Goal: Task Accomplishment & Management: Manage account settings

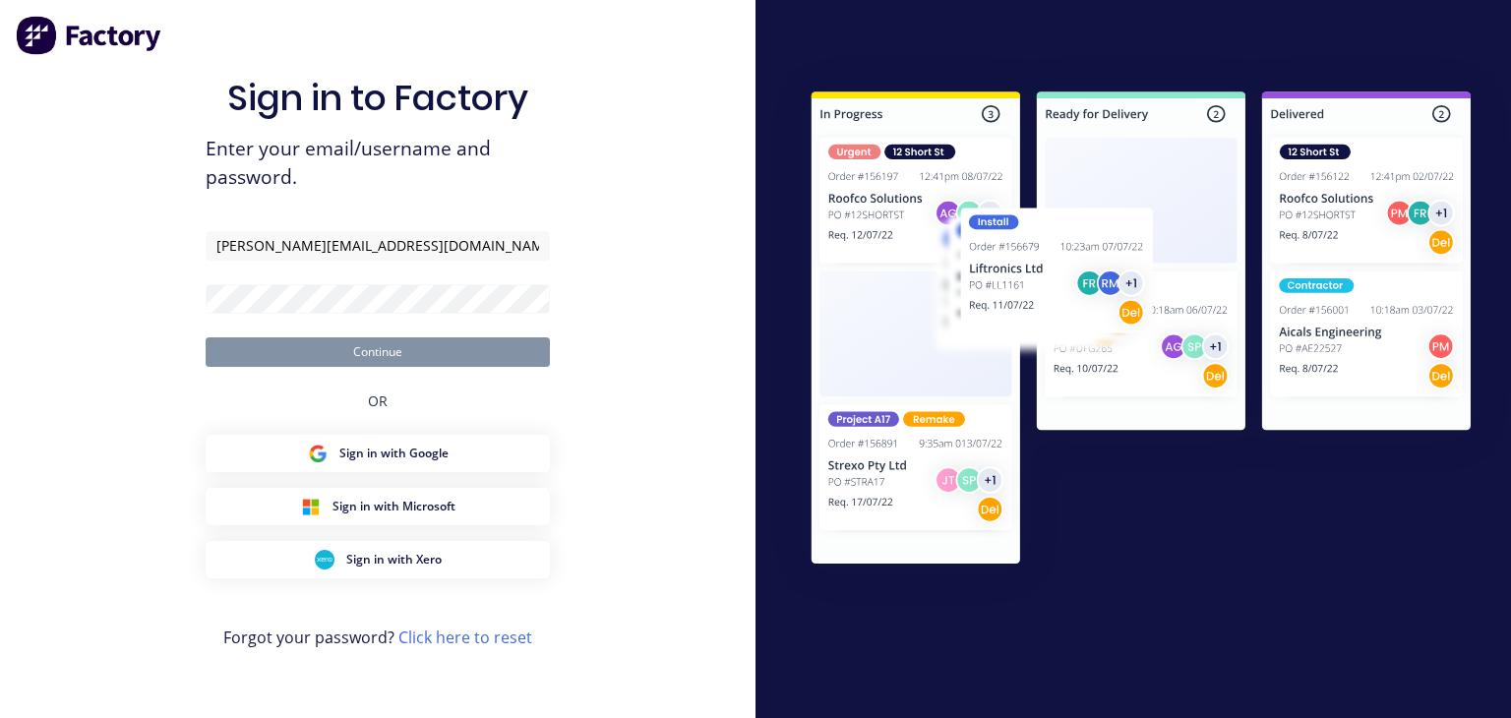
type input "[PERSON_NAME][EMAIL_ADDRESS][DOMAIN_NAME]"
click at [255, 367] on div "Sign in to Factory Enter your email/username and password. [PERSON_NAME][EMAIL_…" at bounding box center [378, 378] width 344 height 647
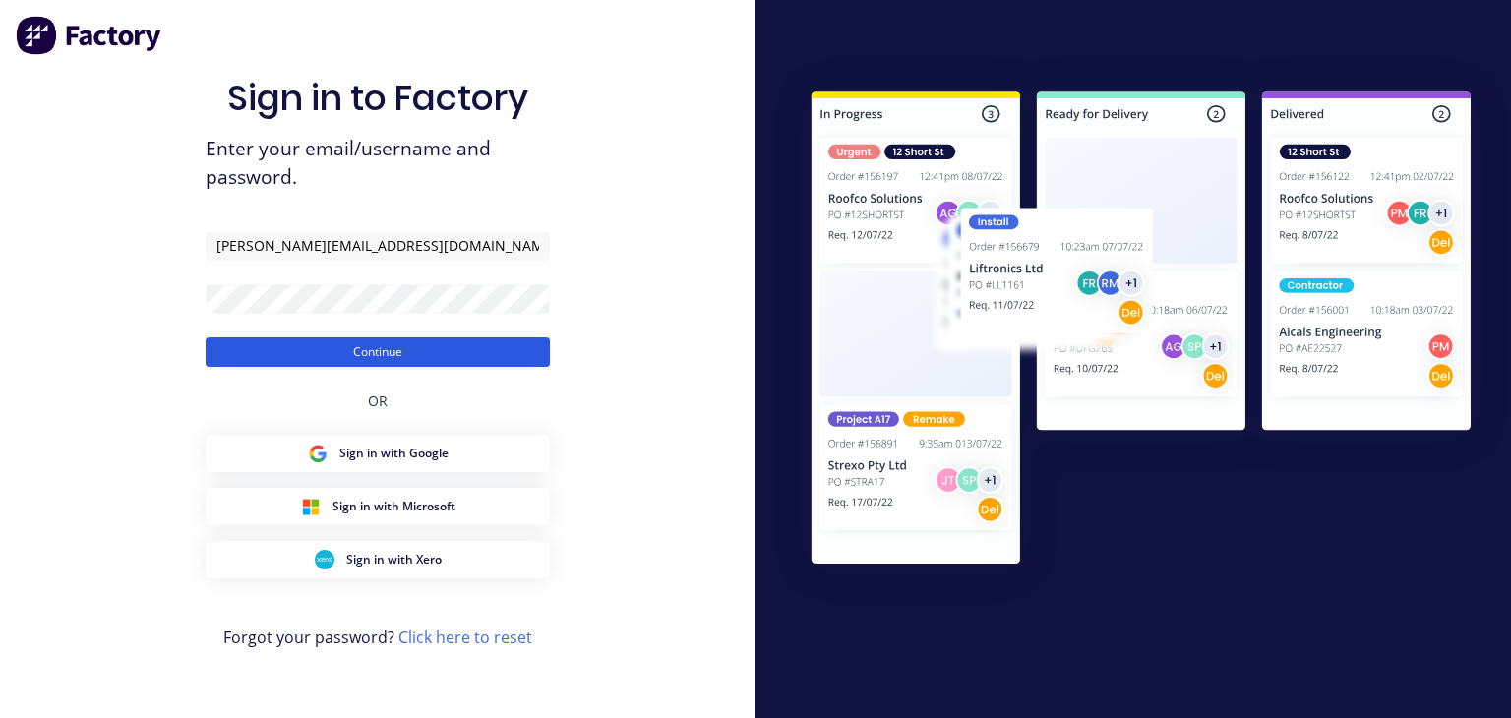
click at [257, 355] on button "Continue" at bounding box center [378, 352] width 344 height 30
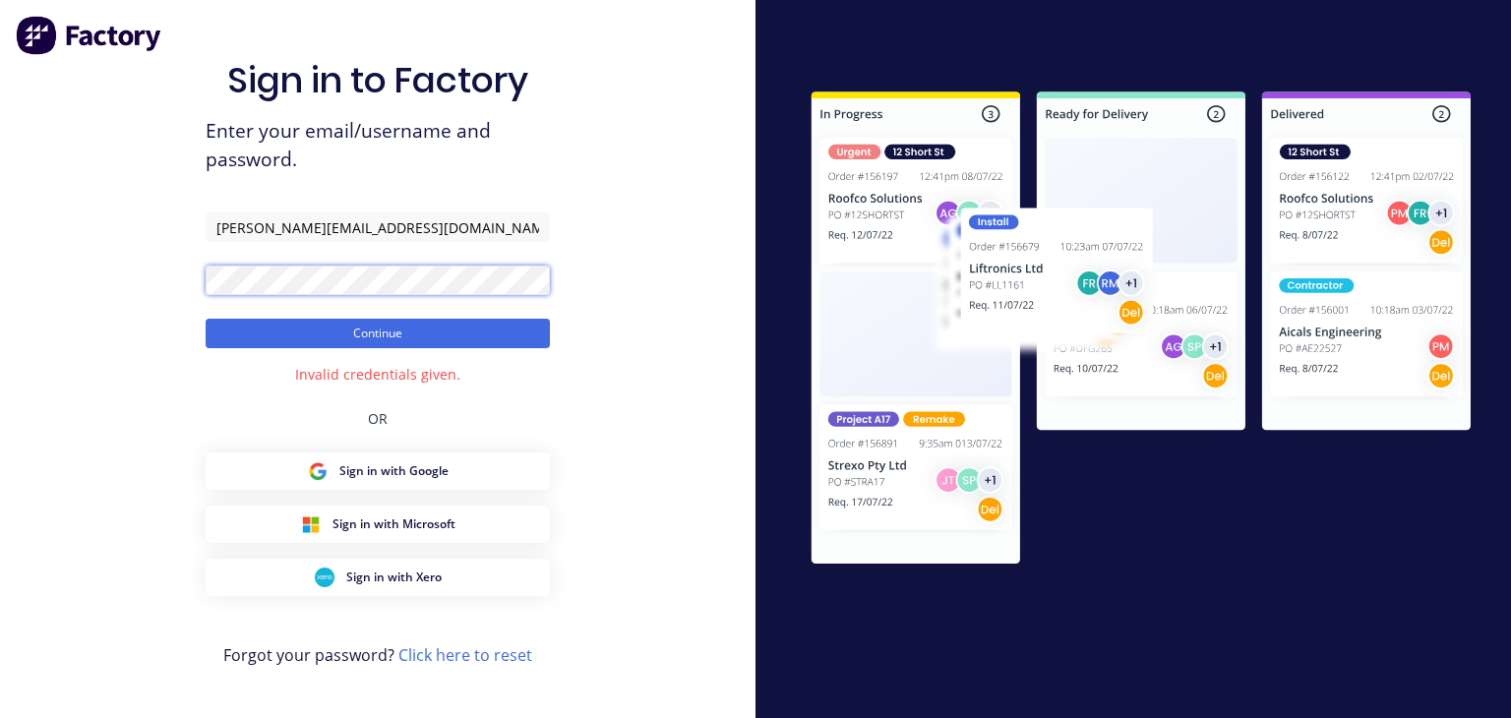
click at [0, 267] on div "Sign in to Factory Enter your email/username and password. [PERSON_NAME][EMAIL_…" at bounding box center [377, 359] width 755 height 718
click at [206, 319] on button "Continue" at bounding box center [378, 334] width 344 height 30
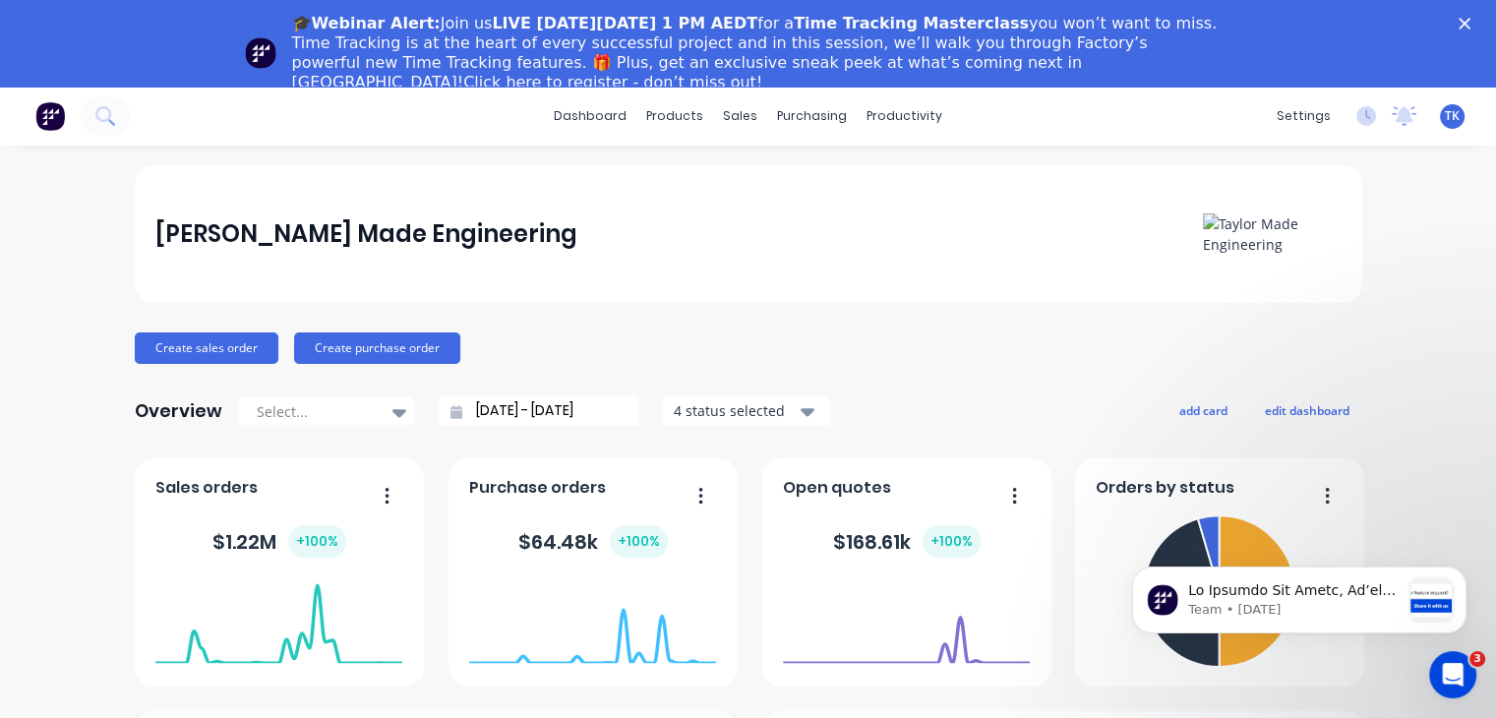
click at [1470, 22] on icon "Close" at bounding box center [1465, 24] width 12 height 12
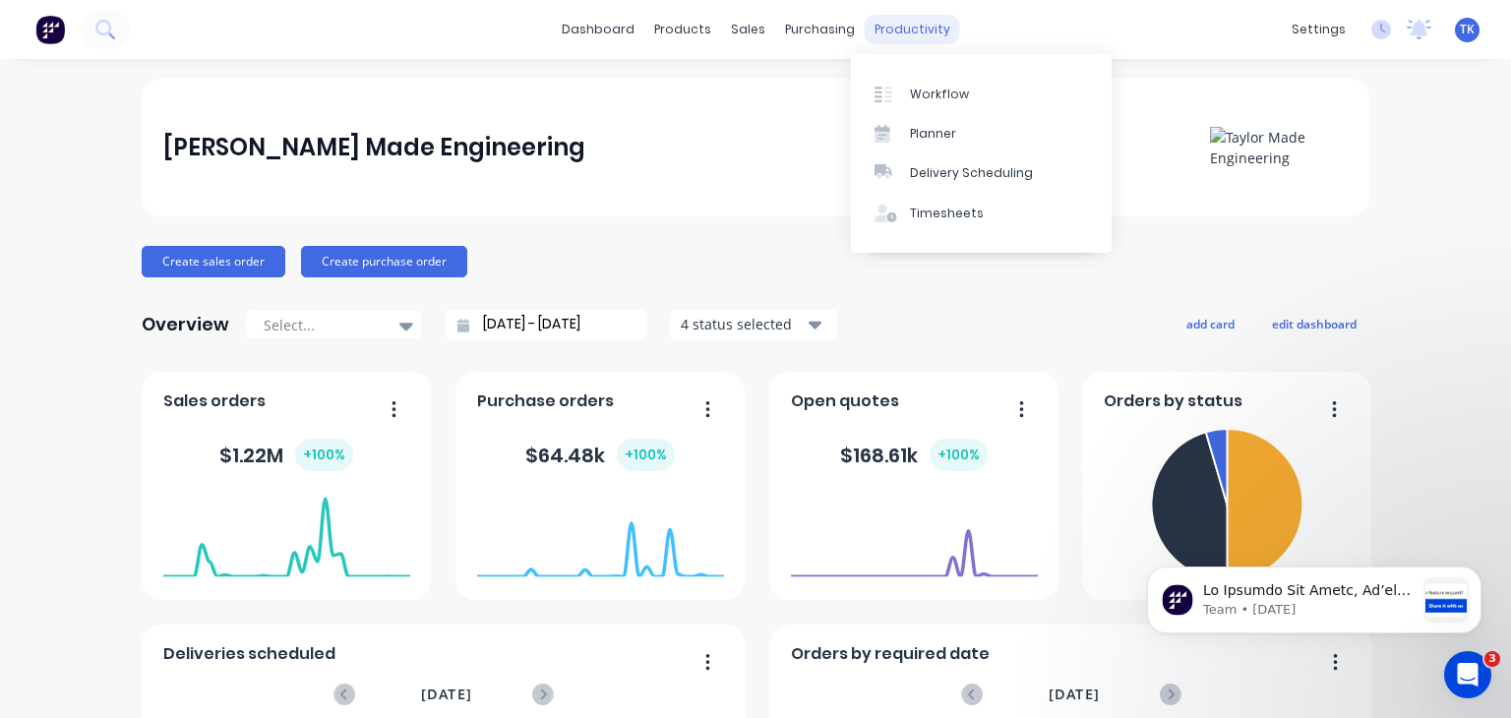
click at [890, 24] on div "productivity" at bounding box center [912, 30] width 95 height 30
click at [952, 215] on div "Timesheets" at bounding box center [947, 214] width 74 height 18
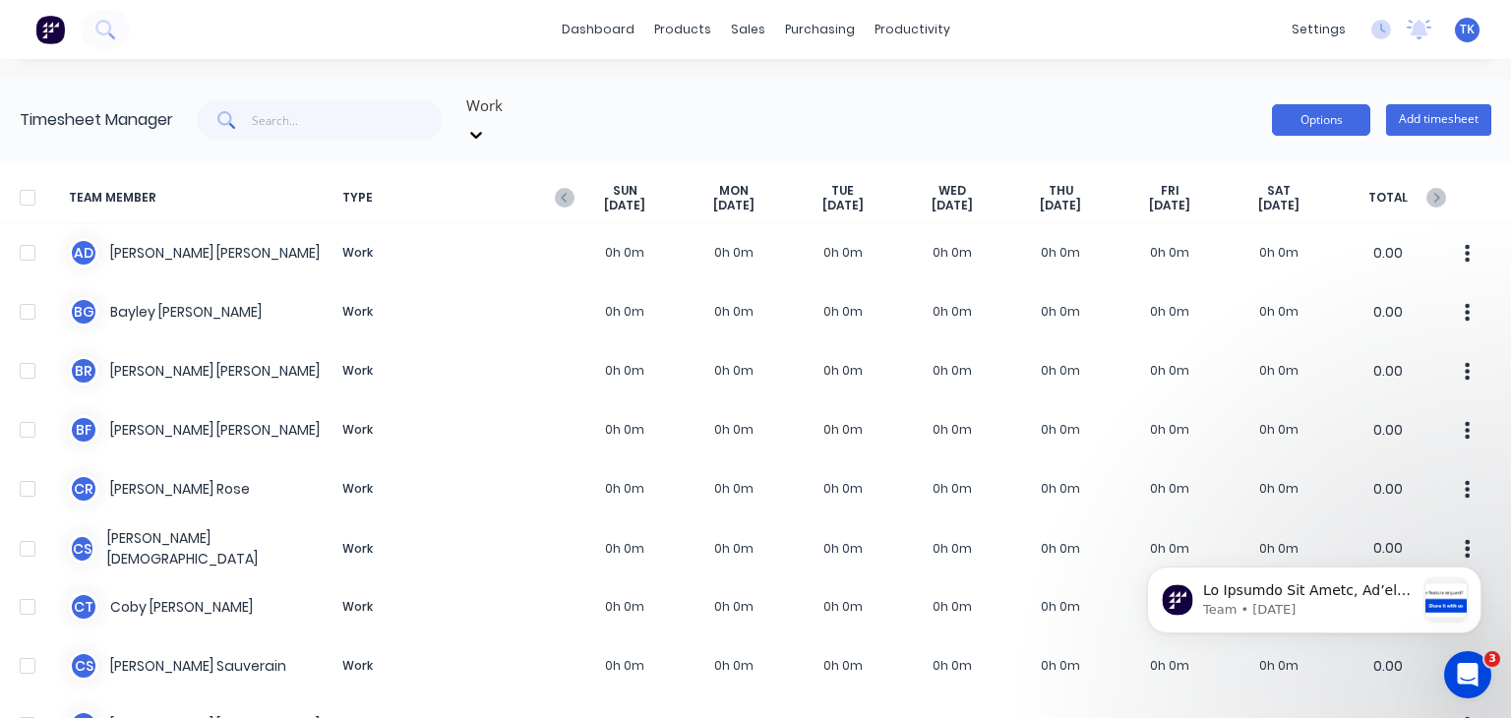
click at [1328, 123] on button "Options" at bounding box center [1321, 119] width 98 height 31
click at [1139, 107] on div "Work Options Approve Unapprove Download Export Add timesheet" at bounding box center [832, 119] width 1318 height 59
click at [557, 188] on icon "button" at bounding box center [565, 198] width 20 height 20
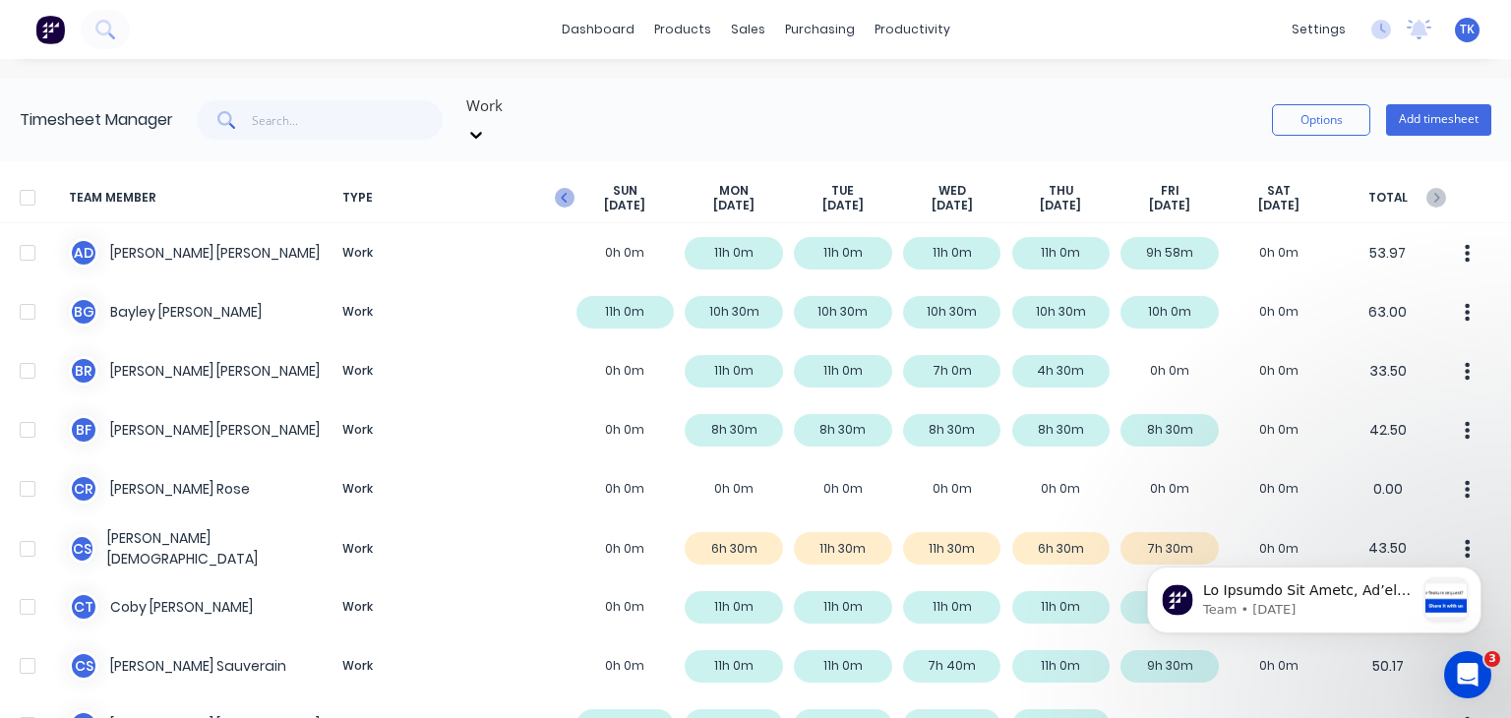
click at [563, 193] on icon "button" at bounding box center [564, 198] width 6 height 10
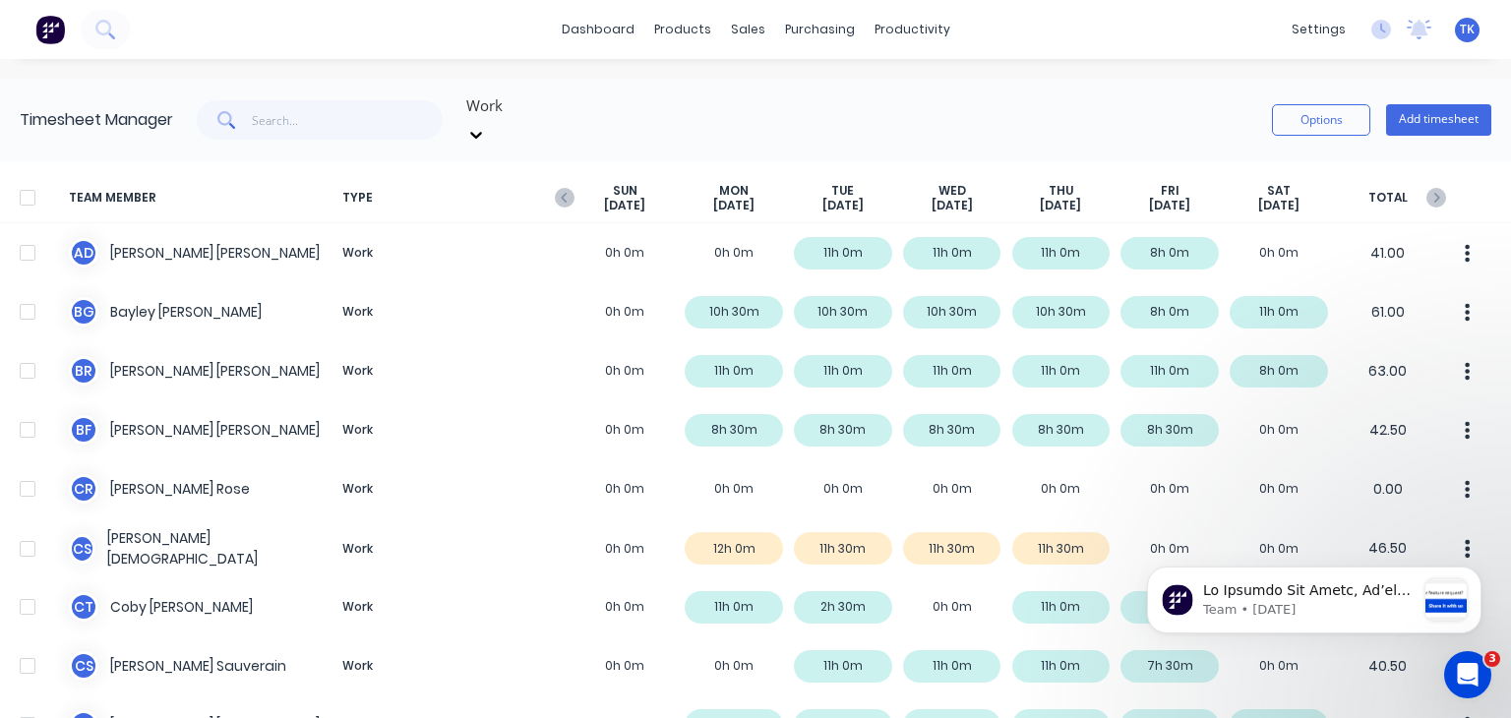
click at [494, 119] on div at bounding box center [475, 134] width 35 height 31
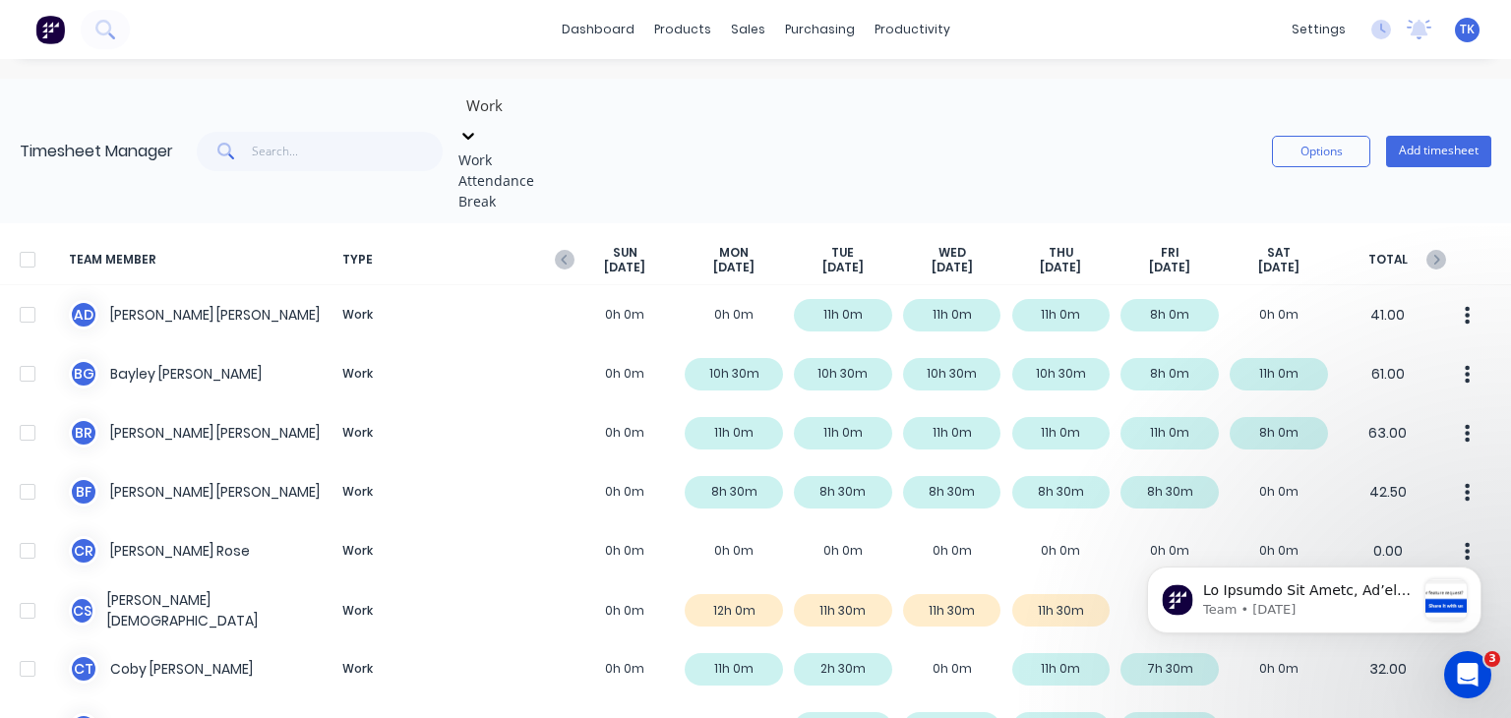
click at [478, 124] on div at bounding box center [468, 135] width 20 height 22
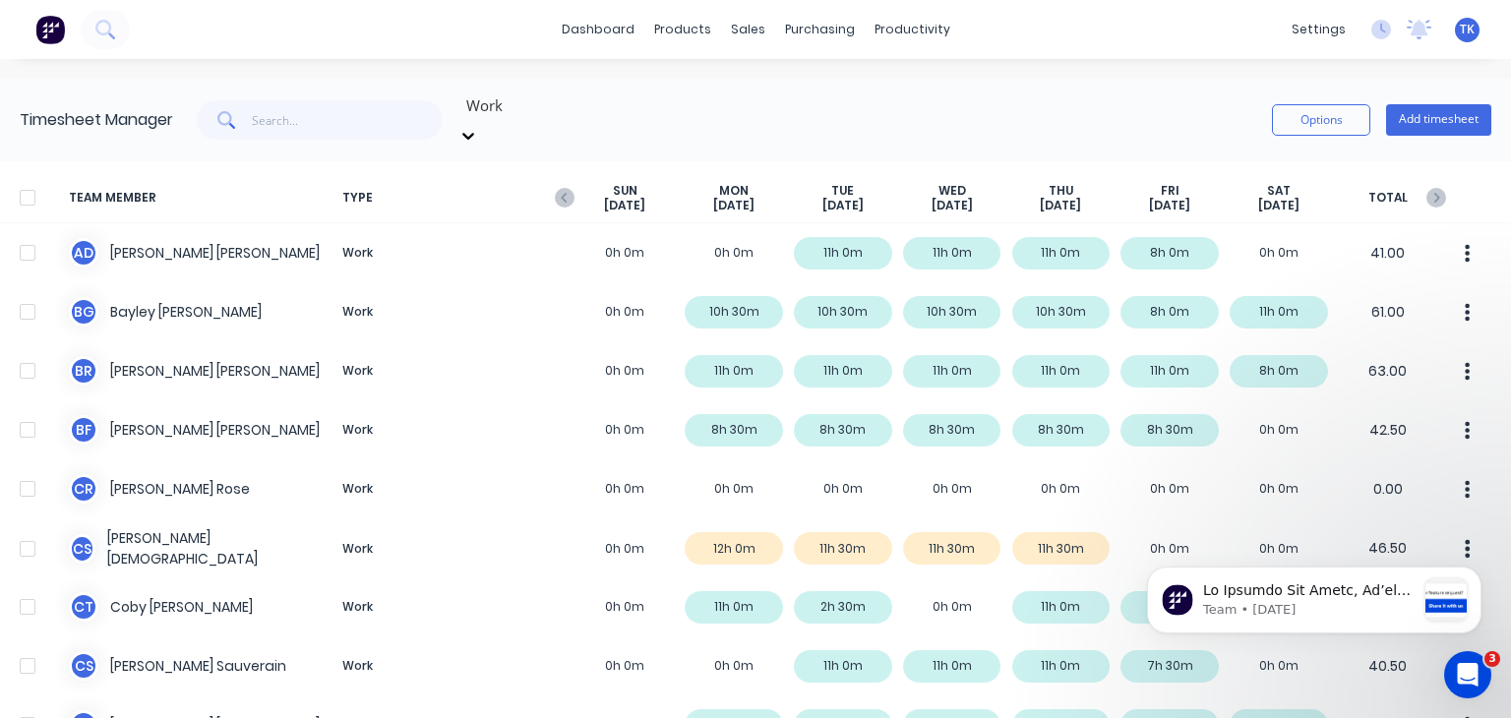
click at [23, 180] on div at bounding box center [27, 197] width 39 height 39
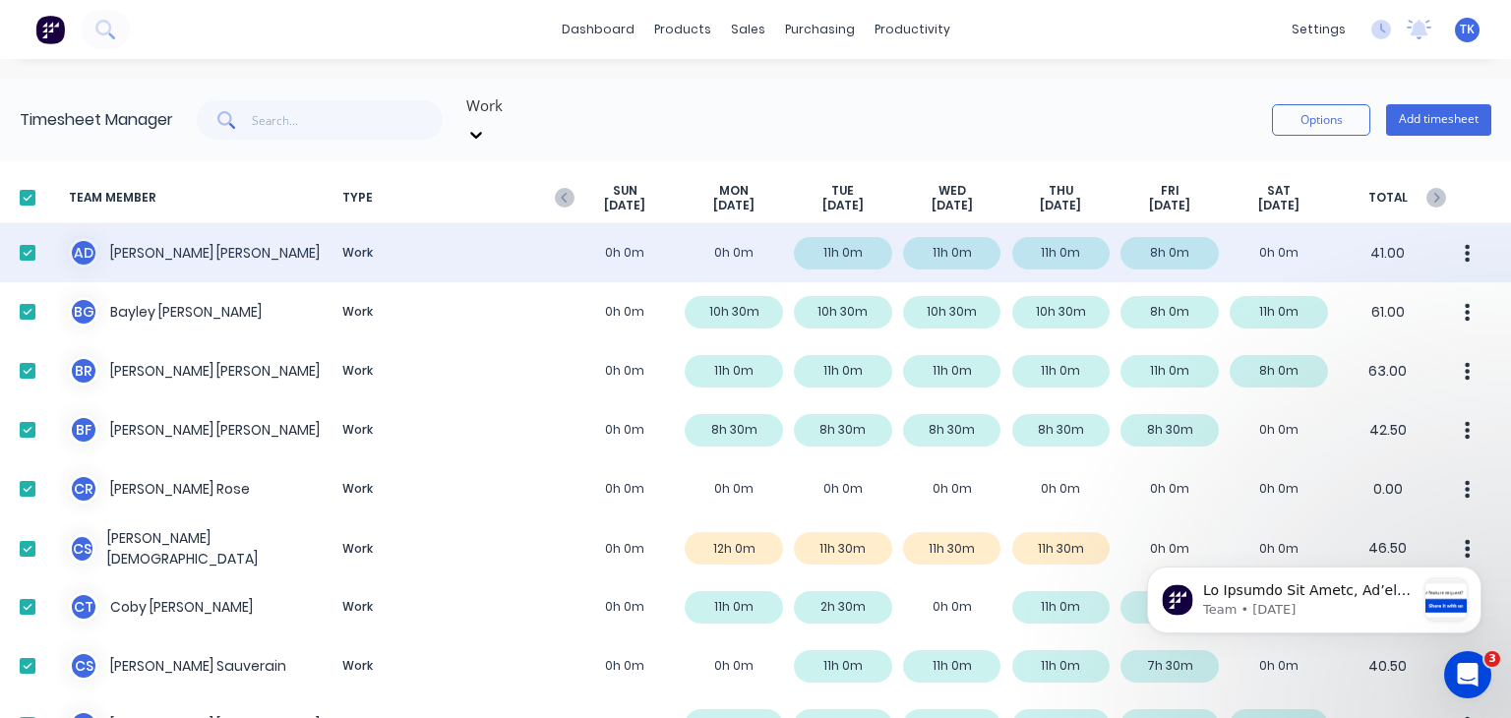
click at [1465, 244] on icon "button" at bounding box center [1467, 253] width 5 height 18
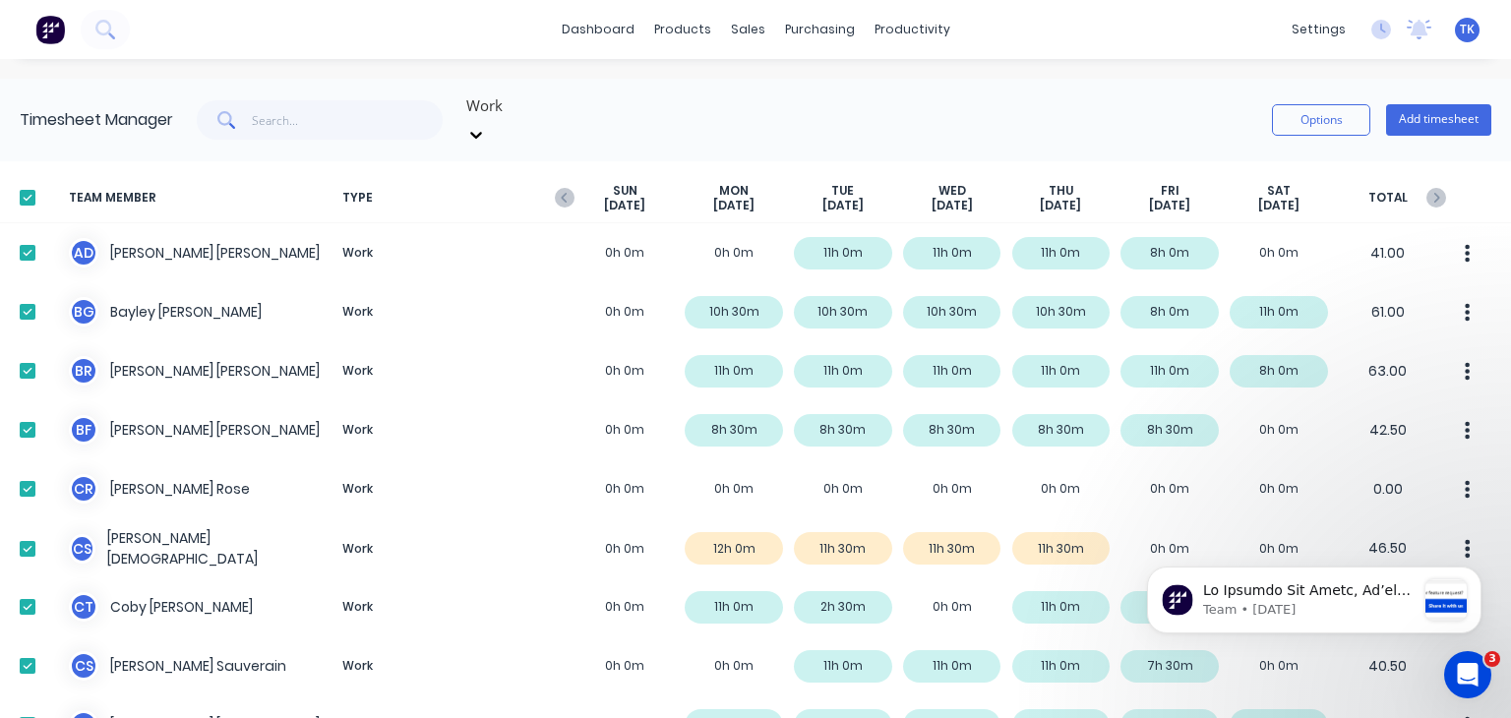
click at [1072, 95] on div "Work Options Add timesheet" at bounding box center [832, 119] width 1318 height 59
click at [1296, 128] on div "Options Add timesheet" at bounding box center [1381, 119] width 219 height 59
click at [1296, 115] on button "Options" at bounding box center [1321, 119] width 98 height 31
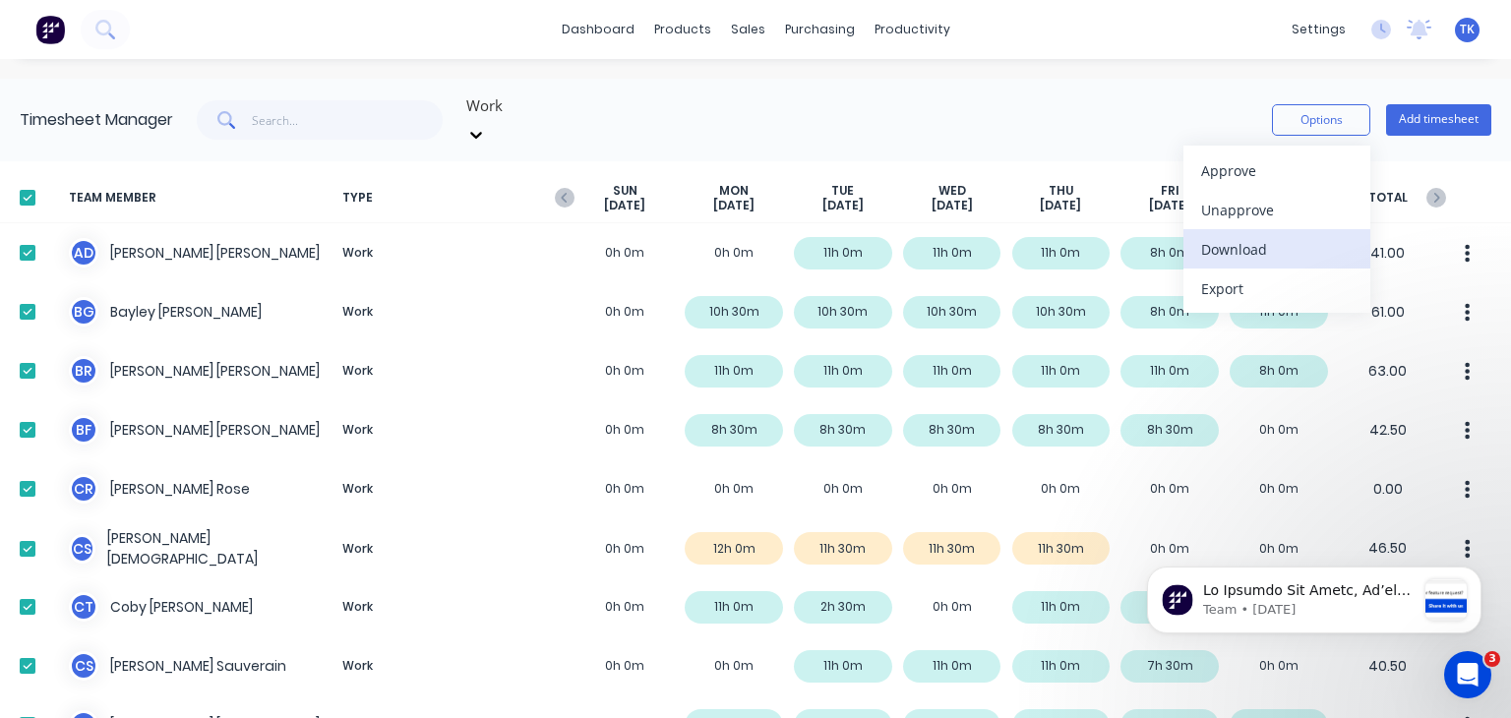
click at [1240, 243] on div "Download" at bounding box center [1276, 249] width 151 height 29
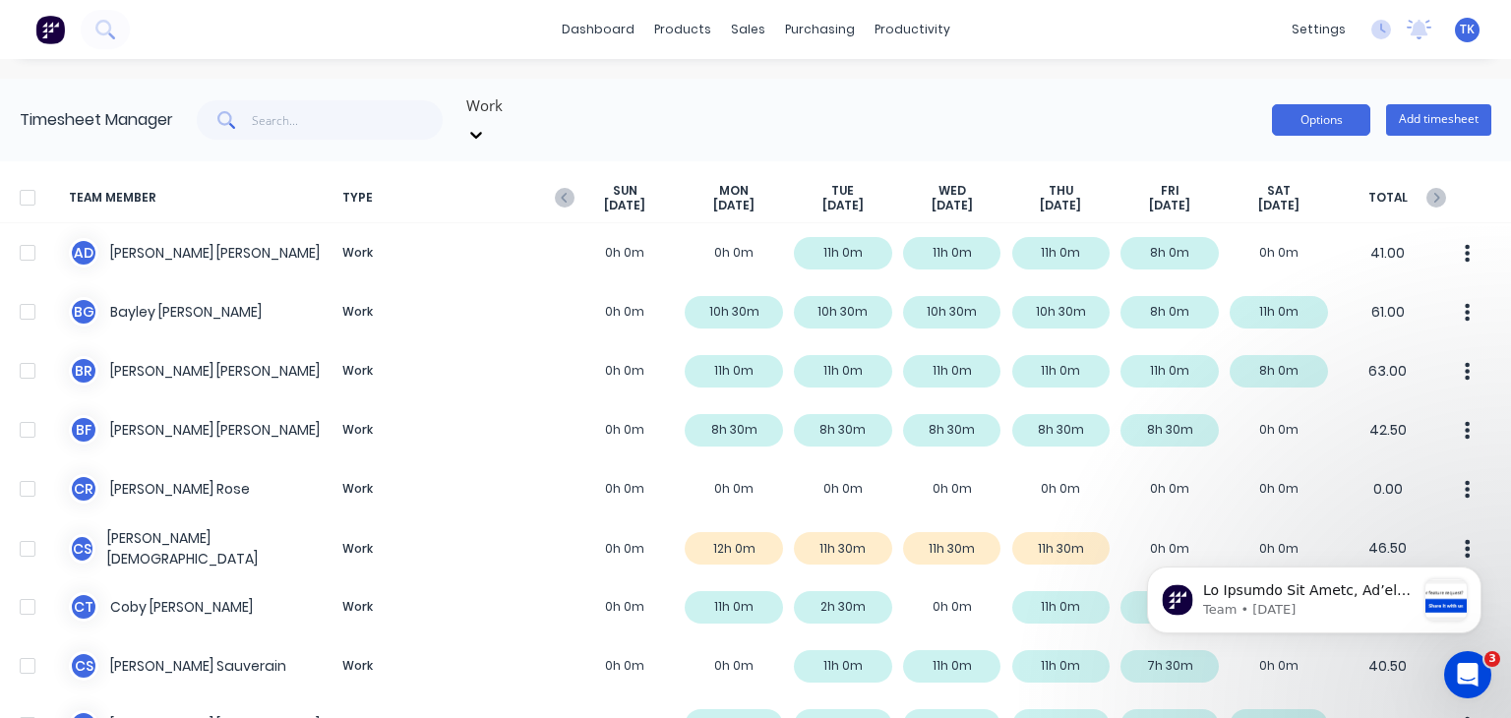
click at [1316, 104] on button "Options" at bounding box center [1321, 119] width 98 height 31
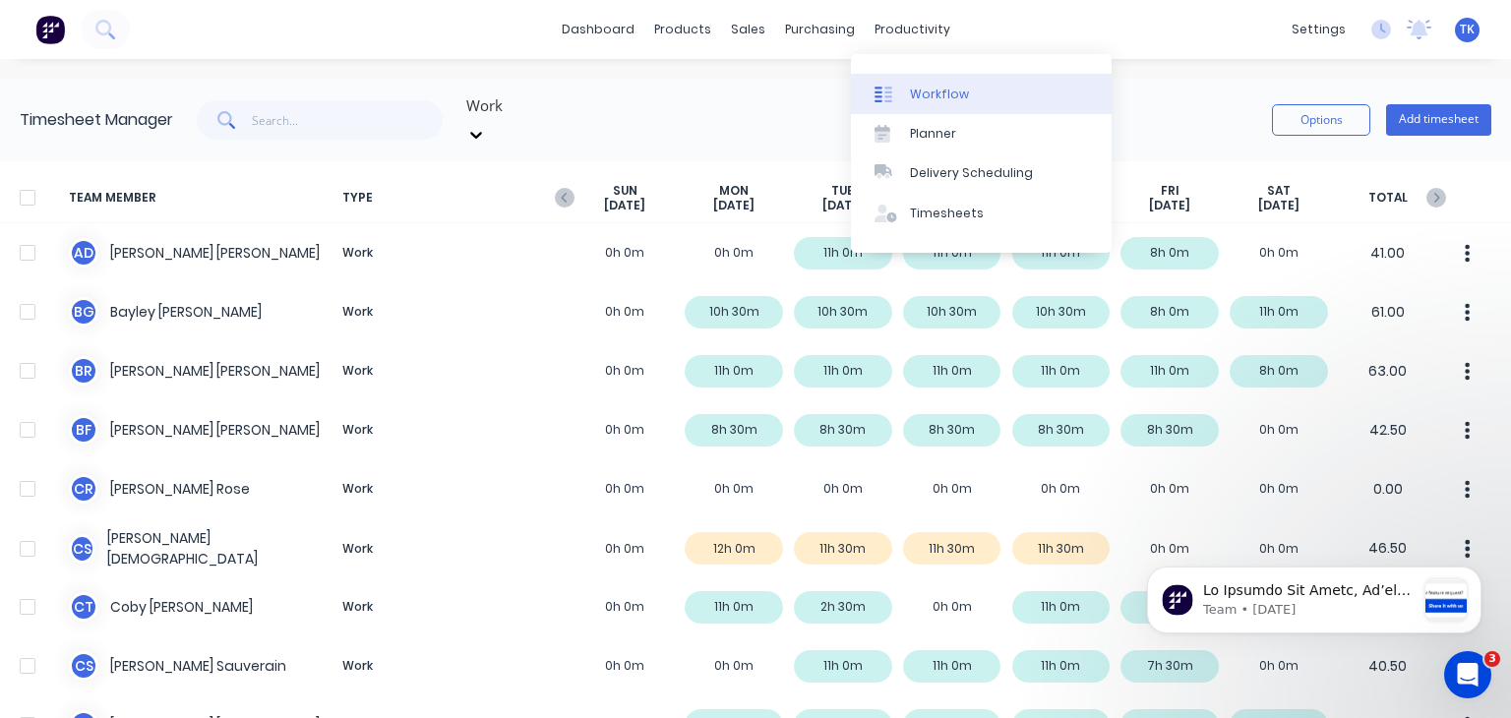
click at [945, 103] on link "Workflow" at bounding box center [981, 93] width 261 height 39
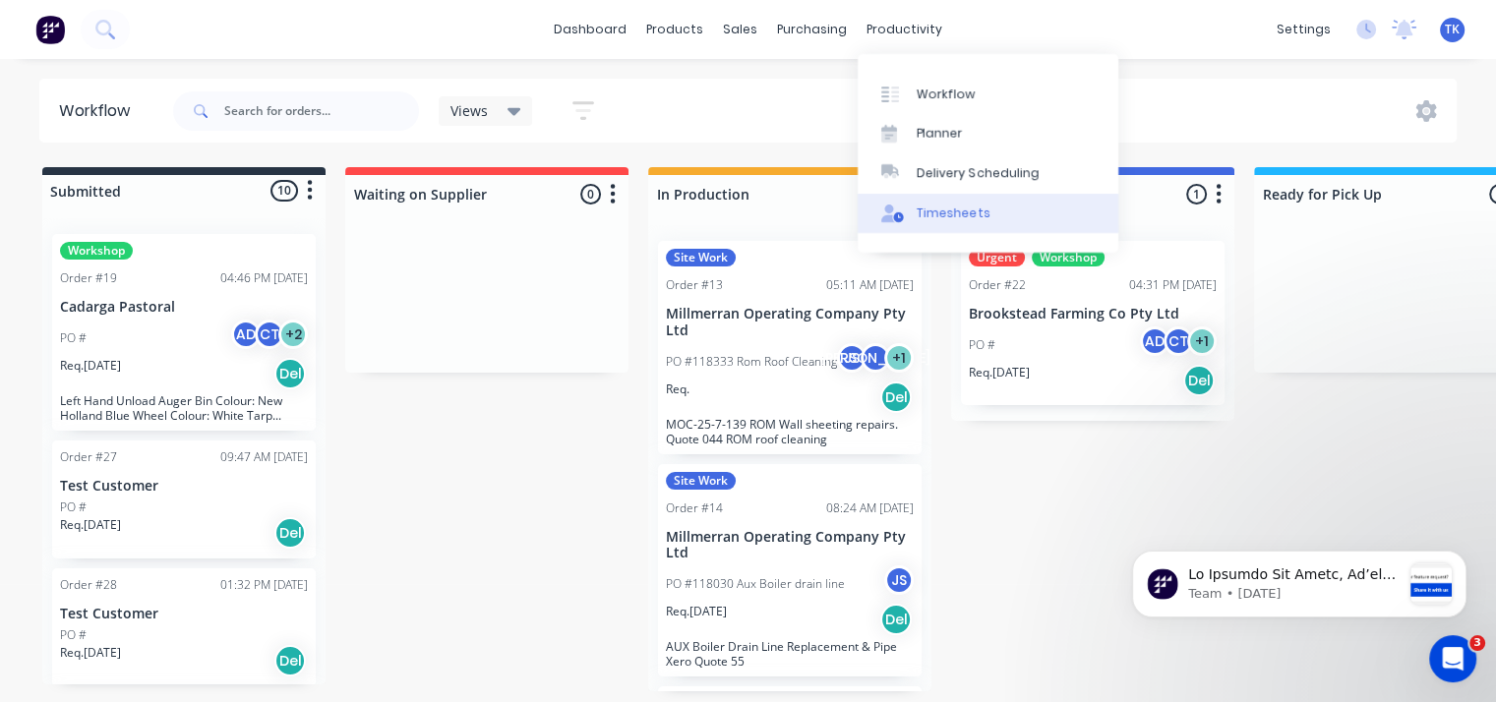
click at [936, 207] on div "Timesheets" at bounding box center [954, 214] width 74 height 18
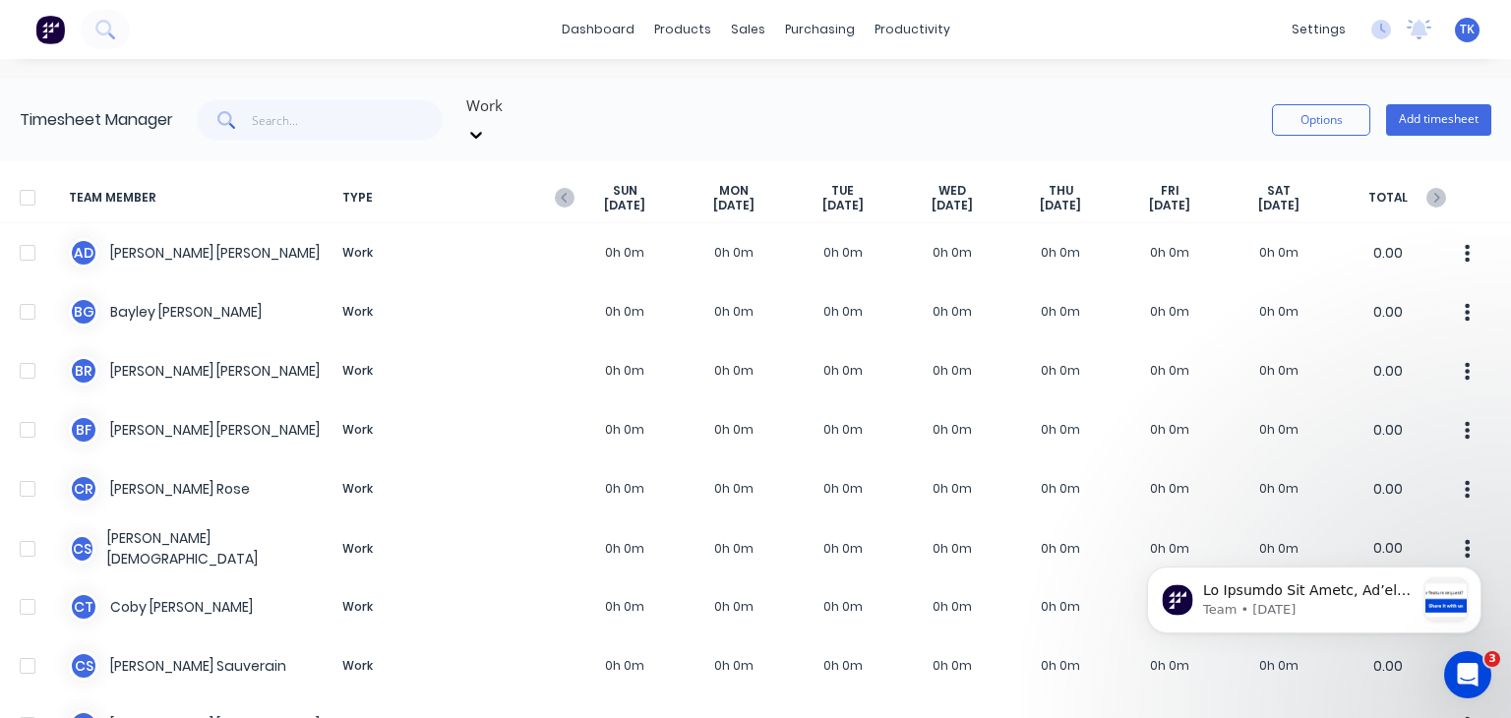
click at [494, 119] on div at bounding box center [475, 134] width 35 height 31
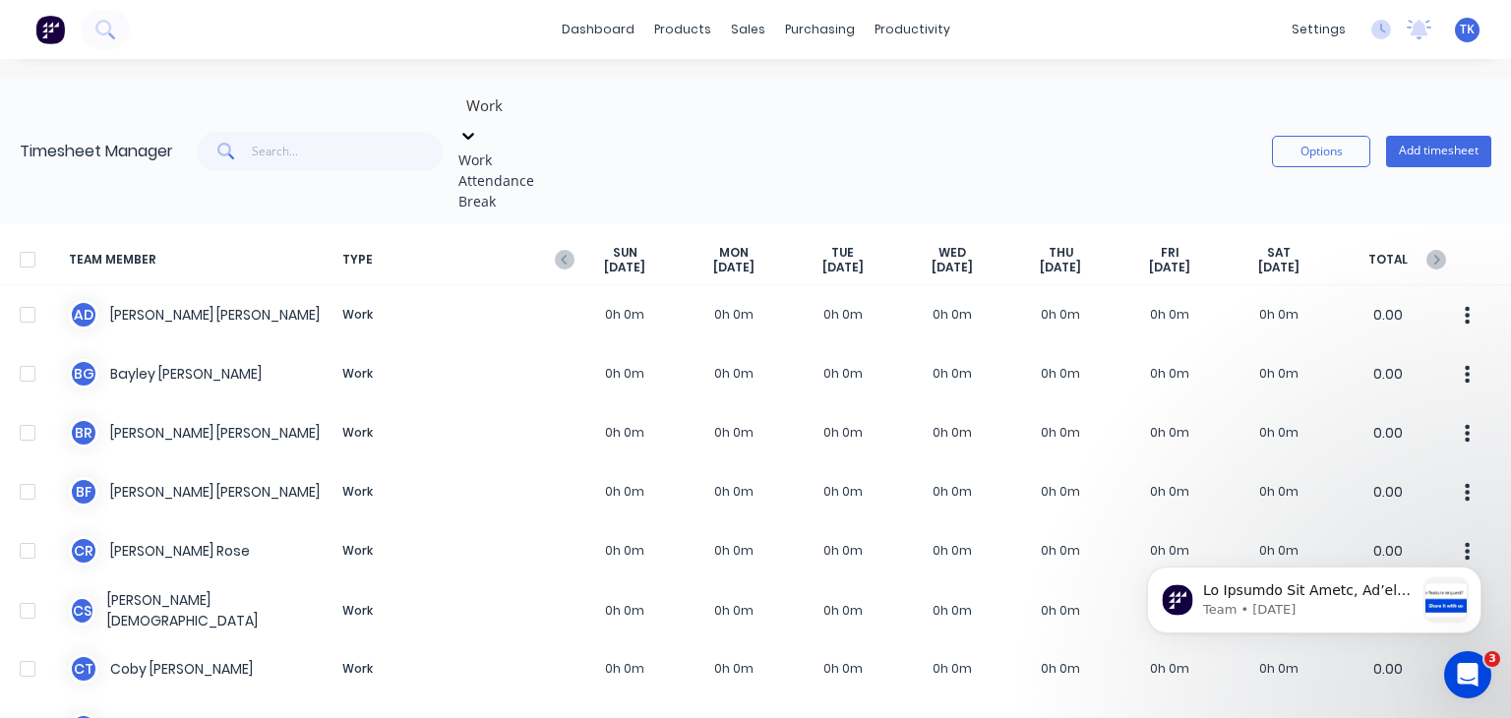
click at [478, 124] on div at bounding box center [468, 135] width 20 height 22
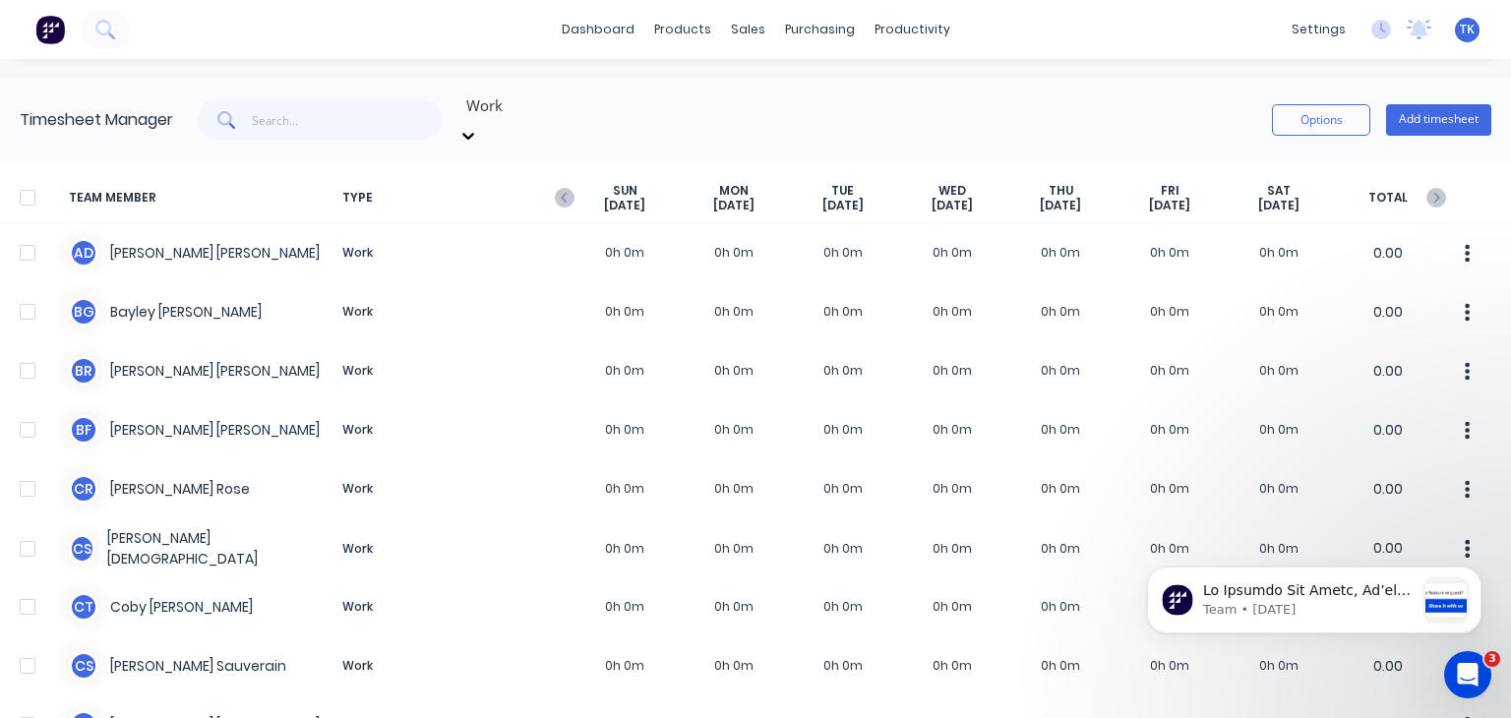
click at [478, 124] on div at bounding box center [468, 135] width 20 height 22
click at [557, 188] on icon "button" at bounding box center [565, 198] width 20 height 20
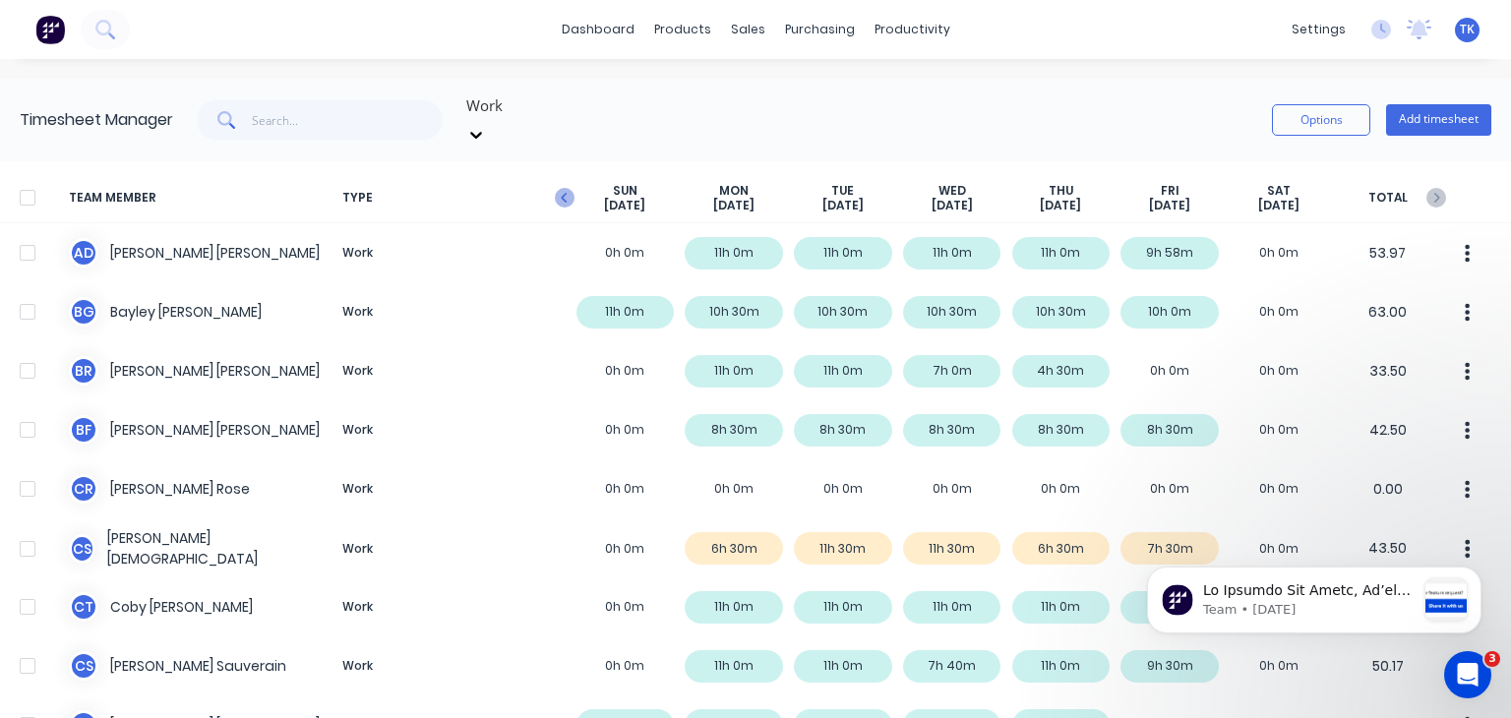
click at [559, 188] on icon "button" at bounding box center [565, 198] width 20 height 20
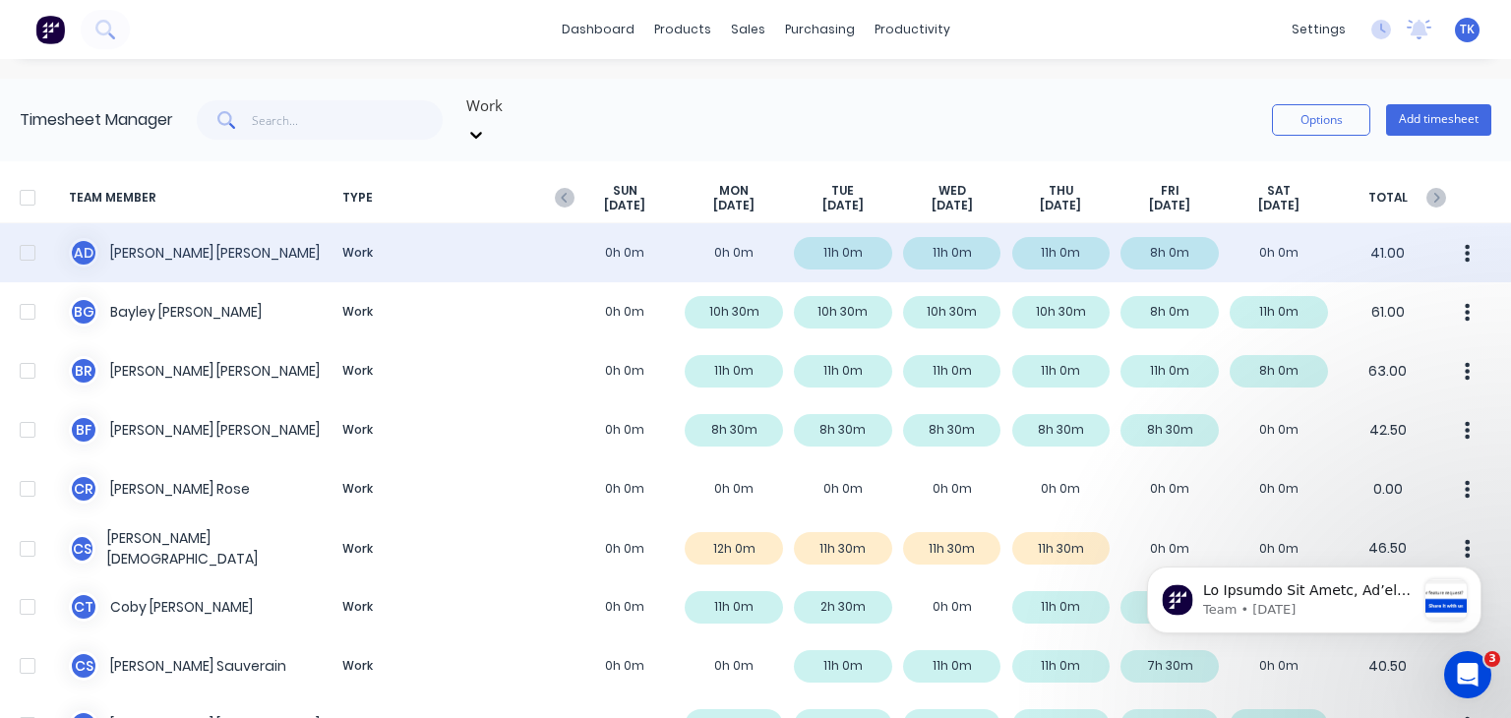
click at [843, 231] on div "A D [PERSON_NAME] Work 0h 0m 0h 0m 11h 0m 11h 0m 11h 0m 8h 0m 0h 0m 41.00" at bounding box center [755, 252] width 1511 height 59
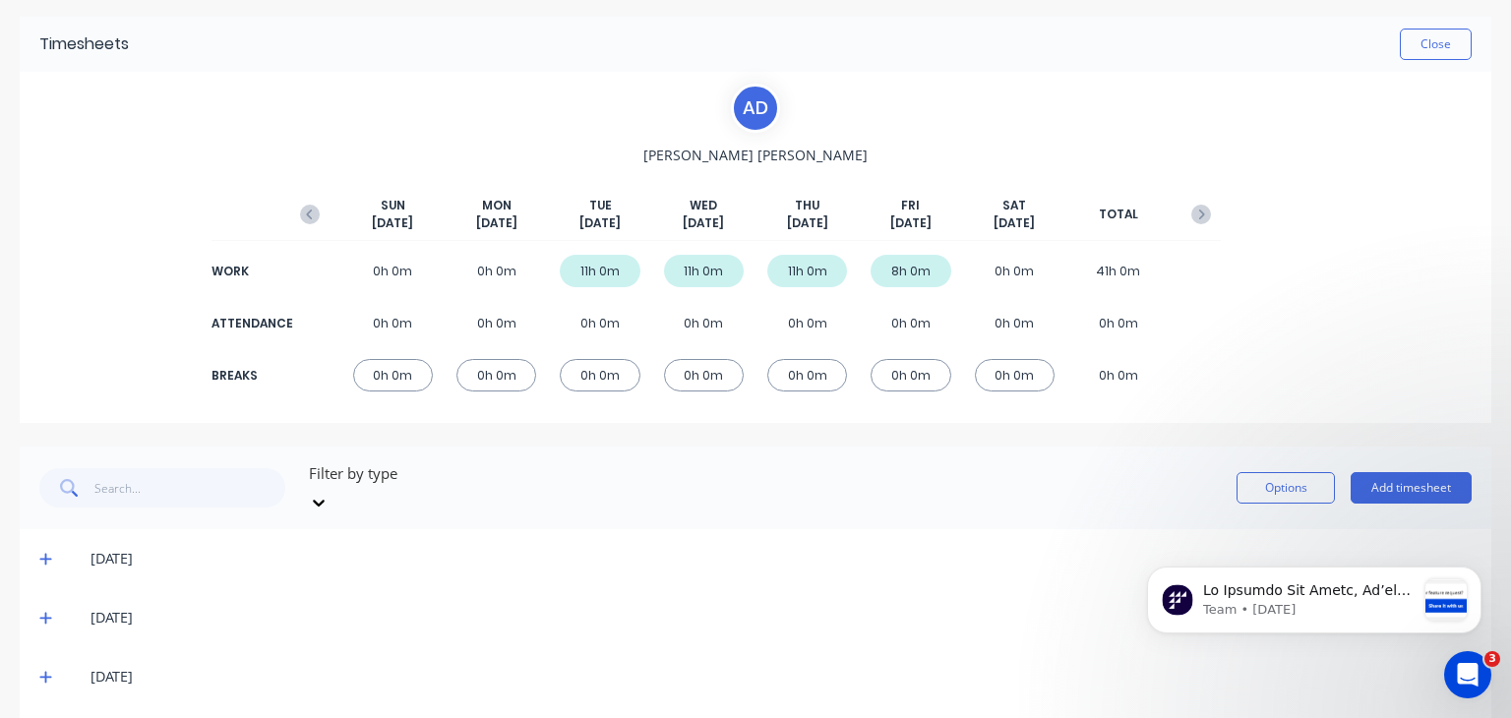
scroll to position [118, 0]
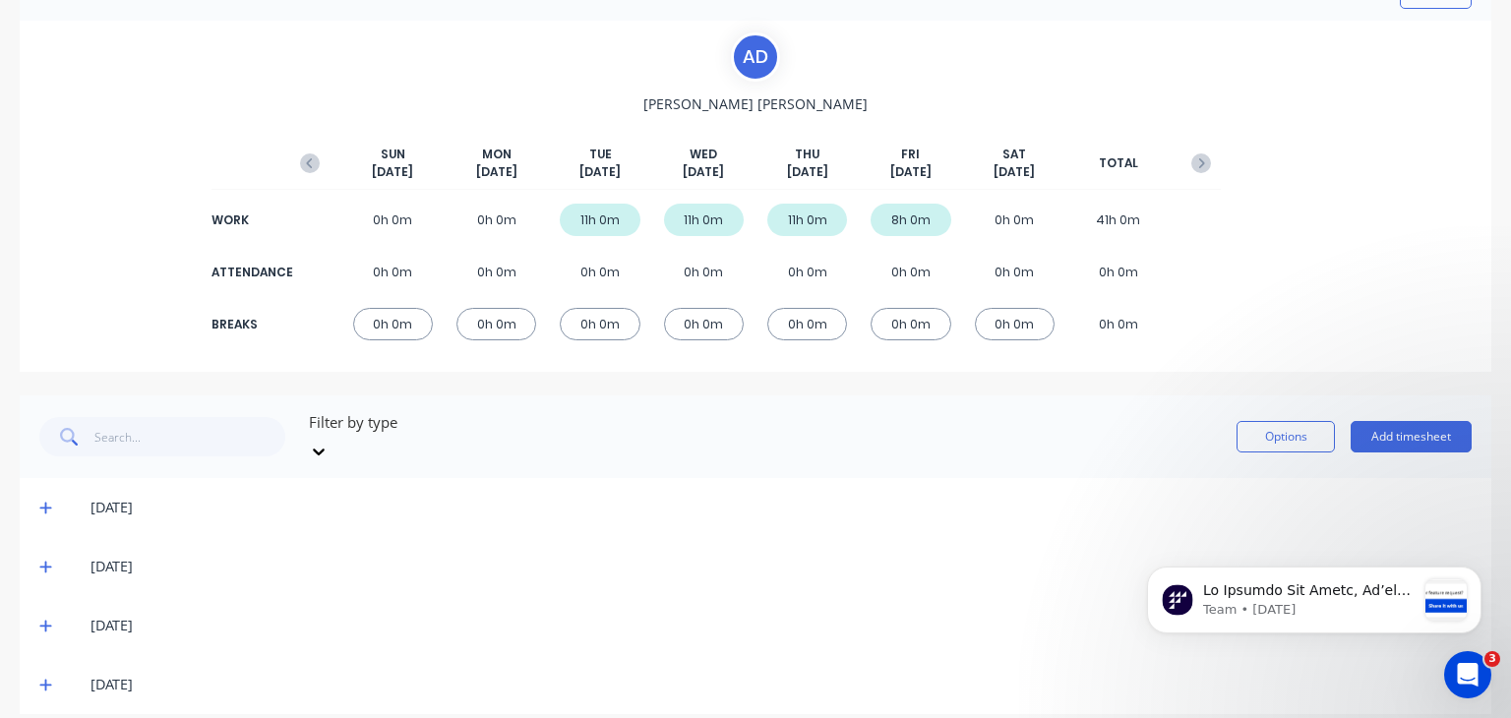
click at [51, 501] on icon at bounding box center [45, 508] width 13 height 14
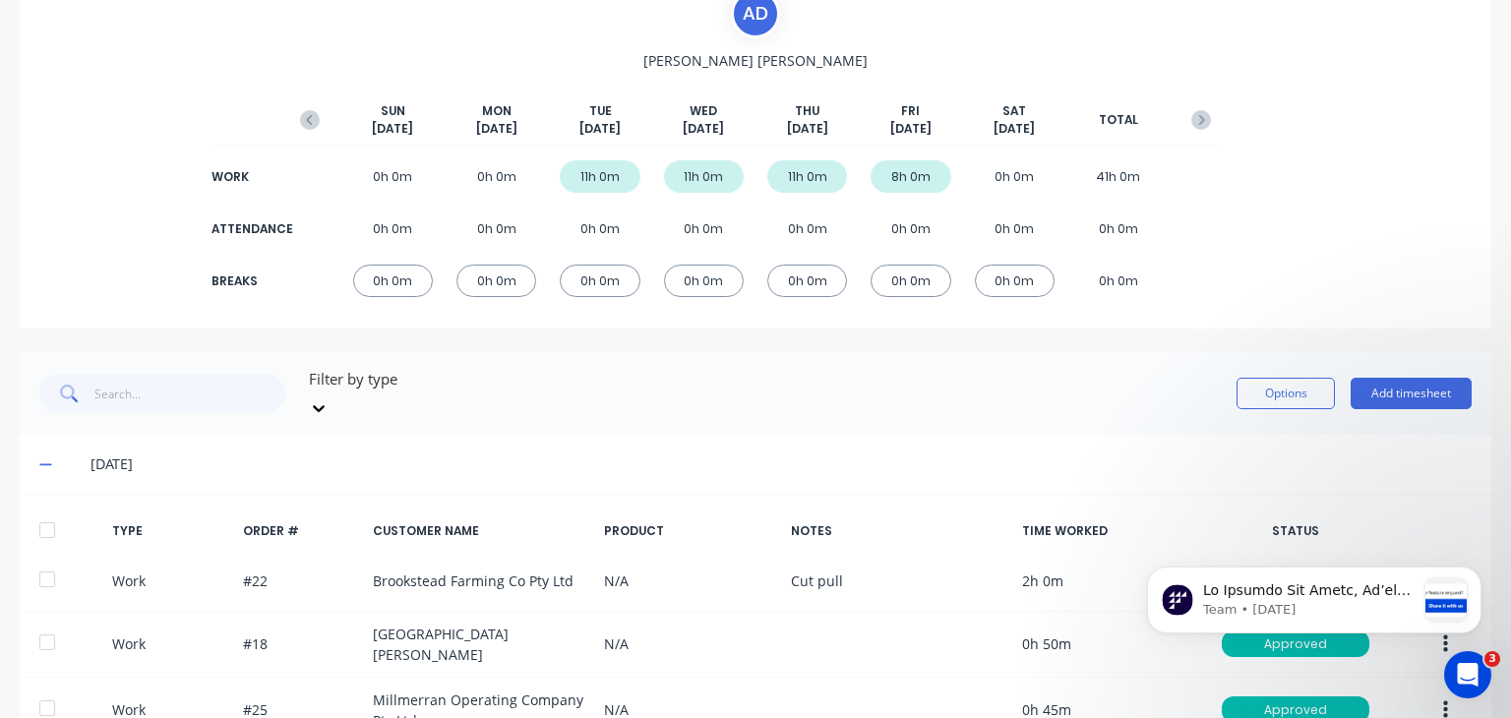
scroll to position [197, 0]
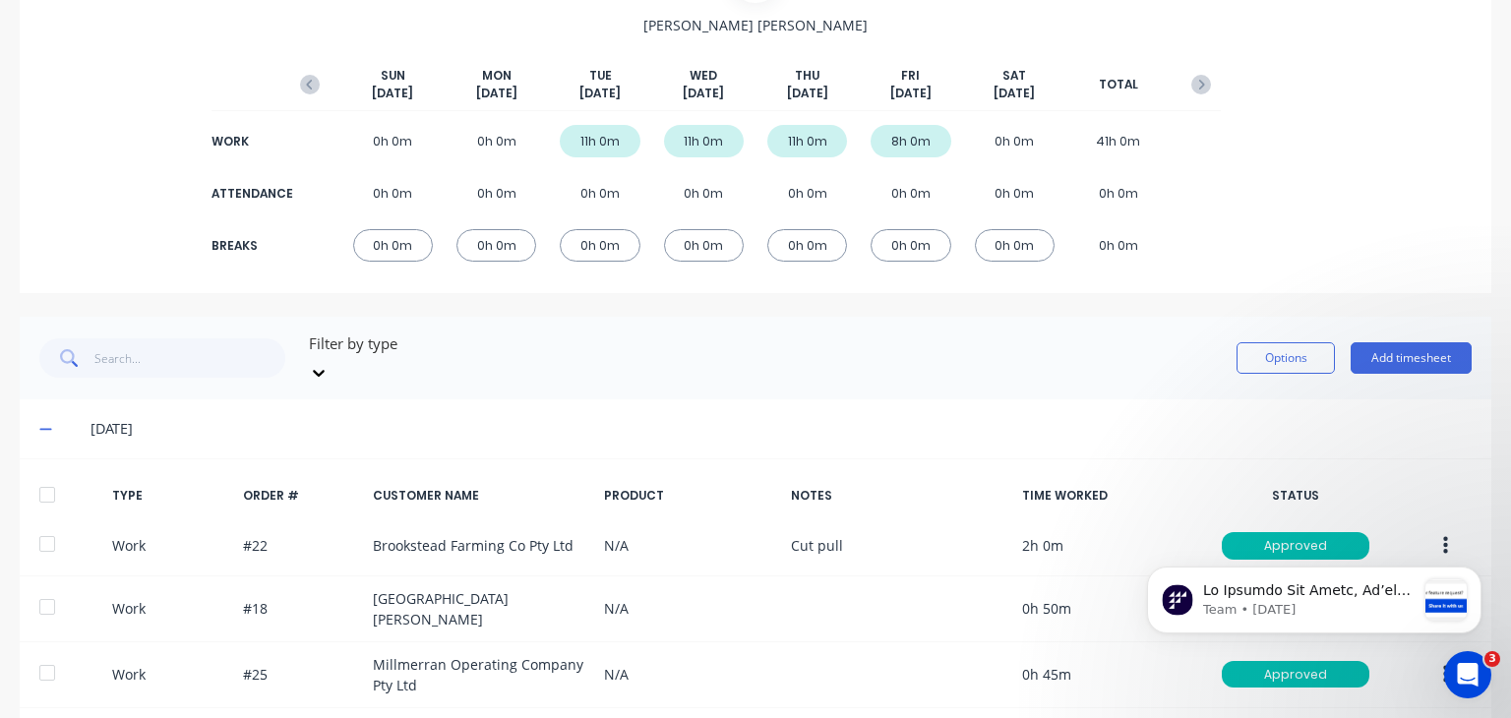
click at [44, 422] on icon at bounding box center [45, 429] width 13 height 14
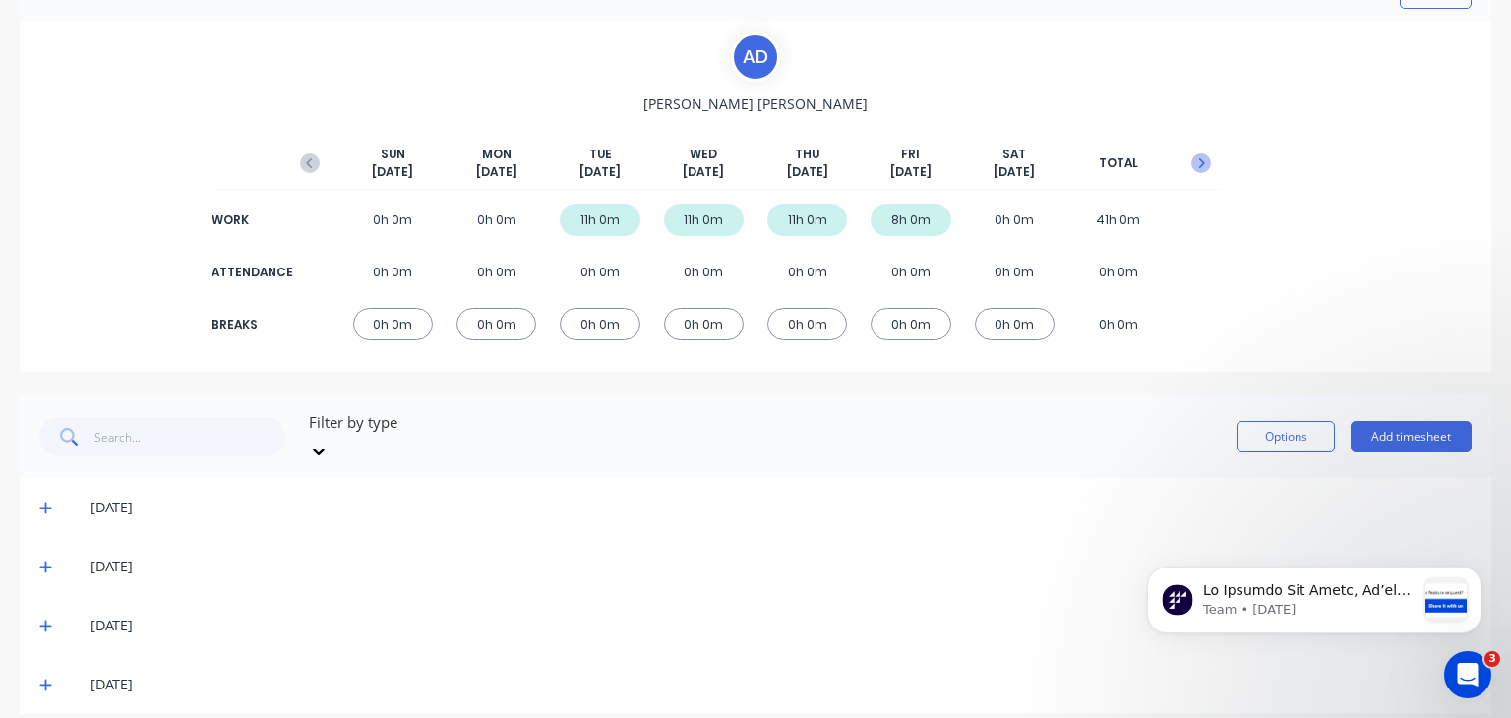
click at [1191, 159] on icon "button" at bounding box center [1201, 163] width 20 height 20
click at [315, 162] on icon "button" at bounding box center [310, 163] width 20 height 20
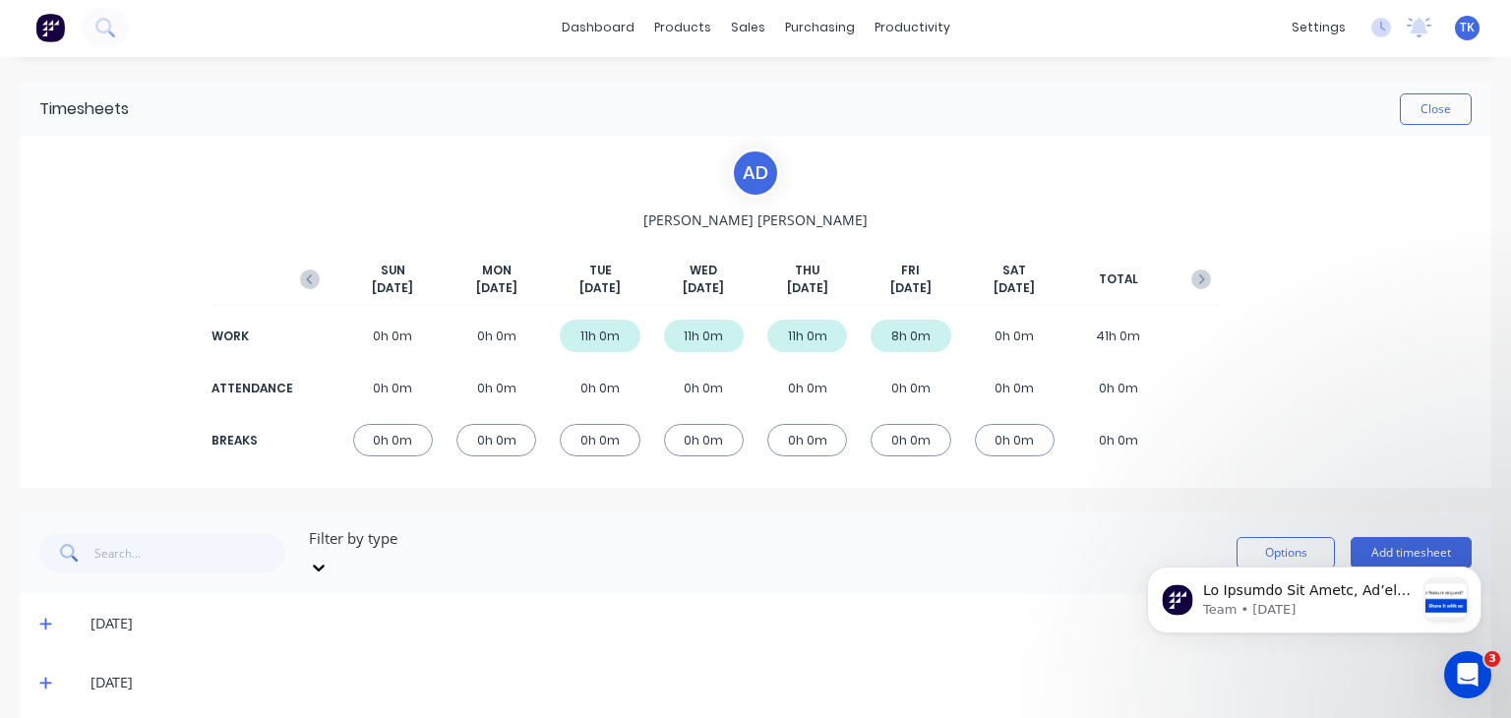
scroll to position [0, 0]
click at [1421, 104] on button "Close" at bounding box center [1436, 110] width 72 height 31
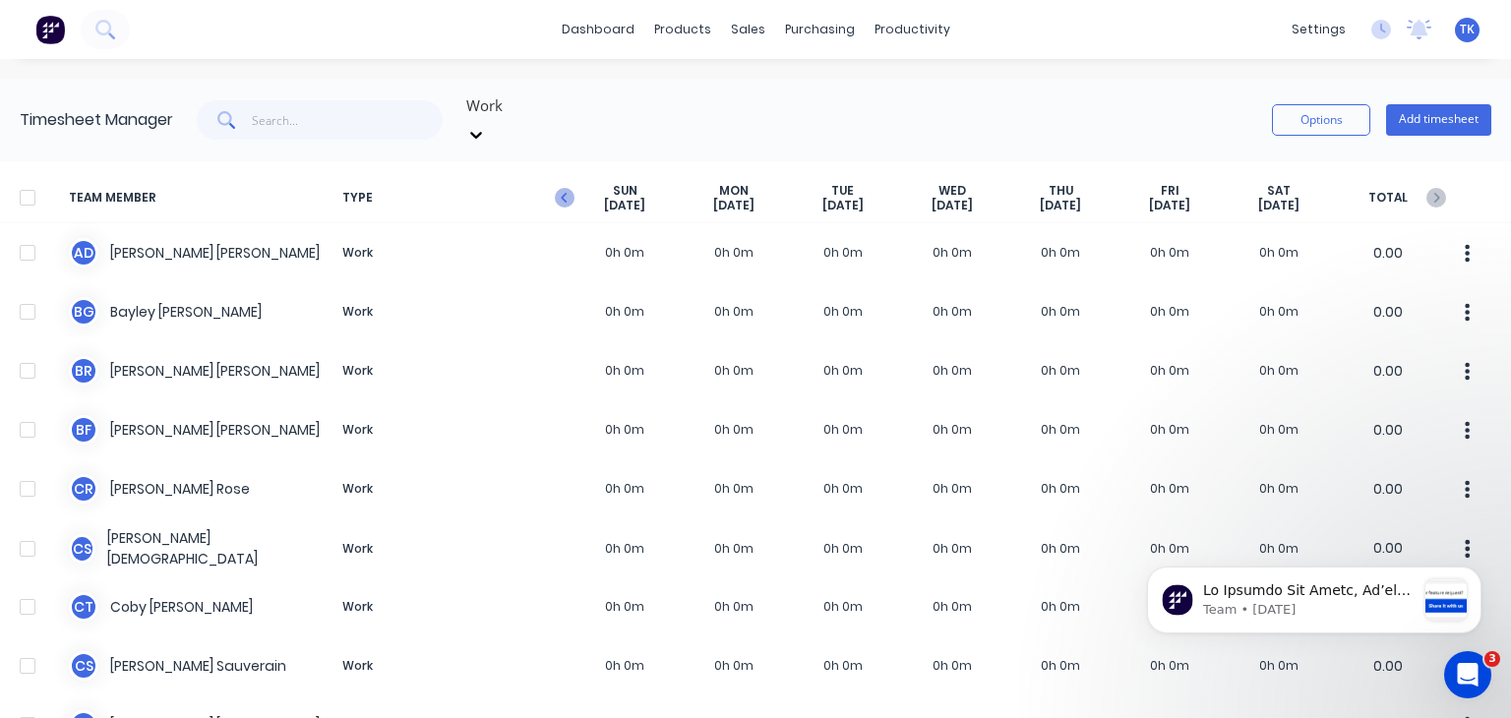
click at [564, 188] on icon "button" at bounding box center [565, 198] width 20 height 20
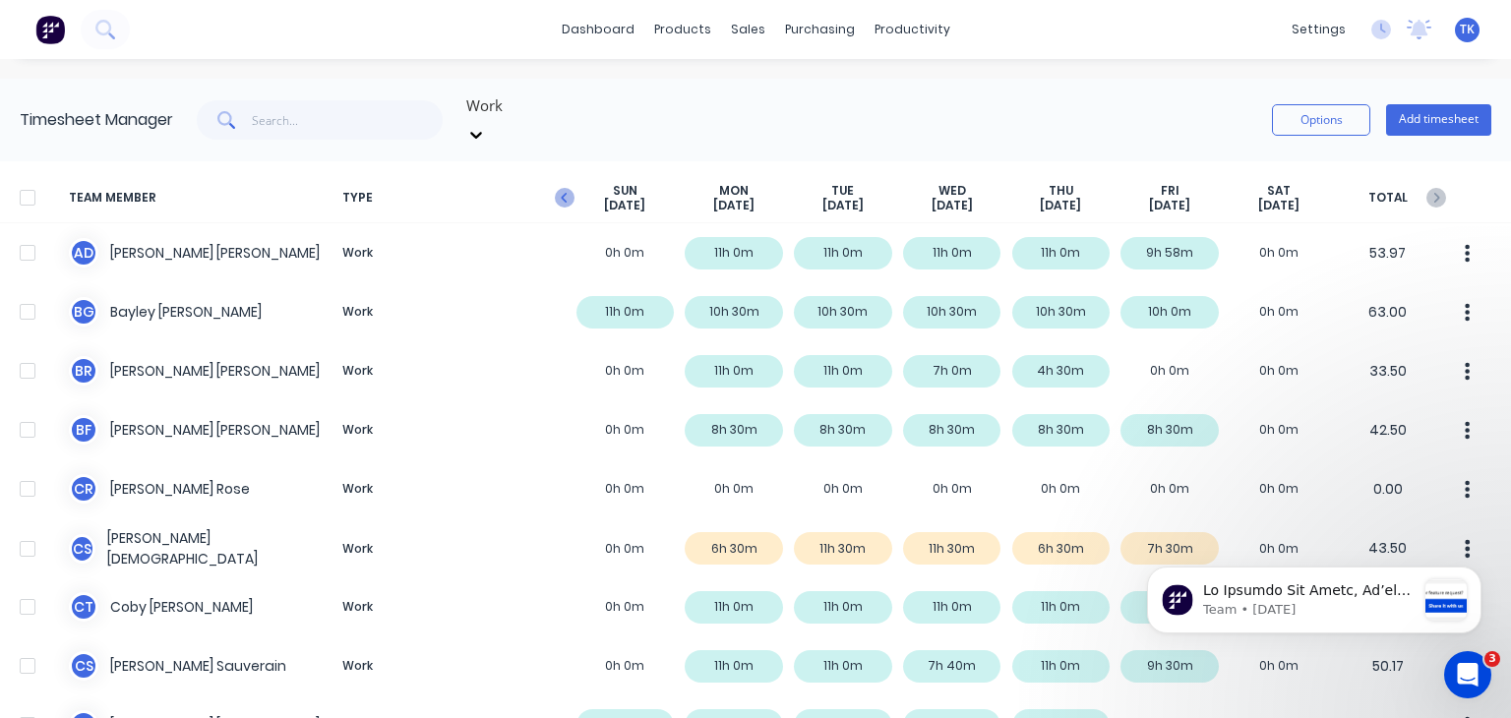
click at [563, 188] on icon "button" at bounding box center [565, 198] width 20 height 20
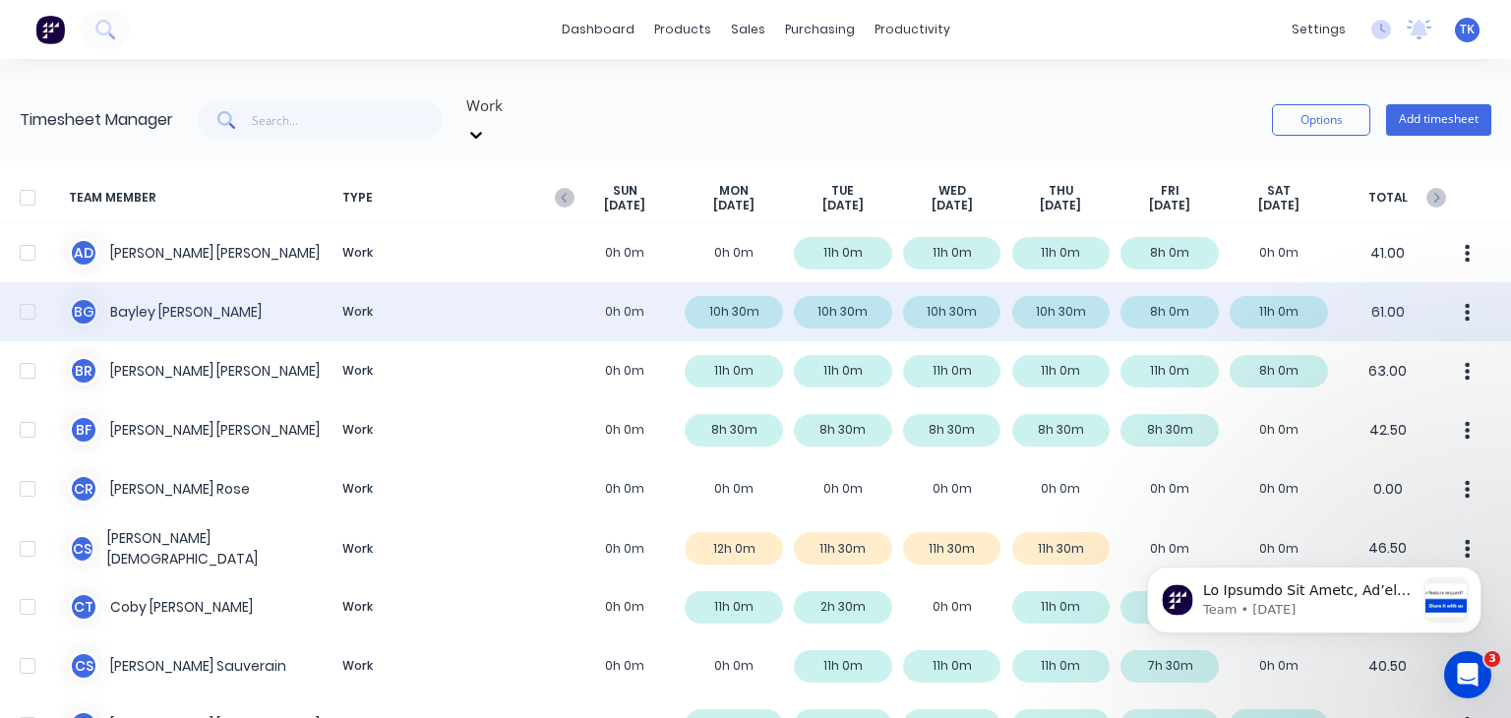
click at [636, 298] on div "[PERSON_NAME] Work 0h 0m 10h 30m 10h 30m 10h 30m 10h 30m 8h 0m 11h 0m 61.00" at bounding box center [755, 311] width 1511 height 59
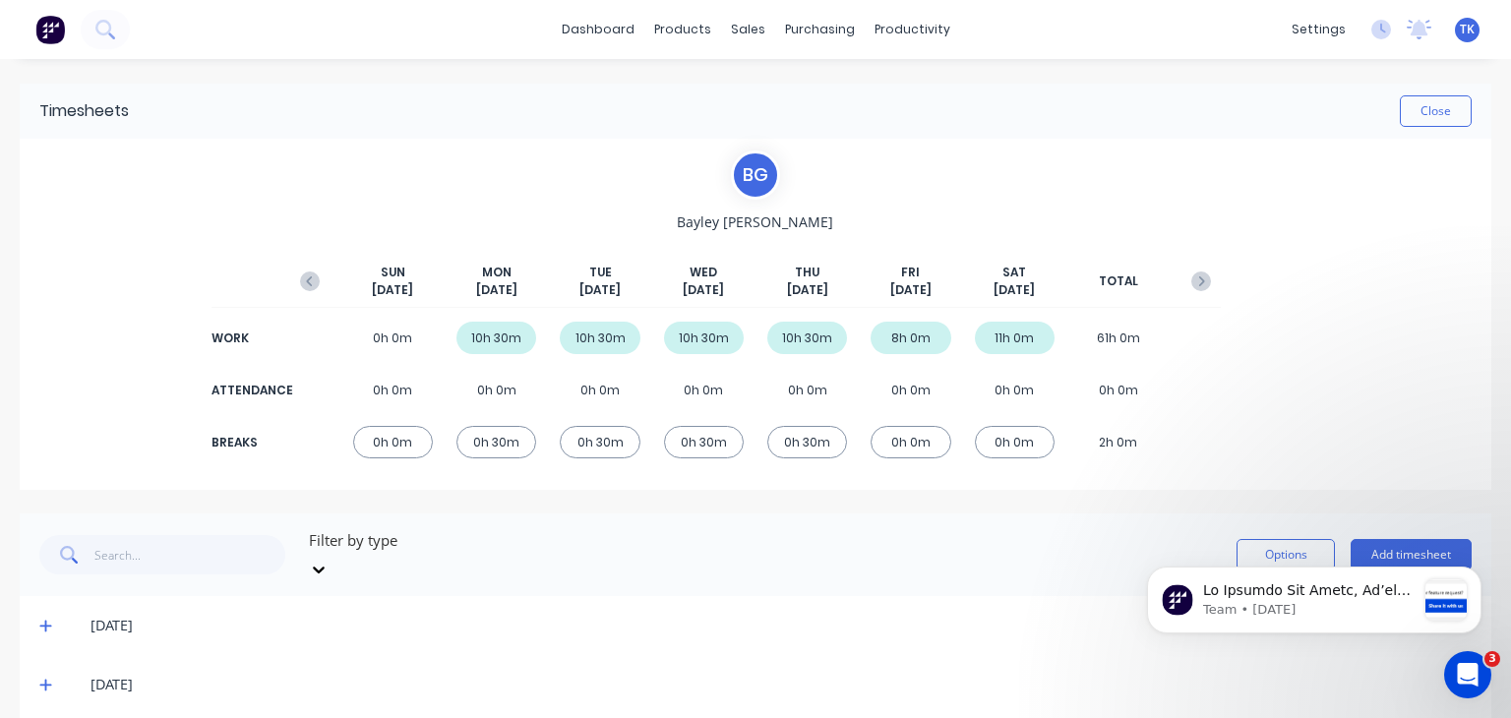
click at [486, 328] on div "10h 30m" at bounding box center [496, 338] width 80 height 32
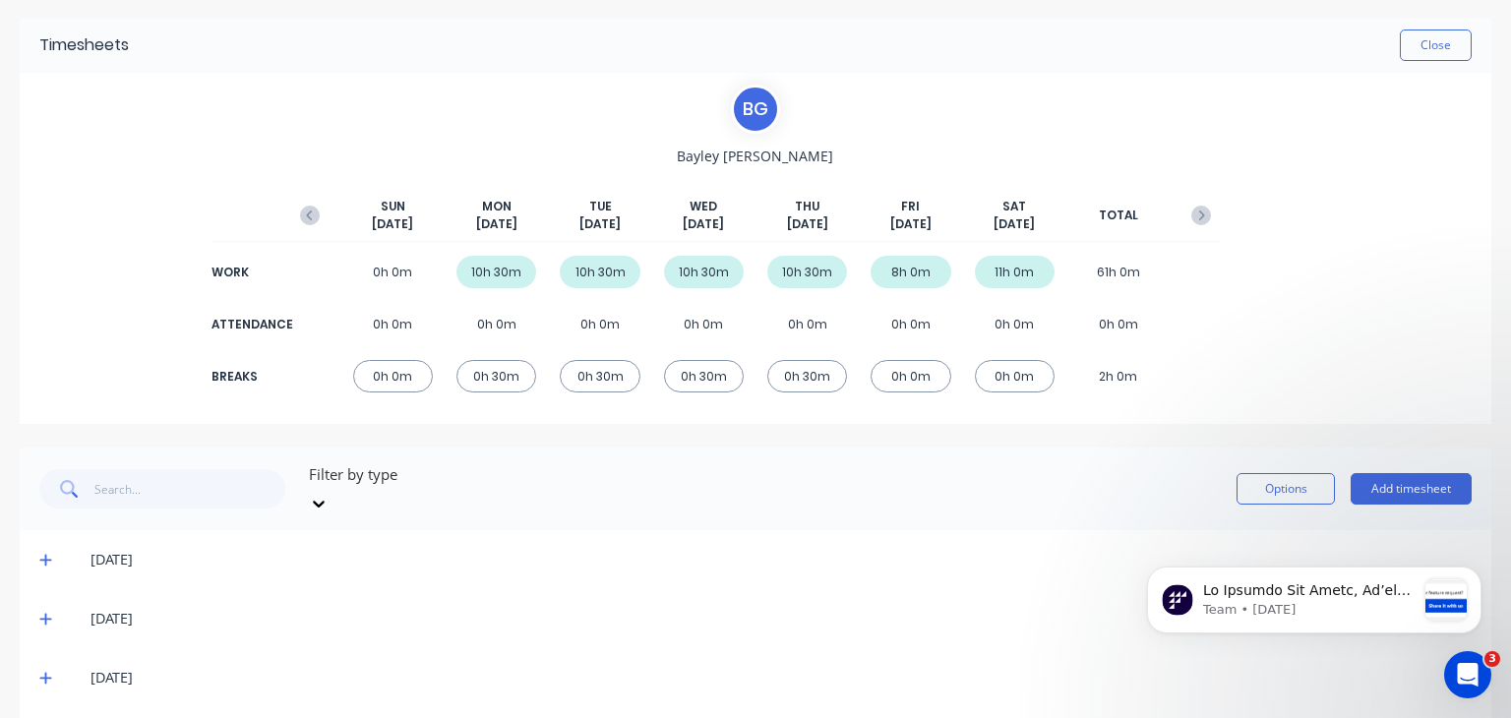
scroll to position [98, 0]
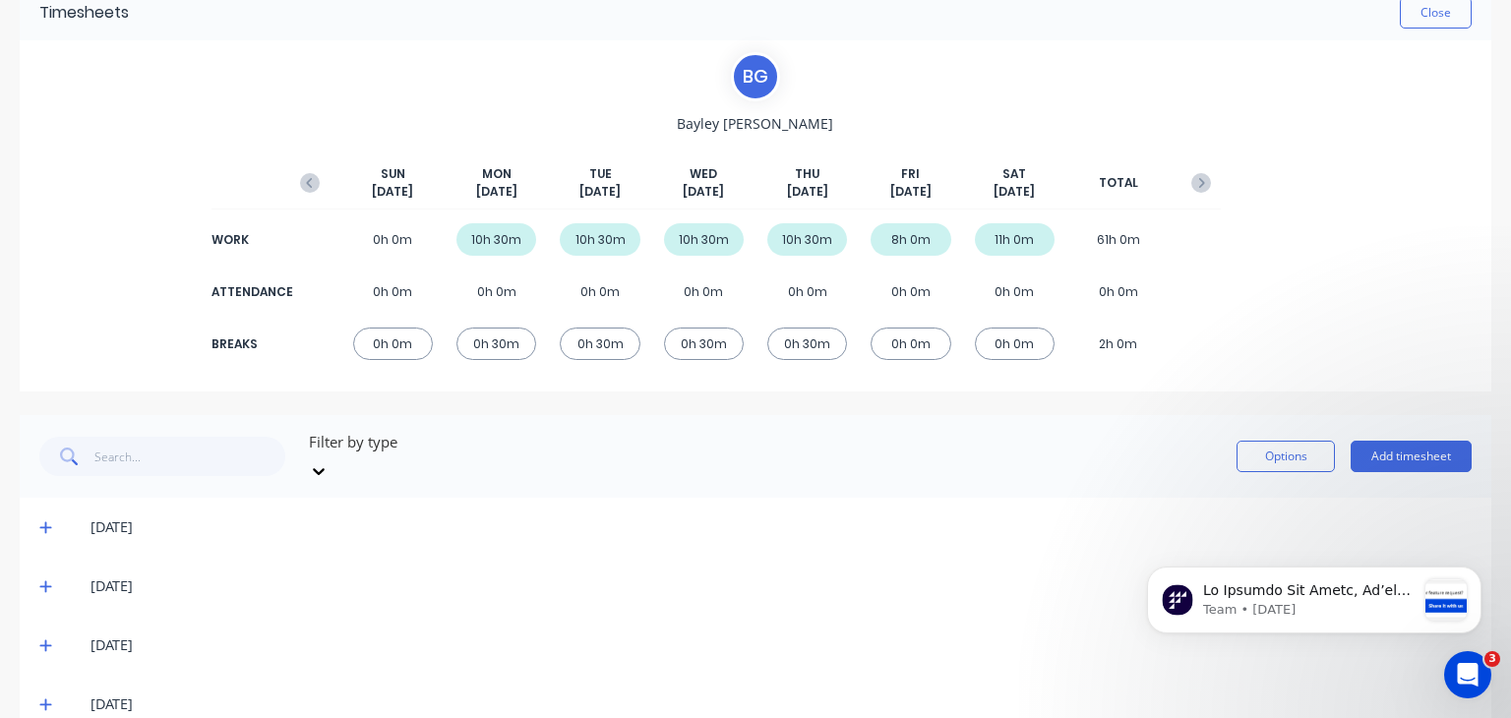
click at [38, 506] on div "[DATE]" at bounding box center [755, 527] width 1471 height 59
click at [43, 520] on icon at bounding box center [45, 527] width 13 height 14
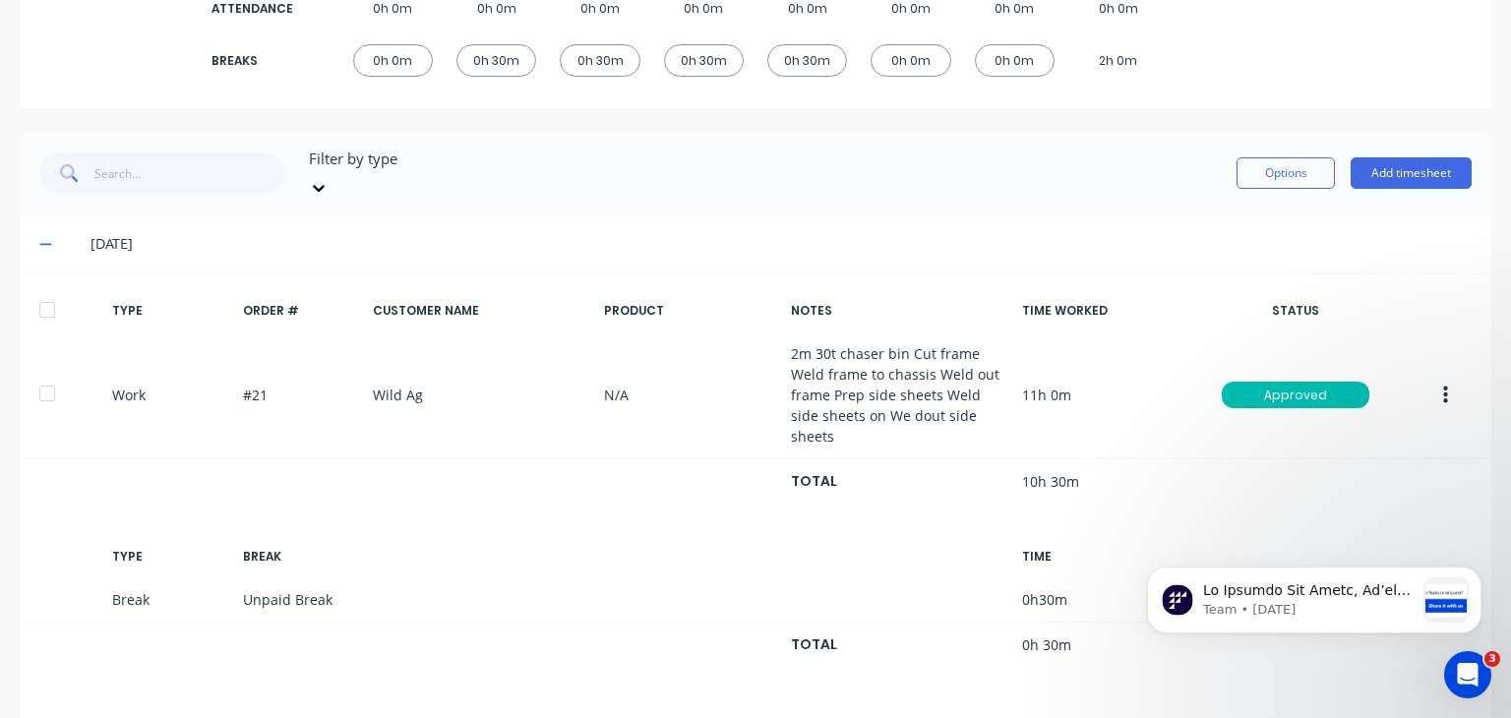
scroll to position [492, 0]
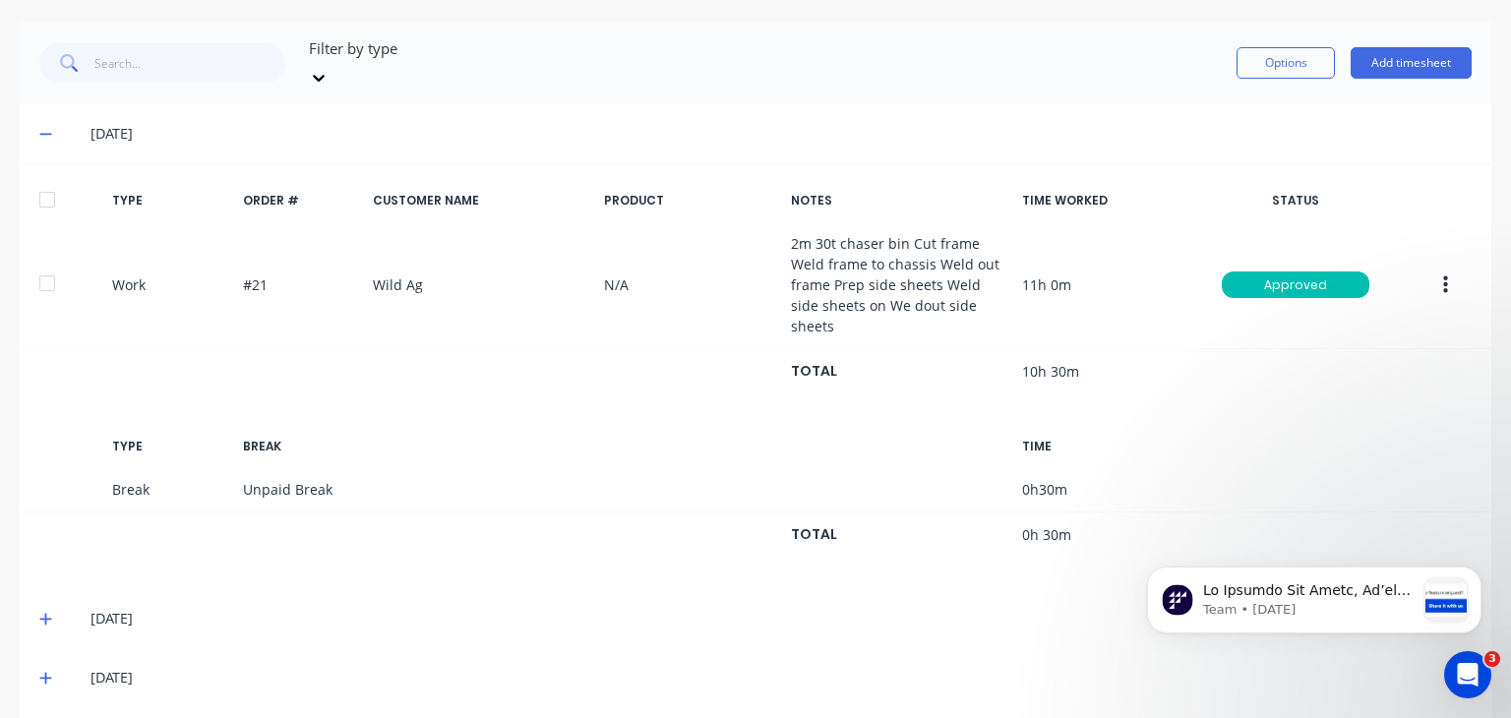
click at [47, 127] on icon at bounding box center [45, 134] width 13 height 14
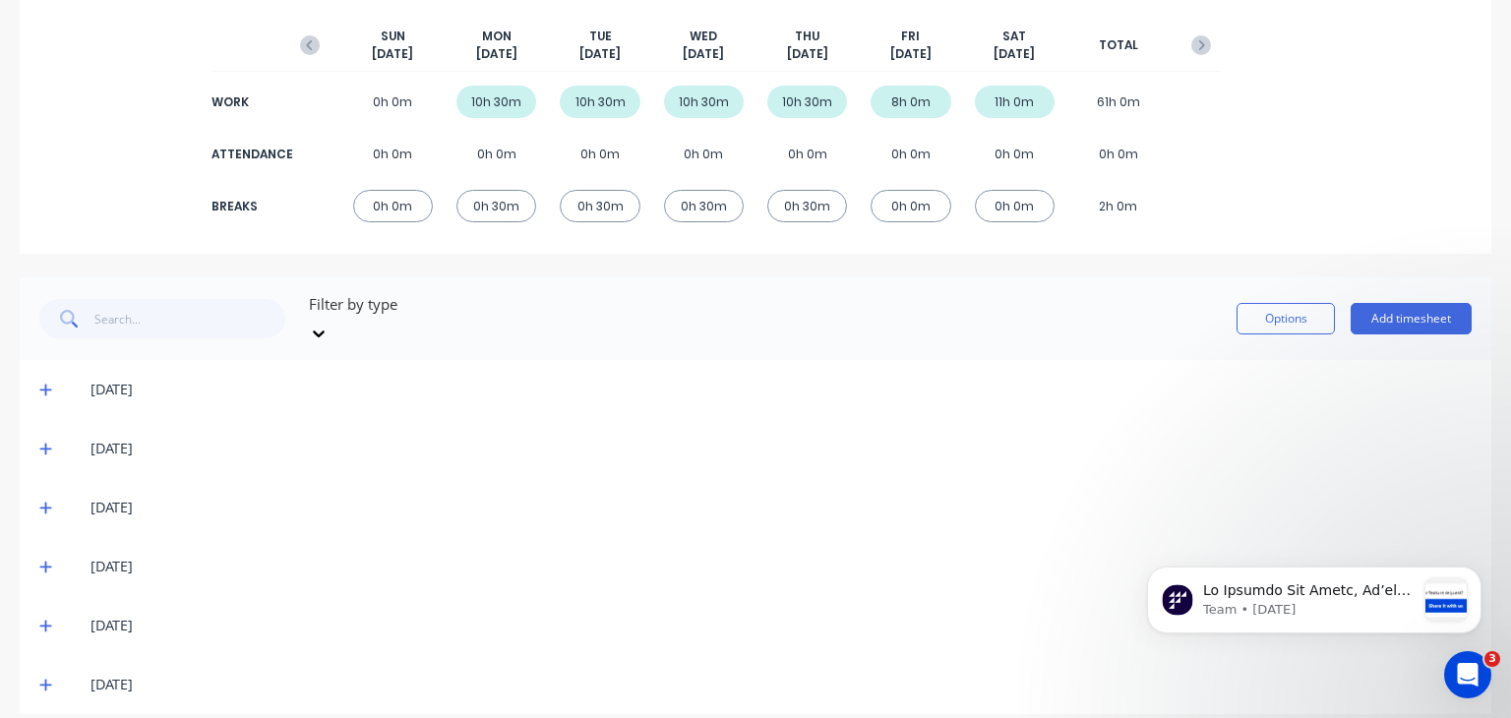
click at [37, 436] on div "[DATE]" at bounding box center [755, 448] width 1471 height 59
click at [42, 442] on icon at bounding box center [45, 449] width 13 height 14
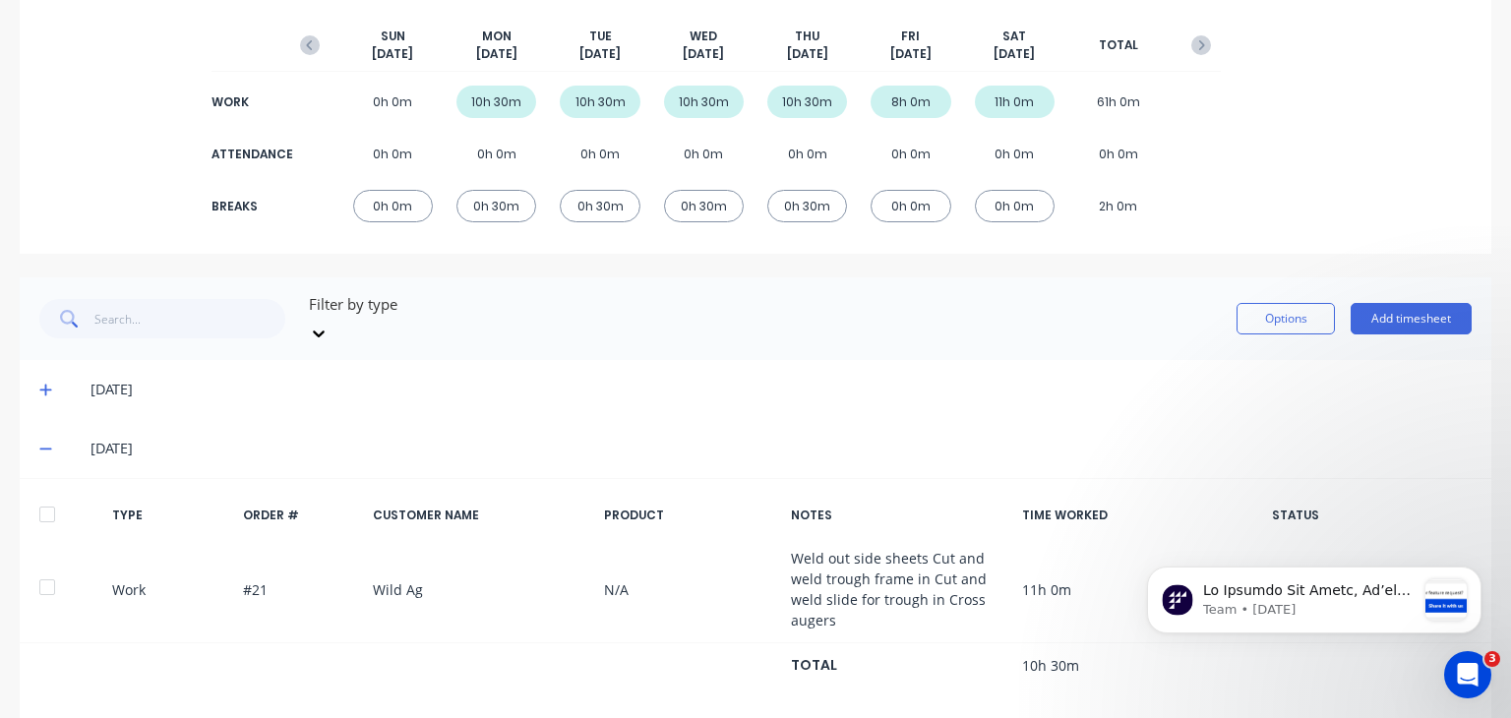
scroll to position [492, 0]
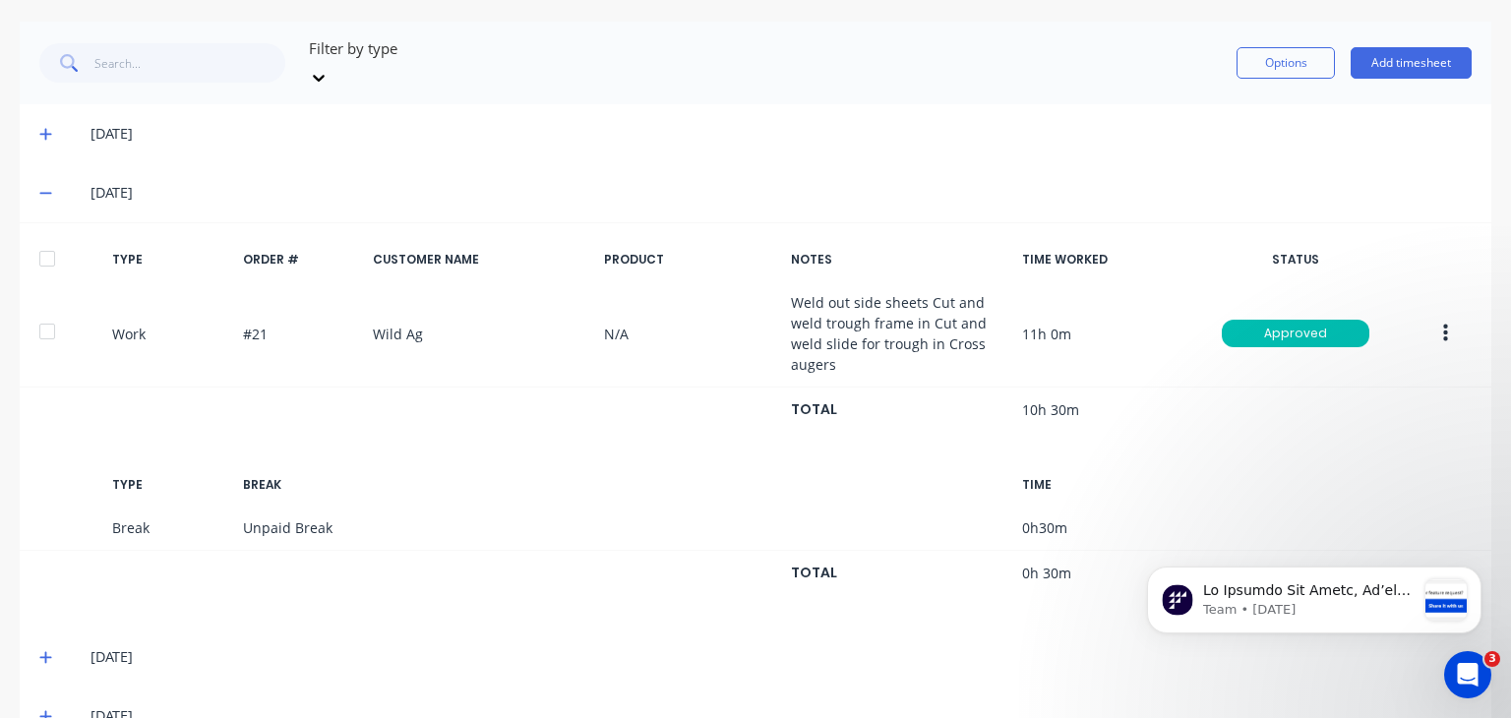
click at [40, 186] on icon at bounding box center [45, 193] width 13 height 14
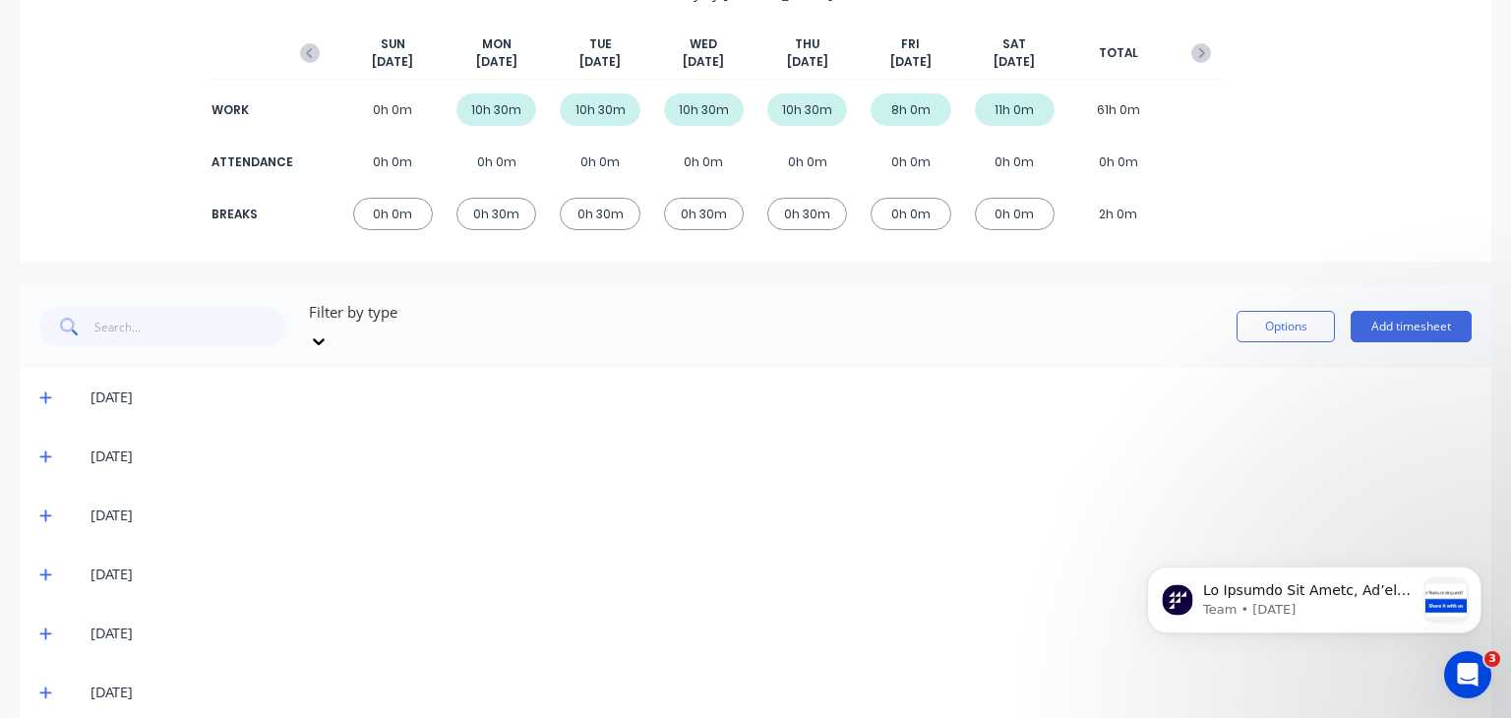
scroll to position [236, 0]
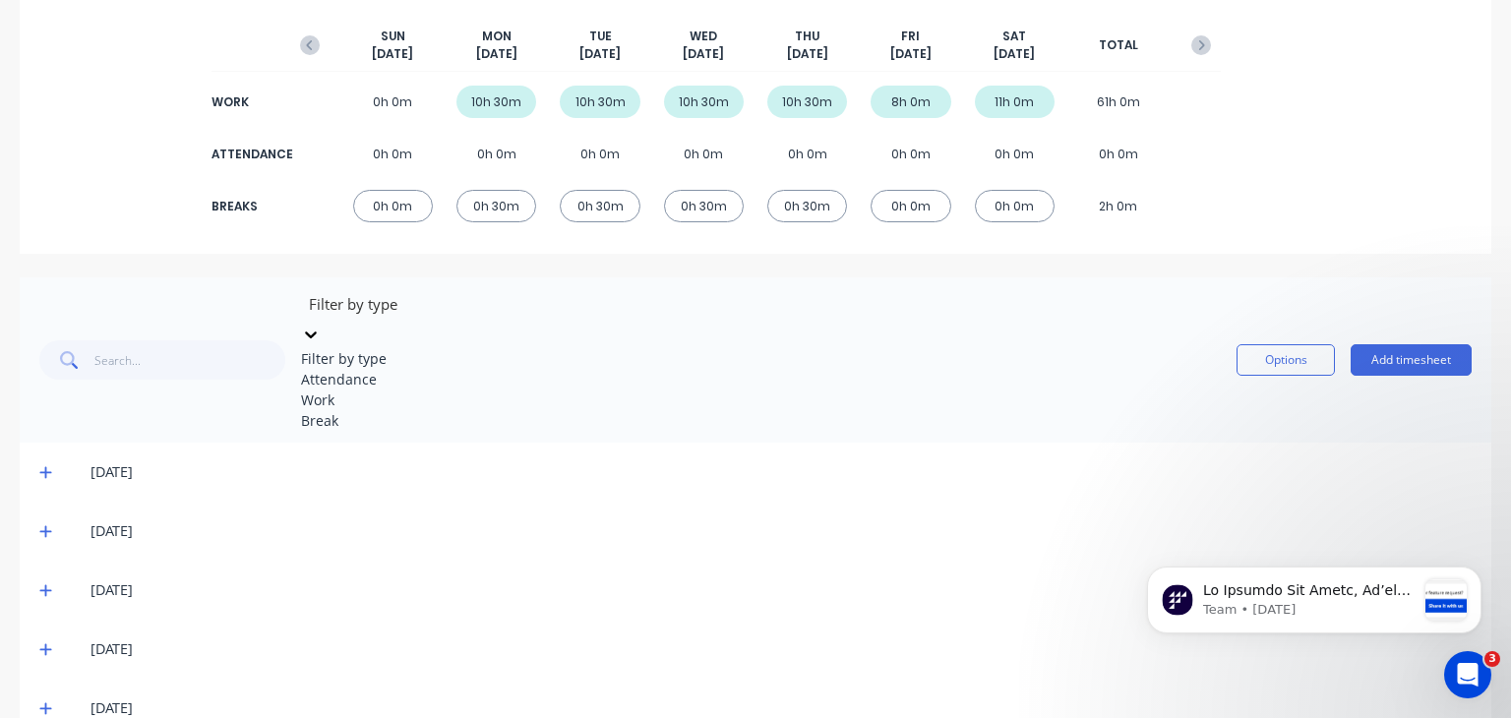
click at [421, 305] on div "Filter by type" at bounding box center [448, 304] width 295 height 30
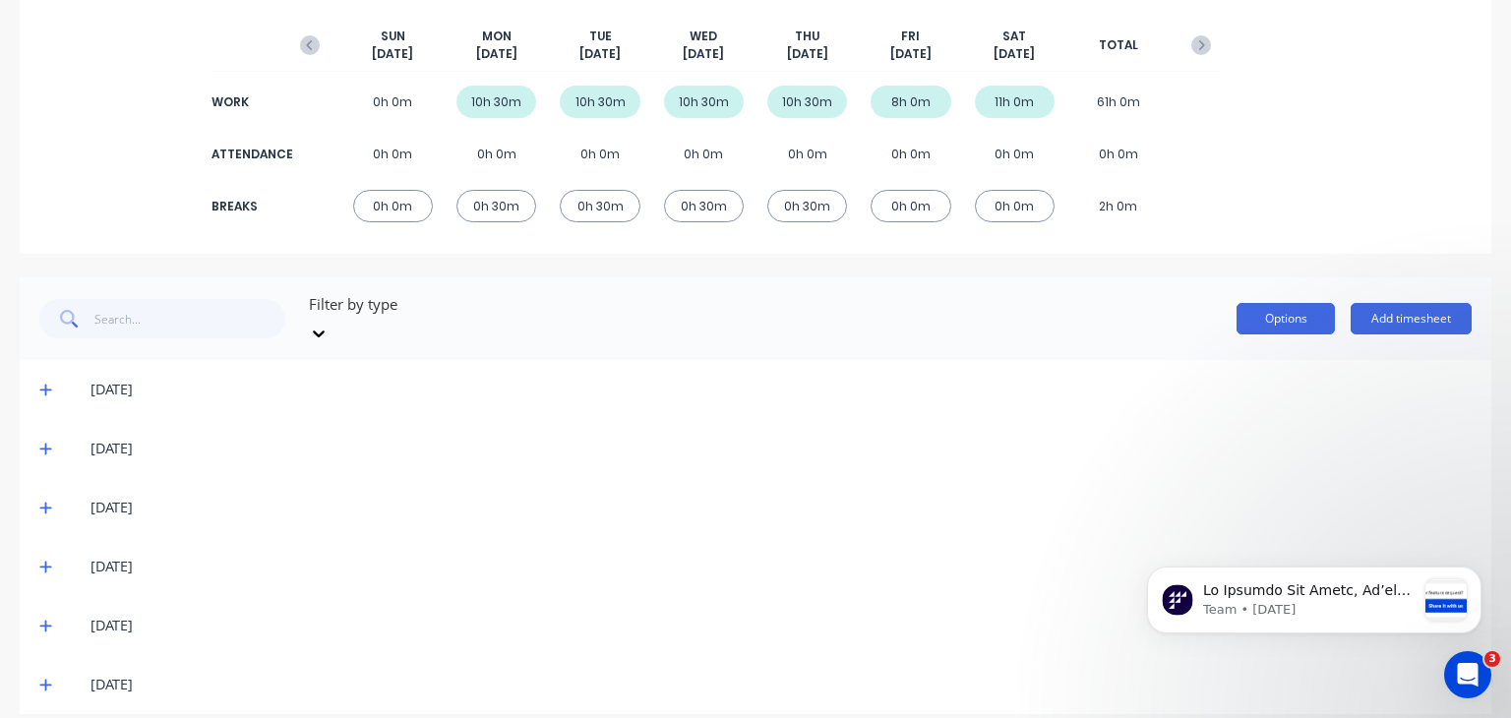
click at [1246, 303] on button "Options" at bounding box center [1285, 318] width 98 height 31
click at [873, 379] on div "[DATE]" at bounding box center [780, 390] width 1381 height 22
click at [50, 383] on icon at bounding box center [45, 390] width 13 height 14
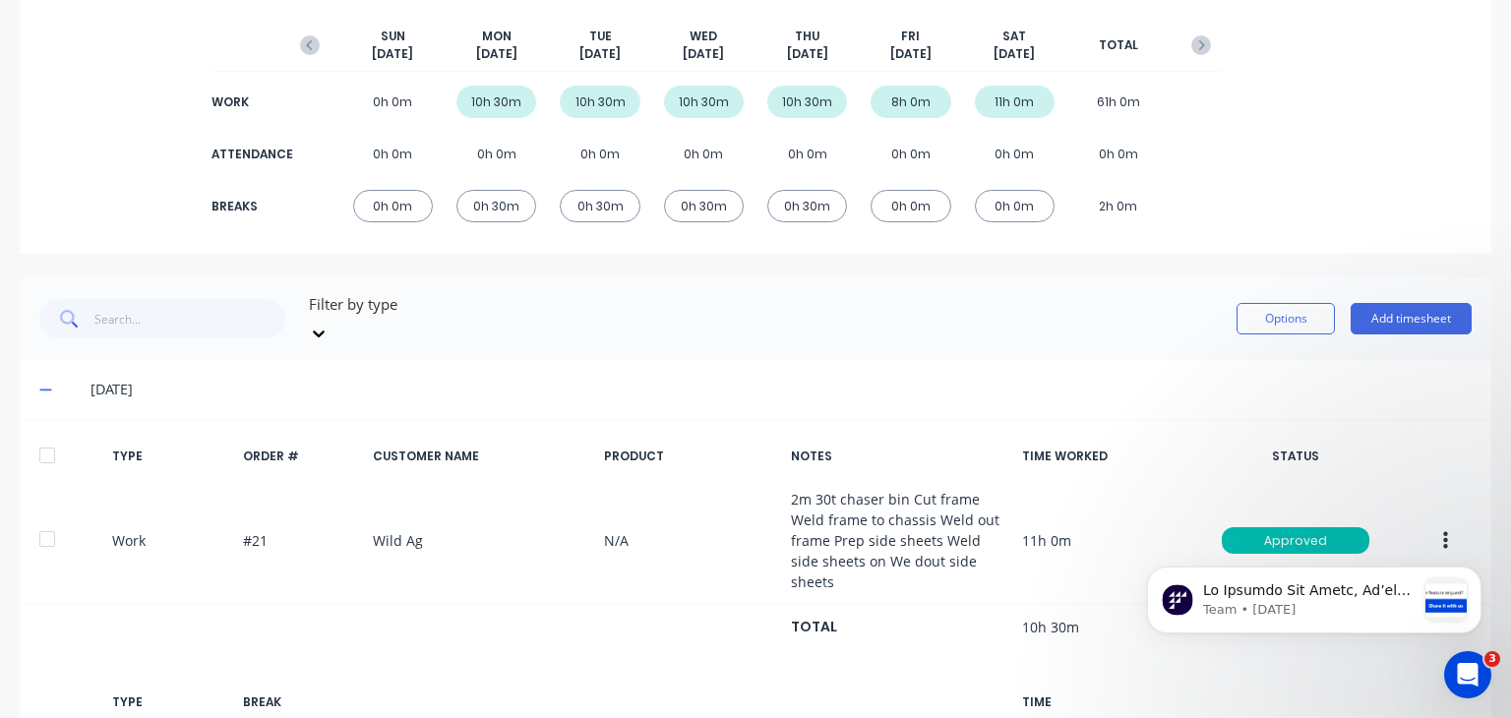
click at [42, 440] on div at bounding box center [47, 455] width 39 height 39
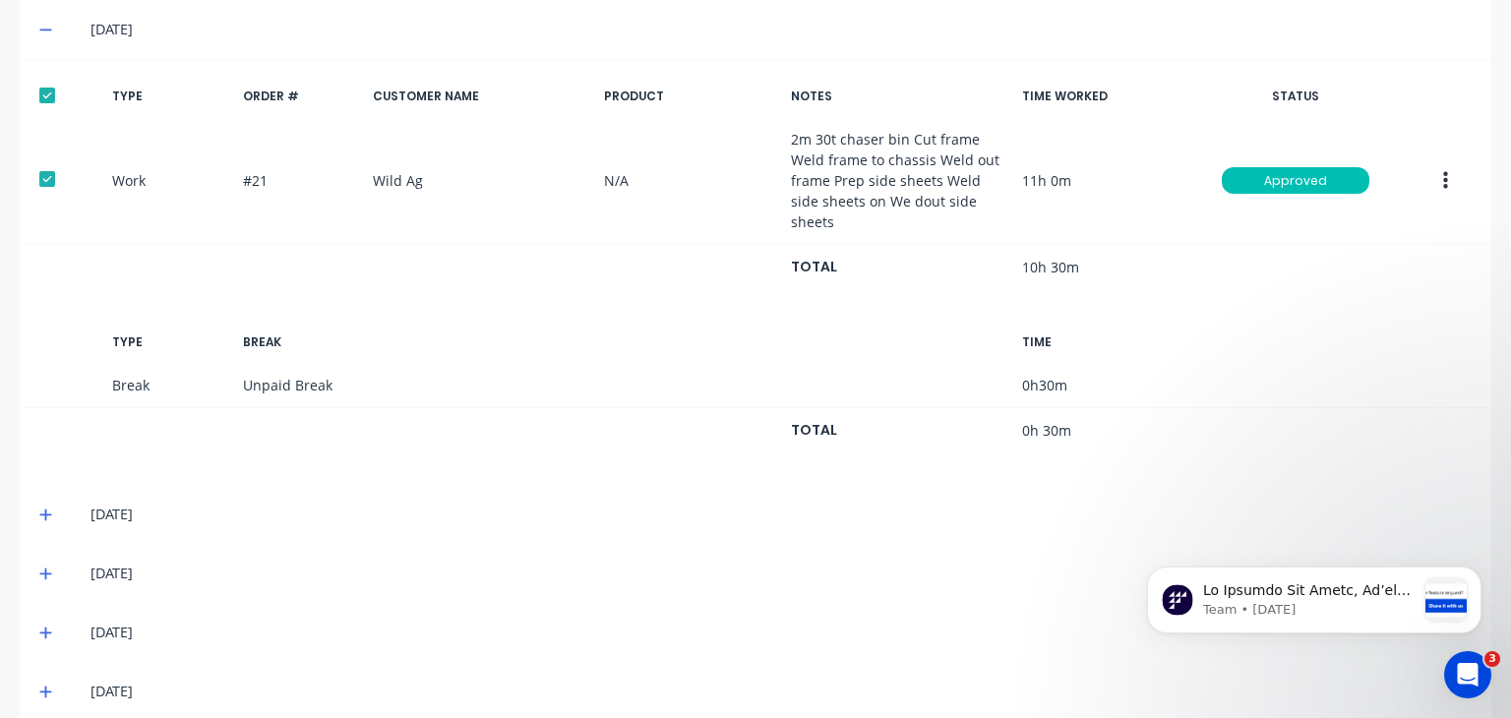
scroll to position [629, 0]
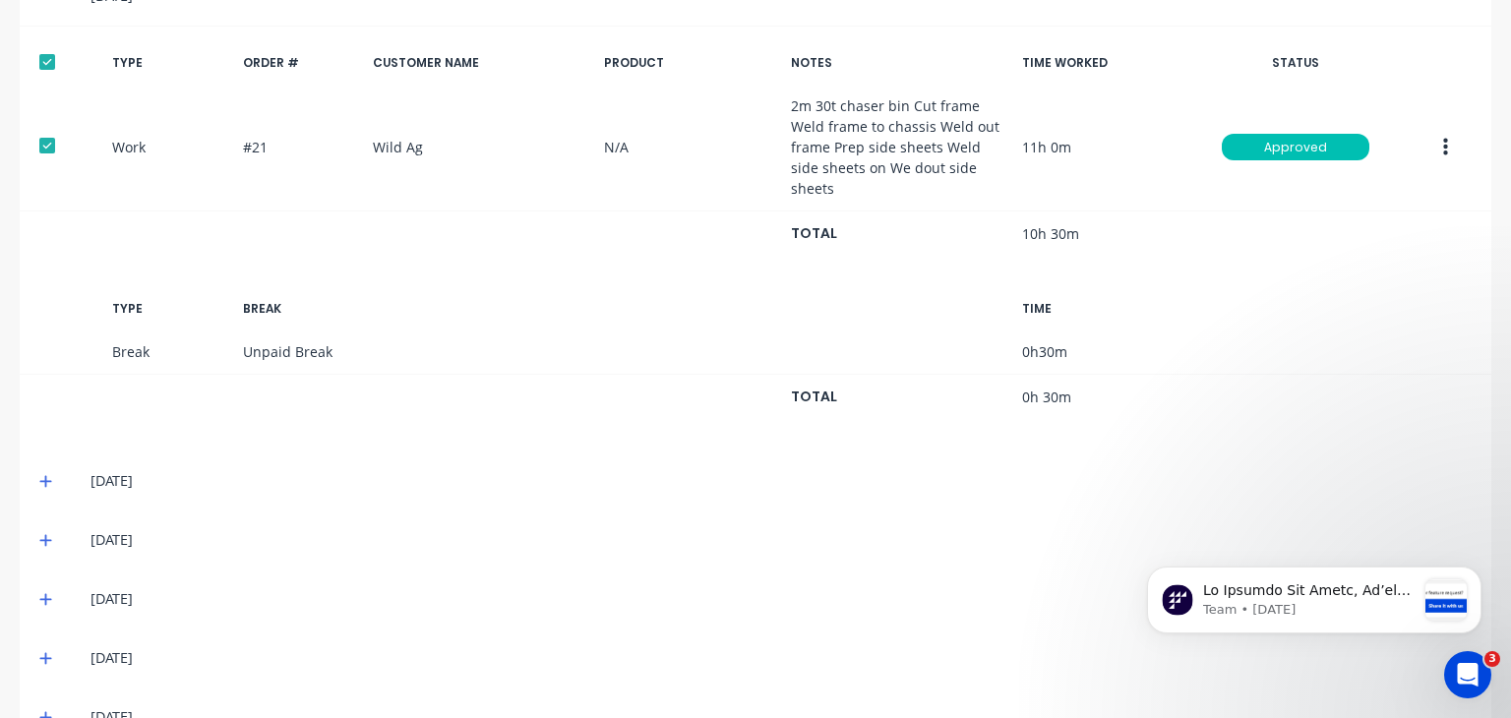
click at [32, 451] on div "[DATE]" at bounding box center [755, 480] width 1471 height 59
click at [47, 474] on icon at bounding box center [45, 481] width 13 height 14
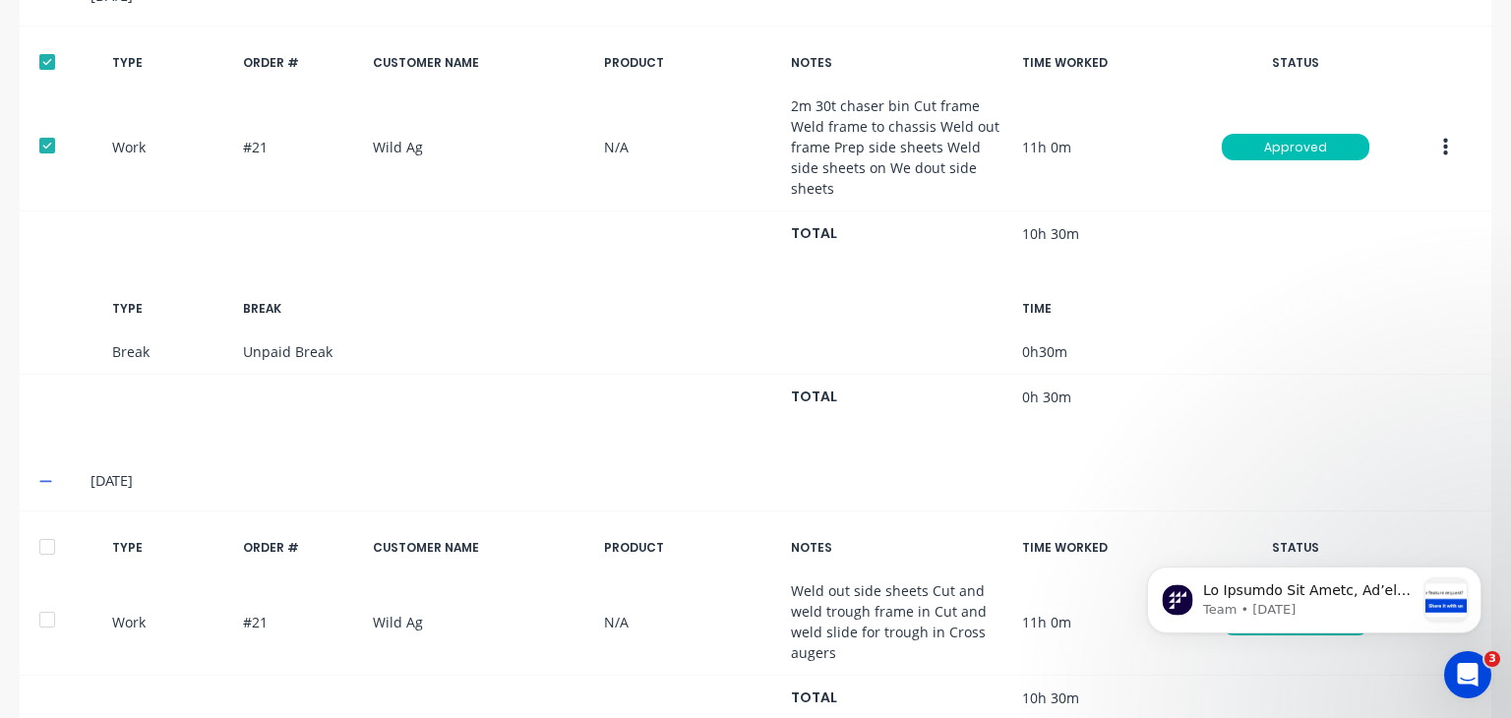
click at [50, 527] on div at bounding box center [47, 546] width 39 height 39
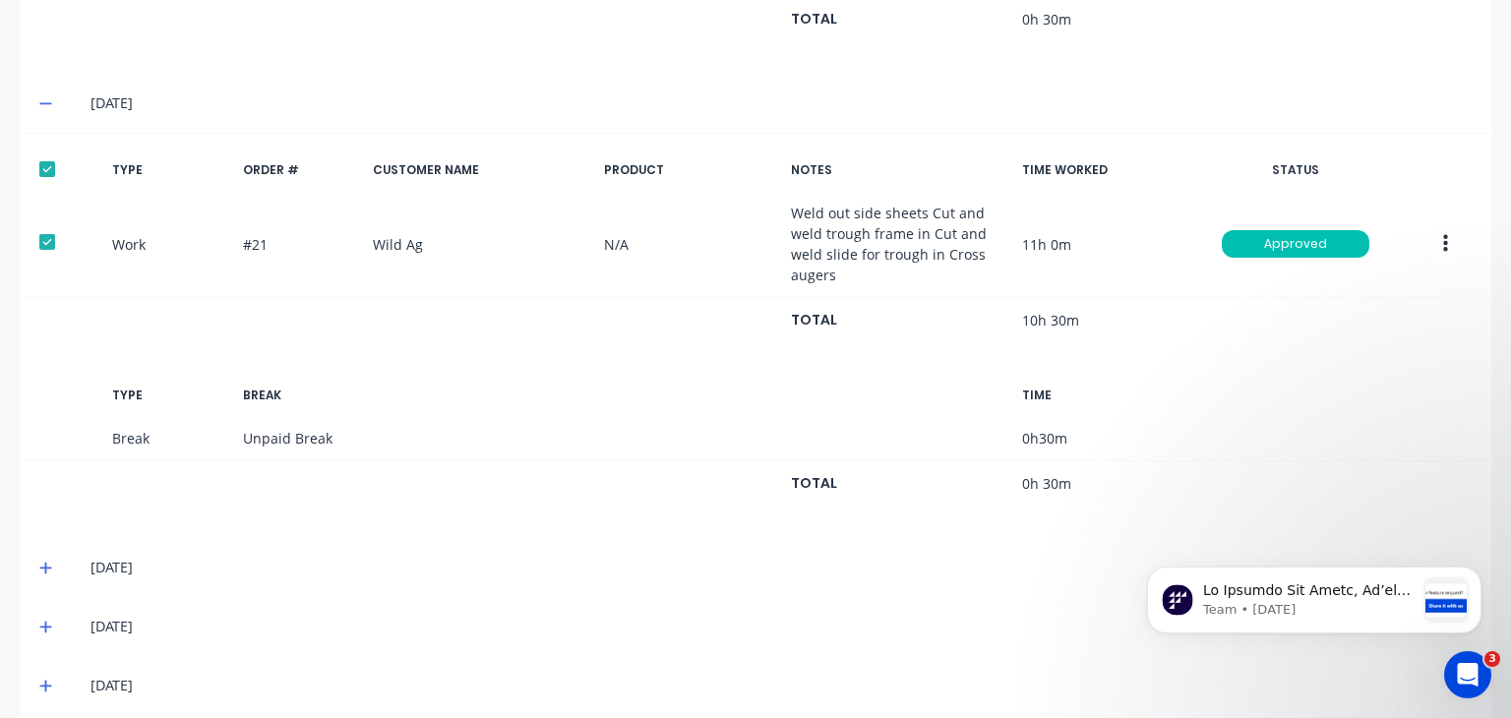
scroll to position [1045, 0]
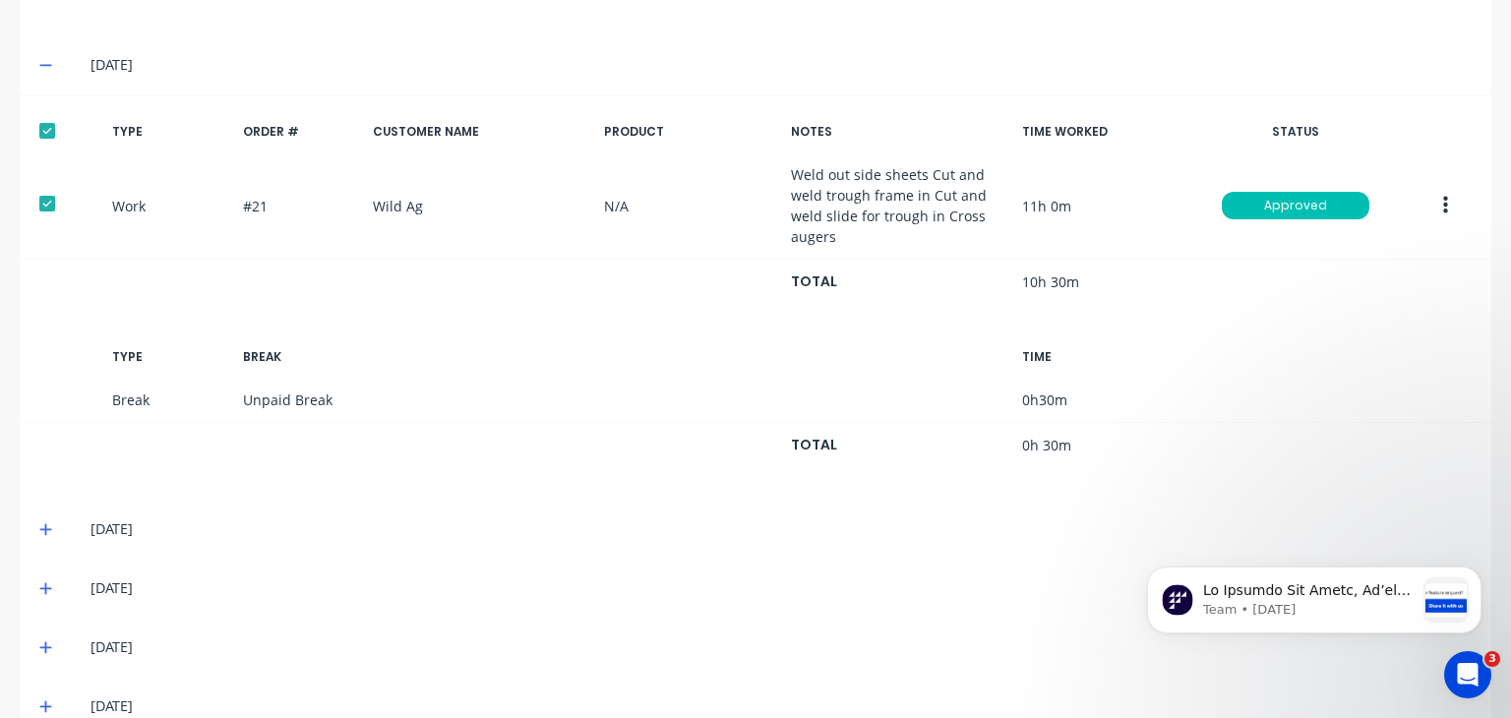
click at [43, 522] on icon at bounding box center [45, 529] width 13 height 14
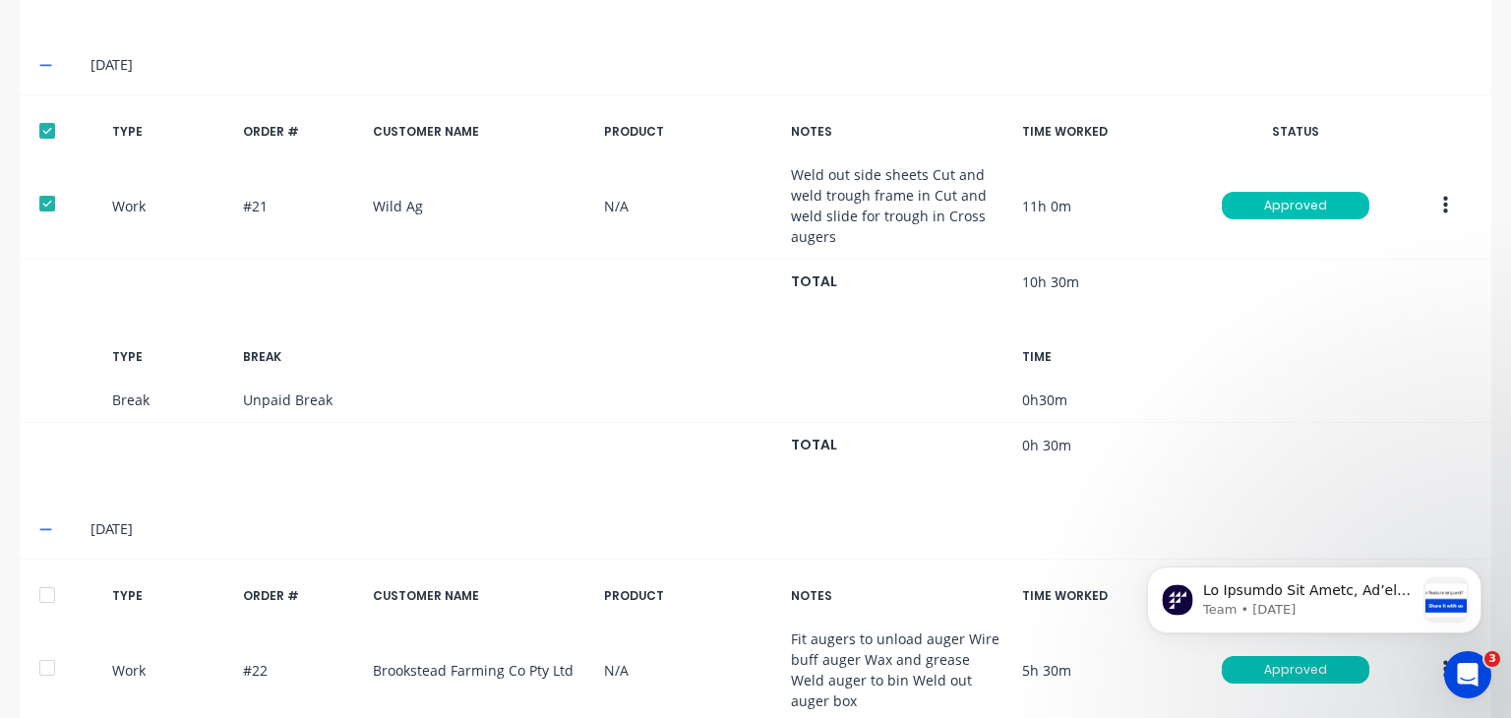
click at [49, 575] on div at bounding box center [47, 594] width 39 height 39
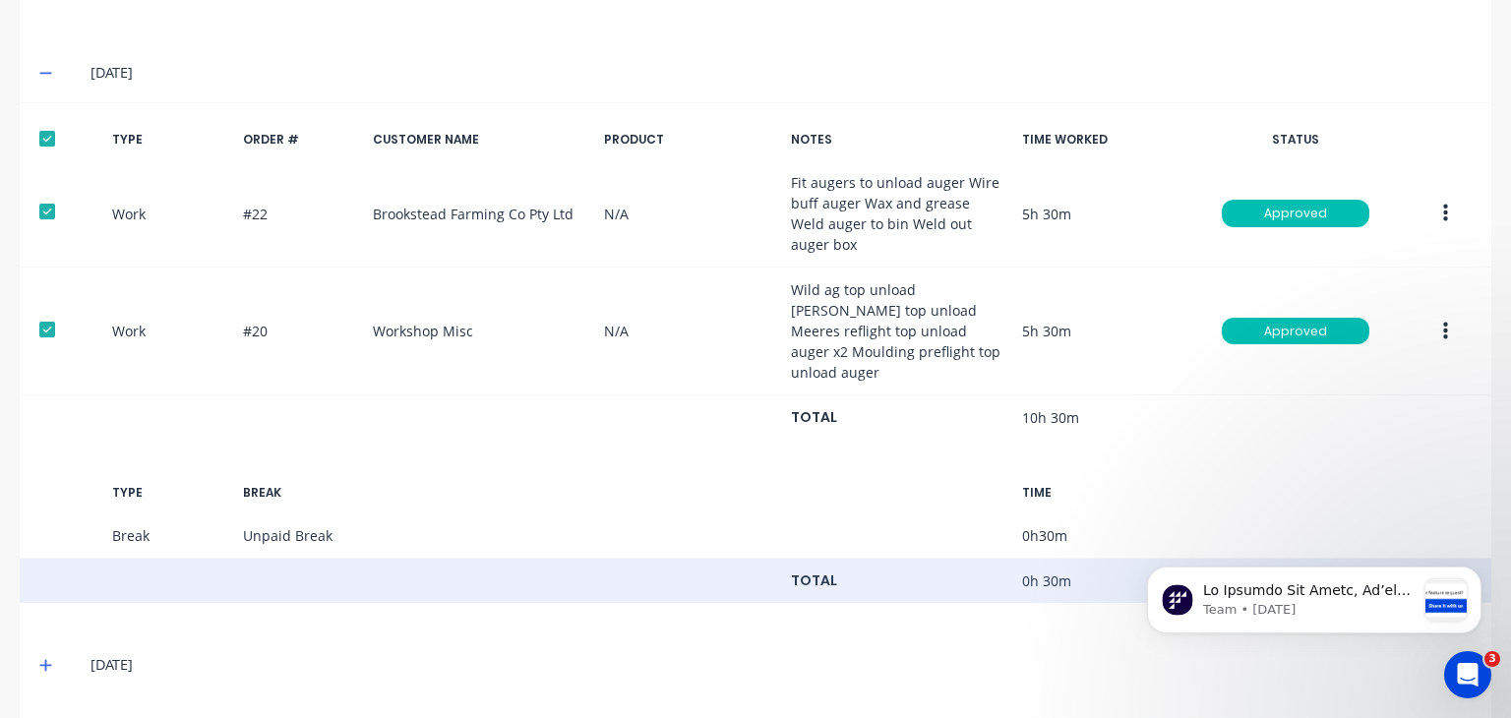
scroll to position [1535, 0]
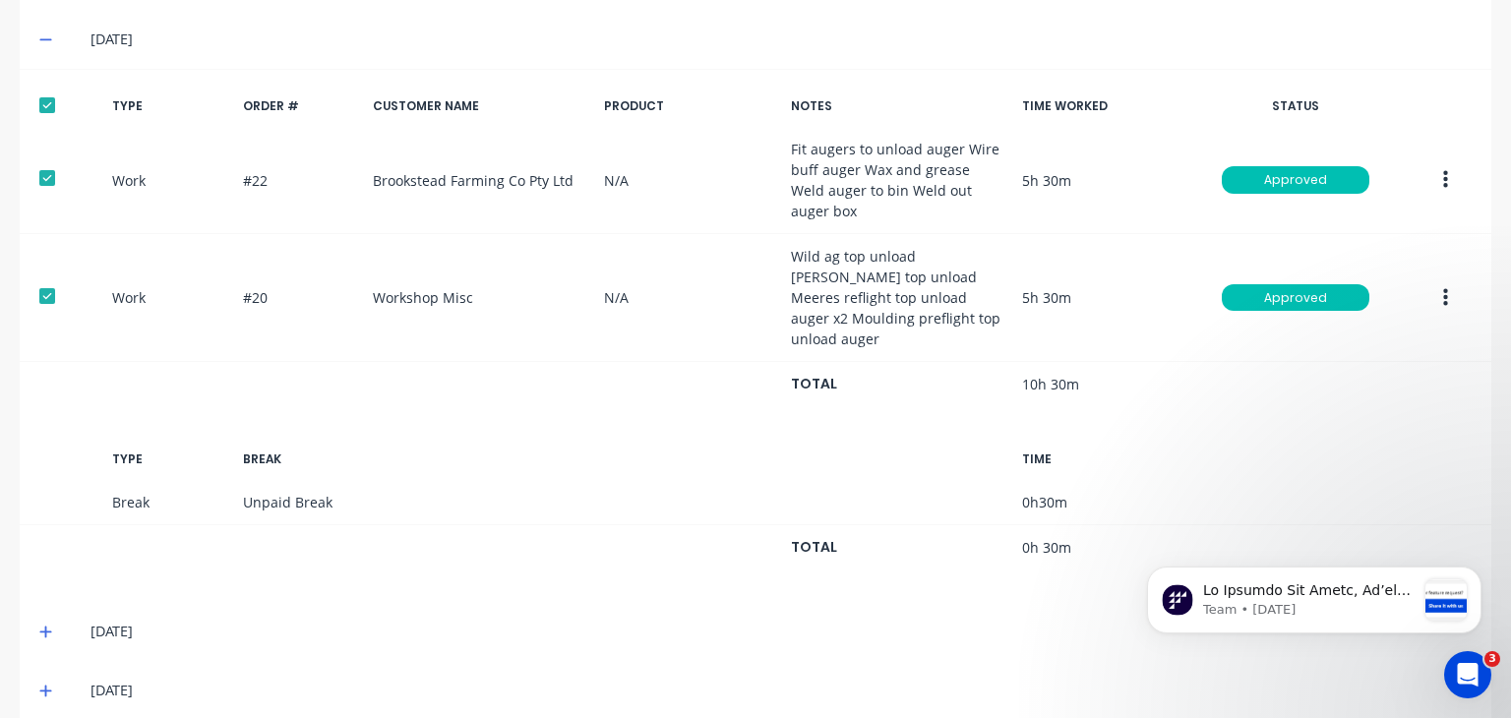
click at [39, 625] on icon at bounding box center [45, 632] width 13 height 14
click at [47, 678] on div at bounding box center [47, 697] width 39 height 39
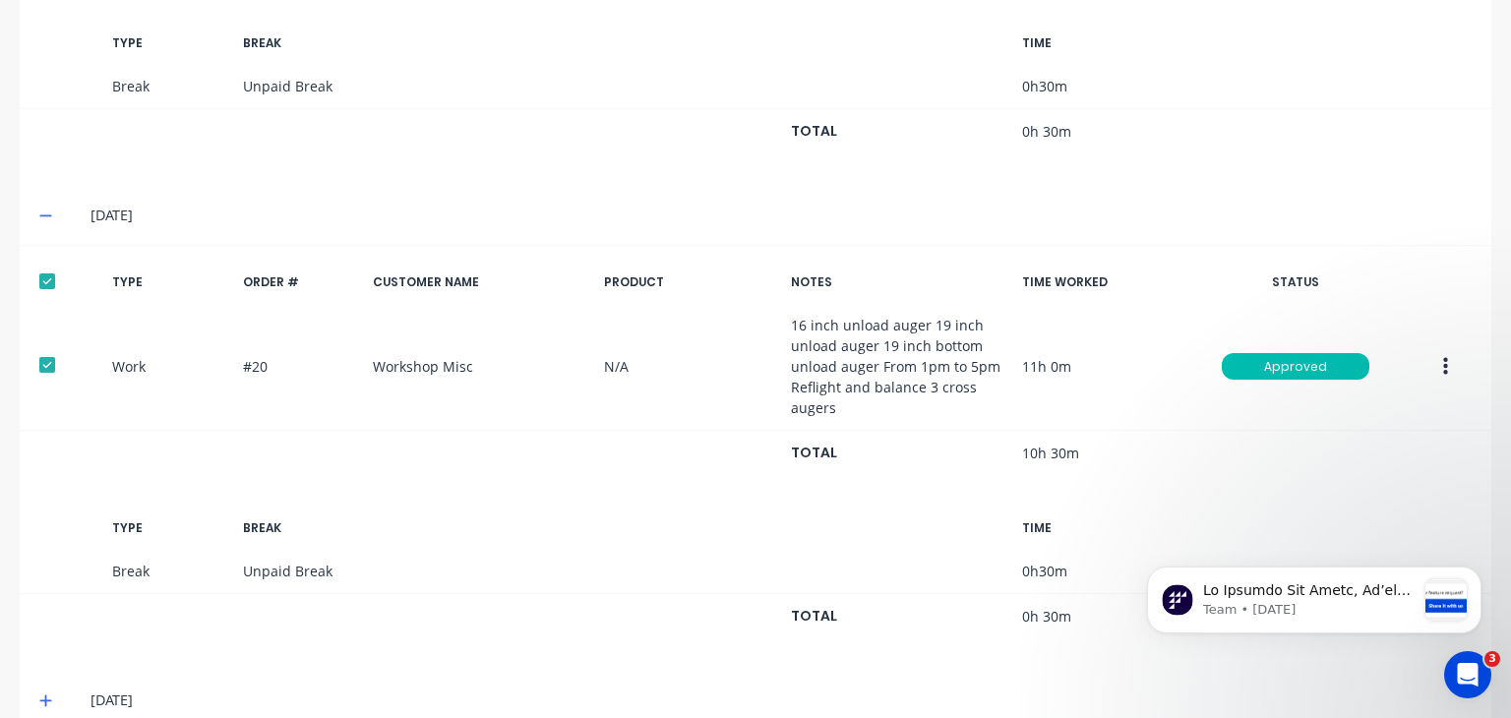
scroll to position [1960, 0]
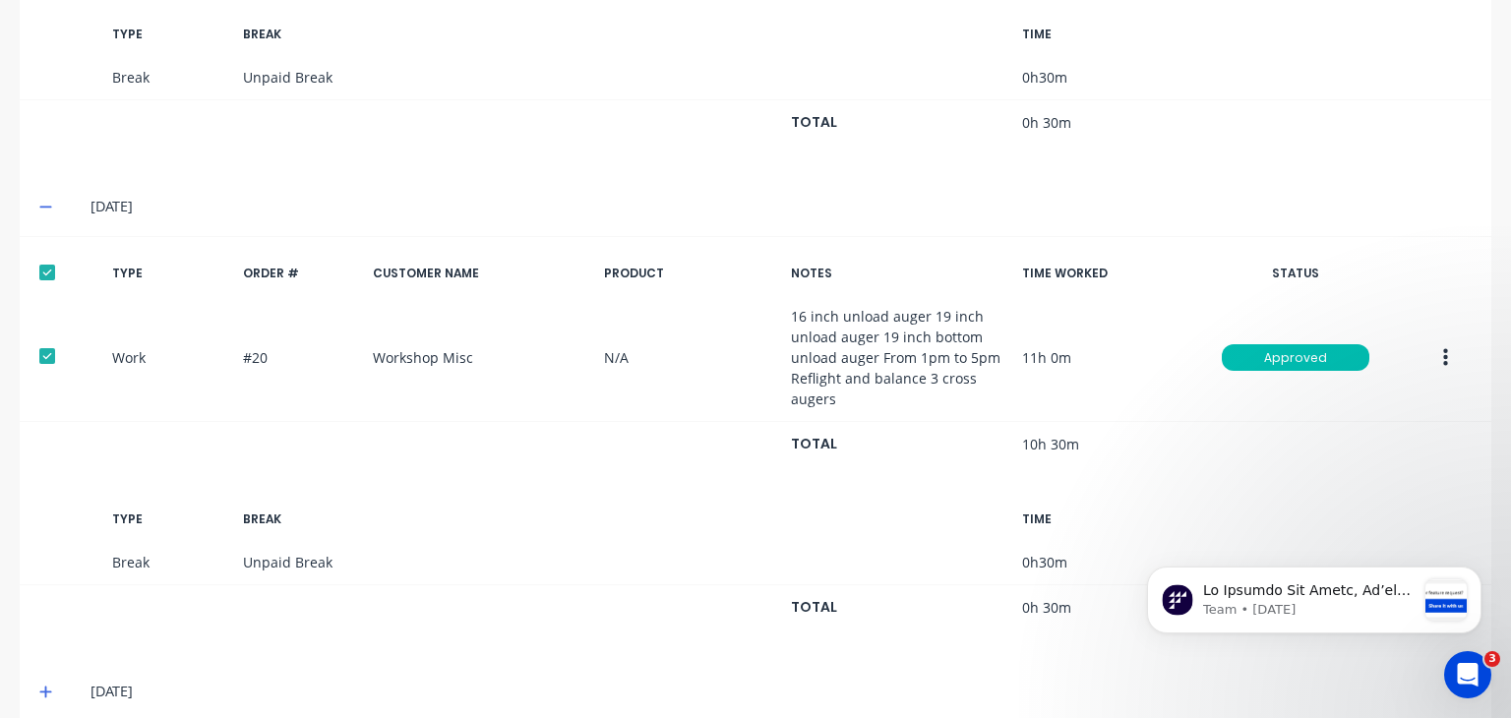
drag, startPoint x: 44, startPoint y: 604, endPoint x: 59, endPoint y: 594, distance: 17.7
click at [46, 686] on icon at bounding box center [45, 692] width 12 height 12
drag, startPoint x: 47, startPoint y: 669, endPoint x: 564, endPoint y: 708, distance: 517.8
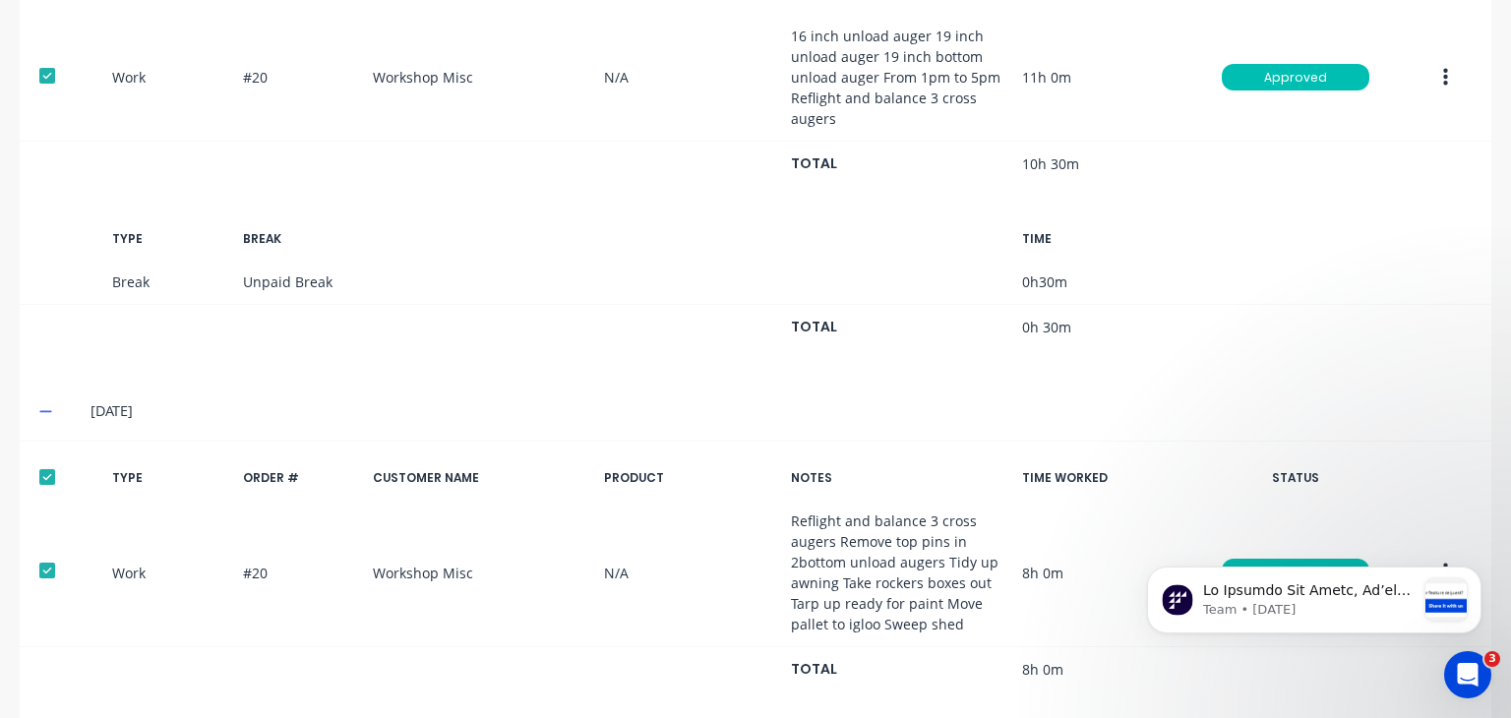
scroll to position [2243, 0]
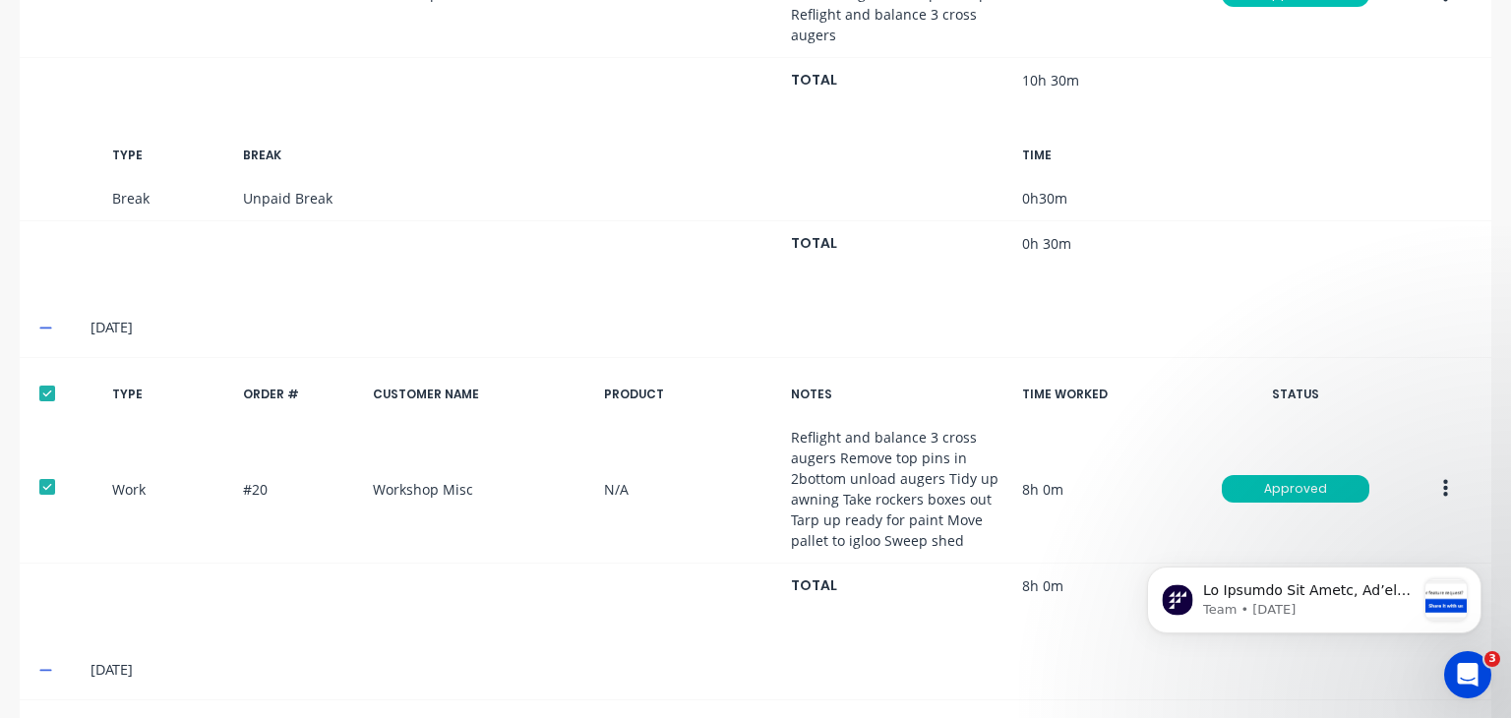
scroll to position [2440, 0]
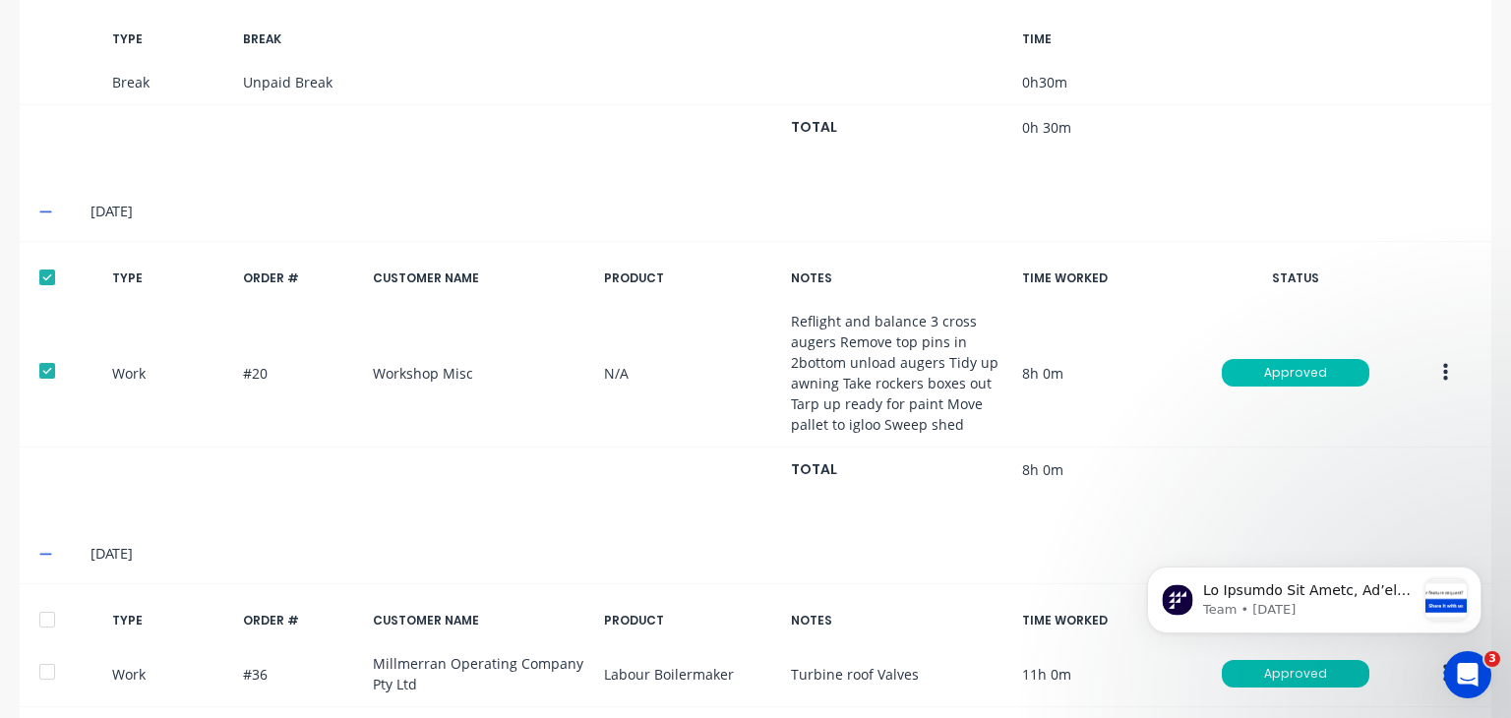
click at [44, 600] on div at bounding box center [47, 619] width 39 height 39
drag, startPoint x: 1491, startPoint y: 558, endPoint x: 1500, endPoint y: 99, distance: 458.4
click at [1500, 527] on html "Team • [DATE]" at bounding box center [1313, 596] width 393 height 138
drag, startPoint x: 1493, startPoint y: 643, endPoint x: 1485, endPoint y: 183, distance: 460.4
click at [1485, 527] on html "Team • [DATE]" at bounding box center [1313, 596] width 393 height 138
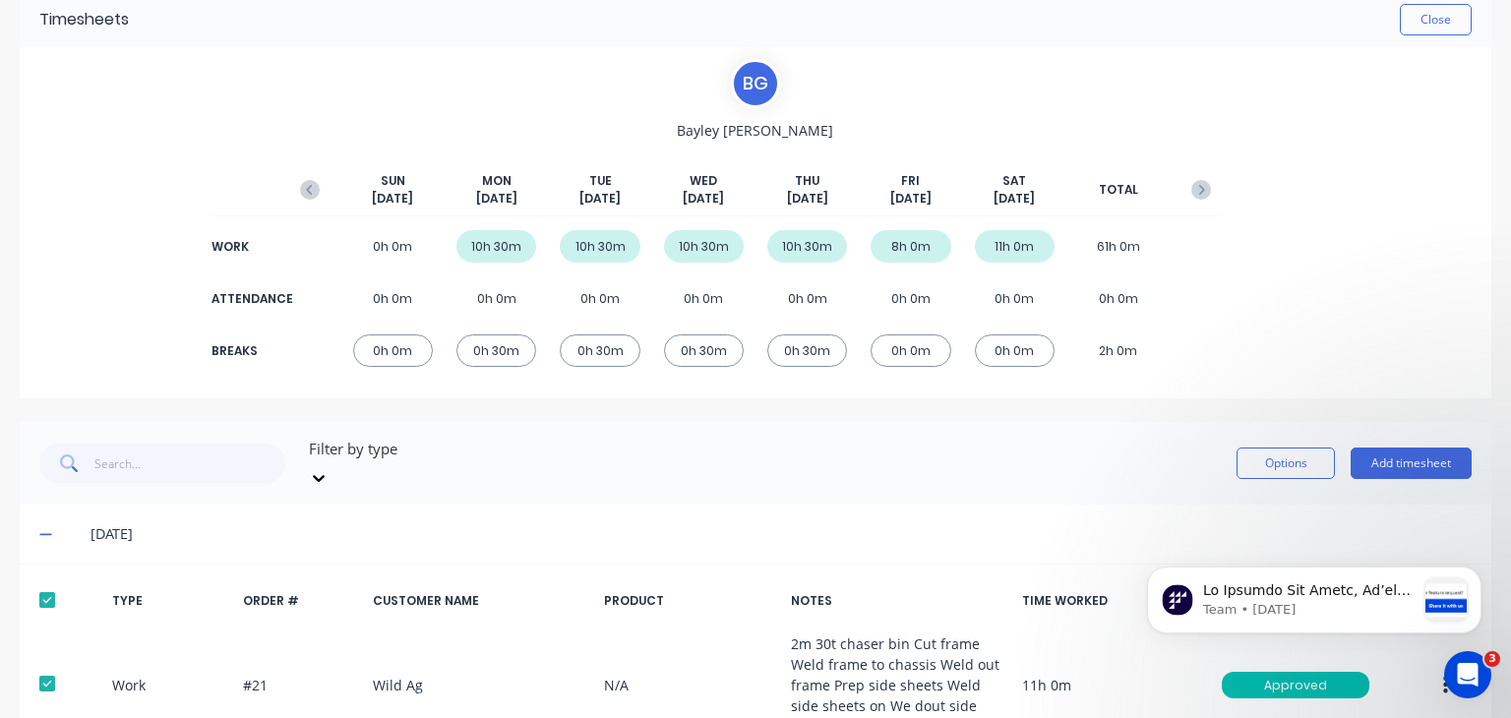
scroll to position [295, 0]
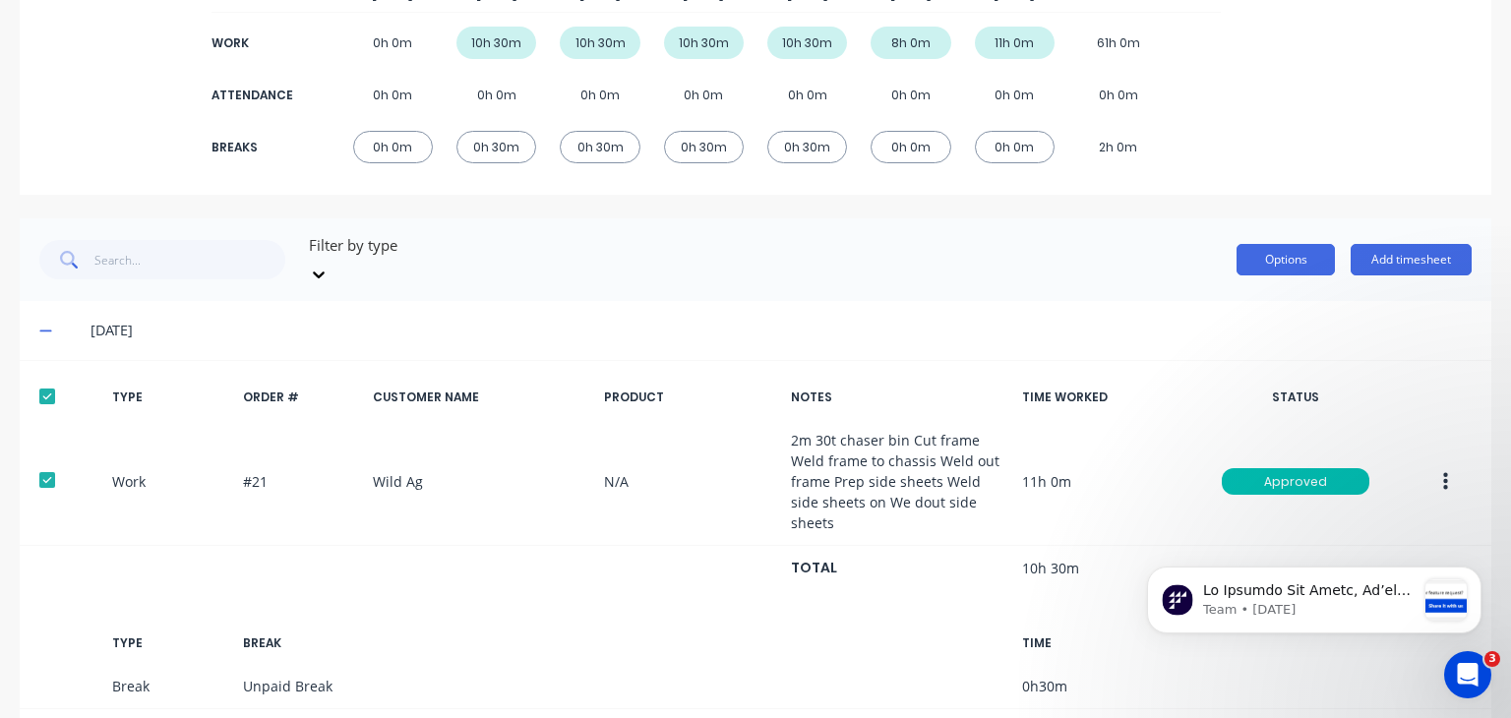
click at [1254, 246] on button "Options" at bounding box center [1285, 259] width 98 height 31
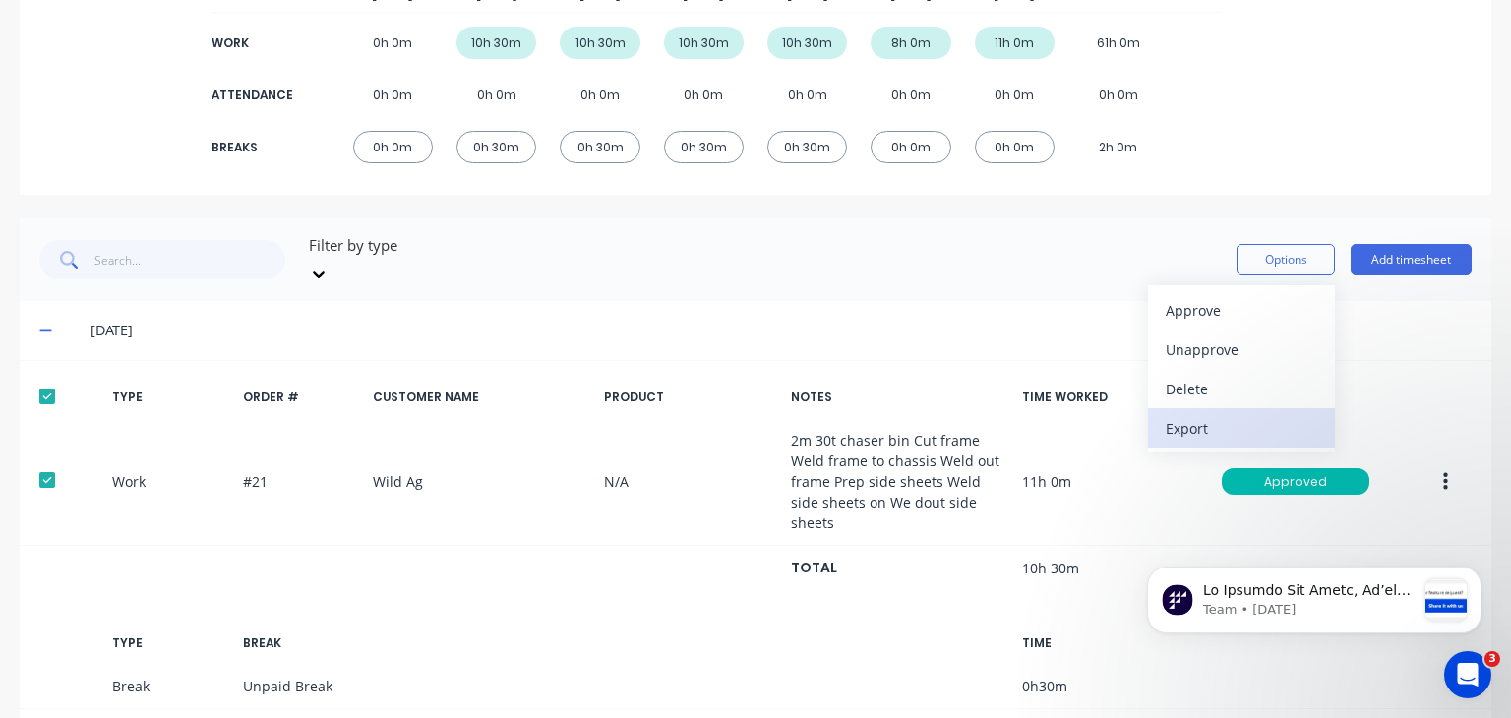
click at [1185, 419] on div "Export" at bounding box center [1240, 428] width 151 height 29
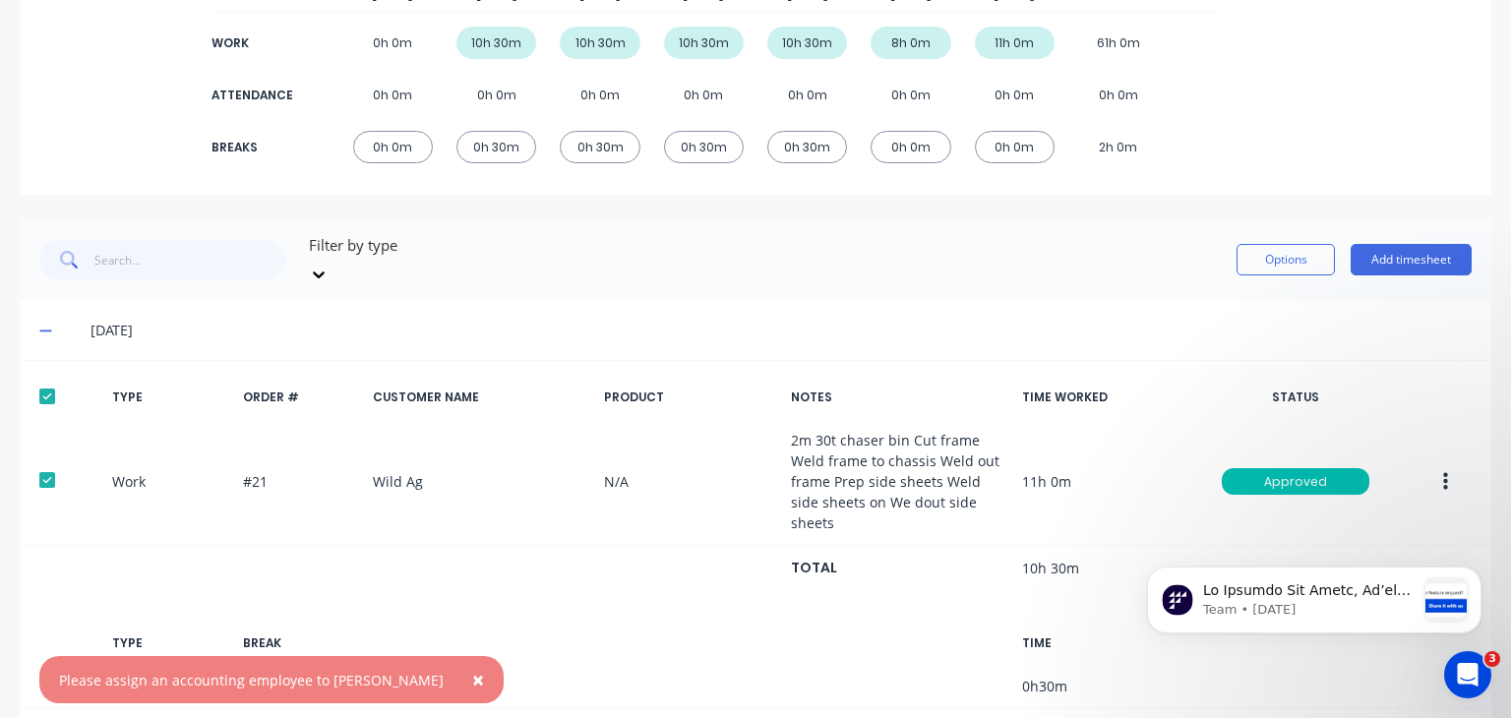
click at [472, 678] on span "×" at bounding box center [478, 680] width 12 height 28
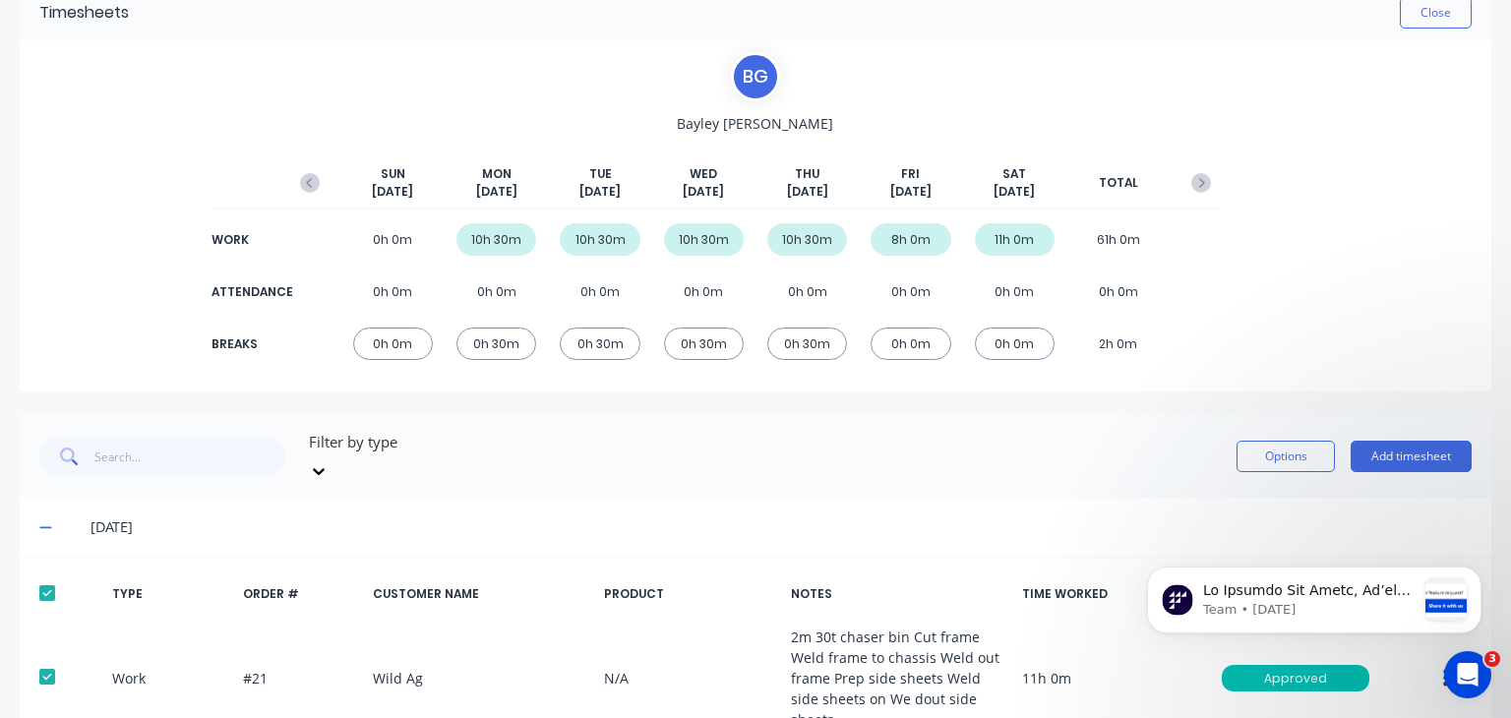
scroll to position [0, 0]
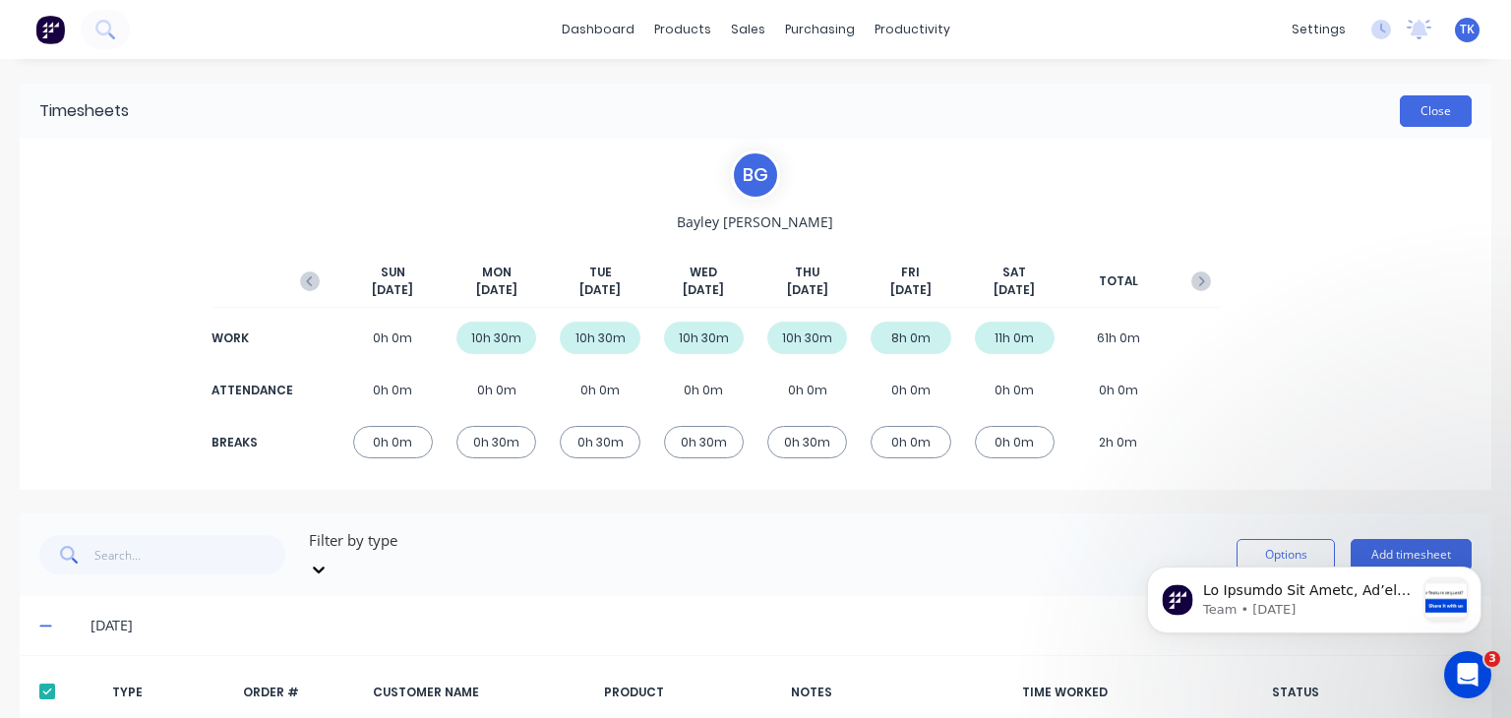
click at [1400, 115] on button "Close" at bounding box center [1436, 110] width 72 height 31
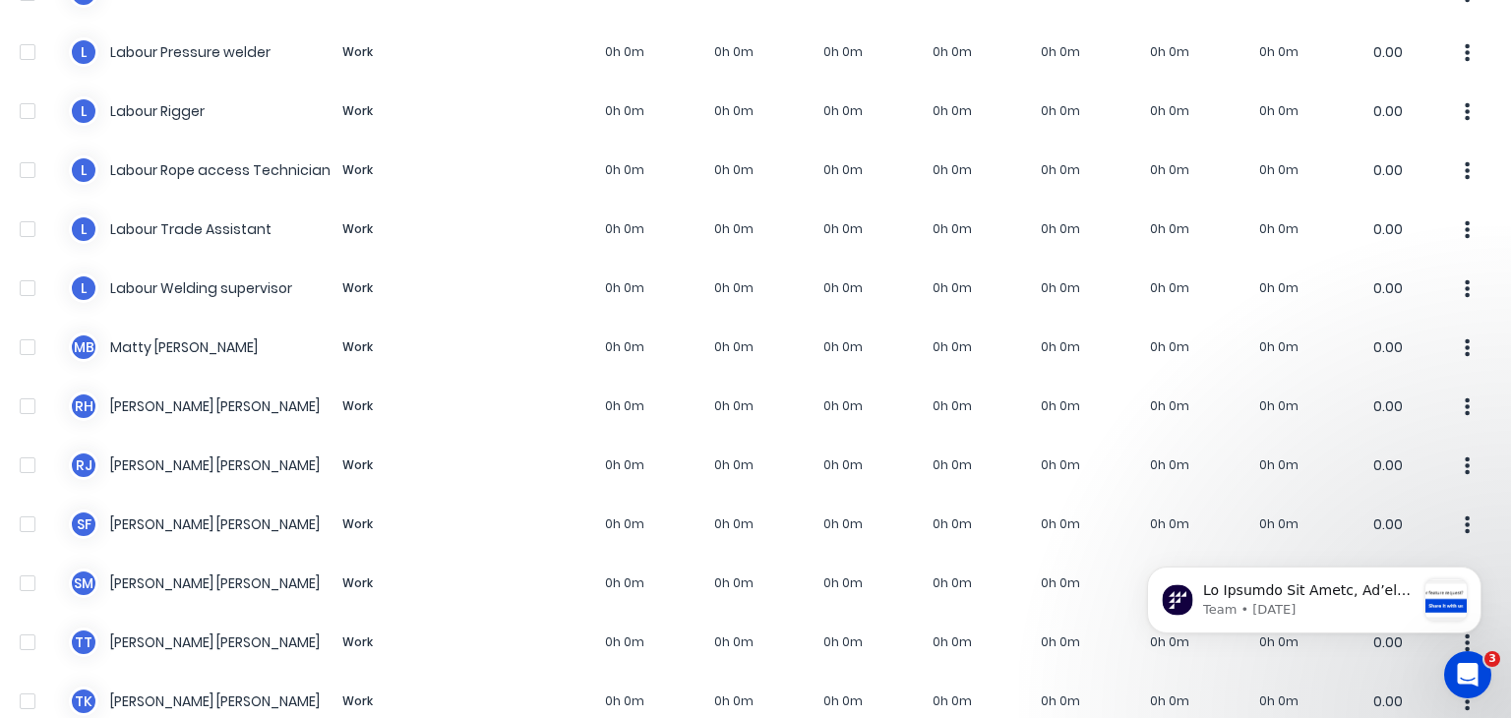
scroll to position [1464, 0]
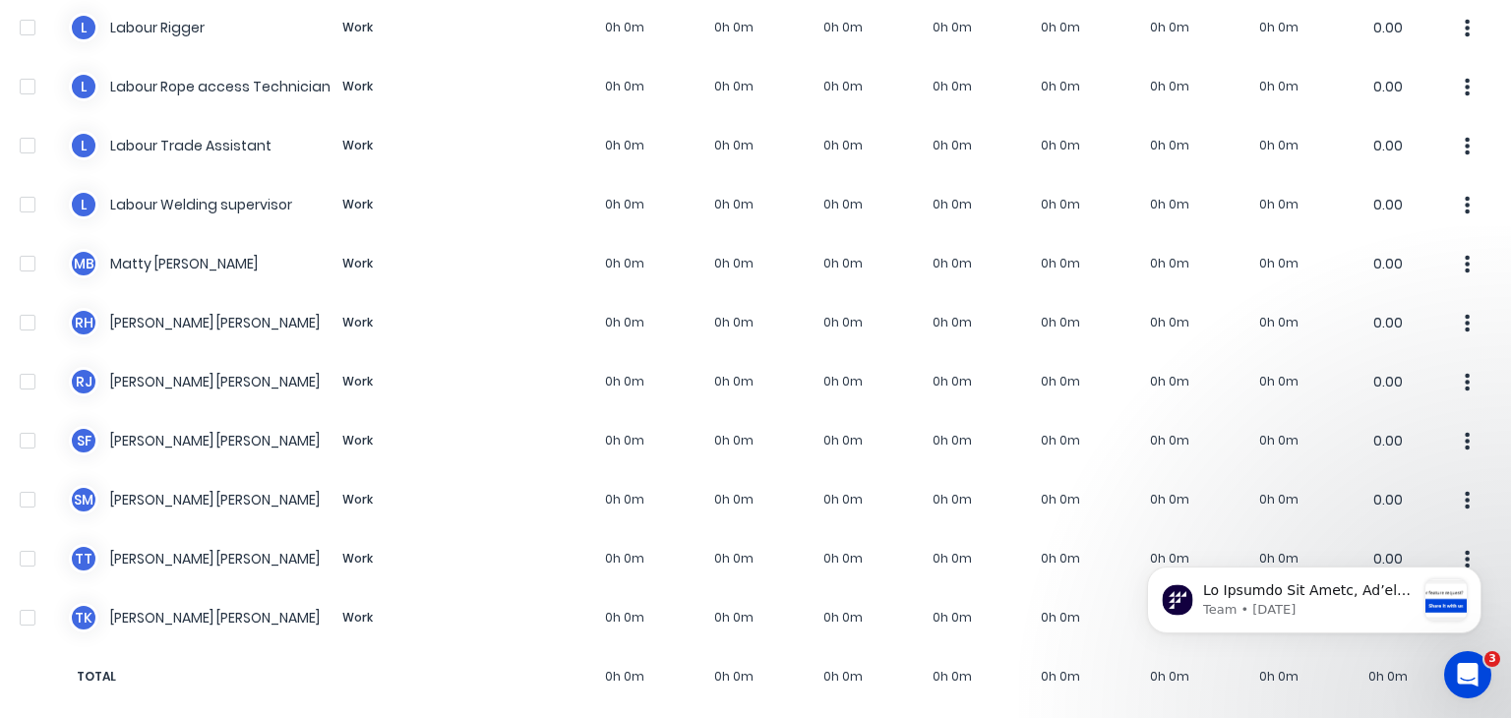
drag, startPoint x: 1501, startPoint y: 145, endPoint x: 160, endPoint y: 150, distance: 1340.6
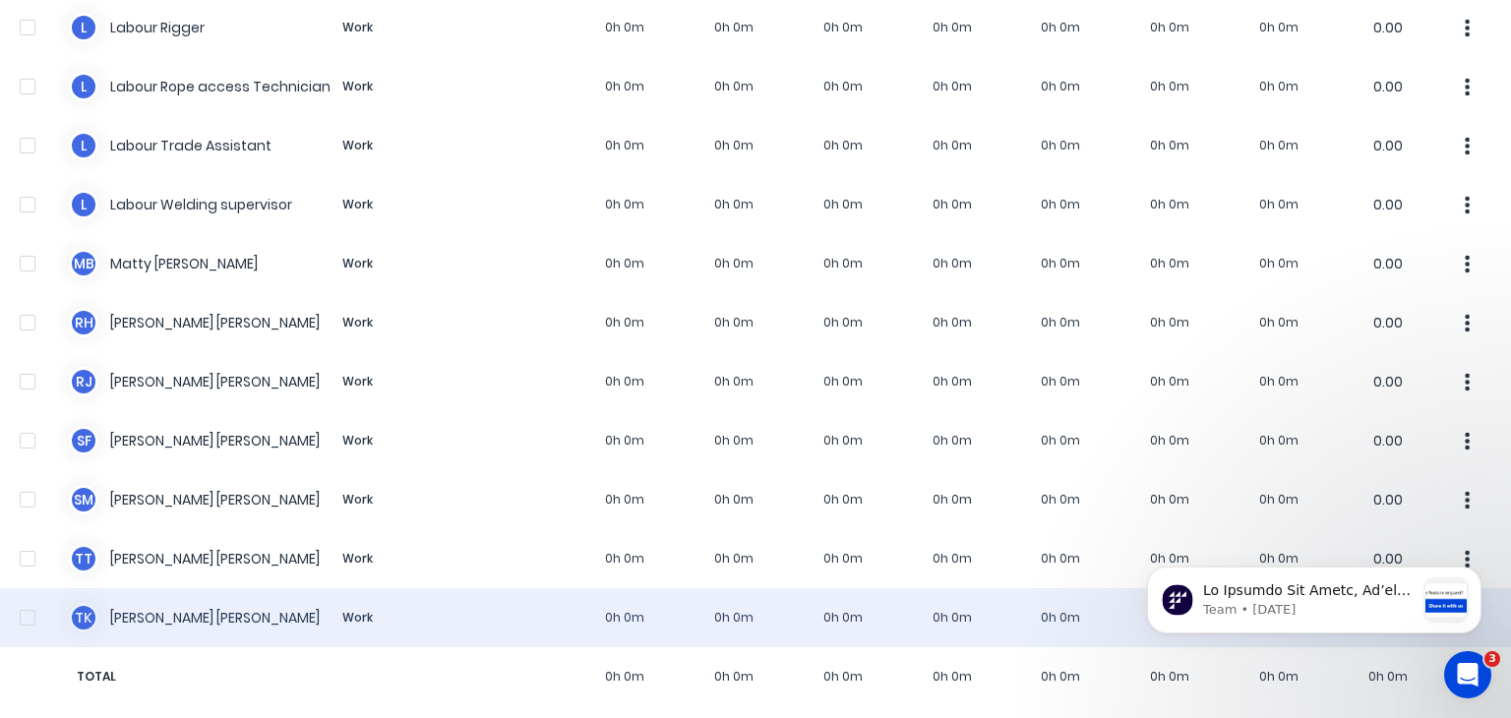
drag, startPoint x: 26, startPoint y: 595, endPoint x: 442, endPoint y: 567, distance: 416.9
click at [25, 598] on div at bounding box center [27, 617] width 39 height 39
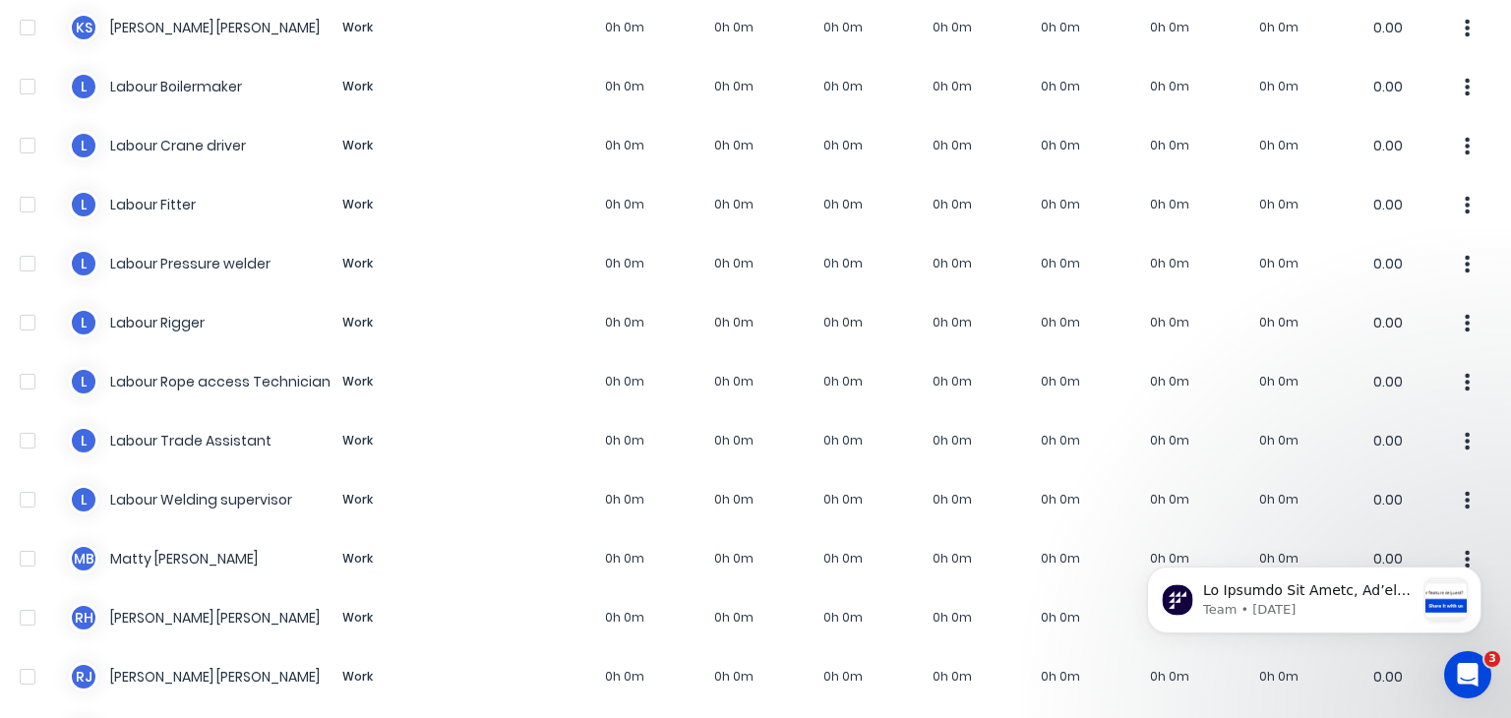
scroll to position [0, 0]
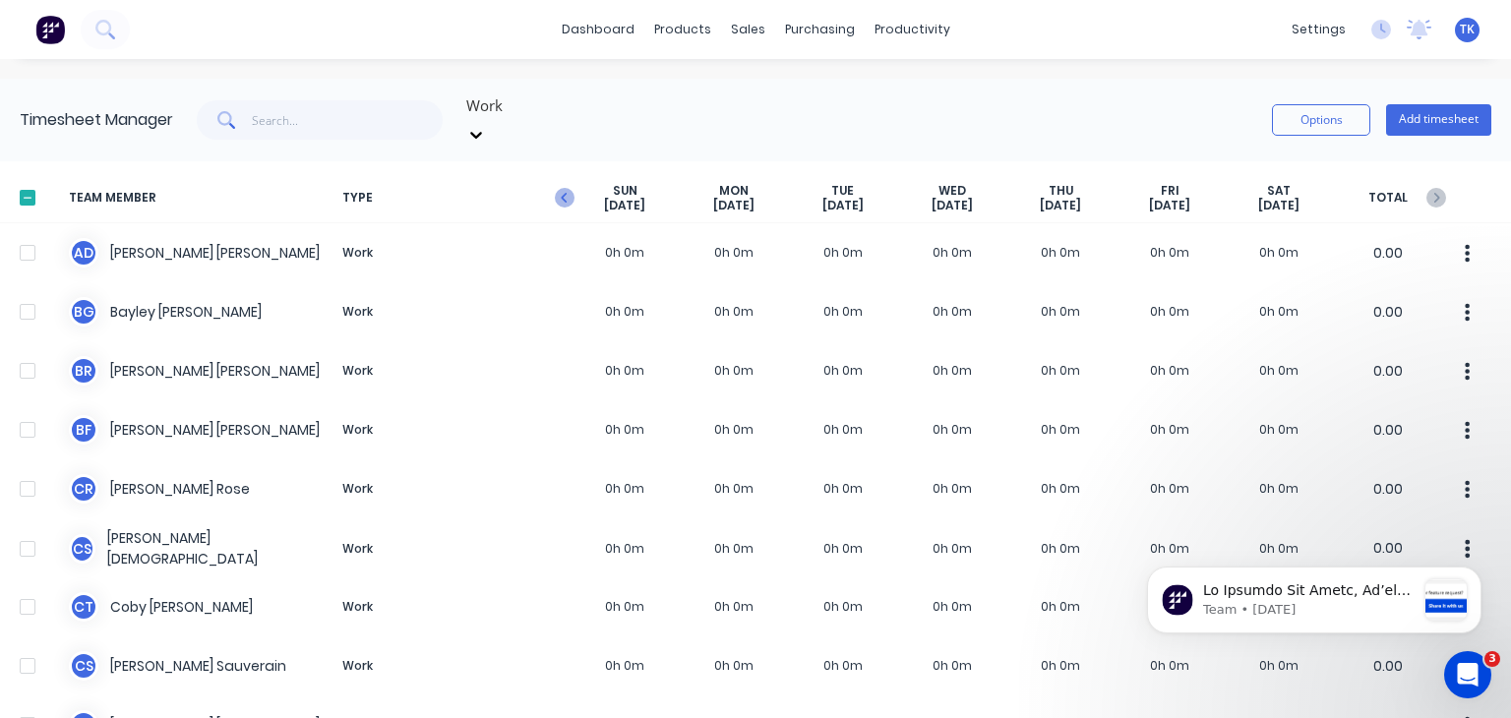
click at [562, 188] on icon "button" at bounding box center [565, 198] width 20 height 20
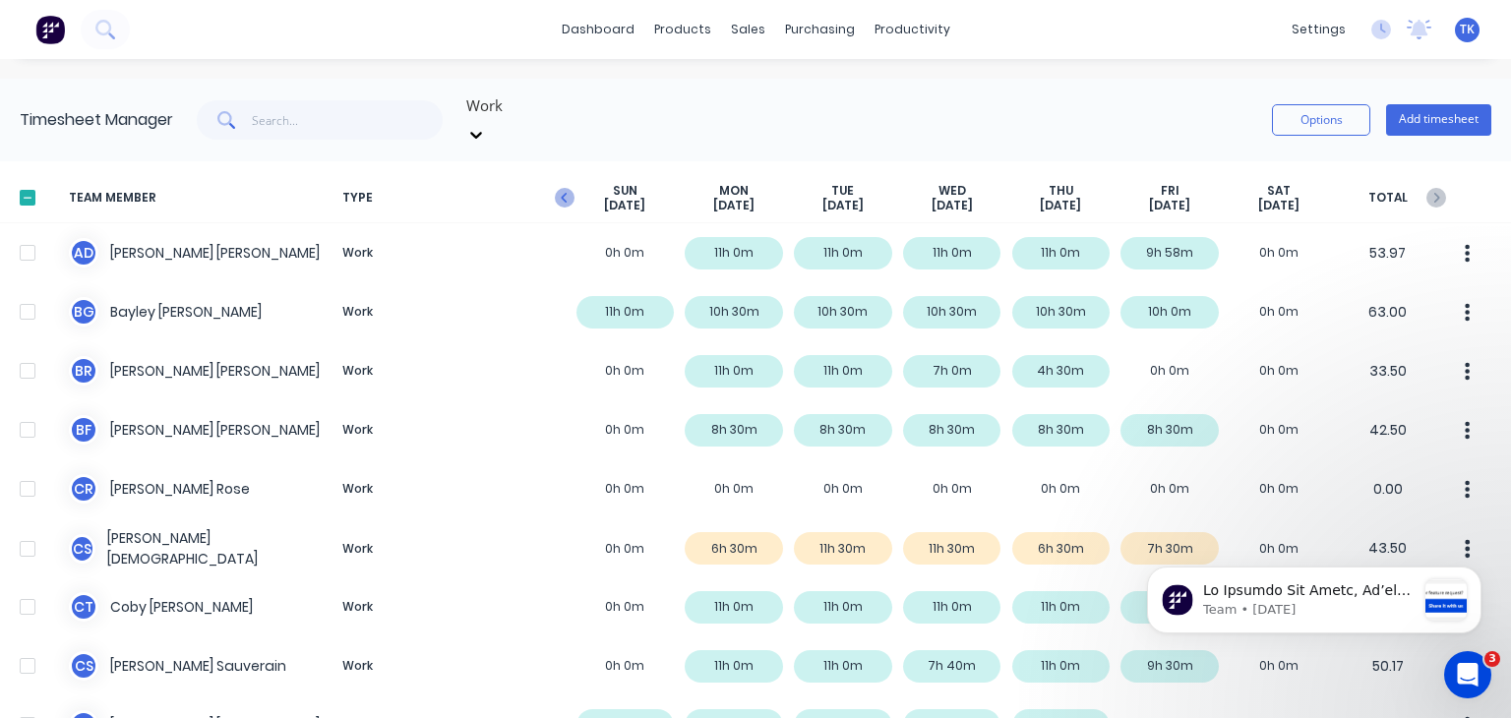
click at [565, 193] on icon "button" at bounding box center [564, 198] width 6 height 10
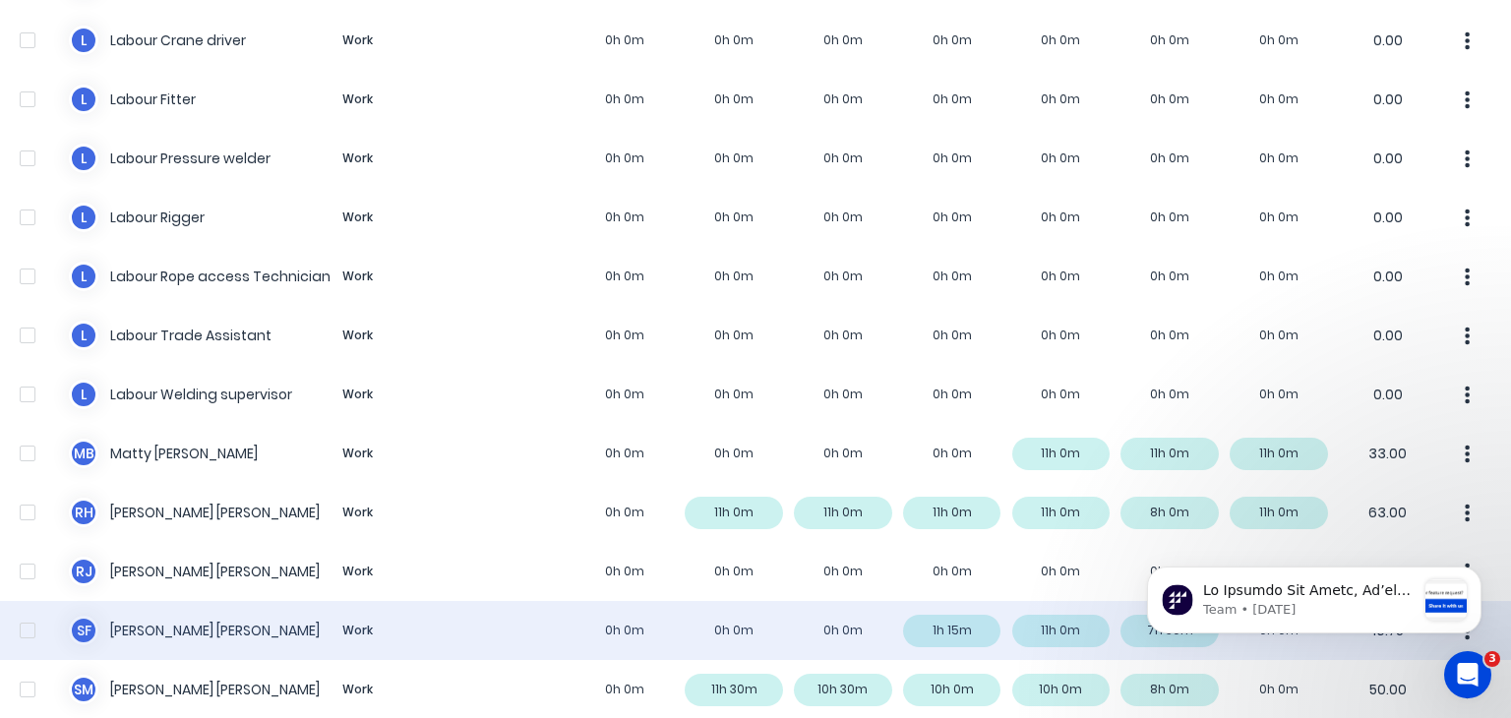
scroll to position [1377, 0]
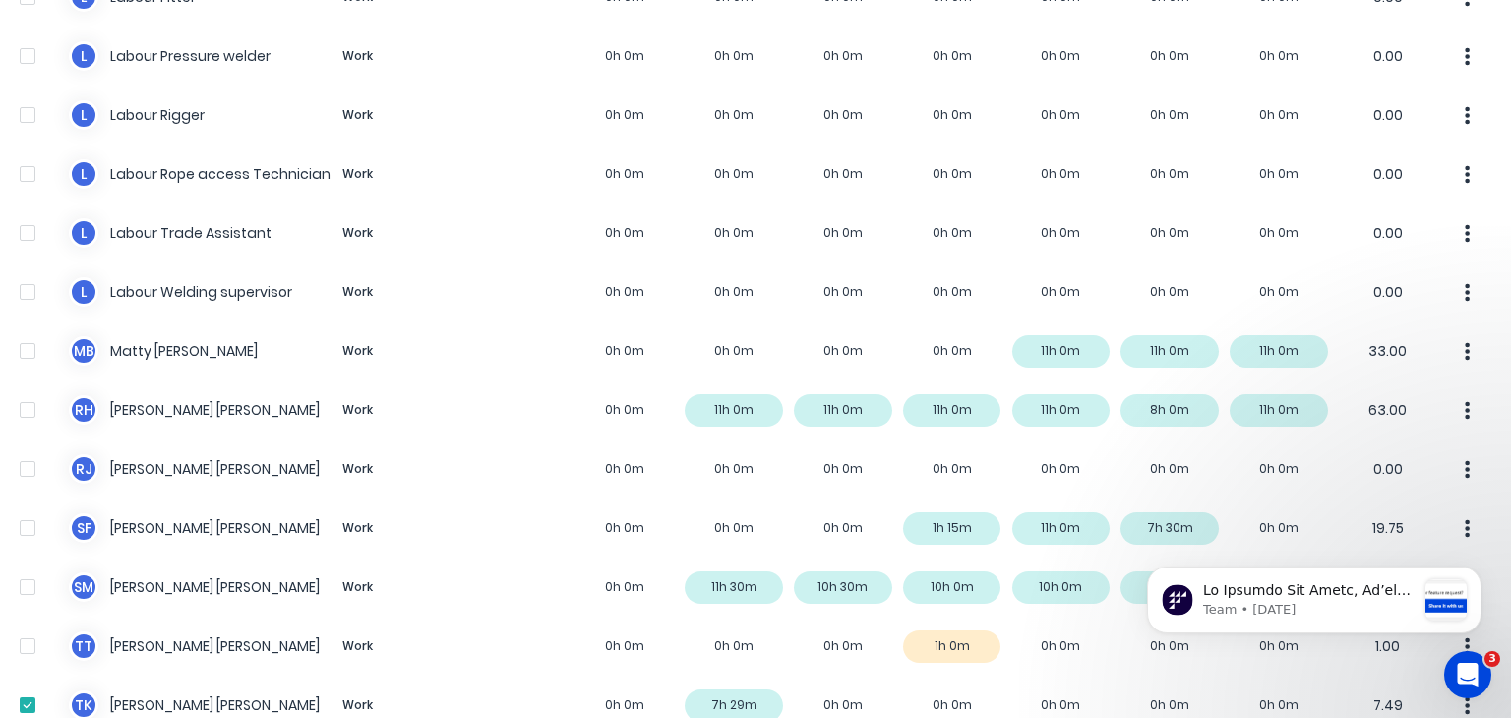
drag, startPoint x: 1493, startPoint y: 544, endPoint x: 1487, endPoint y: 16, distance: 528.2
click at [1487, 527] on html "Team • [DATE]" at bounding box center [1313, 596] width 393 height 138
drag, startPoint x: 1492, startPoint y: 571, endPoint x: 1500, endPoint y: 310, distance: 261.7
click at [1500, 527] on html "Team • [DATE]" at bounding box center [1313, 596] width 393 height 138
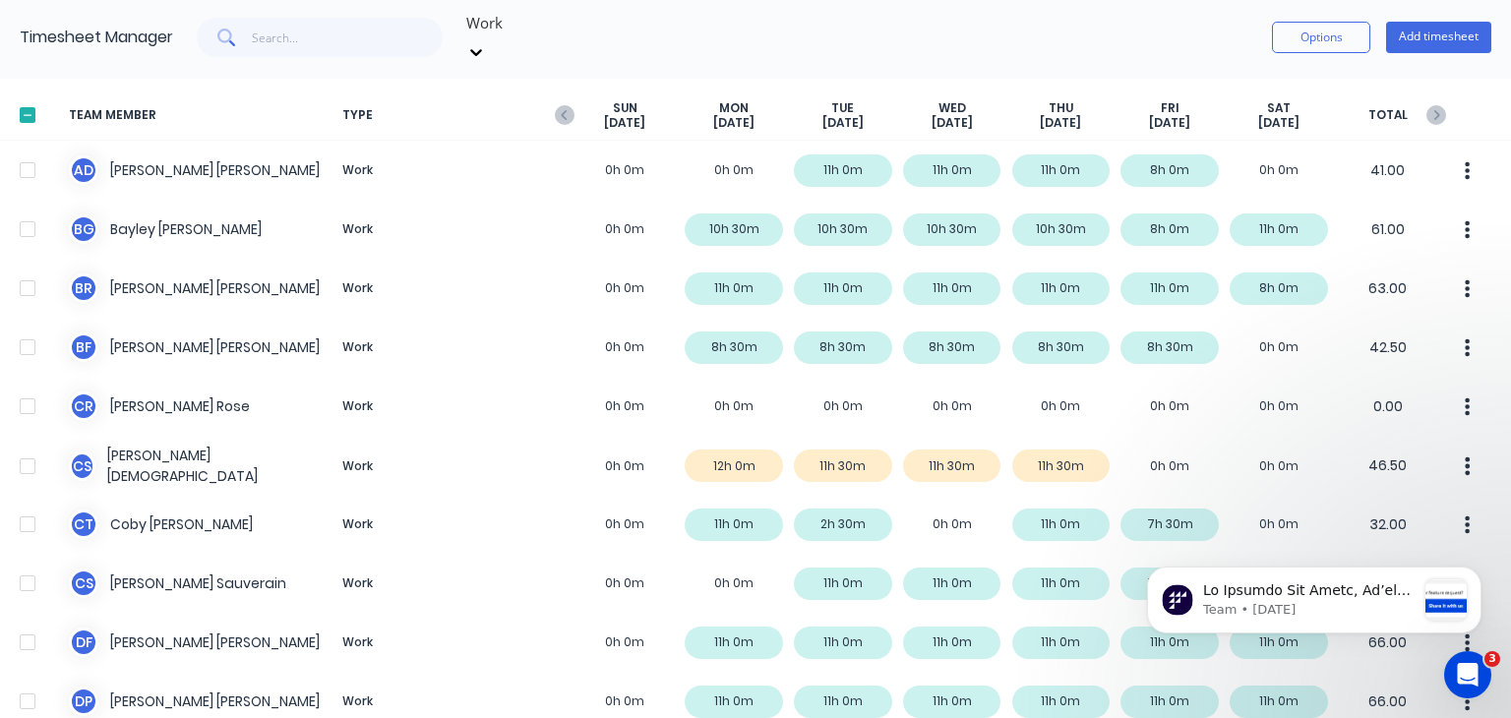
scroll to position [0, 0]
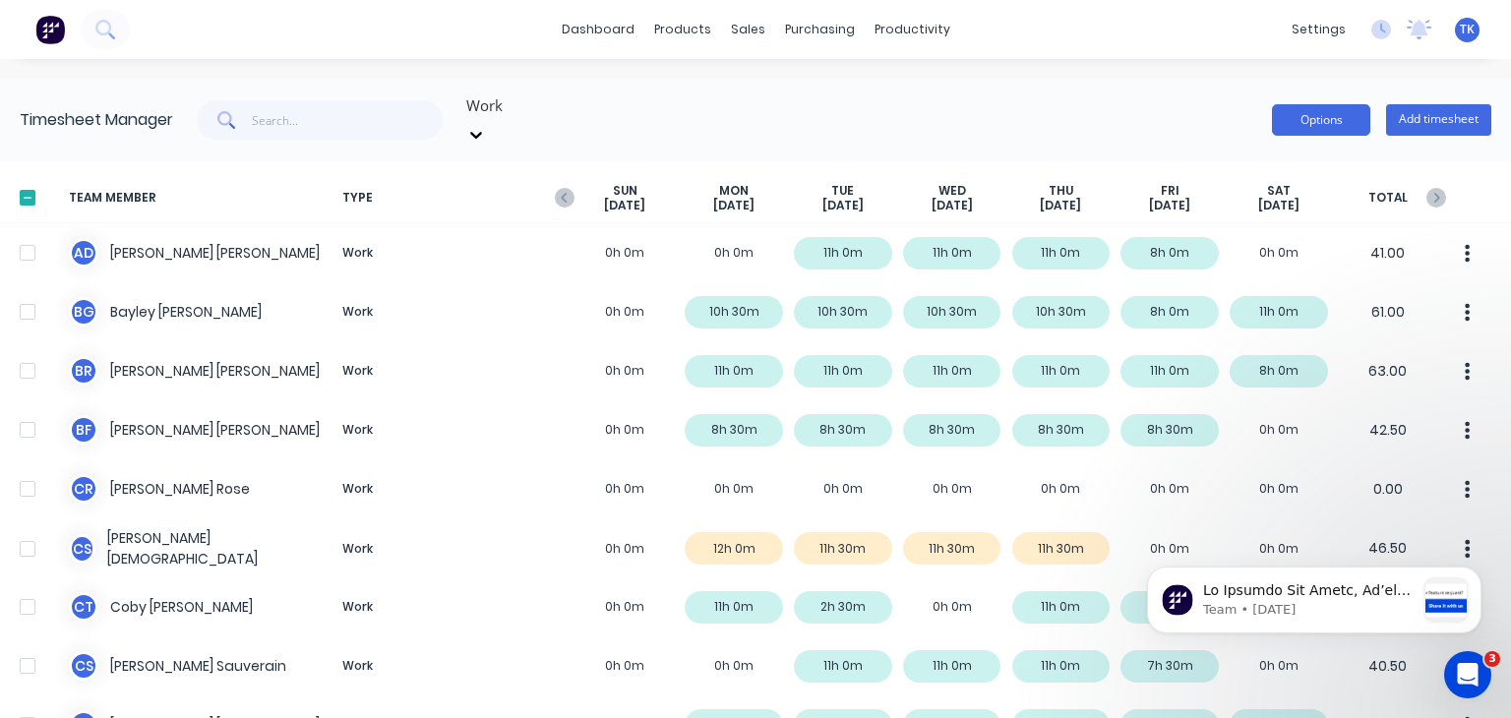
click at [1339, 111] on button "Options" at bounding box center [1321, 119] width 98 height 31
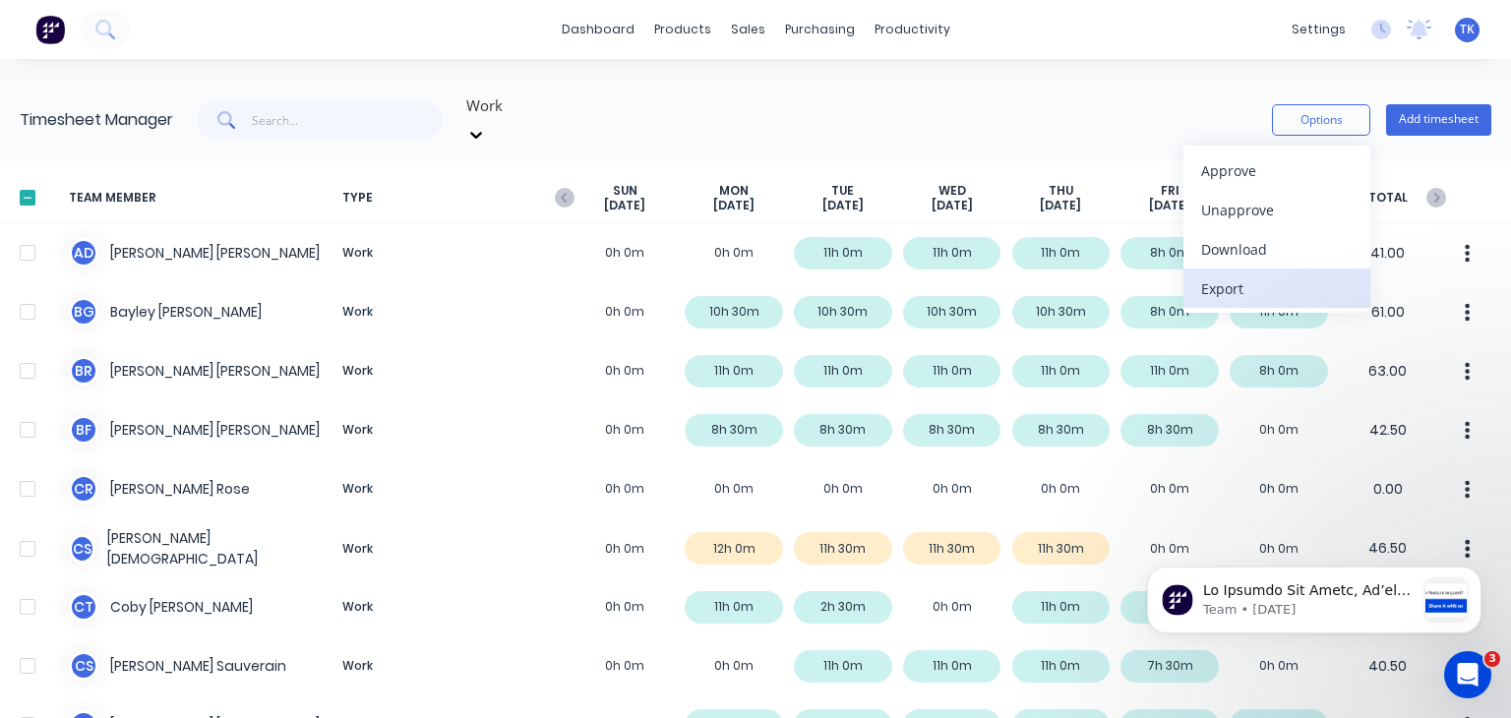
click at [1208, 274] on div "Export" at bounding box center [1276, 288] width 151 height 29
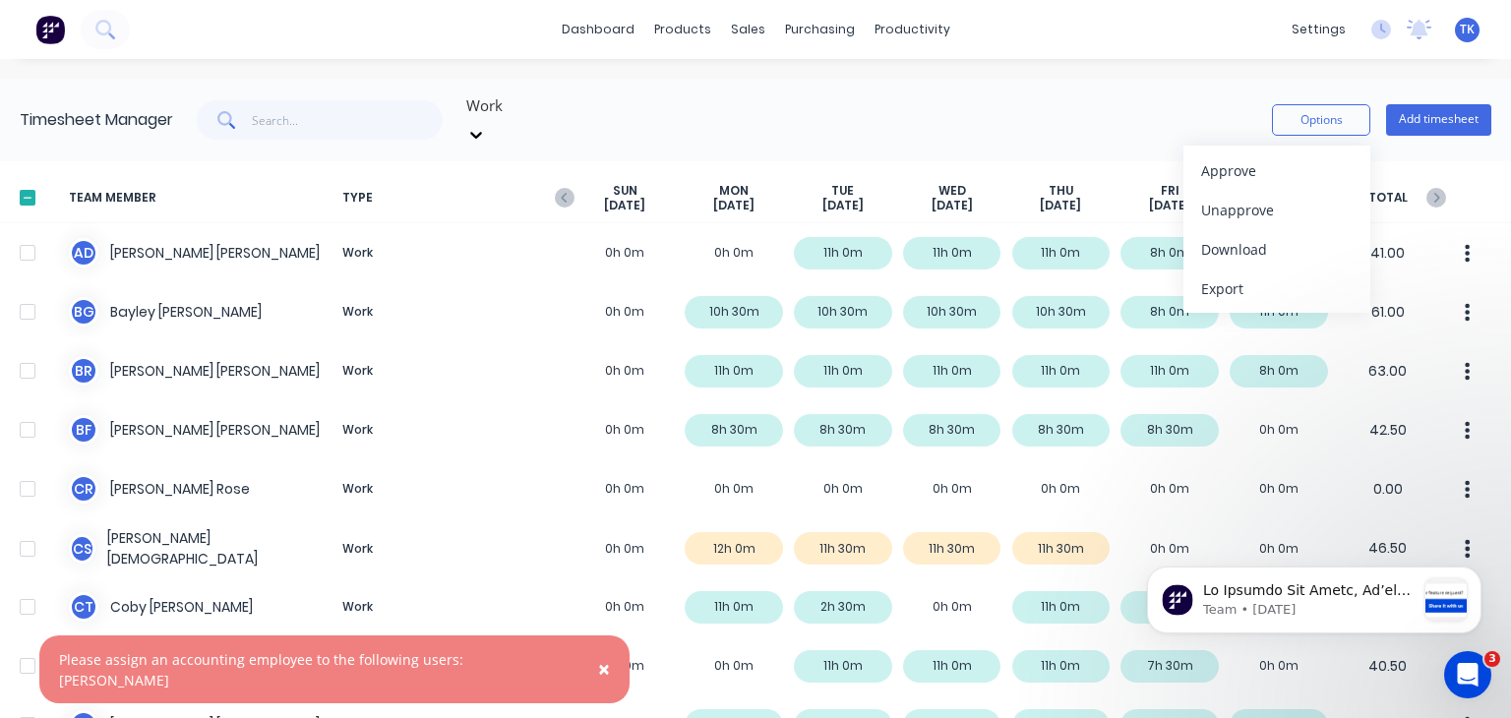
click at [598, 681] on span "×" at bounding box center [604, 669] width 12 height 28
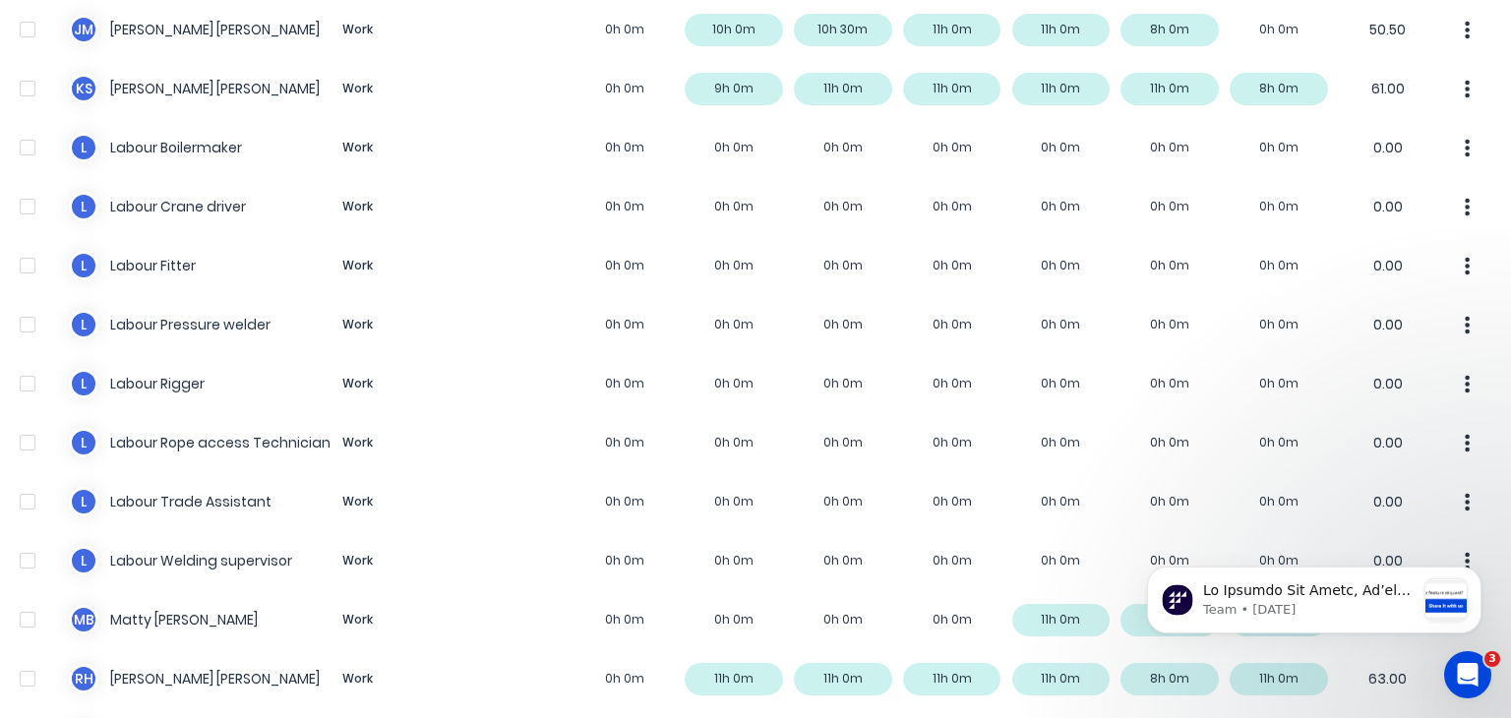
scroll to position [1464, 0]
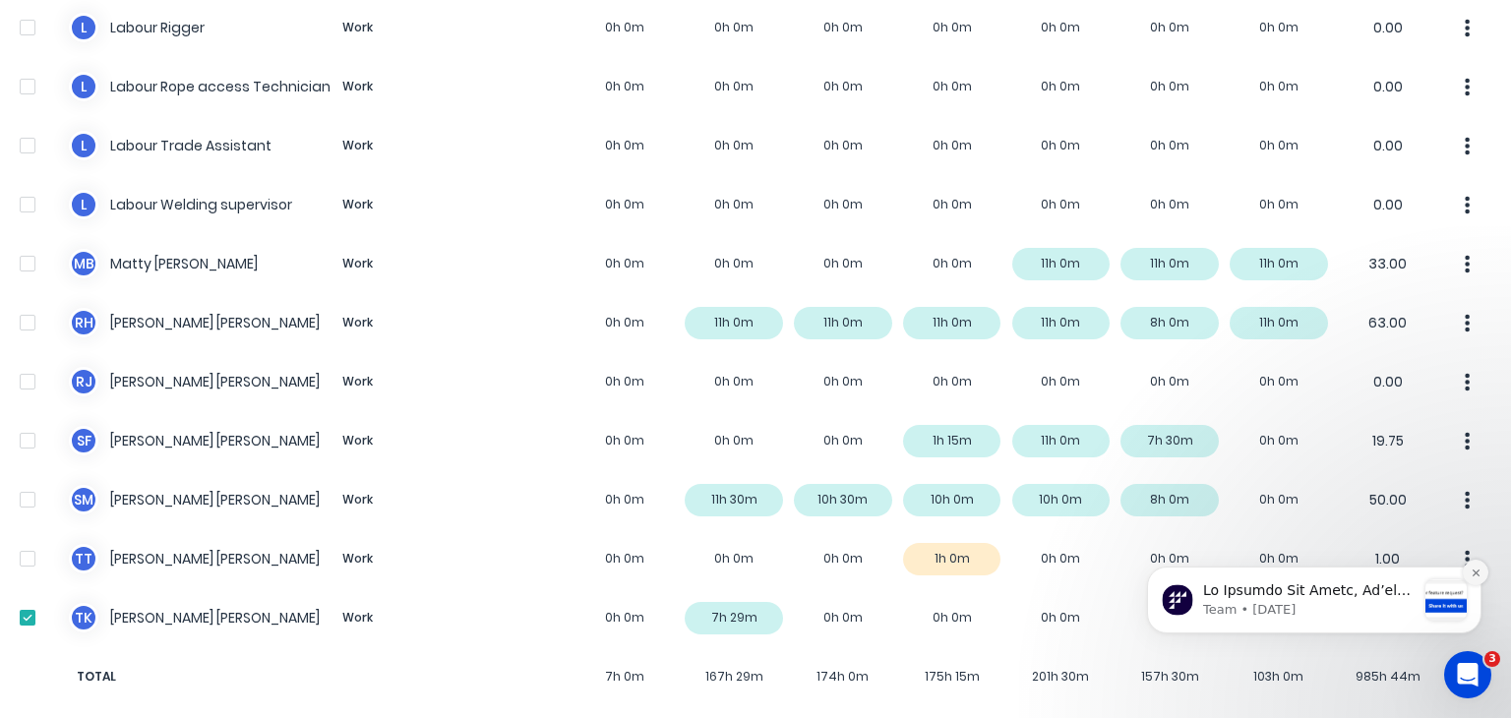
click at [1476, 574] on icon "Dismiss notification" at bounding box center [1475, 572] width 11 height 11
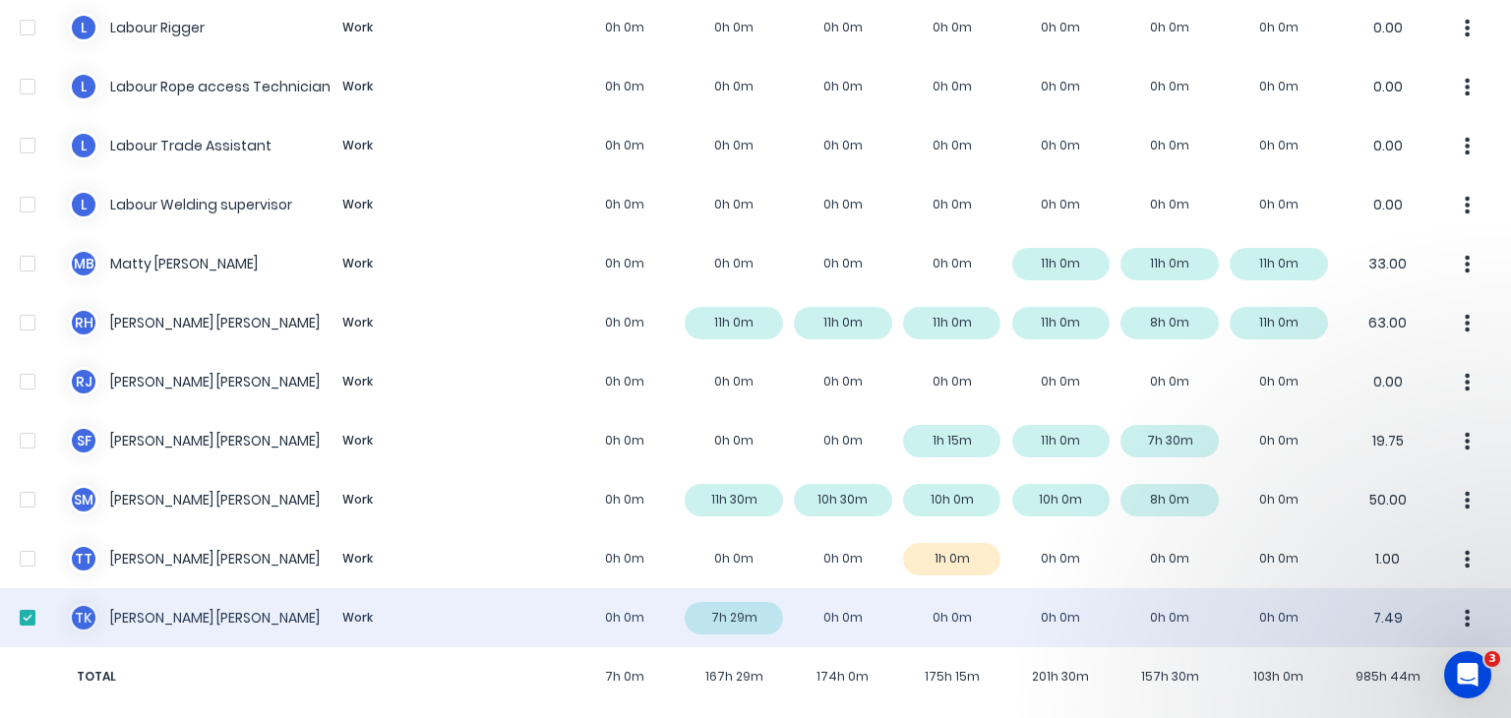
click at [1448, 599] on button "button" at bounding box center [1467, 617] width 41 height 39
click at [602, 604] on div "T K [PERSON_NAME] Work 0h 0m 7h 29m 0h 0m 0h 0m 0h 0m 0h 0m 0h 0m 7.49" at bounding box center [755, 617] width 1511 height 59
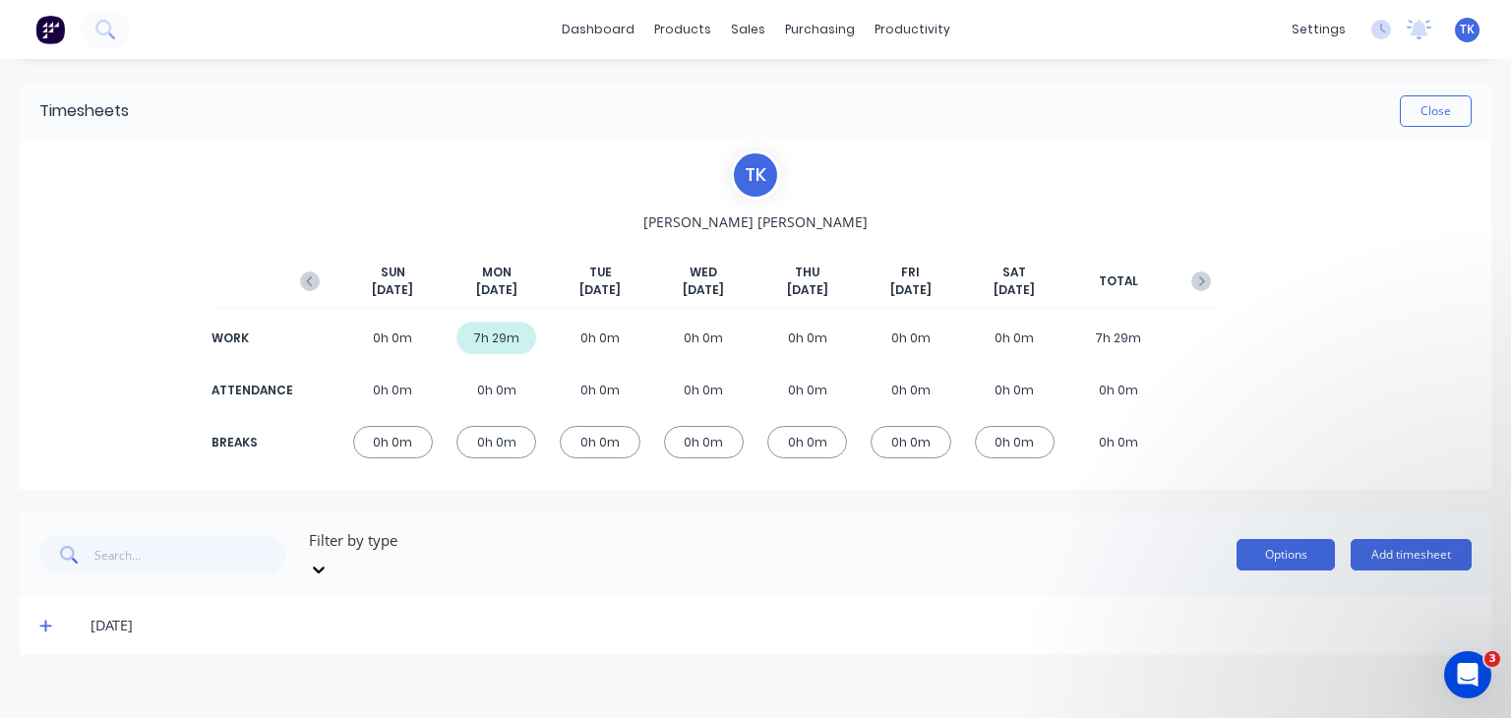
click at [1283, 539] on button "Options" at bounding box center [1285, 554] width 98 height 31
click at [1302, 363] on div "T K [PERSON_NAME][DATE] [DATE] [DATE] [DATE] [DATE] [DATE] [DATE] TOTAL WORK 0h…" at bounding box center [755, 314] width 1471 height 351
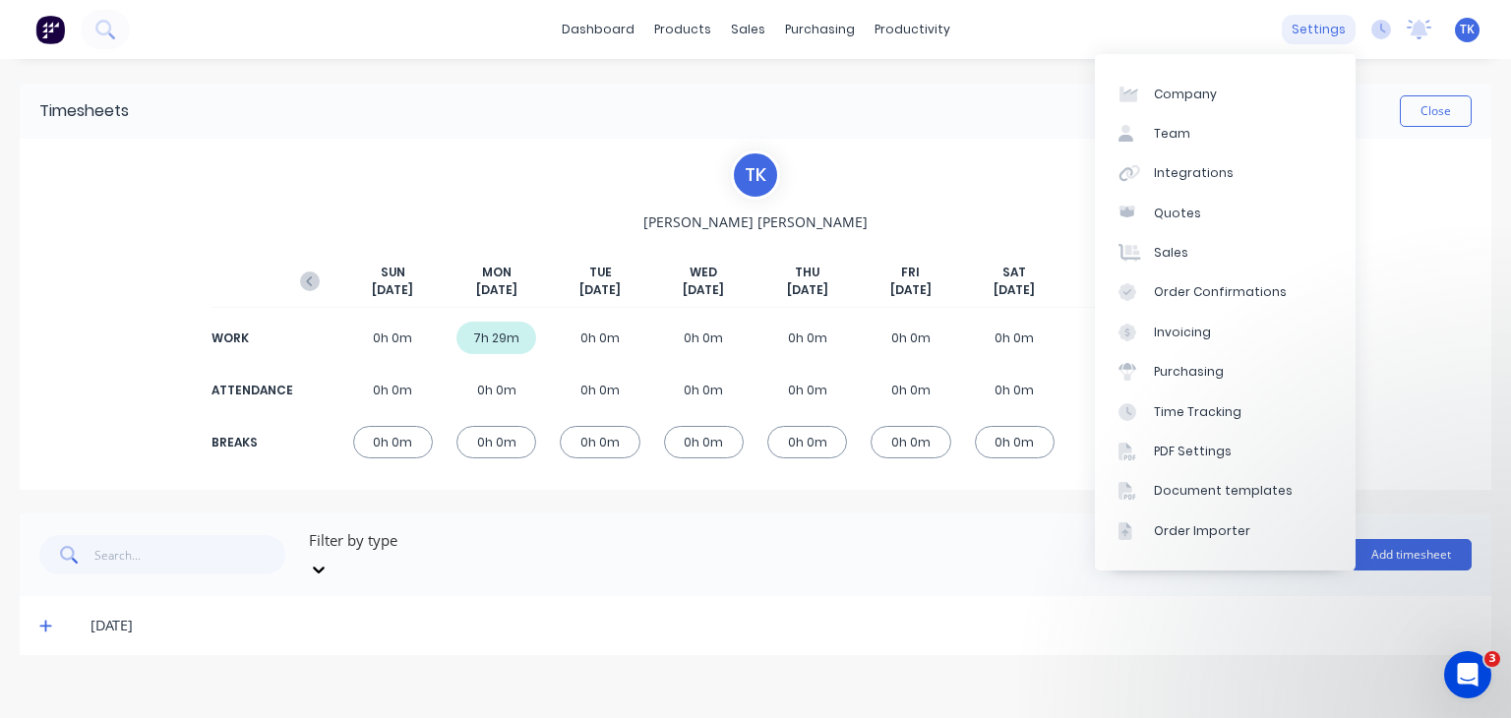
click at [1345, 30] on div "settings" at bounding box center [1319, 30] width 74 height 30
click at [1169, 132] on div "Team" at bounding box center [1172, 134] width 36 height 18
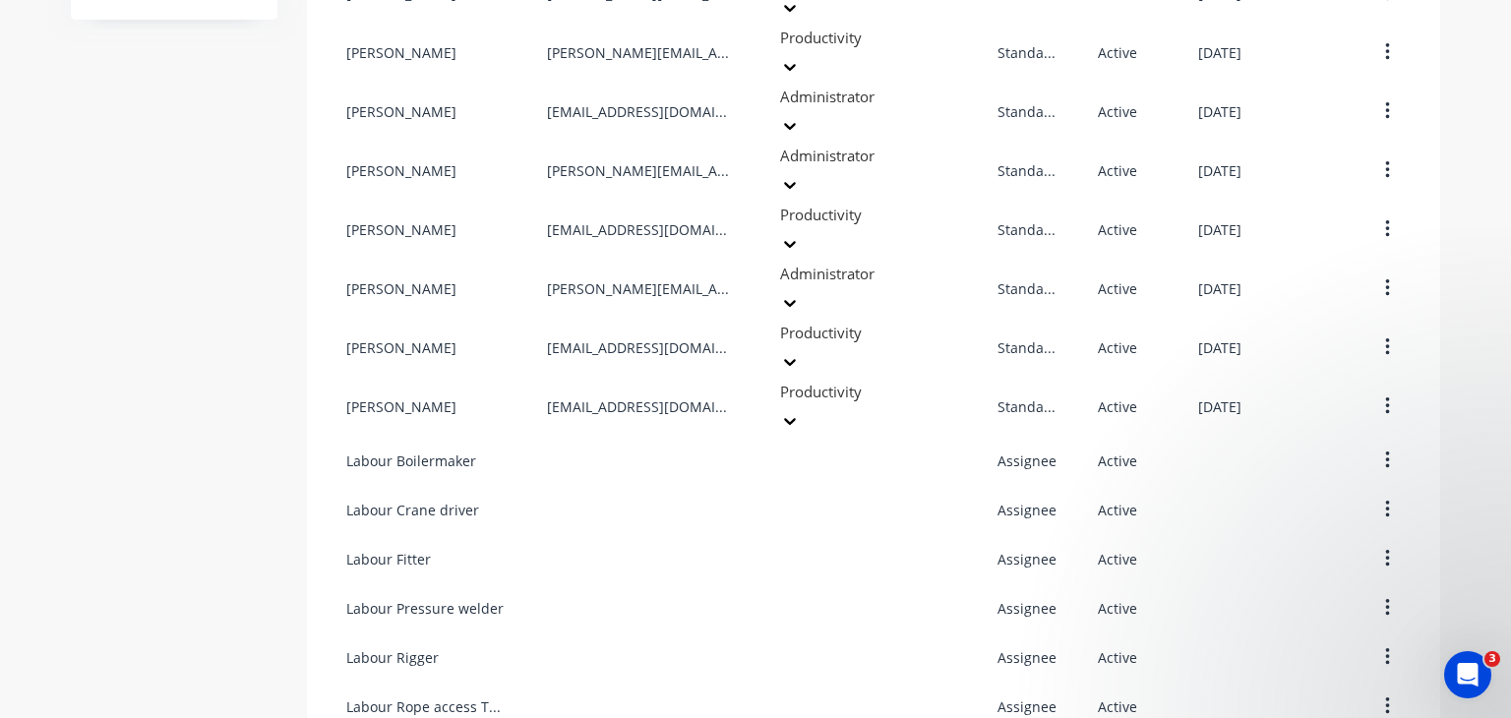
scroll to position [1055, 0]
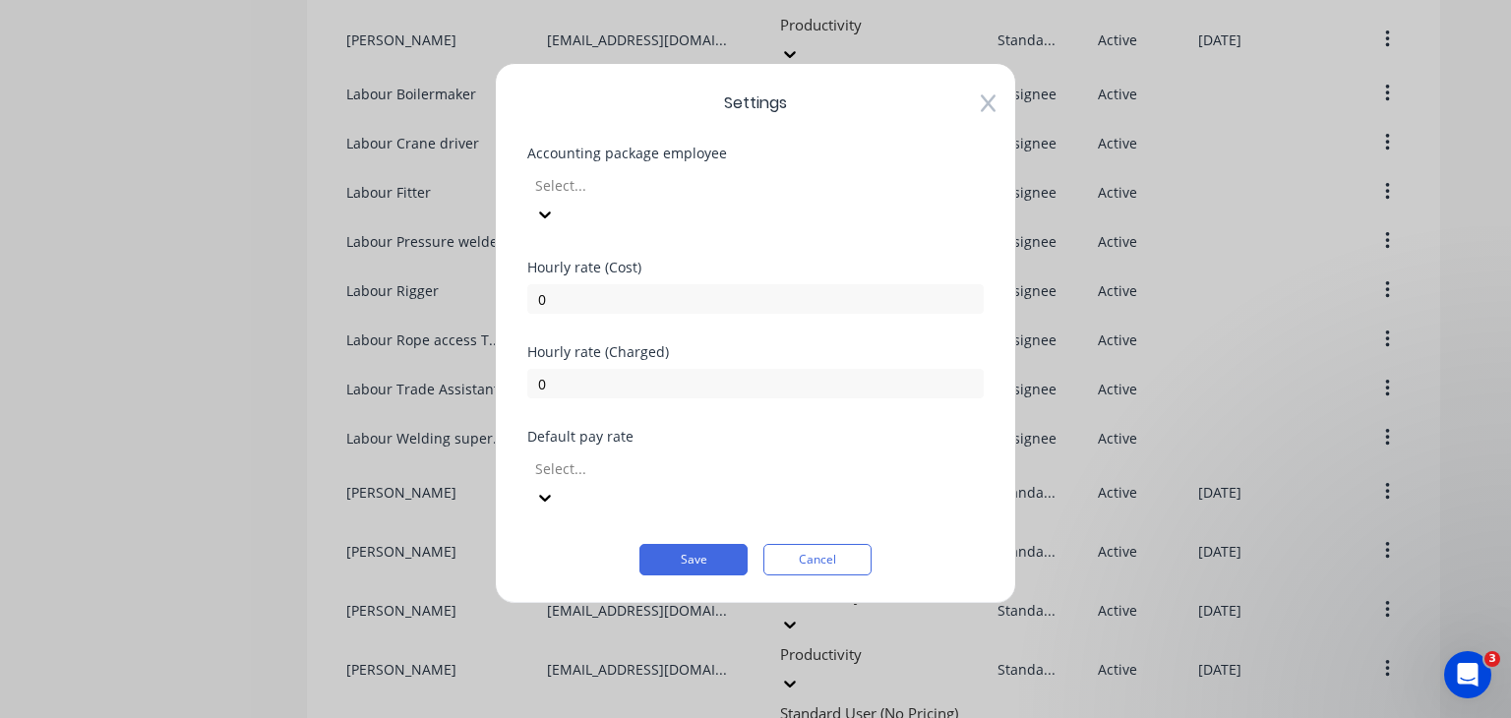
click at [816, 182] on div at bounding box center [674, 185] width 283 height 25
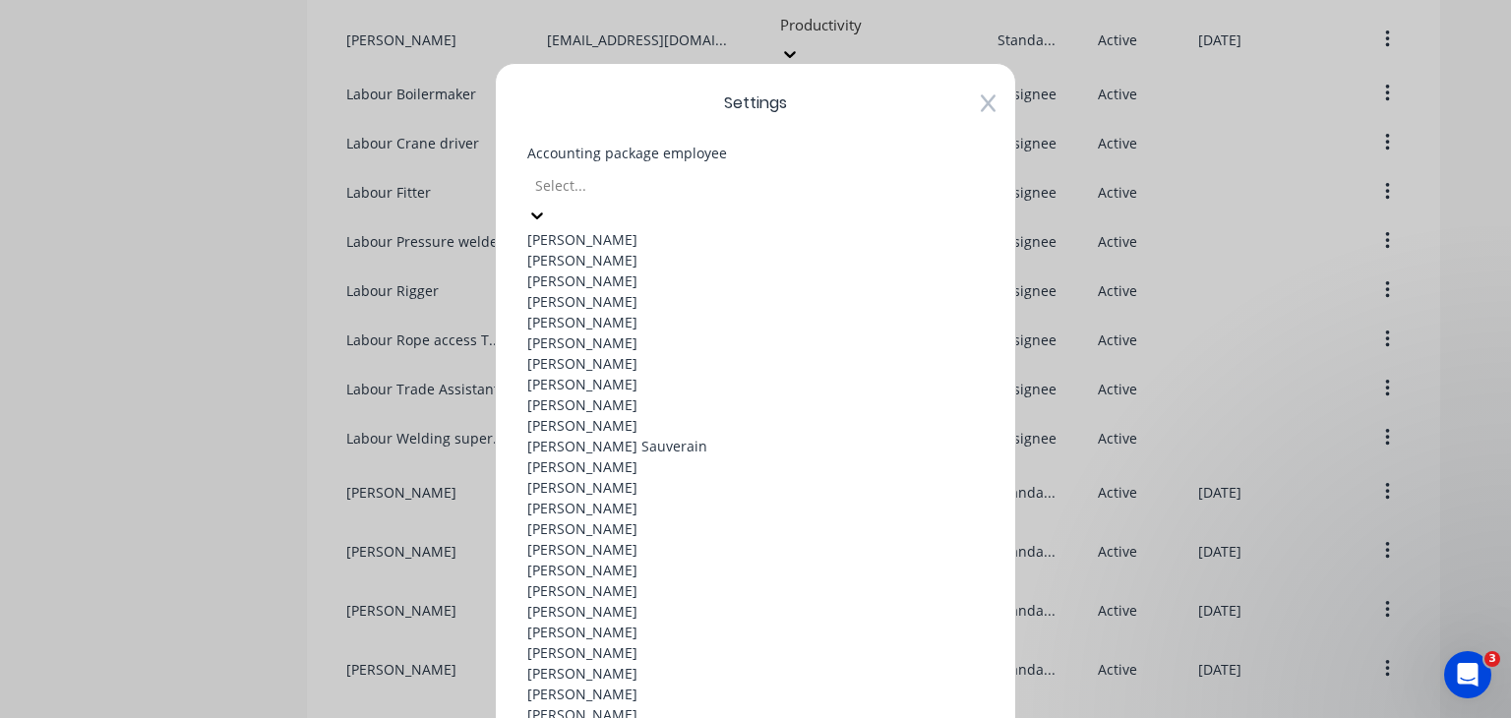
scroll to position [1634, 0]
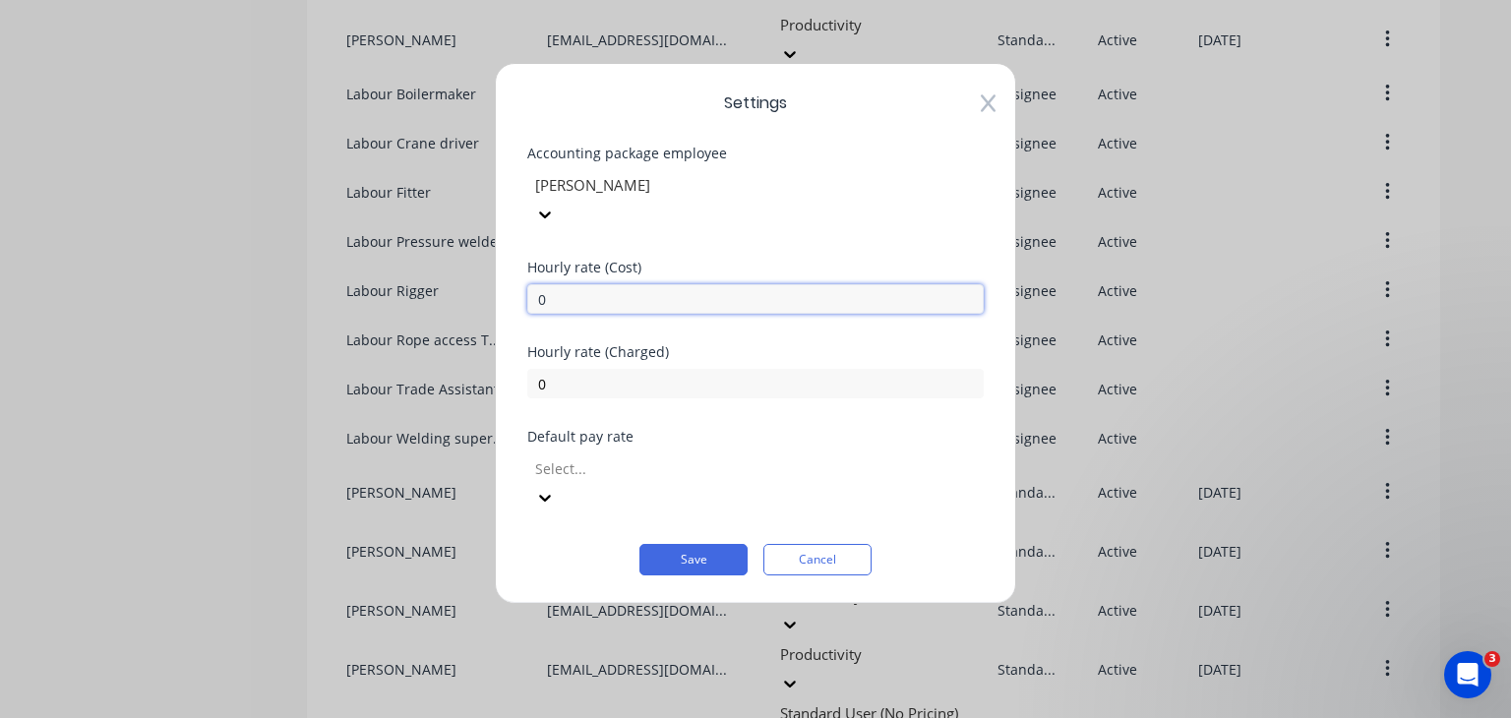
click at [616, 284] on input "0" at bounding box center [755, 299] width 456 height 30
drag, startPoint x: 616, startPoint y: 263, endPoint x: 438, endPoint y: 265, distance: 178.0
click at [464, 269] on div "Settings Accounting package employee [PERSON_NAME] [DEMOGRAPHIC_DATA] rate (Cos…" at bounding box center [755, 359] width 1511 height 718
type input "45"
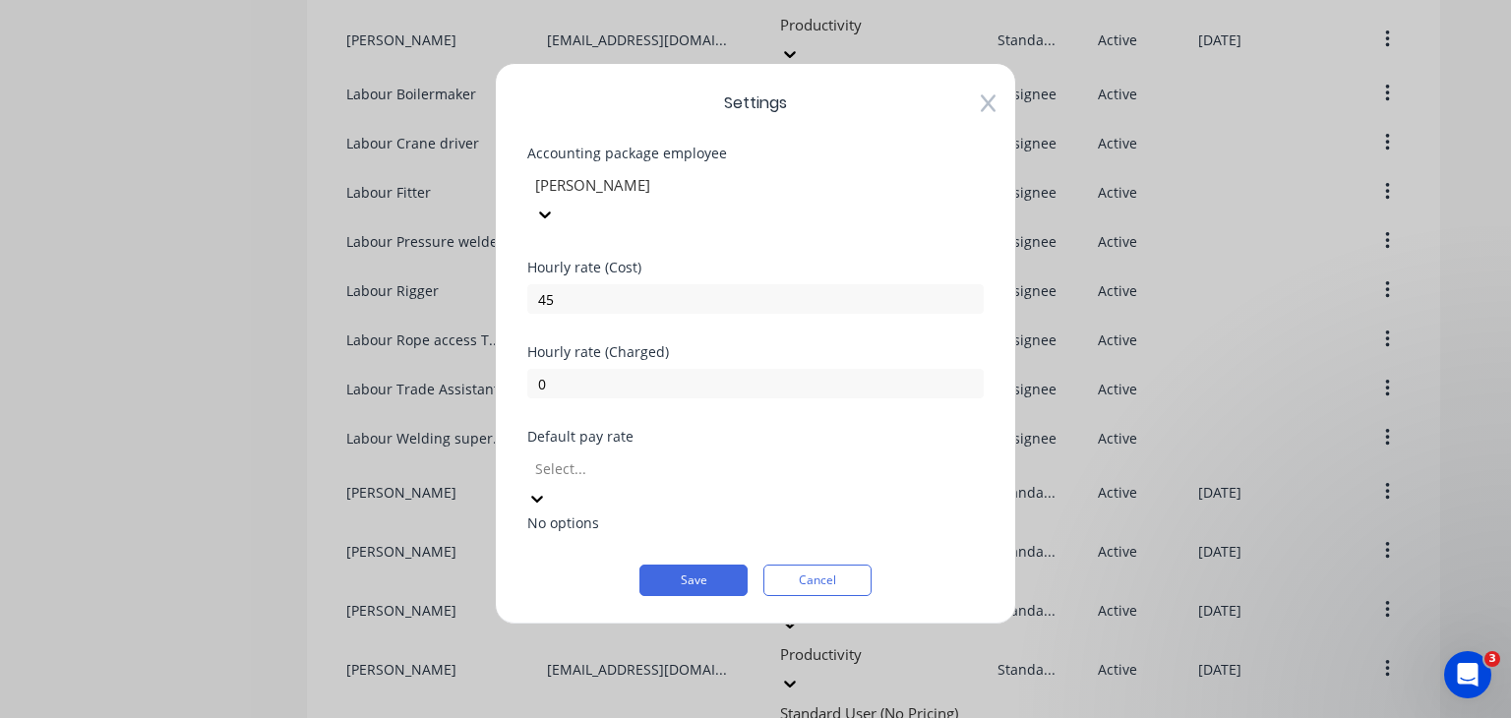
click at [728, 456] on div at bounding box center [674, 468] width 283 height 25
click at [547, 489] on icon at bounding box center [537, 499] width 20 height 20
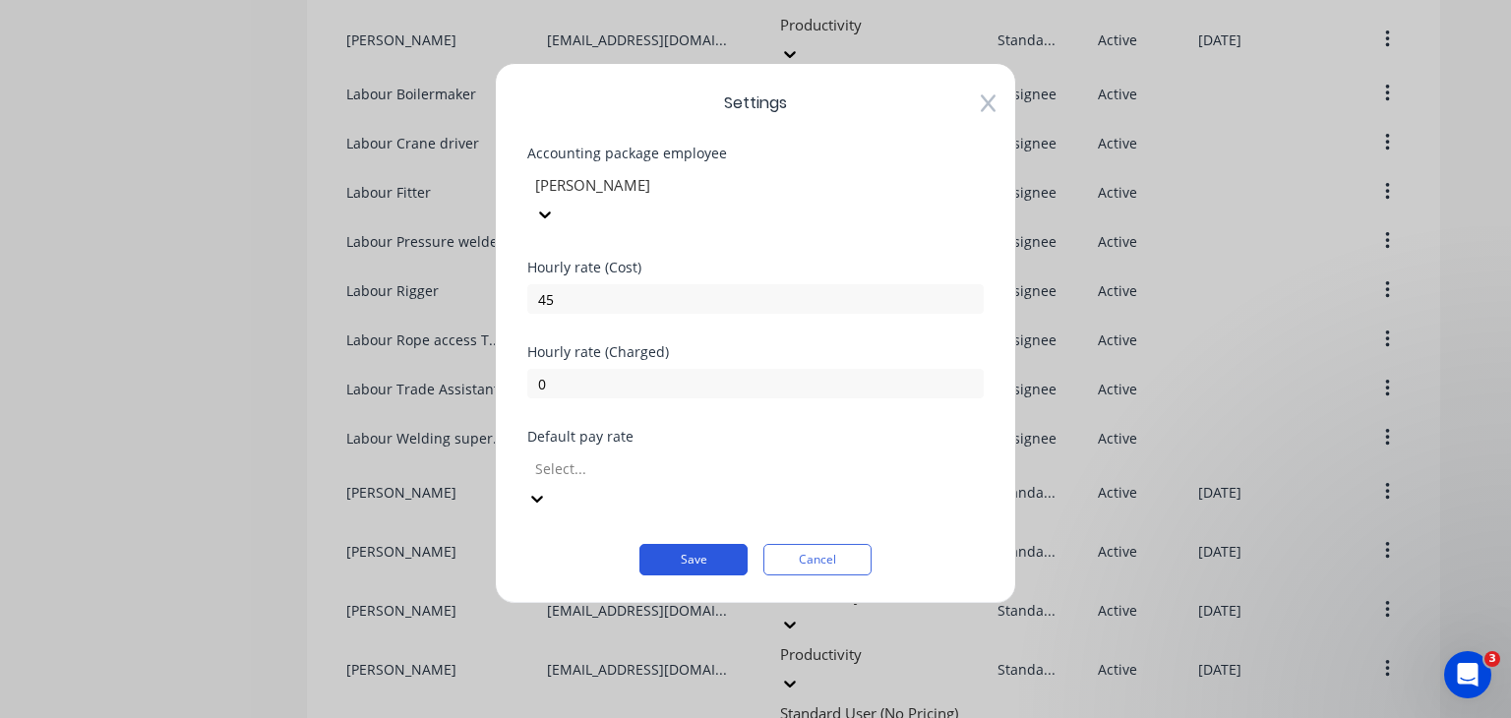
click at [676, 544] on button "Save" at bounding box center [693, 559] width 108 height 31
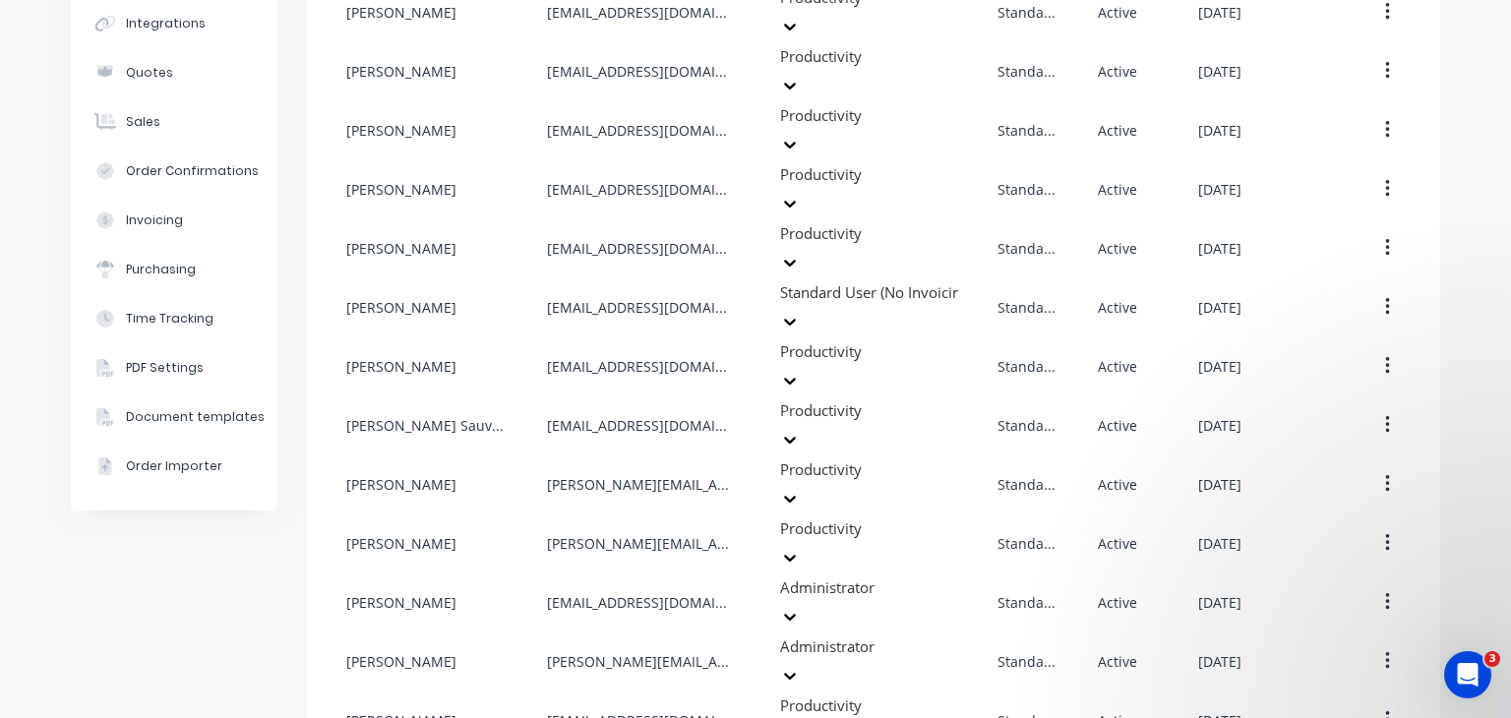
scroll to position [0, 0]
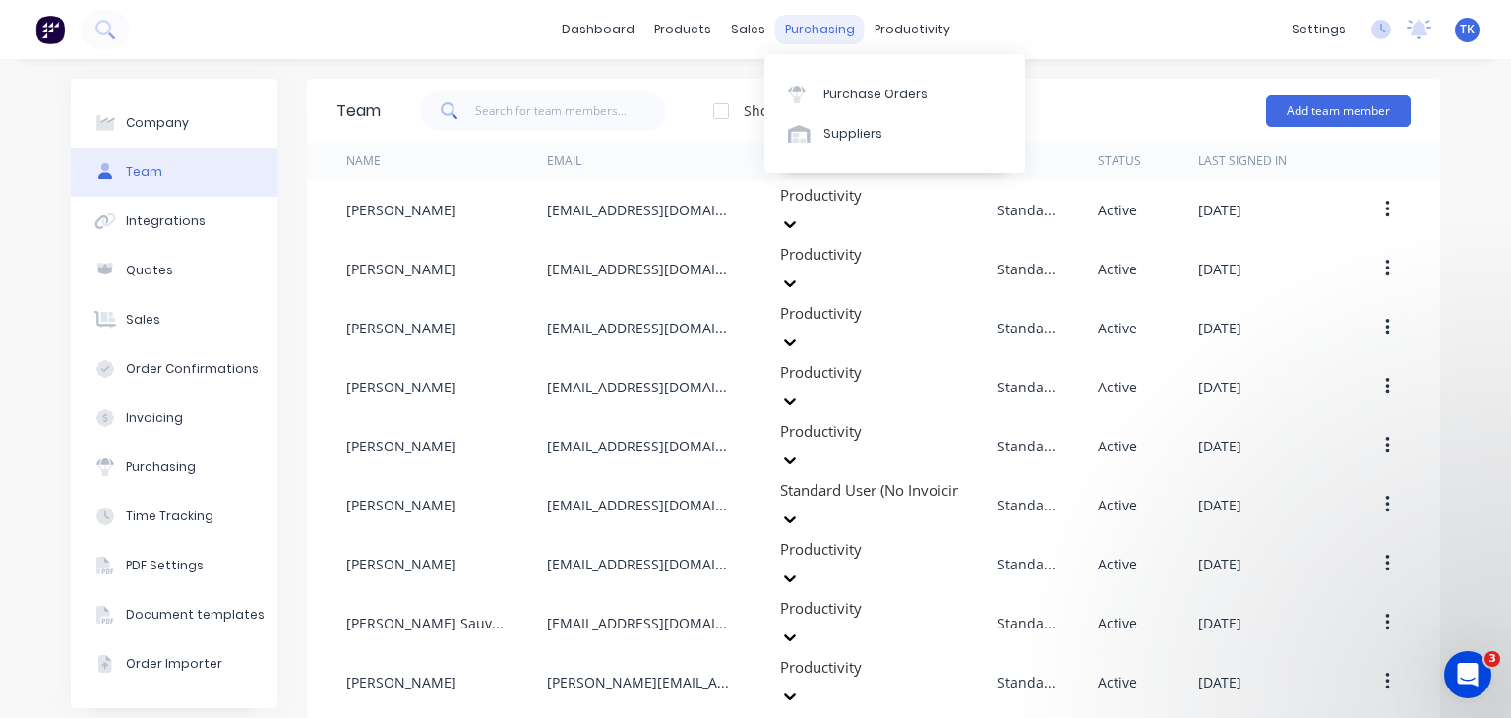
click at [841, 30] on div "purchasing" at bounding box center [820, 30] width 90 height 30
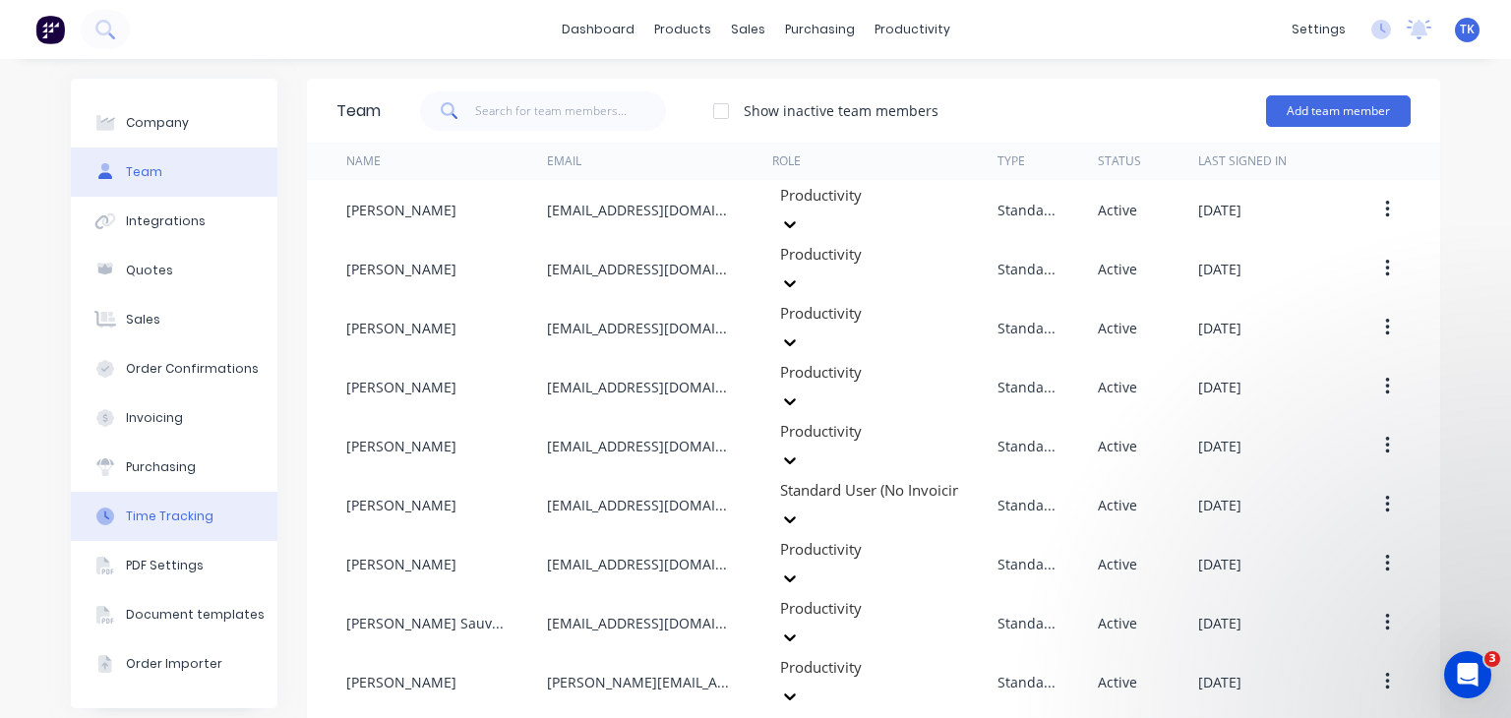
click at [141, 518] on div "Time Tracking" at bounding box center [170, 516] width 88 height 18
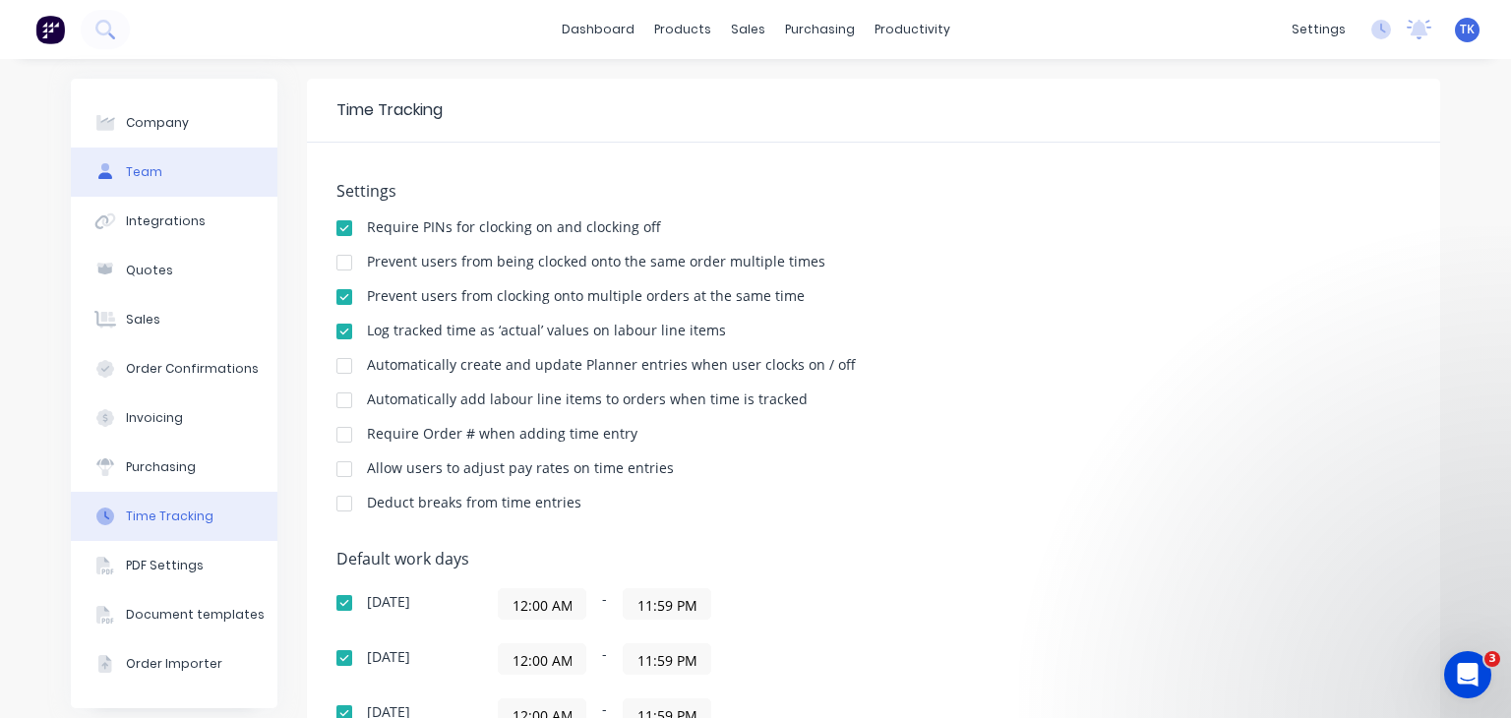
click at [161, 174] on button "Team" at bounding box center [174, 172] width 207 height 49
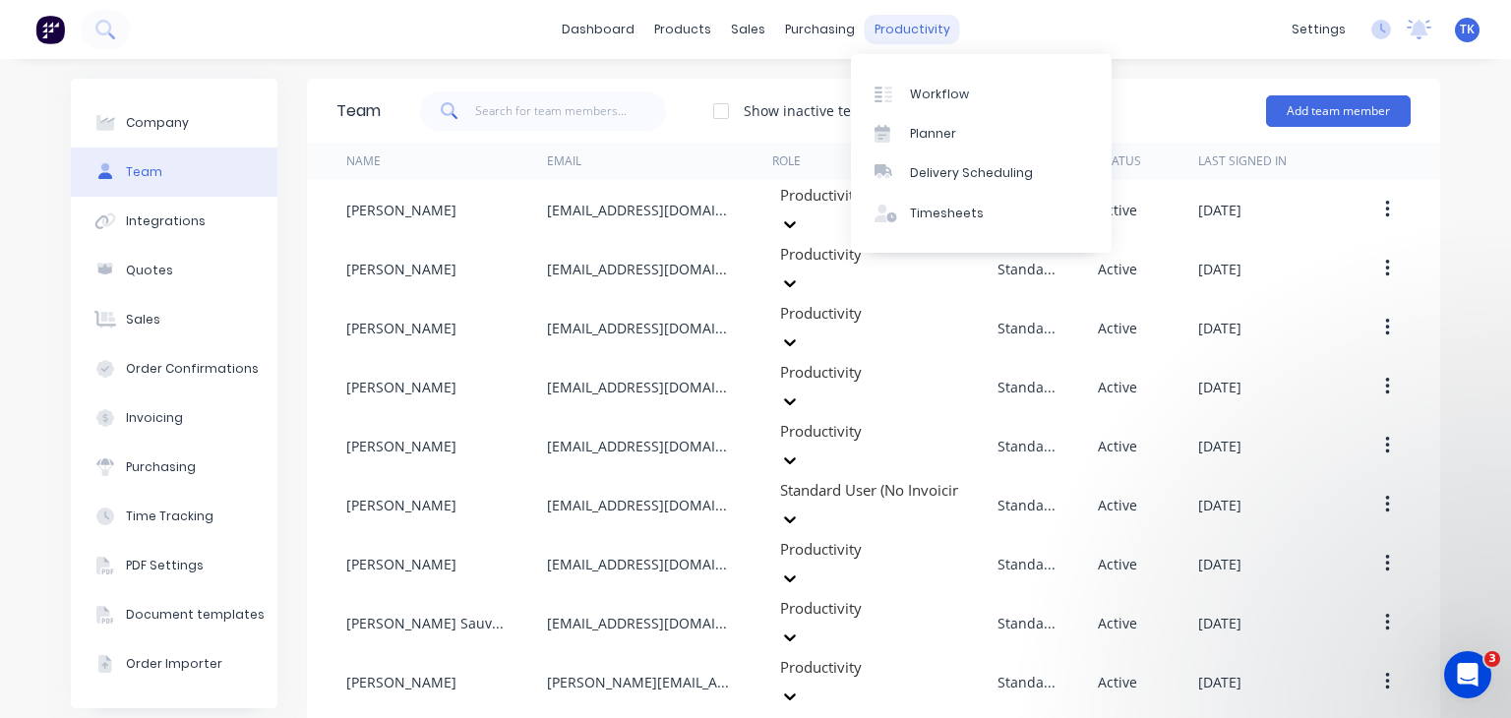
click at [919, 29] on div "productivity" at bounding box center [912, 30] width 95 height 30
click at [947, 215] on div "Timesheets" at bounding box center [947, 214] width 74 height 18
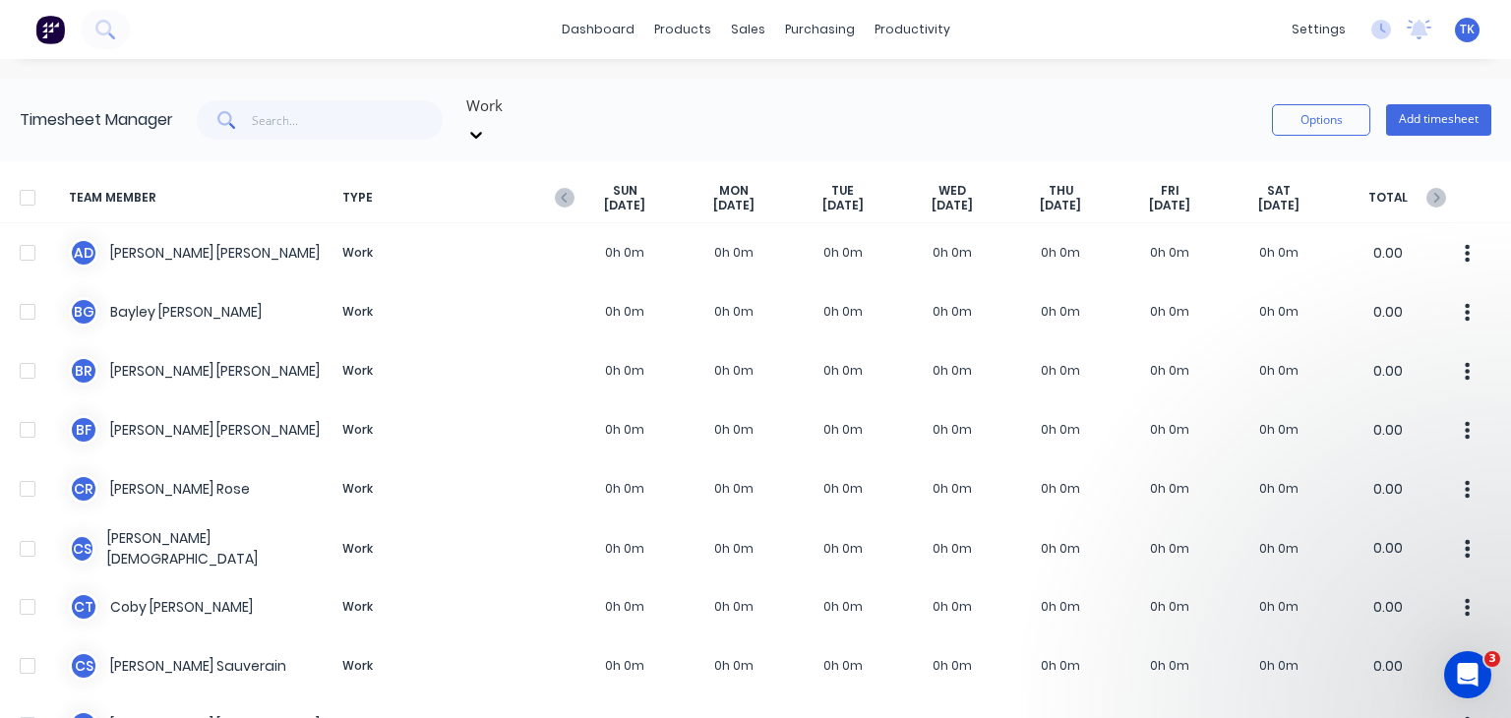
click at [578, 183] on div "[DATE]" at bounding box center [624, 198] width 109 height 30
click at [570, 188] on icon "button" at bounding box center [565, 198] width 20 height 20
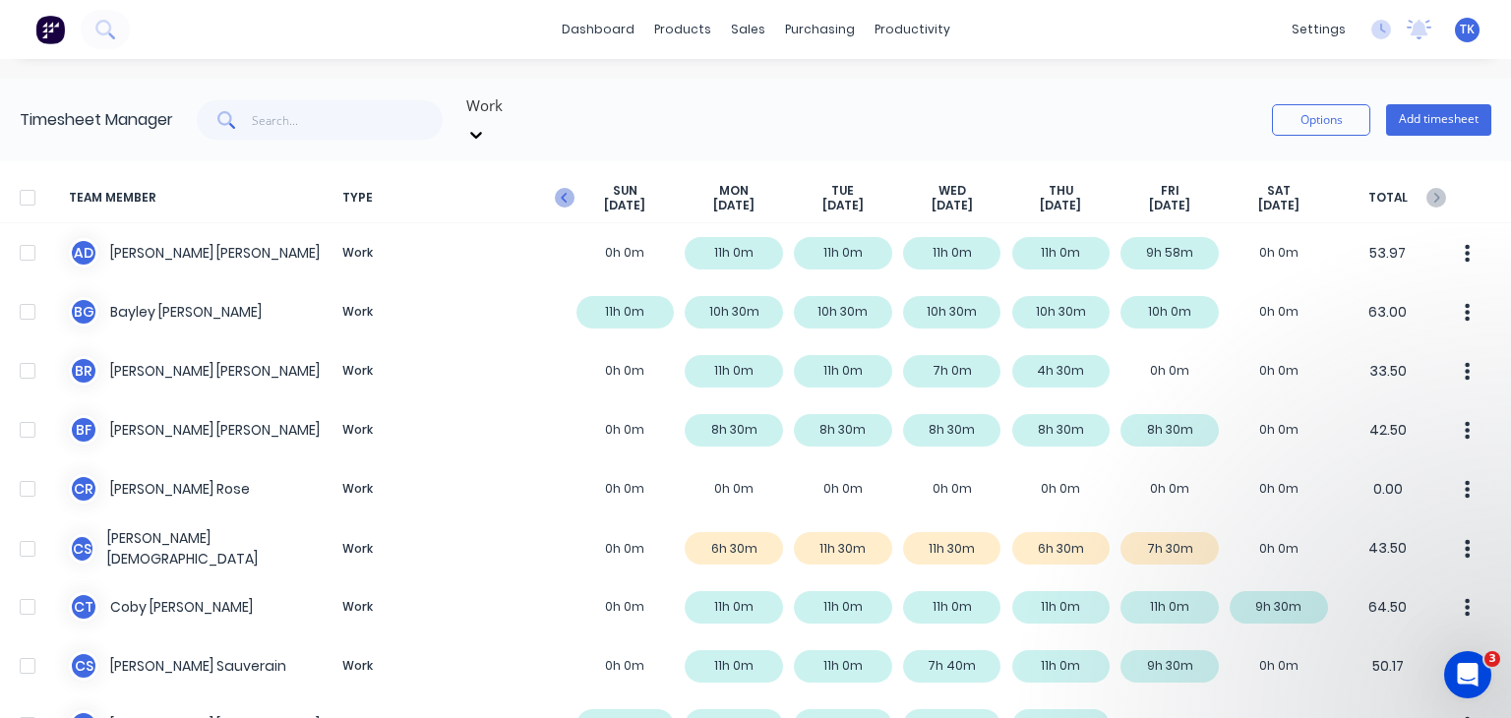
click at [562, 188] on icon "button" at bounding box center [565, 198] width 20 height 20
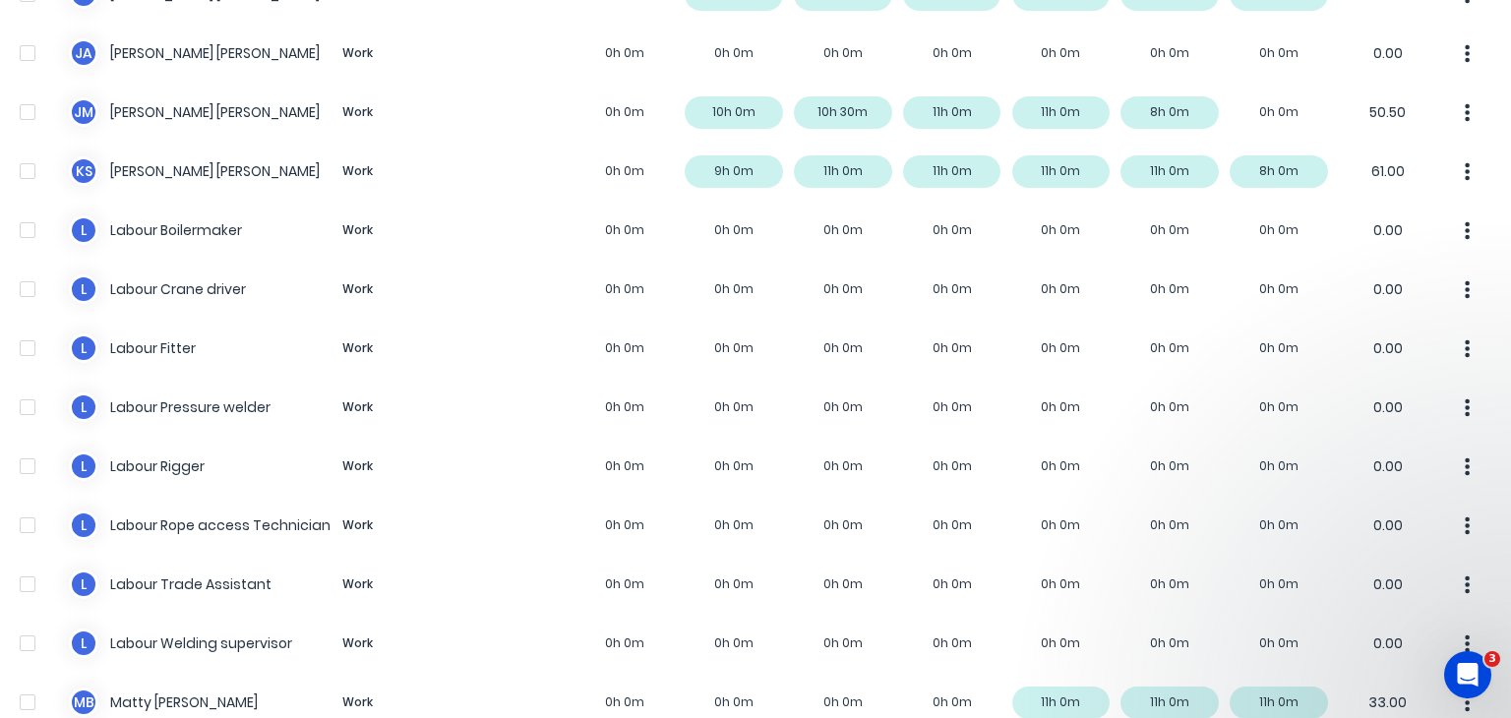
scroll to position [1464, 0]
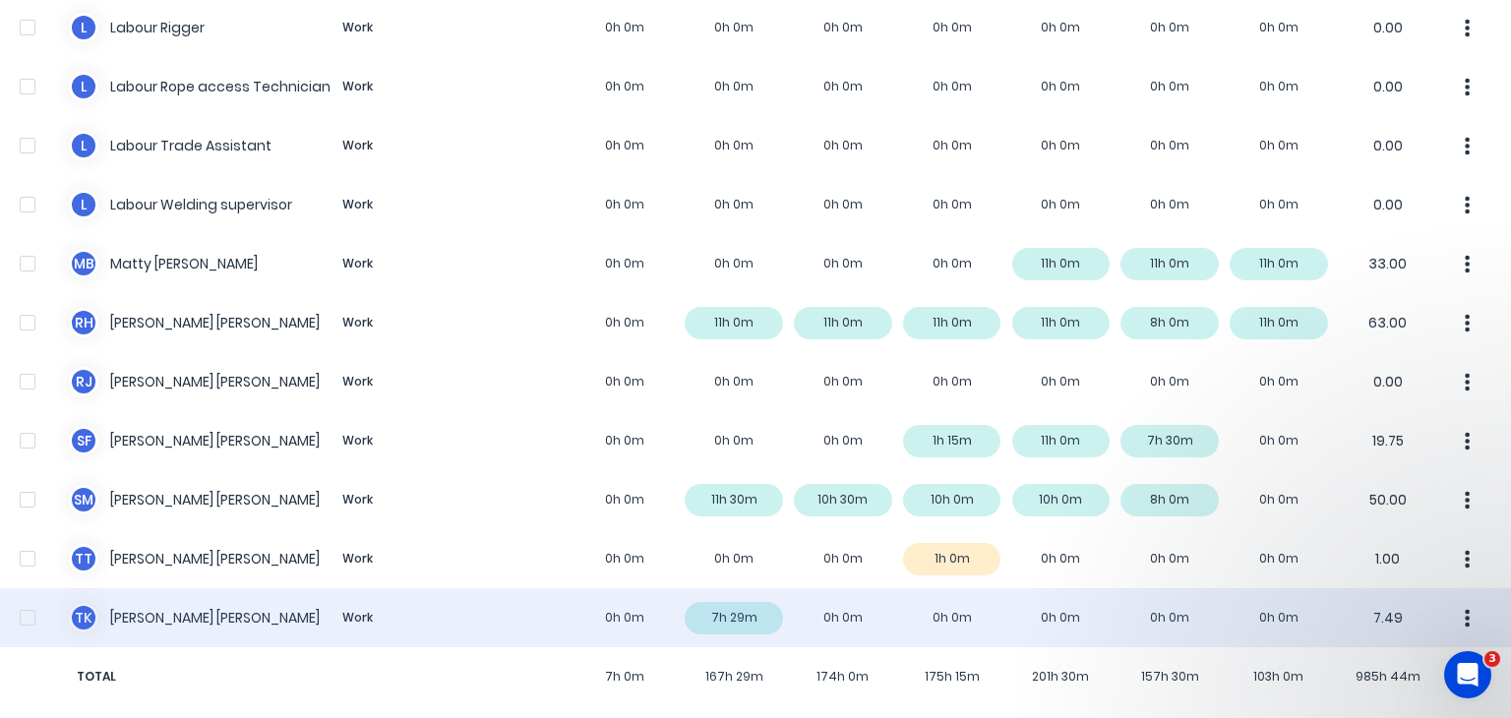
click at [31, 598] on div at bounding box center [27, 617] width 39 height 39
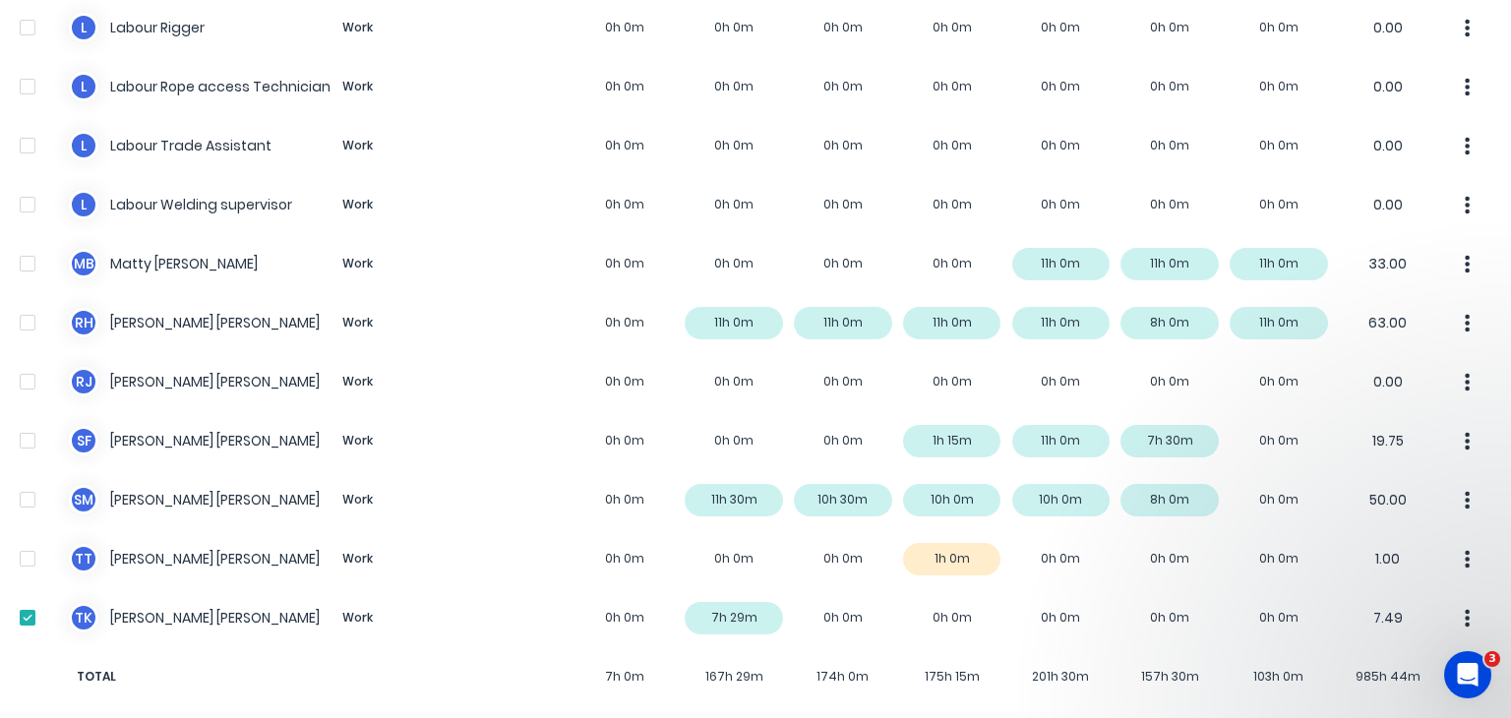
scroll to position [0, 0]
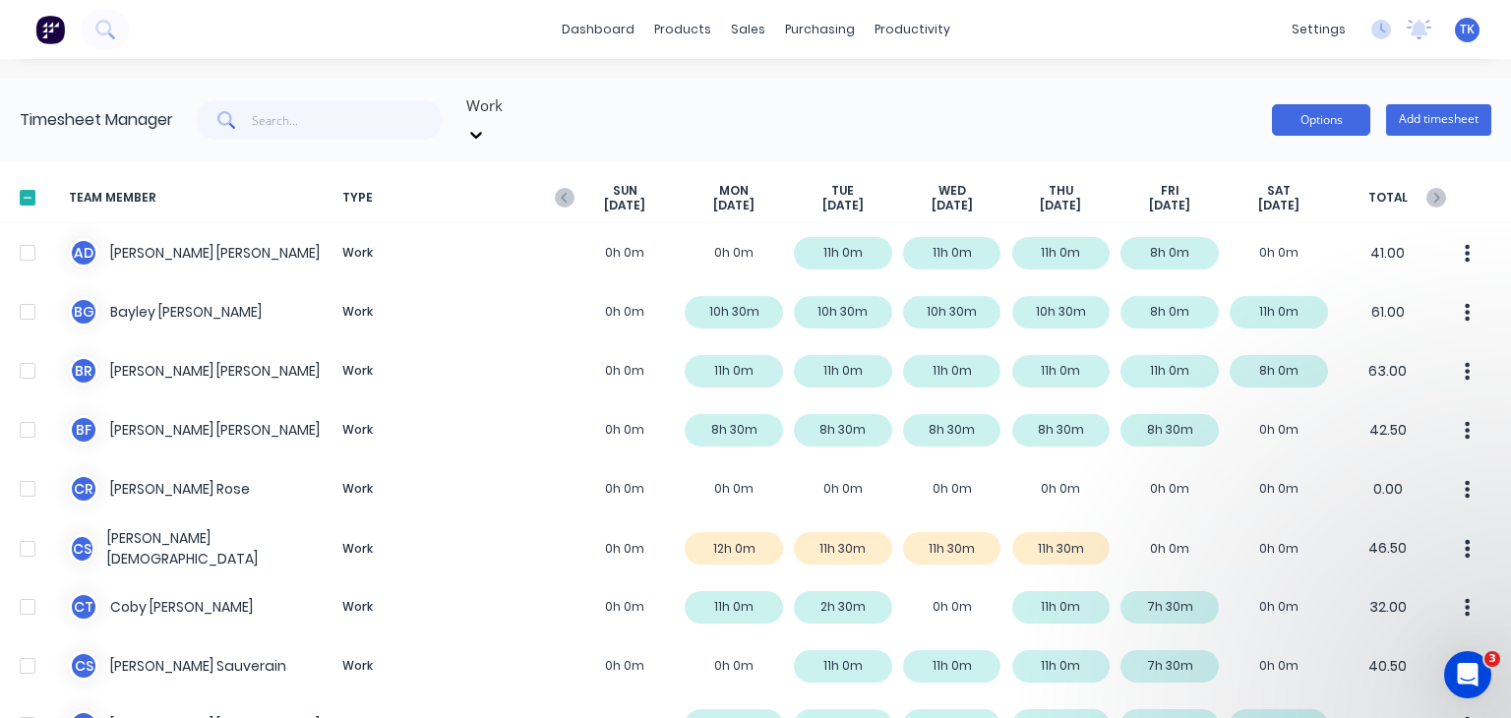
click at [1316, 115] on button "Options" at bounding box center [1321, 119] width 98 height 31
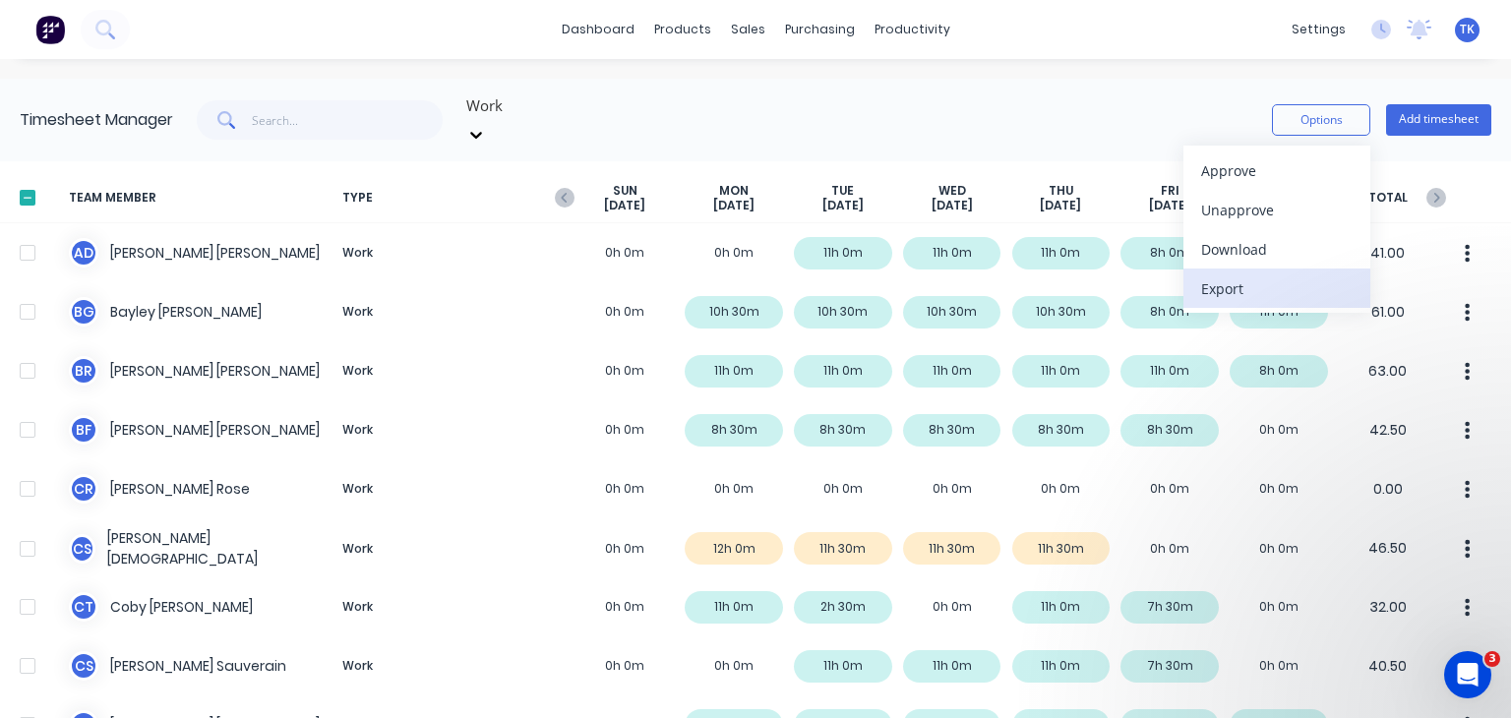
click at [1214, 276] on div "Export" at bounding box center [1276, 288] width 151 height 29
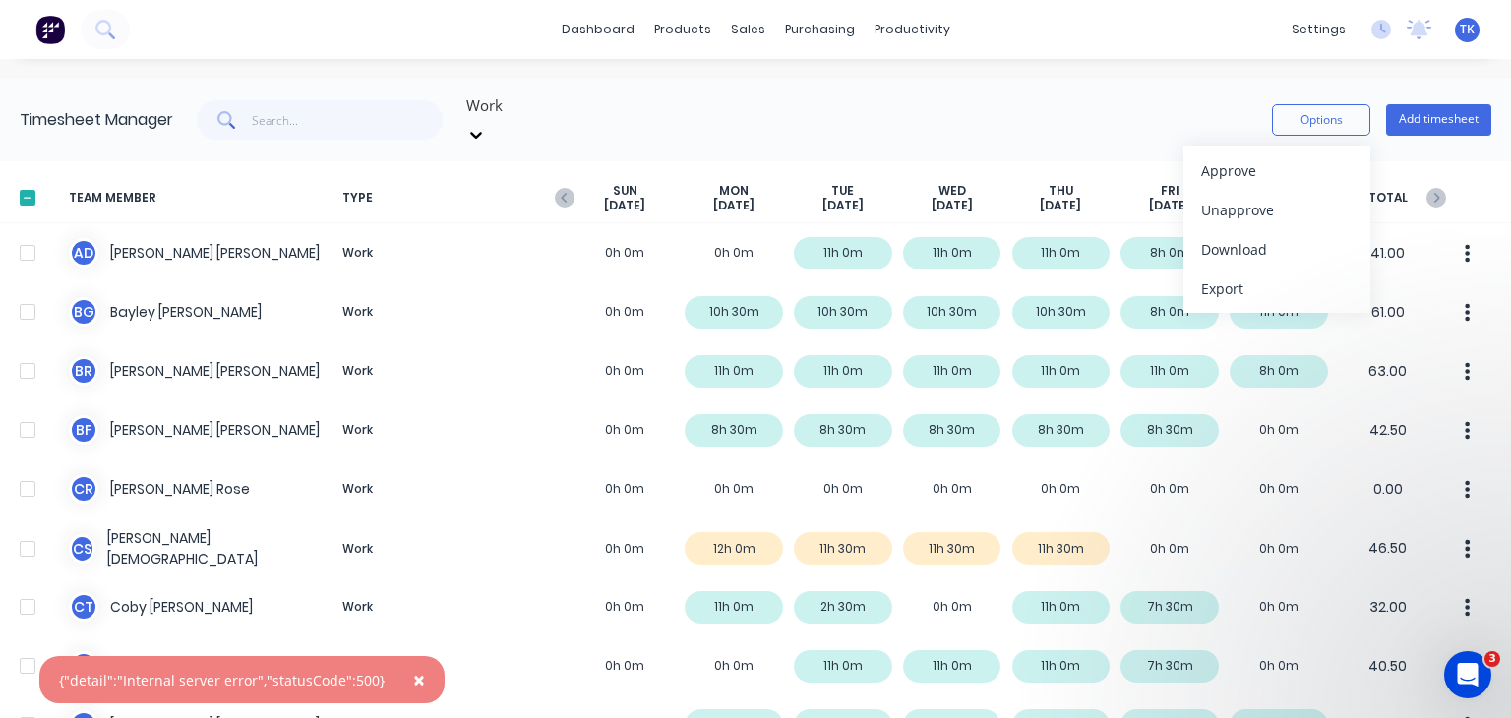
click at [413, 681] on span "×" at bounding box center [419, 680] width 12 height 28
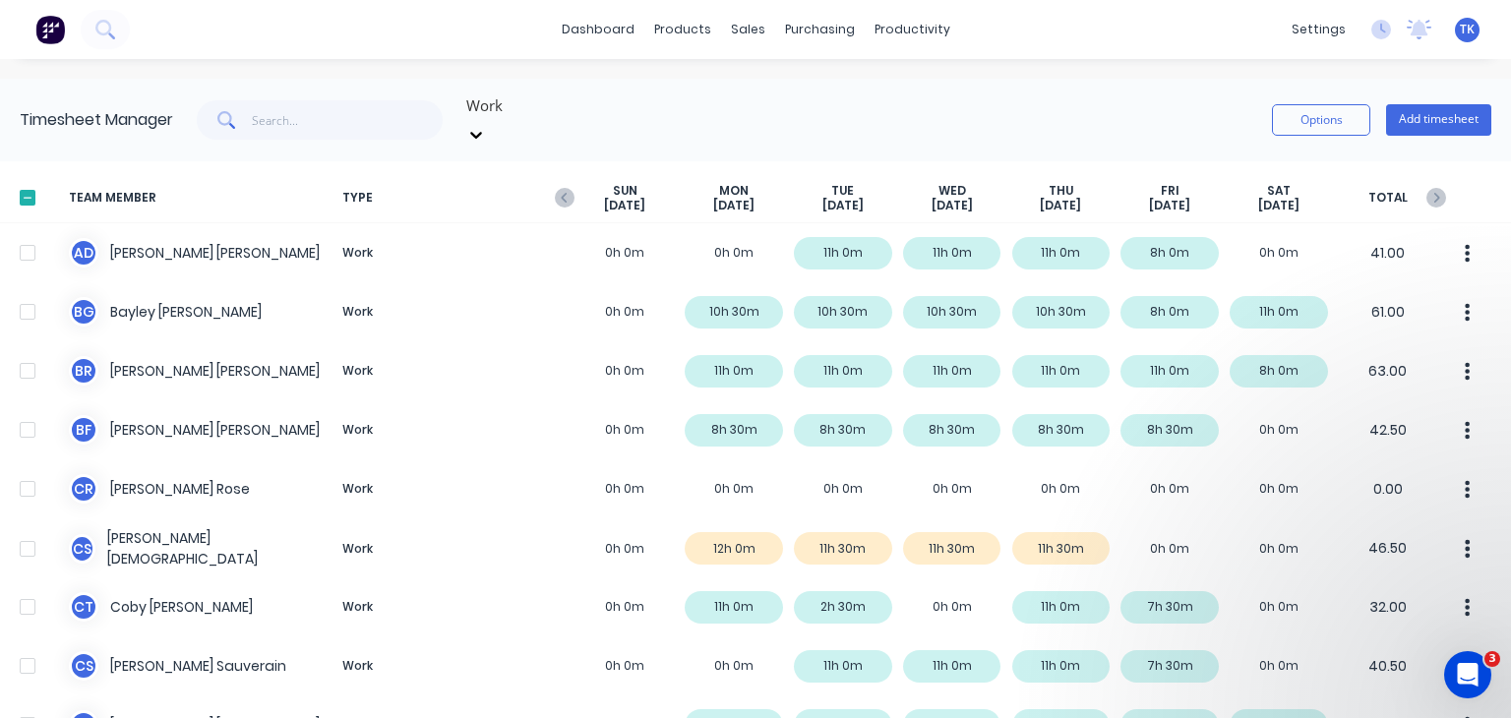
drag, startPoint x: 1420, startPoint y: 184, endPoint x: 1437, endPoint y: 200, distance: 23.0
click at [1426, 188] on icon "button" at bounding box center [1436, 198] width 20 height 20
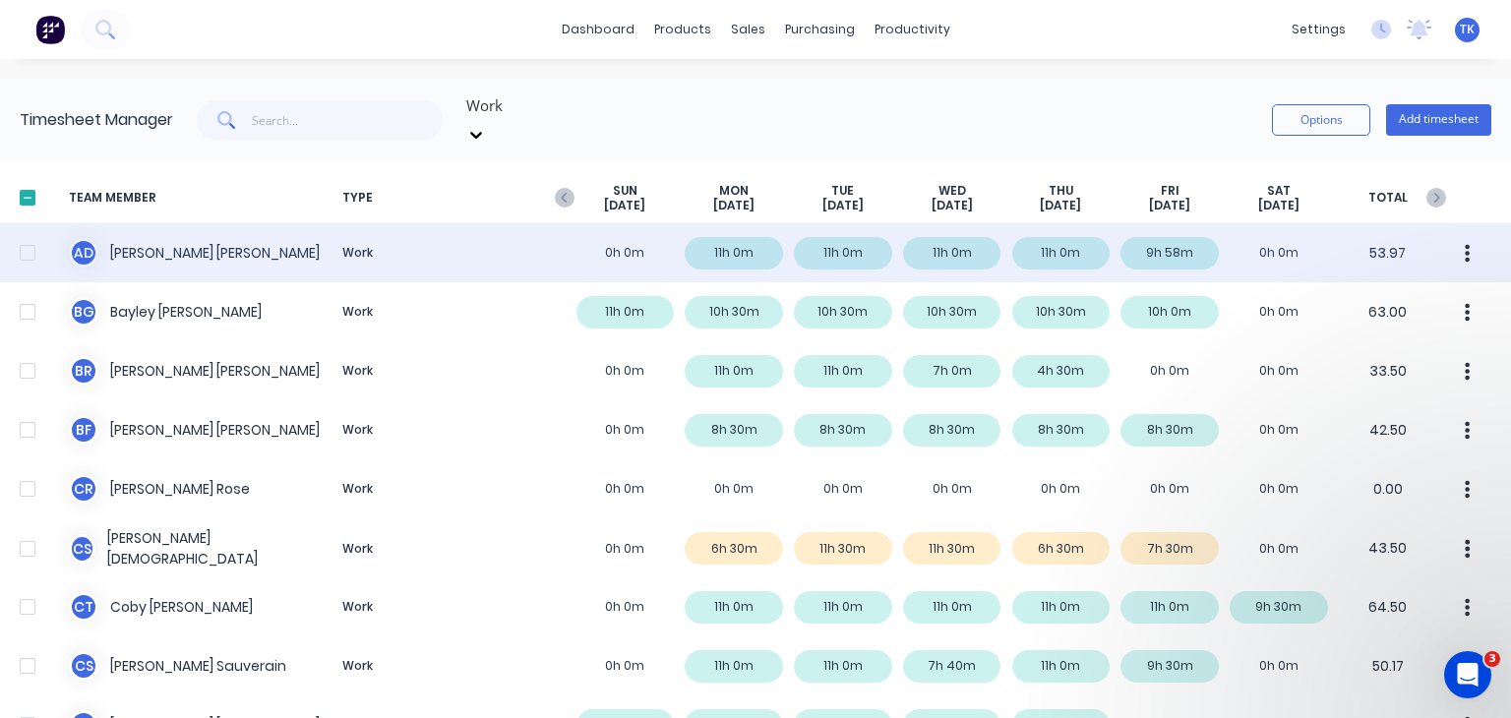
click at [1136, 231] on div "A D [PERSON_NAME] Work 0h 0m 11h 0m 11h 0m 11h 0m 11h 0m 9h 58m 0h 0m 53.97" at bounding box center [755, 252] width 1511 height 59
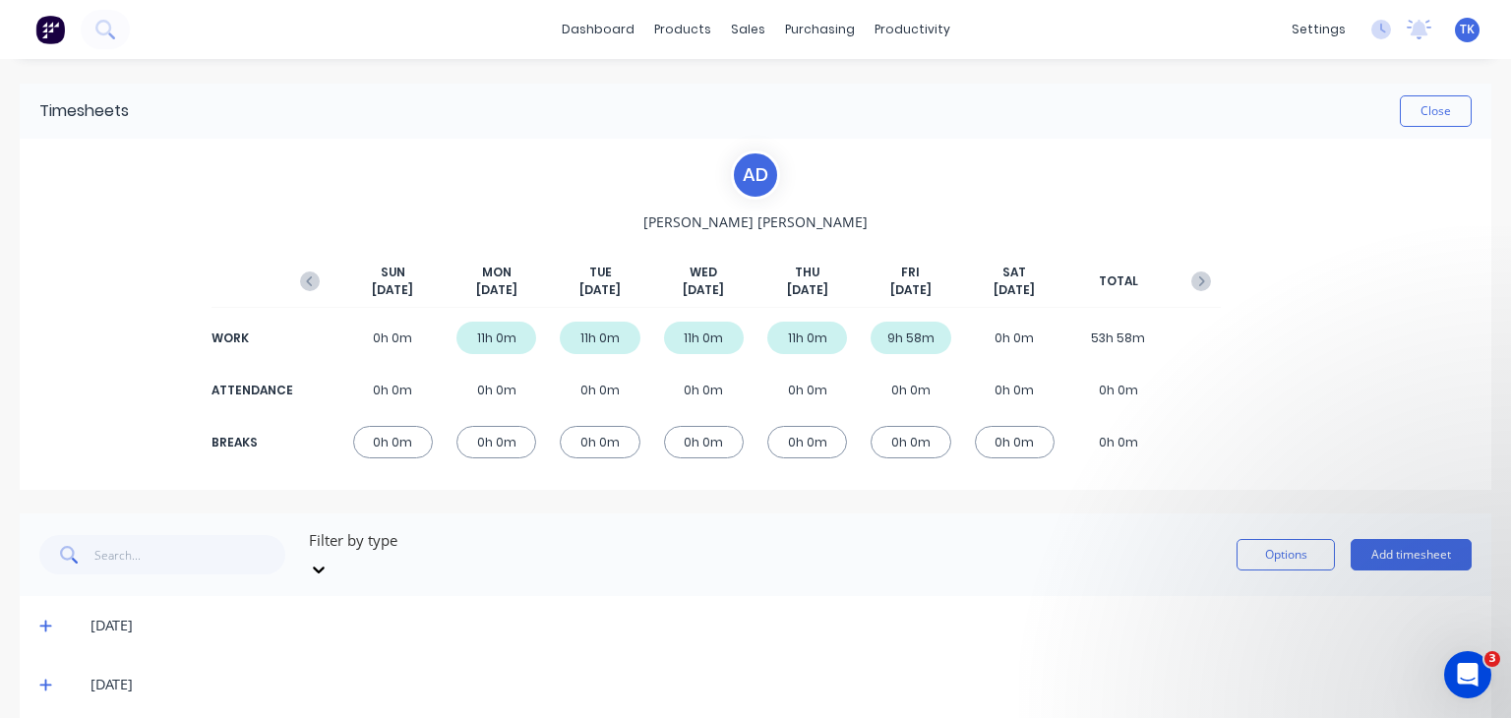
click at [900, 334] on div "9h 58m" at bounding box center [910, 338] width 80 height 32
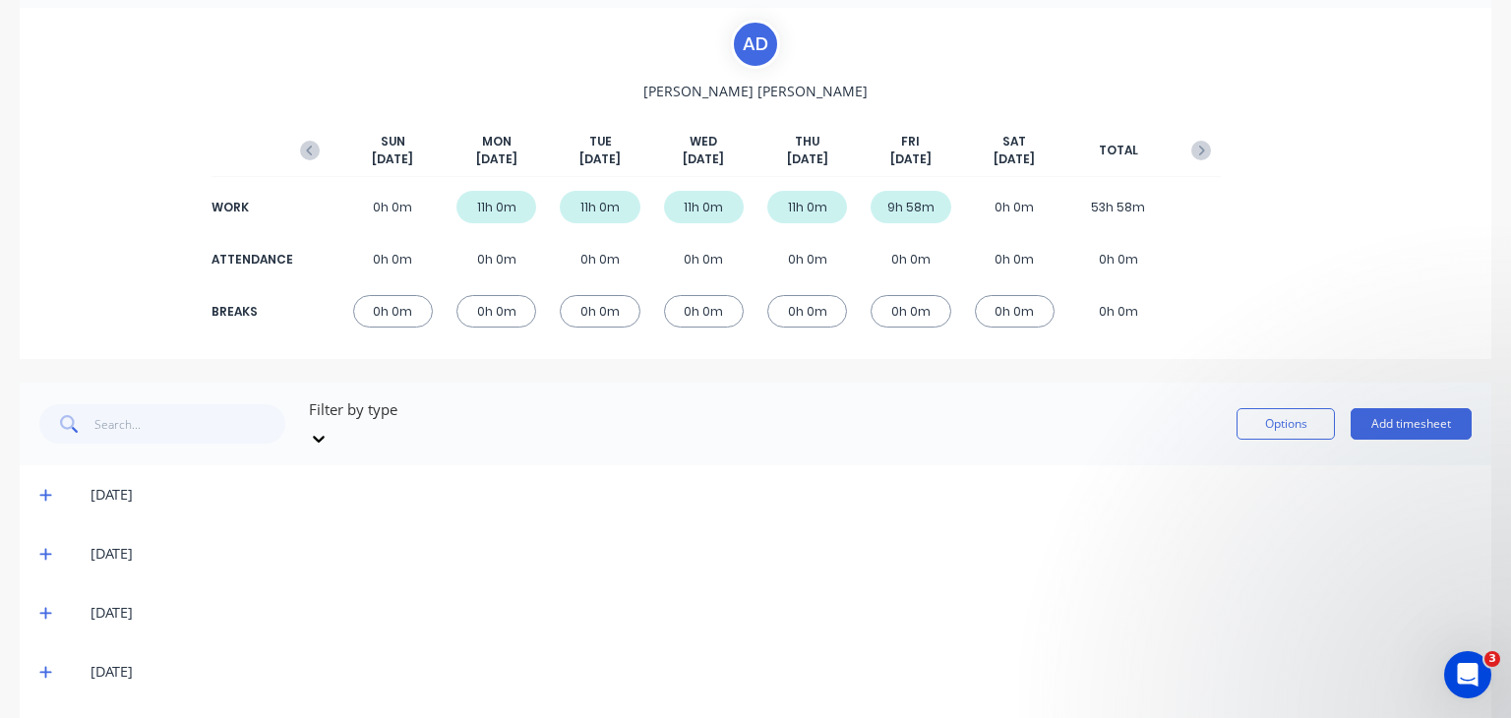
scroll to position [177, 0]
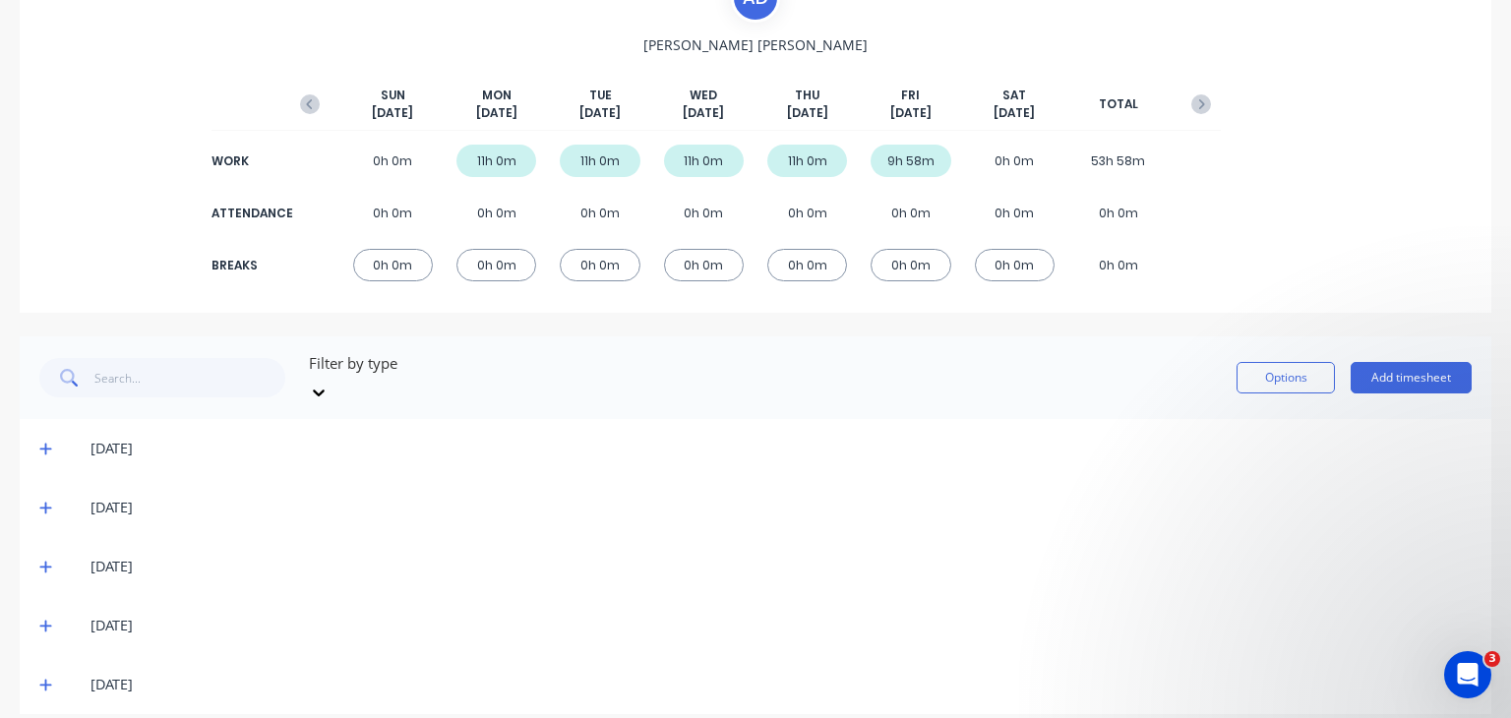
click at [47, 678] on icon at bounding box center [45, 685] width 13 height 14
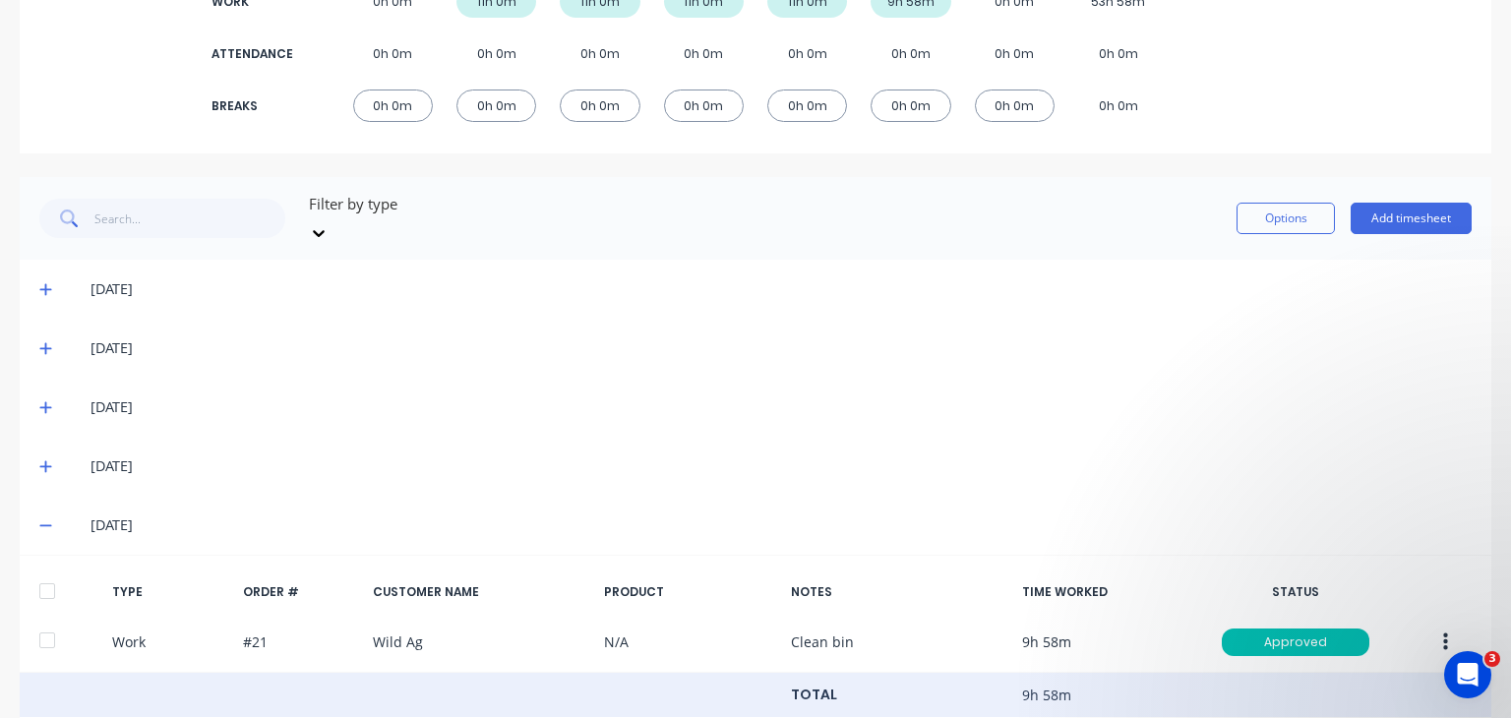
scroll to position [371, 0]
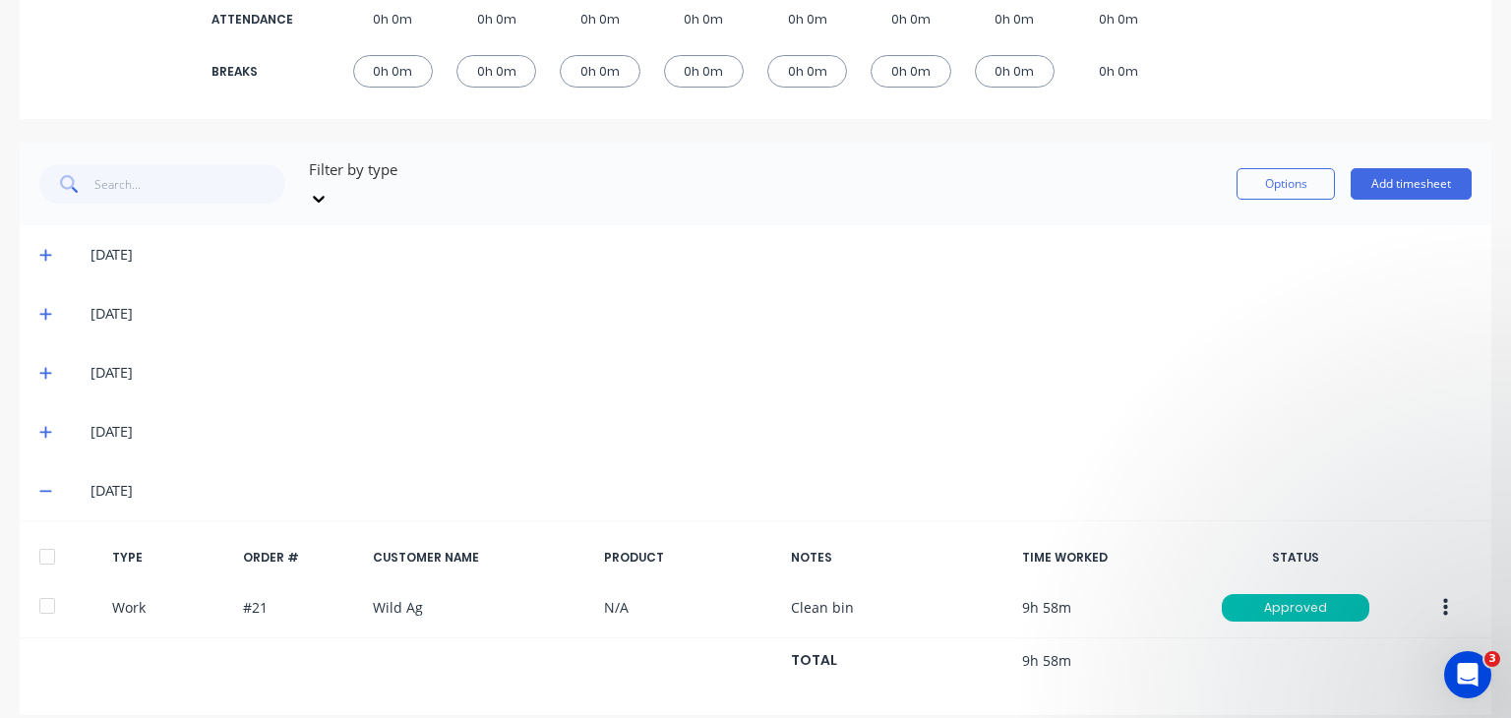
click at [49, 484] on icon at bounding box center [45, 491] width 13 height 14
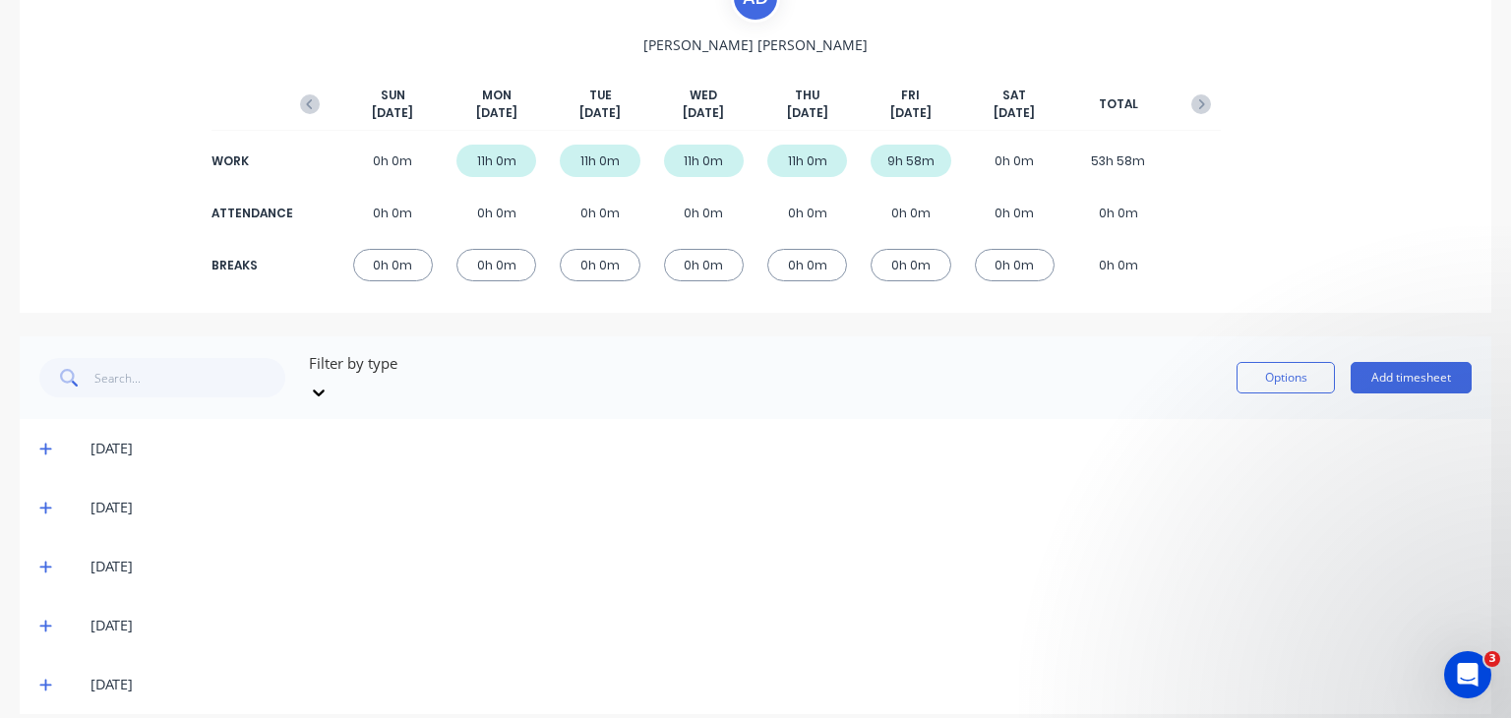
scroll to position [0, 0]
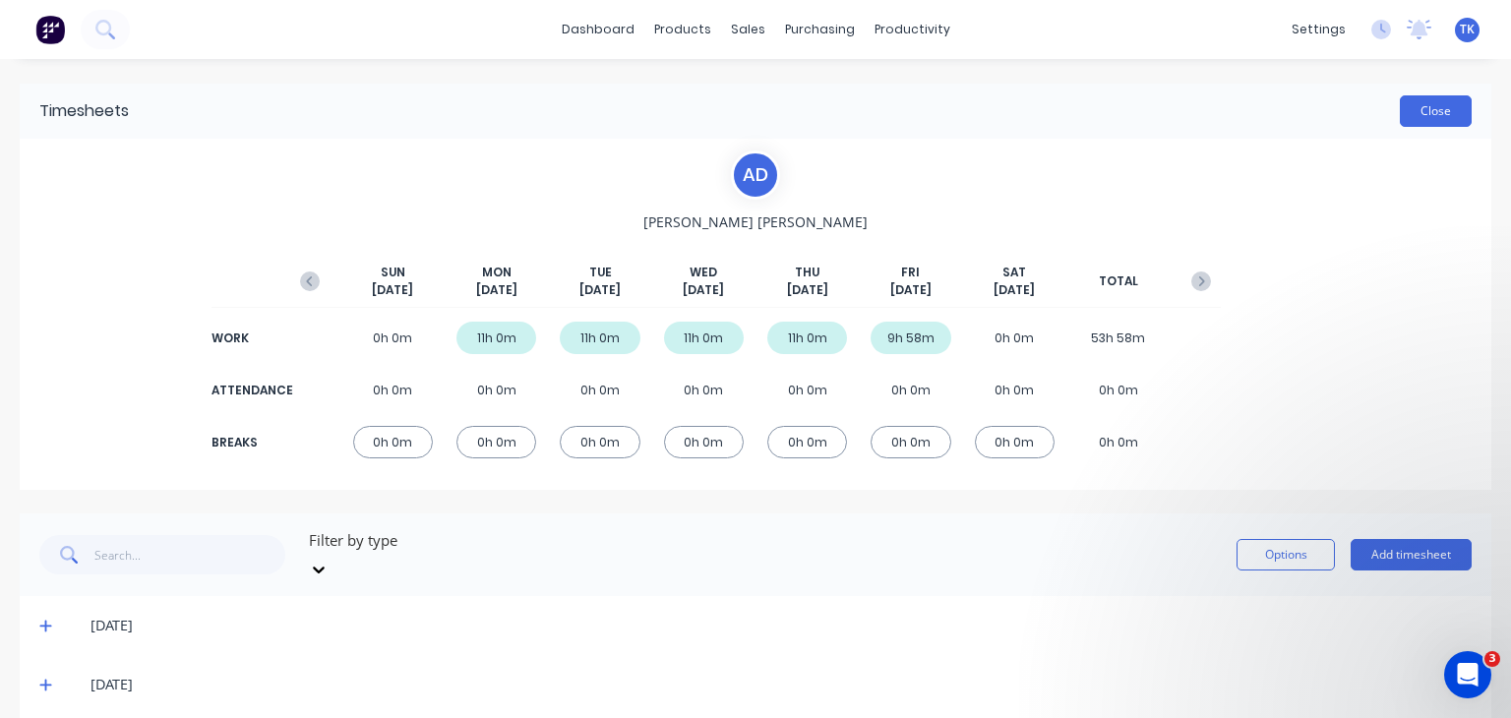
click at [1436, 112] on button "Close" at bounding box center [1436, 110] width 72 height 31
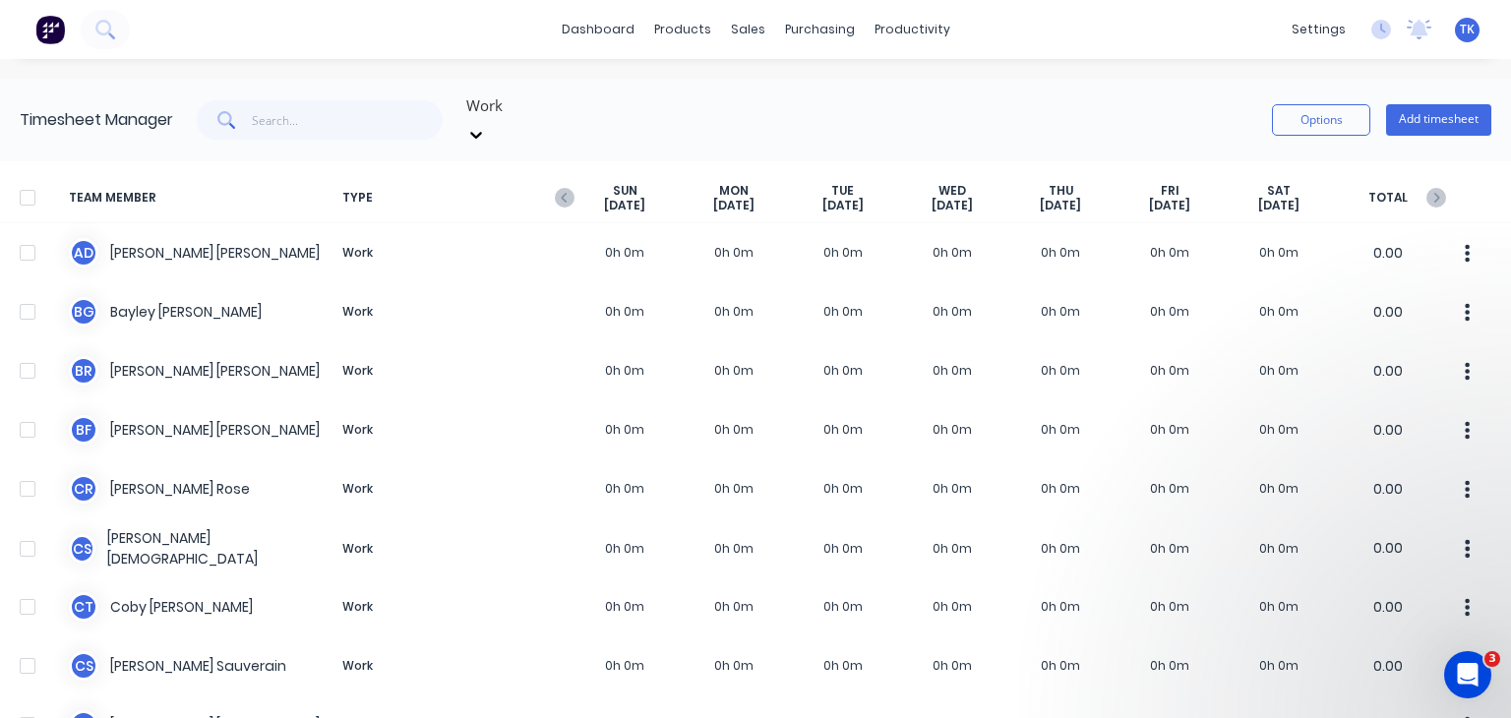
click at [574, 183] on div "[DATE]" at bounding box center [624, 198] width 109 height 30
click at [559, 188] on icon "button" at bounding box center [565, 198] width 20 height 20
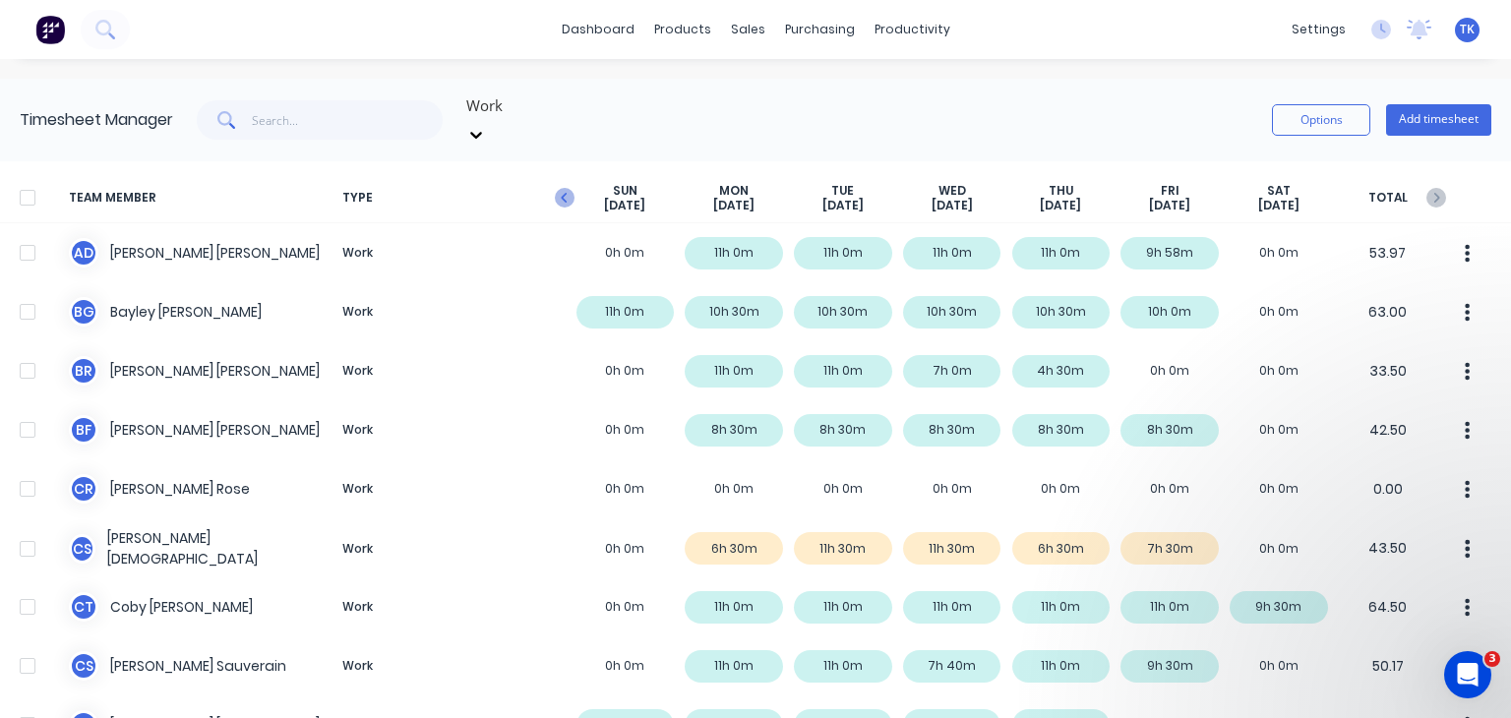
click at [561, 188] on icon "button" at bounding box center [565, 198] width 20 height 20
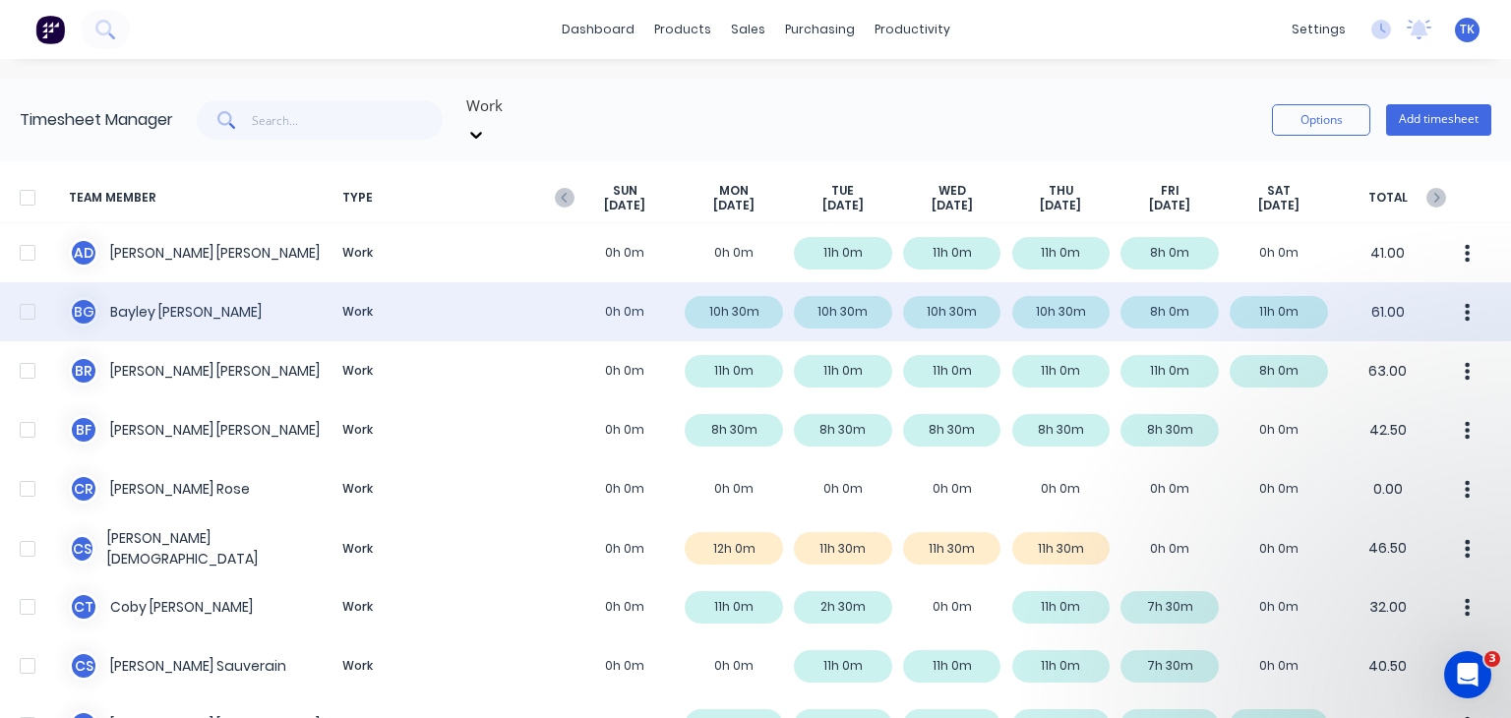
click at [741, 287] on div "[PERSON_NAME] Work 0h 0m 10h 30m 10h 30m 10h 30m 10h 30m 8h 0m 11h 0m 61.00" at bounding box center [755, 311] width 1511 height 59
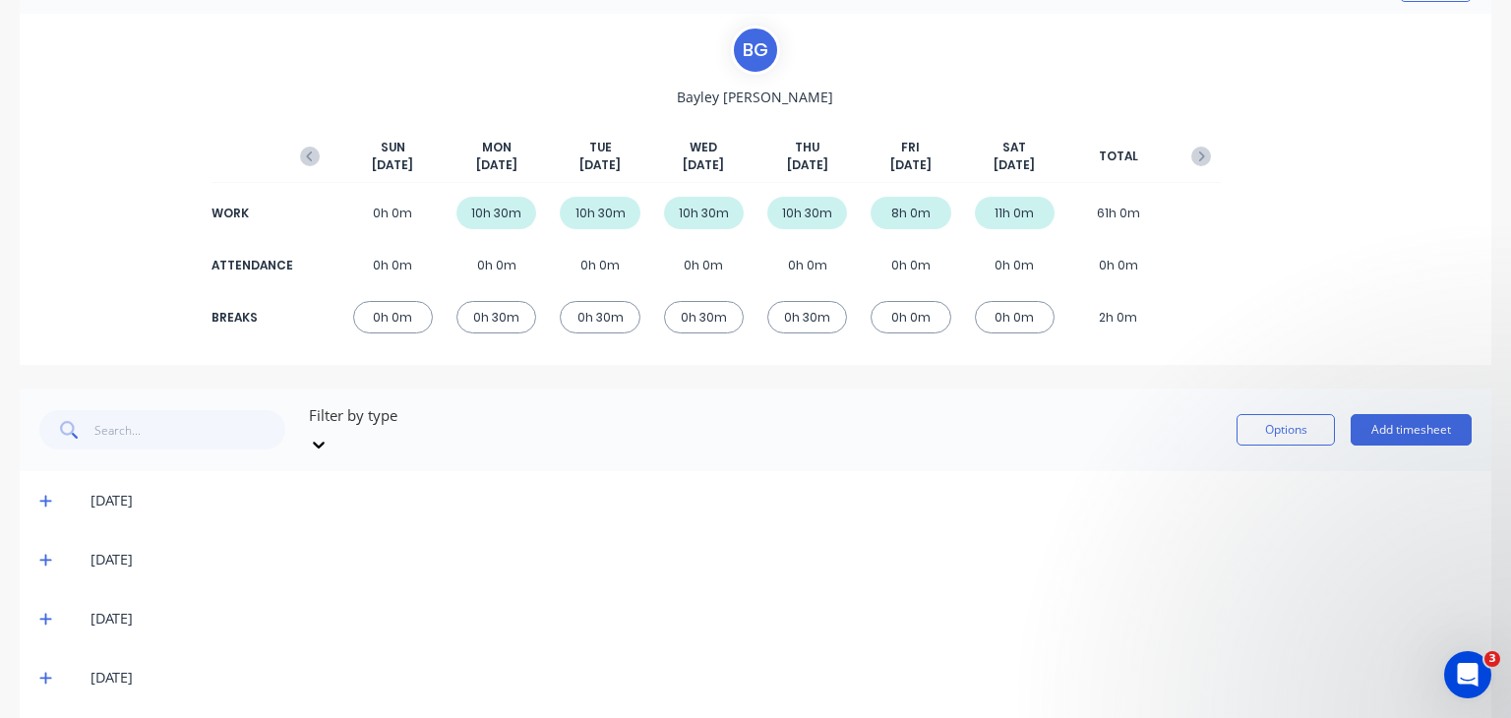
scroll to position [236, 0]
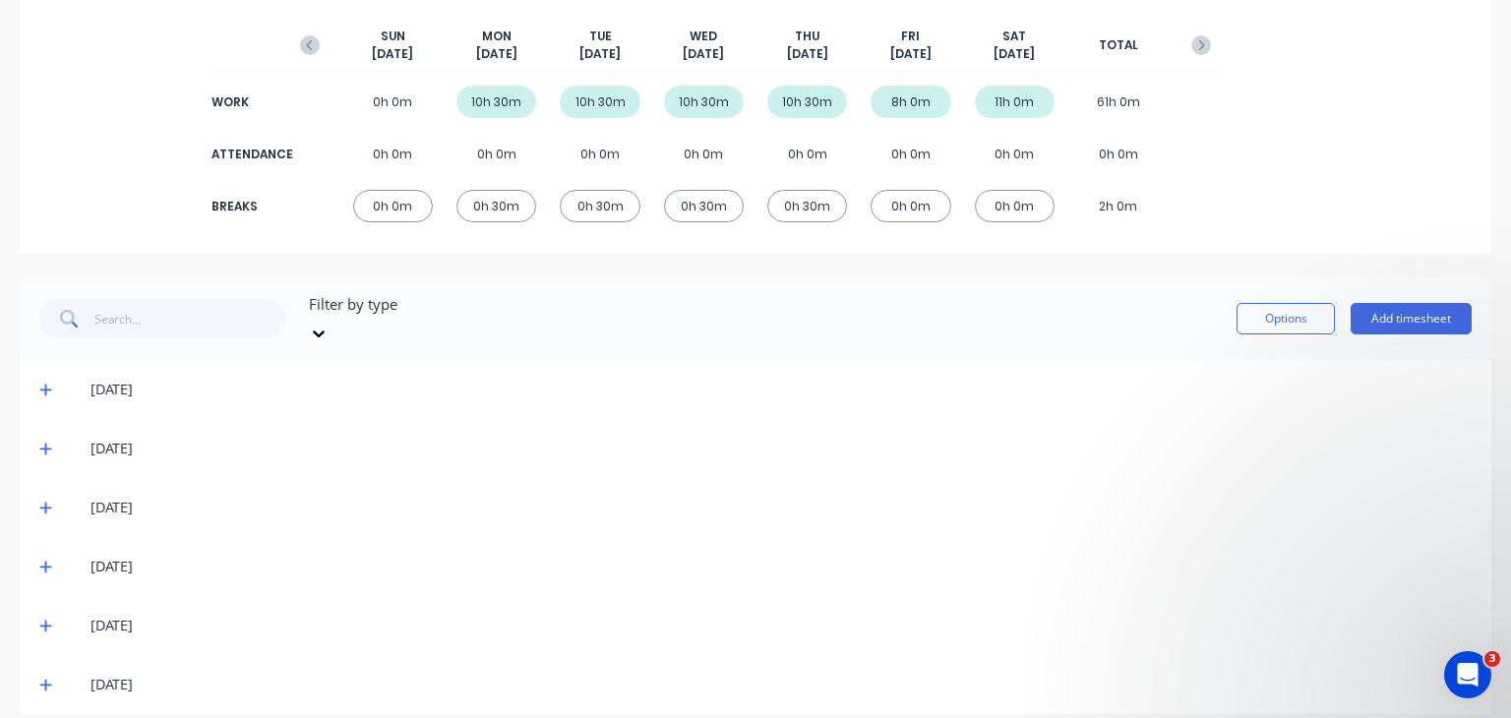
click at [39, 383] on icon at bounding box center [45, 390] width 13 height 14
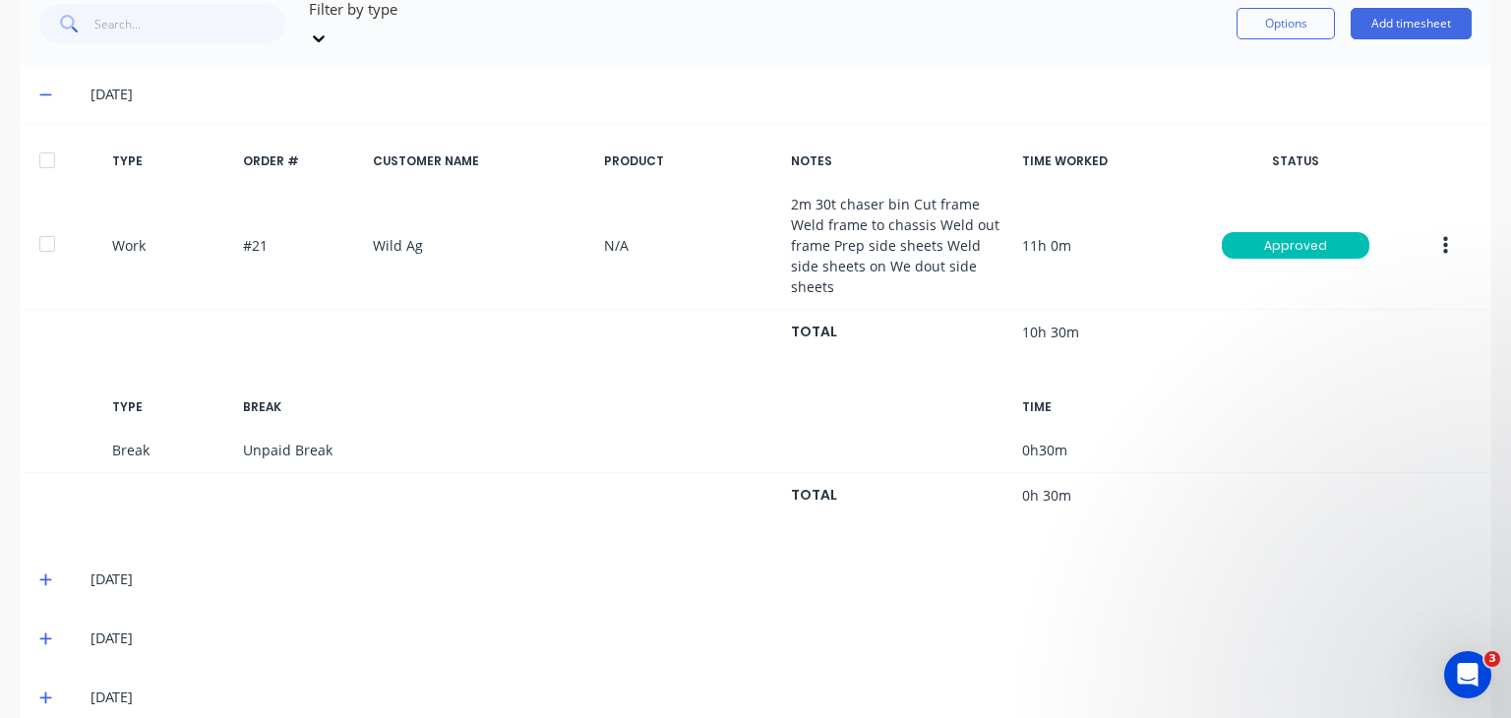
scroll to position [433, 0]
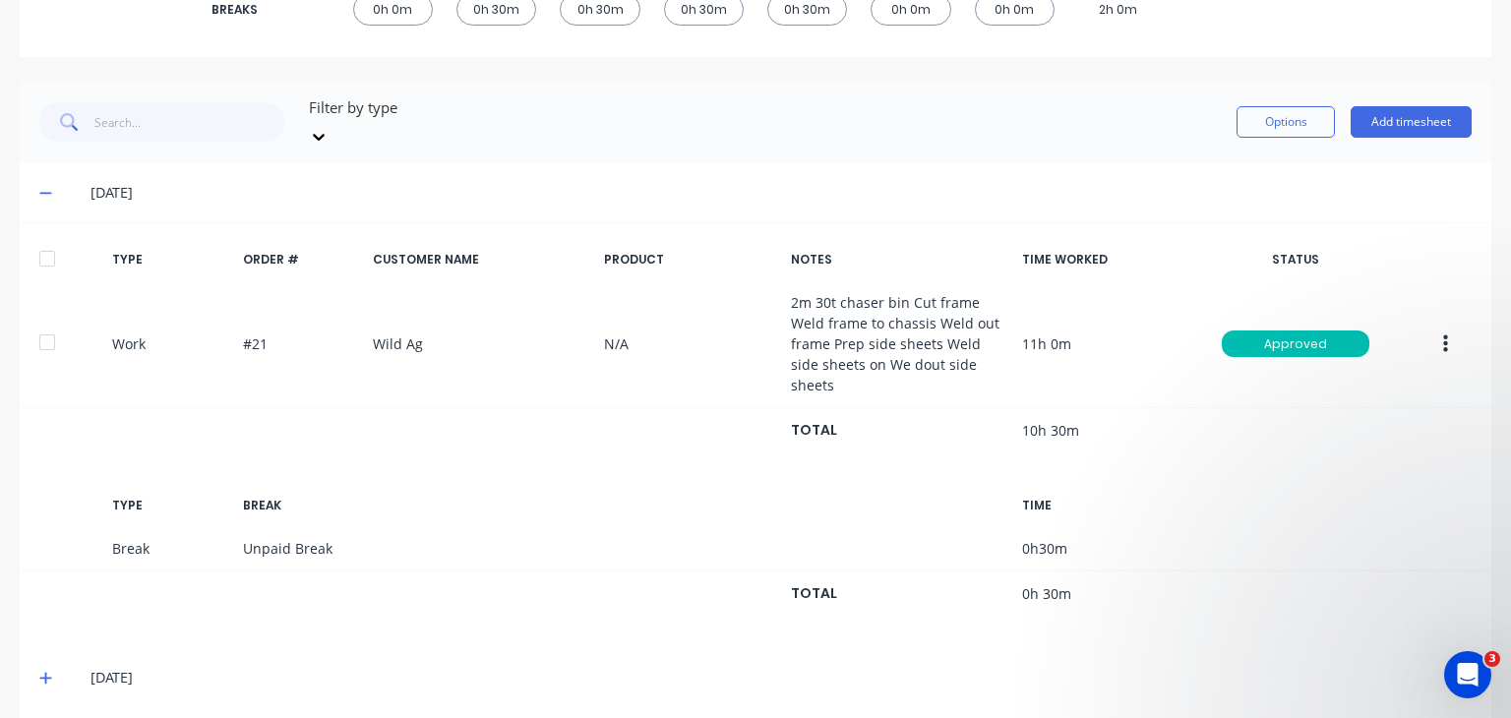
click at [41, 186] on icon at bounding box center [45, 193] width 13 height 14
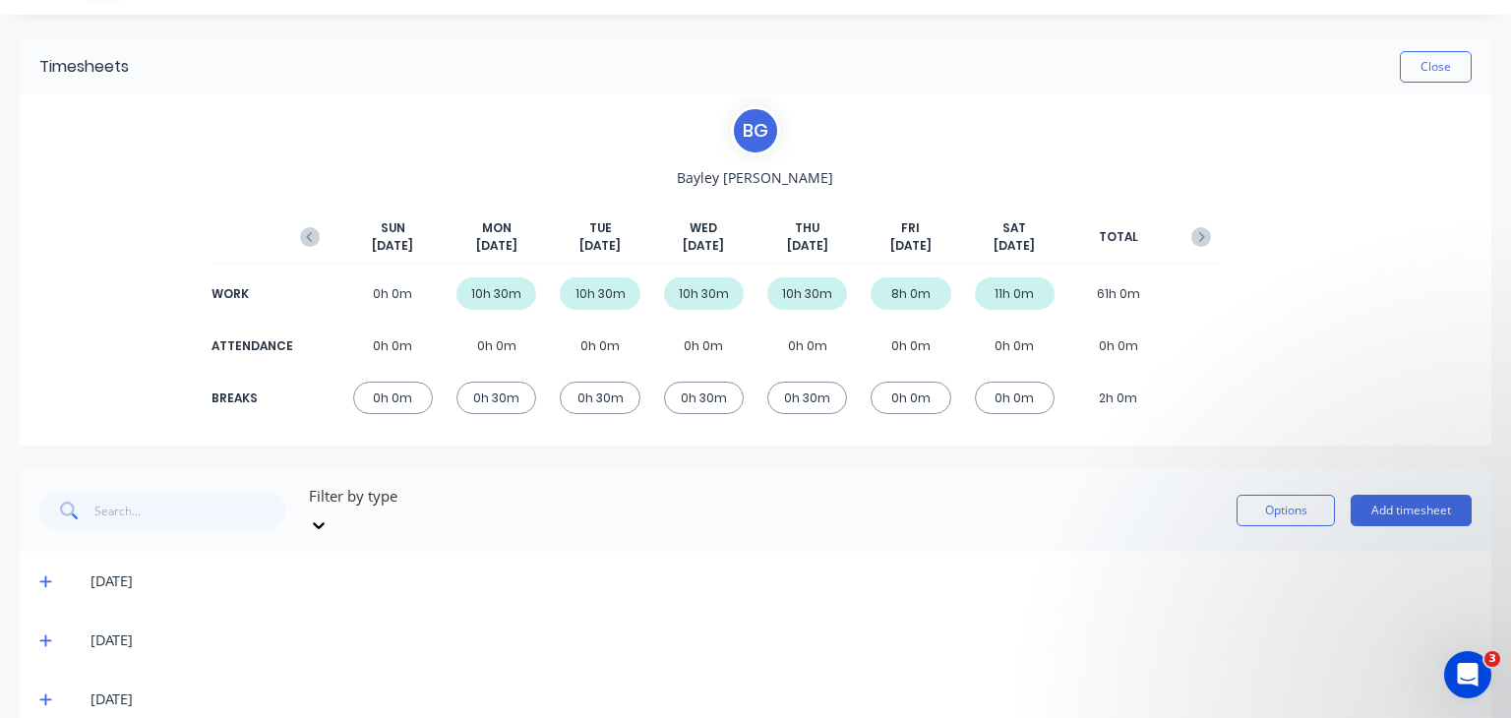
scroll to position [39, 0]
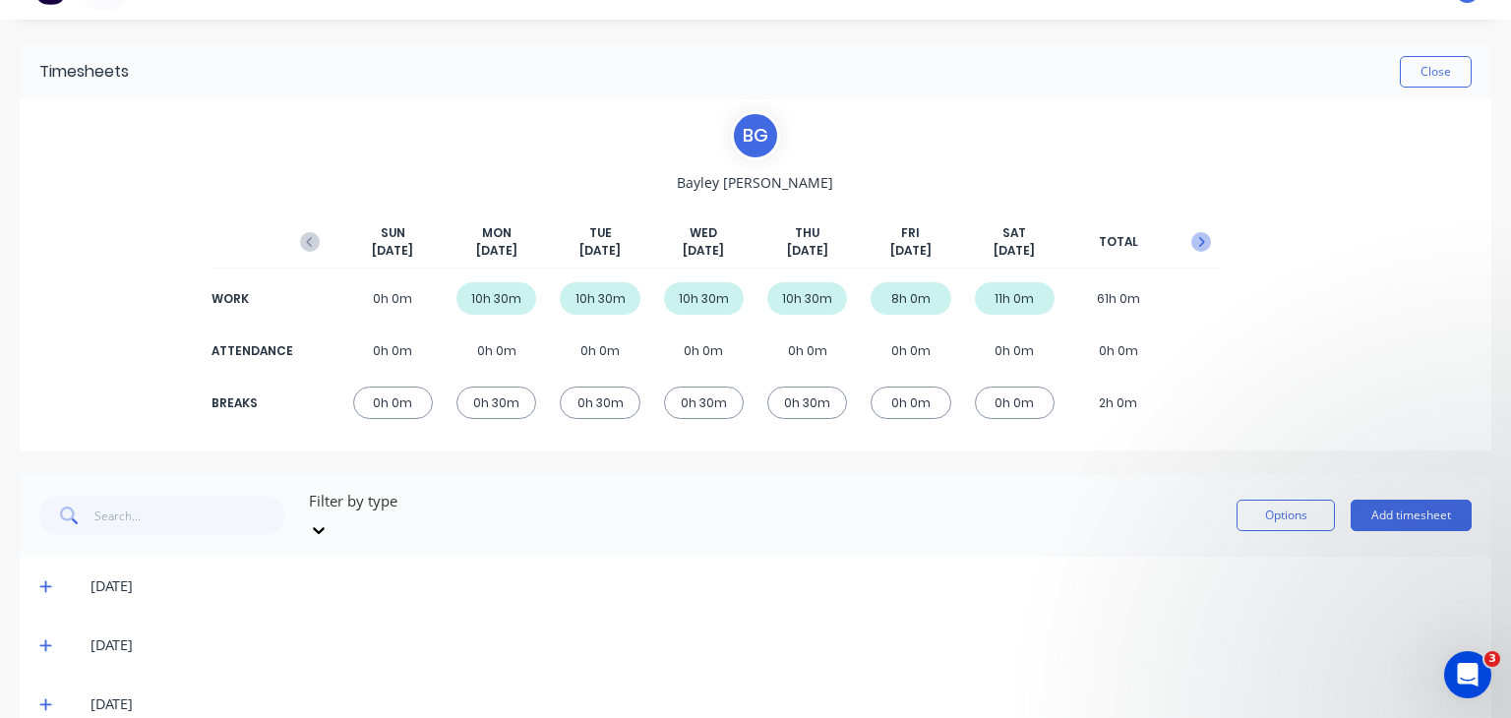
click at [1191, 237] on icon "button" at bounding box center [1201, 242] width 20 height 20
click at [43, 638] on icon at bounding box center [45, 645] width 13 height 14
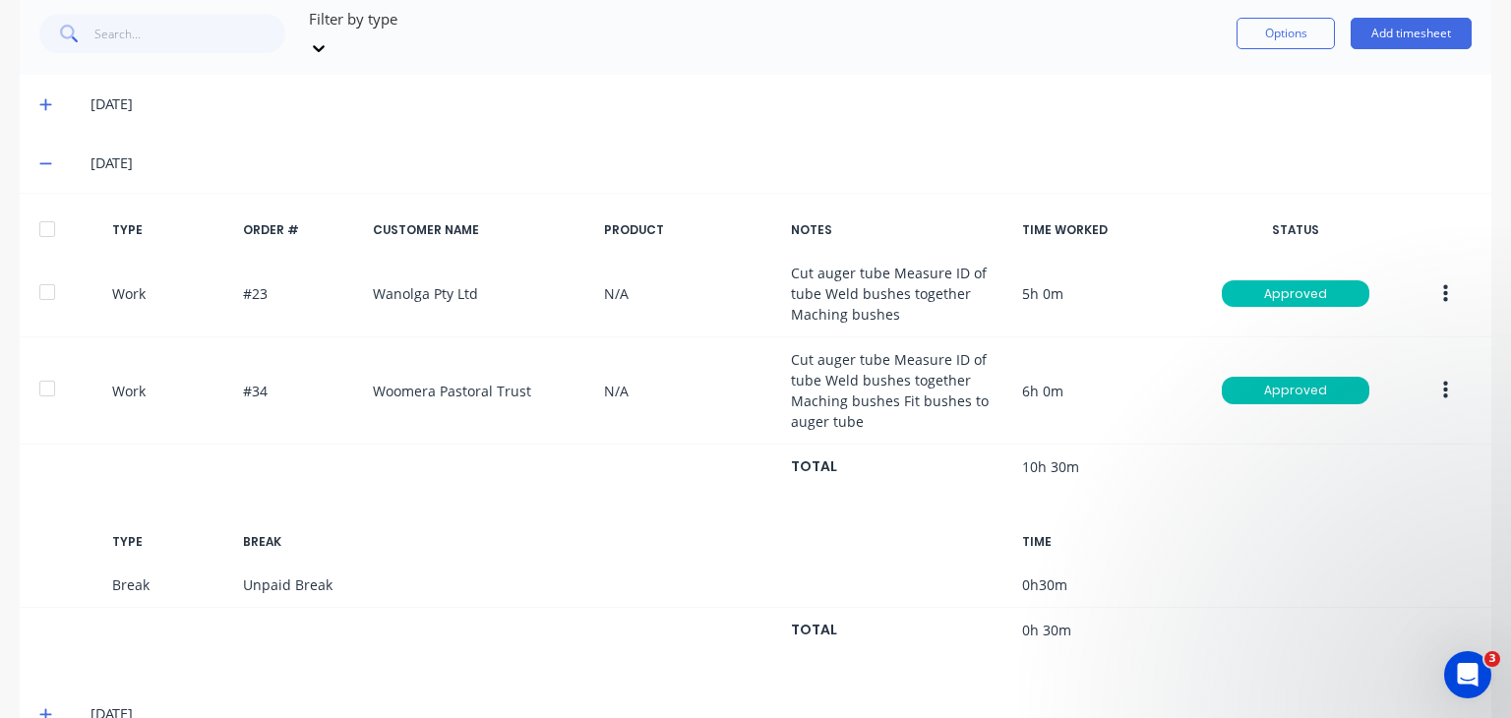
scroll to position [334, 0]
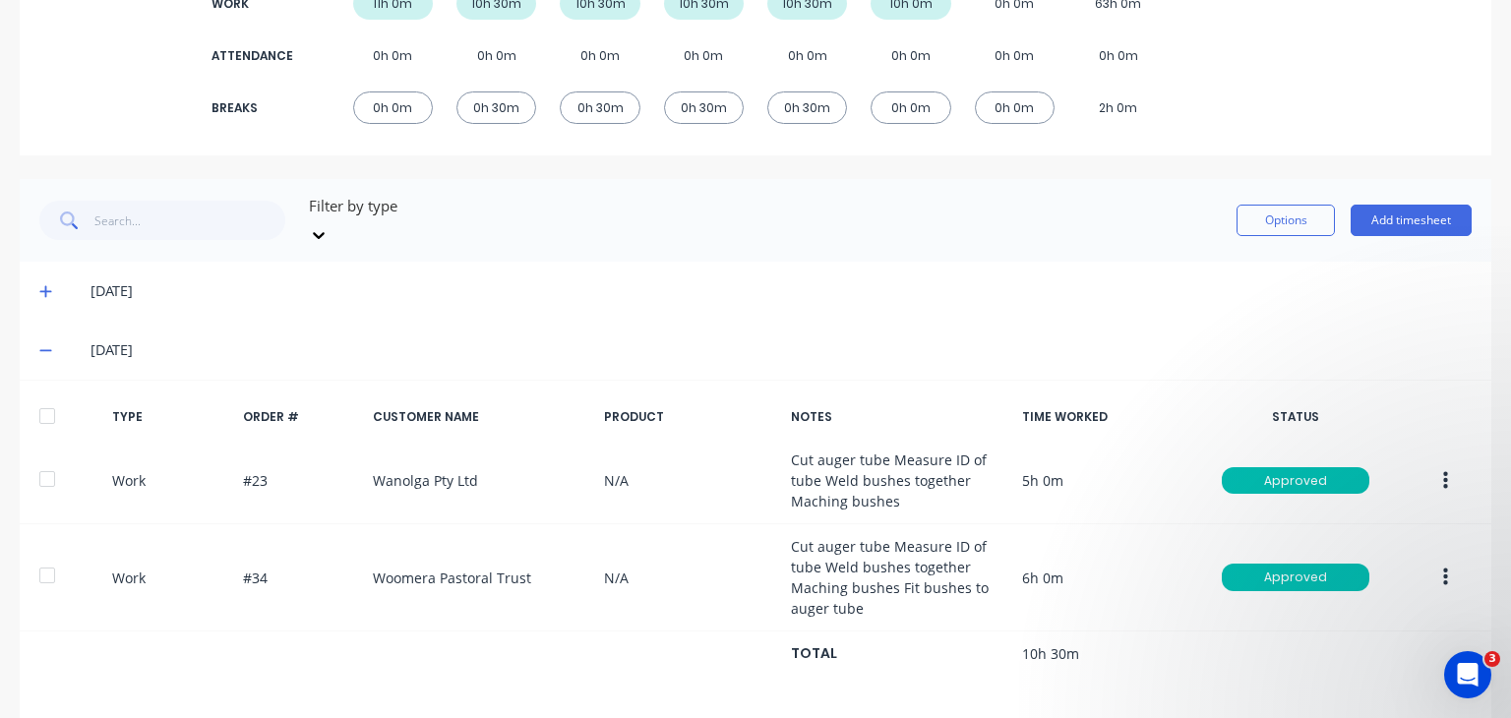
click at [39, 343] on icon at bounding box center [45, 350] width 13 height 14
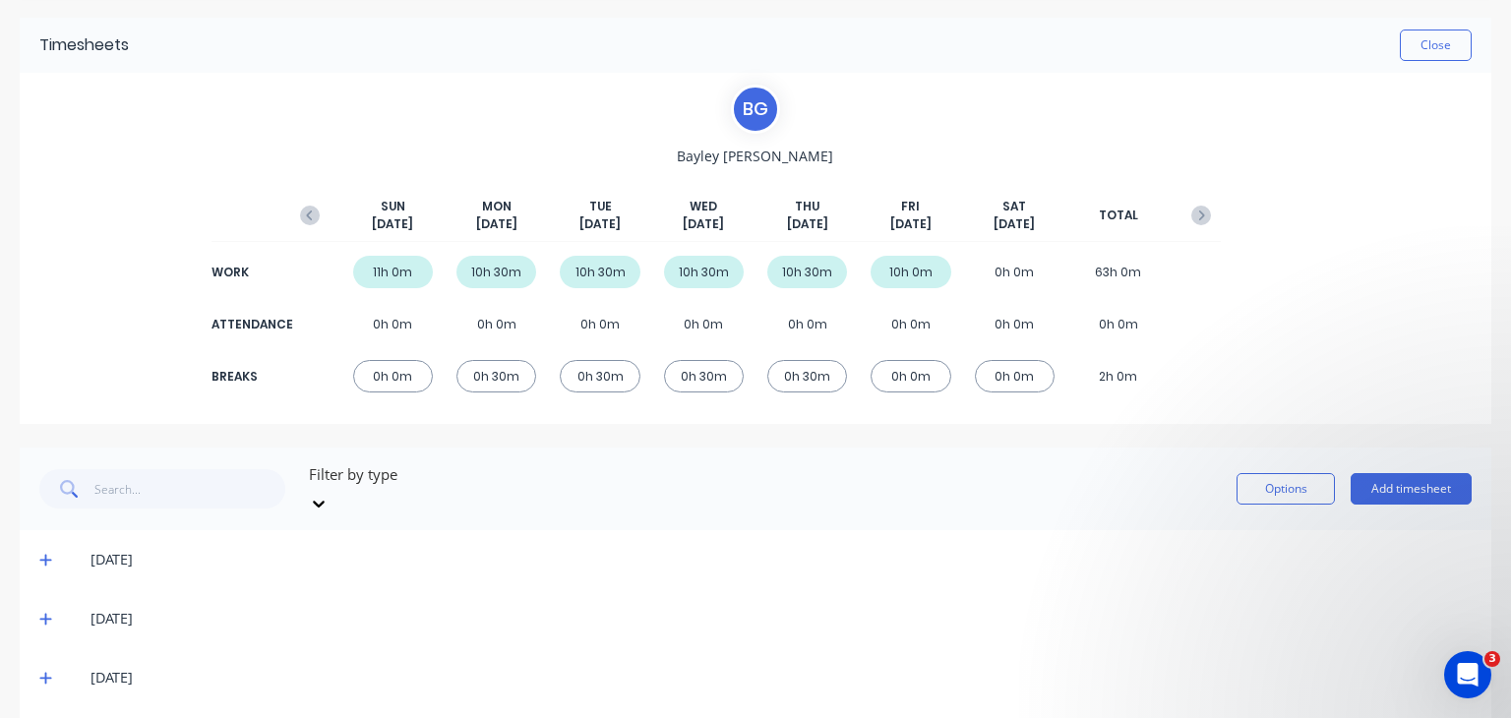
scroll to position [39, 0]
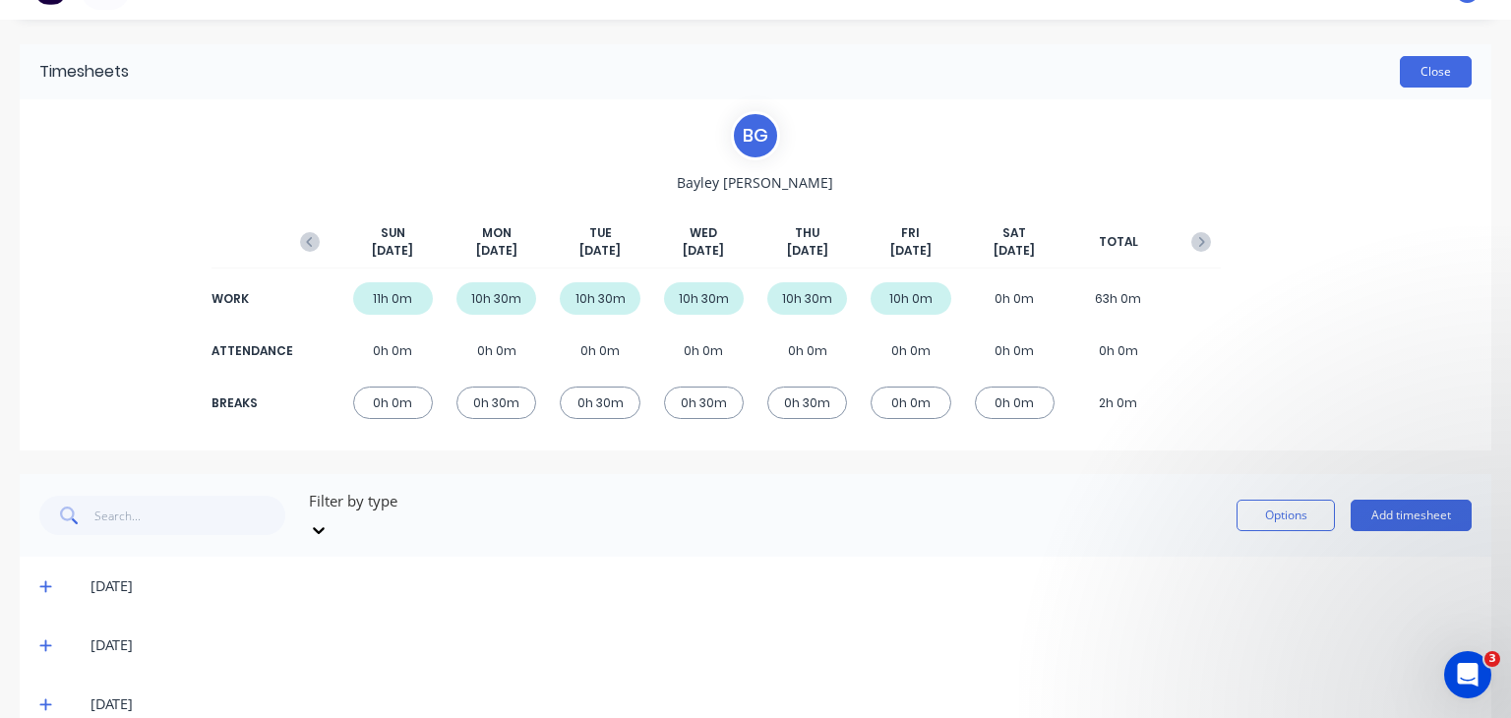
click at [1444, 64] on button "Close" at bounding box center [1436, 71] width 72 height 31
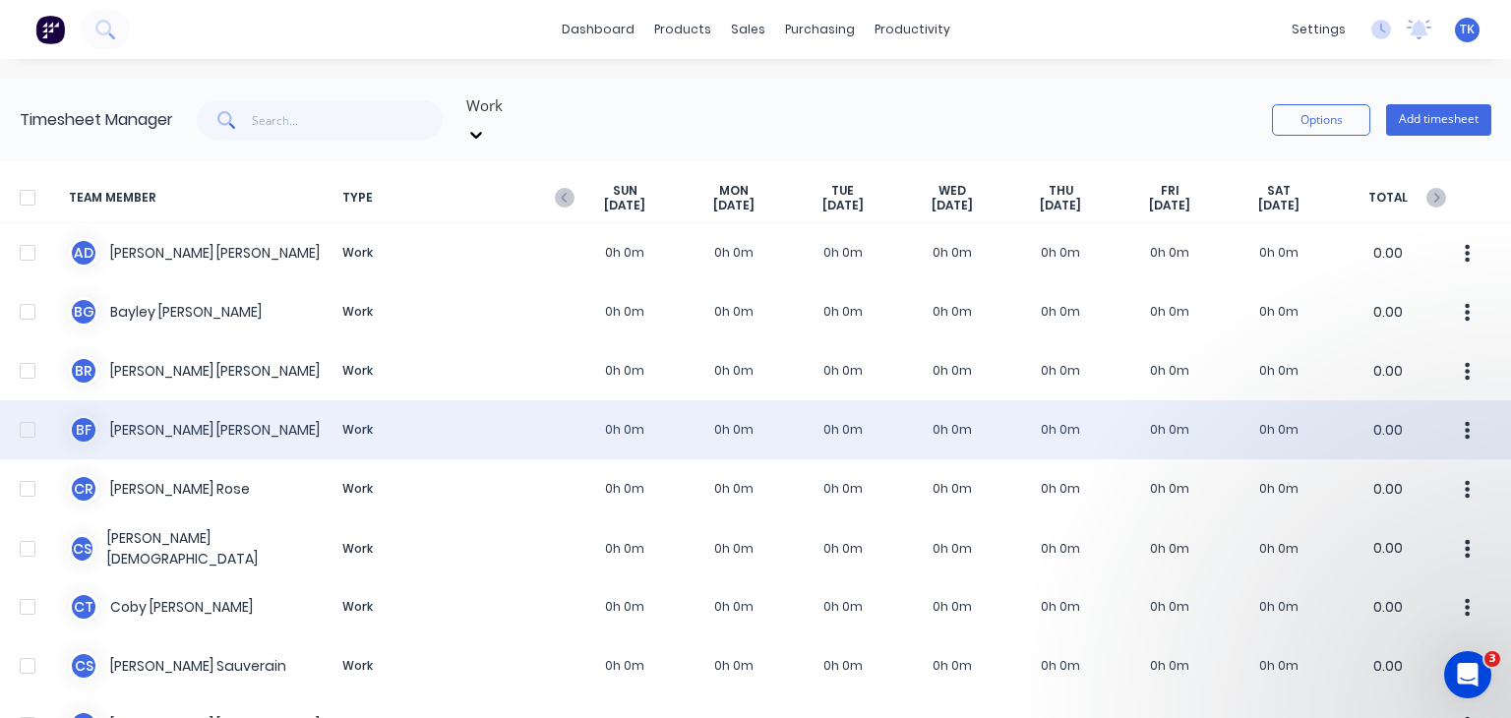
click at [145, 420] on div "B F [PERSON_NAME] Work 0h 0m 0h 0m 0h 0m 0h 0m 0h 0m 0h 0m 0h 0m 0.00" at bounding box center [755, 429] width 1511 height 59
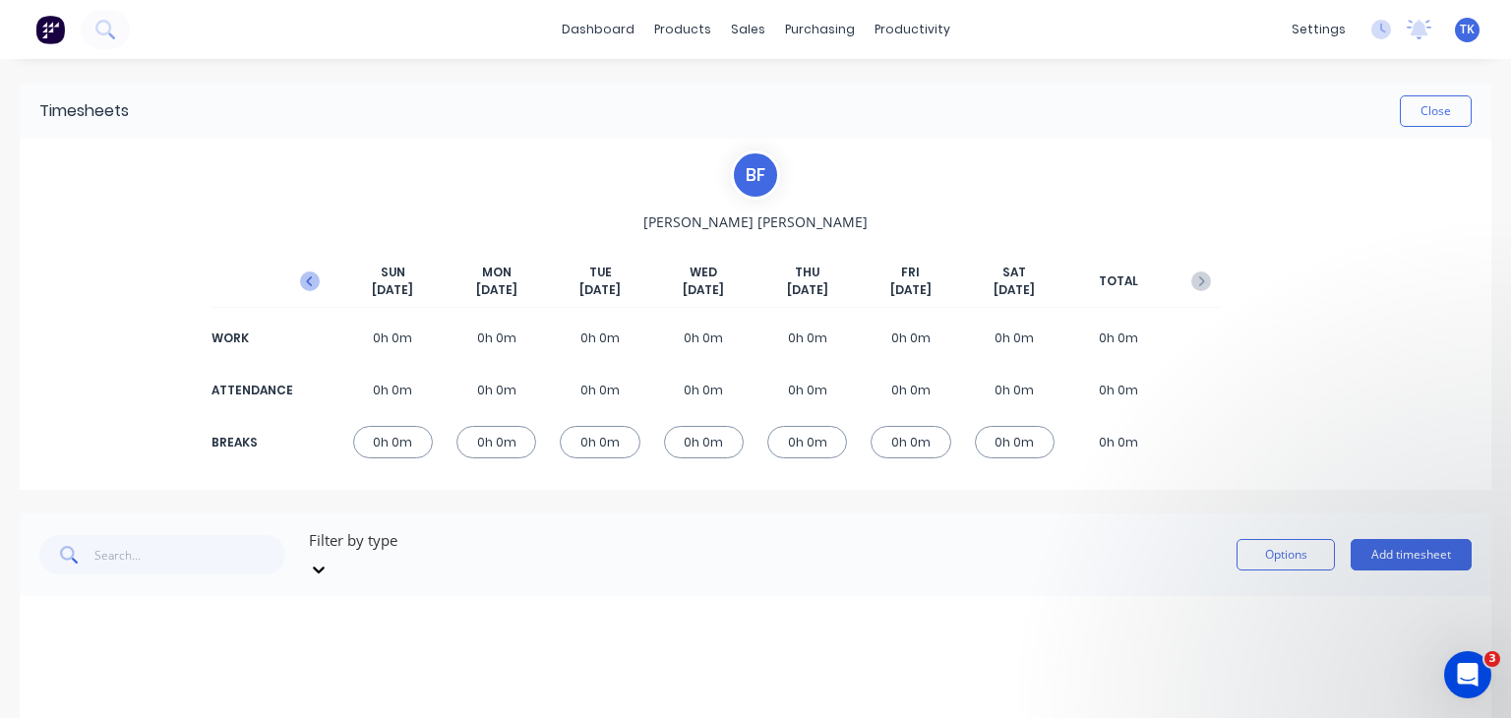
click at [302, 277] on icon "button" at bounding box center [310, 281] width 20 height 20
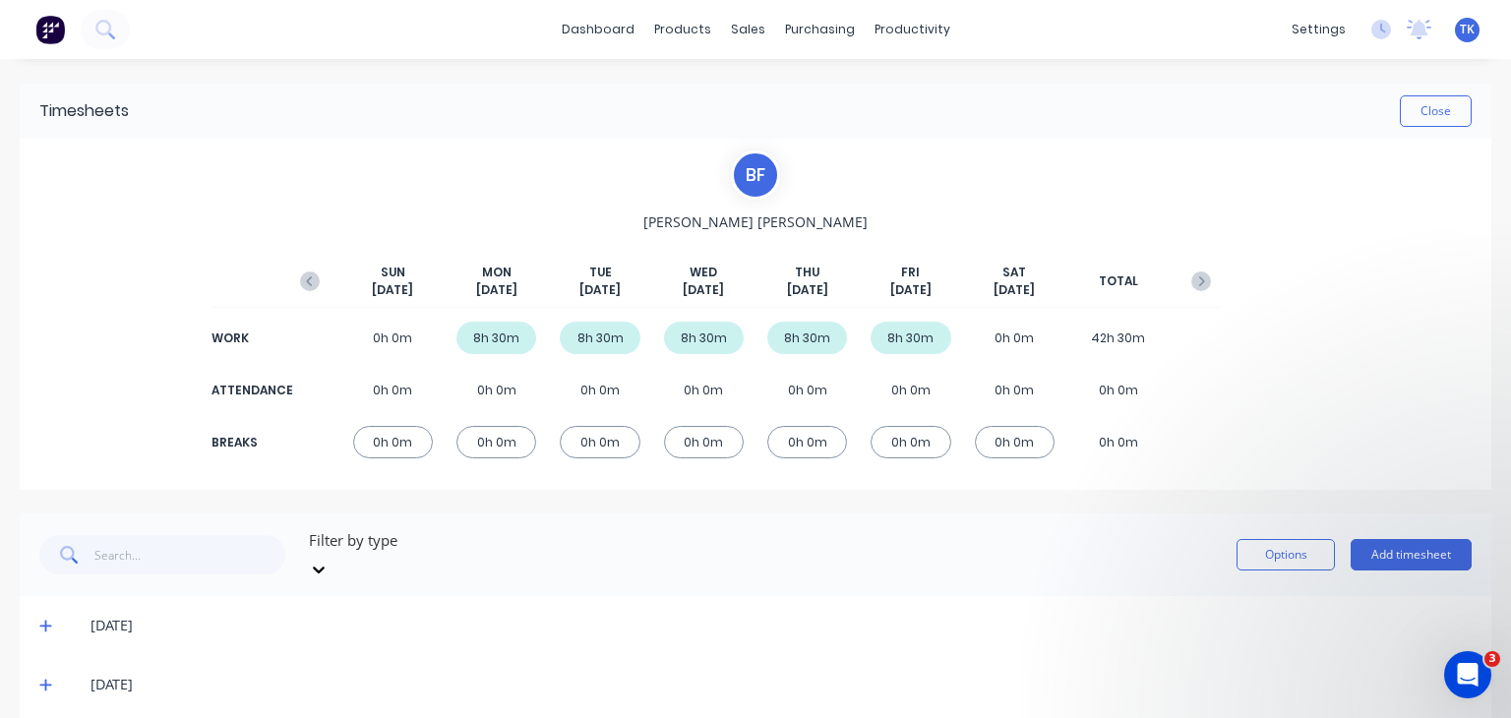
click at [302, 277] on icon "button" at bounding box center [310, 281] width 20 height 20
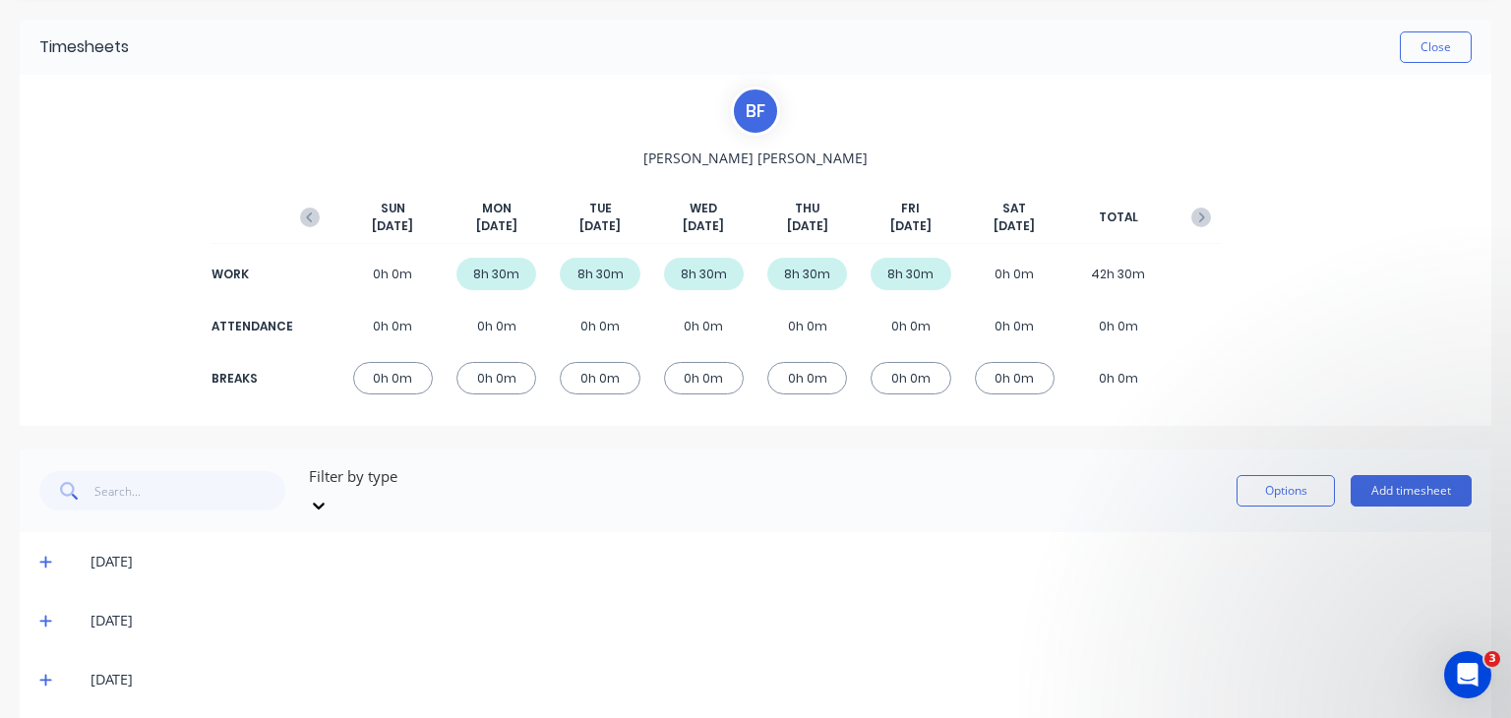
scroll to position [98, 0]
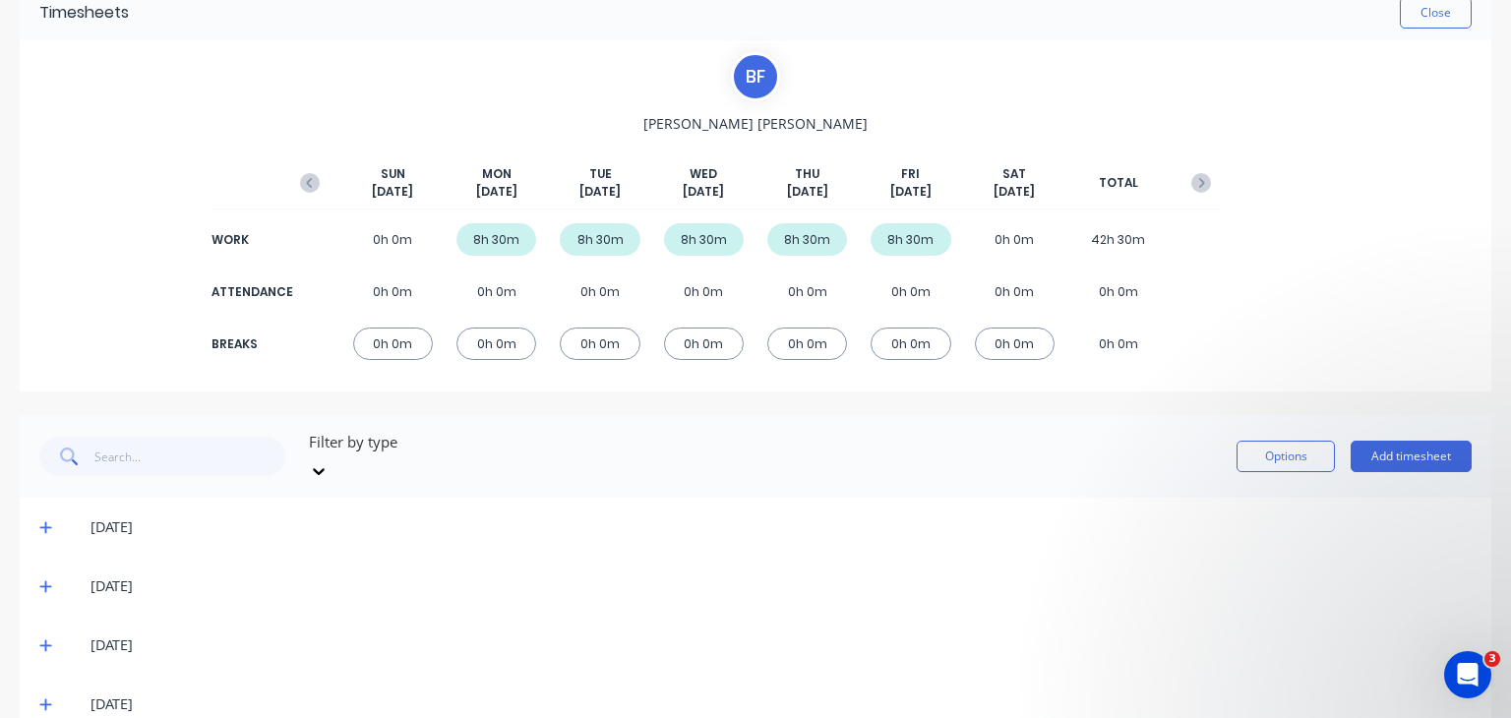
click at [39, 520] on icon at bounding box center [45, 527] width 13 height 14
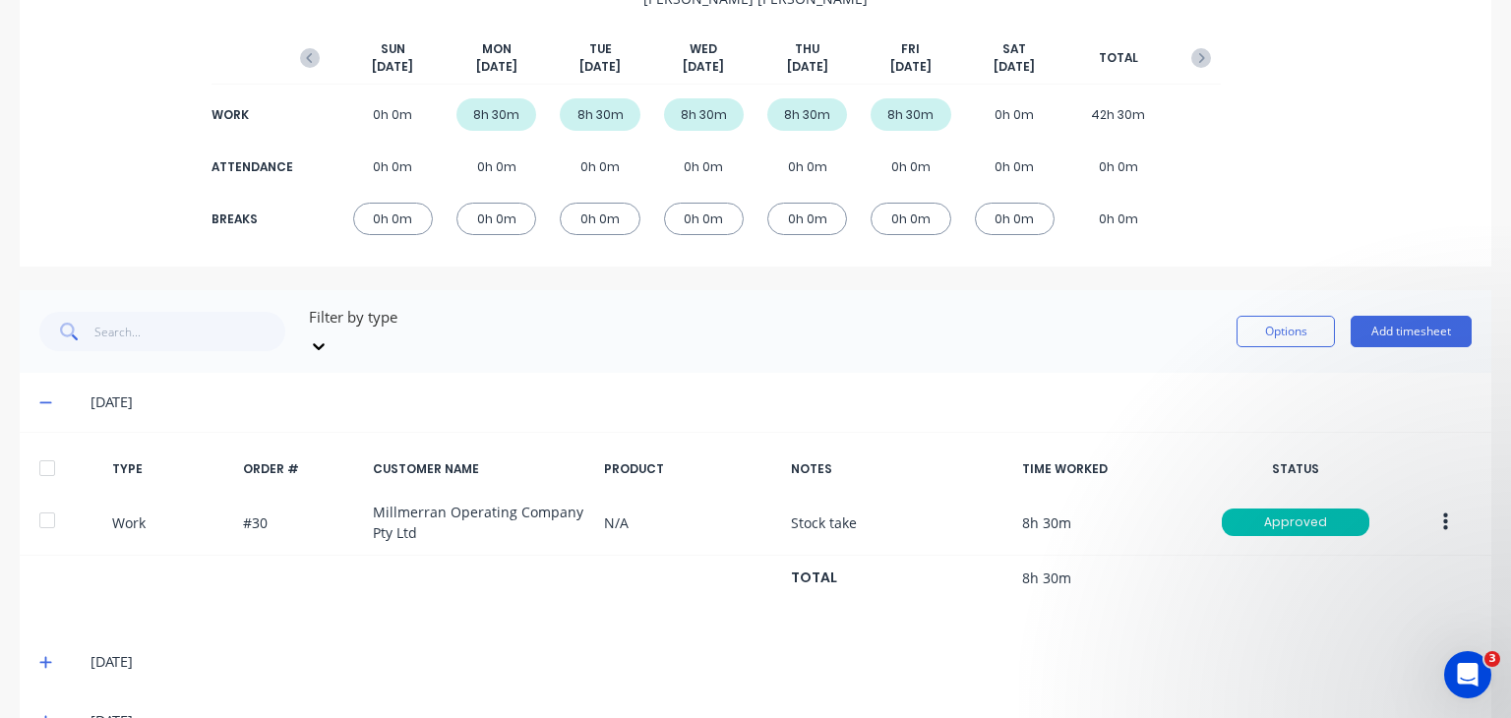
scroll to position [295, 0]
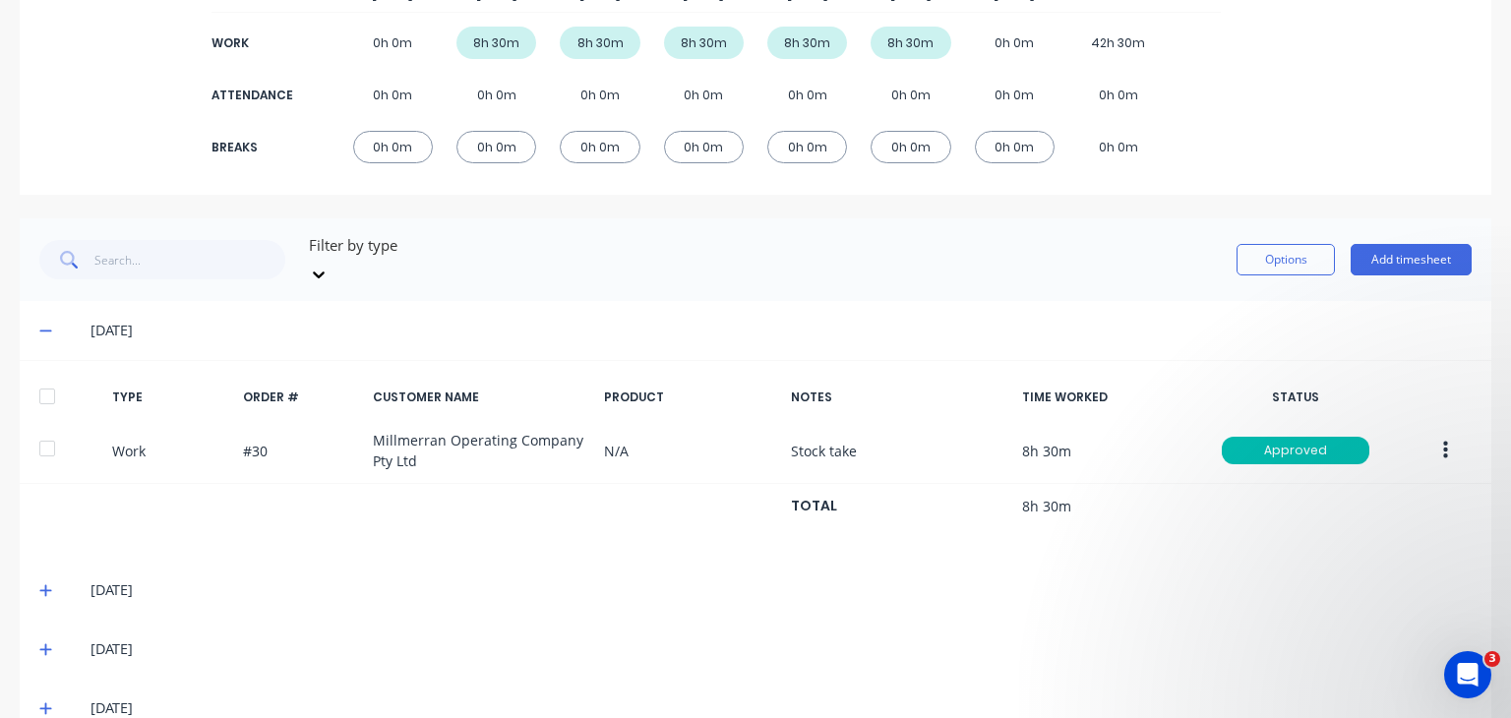
click at [45, 585] on icon at bounding box center [45, 591] width 12 height 12
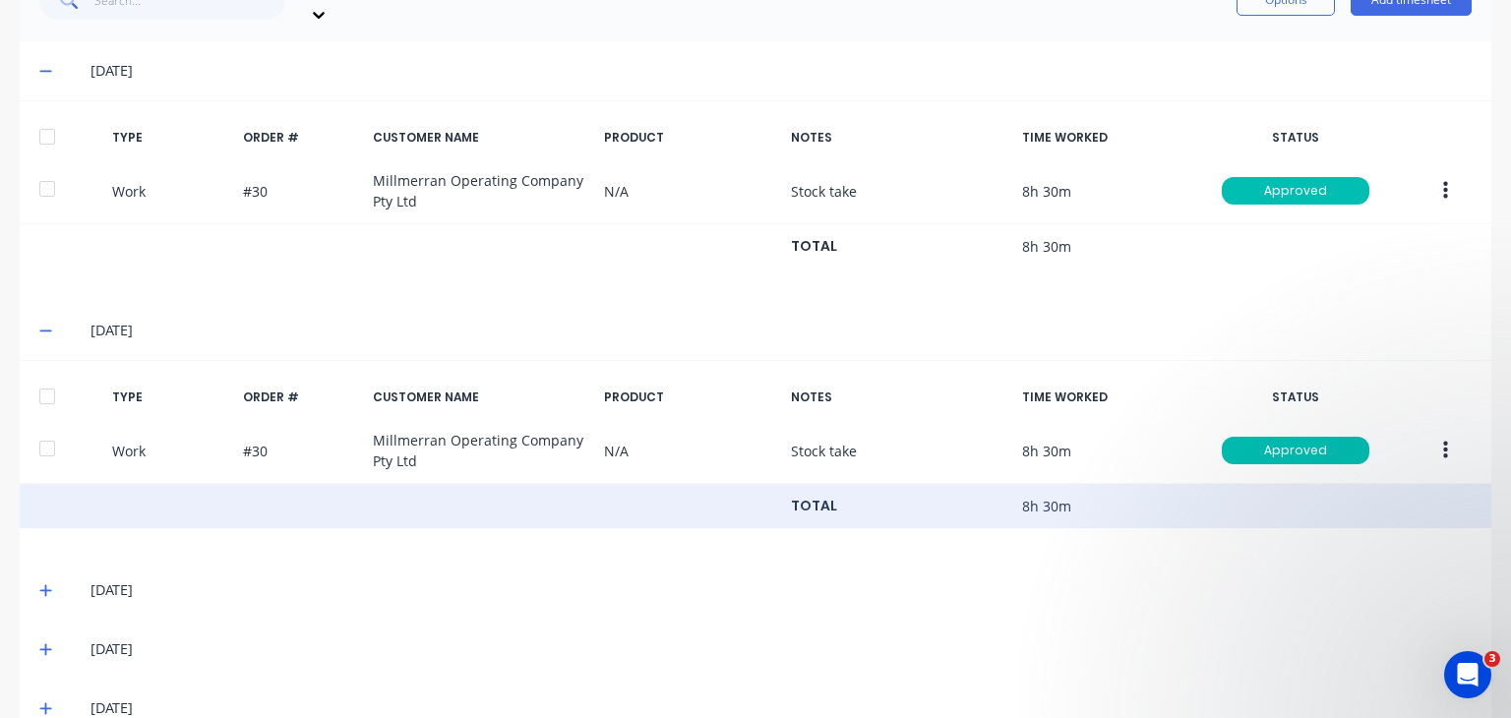
scroll to position [578, 0]
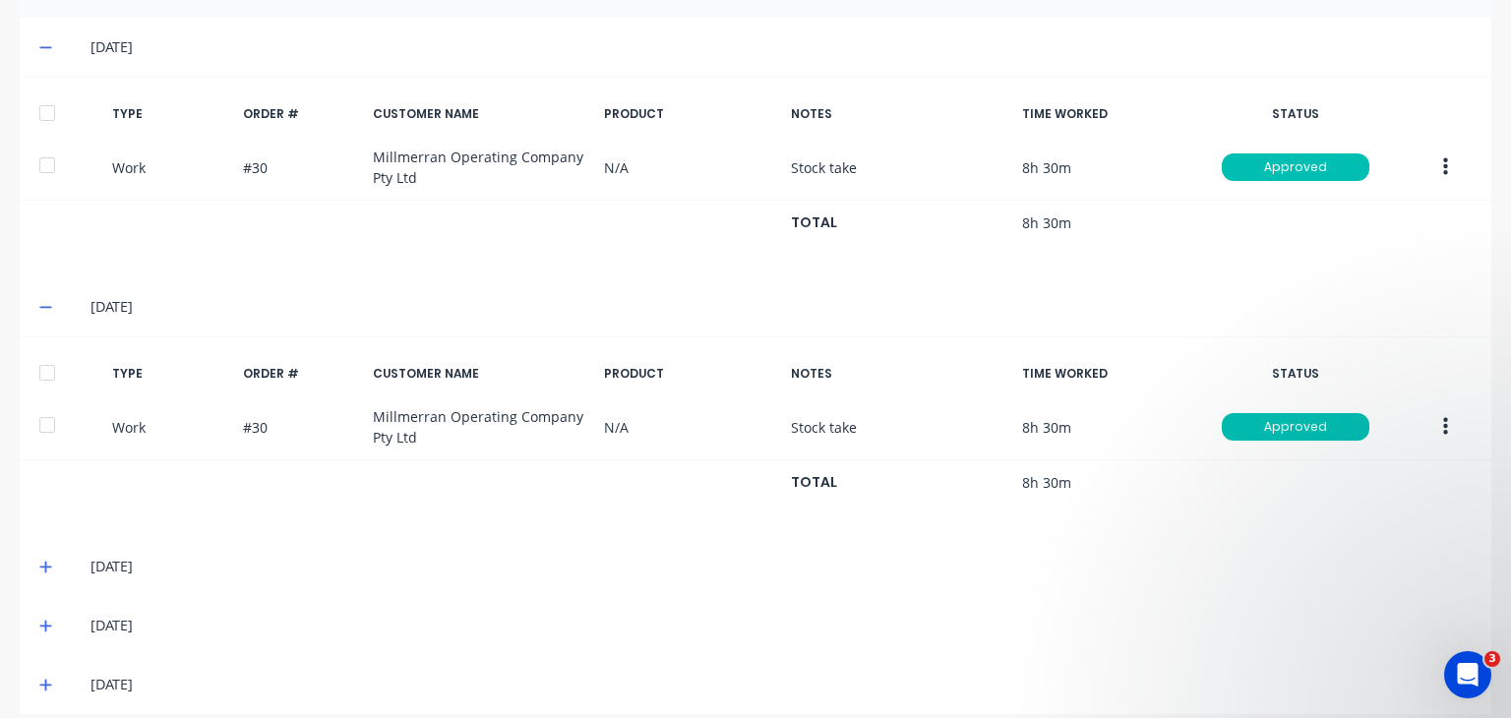
click at [48, 560] on icon at bounding box center [45, 567] width 13 height 14
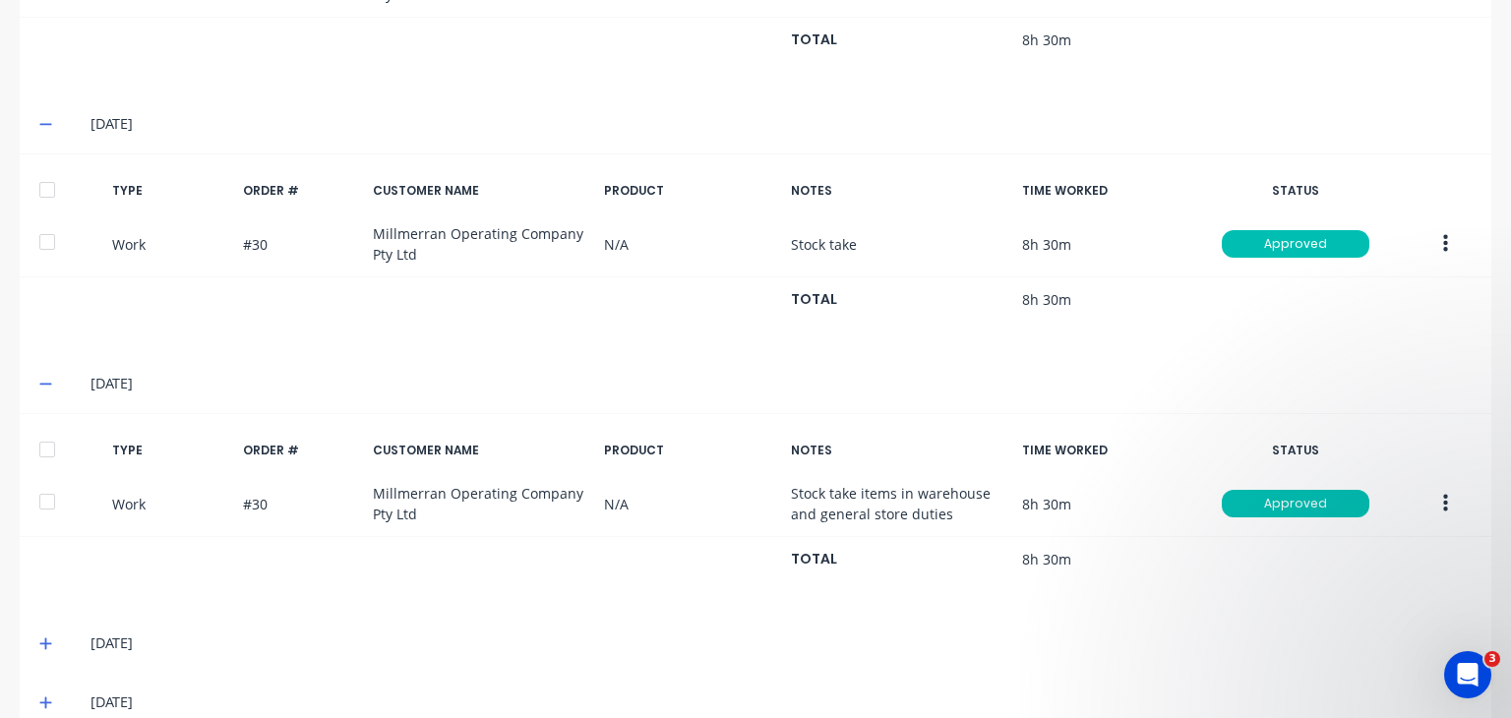
scroll to position [778, 0]
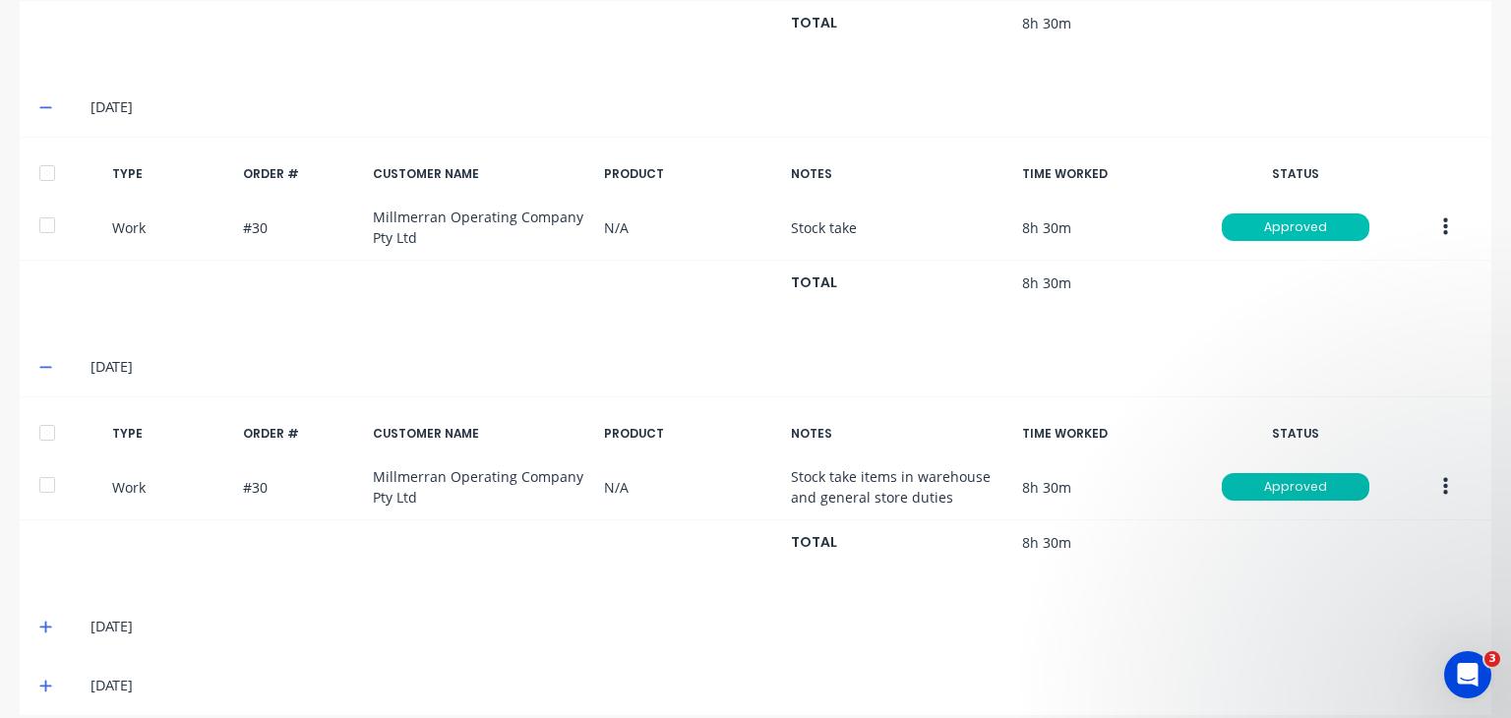
click at [46, 620] on icon at bounding box center [45, 627] width 13 height 14
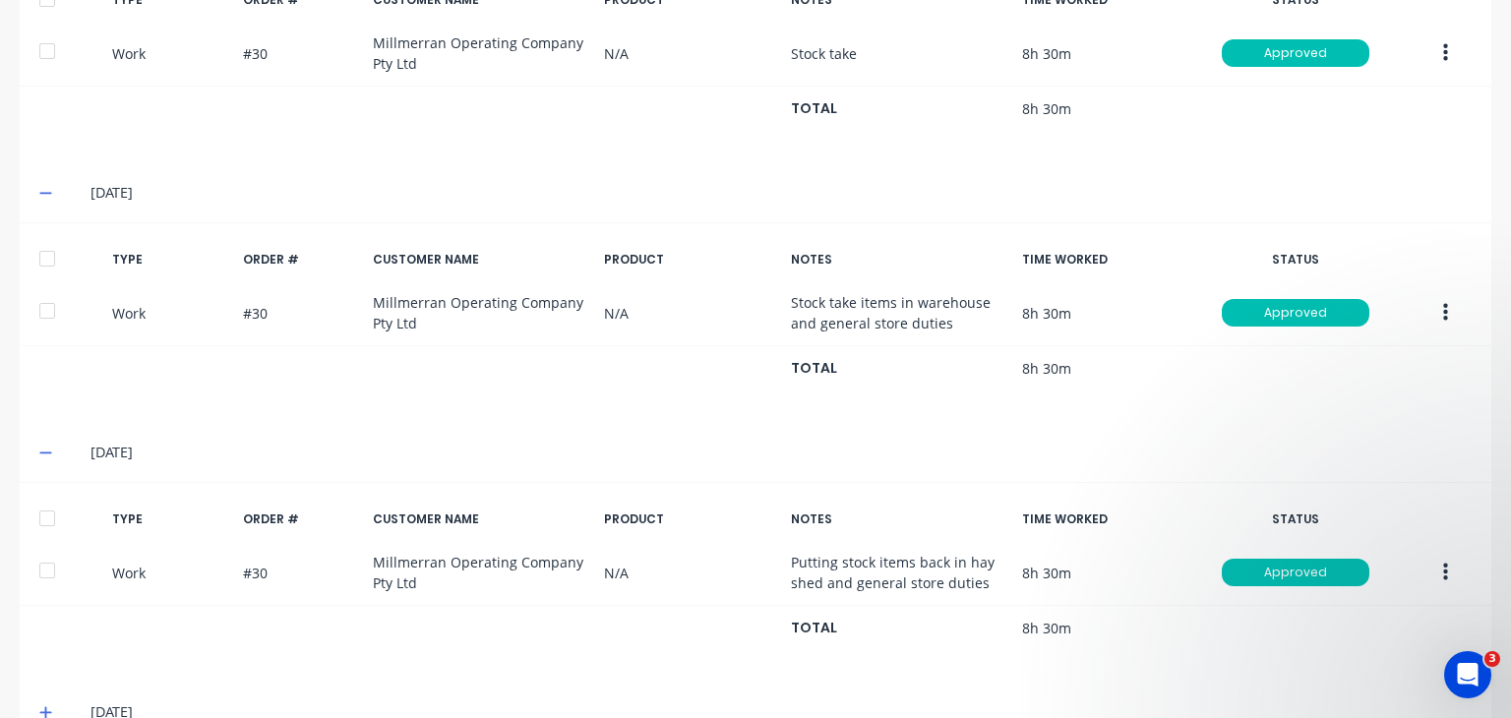
scroll to position [978, 0]
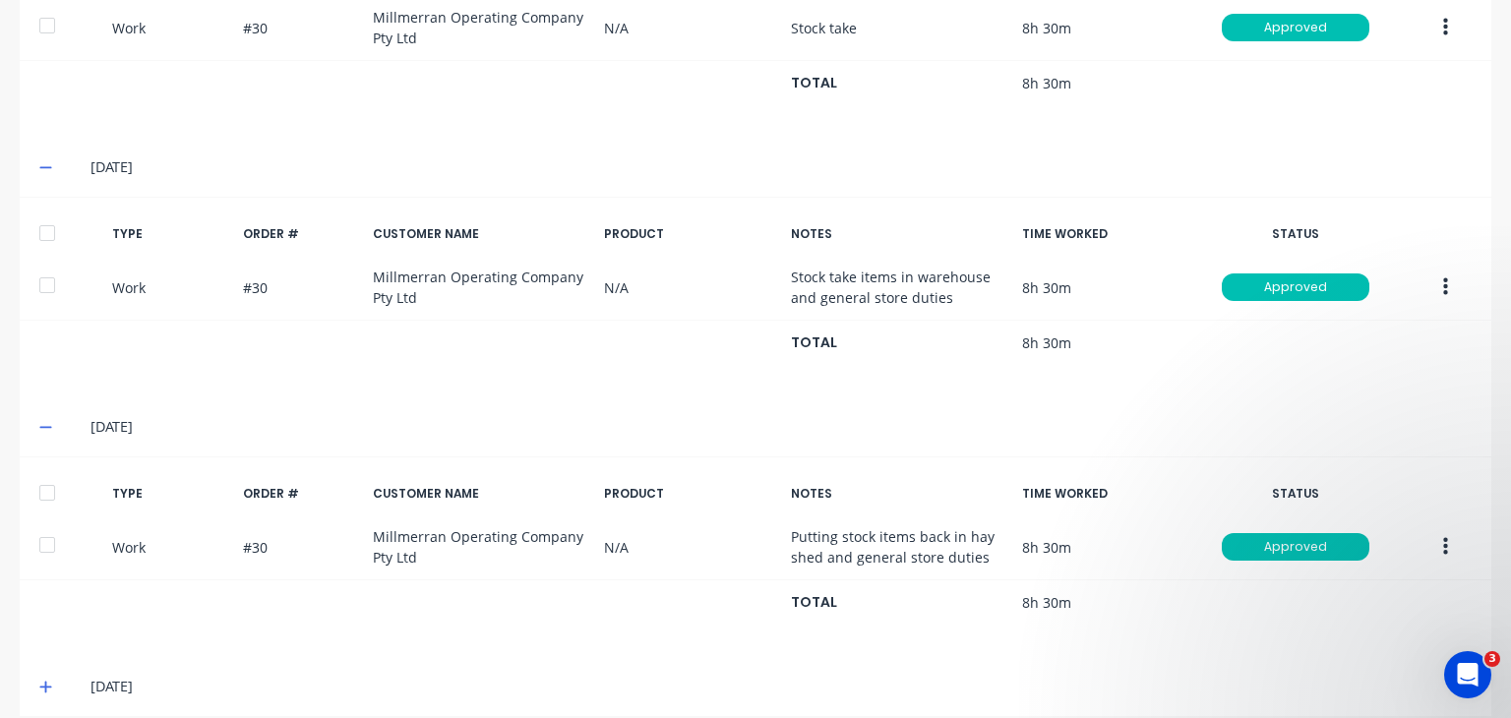
click at [44, 682] on icon at bounding box center [45, 688] width 12 height 12
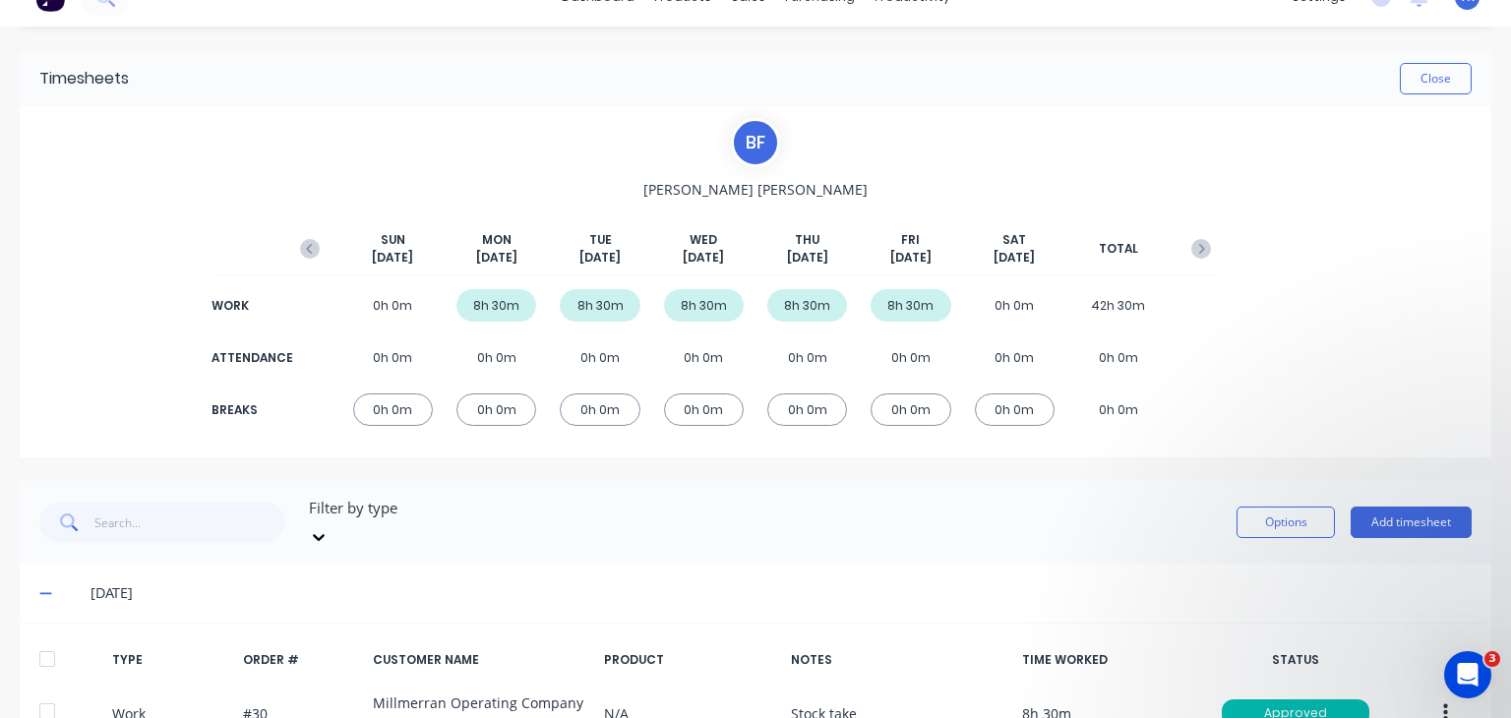
scroll to position [0, 0]
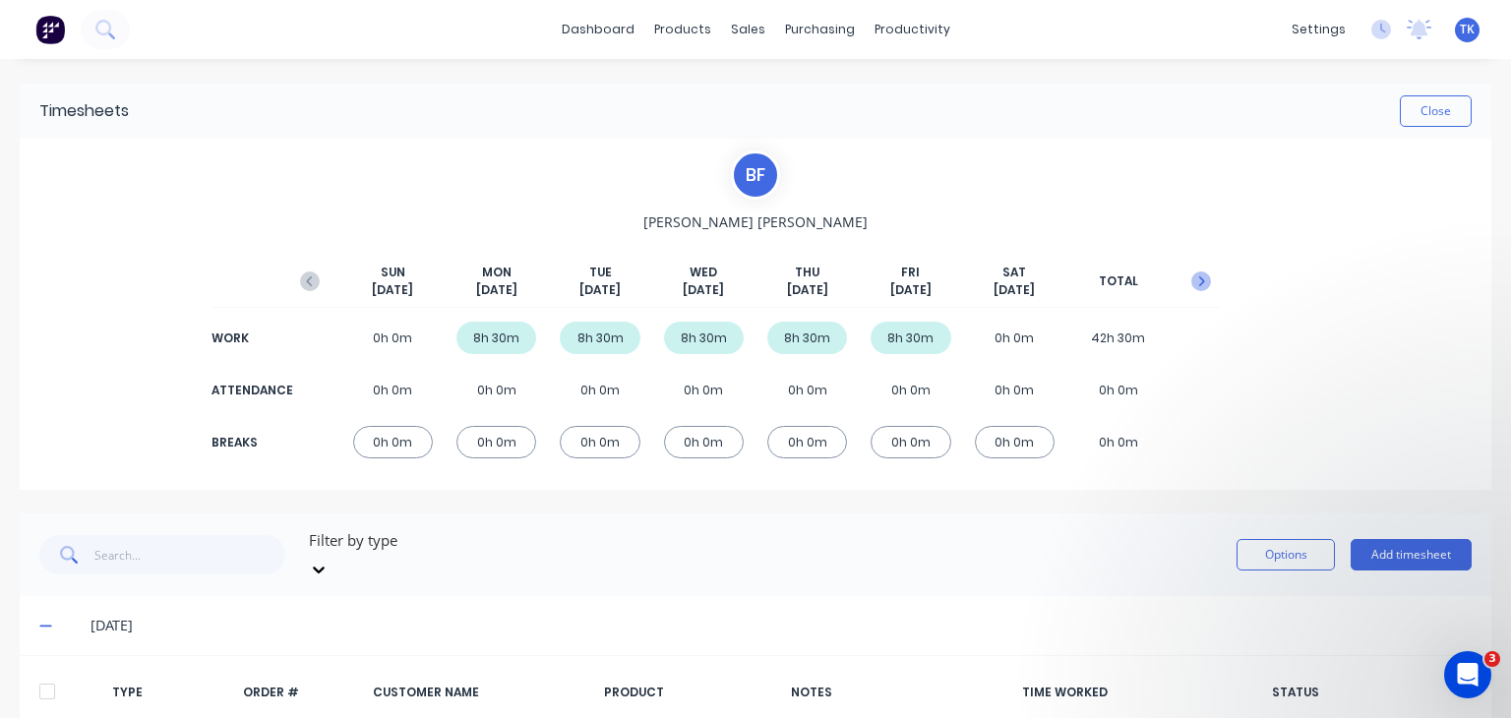
click at [1199, 280] on icon "button" at bounding box center [1202, 281] width 6 height 10
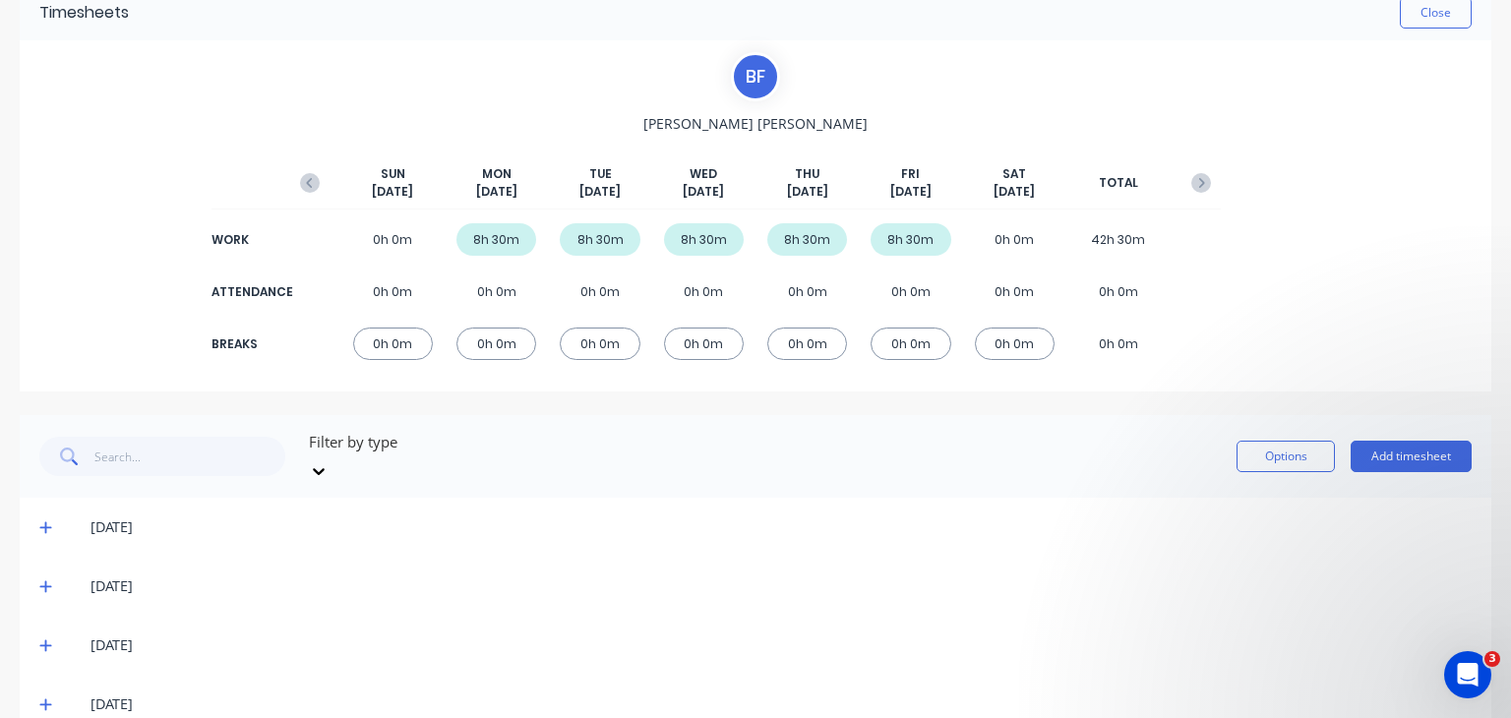
click at [51, 517] on span at bounding box center [49, 527] width 20 height 20
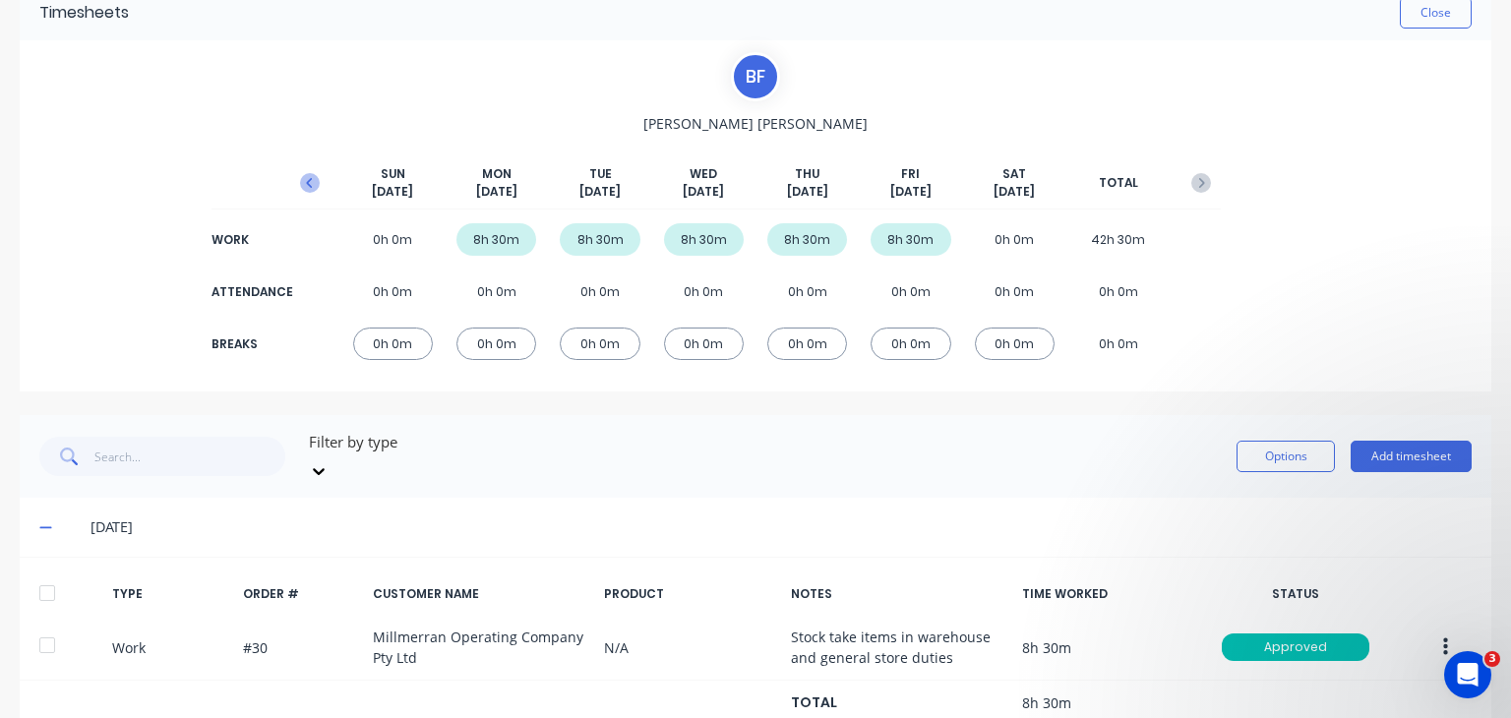
click at [300, 186] on icon "button" at bounding box center [310, 183] width 20 height 20
click at [1193, 180] on icon "button" at bounding box center [1201, 183] width 20 height 20
click at [1416, 19] on button "Close" at bounding box center [1436, 12] width 72 height 31
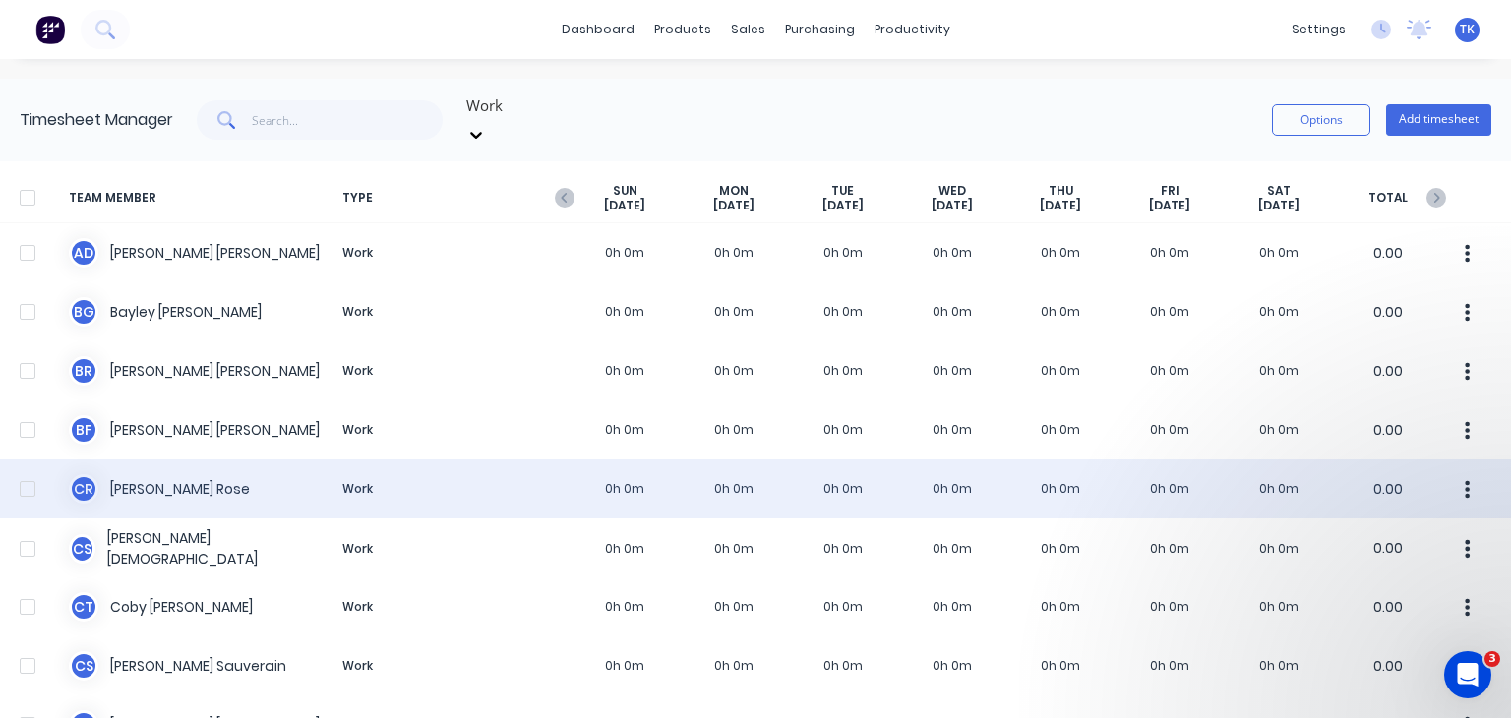
scroll to position [98, 0]
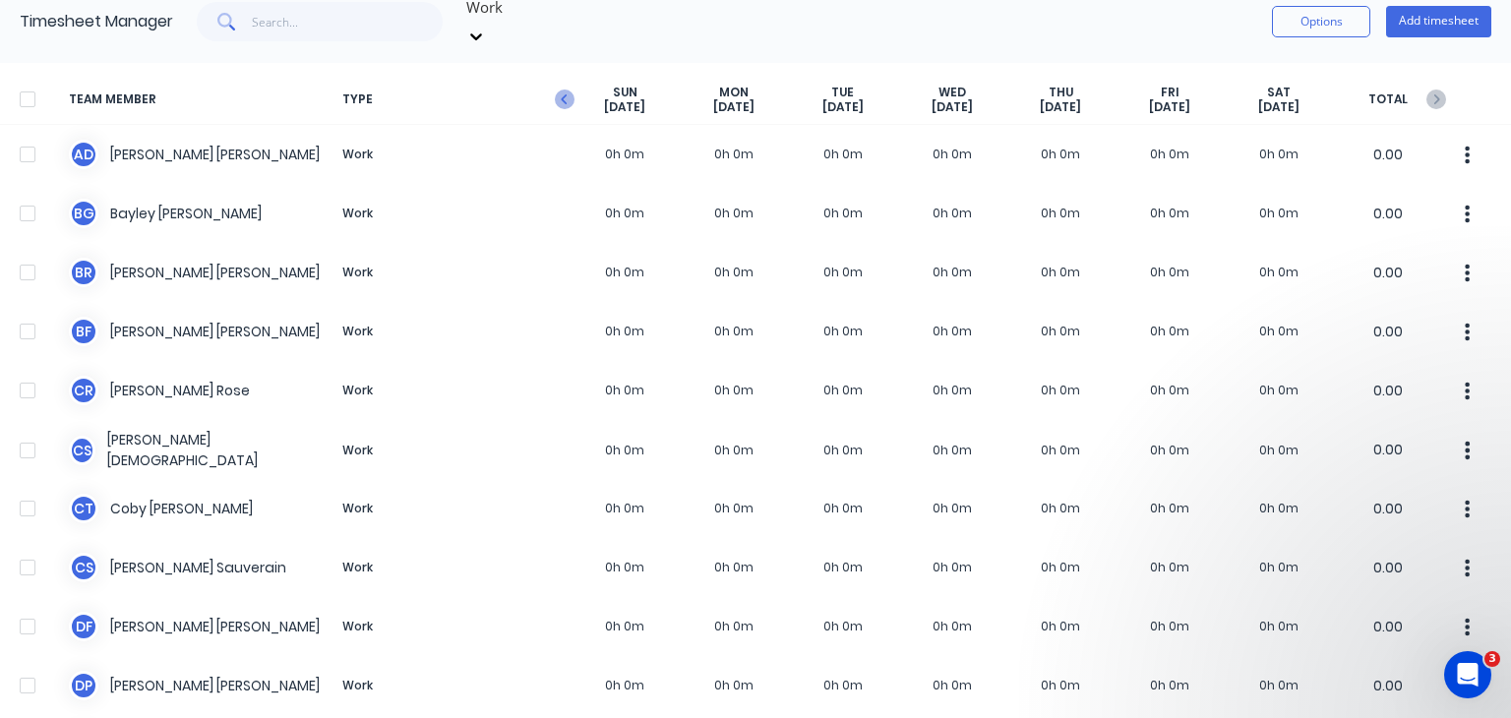
click at [567, 90] on icon "button" at bounding box center [565, 100] width 20 height 20
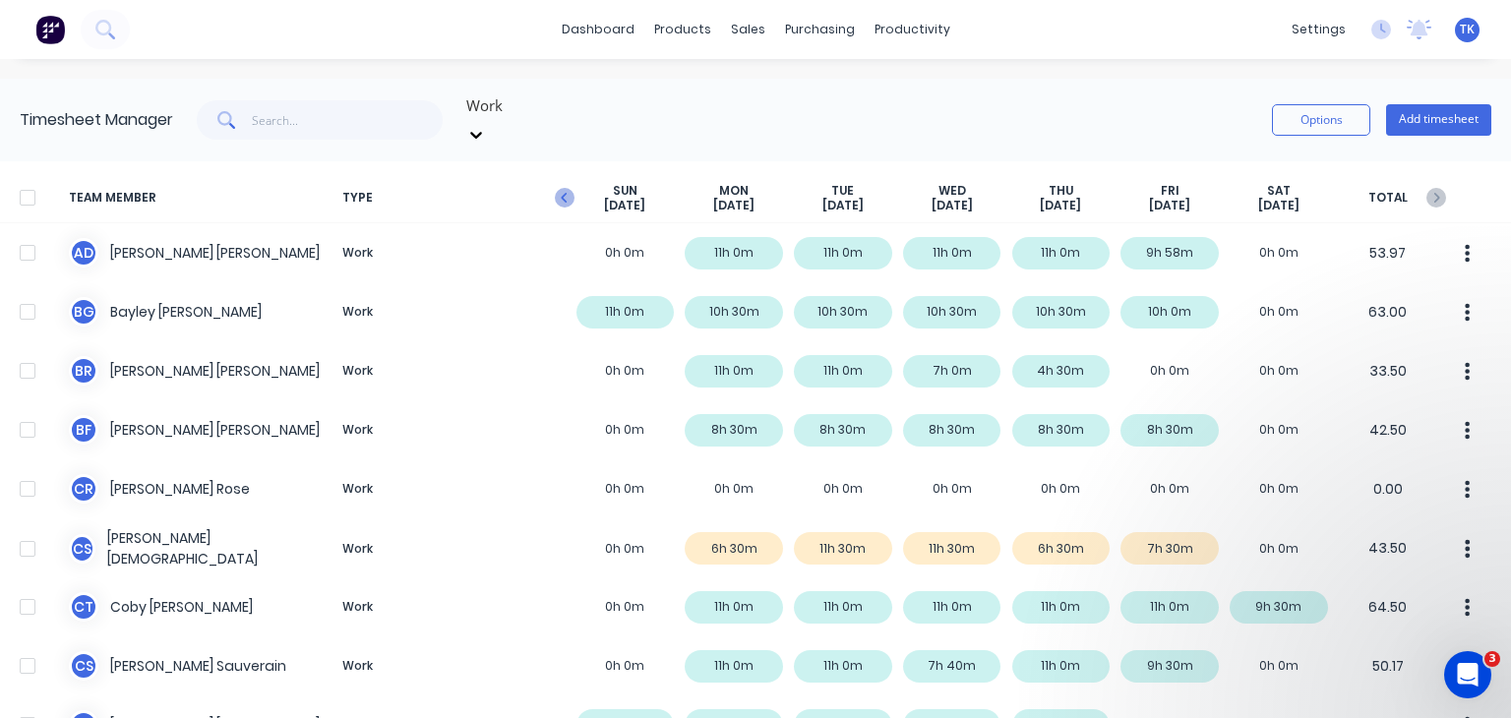
click at [562, 188] on icon "button" at bounding box center [565, 198] width 20 height 20
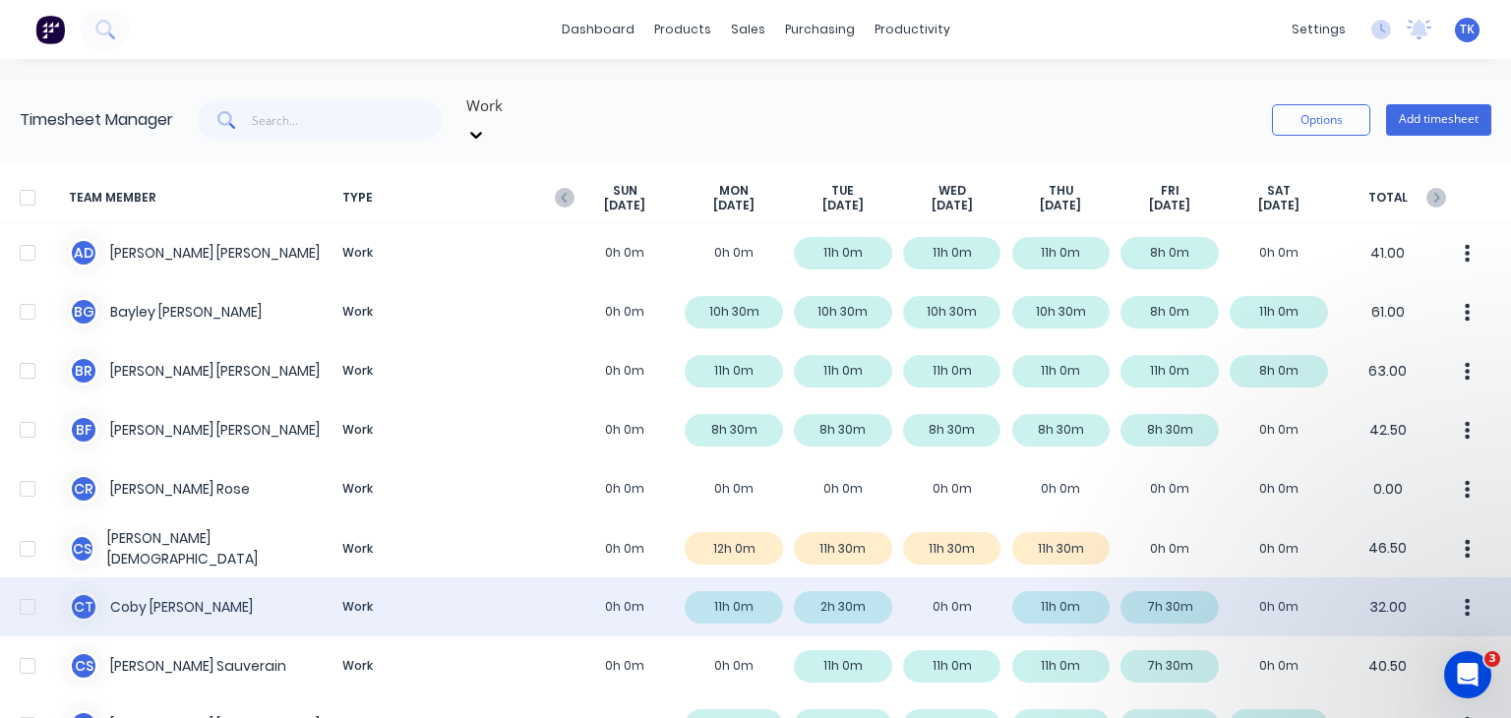
click at [184, 588] on div "C T [PERSON_NAME] Work 0h 0m 11h 0m 2h 30m 0h 0m 11h 0m 7h 30m 0h 0m 32.00" at bounding box center [755, 606] width 1511 height 59
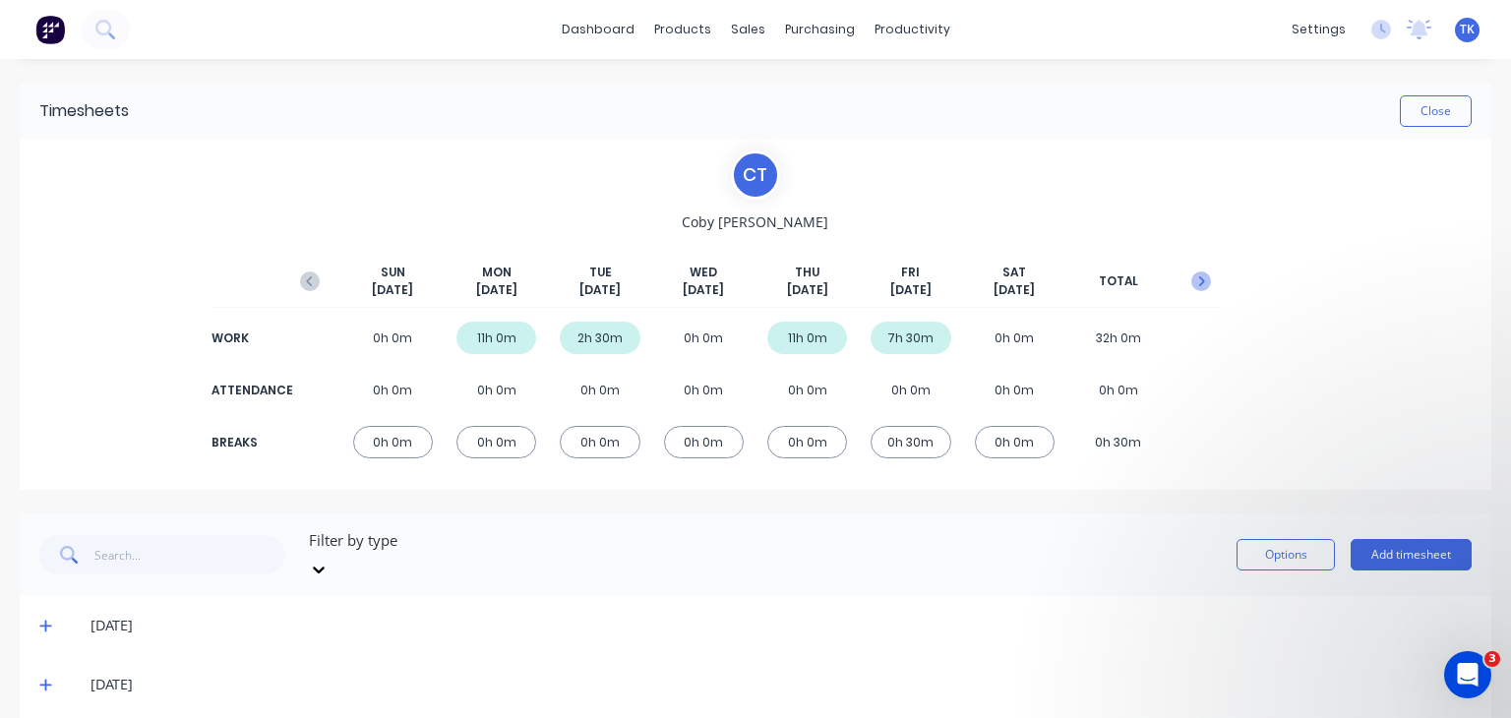
click at [1193, 280] on icon "button" at bounding box center [1201, 281] width 20 height 20
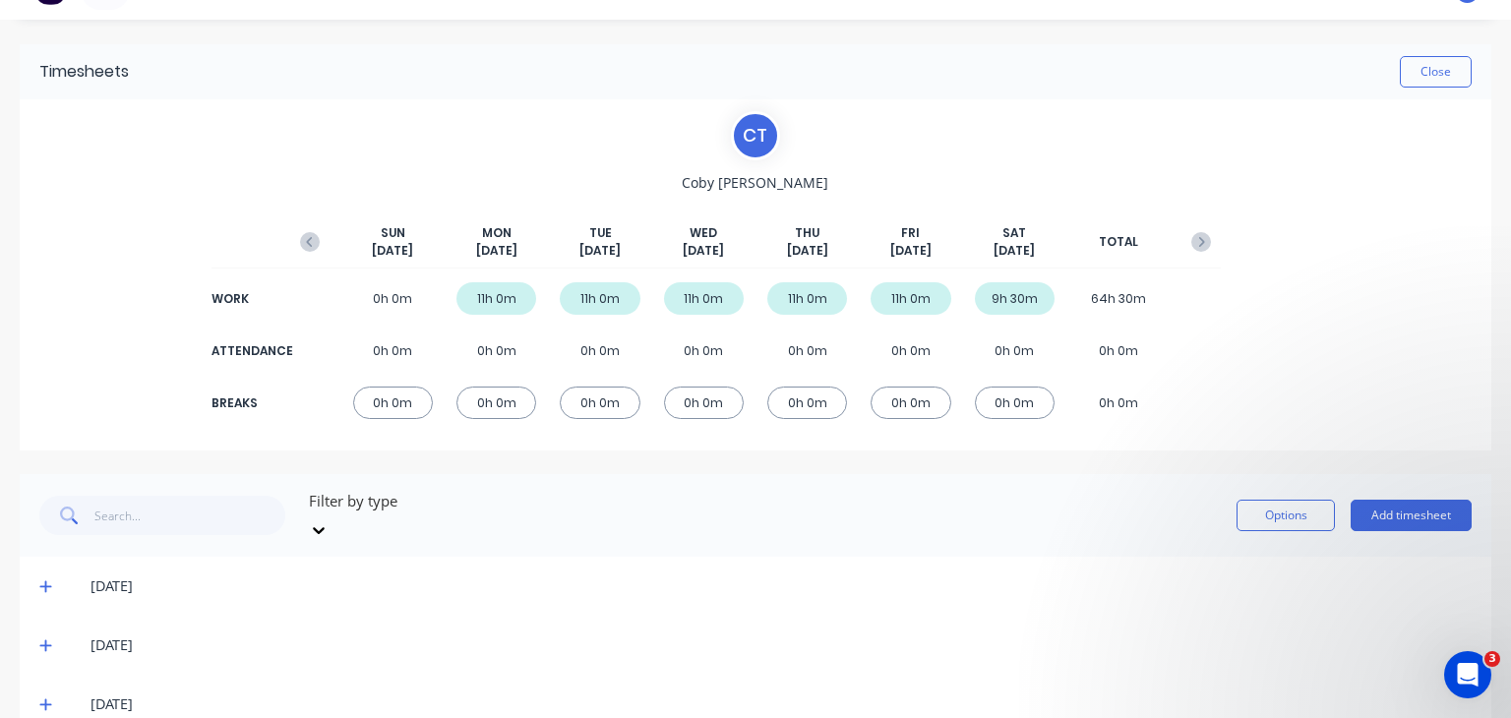
scroll to position [98, 0]
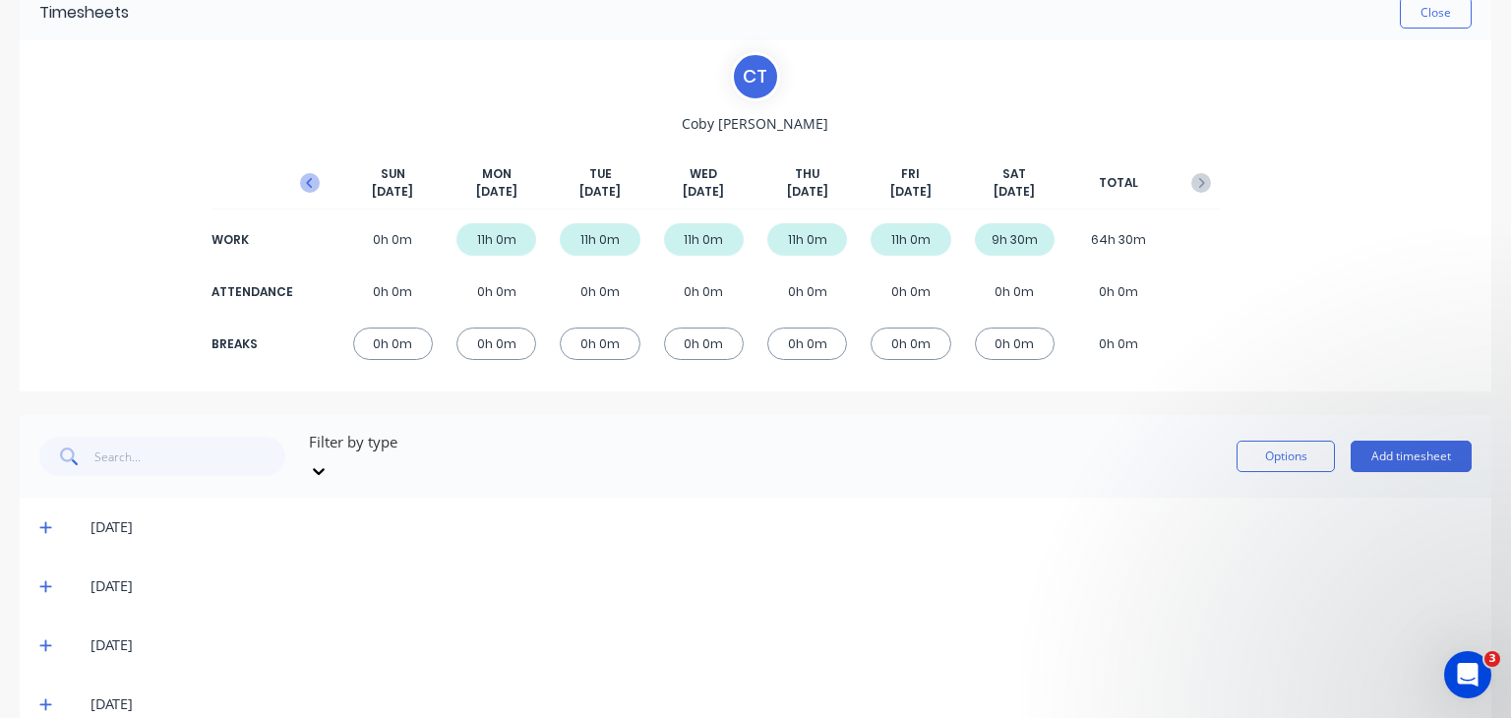
click at [309, 181] on icon "button" at bounding box center [310, 183] width 20 height 20
click at [51, 517] on span at bounding box center [49, 527] width 20 height 20
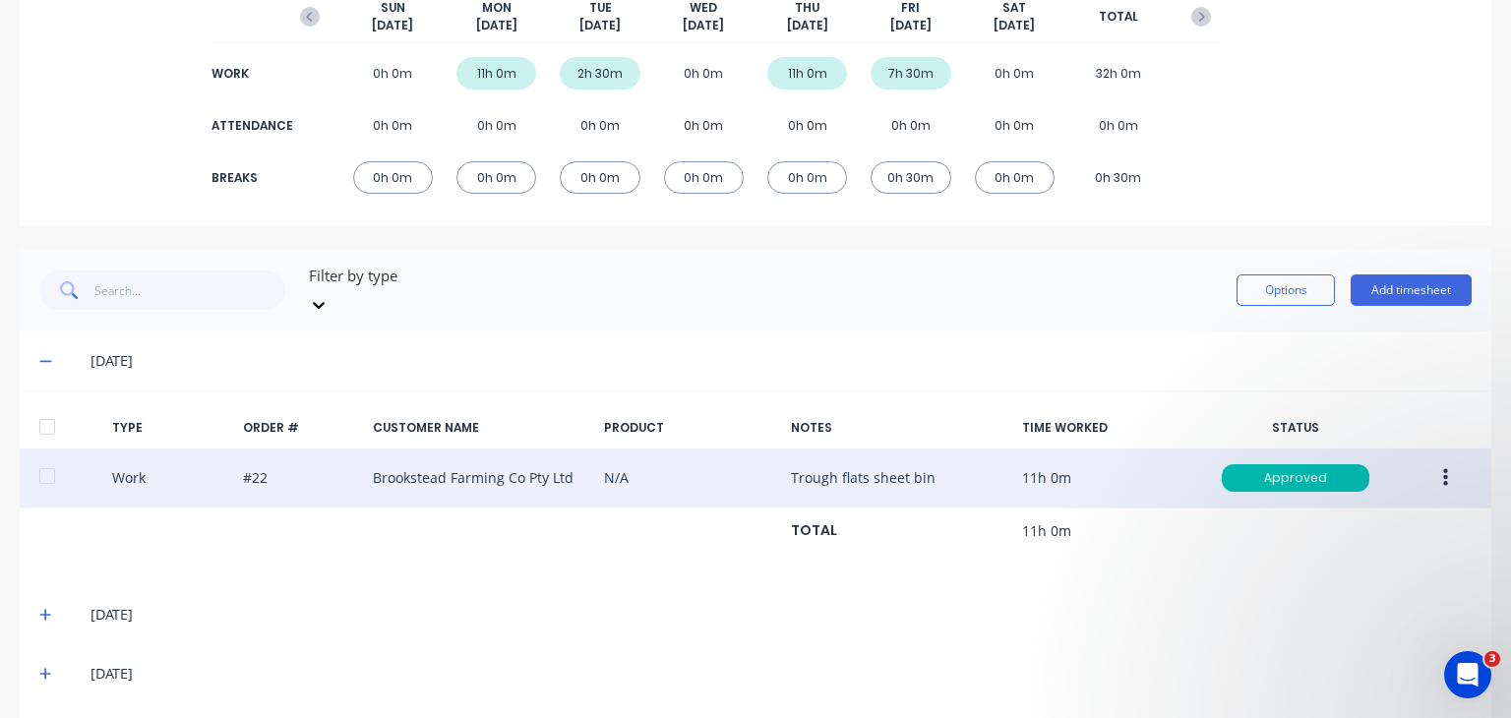
scroll to position [312, 0]
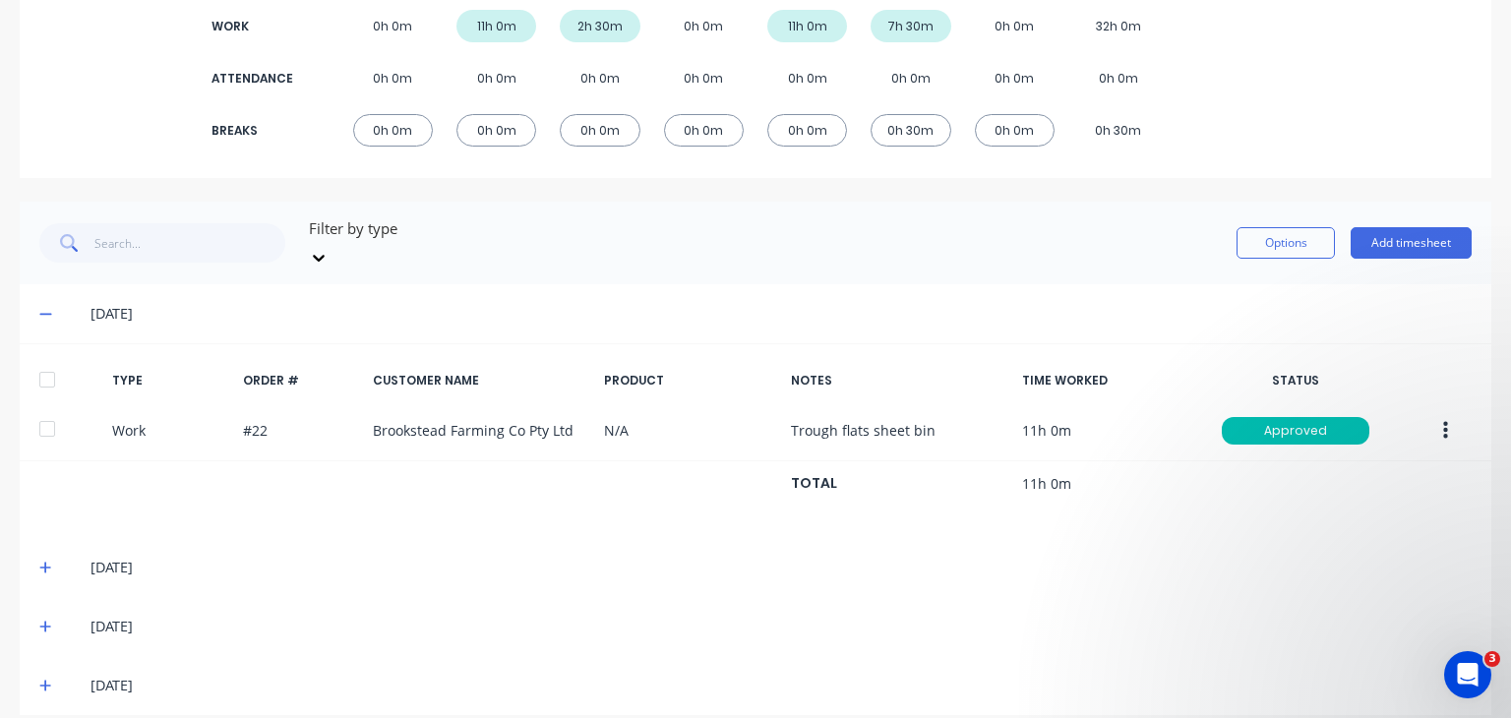
click at [40, 561] on icon at bounding box center [45, 568] width 13 height 14
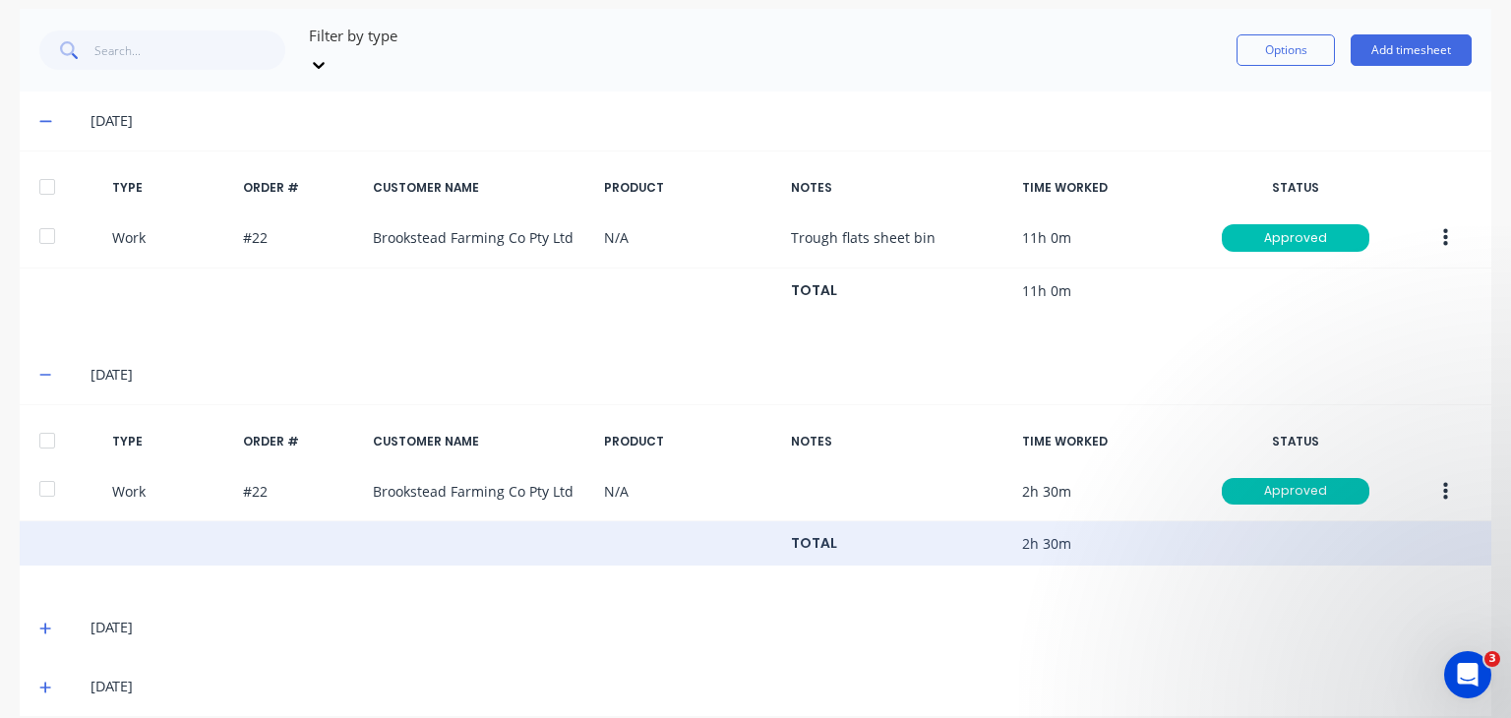
scroll to position [506, 0]
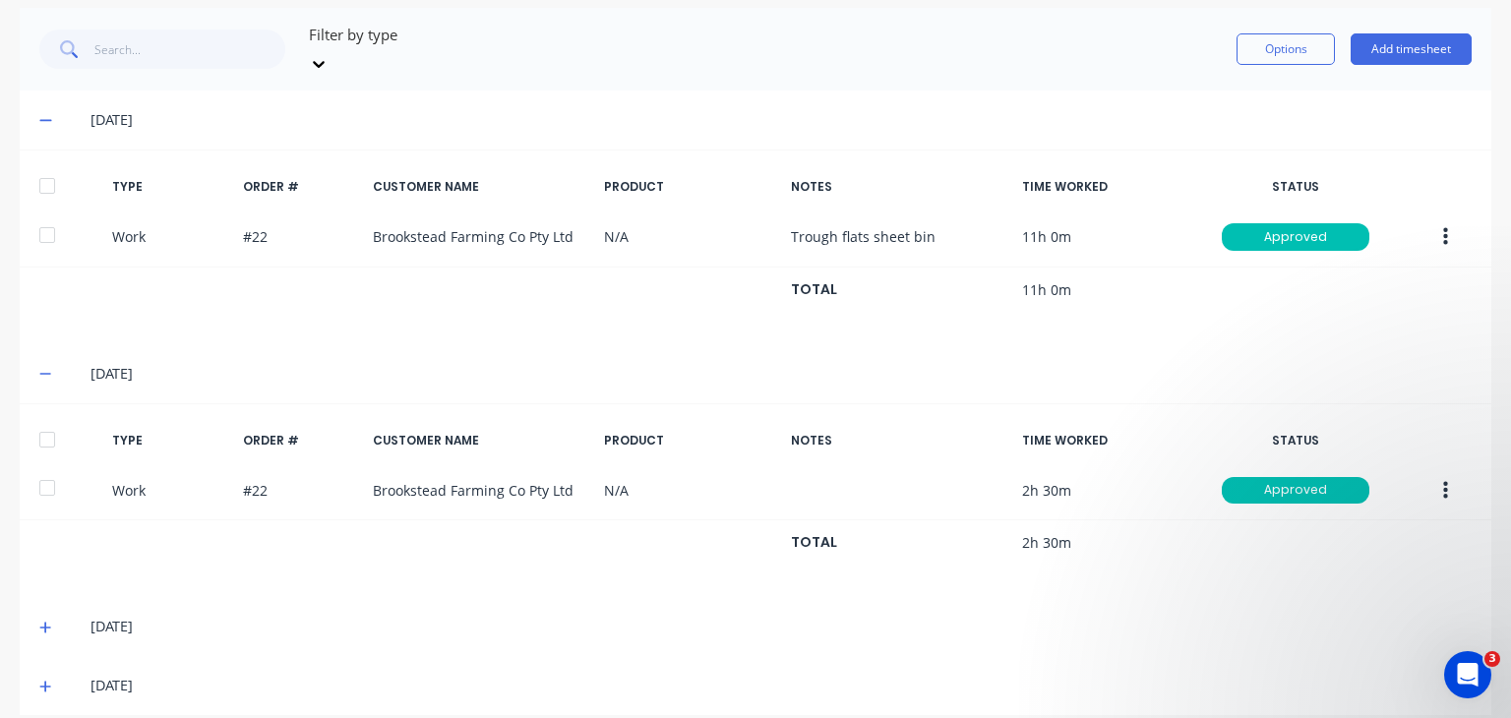
click at [50, 621] on icon at bounding box center [45, 628] width 13 height 14
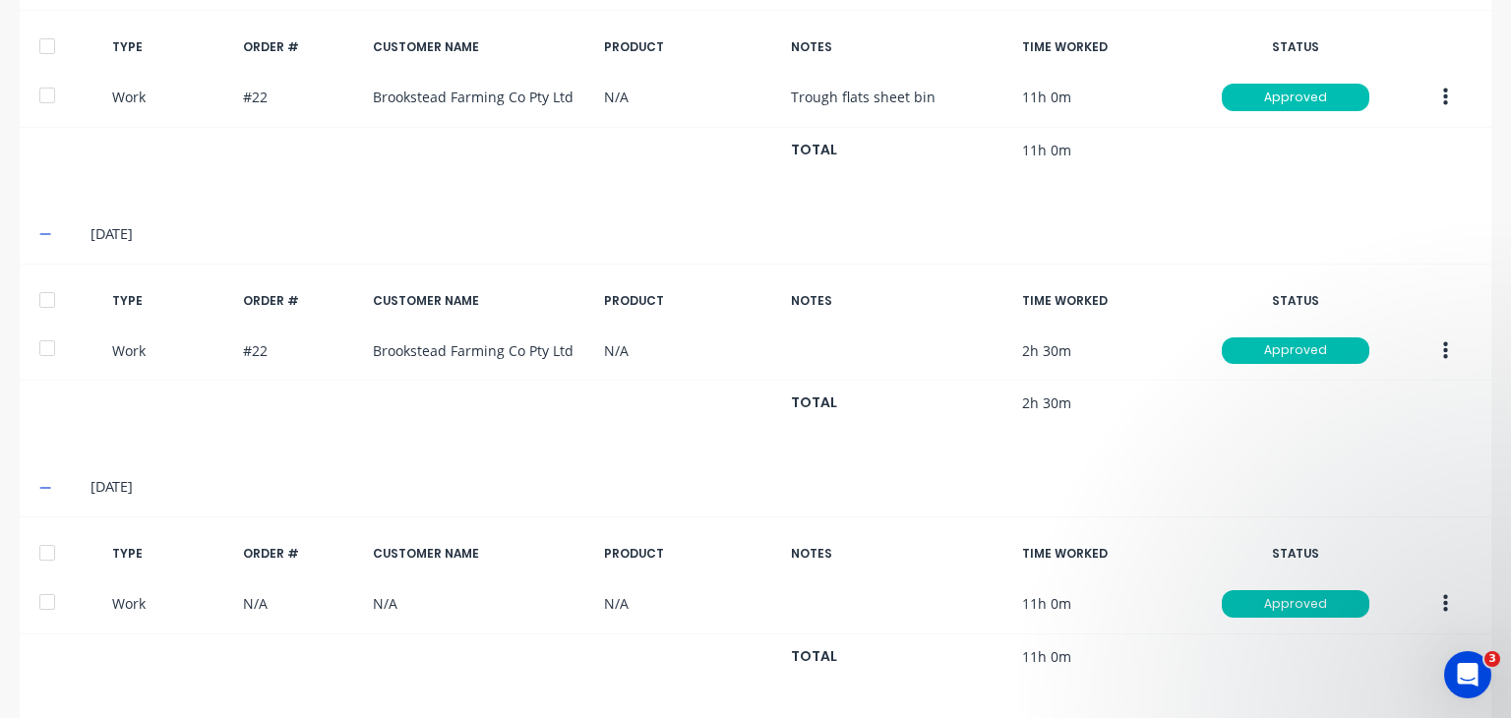
scroll to position [699, 0]
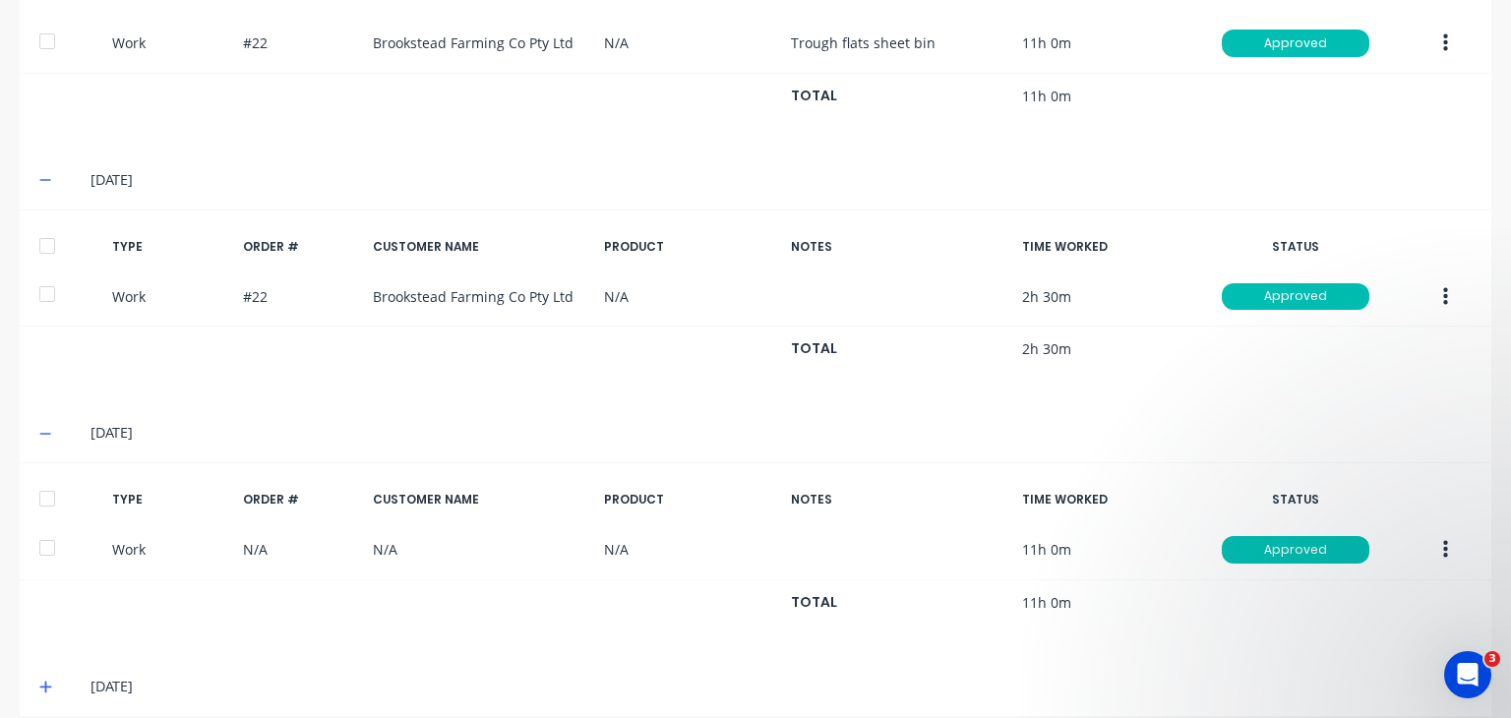
drag, startPoint x: 38, startPoint y: 675, endPoint x: 59, endPoint y: 657, distance: 27.2
click at [41, 673] on div "[DATE]" at bounding box center [755, 686] width 1471 height 59
click at [44, 682] on icon at bounding box center [45, 688] width 12 height 12
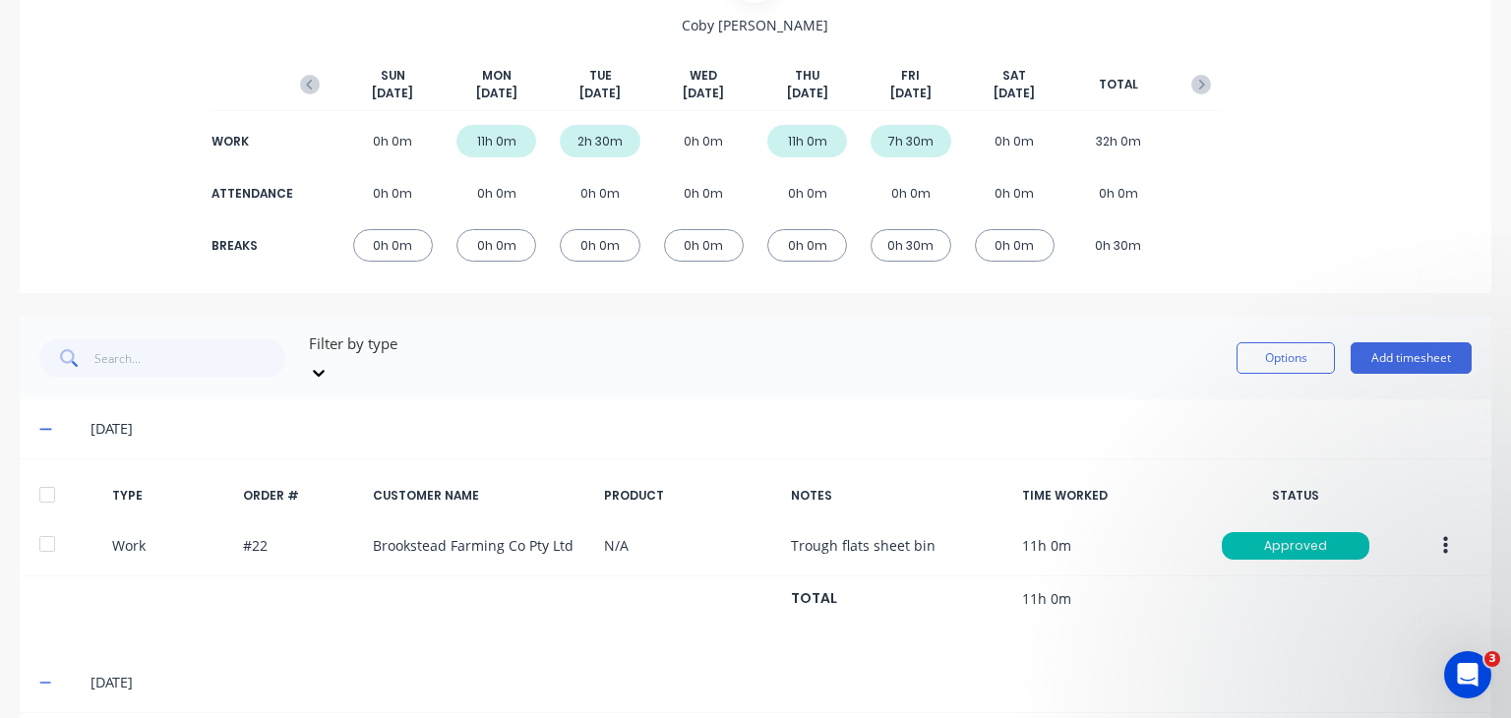
scroll to position [98, 0]
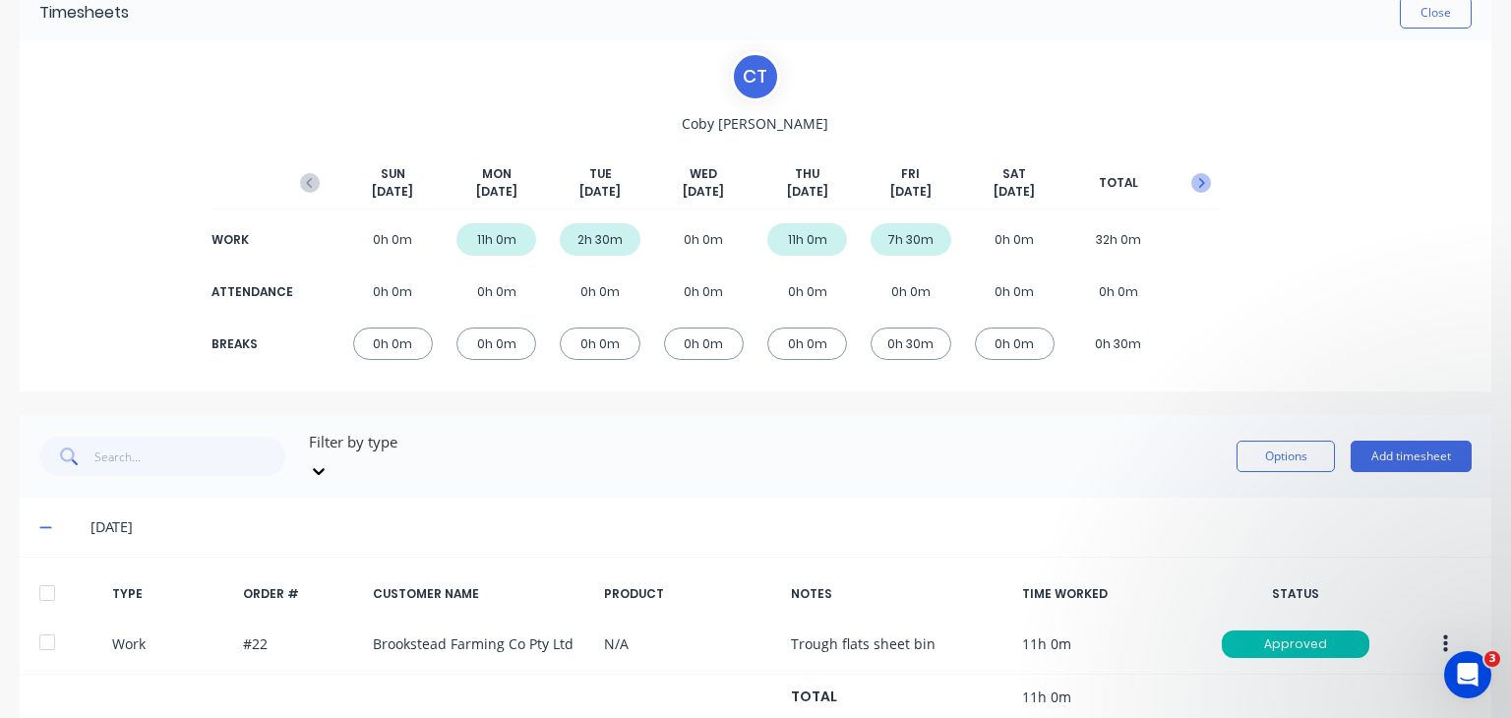
click at [1192, 186] on icon "button" at bounding box center [1201, 183] width 20 height 20
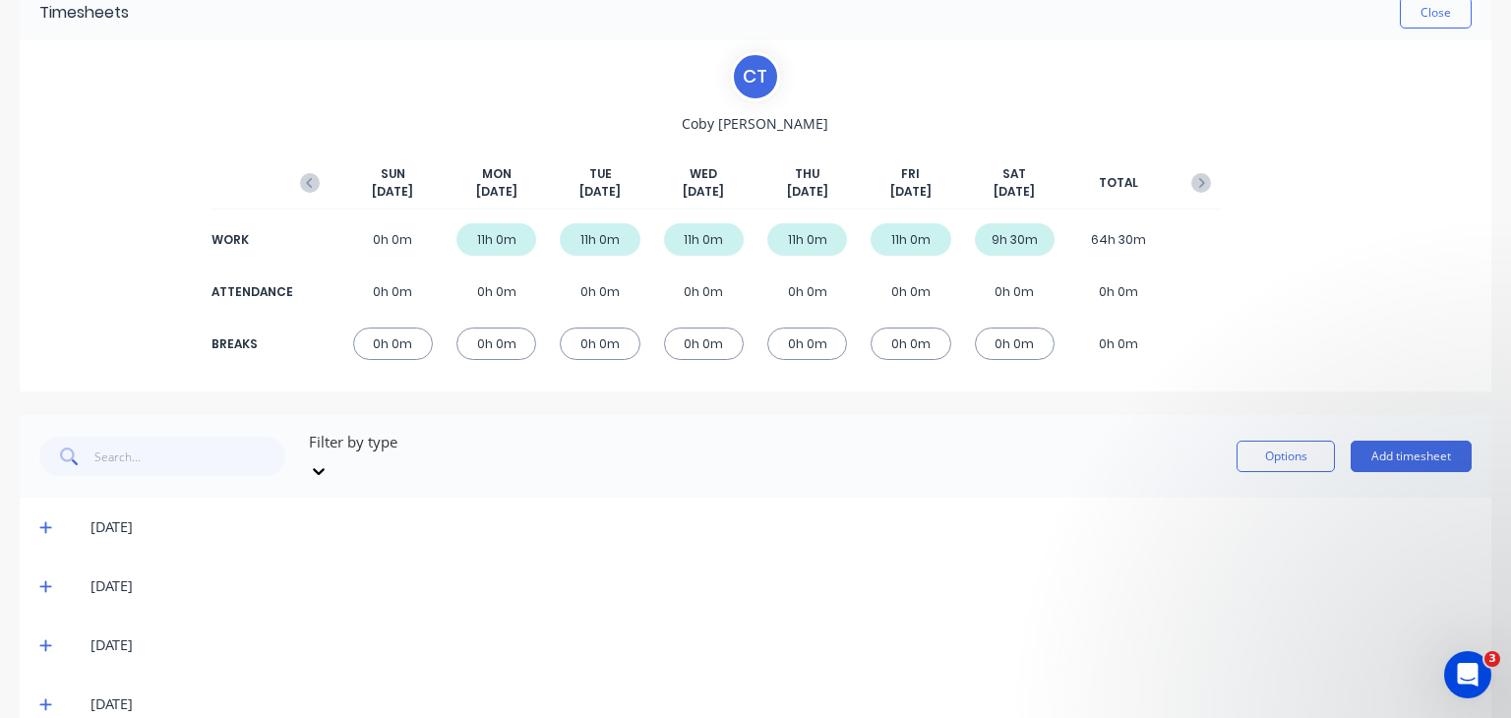
click at [44, 522] on icon at bounding box center [45, 528] width 12 height 12
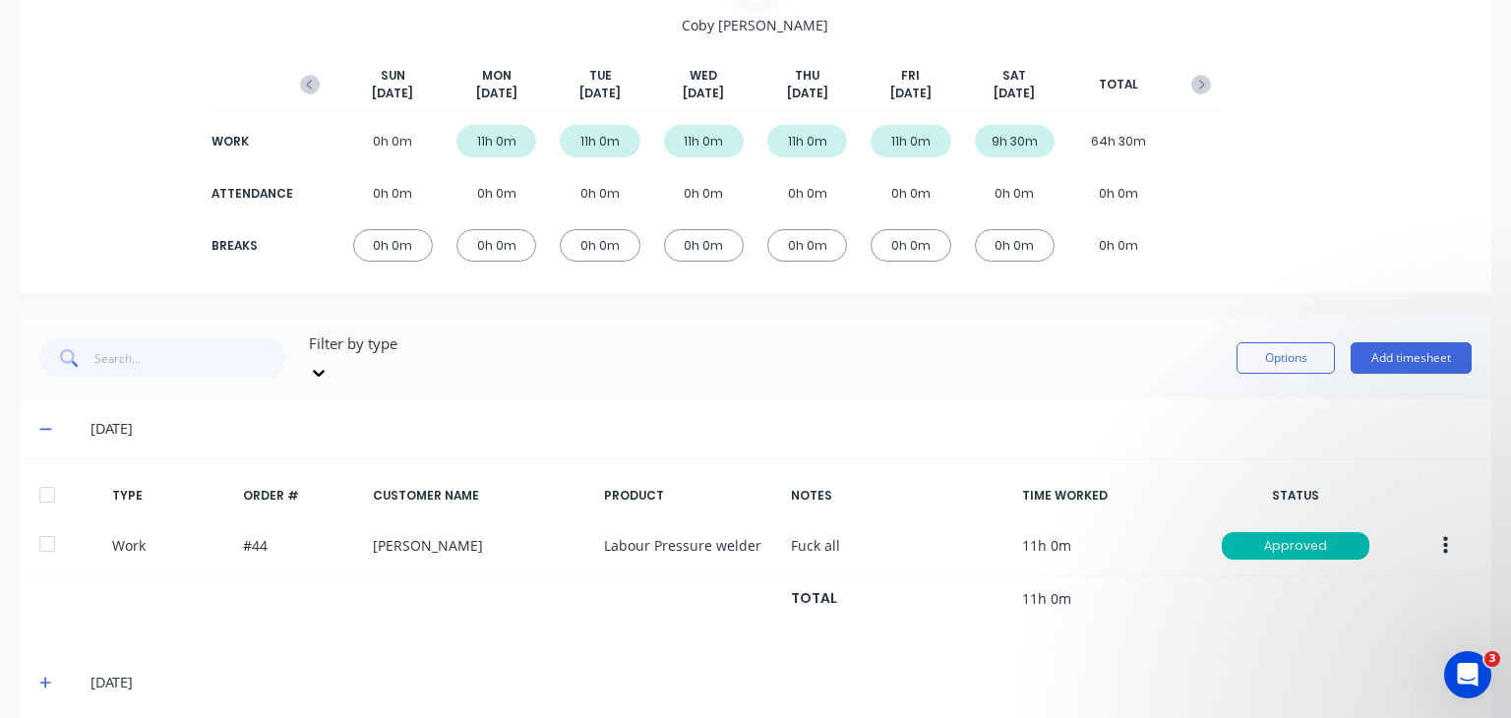
scroll to position [197, 0]
click at [41, 676] on icon at bounding box center [45, 683] width 13 height 14
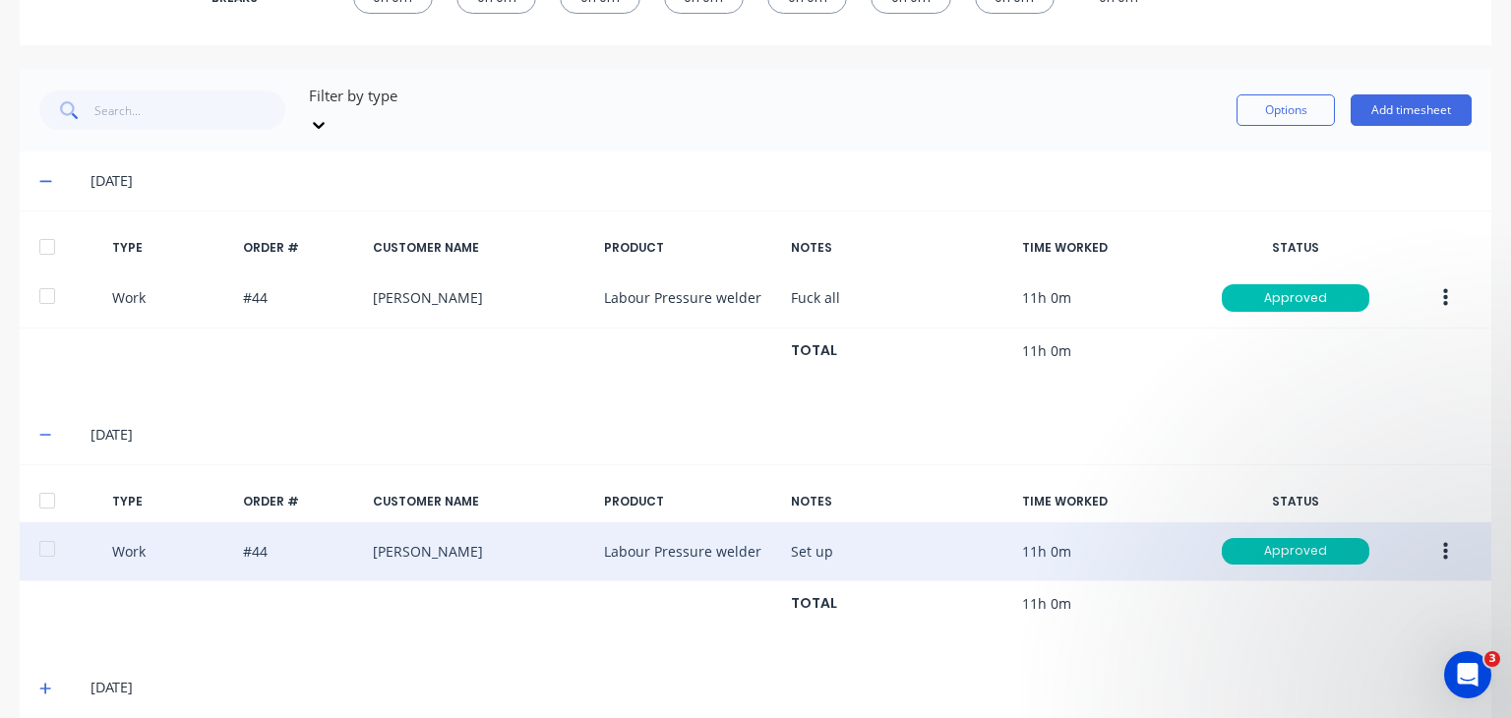
scroll to position [492, 0]
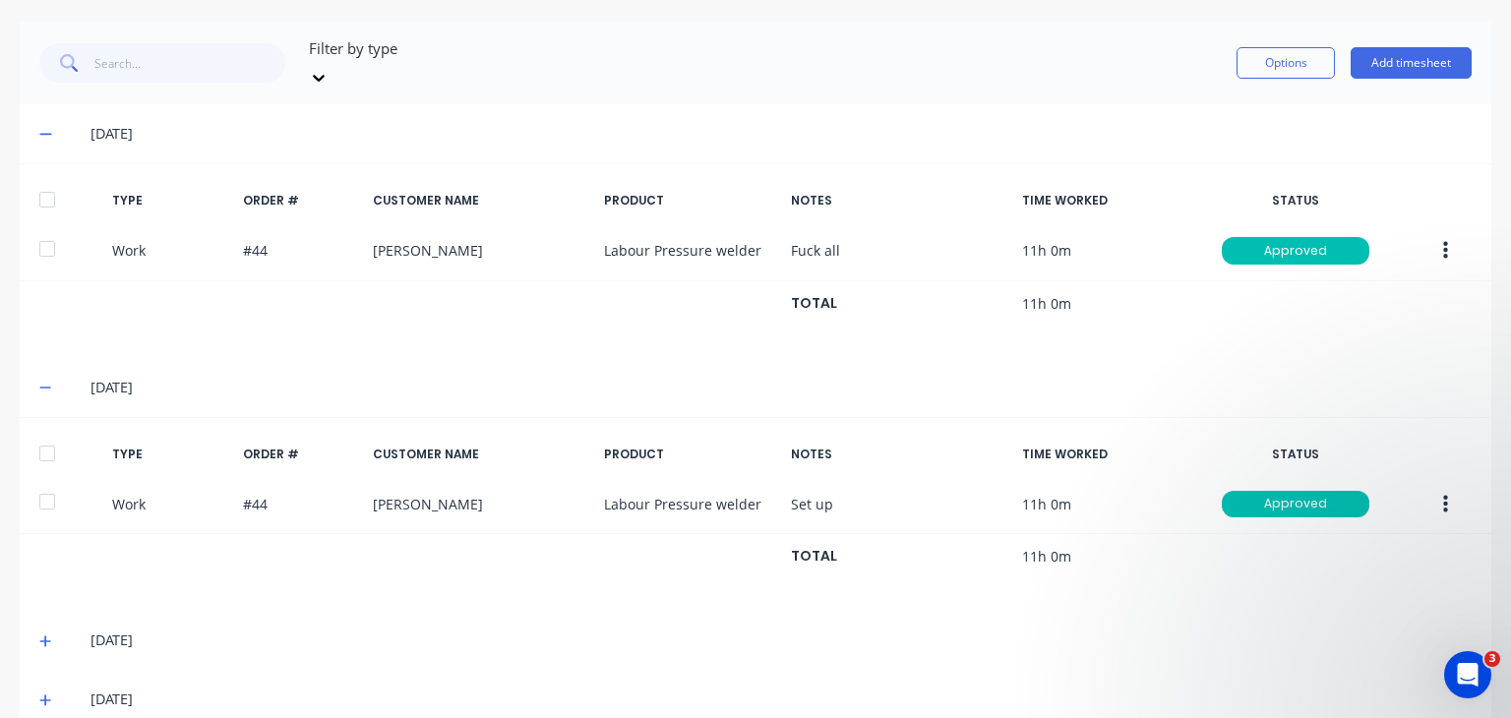
click at [43, 634] on icon at bounding box center [45, 641] width 13 height 14
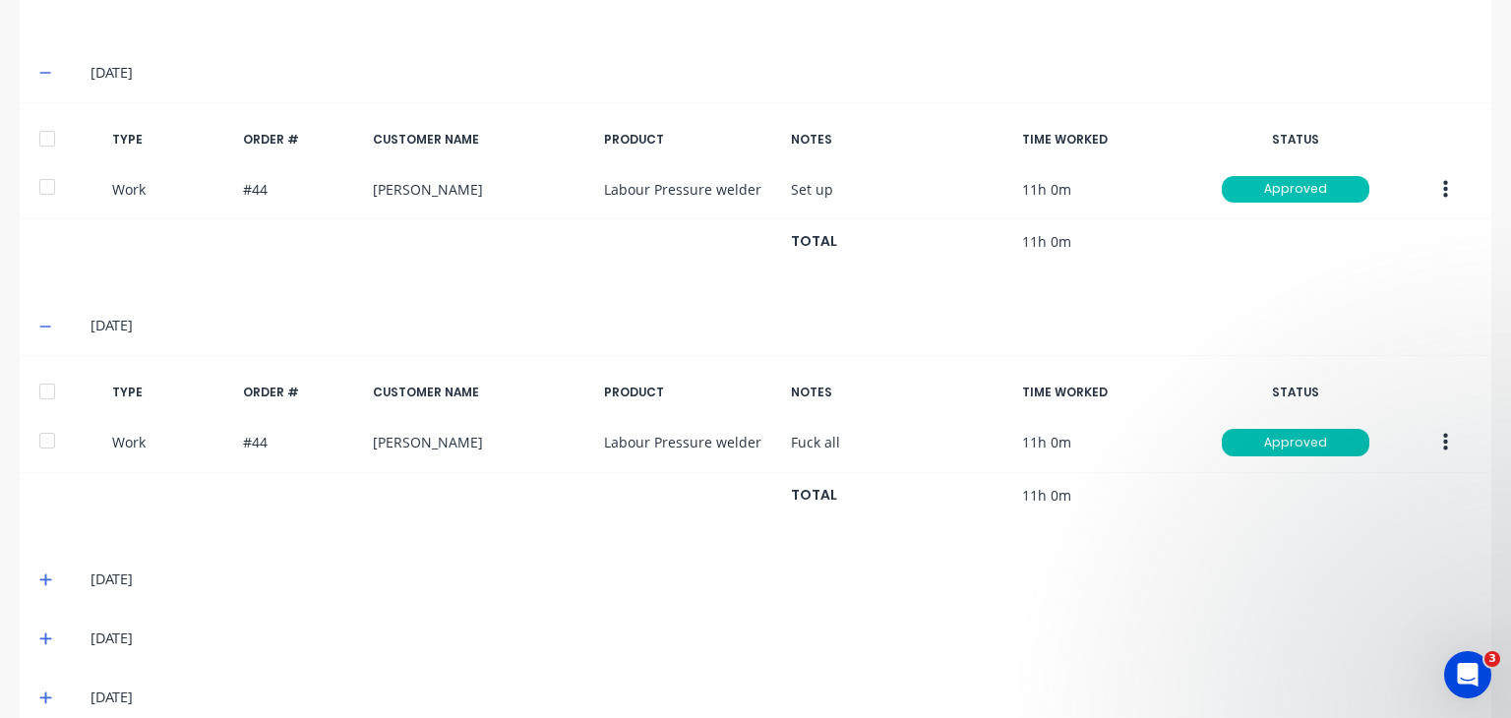
scroll to position [817, 0]
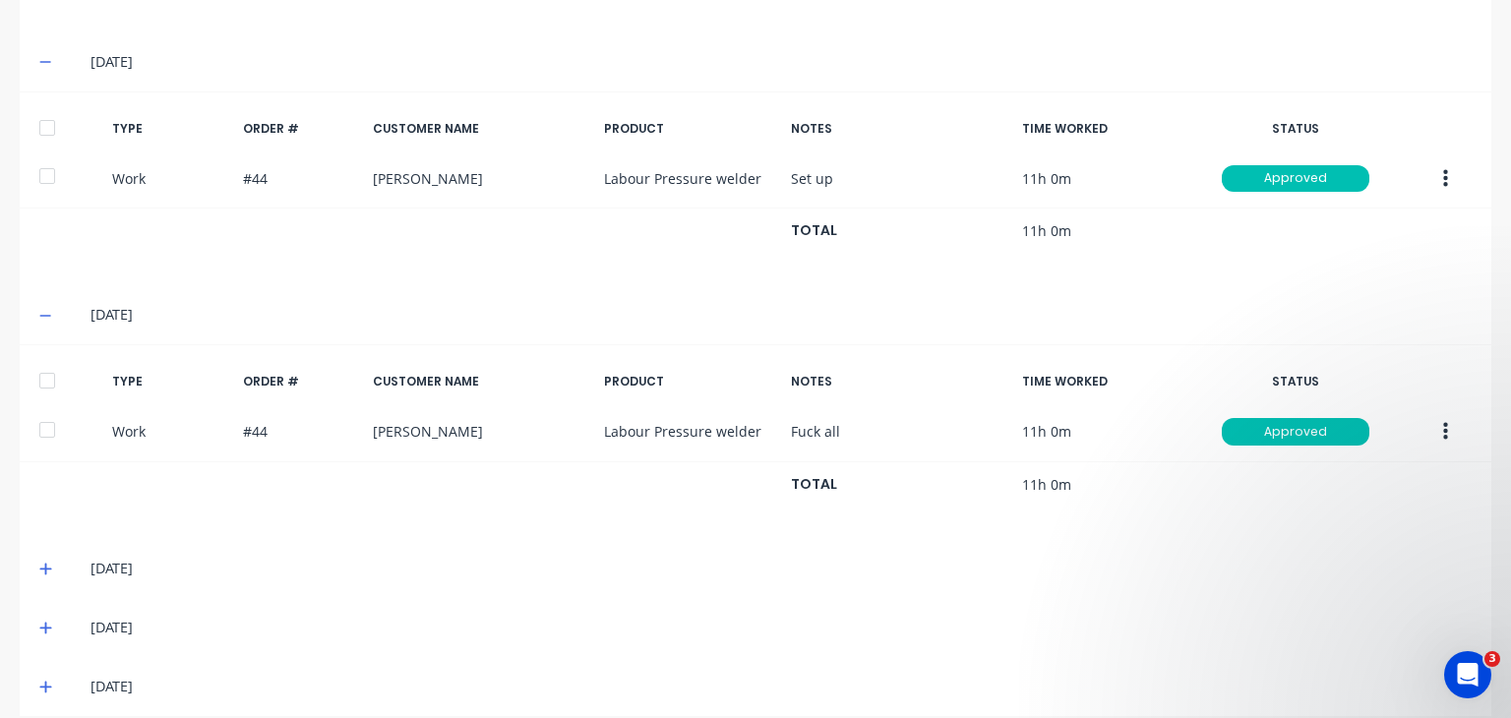
click at [40, 562] on icon at bounding box center [45, 569] width 13 height 14
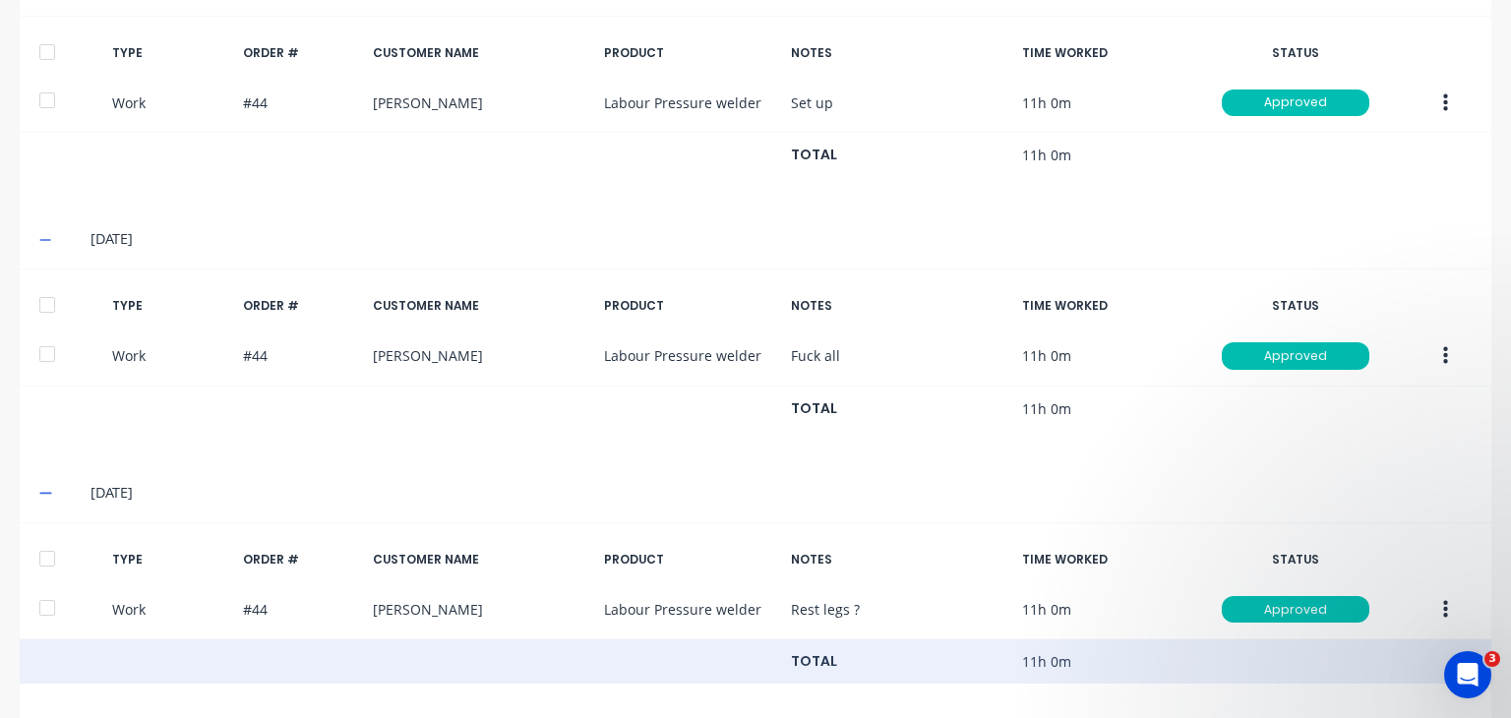
scroll to position [1010, 0]
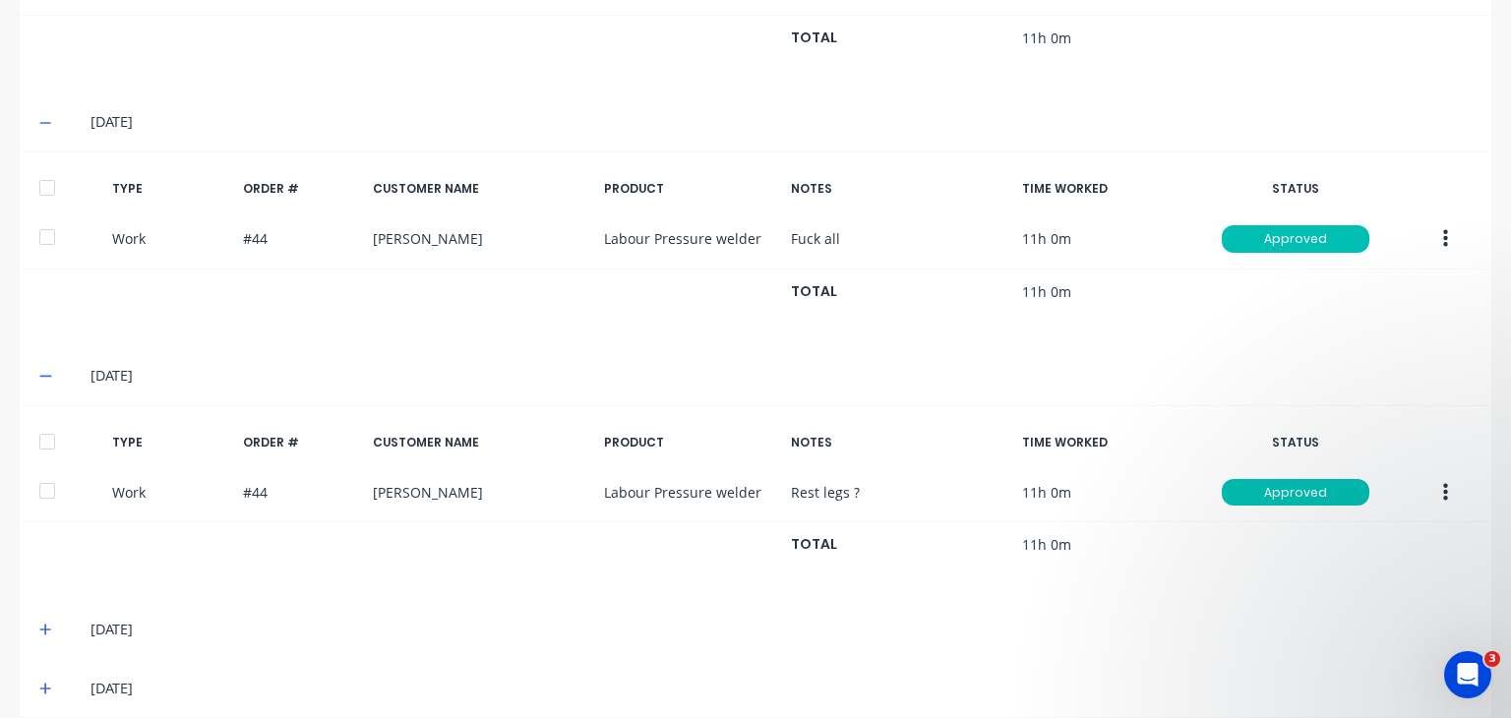
click at [46, 624] on icon at bounding box center [45, 630] width 12 height 12
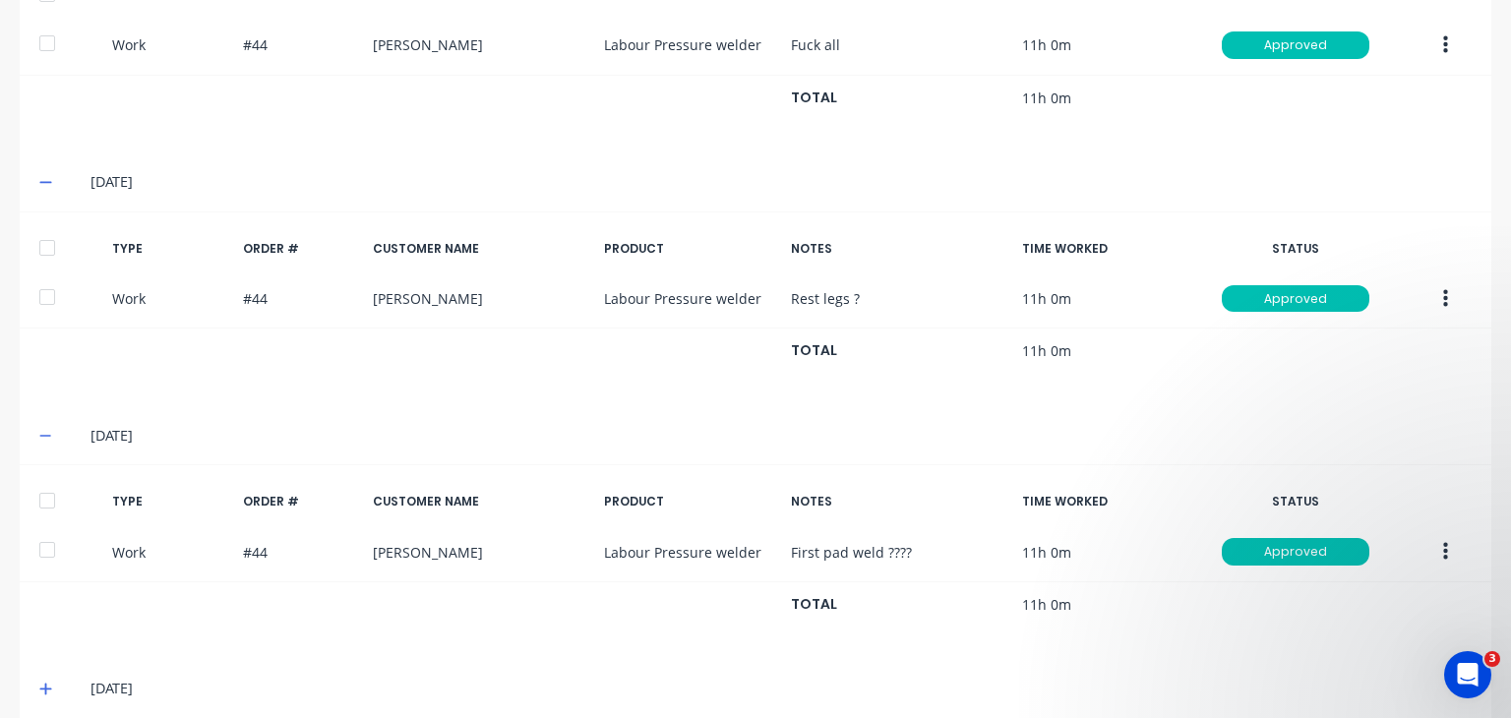
click at [44, 684] on icon at bounding box center [45, 690] width 12 height 12
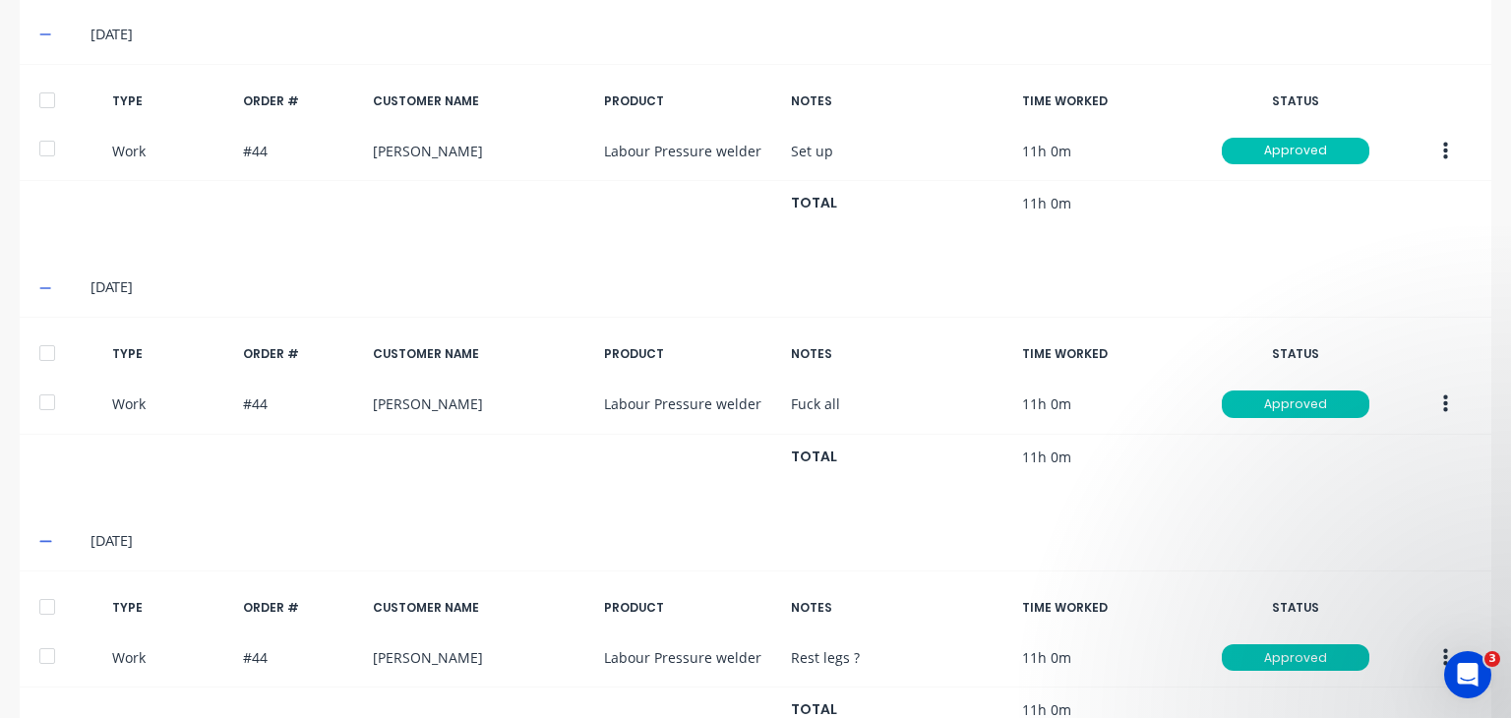
scroll to position [0, 0]
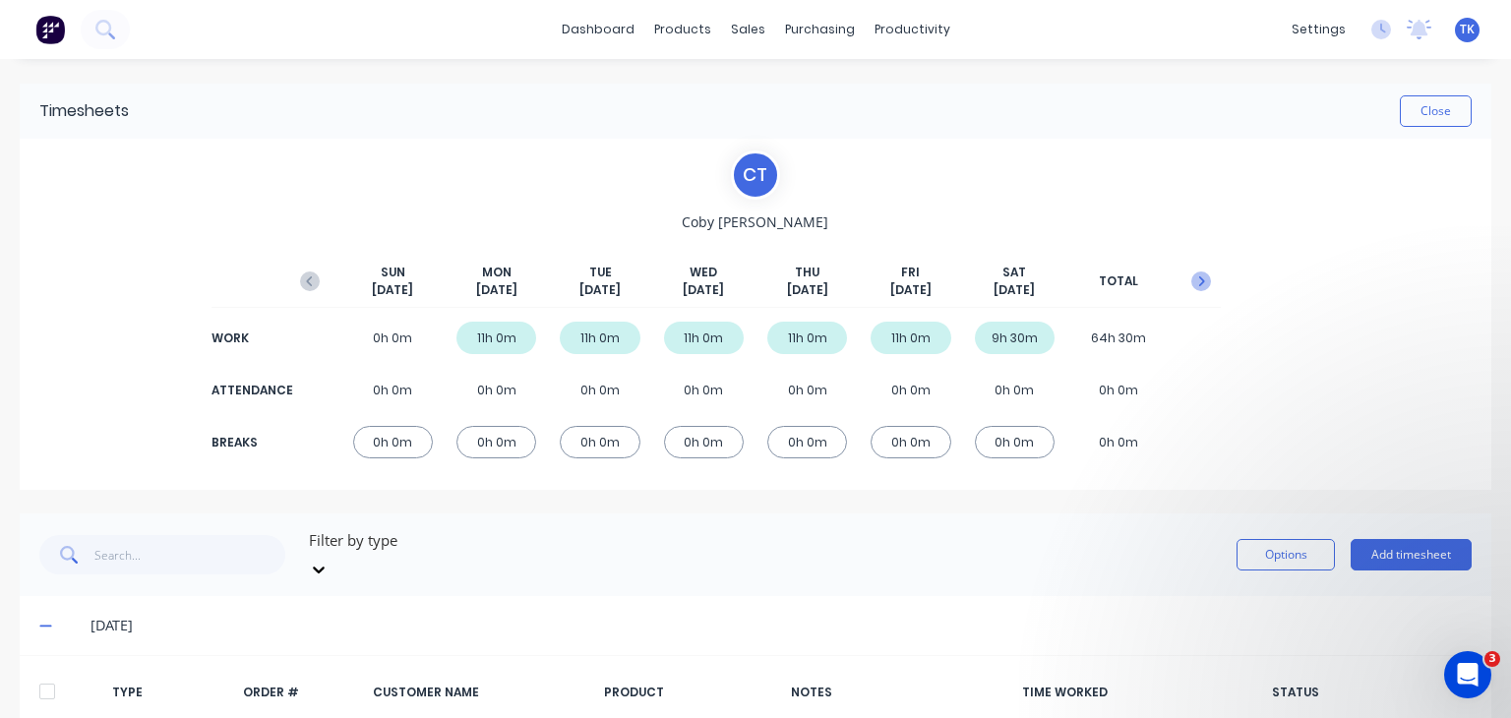
click at [1191, 275] on icon "button" at bounding box center [1201, 281] width 20 height 20
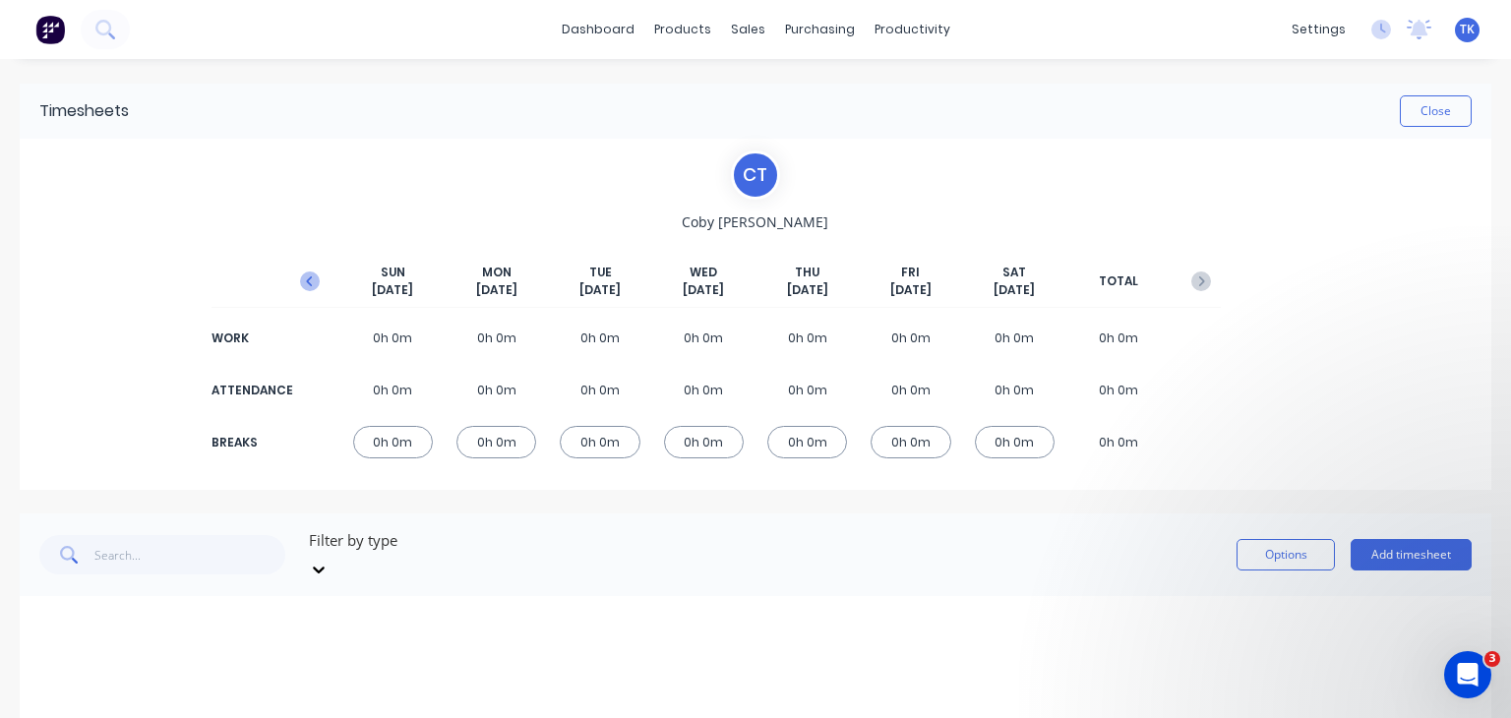
click at [307, 284] on icon "button" at bounding box center [309, 281] width 6 height 10
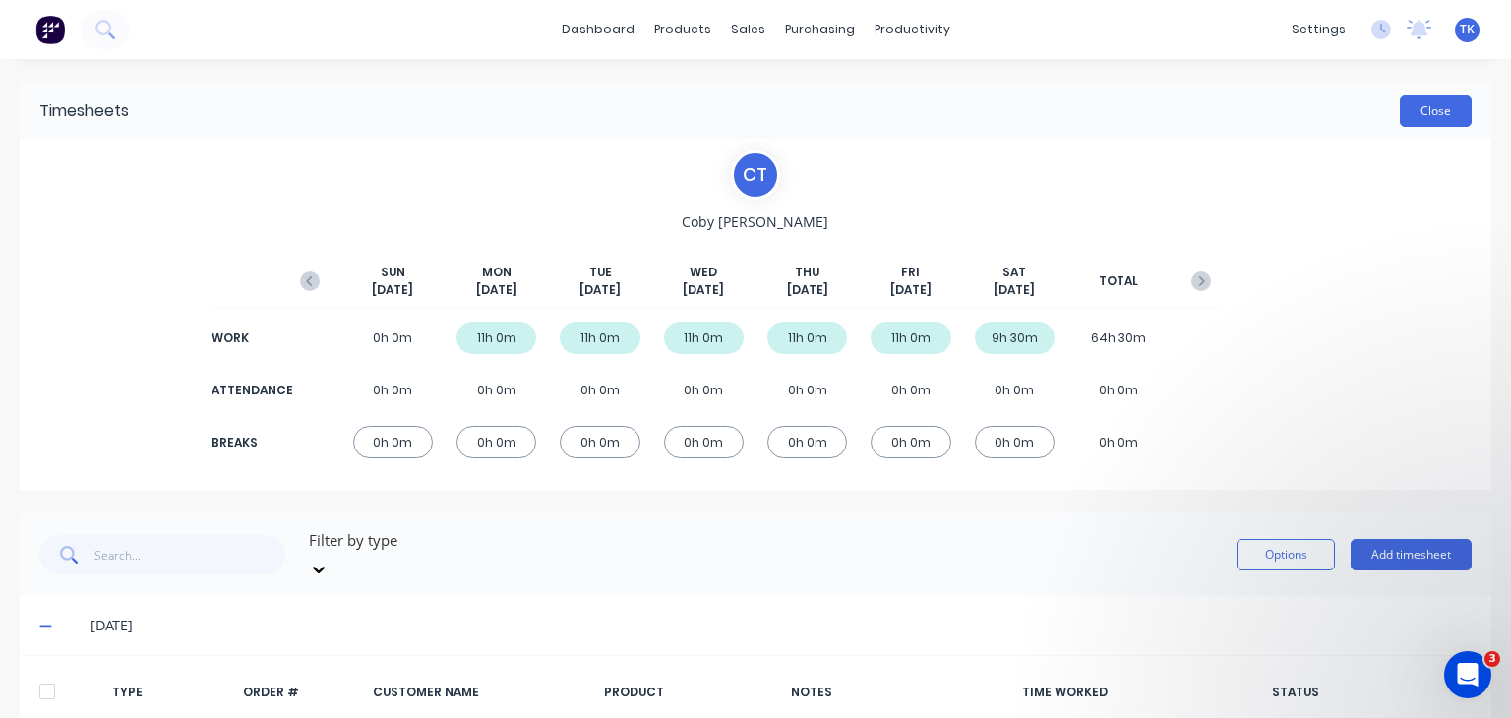
click at [1420, 110] on button "Close" at bounding box center [1436, 110] width 72 height 31
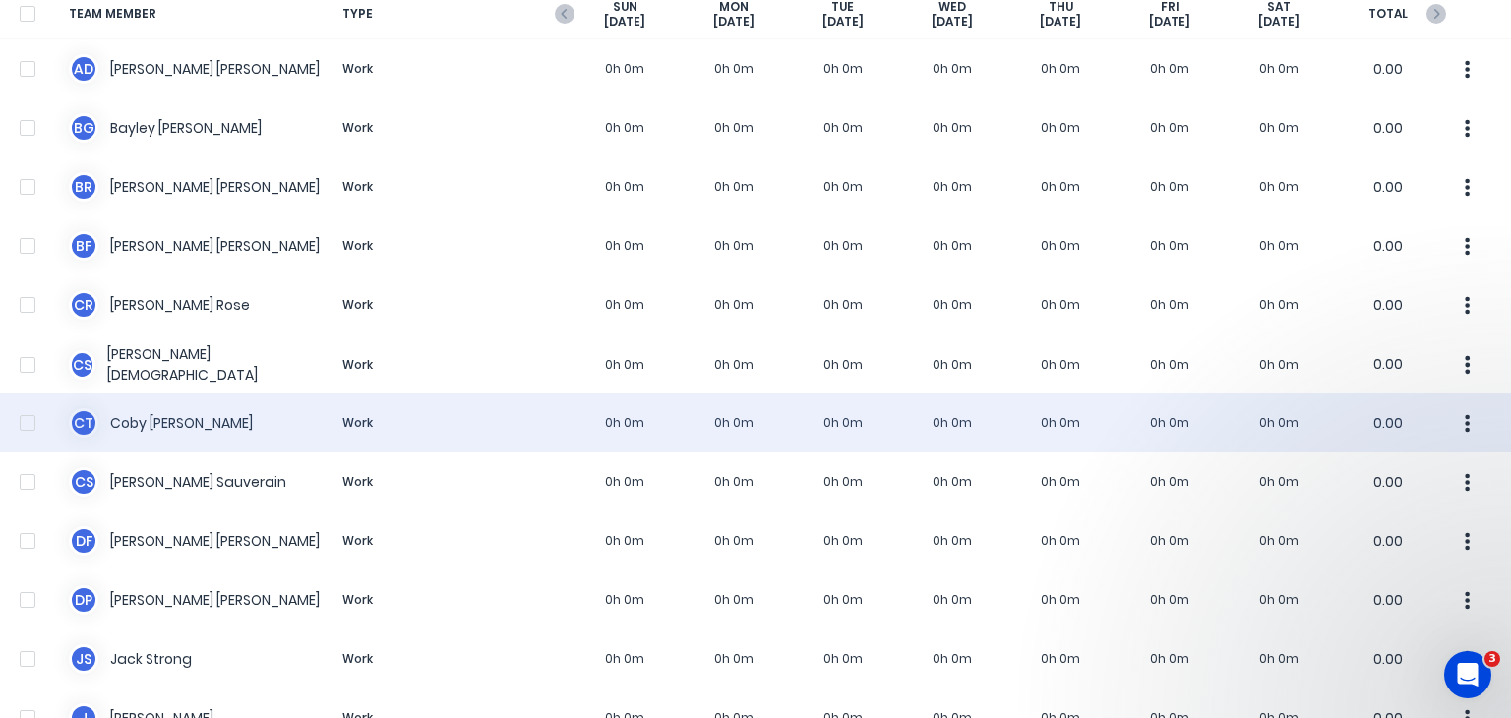
scroll to position [197, 0]
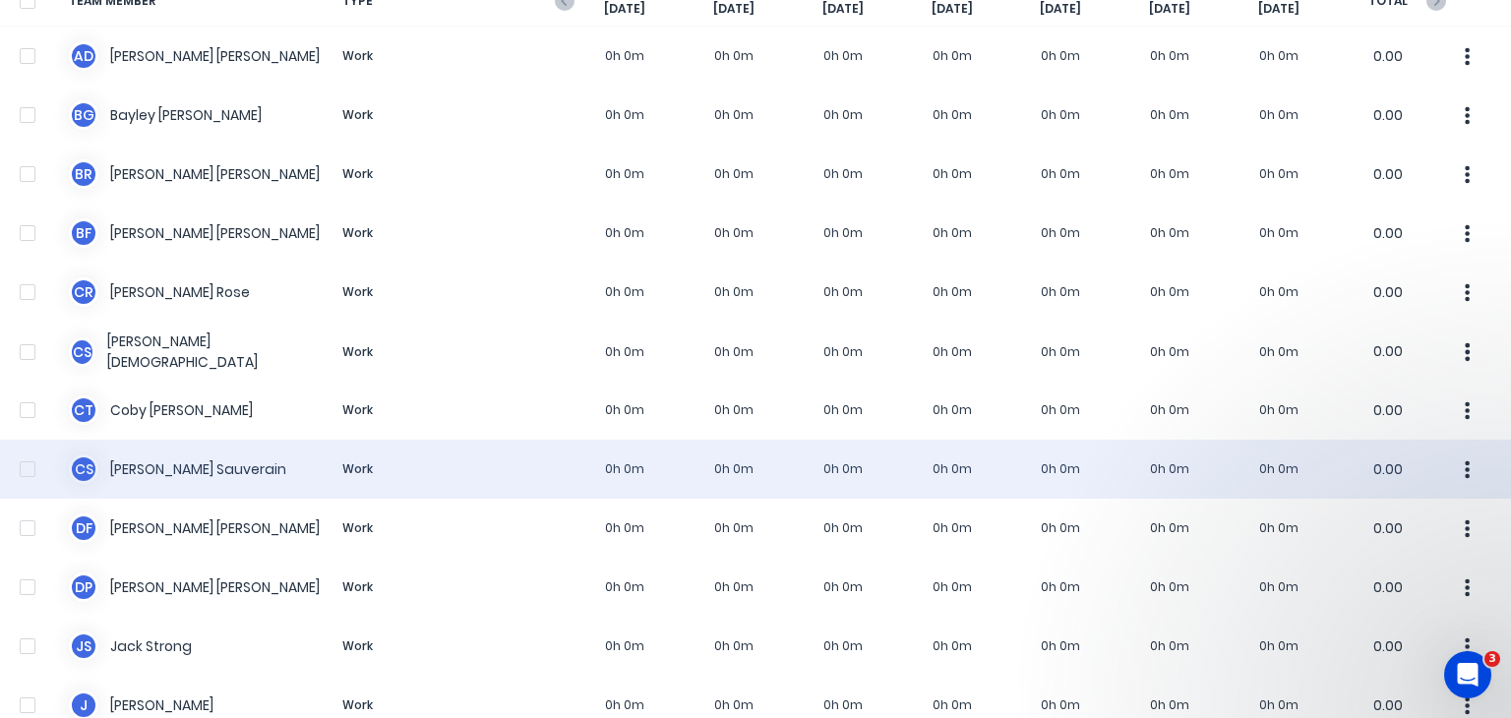
click at [186, 448] on div "[PERSON_NAME] Sauverain Work 0h 0m 0h 0m 0h 0m 0h 0m 0h 0m 0h 0m 0h 0m 0.00" at bounding box center [755, 469] width 1511 height 59
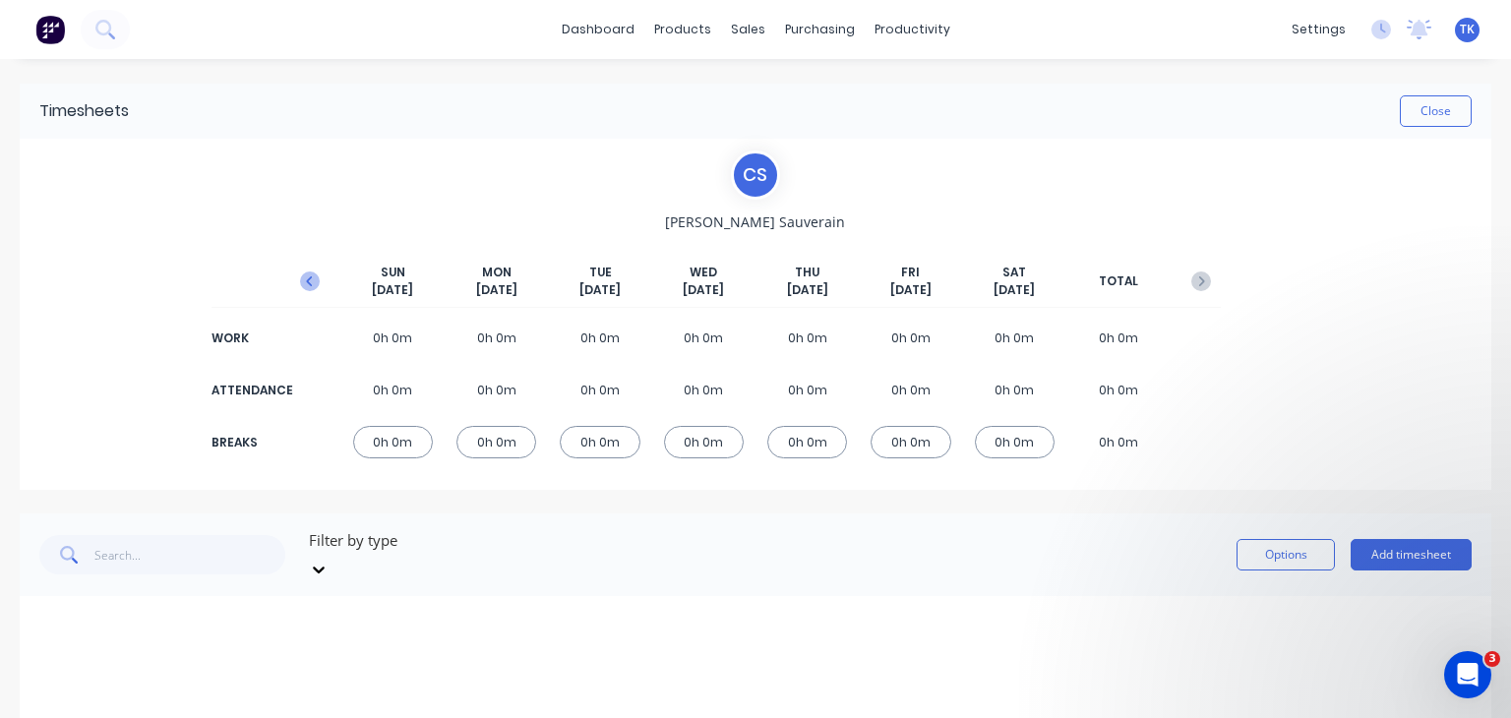
click at [300, 283] on icon "button" at bounding box center [310, 281] width 20 height 20
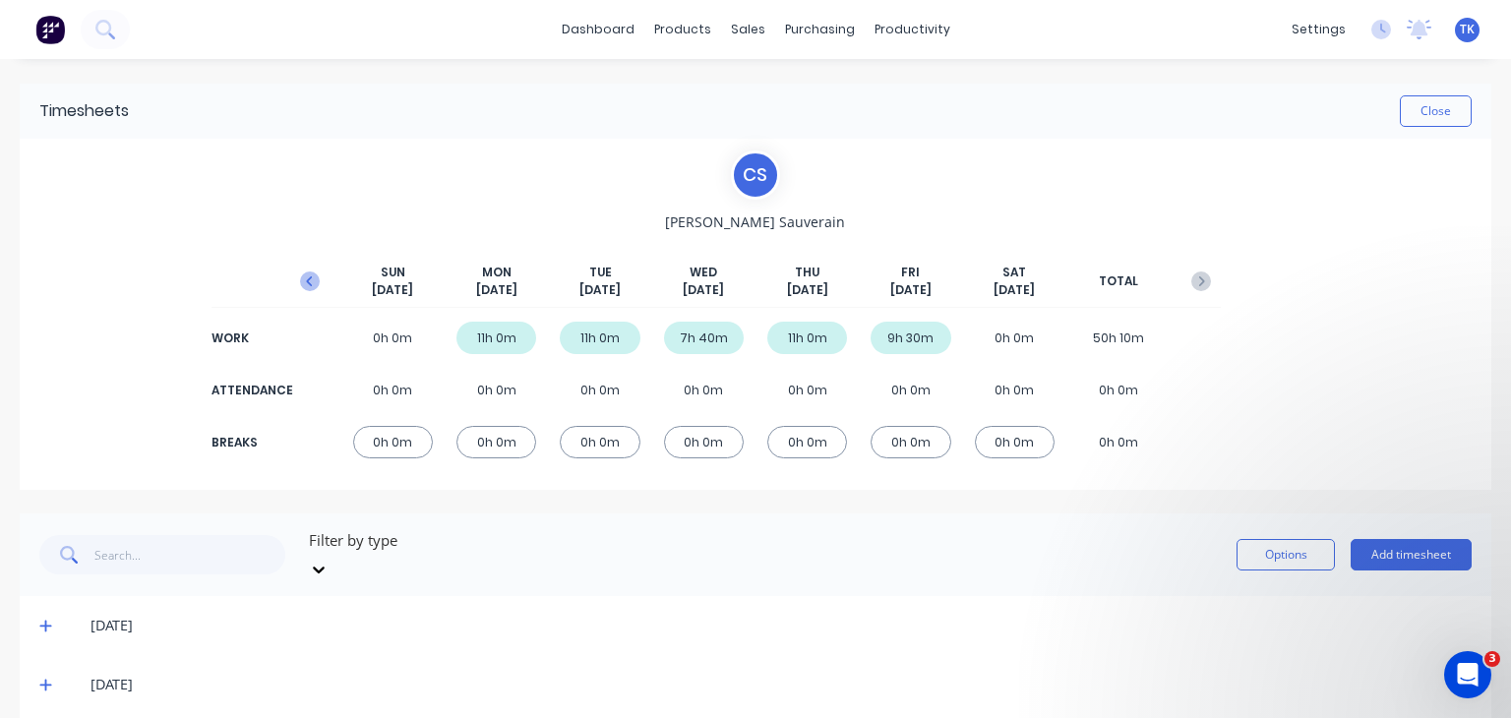
click at [311, 284] on icon "button" at bounding box center [310, 281] width 20 height 20
click at [39, 621] on div "[DATE]" at bounding box center [755, 625] width 1471 height 59
click at [41, 621] on icon at bounding box center [45, 627] width 12 height 12
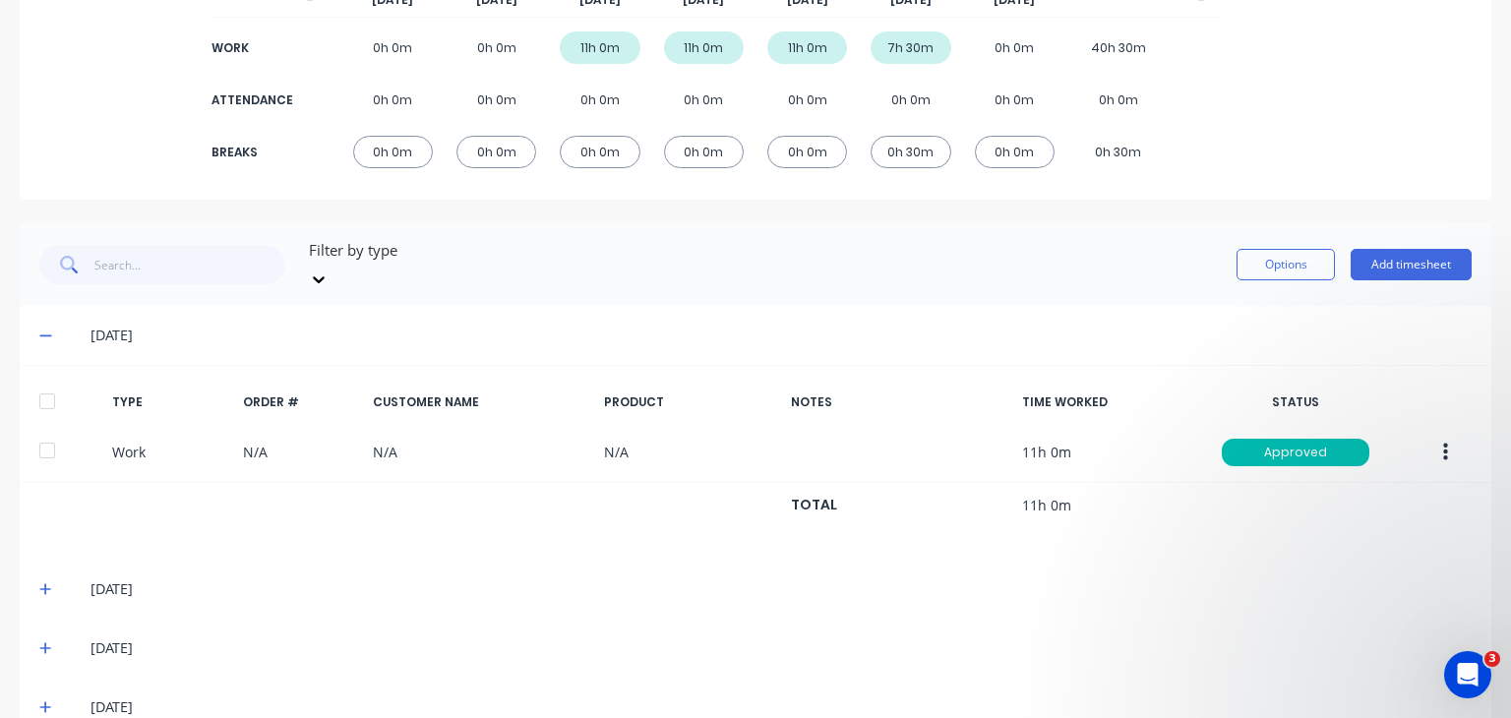
scroll to position [295, 0]
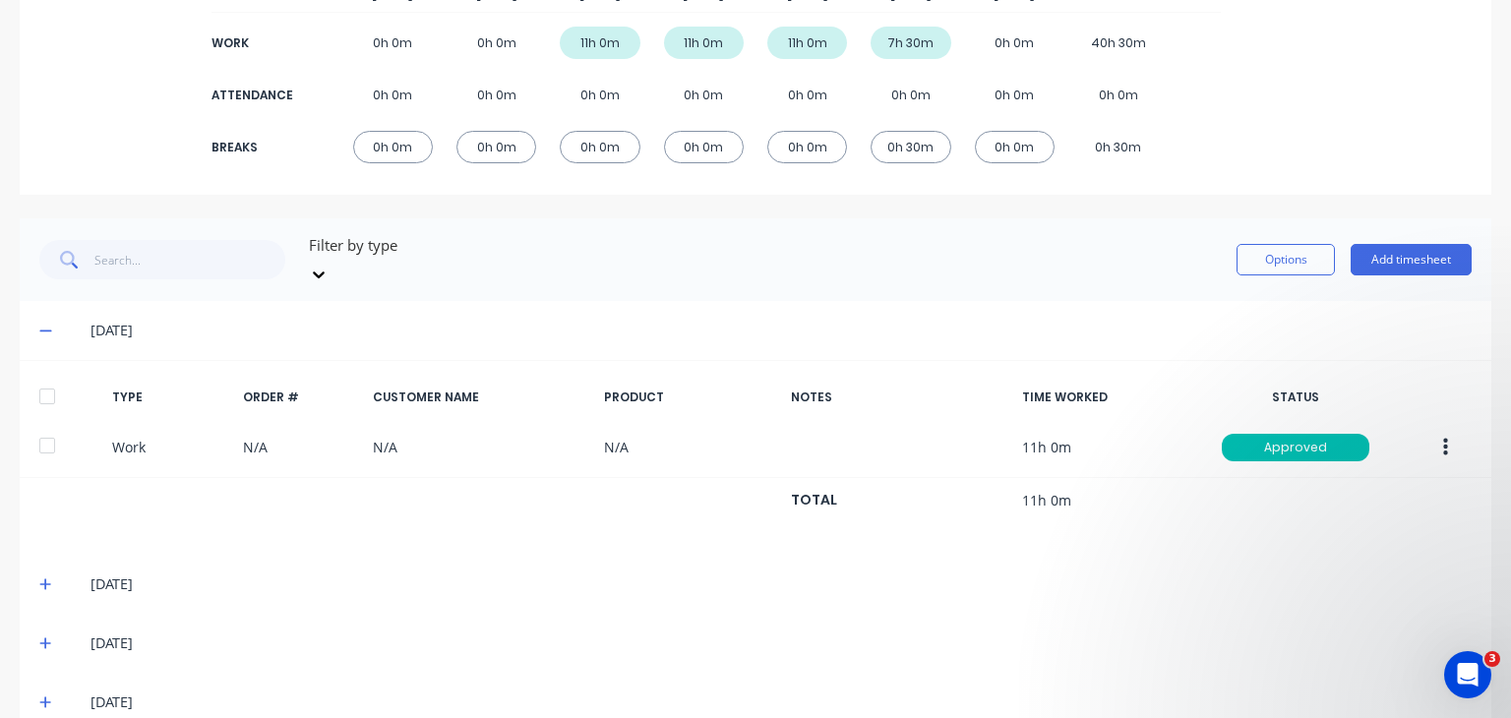
click at [42, 577] on icon at bounding box center [45, 584] width 13 height 14
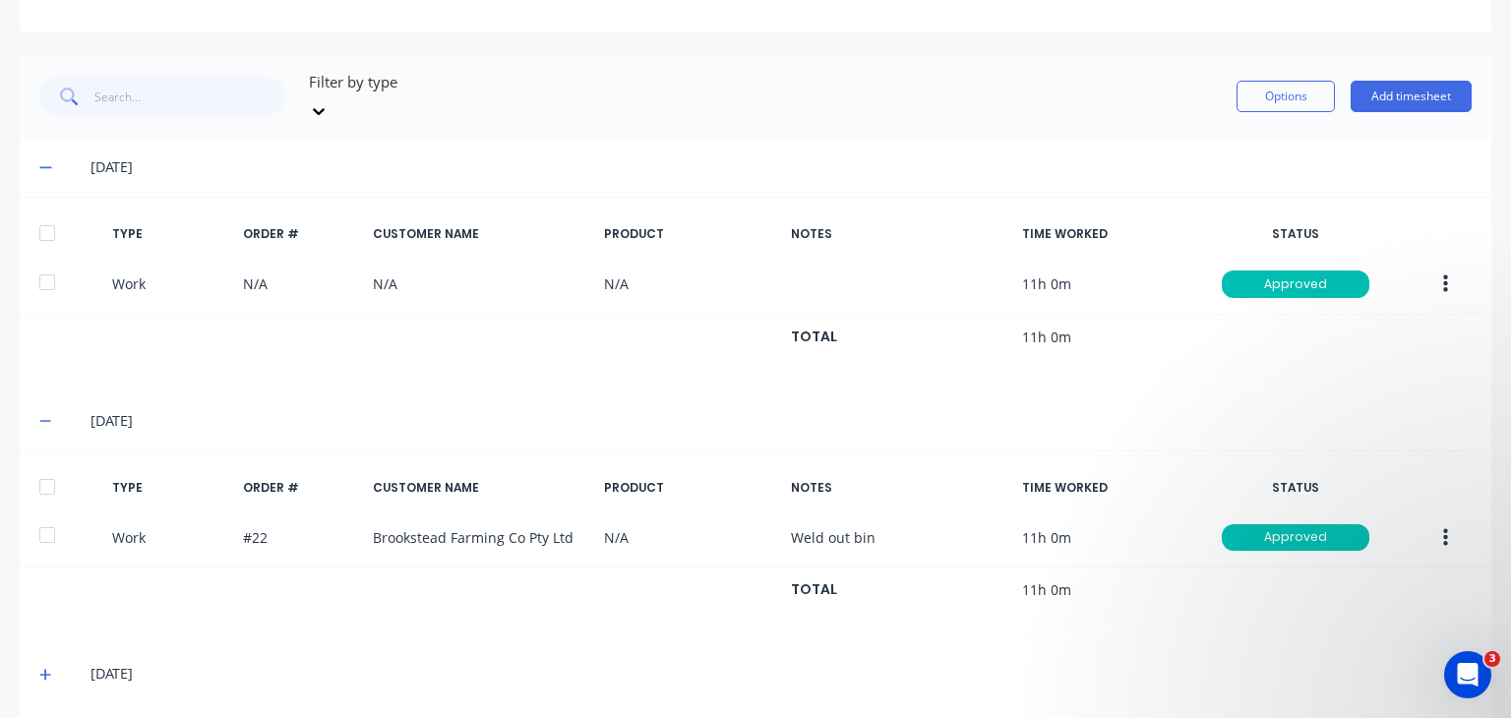
scroll to position [506, 0]
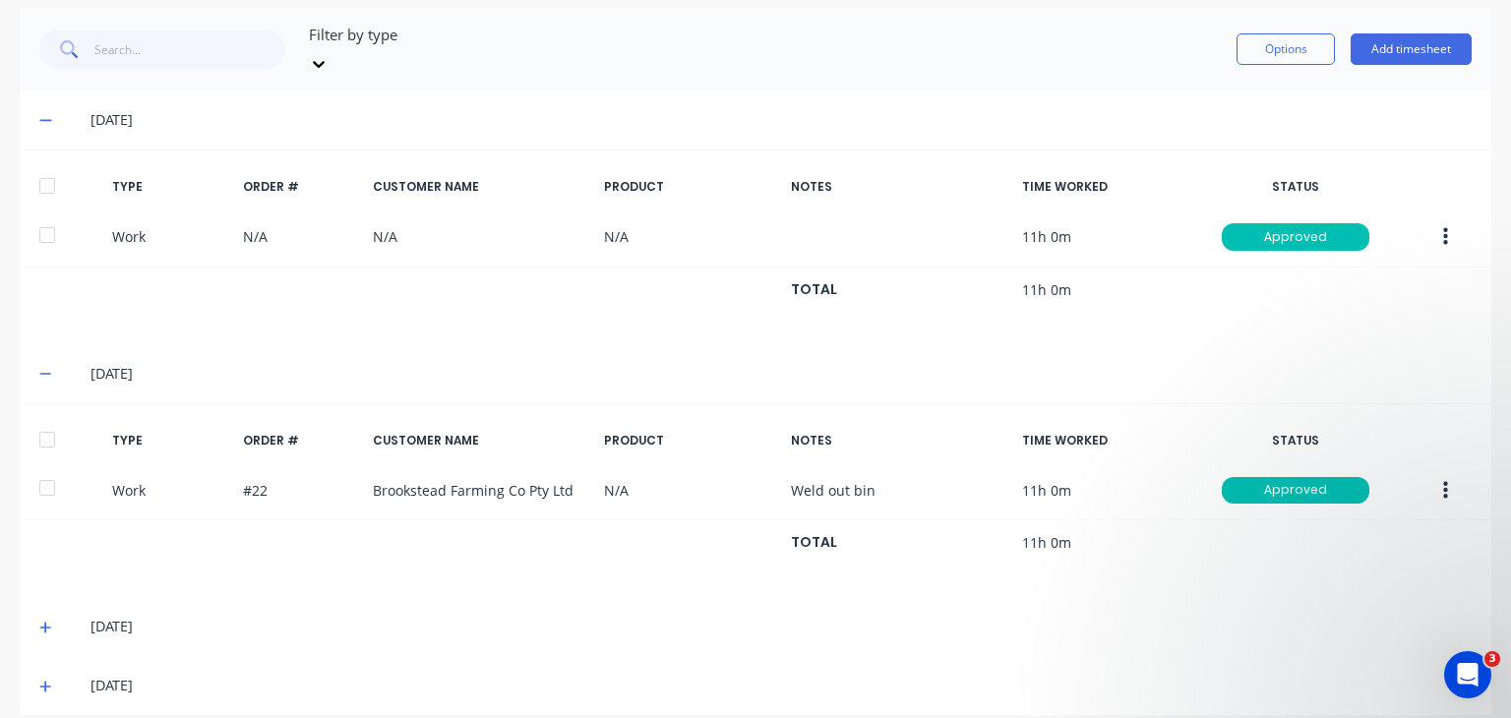
drag, startPoint x: 44, startPoint y: 602, endPoint x: 145, endPoint y: 554, distance: 111.3
click at [44, 622] on icon at bounding box center [45, 628] width 12 height 12
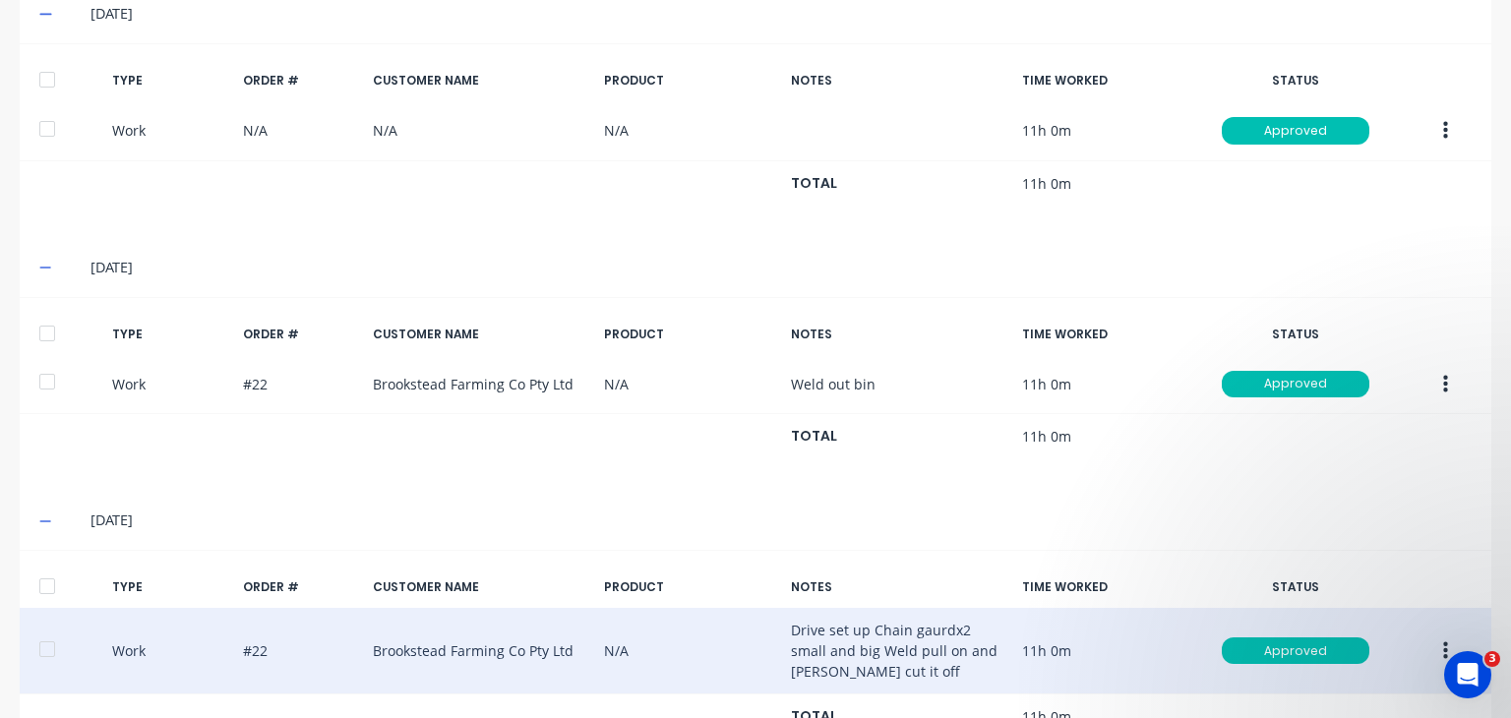
scroll to position [726, 0]
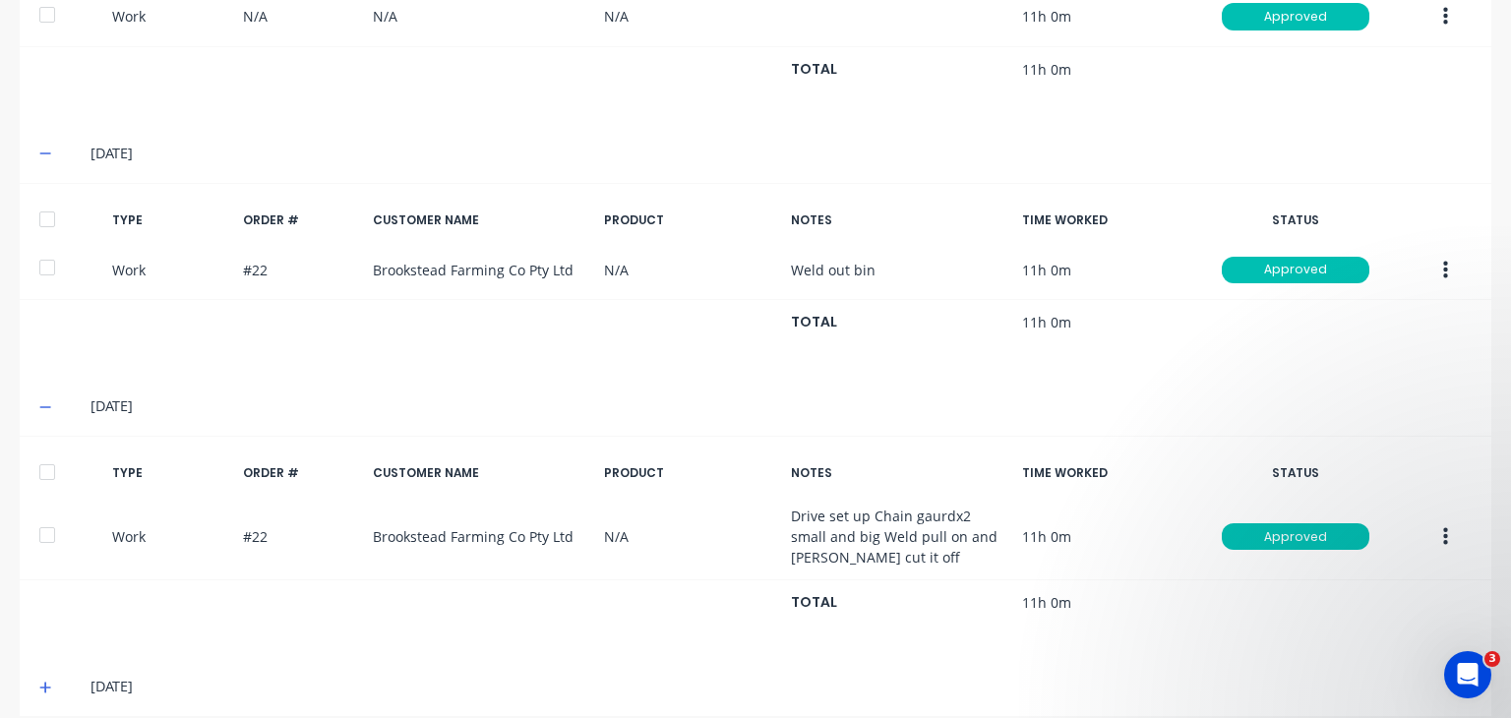
click at [44, 682] on icon at bounding box center [45, 688] width 12 height 12
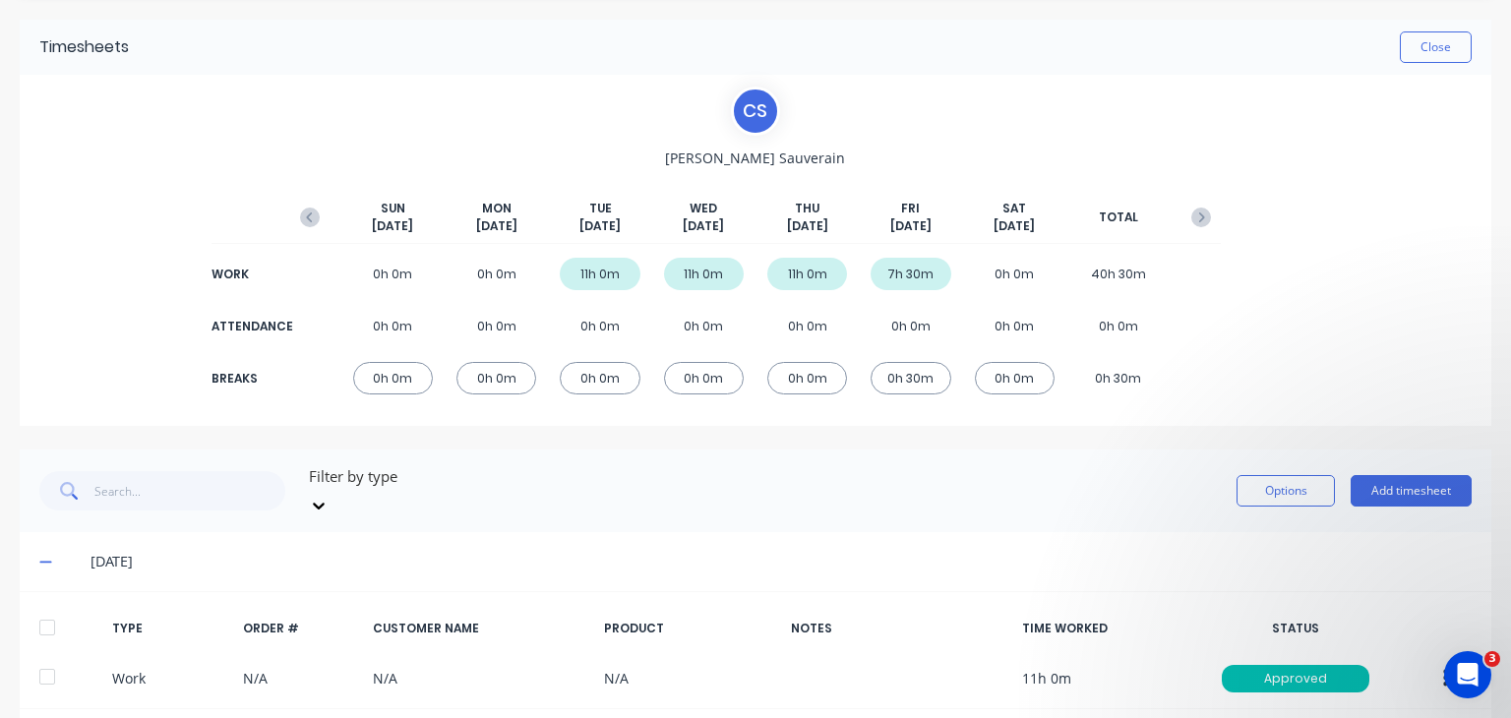
scroll to position [59, 0]
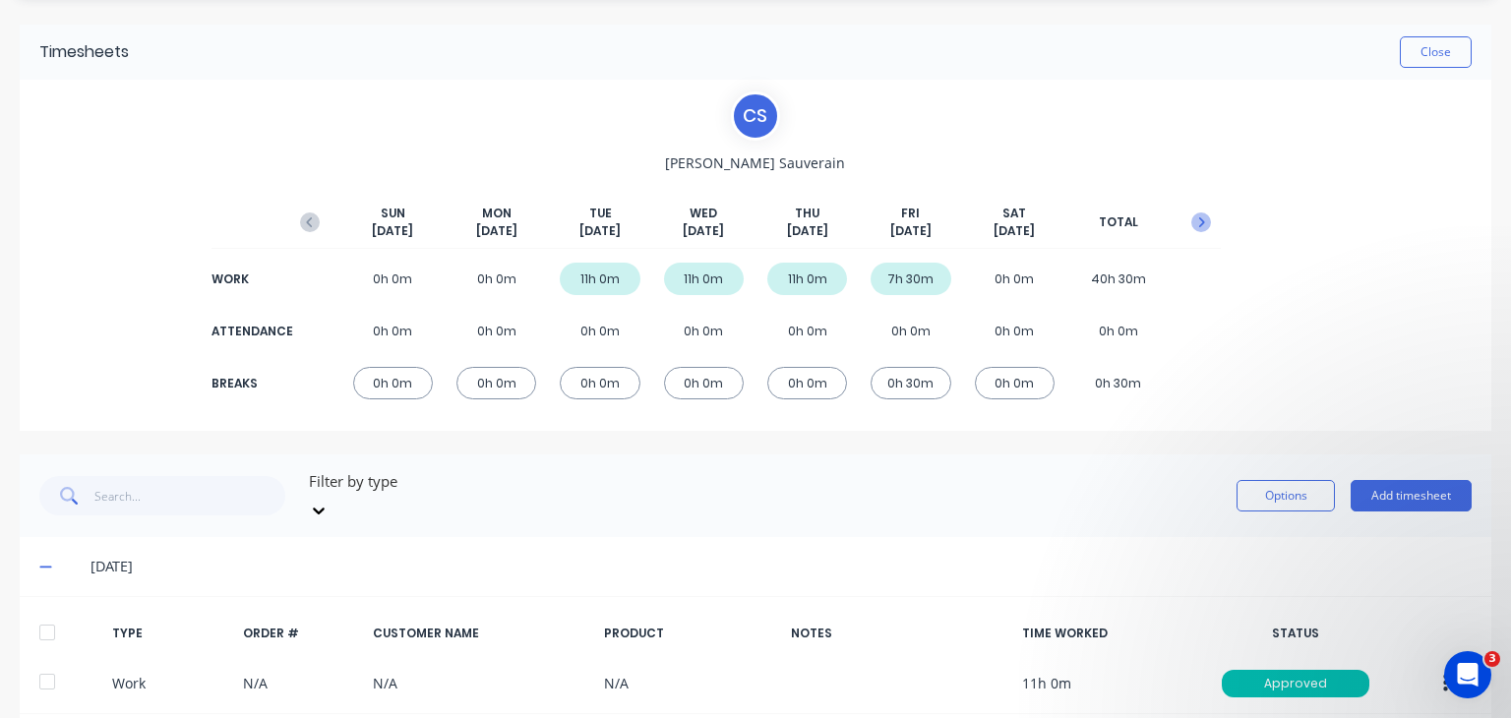
click at [1199, 217] on icon "button" at bounding box center [1202, 222] width 6 height 10
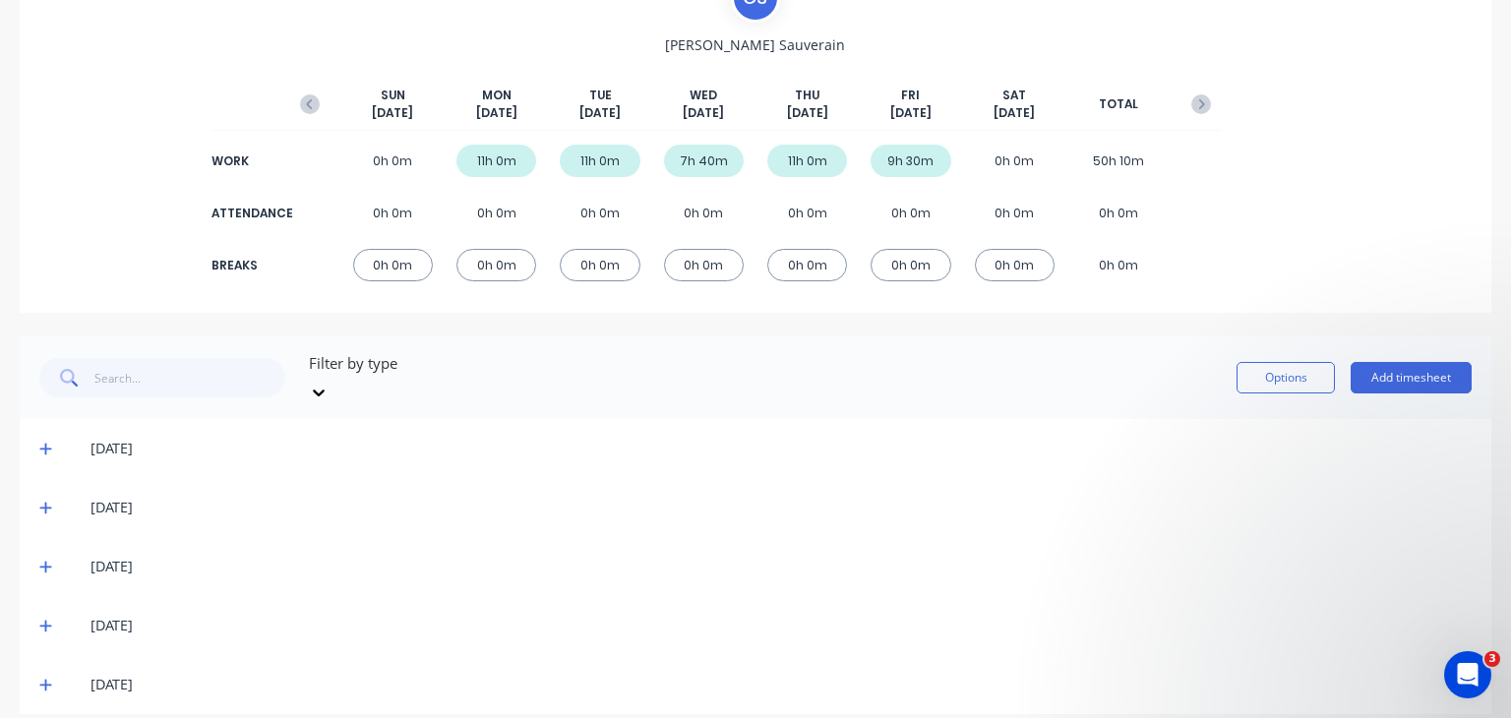
scroll to position [177, 0]
click at [39, 428] on div "[DATE]" at bounding box center [755, 448] width 1471 height 59
click at [41, 442] on icon at bounding box center [45, 449] width 13 height 14
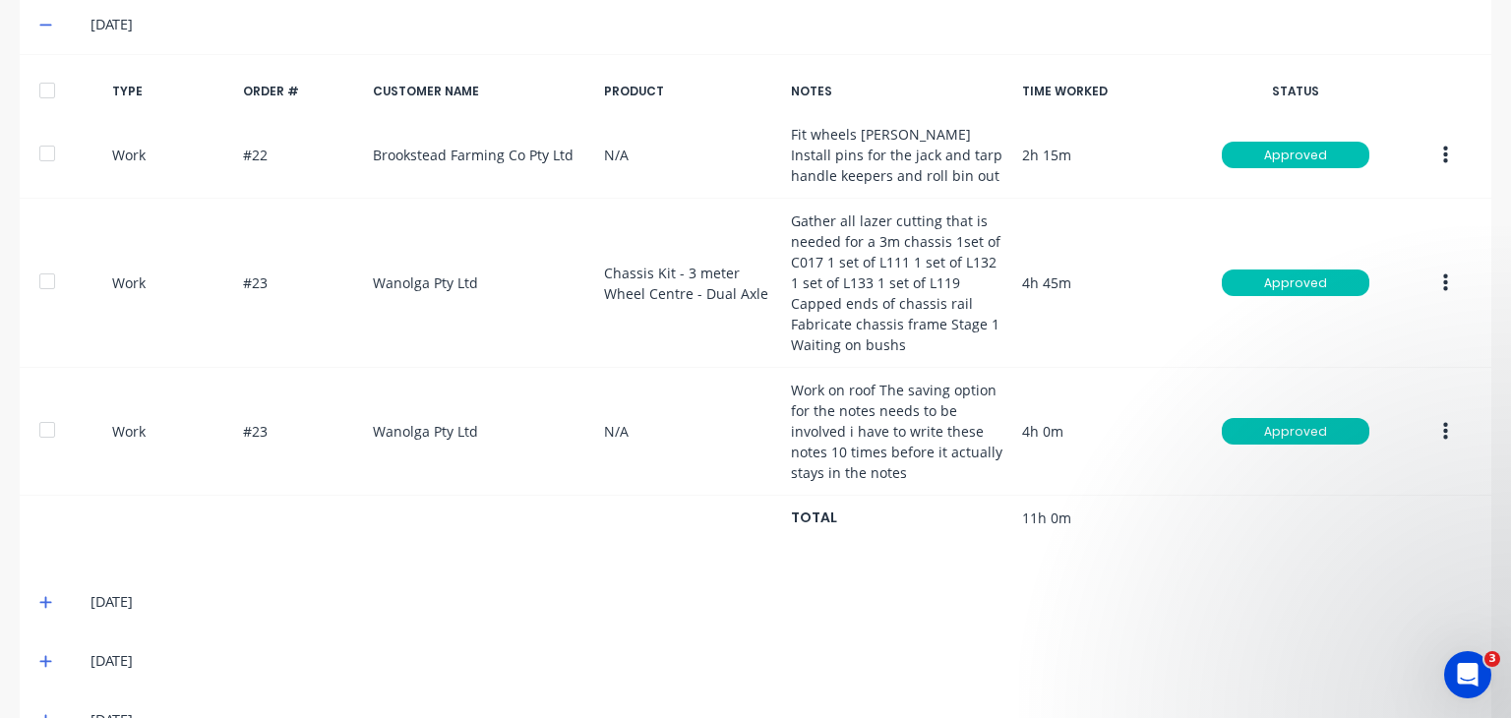
scroll to position [695, 0]
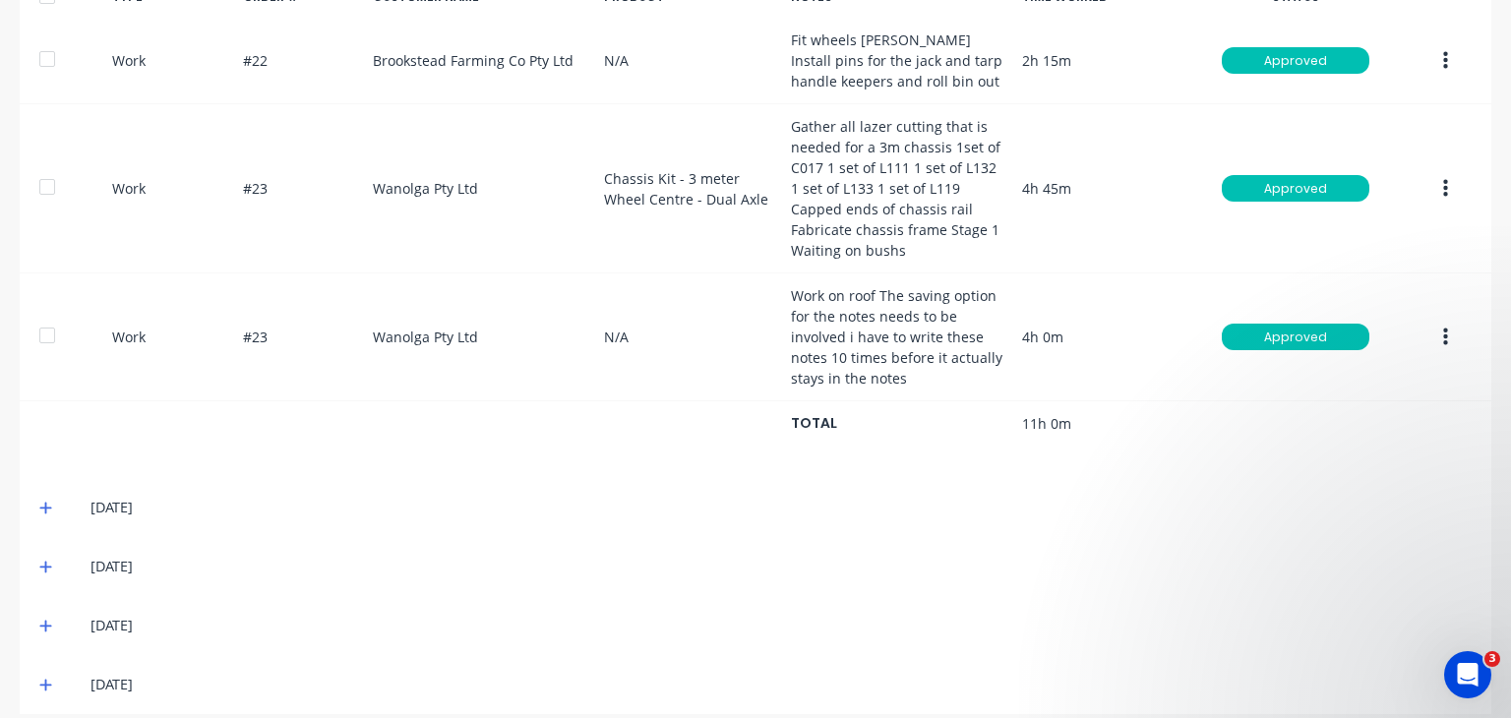
click at [42, 501] on icon at bounding box center [45, 508] width 13 height 14
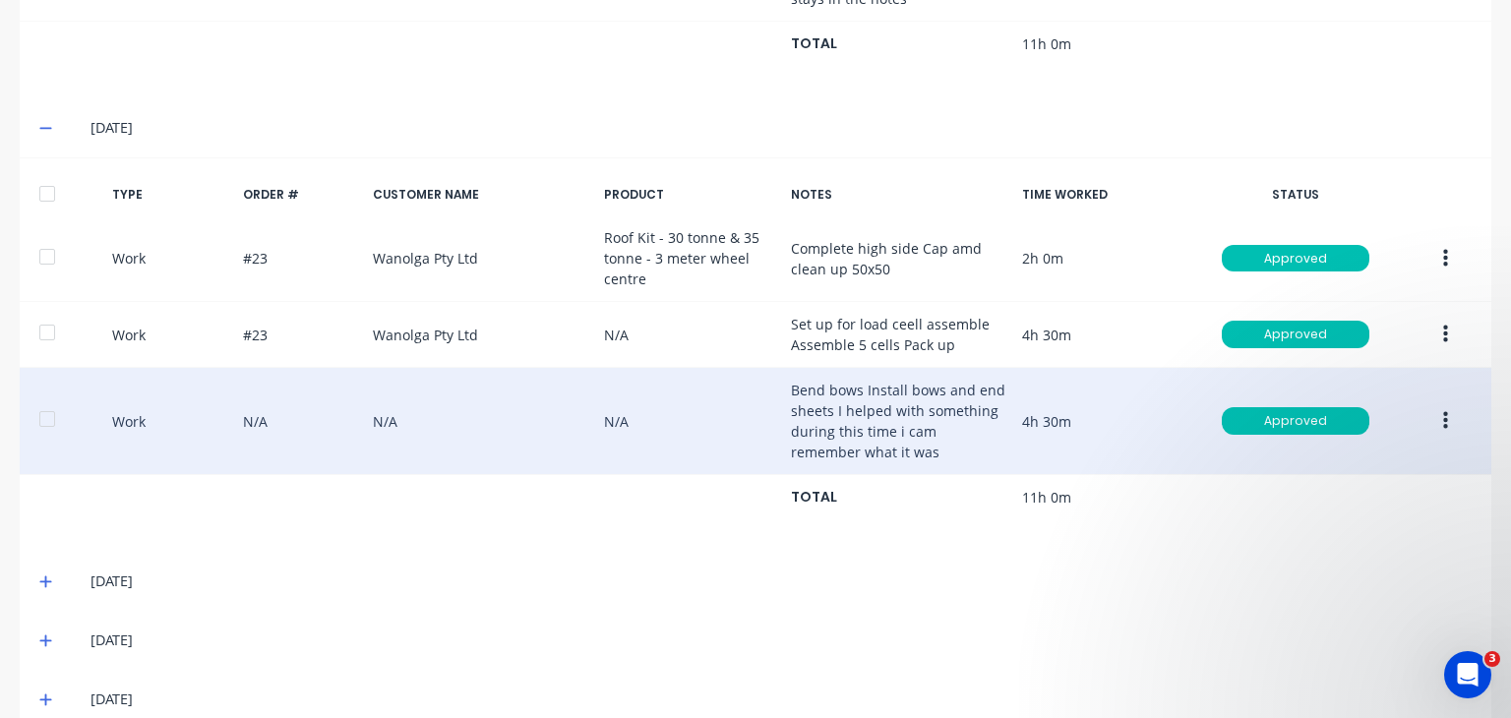
scroll to position [1089, 0]
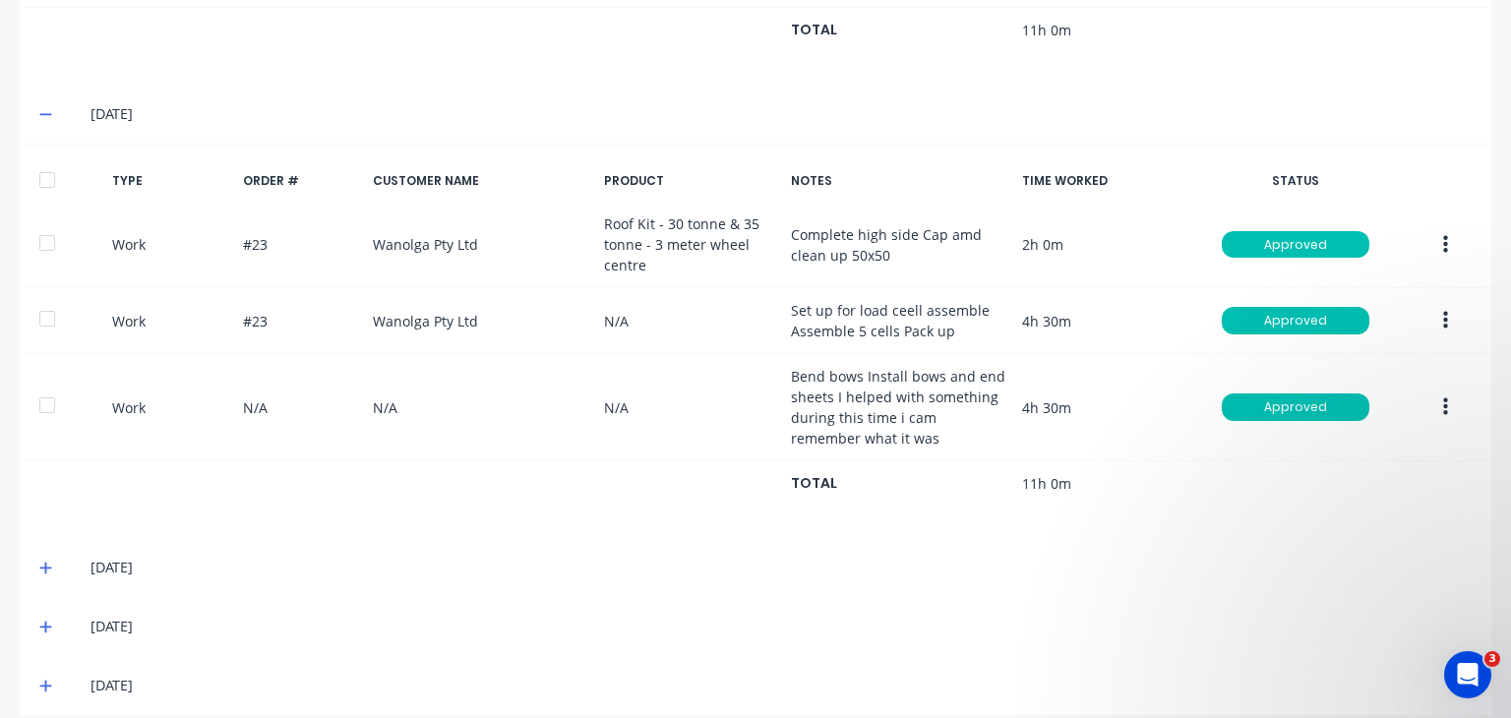
click at [41, 561] on icon at bounding box center [45, 568] width 13 height 14
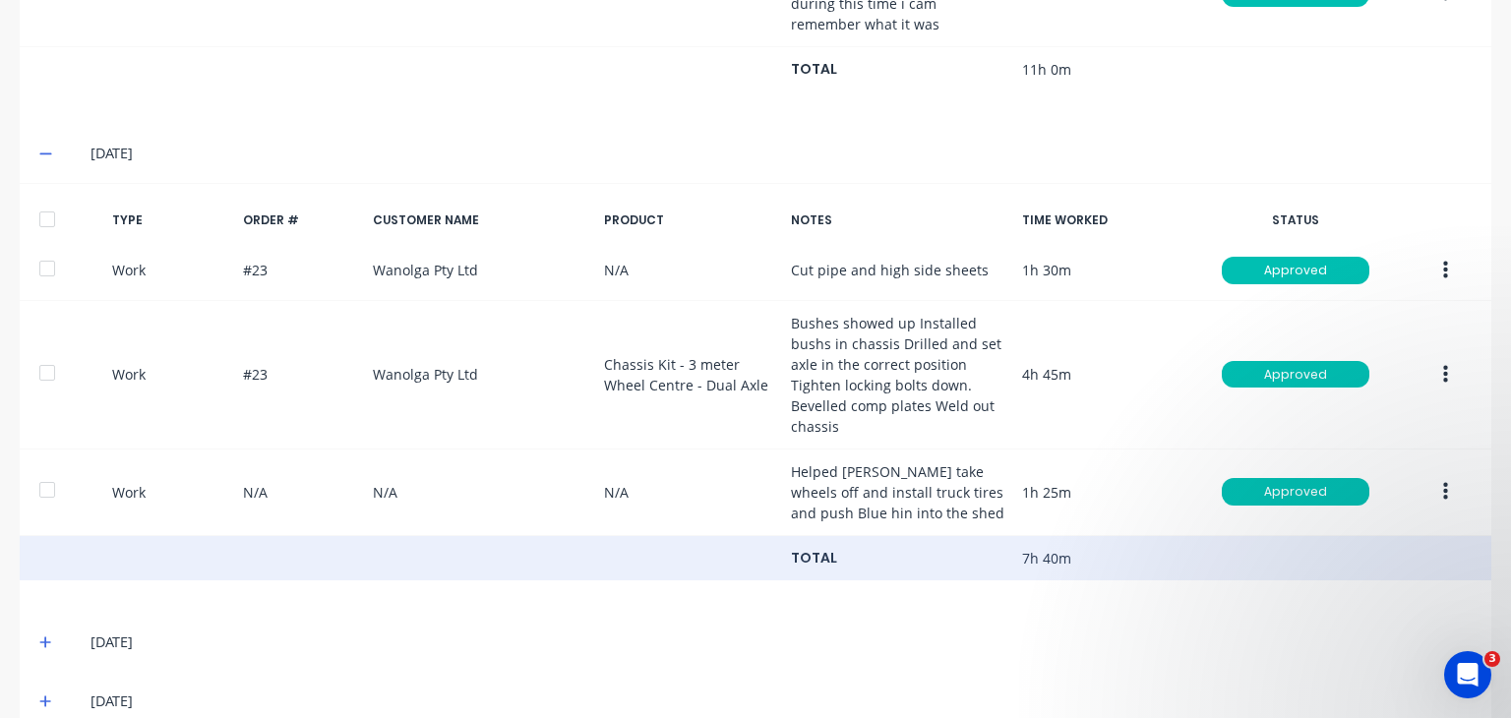
scroll to position [1517, 0]
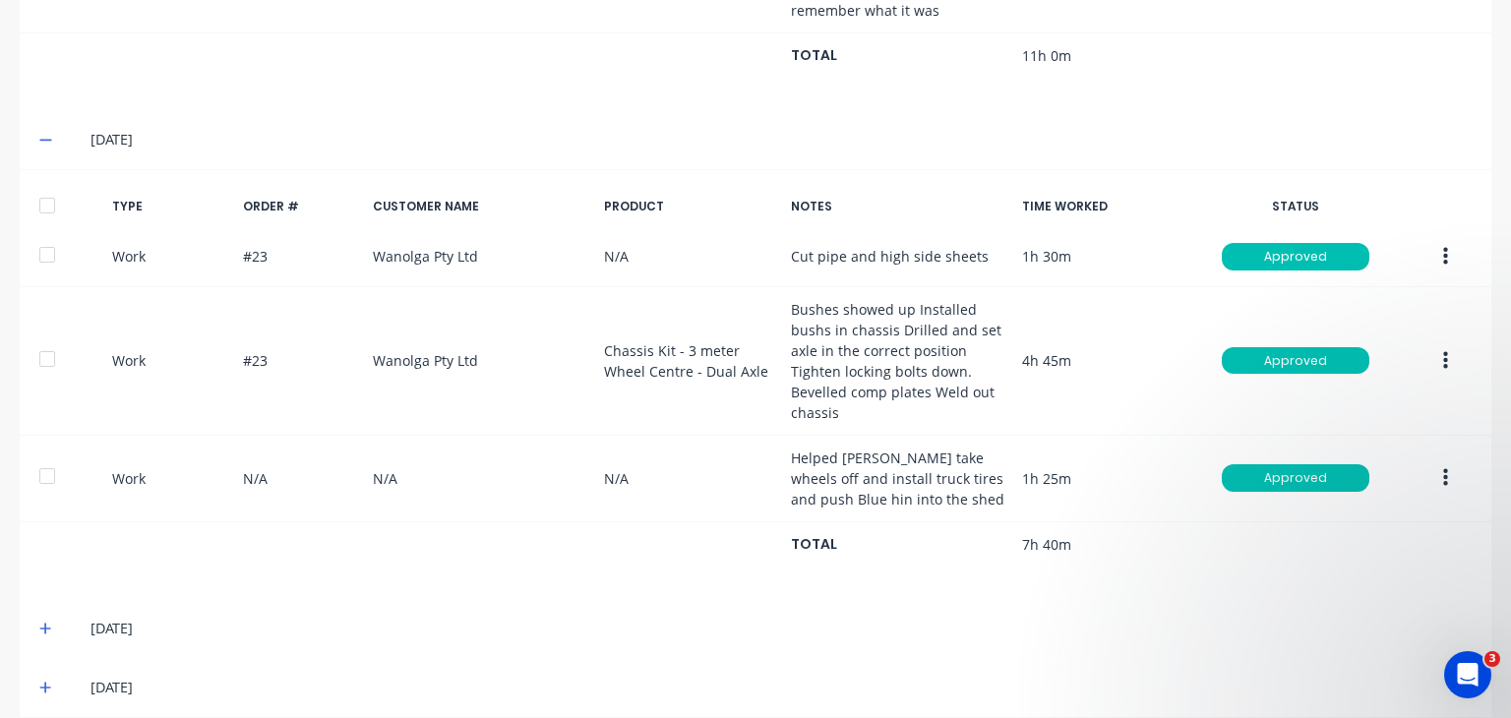
click at [43, 622] on icon at bounding box center [45, 629] width 13 height 14
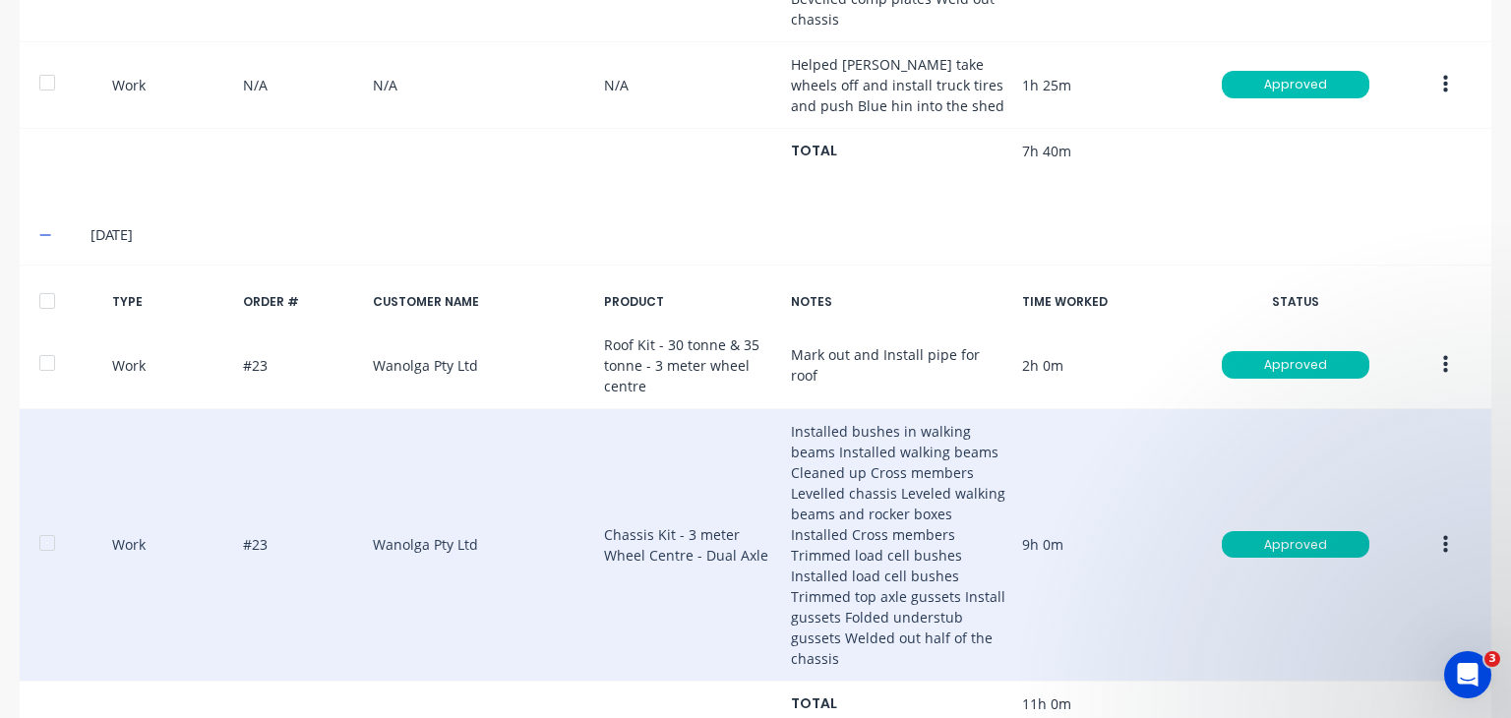
scroll to position [2009, 0]
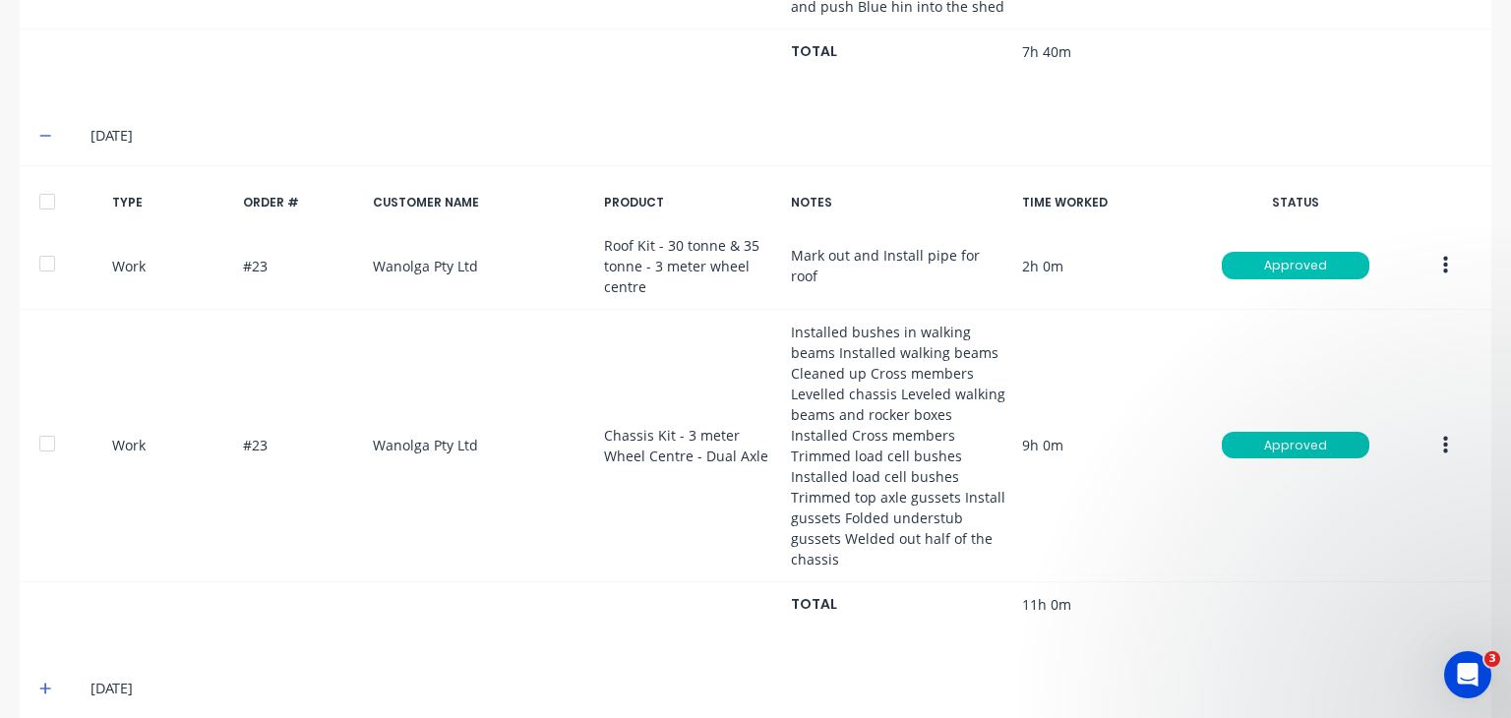
click at [41, 682] on icon at bounding box center [45, 689] width 13 height 14
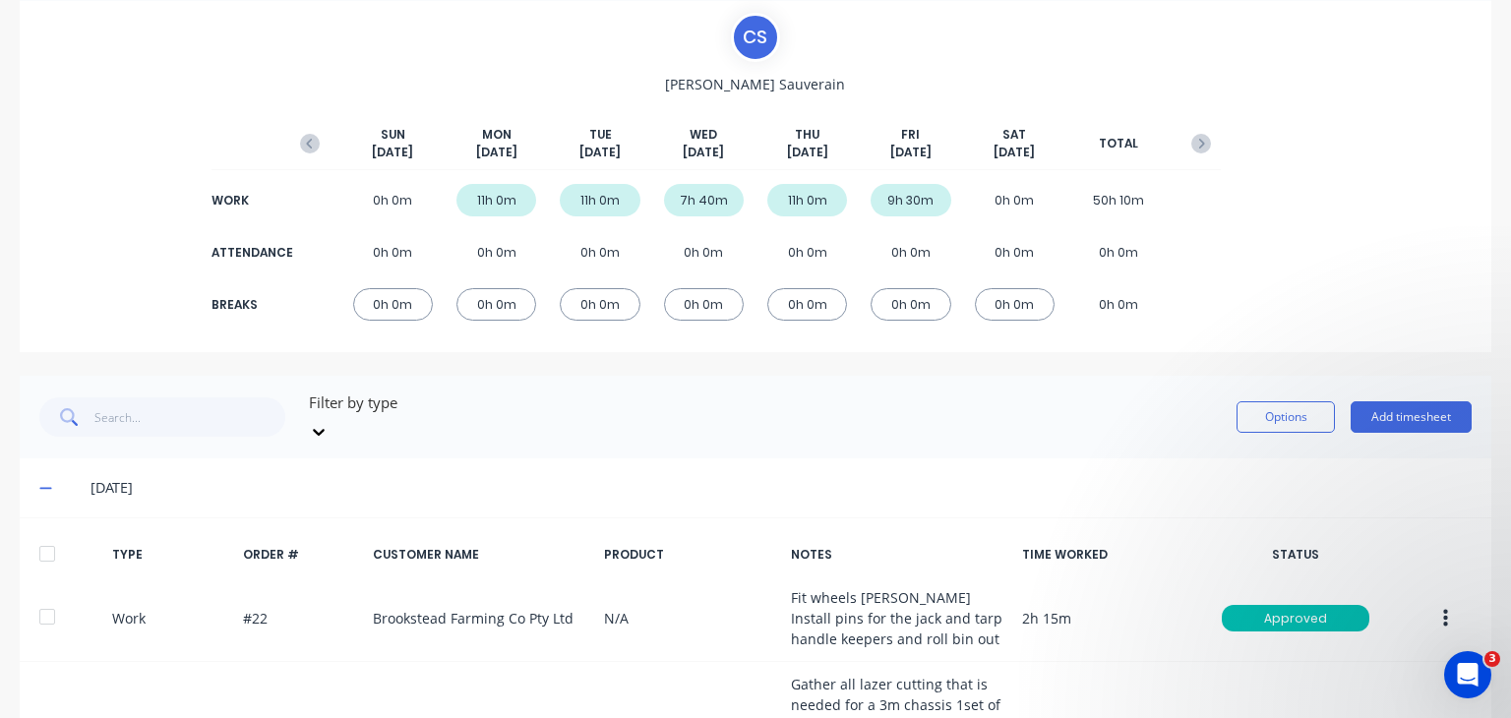
scroll to position [0, 0]
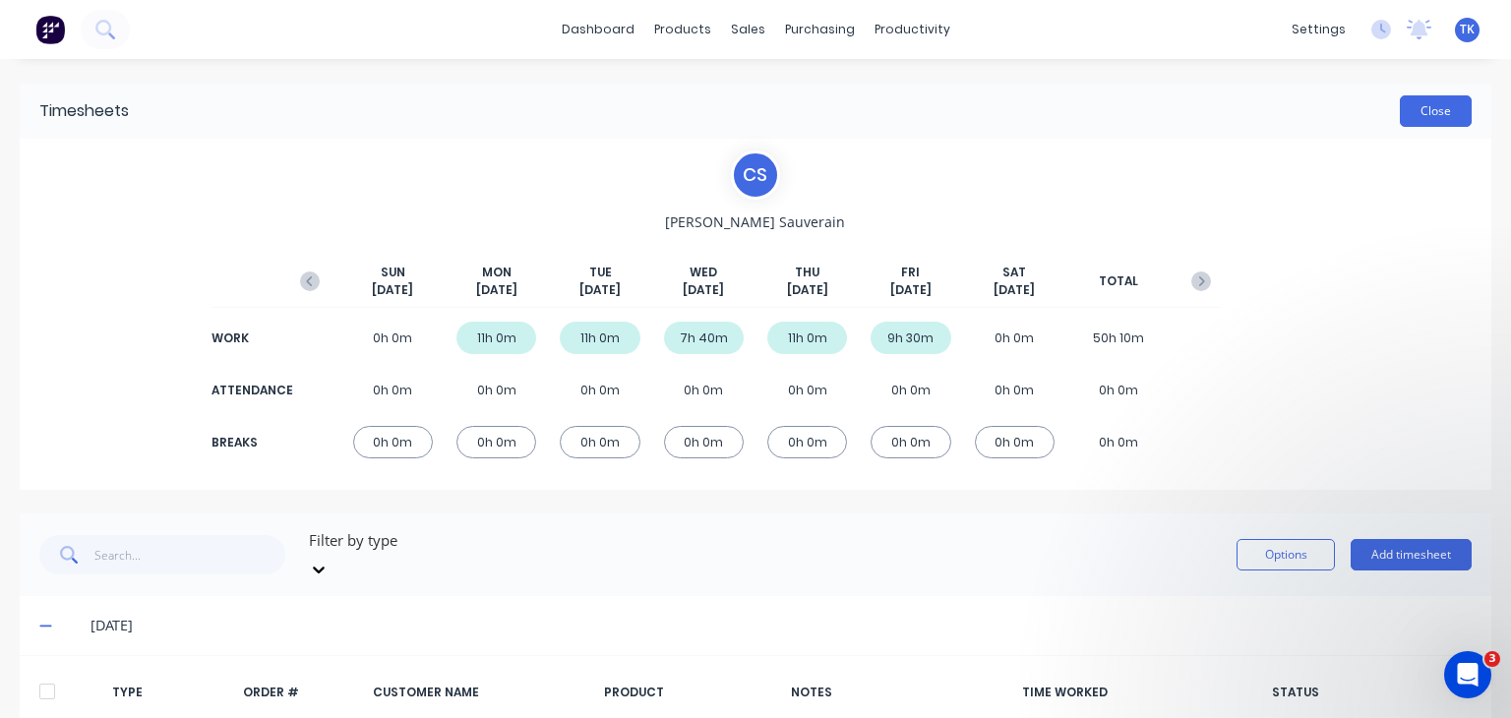
click at [1408, 106] on button "Close" at bounding box center [1436, 110] width 72 height 31
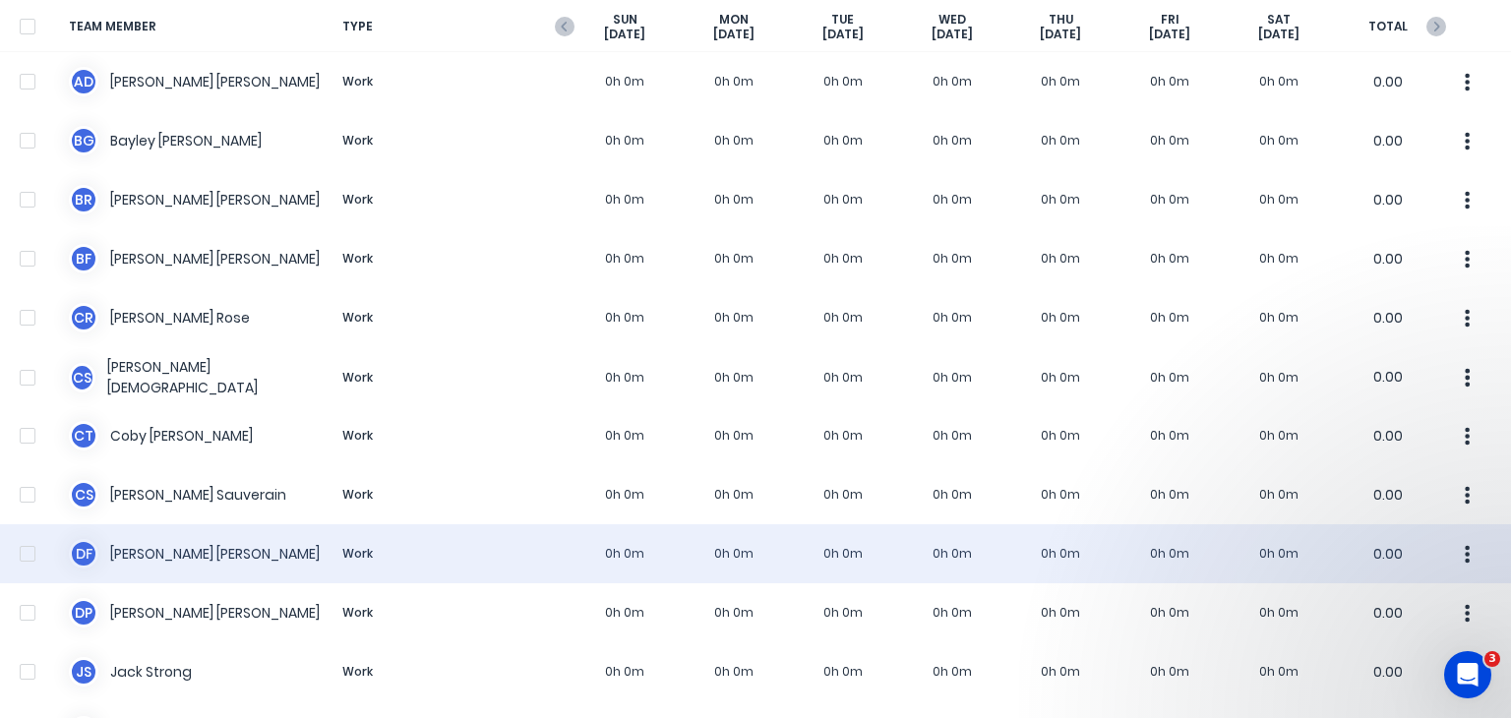
scroll to position [295, 0]
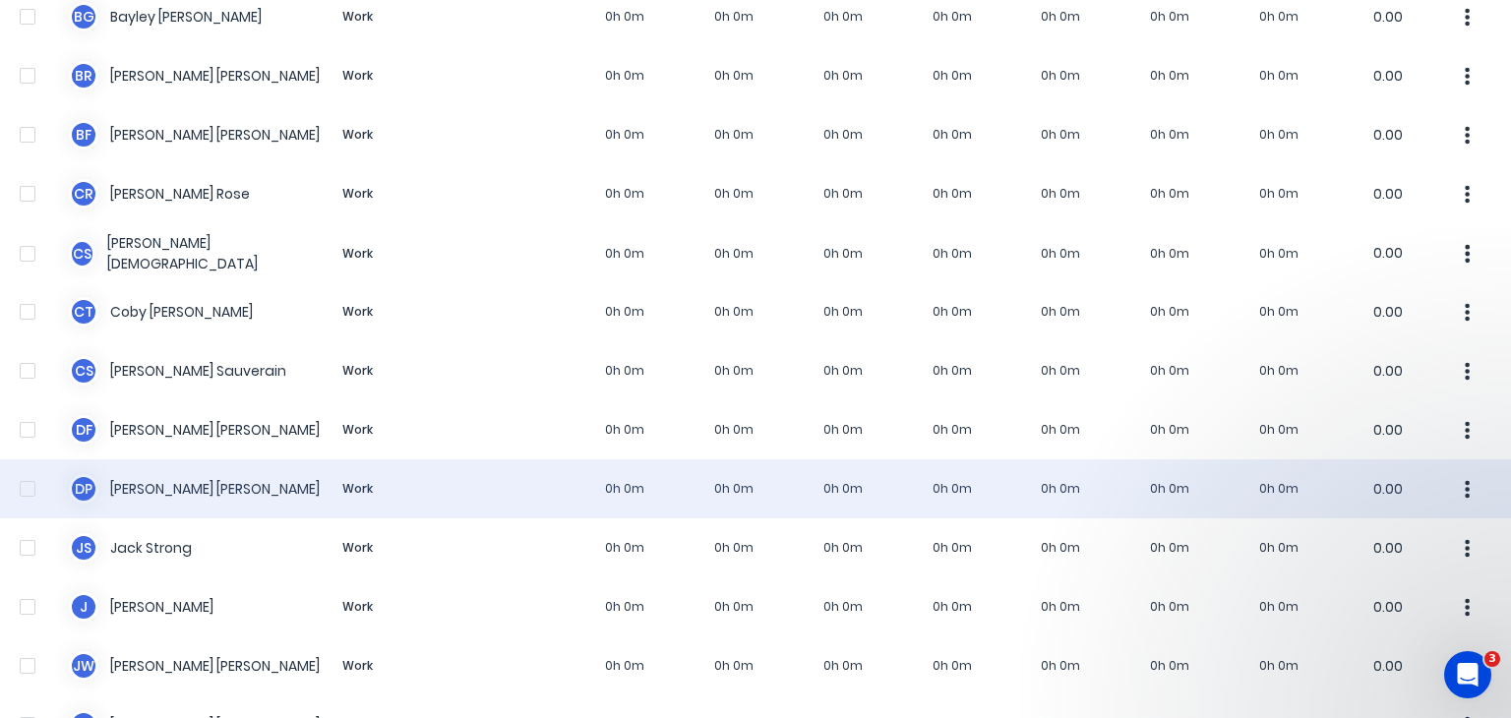
click at [178, 461] on div "D P [PERSON_NAME] Work 0h 0m 0h 0m 0h 0m 0h 0m 0h 0m 0h 0m 0h 0m 0.00" at bounding box center [755, 488] width 1511 height 59
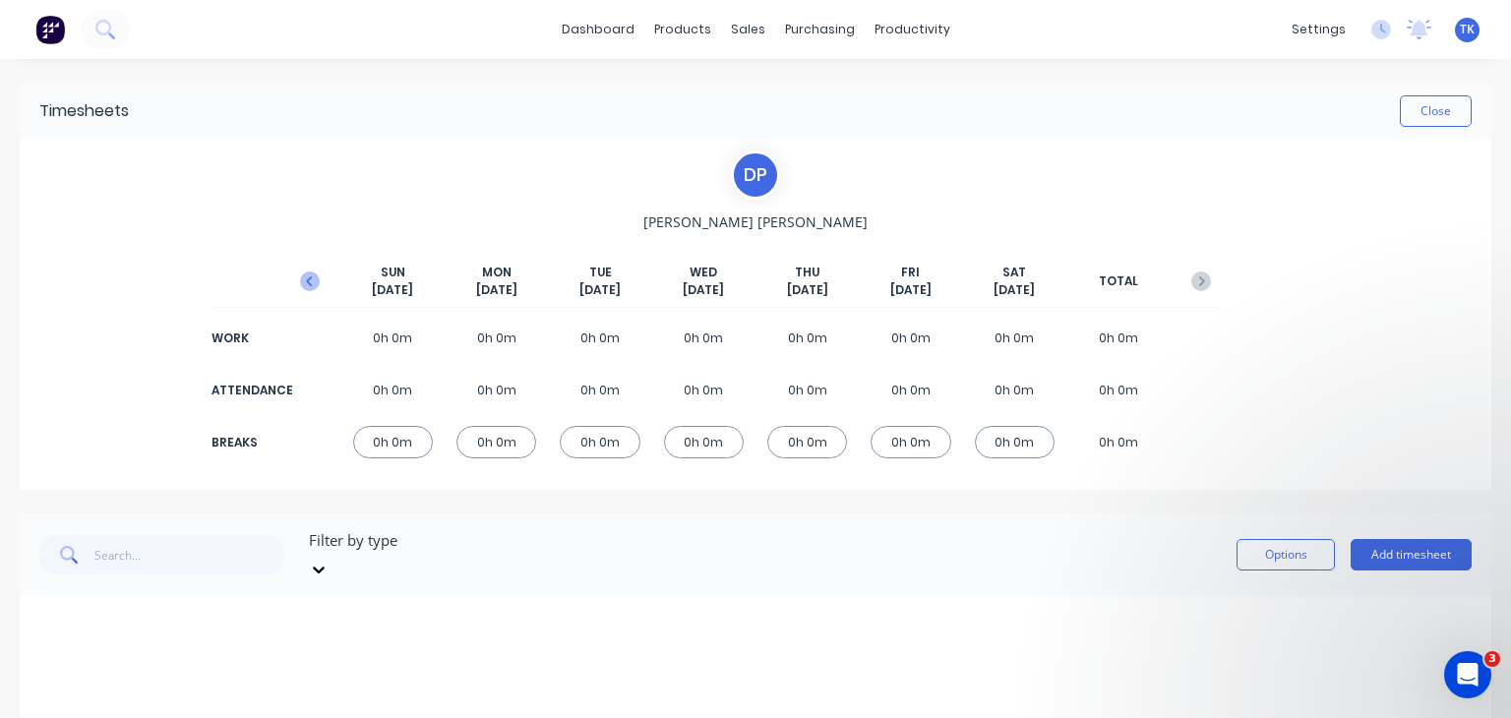
click at [301, 282] on icon "button" at bounding box center [310, 281] width 20 height 20
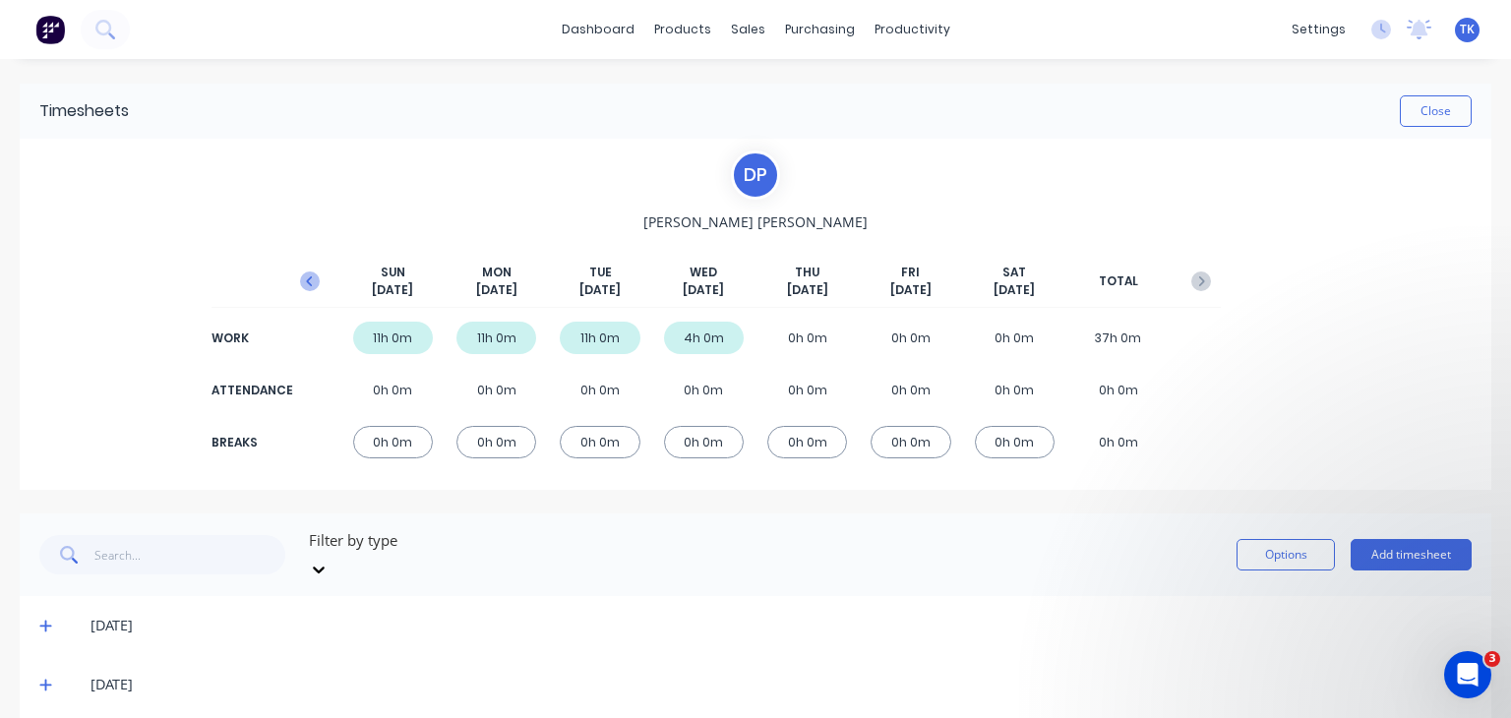
click at [304, 277] on icon "button" at bounding box center [310, 281] width 20 height 20
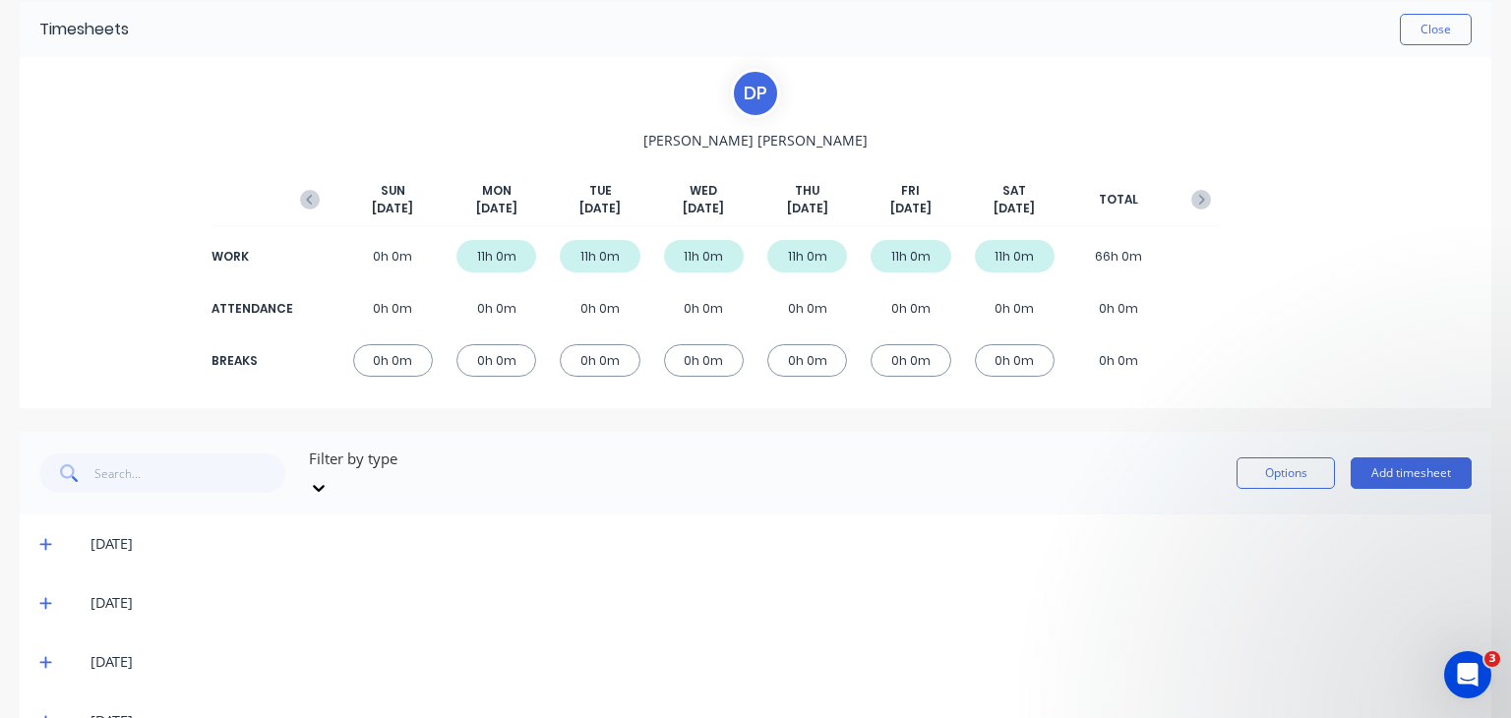
scroll to position [197, 0]
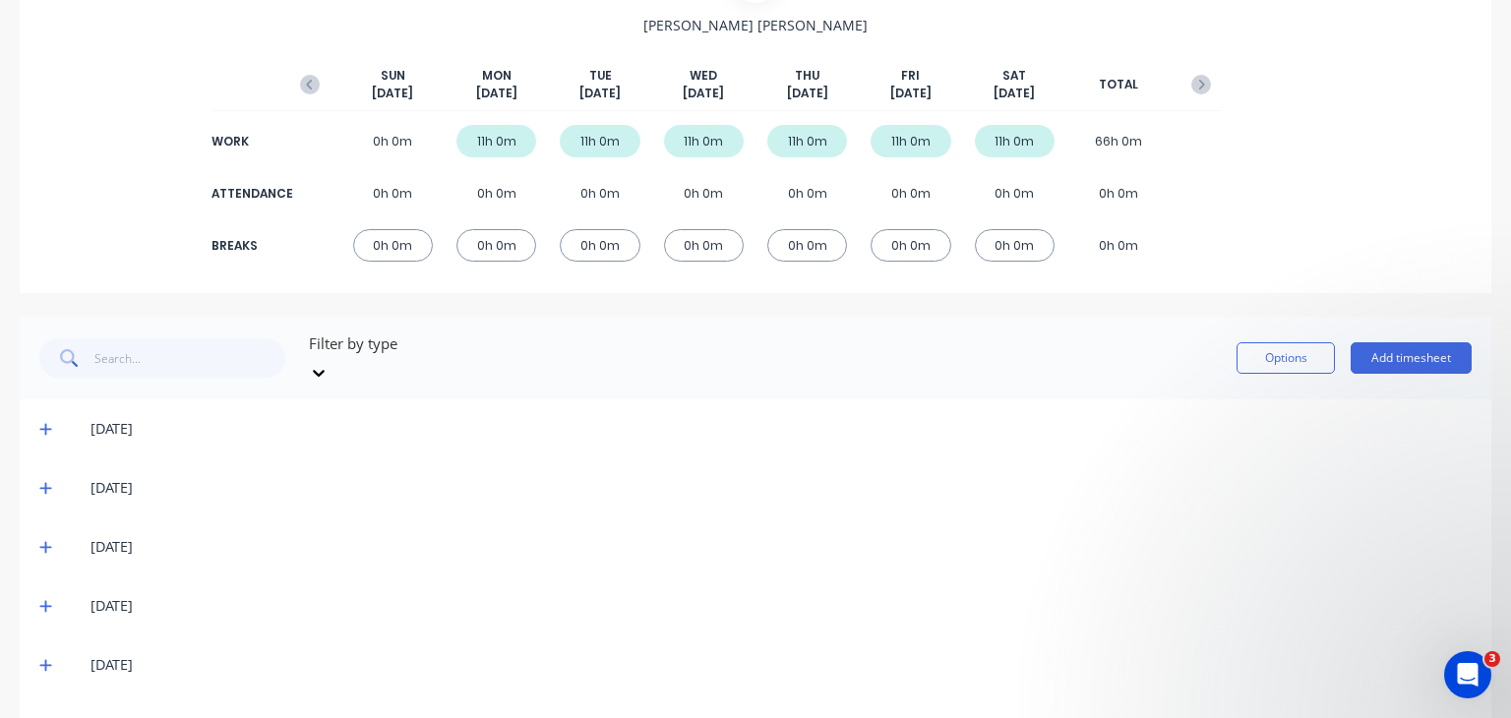
click at [52, 419] on span at bounding box center [49, 429] width 20 height 20
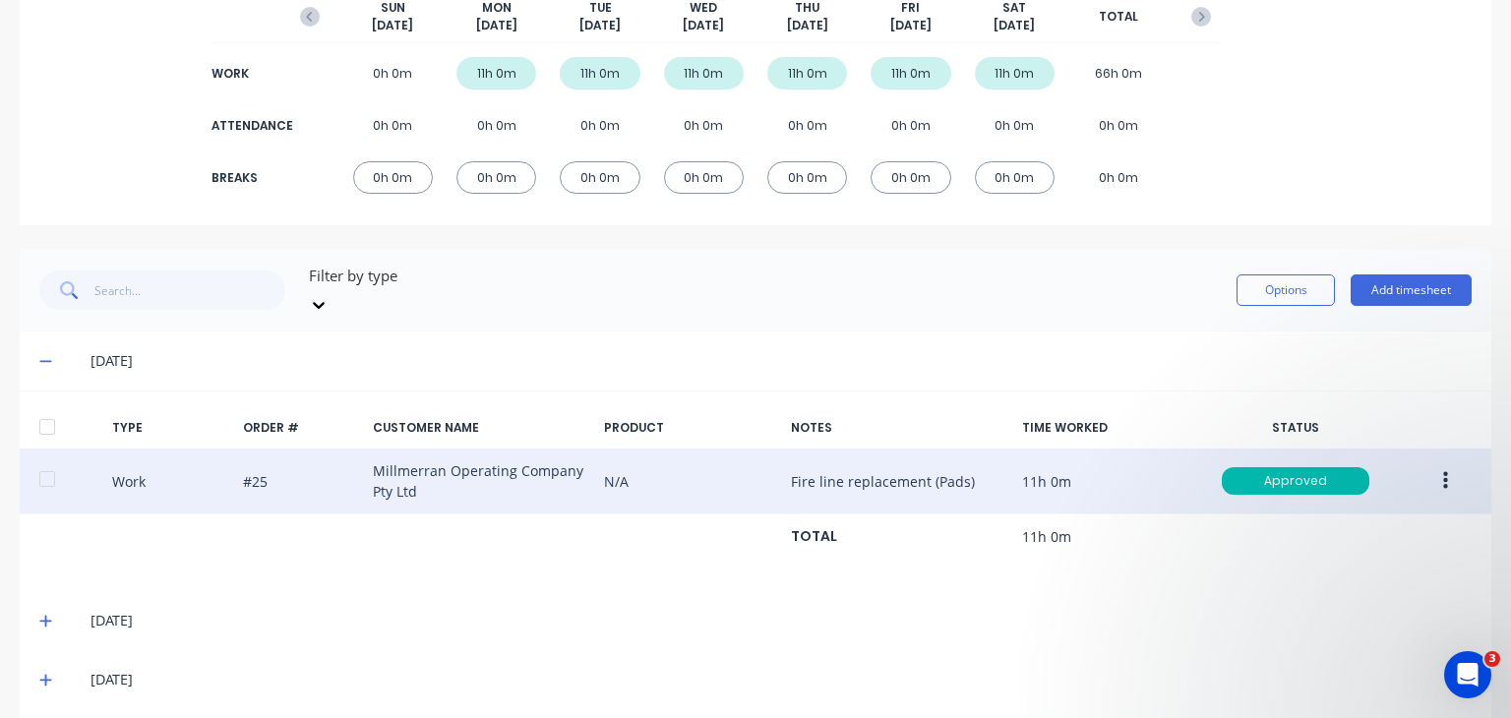
scroll to position [295, 0]
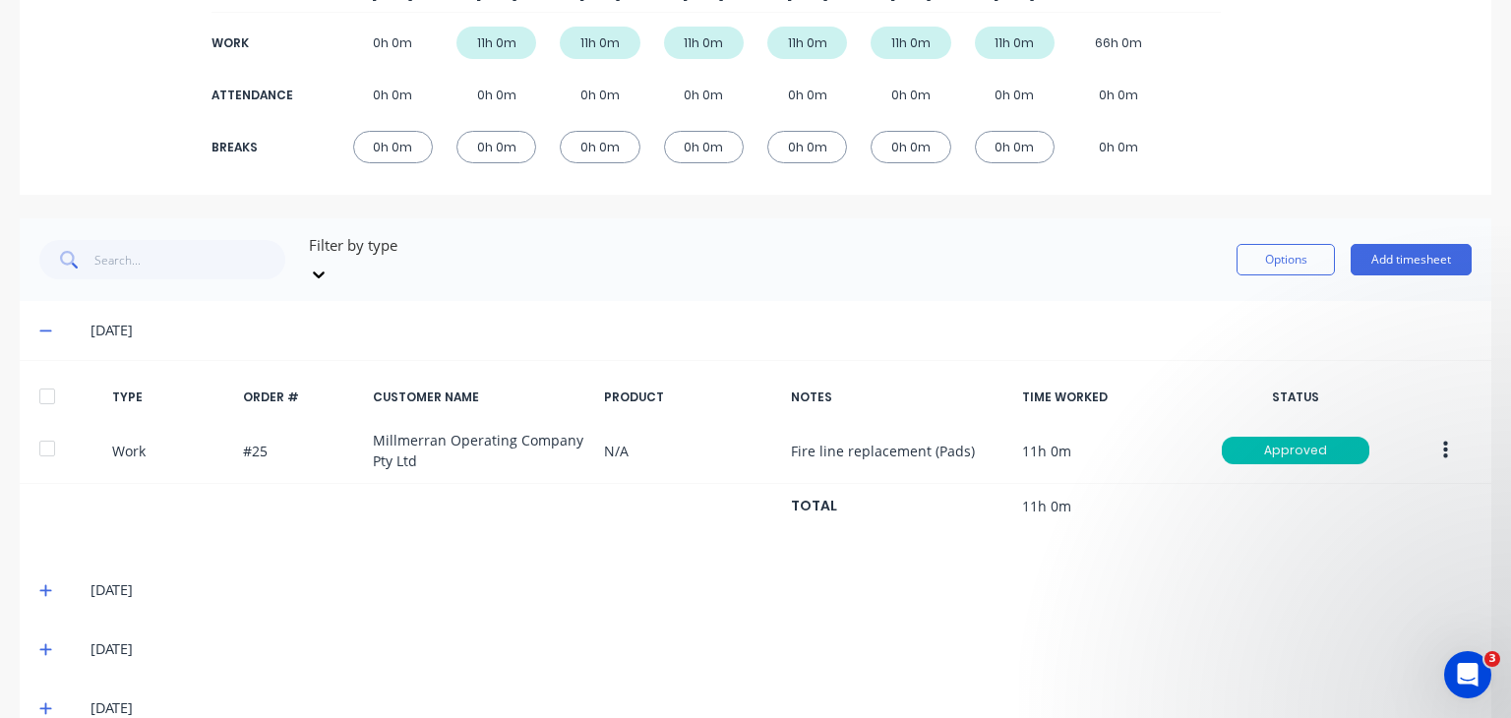
click at [25, 564] on div "[DATE]" at bounding box center [755, 590] width 1471 height 59
click at [43, 583] on icon at bounding box center [45, 590] width 13 height 14
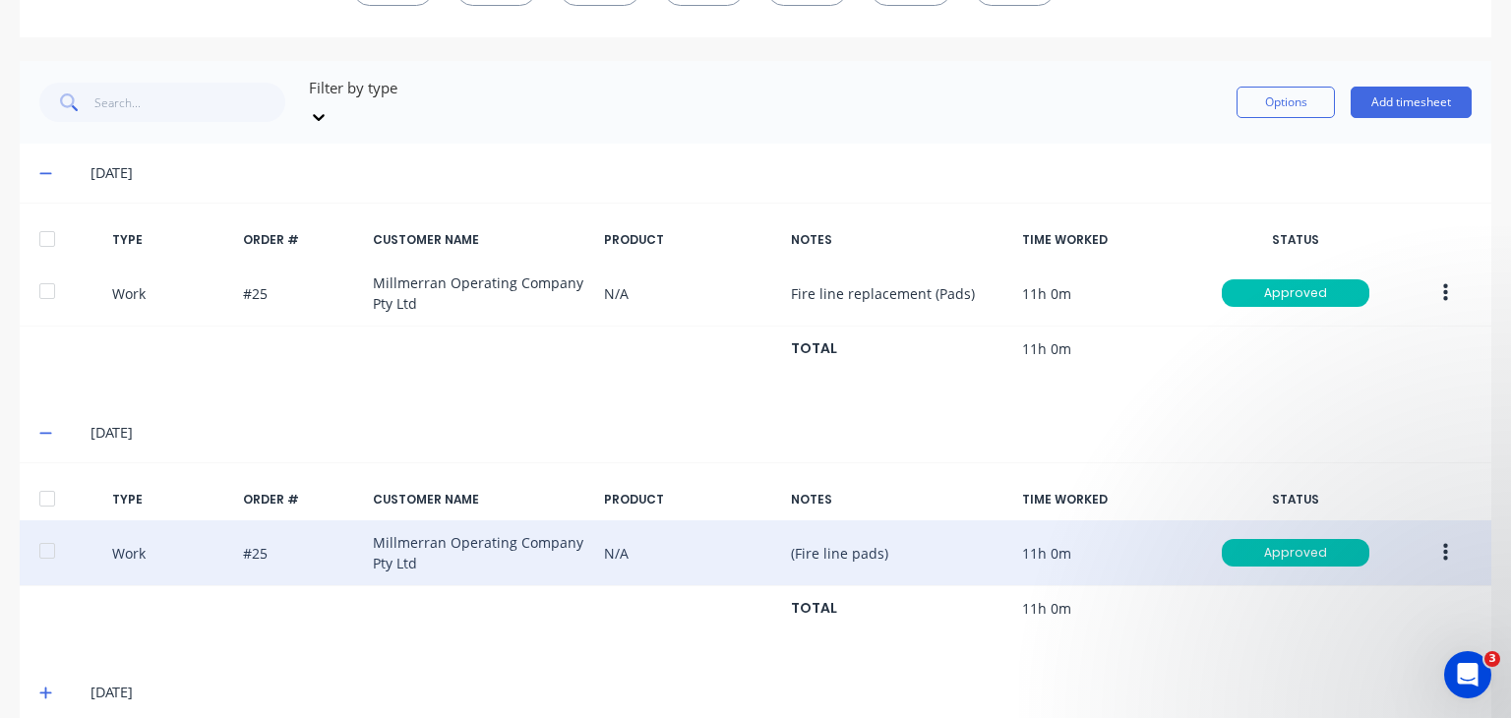
scroll to position [492, 0]
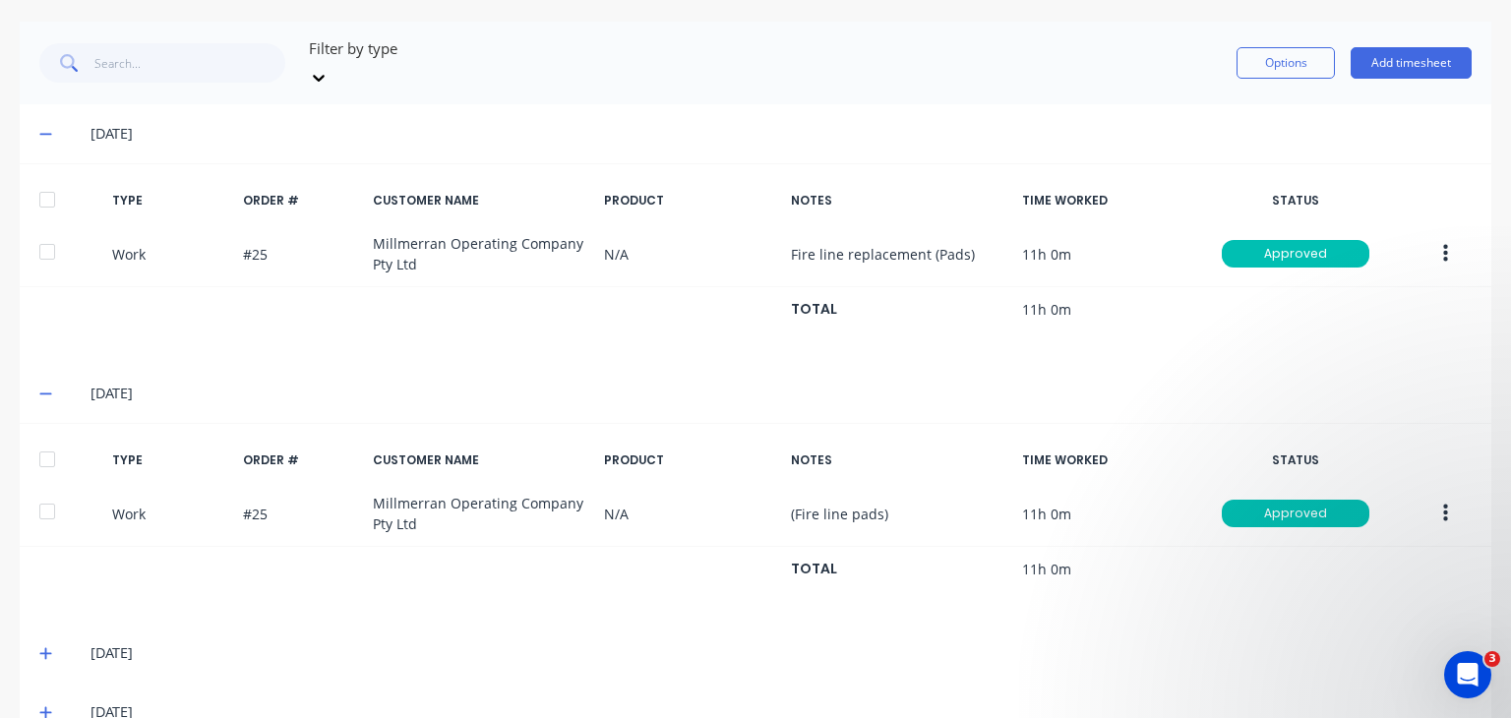
click at [49, 646] on icon at bounding box center [45, 653] width 13 height 14
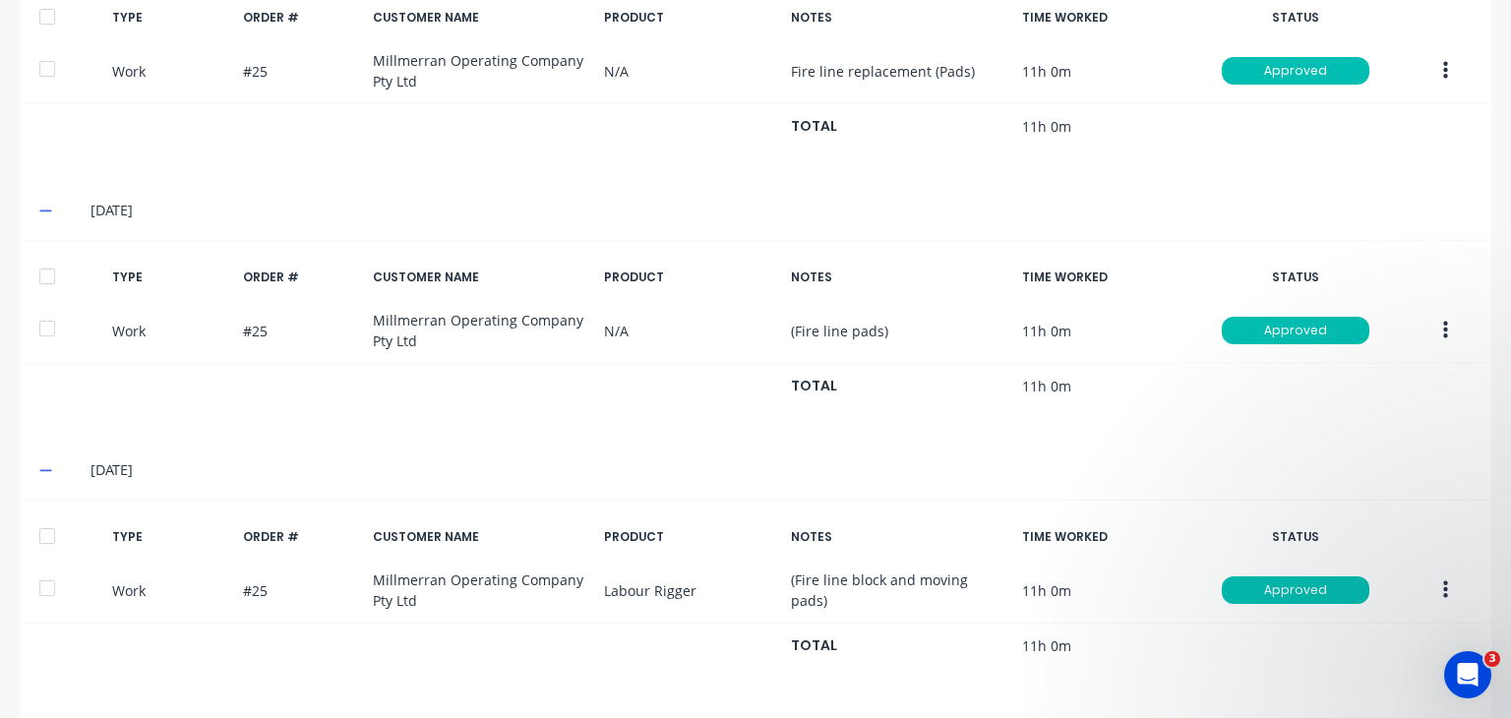
scroll to position [787, 0]
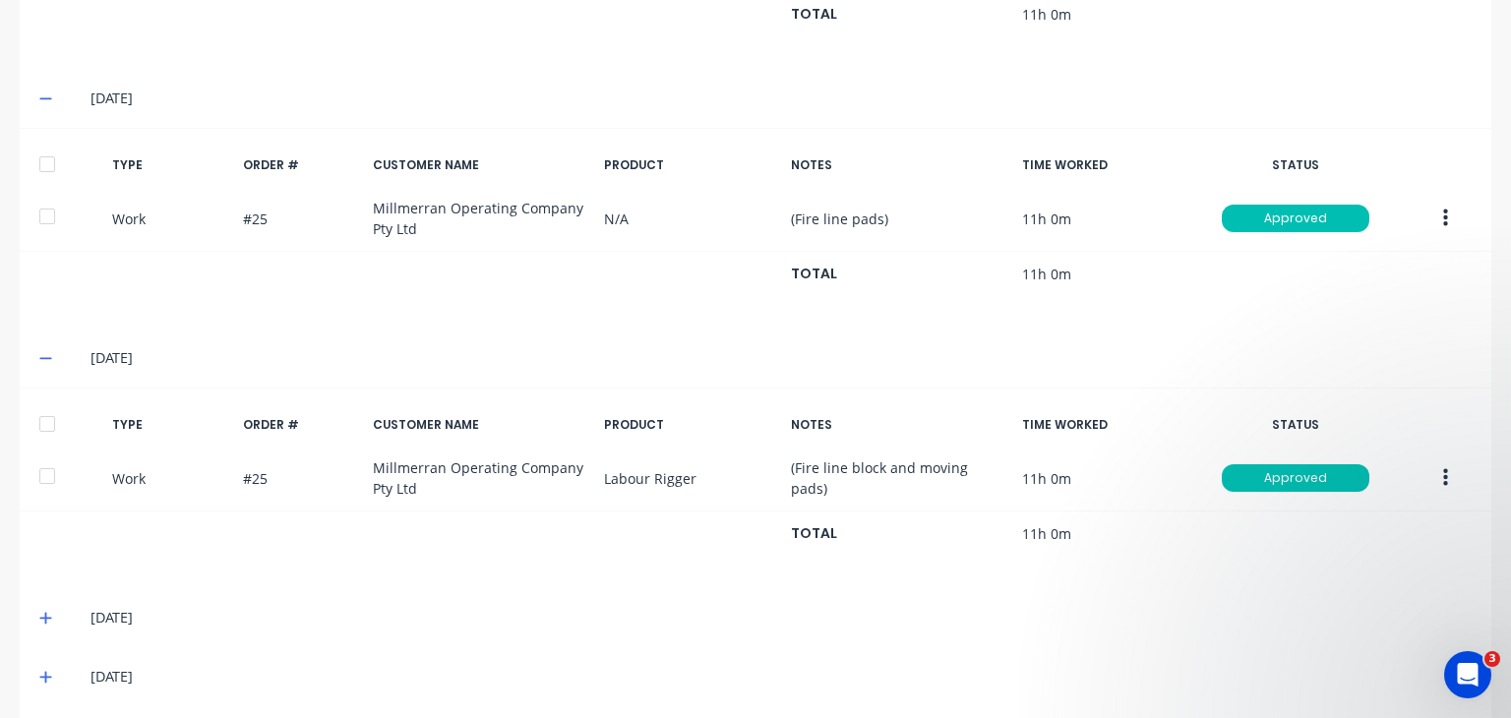
click at [43, 611] on icon at bounding box center [45, 618] width 13 height 14
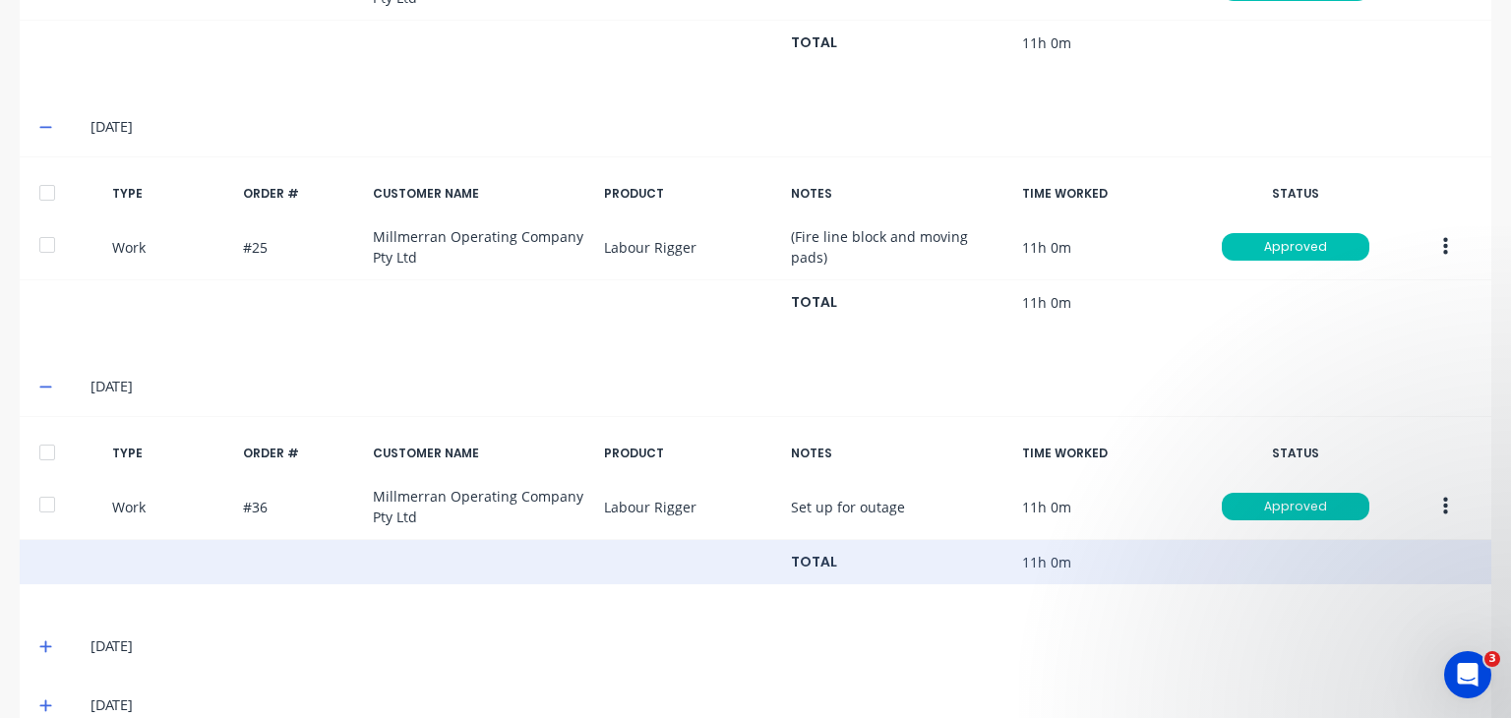
scroll to position [1037, 0]
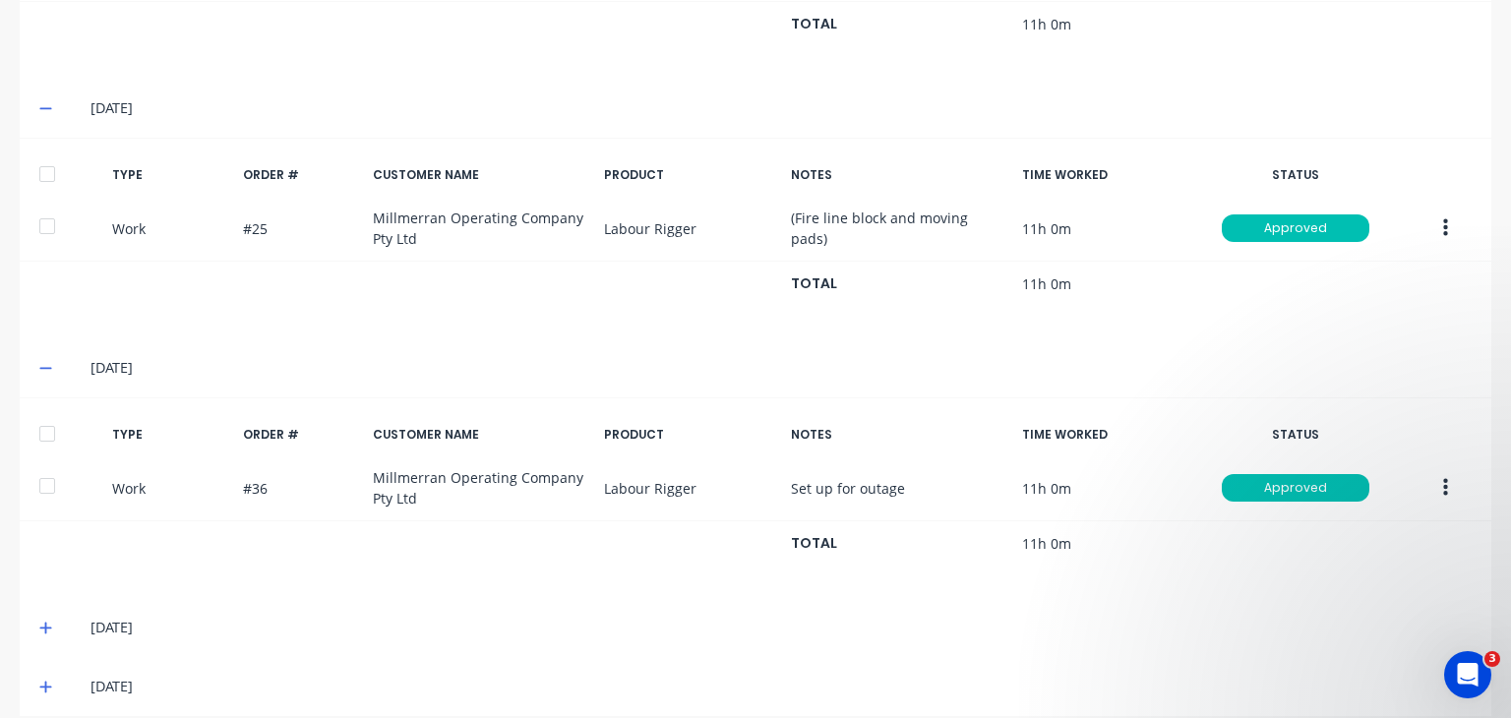
drag, startPoint x: 43, startPoint y: 607, endPoint x: 150, endPoint y: 571, distance: 112.9
click at [44, 621] on icon at bounding box center [45, 628] width 13 height 14
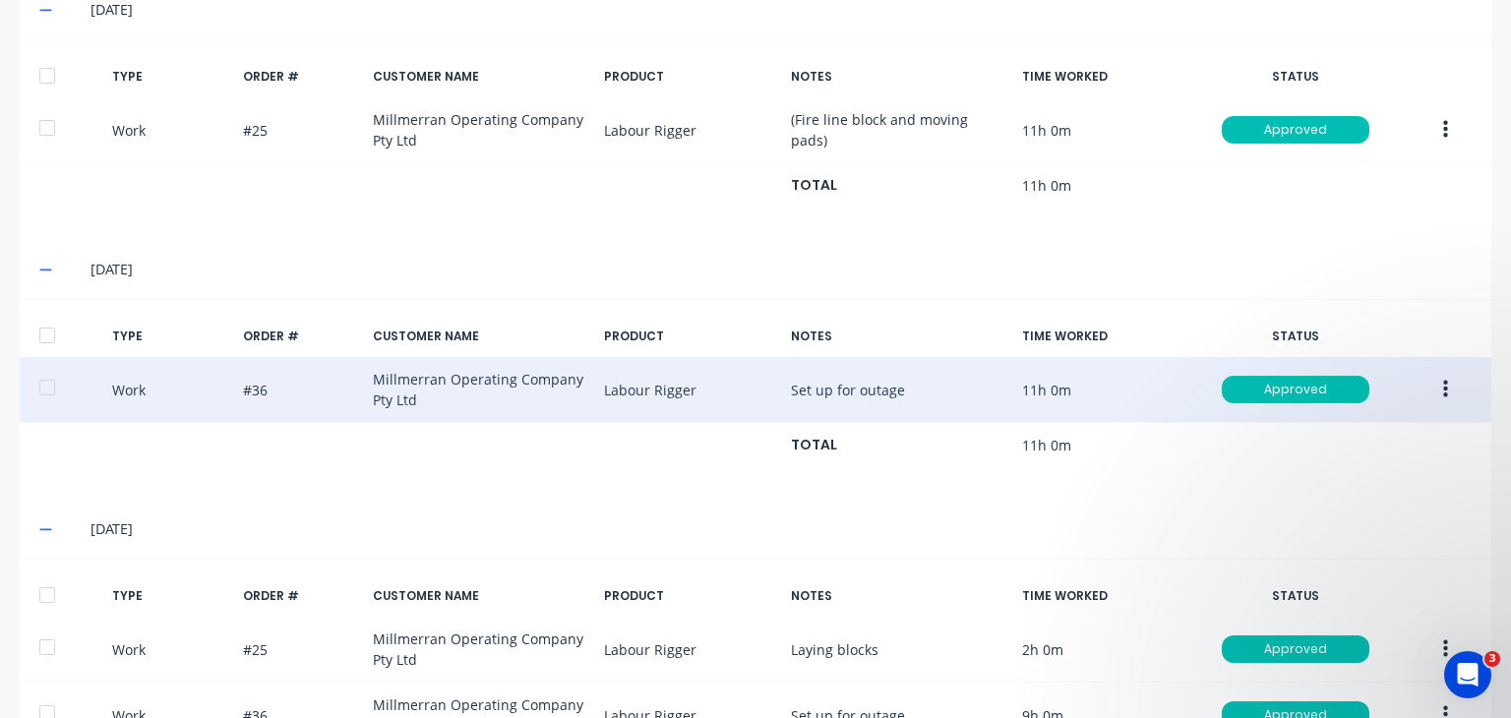
scroll to position [1302, 0]
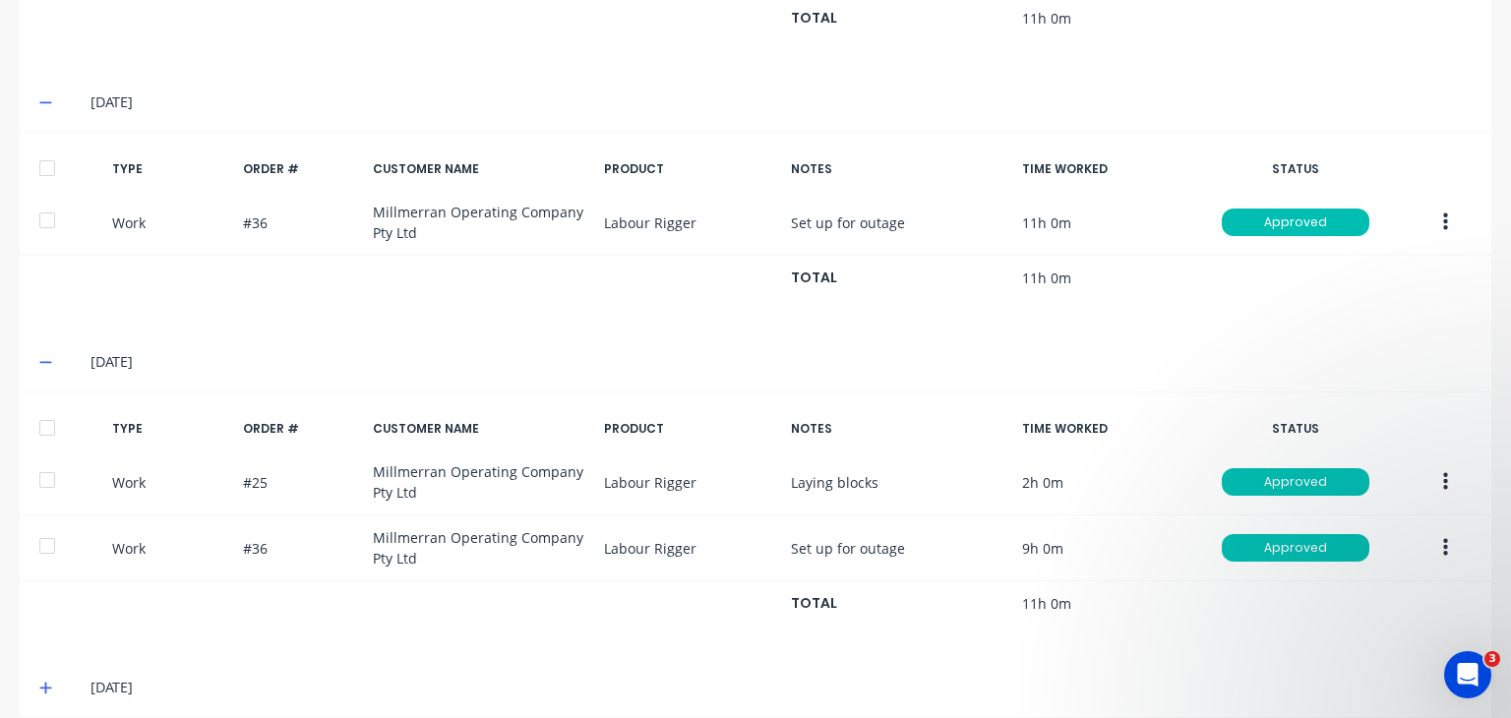
click at [43, 683] on icon at bounding box center [45, 689] width 12 height 12
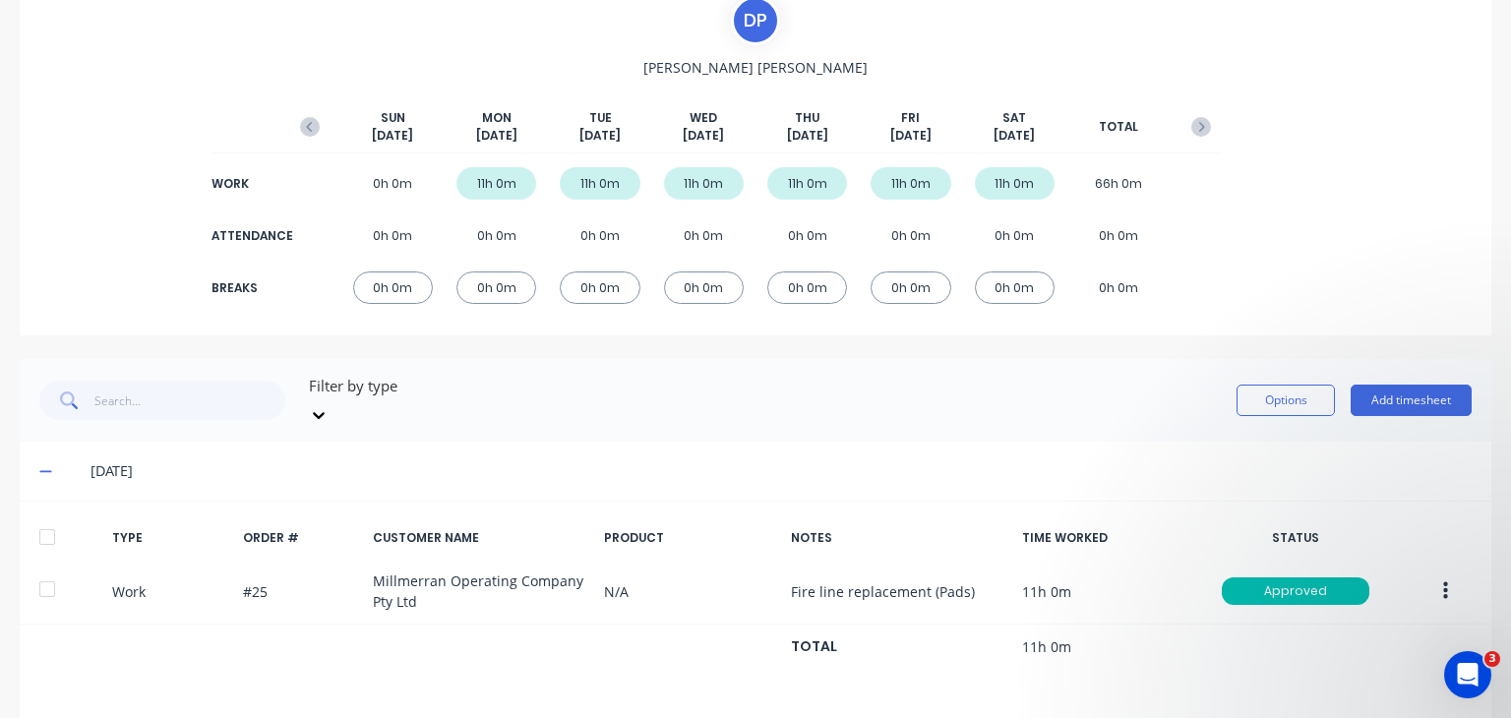
scroll to position [0, 0]
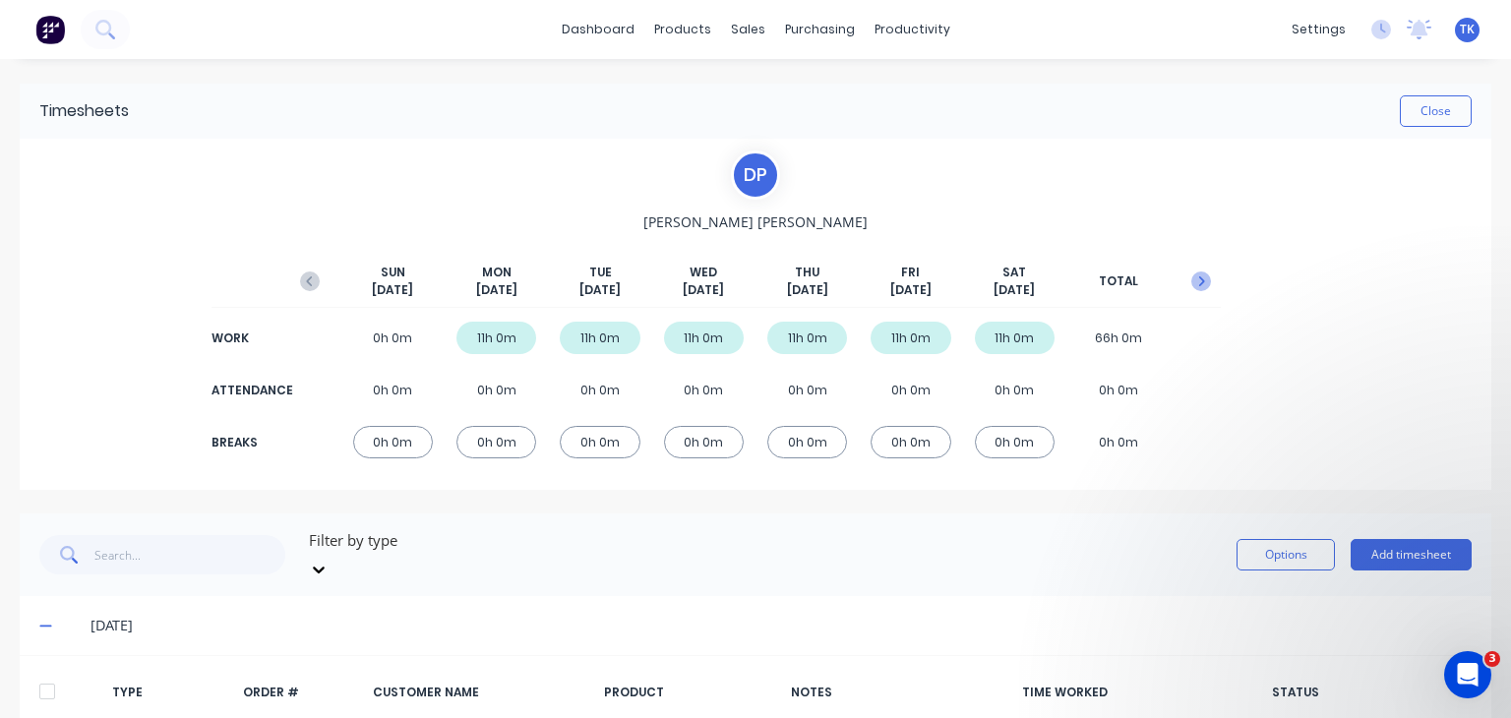
click at [1193, 279] on icon "button" at bounding box center [1201, 281] width 20 height 20
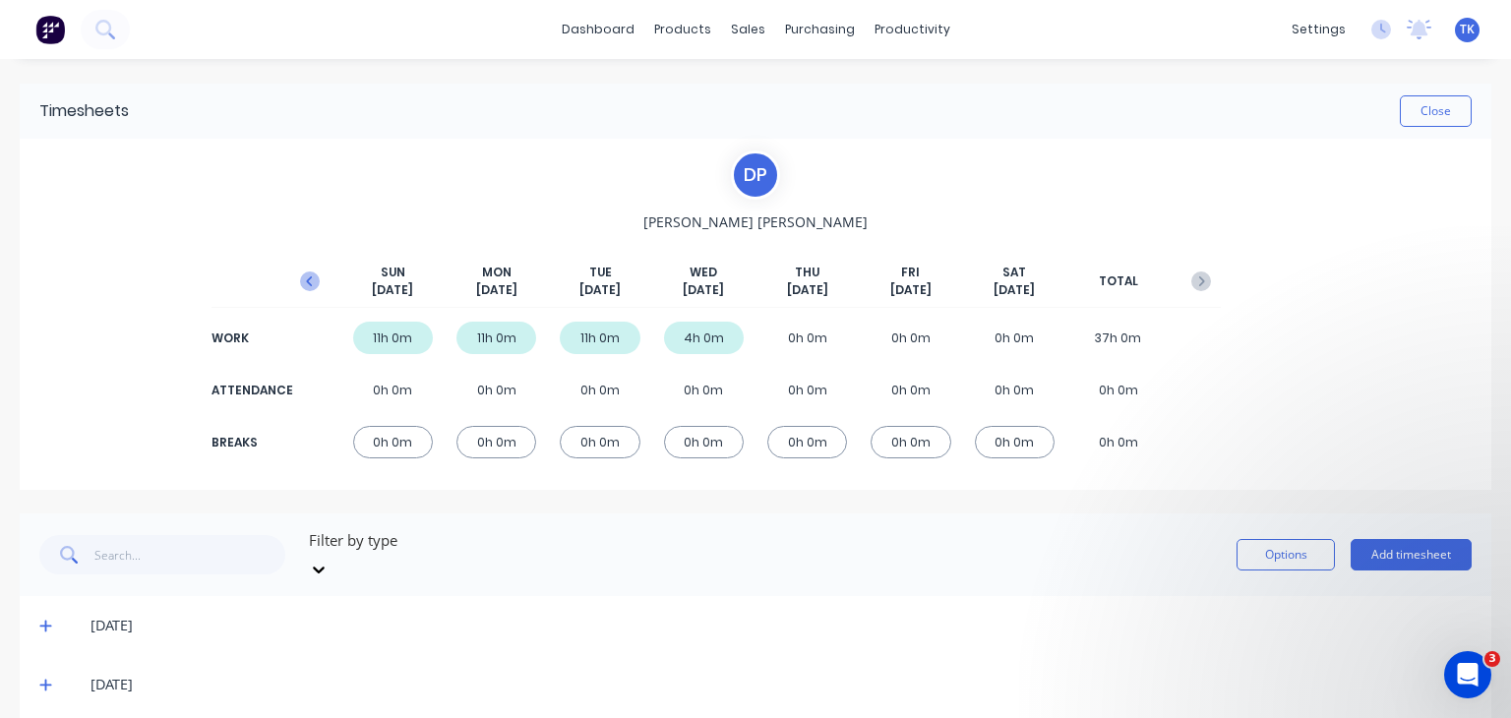
click at [306, 282] on icon "button" at bounding box center [309, 281] width 6 height 10
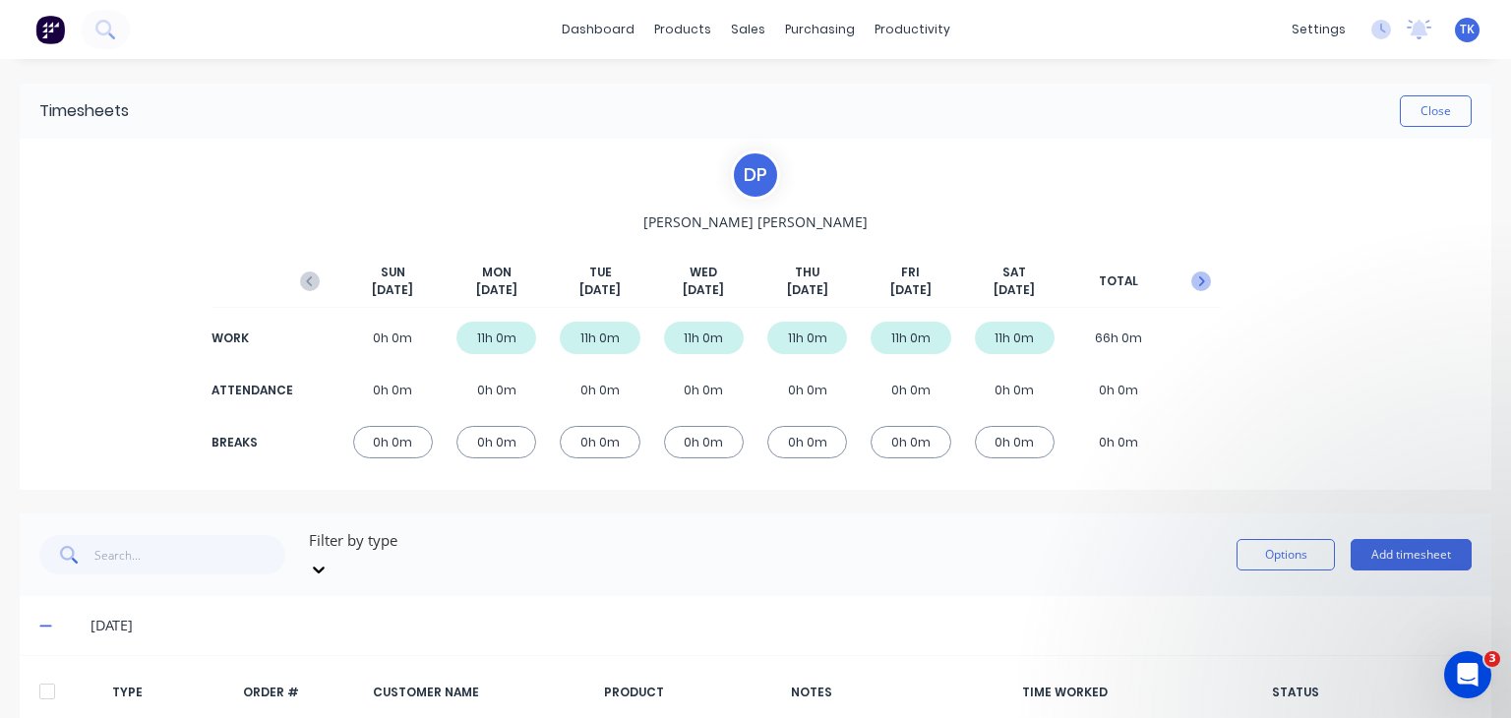
click at [1191, 285] on icon "button" at bounding box center [1201, 281] width 20 height 20
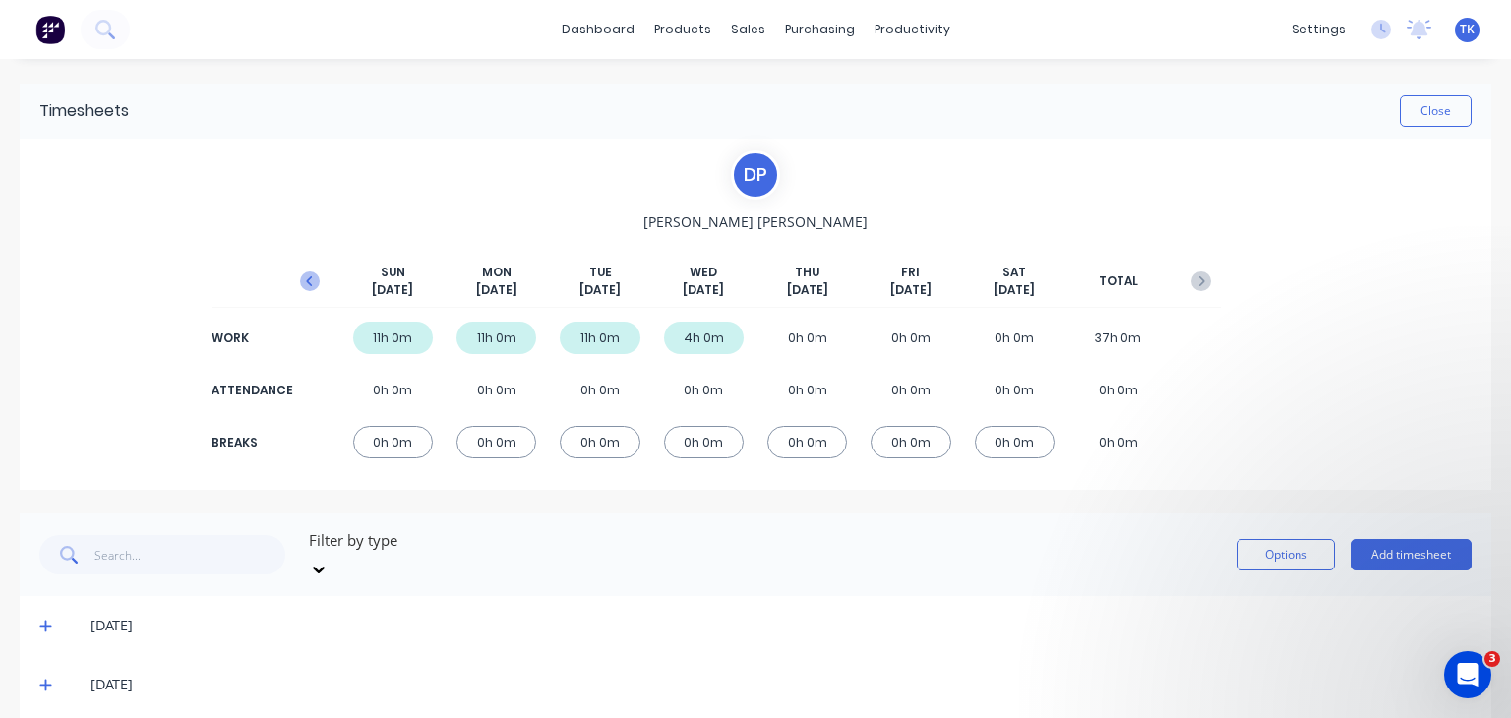
click at [301, 277] on icon "button" at bounding box center [310, 281] width 20 height 20
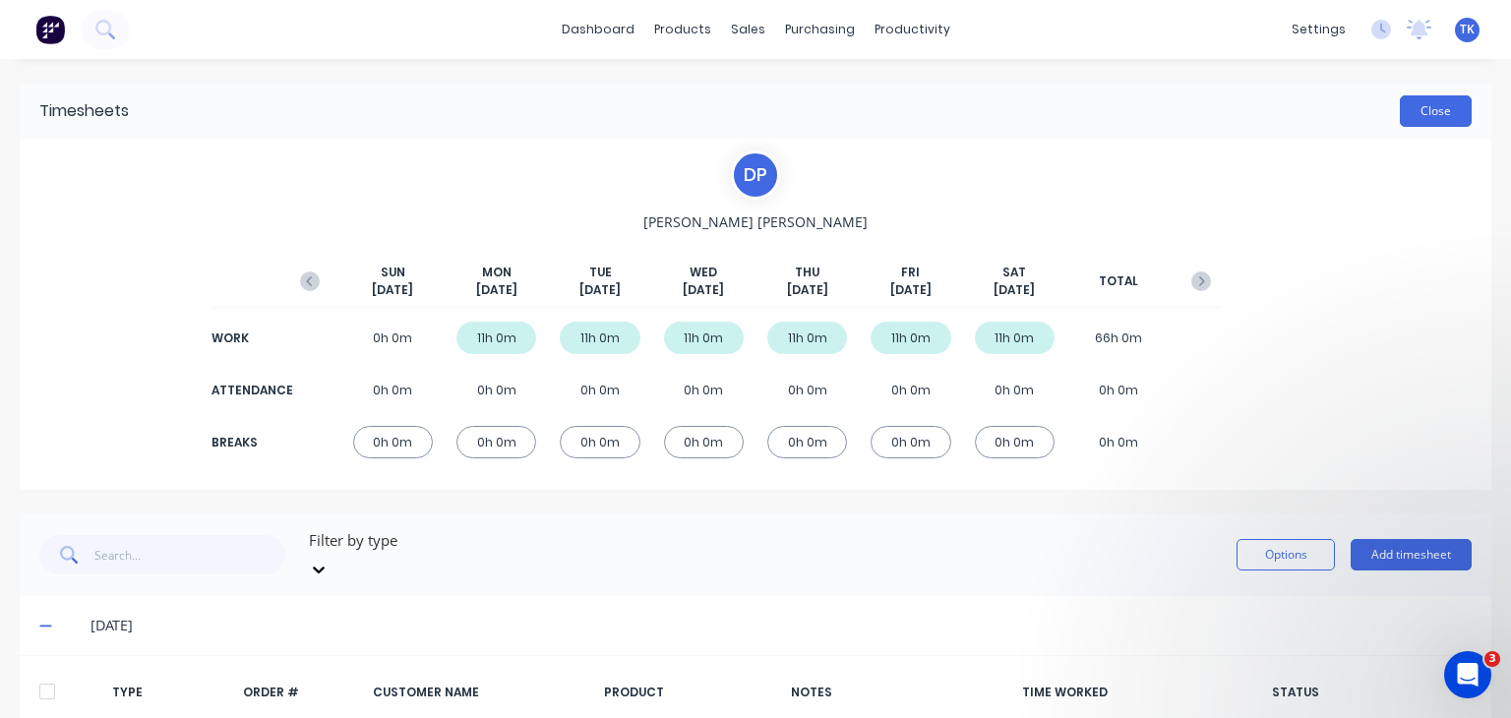
click at [1425, 104] on button "Close" at bounding box center [1436, 110] width 72 height 31
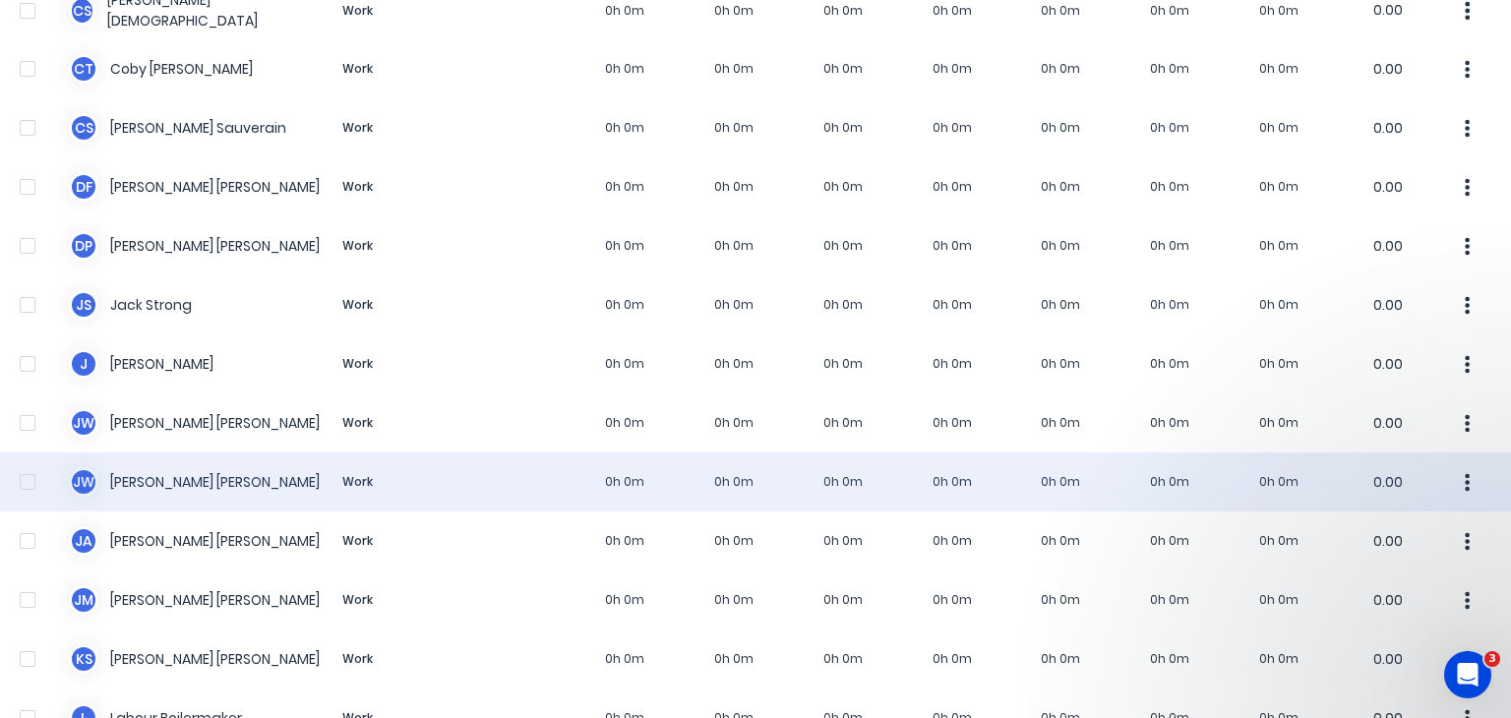
scroll to position [590, 0]
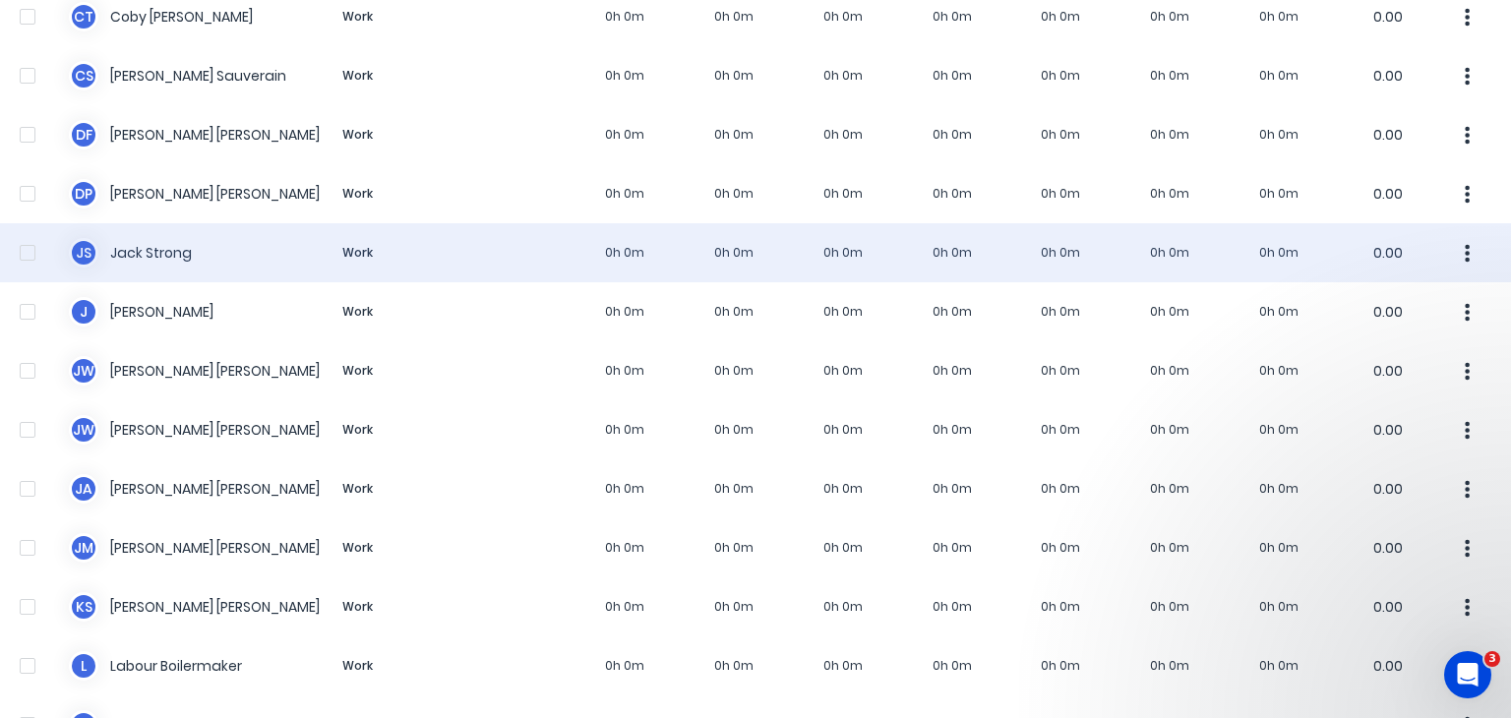
click at [161, 238] on div "J S [PERSON_NAME] Work 0h 0m 0h 0m 0h 0m 0h 0m 0h 0m 0h 0m 0h 0m 0.00" at bounding box center [755, 252] width 1511 height 59
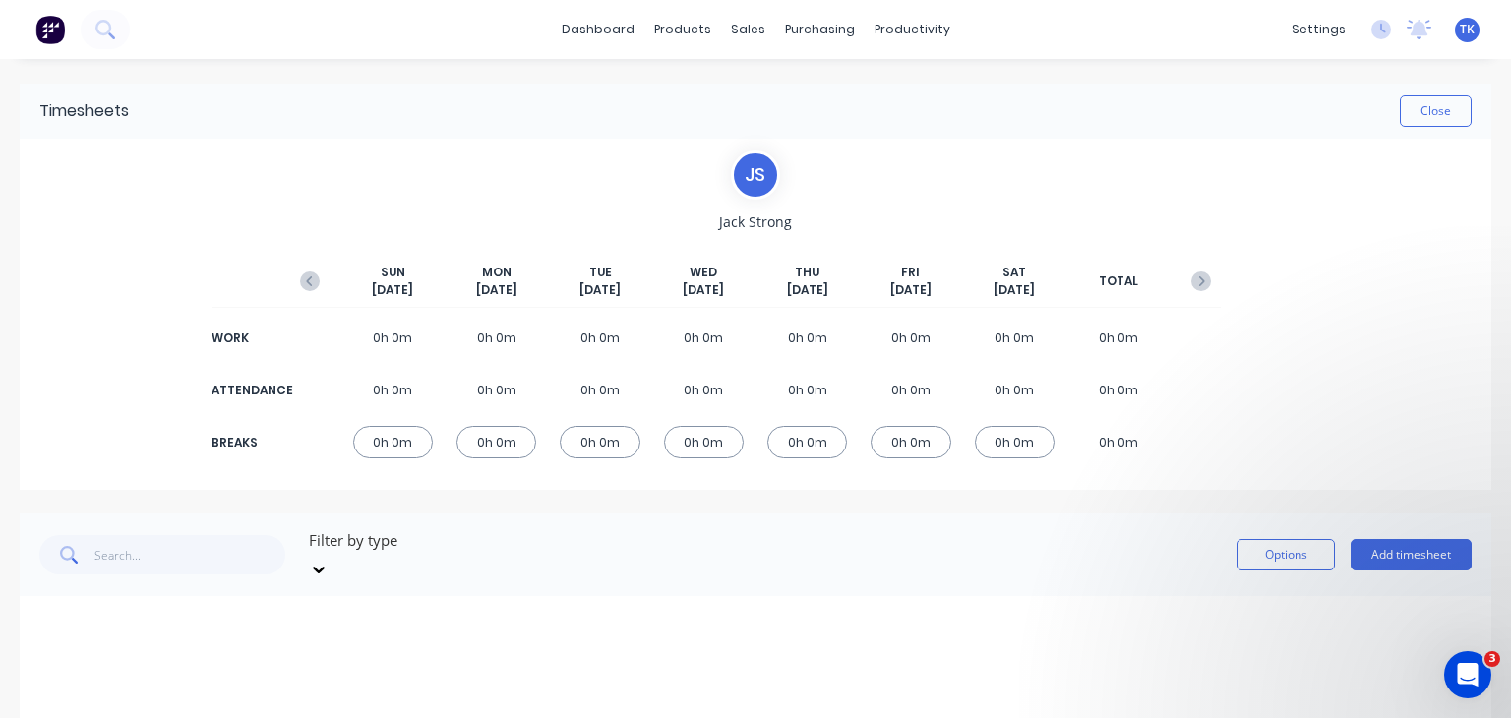
drag, startPoint x: 323, startPoint y: 272, endPoint x: 313, endPoint y: 276, distance: 10.6
click at [323, 272] on button "button" at bounding box center [309, 281] width 39 height 35
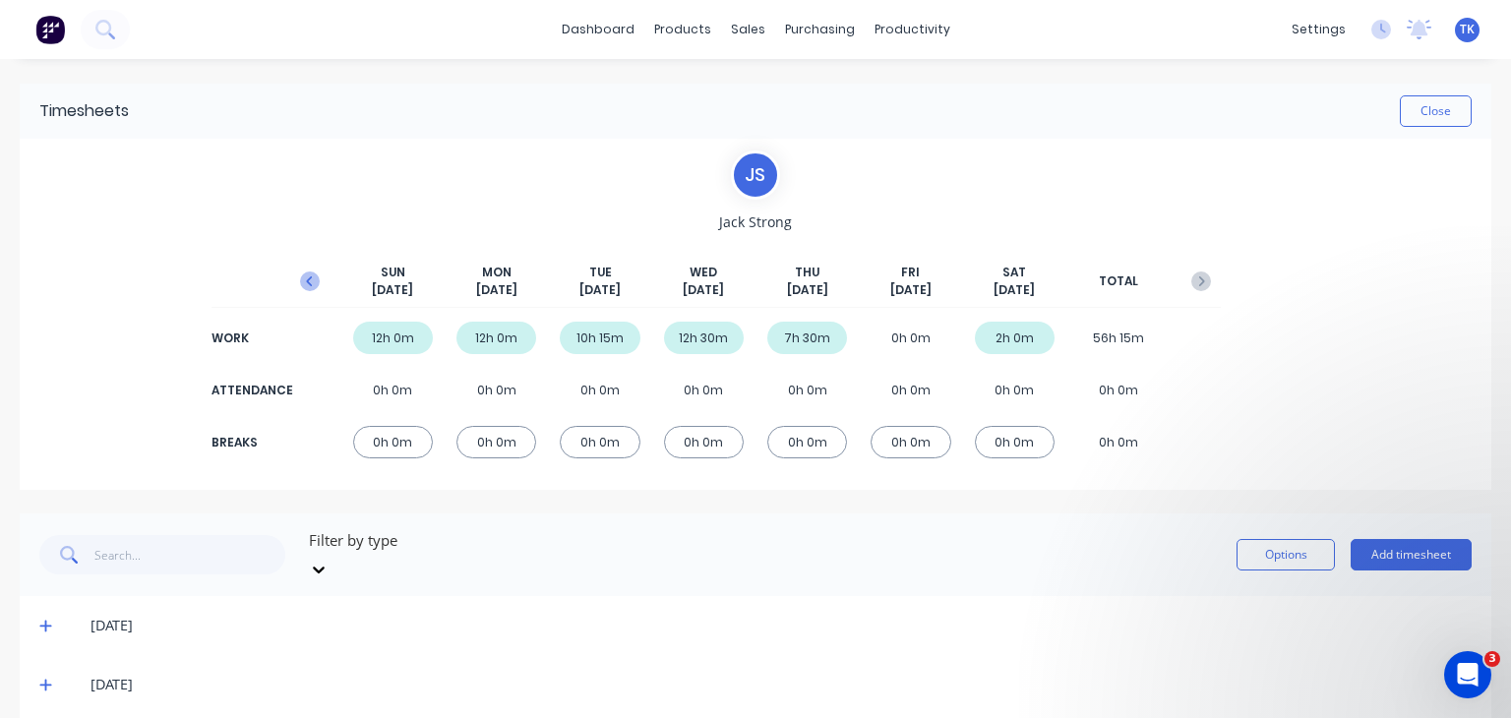
click at [312, 280] on icon "button" at bounding box center [310, 281] width 20 height 20
click at [44, 621] on icon at bounding box center [45, 627] width 12 height 12
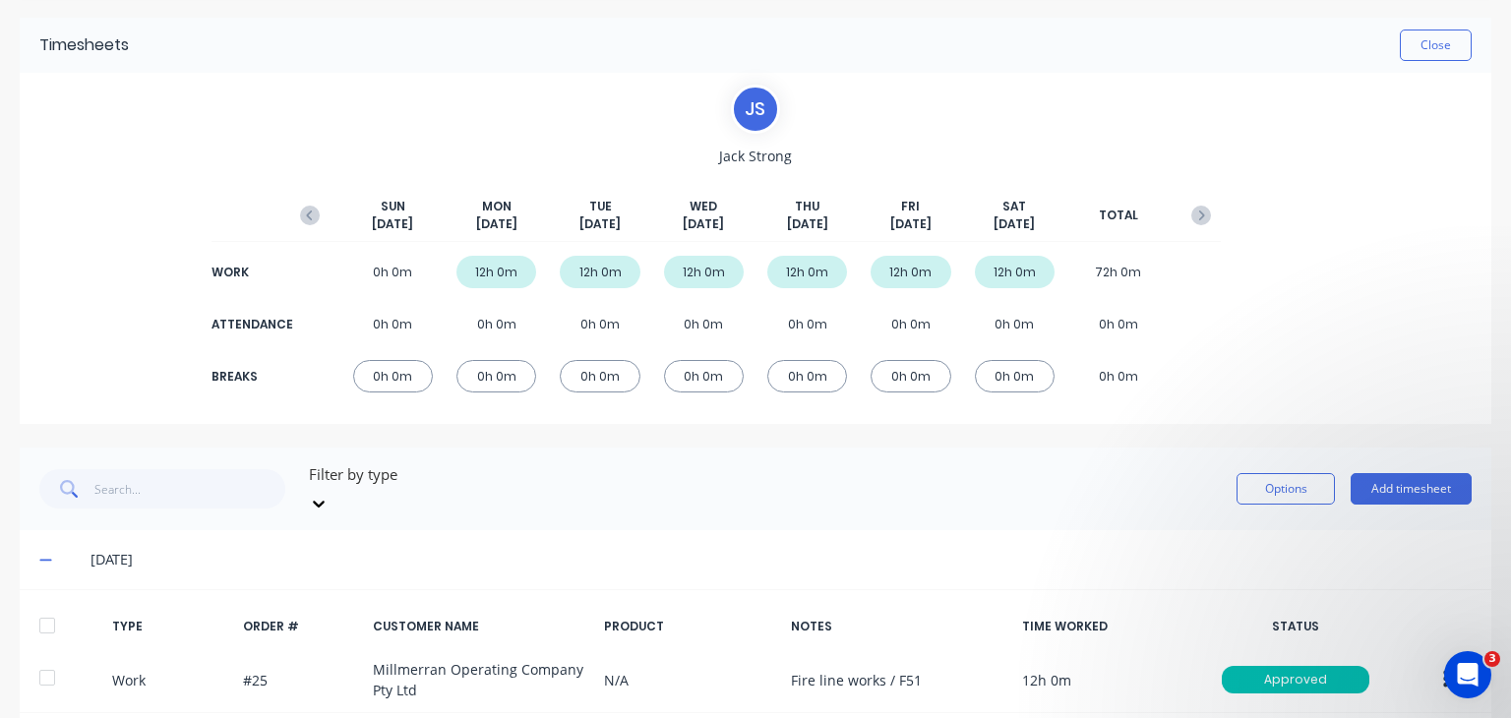
scroll to position [197, 0]
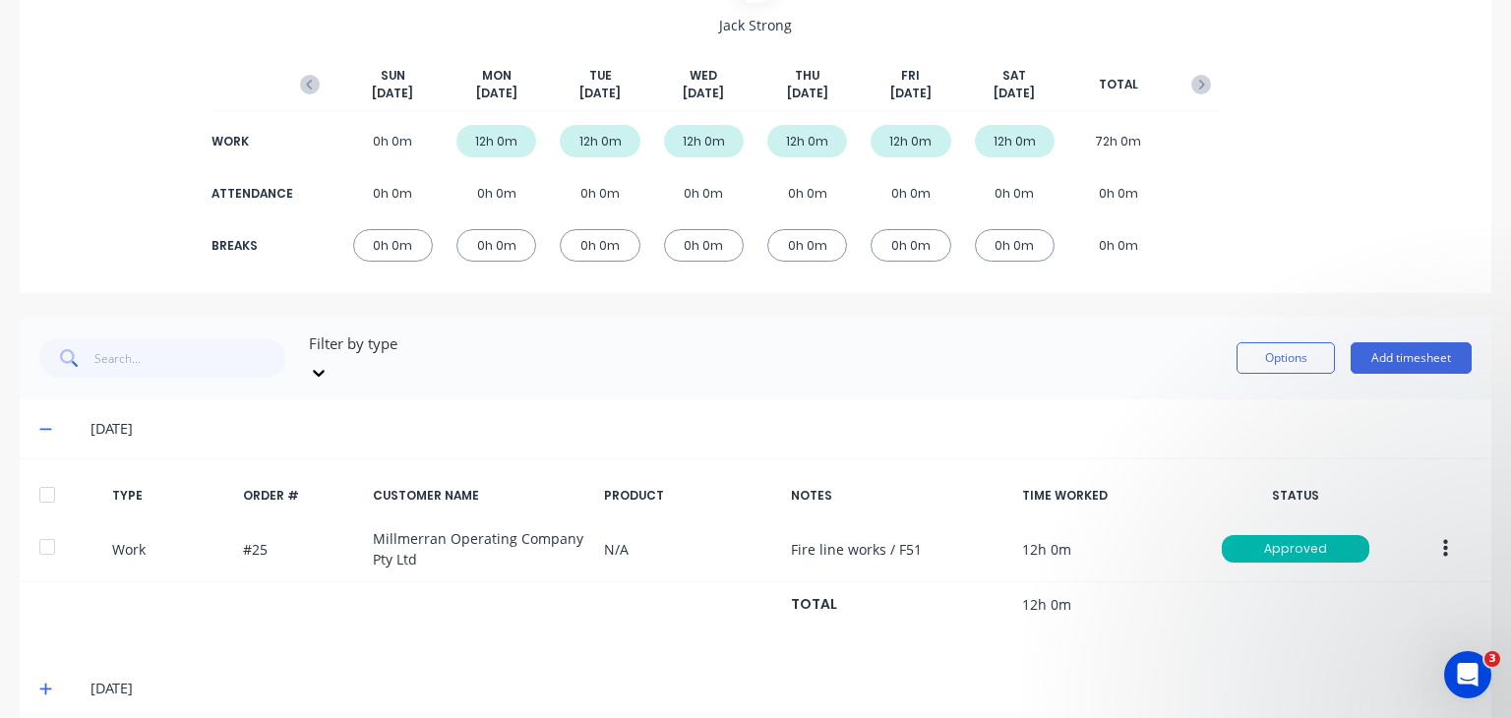
click at [45, 429] on icon at bounding box center [45, 430] width 12 height 2
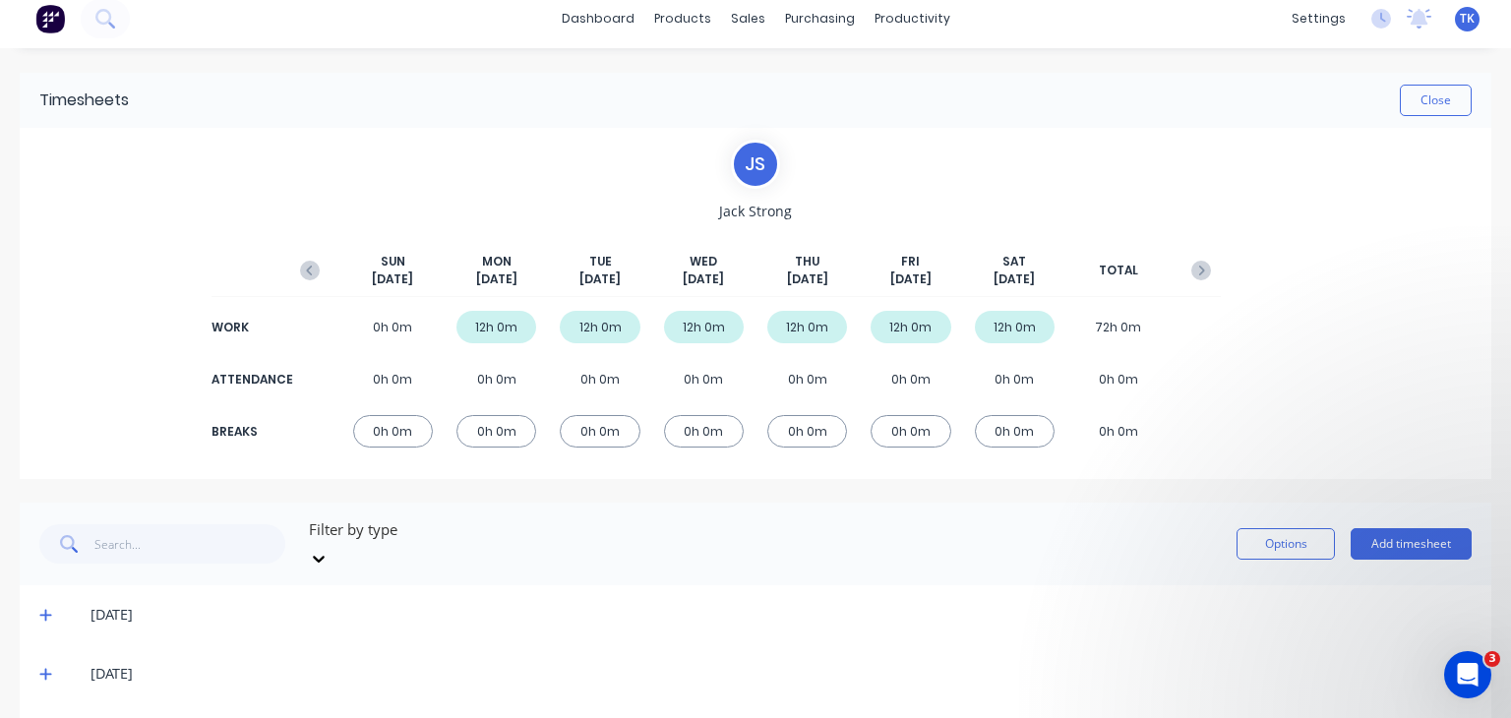
scroll to position [0, 0]
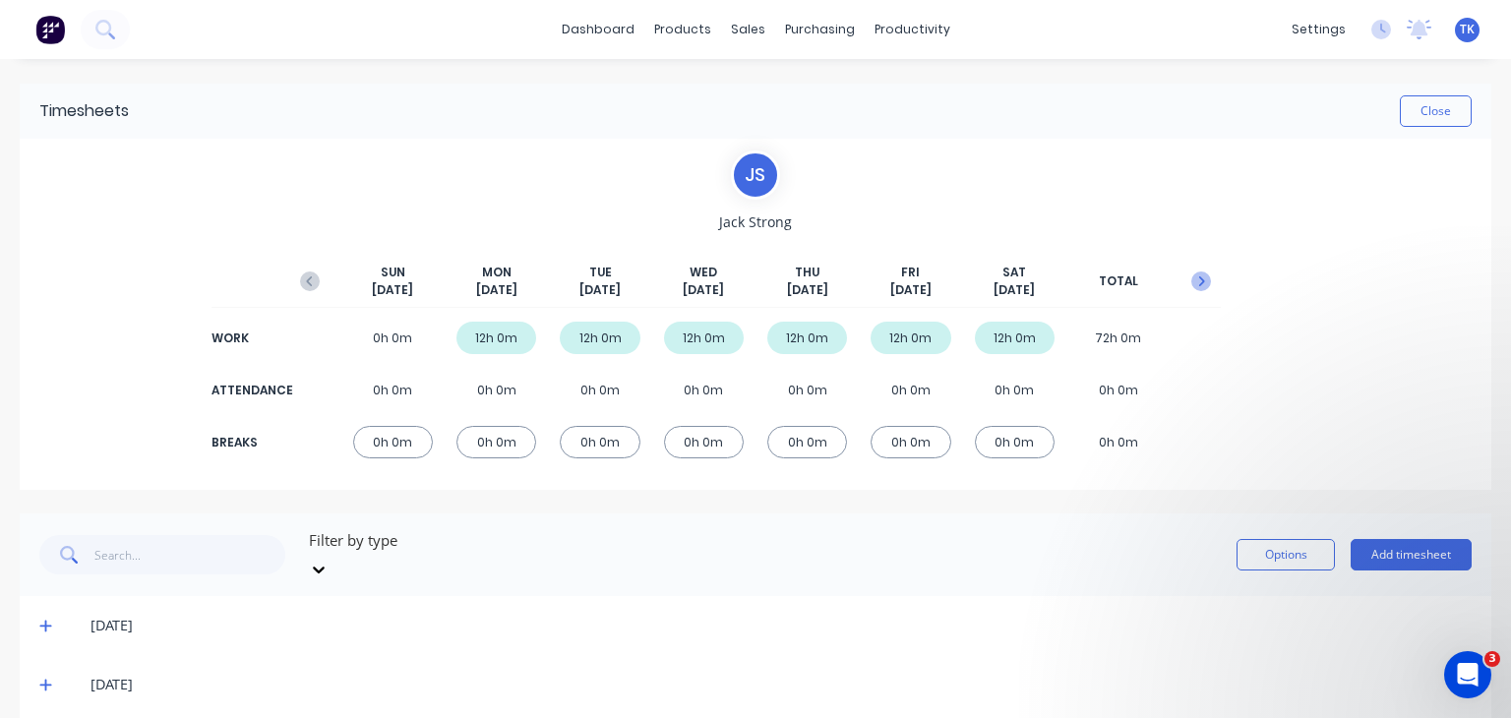
click at [1194, 271] on icon "button" at bounding box center [1201, 281] width 20 height 20
click at [1192, 284] on icon "button" at bounding box center [1201, 281] width 20 height 20
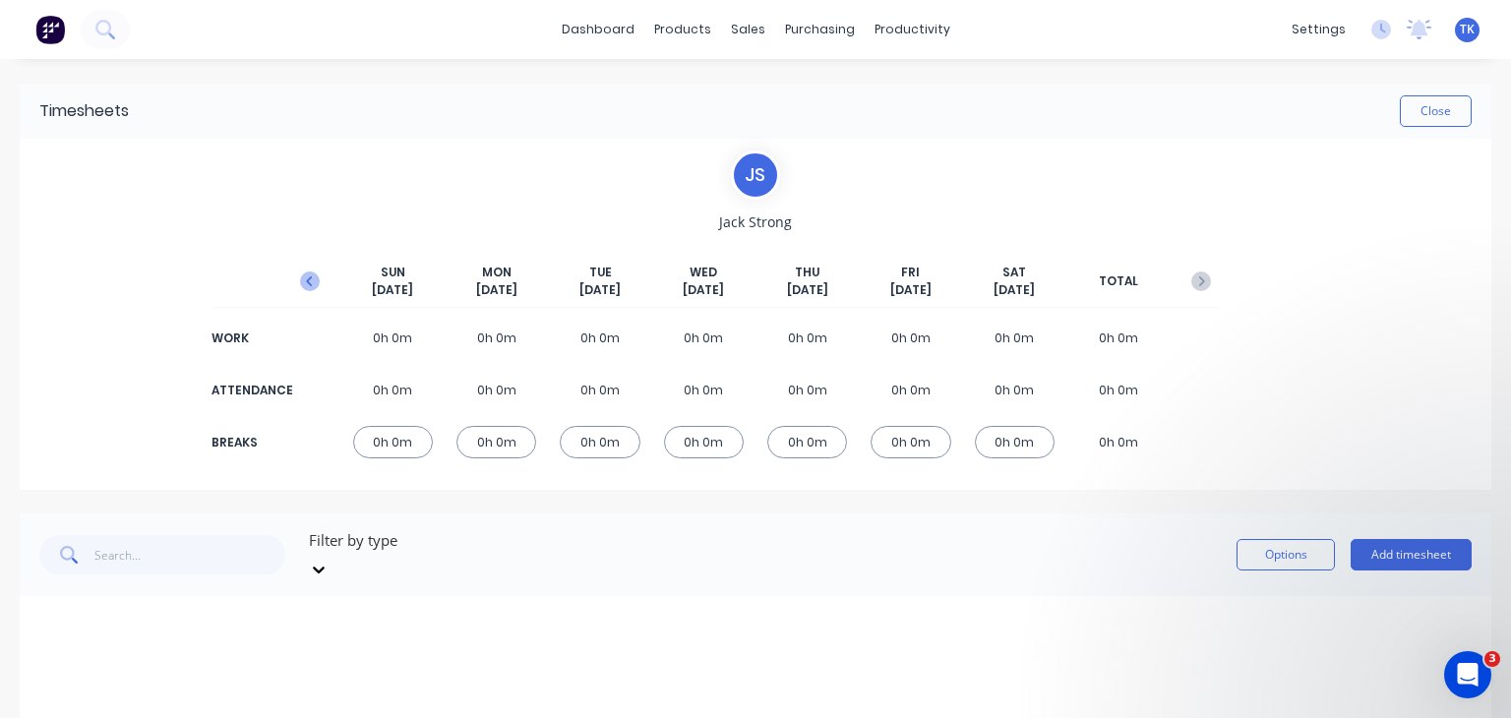
click at [308, 280] on icon "button" at bounding box center [310, 281] width 20 height 20
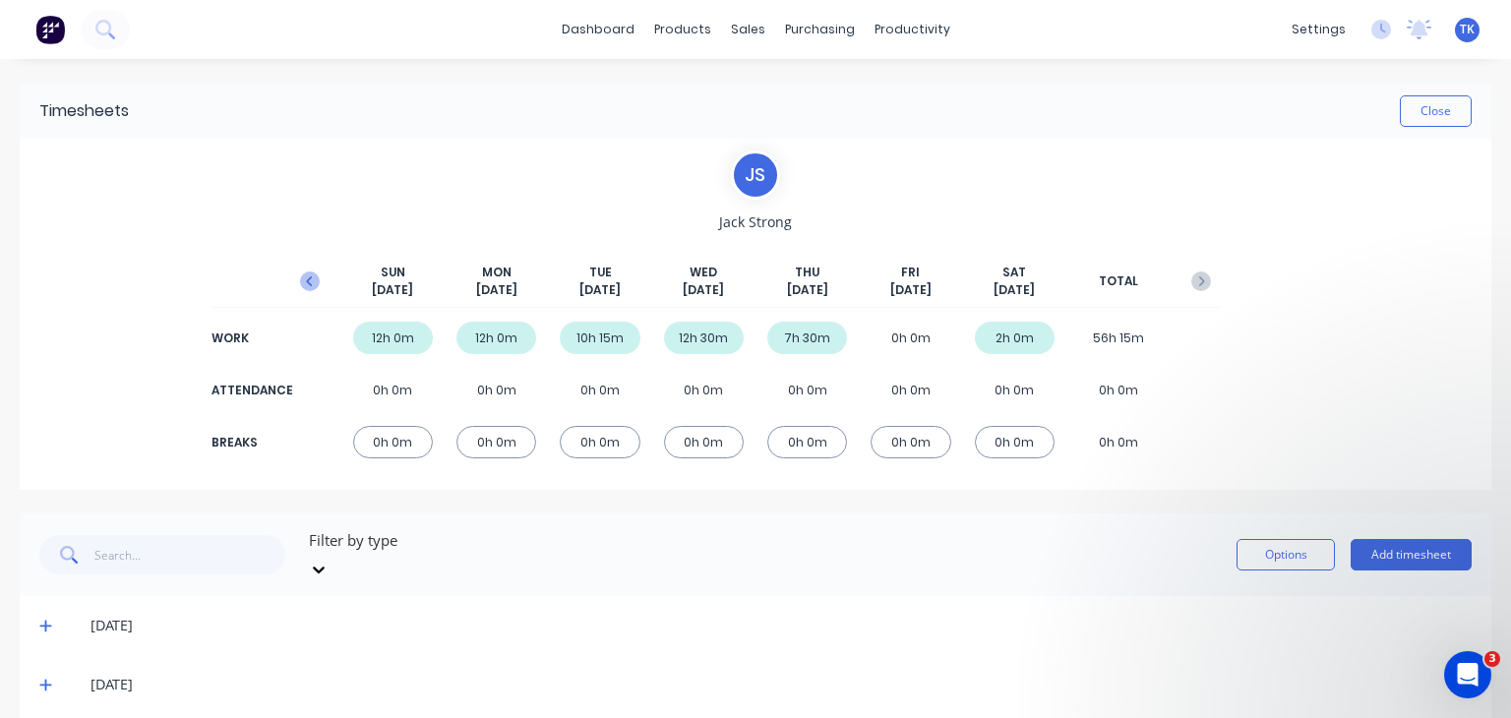
click at [307, 280] on icon "button" at bounding box center [310, 281] width 20 height 20
click at [1413, 104] on button "Close" at bounding box center [1436, 110] width 72 height 31
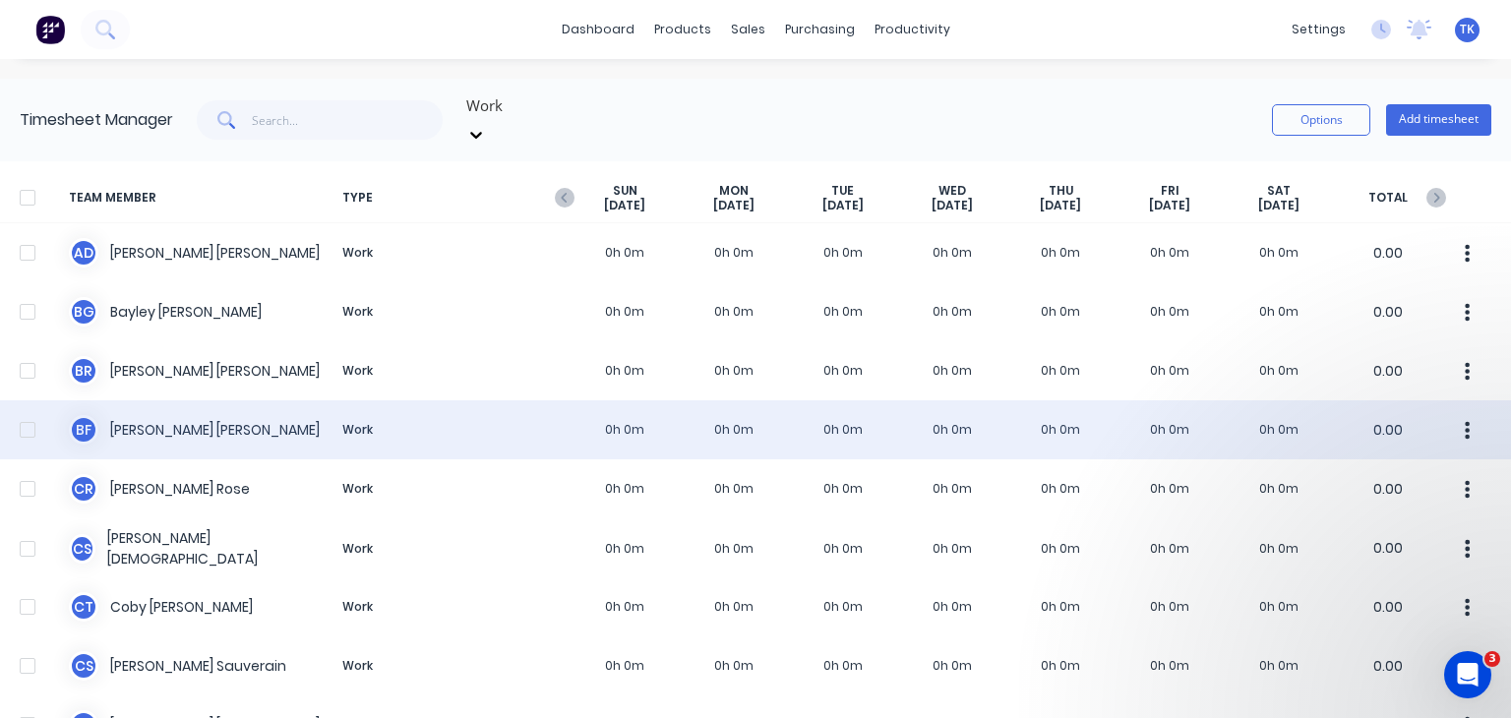
scroll to position [197, 0]
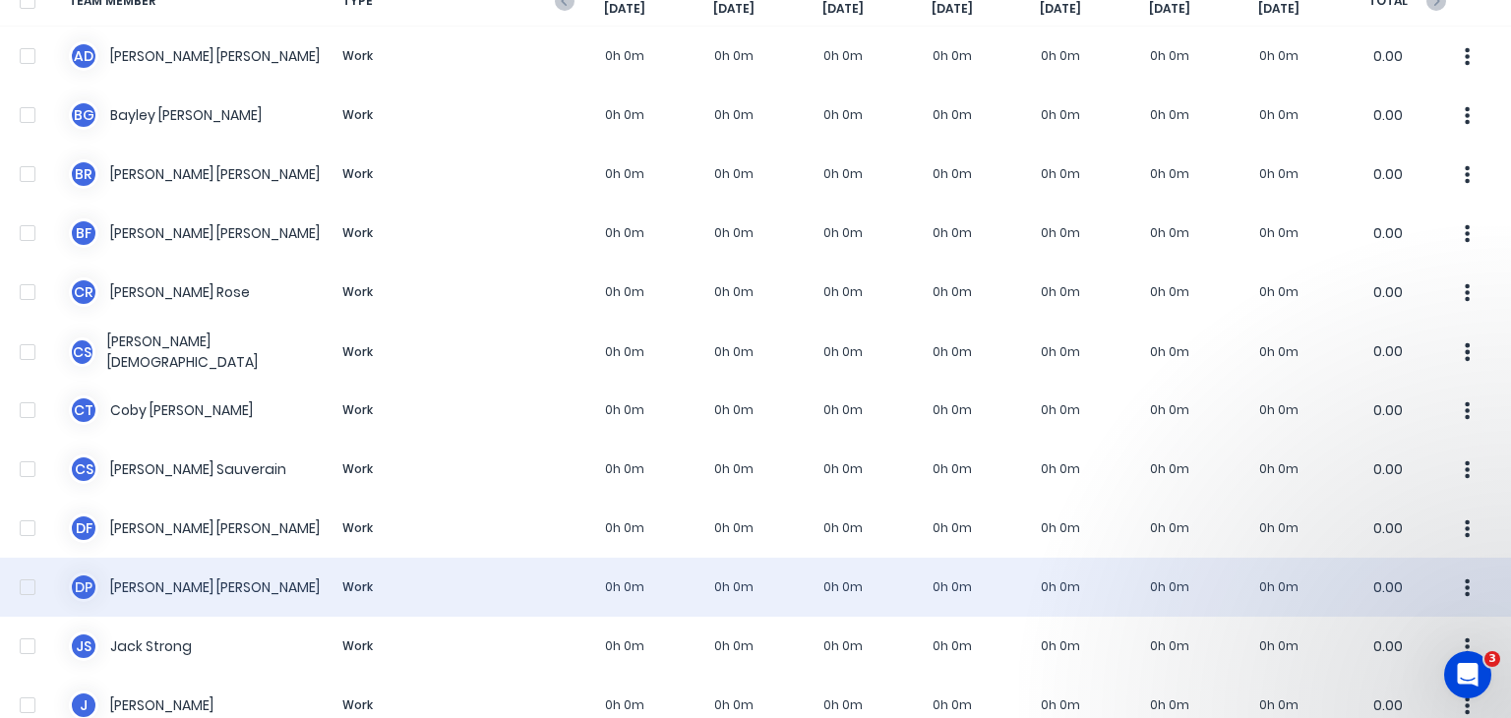
click at [188, 561] on div "D P [PERSON_NAME] Work 0h 0m 0h 0m 0h 0m 0h 0m 0h 0m 0h 0m 0h 0m 0.00" at bounding box center [755, 587] width 1511 height 59
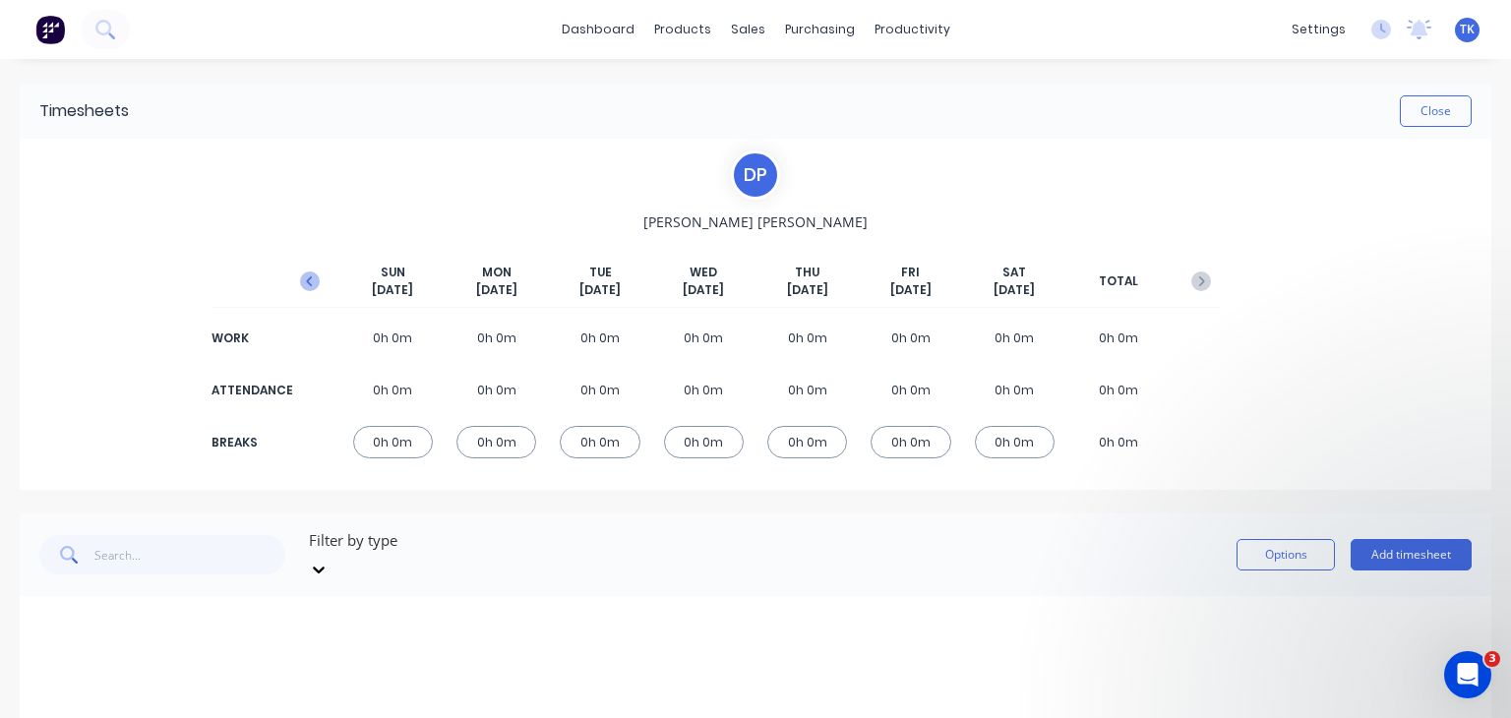
click at [310, 282] on icon "button" at bounding box center [310, 281] width 20 height 20
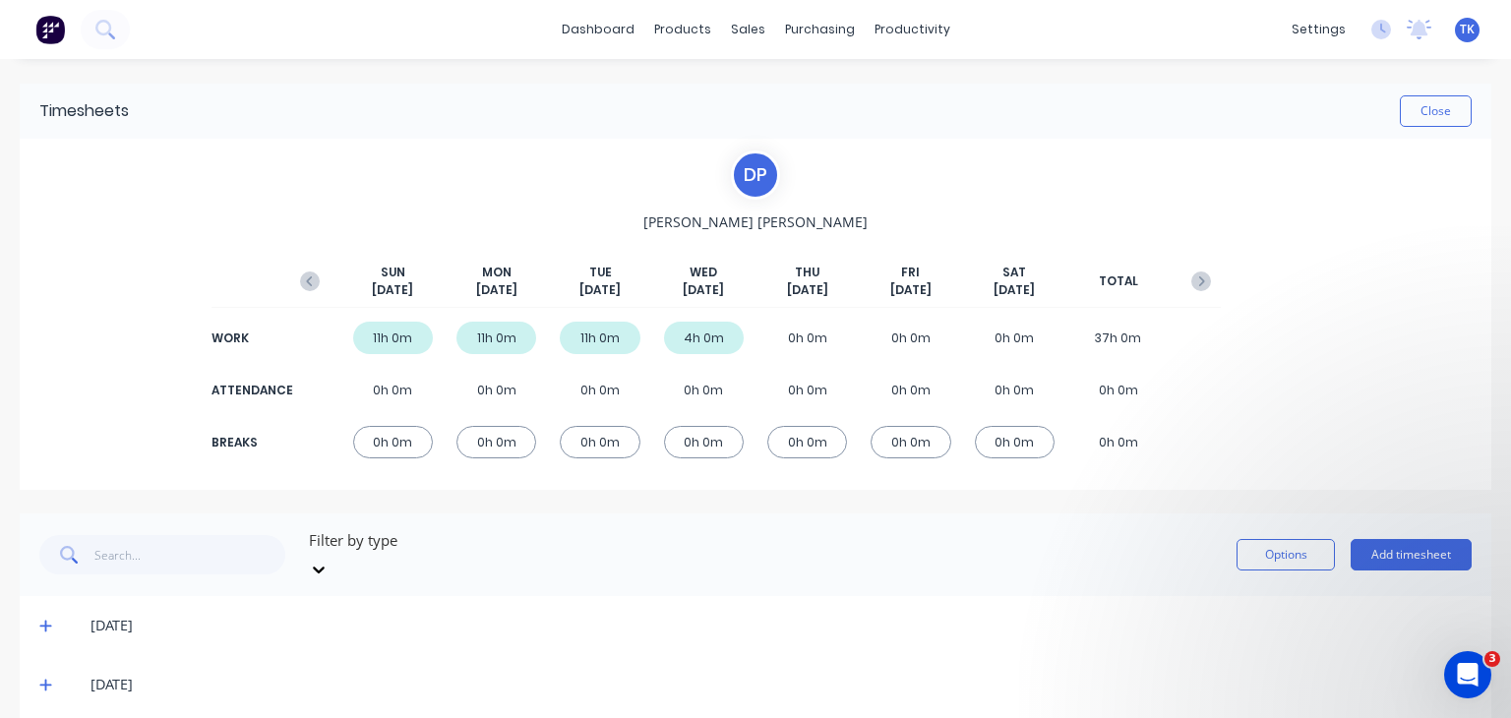
click at [310, 282] on icon "button" at bounding box center [310, 281] width 20 height 20
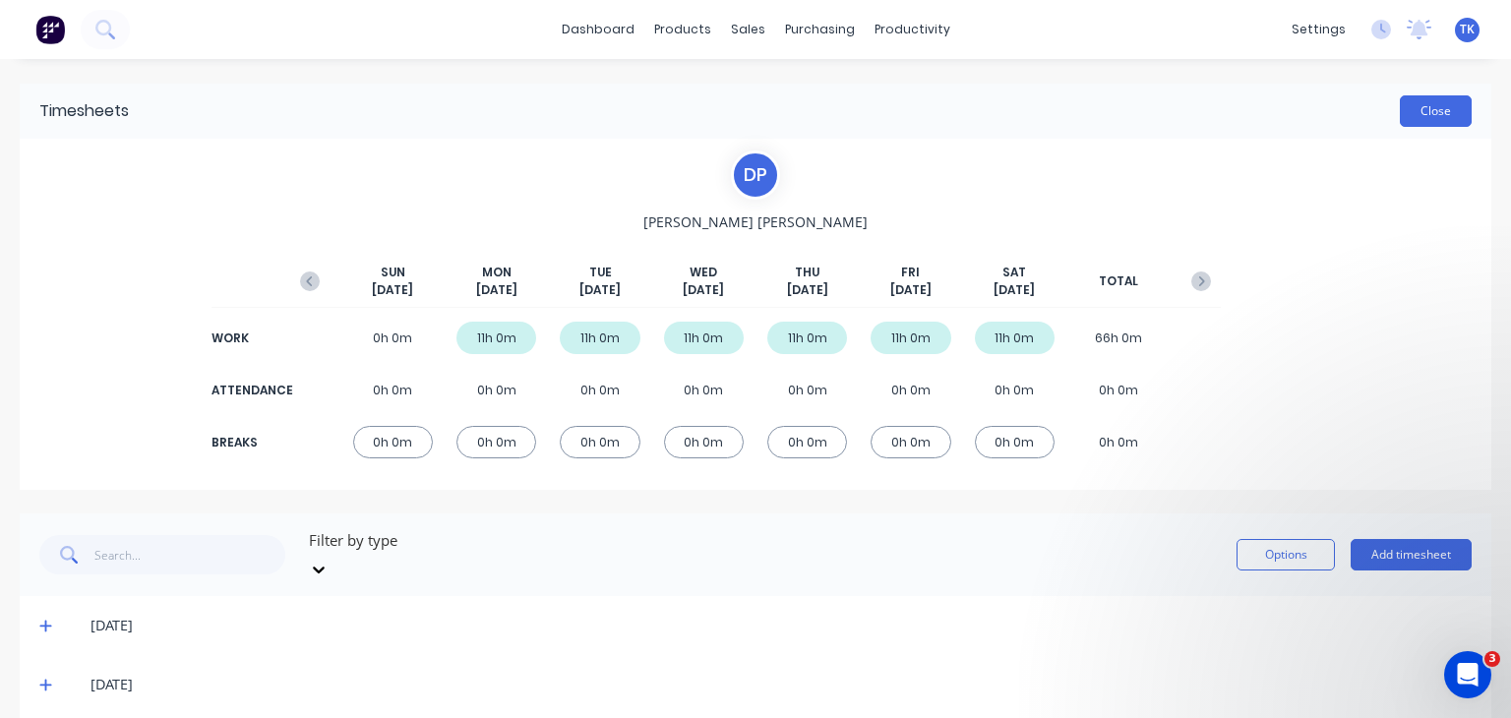
click at [1441, 118] on button "Close" at bounding box center [1436, 110] width 72 height 31
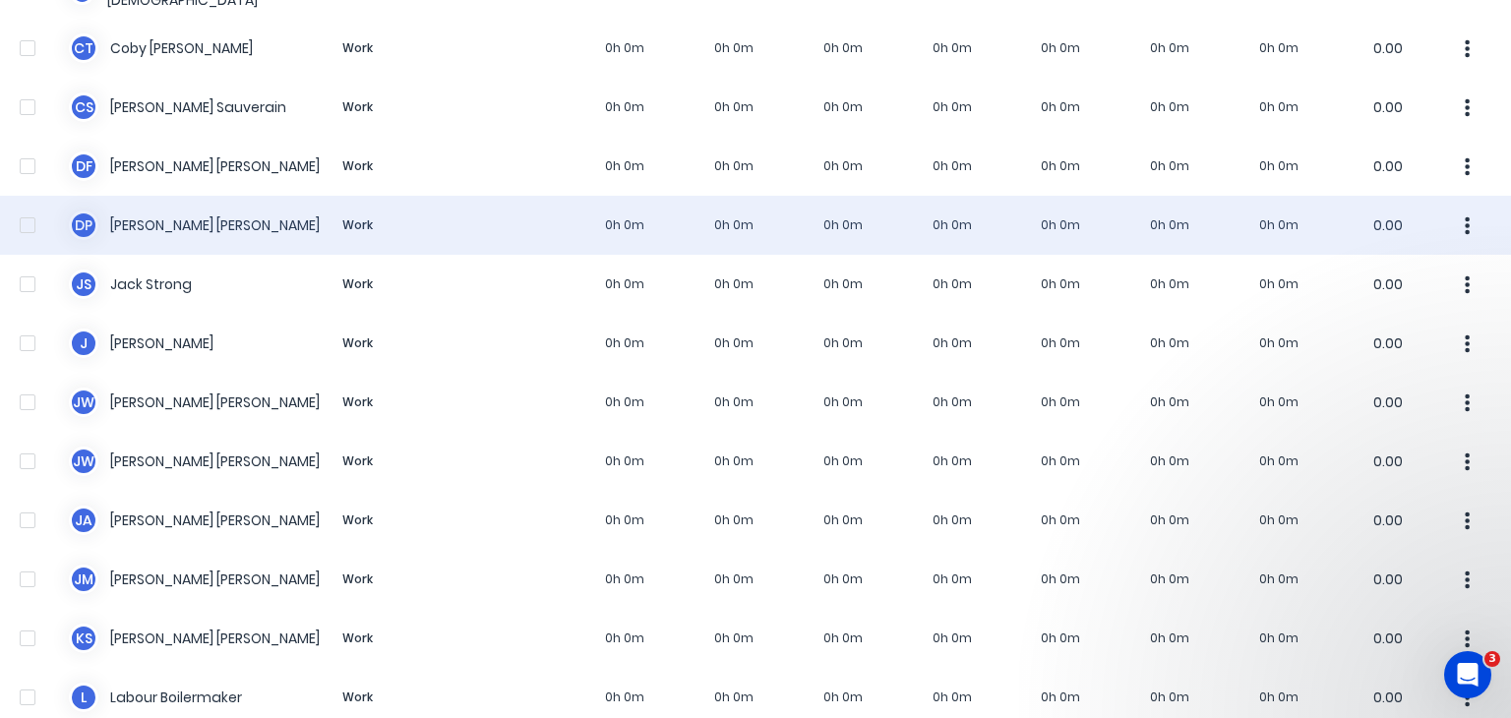
scroll to position [590, 0]
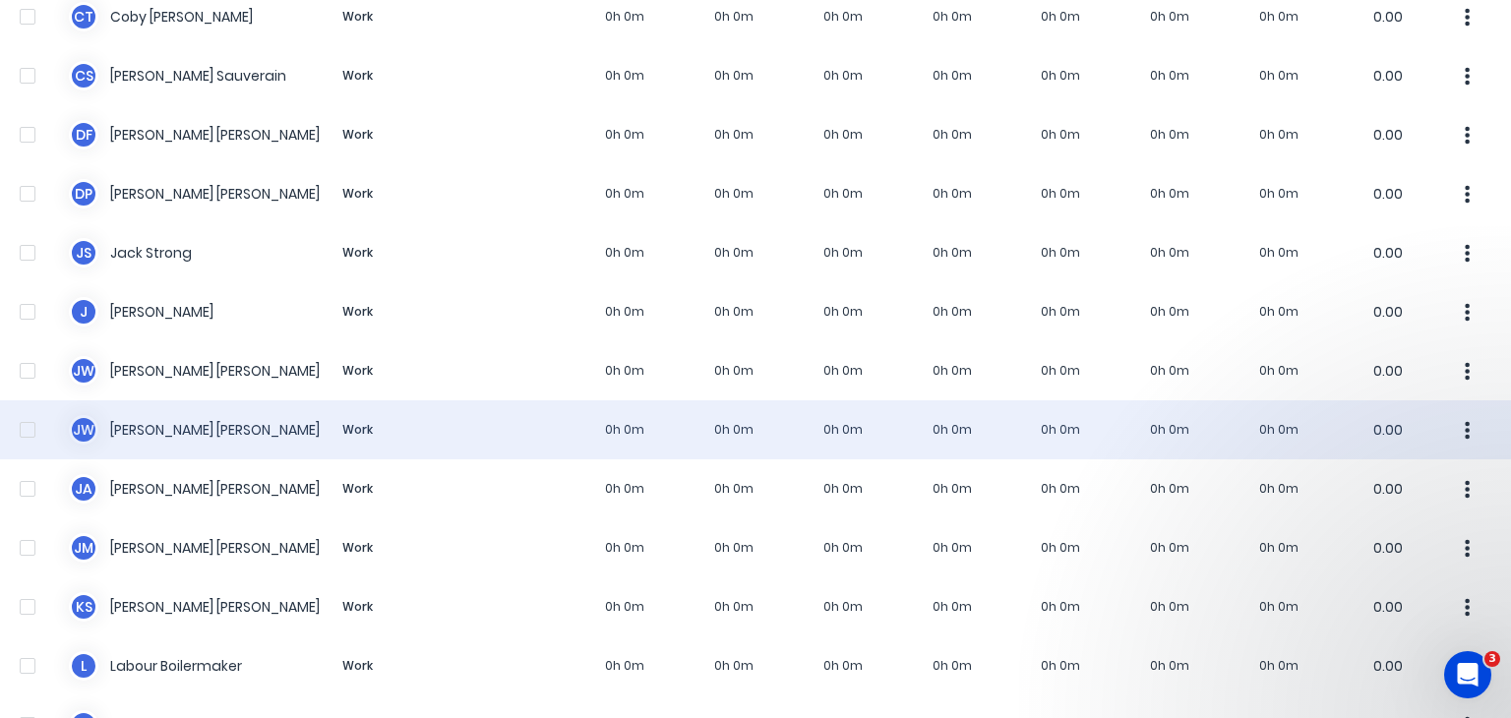
click at [165, 404] on div "[PERSON_NAME] [PERSON_NAME] Work 0h 0m 0h 0m 0h 0m 0h 0m 0h 0m 0h 0m 0h 0m 0.00" at bounding box center [755, 429] width 1511 height 59
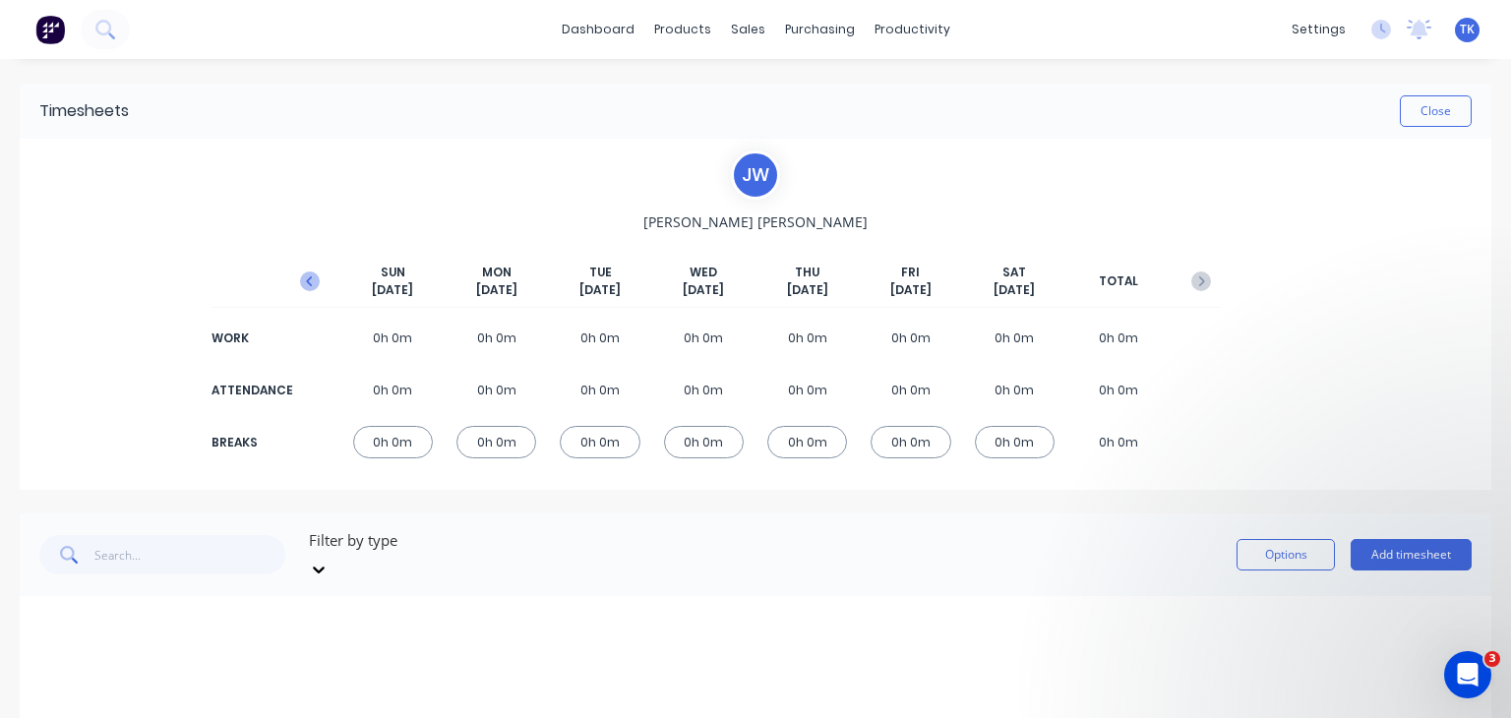
click at [304, 293] on button "button" at bounding box center [309, 281] width 39 height 35
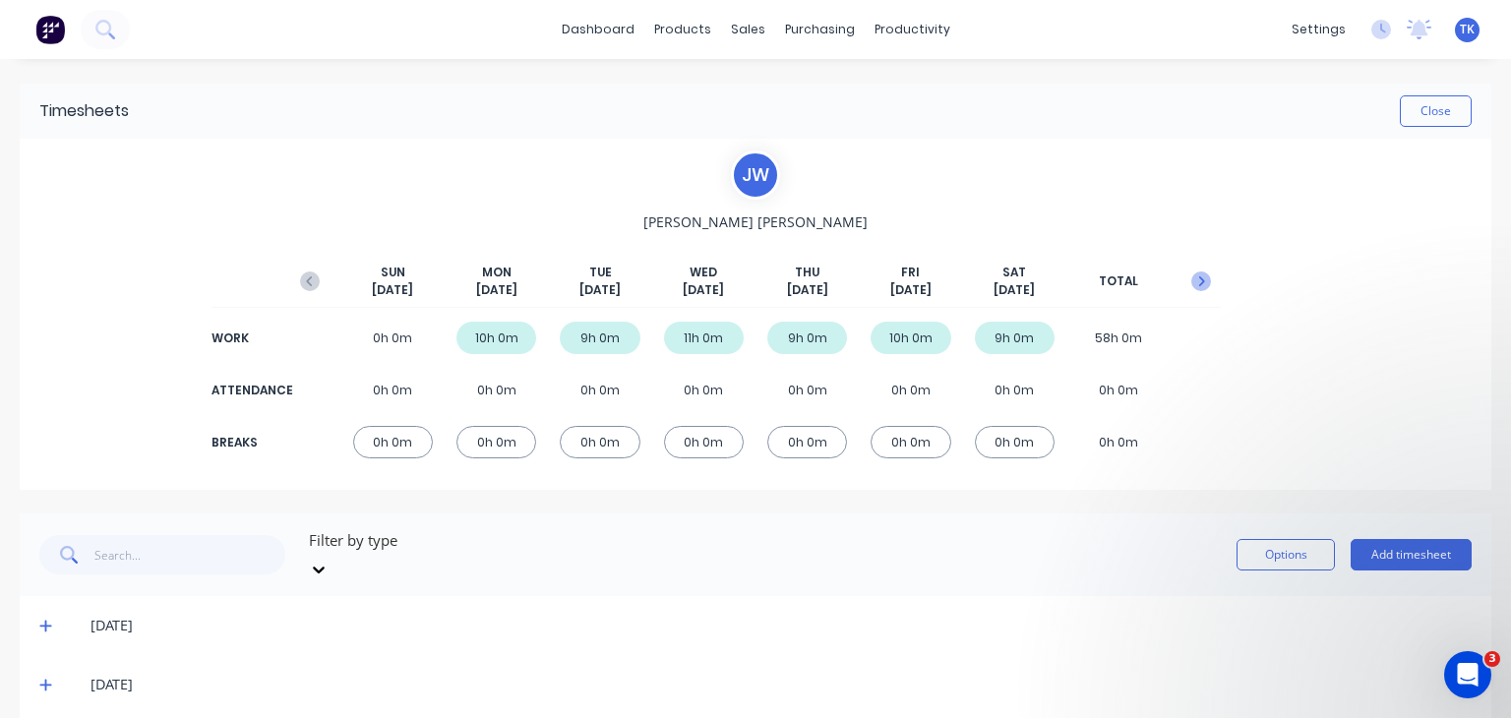
click at [1199, 280] on icon "button" at bounding box center [1202, 281] width 6 height 10
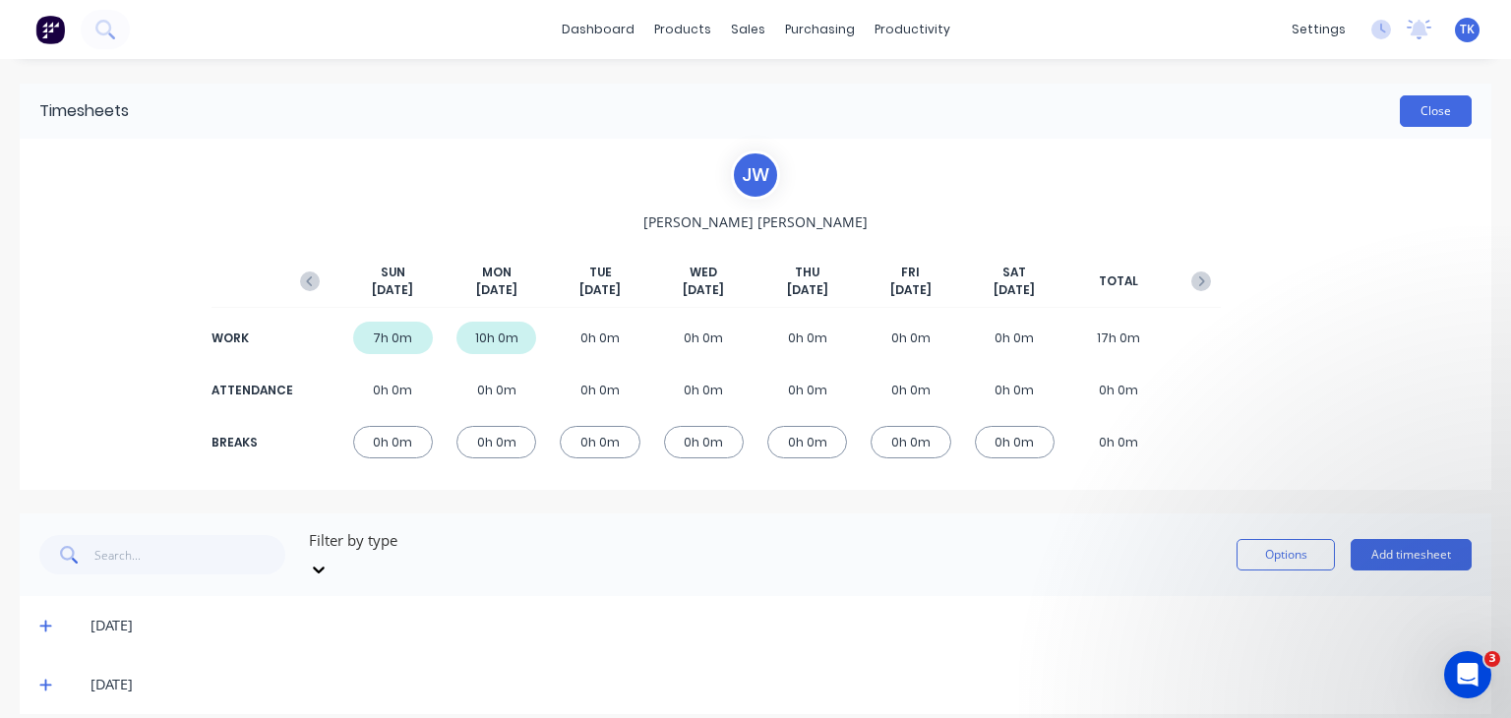
click at [1409, 107] on button "Close" at bounding box center [1436, 110] width 72 height 31
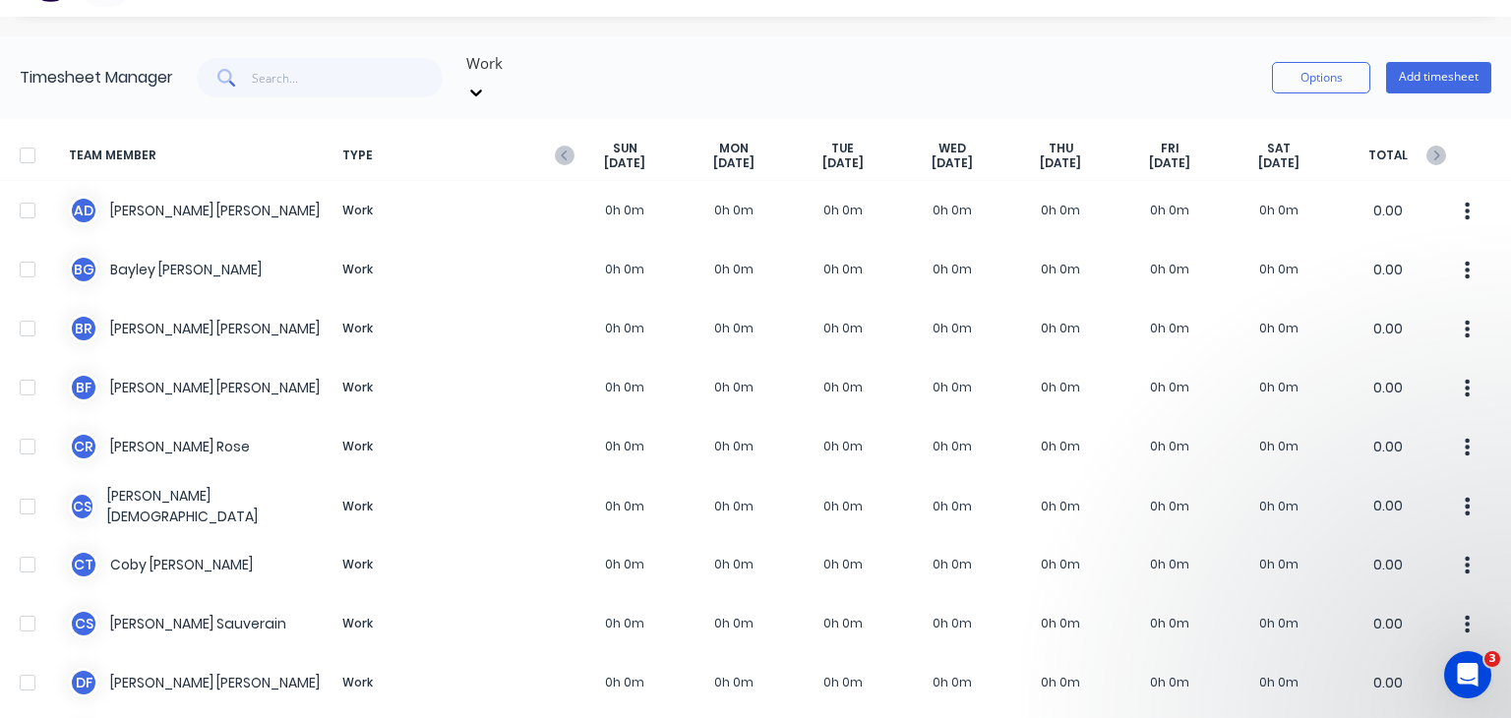
scroll to position [34, 0]
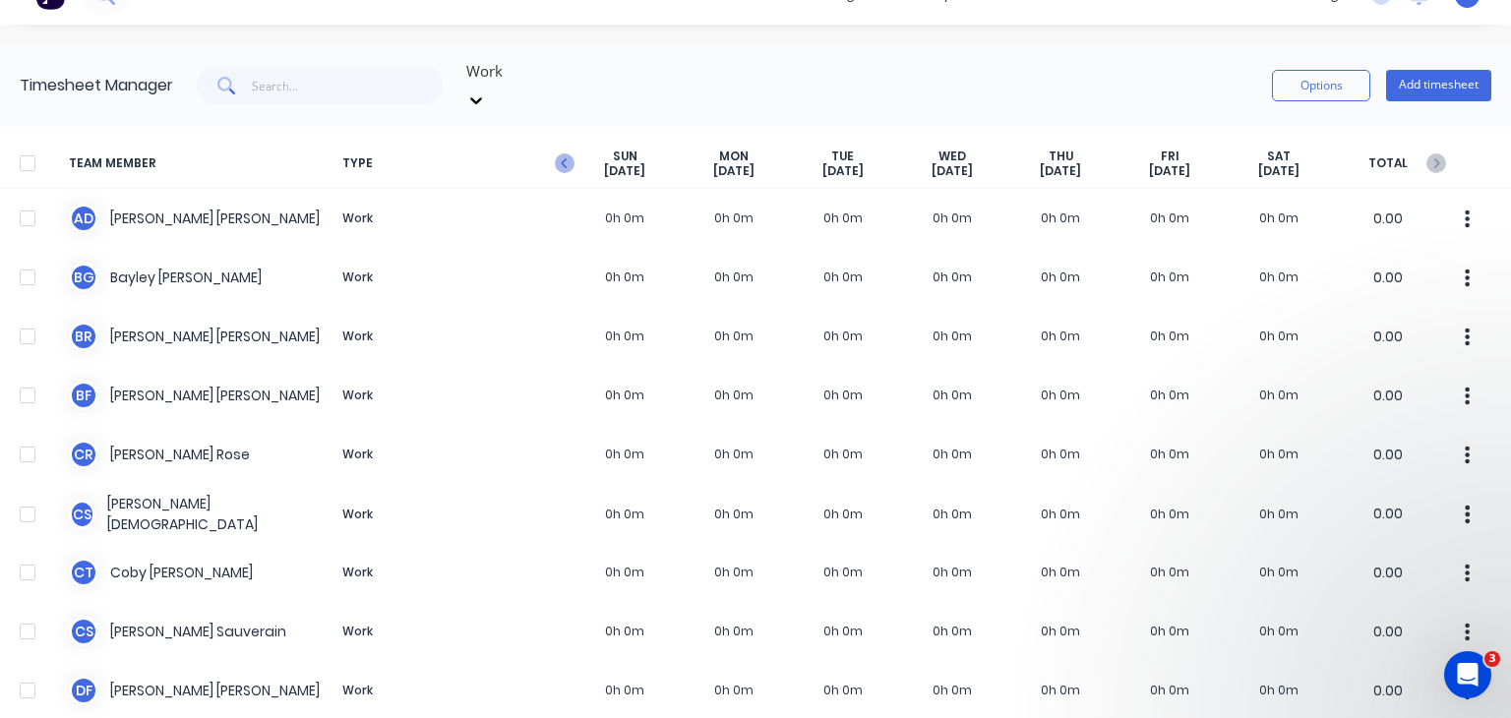
click at [559, 153] on icon "button" at bounding box center [565, 163] width 20 height 20
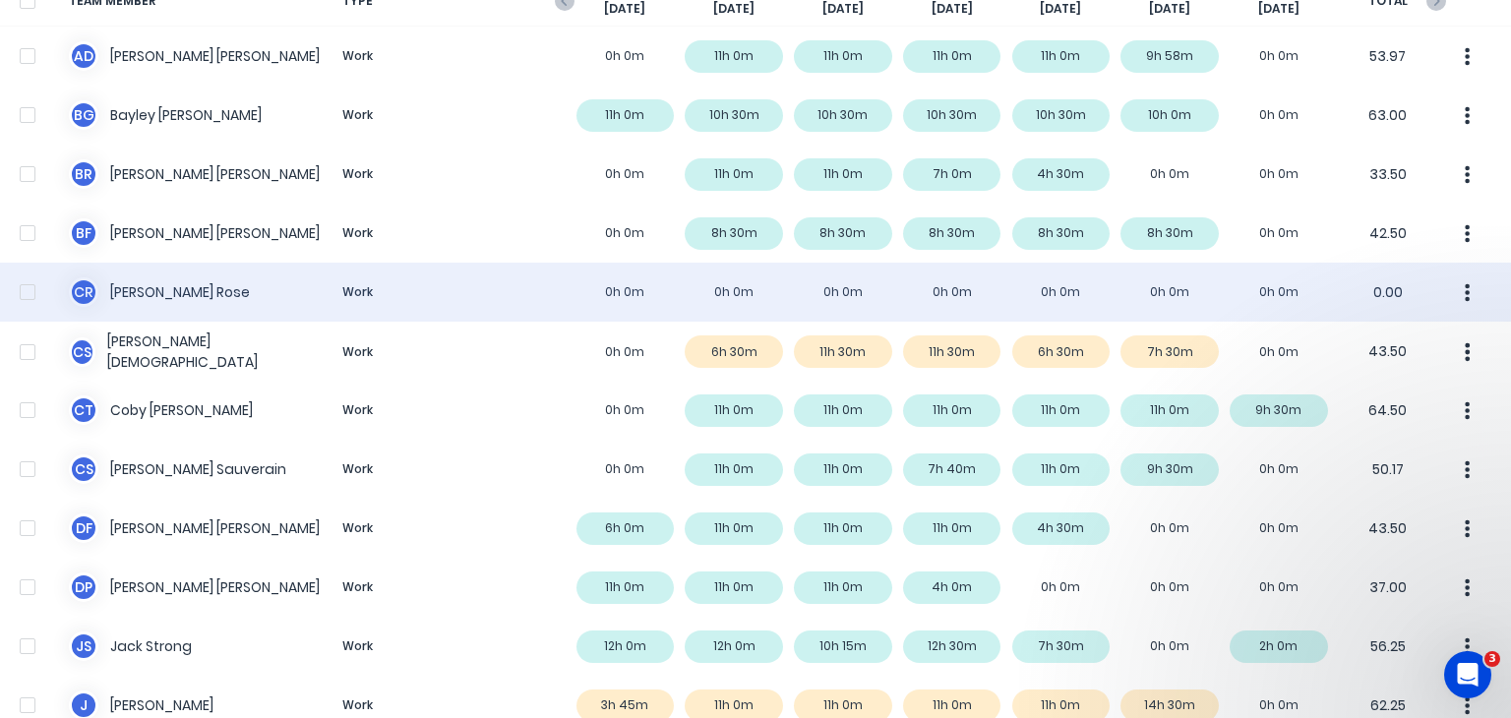
scroll to position [0, 0]
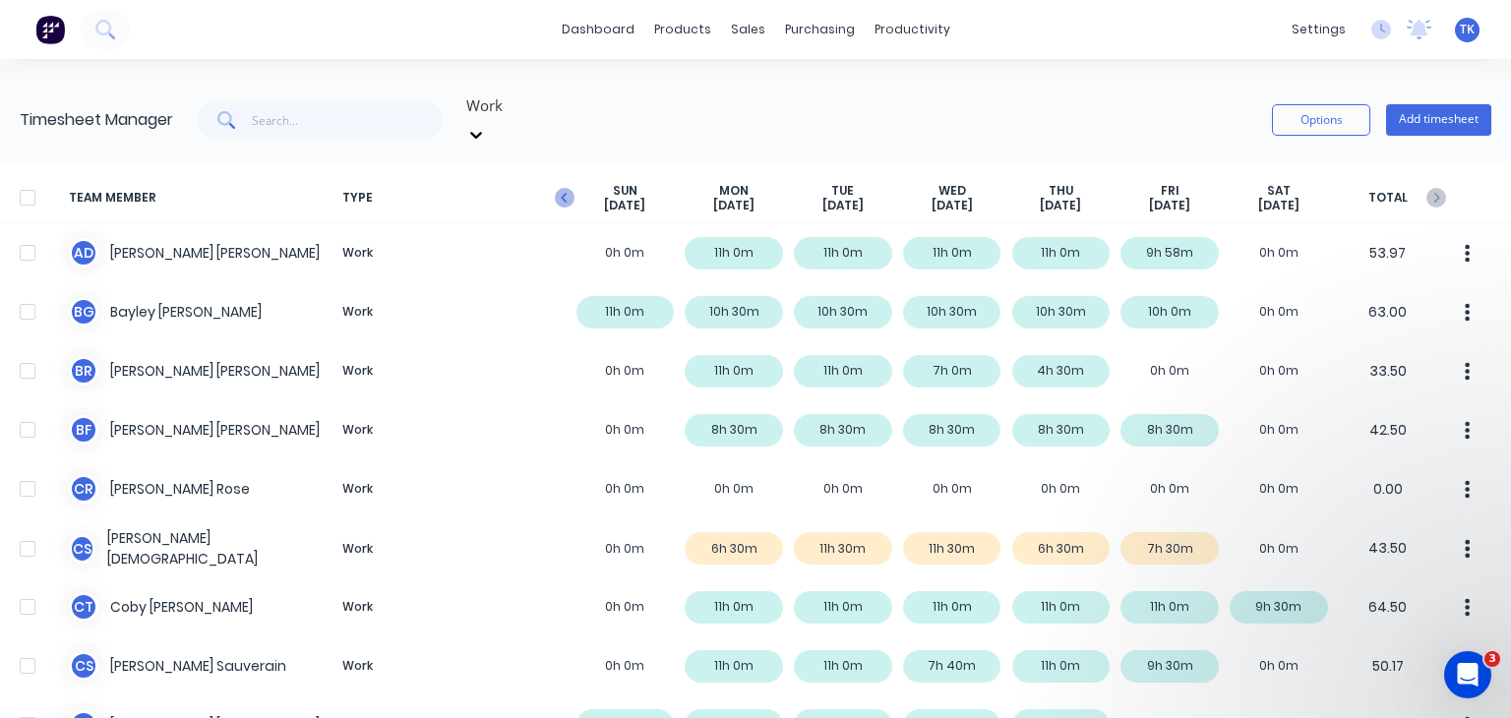
click at [561, 188] on icon "button" at bounding box center [565, 198] width 20 height 20
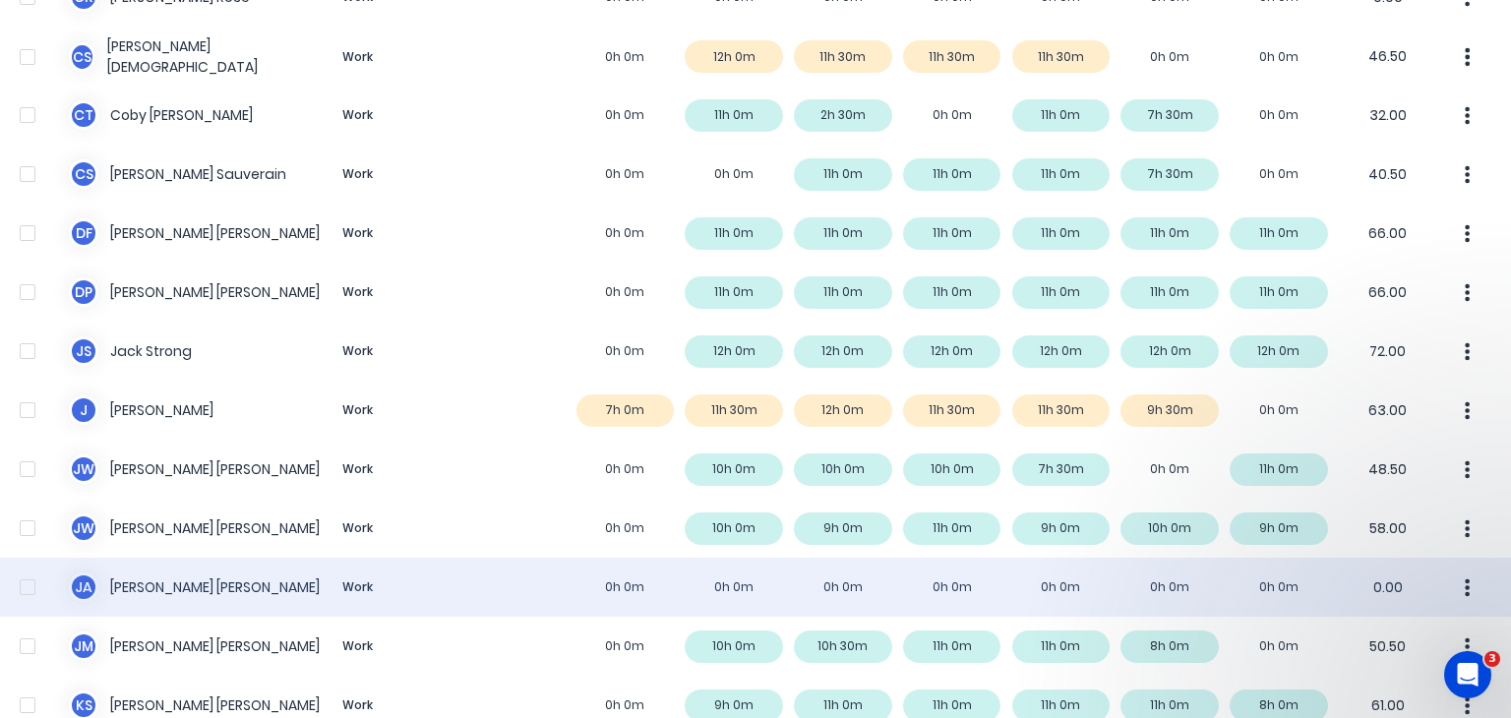
scroll to position [590, 0]
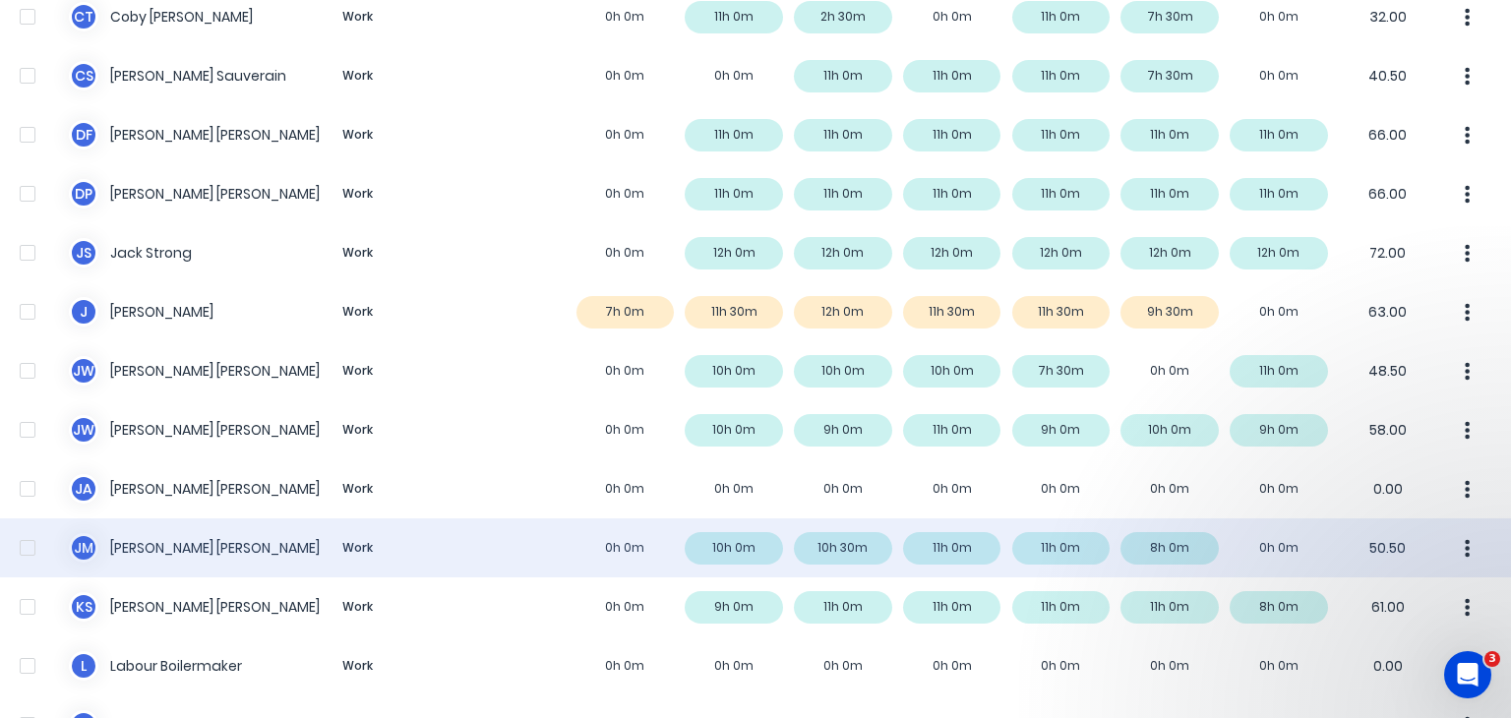
click at [612, 527] on div "[PERSON_NAME] Work 0h 0m 10h 0m 10h 30m 11h 0m 11h 0m 8h 0m 0h 0m 50.50" at bounding box center [755, 547] width 1511 height 59
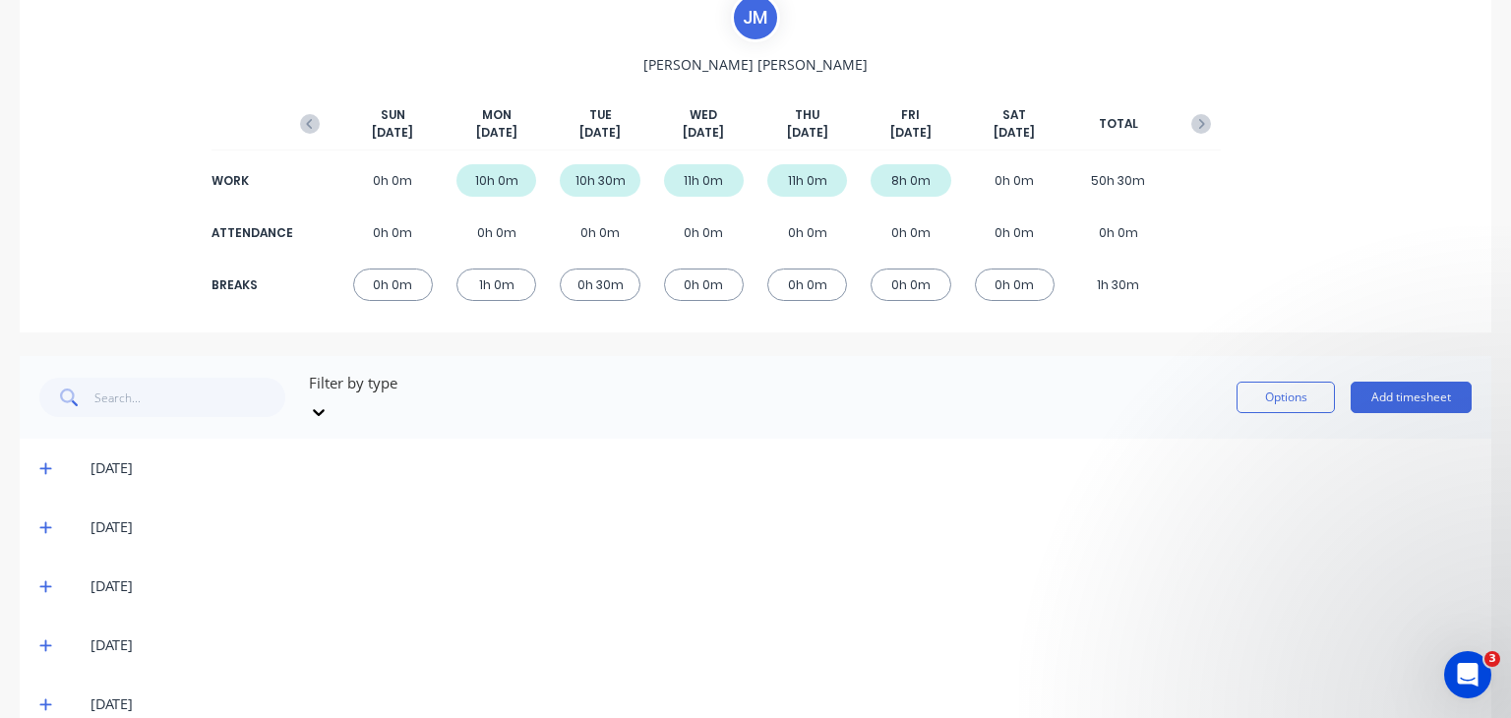
scroll to position [177, 0]
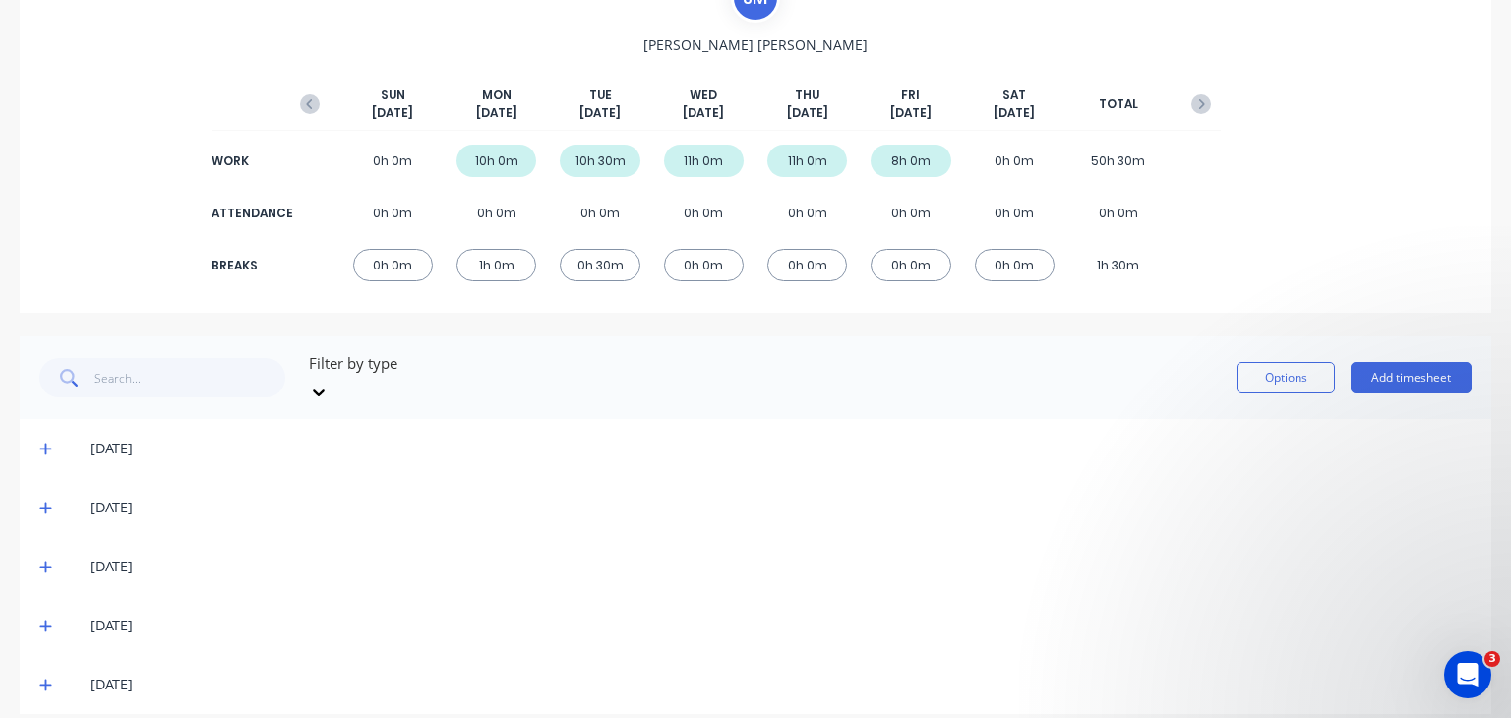
click at [44, 444] on icon at bounding box center [45, 450] width 12 height 12
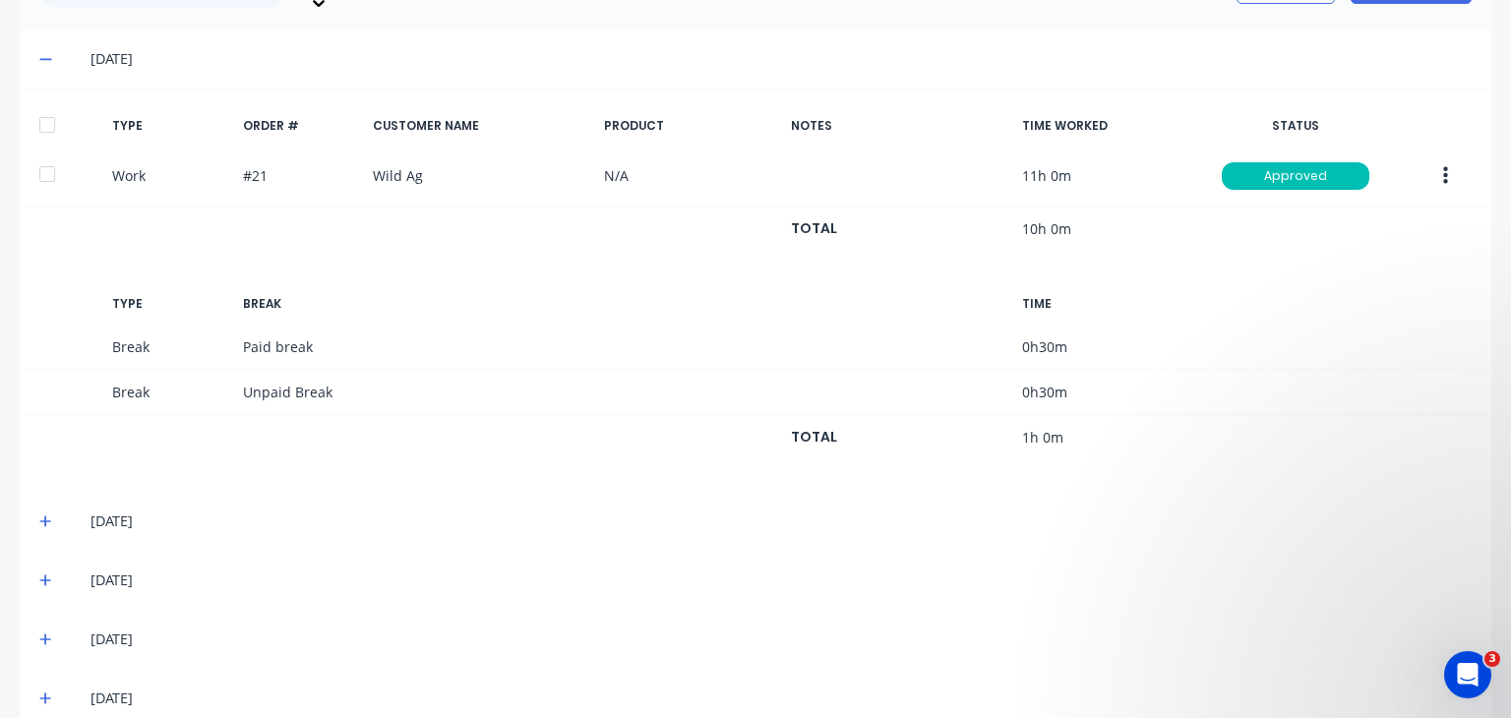
scroll to position [570, 0]
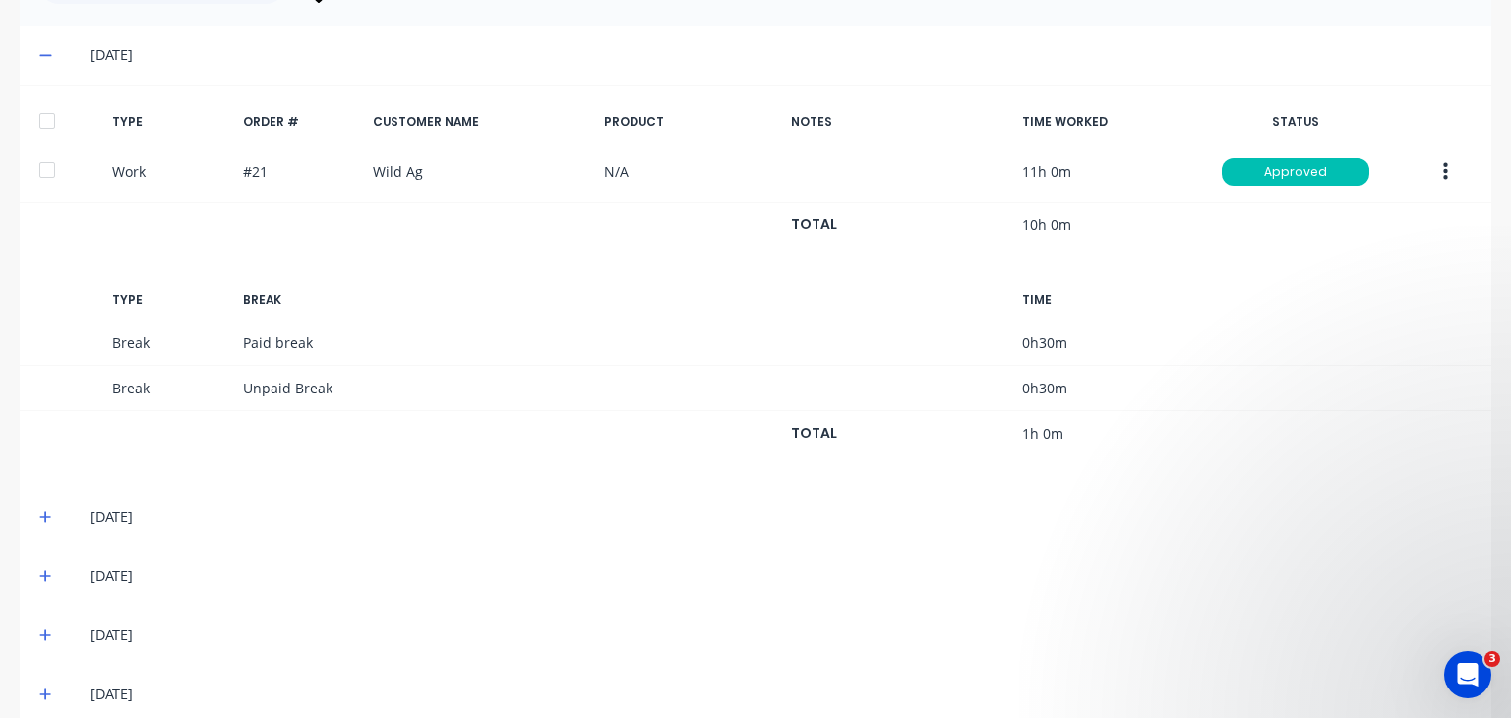
drag, startPoint x: 49, startPoint y: 494, endPoint x: 156, endPoint y: 474, distance: 109.0
click at [49, 511] on icon at bounding box center [45, 517] width 12 height 12
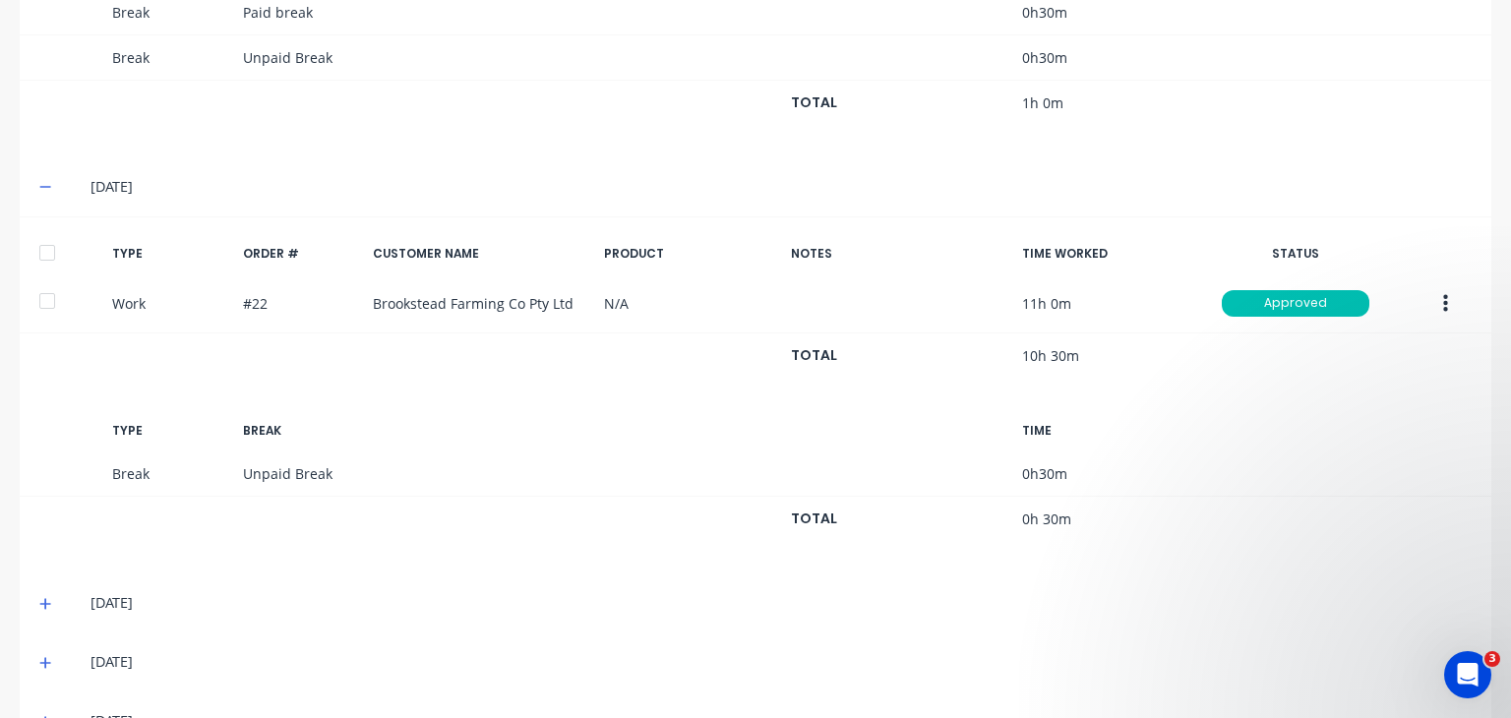
scroll to position [935, 0]
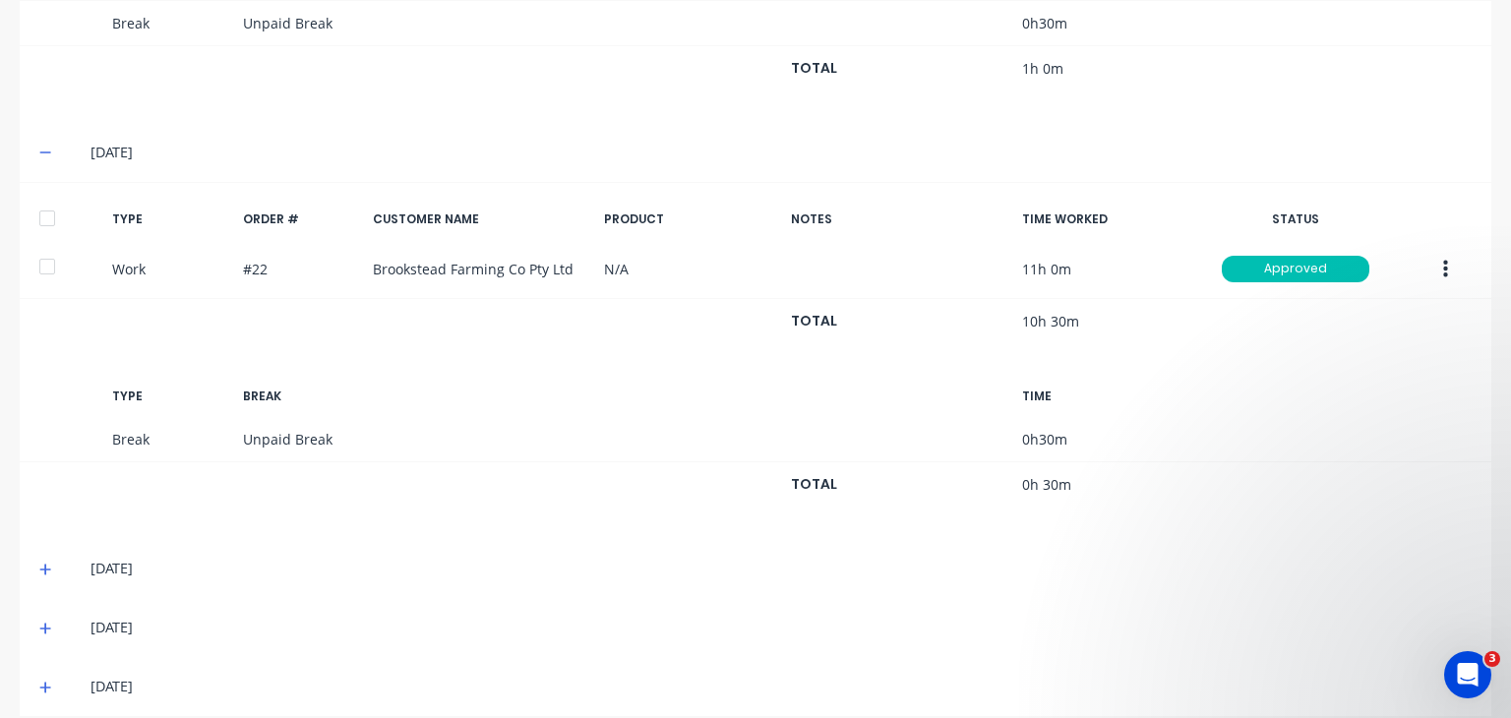
click at [37, 544] on div "[DATE]" at bounding box center [755, 568] width 1471 height 59
click at [47, 563] on icon at bounding box center [45, 570] width 13 height 14
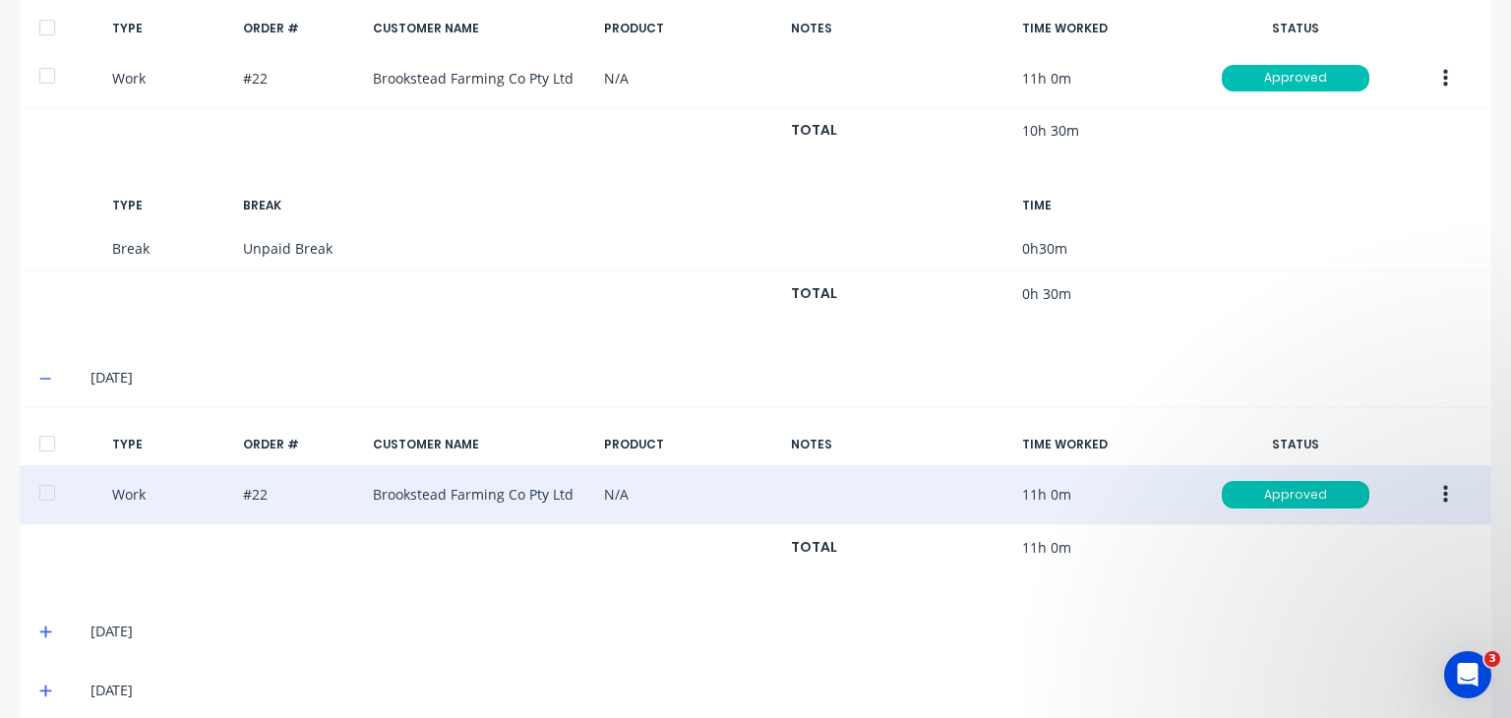
scroll to position [1129, 0]
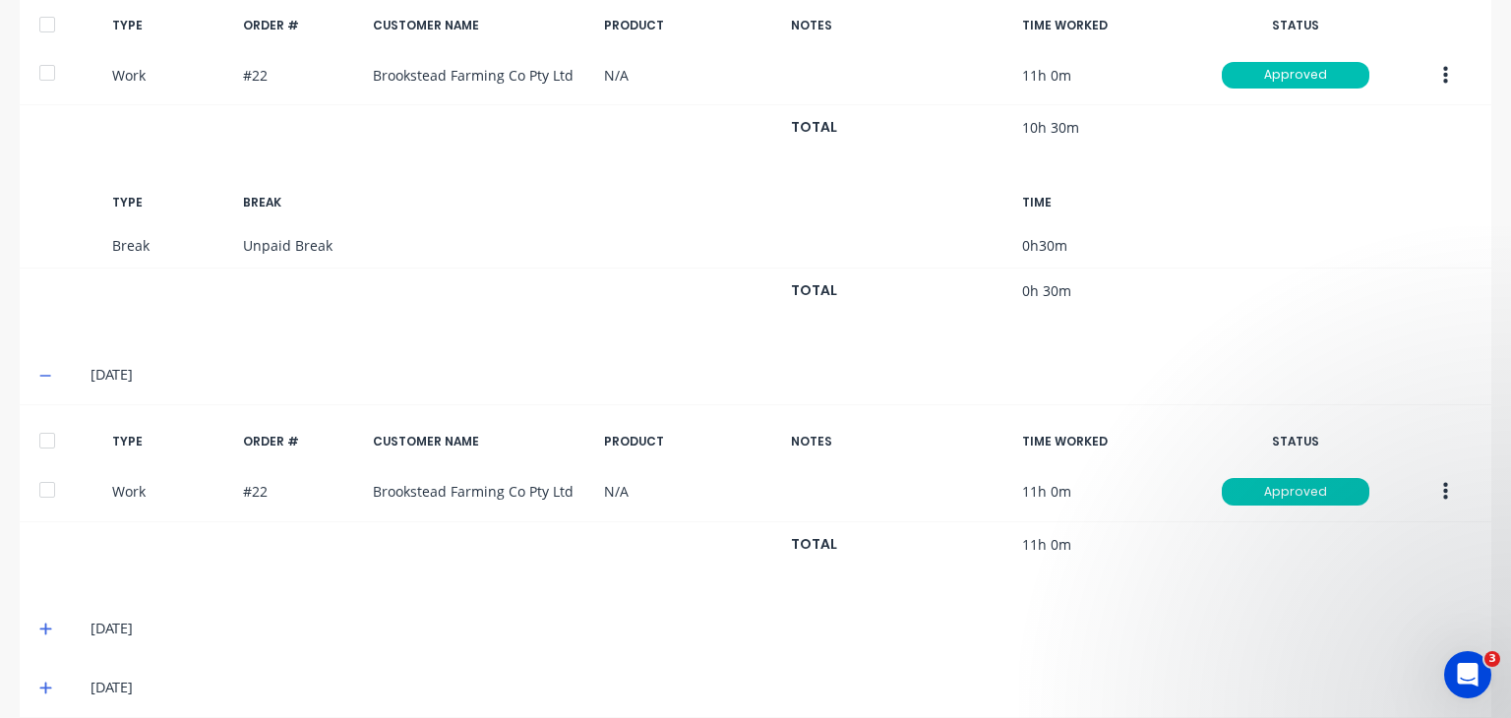
click at [39, 622] on icon at bounding box center [45, 629] width 13 height 14
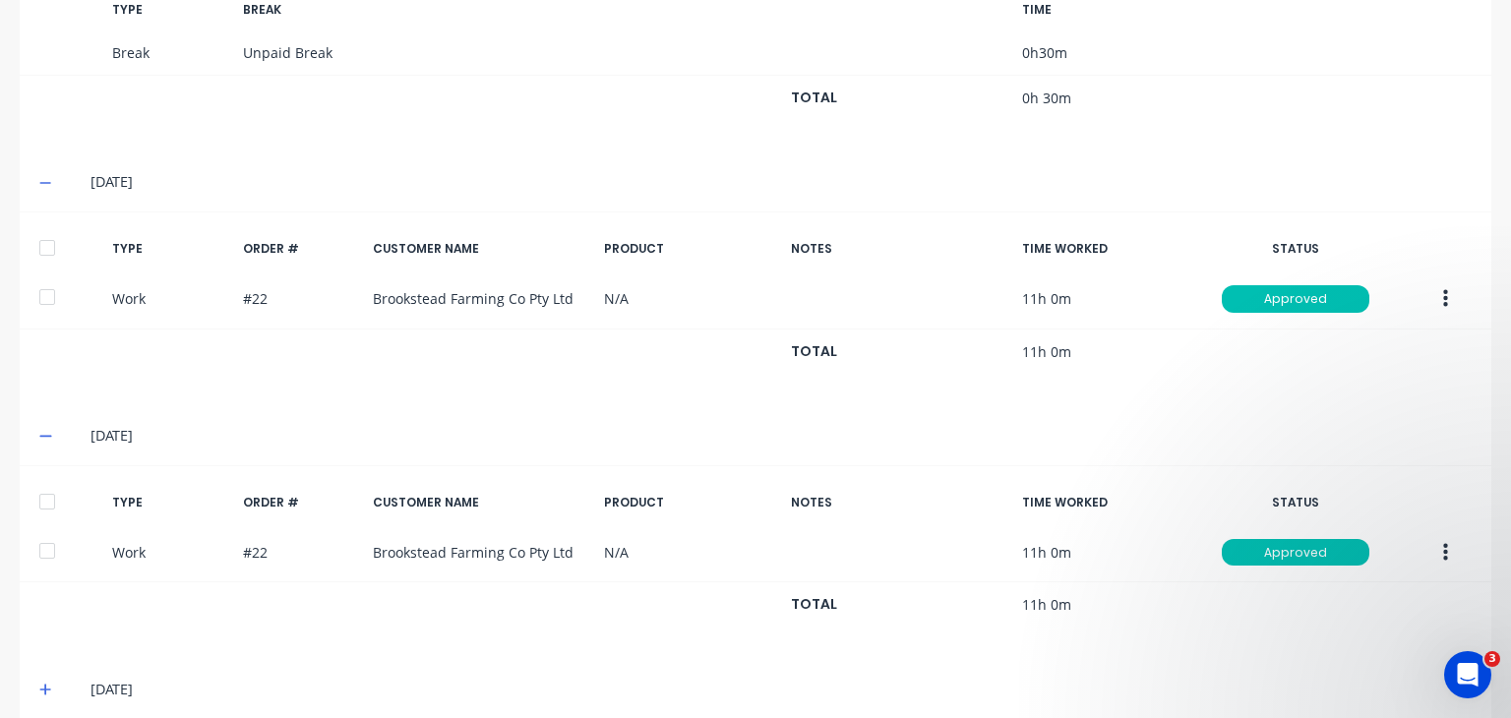
click at [42, 683] on icon at bounding box center [45, 690] width 13 height 14
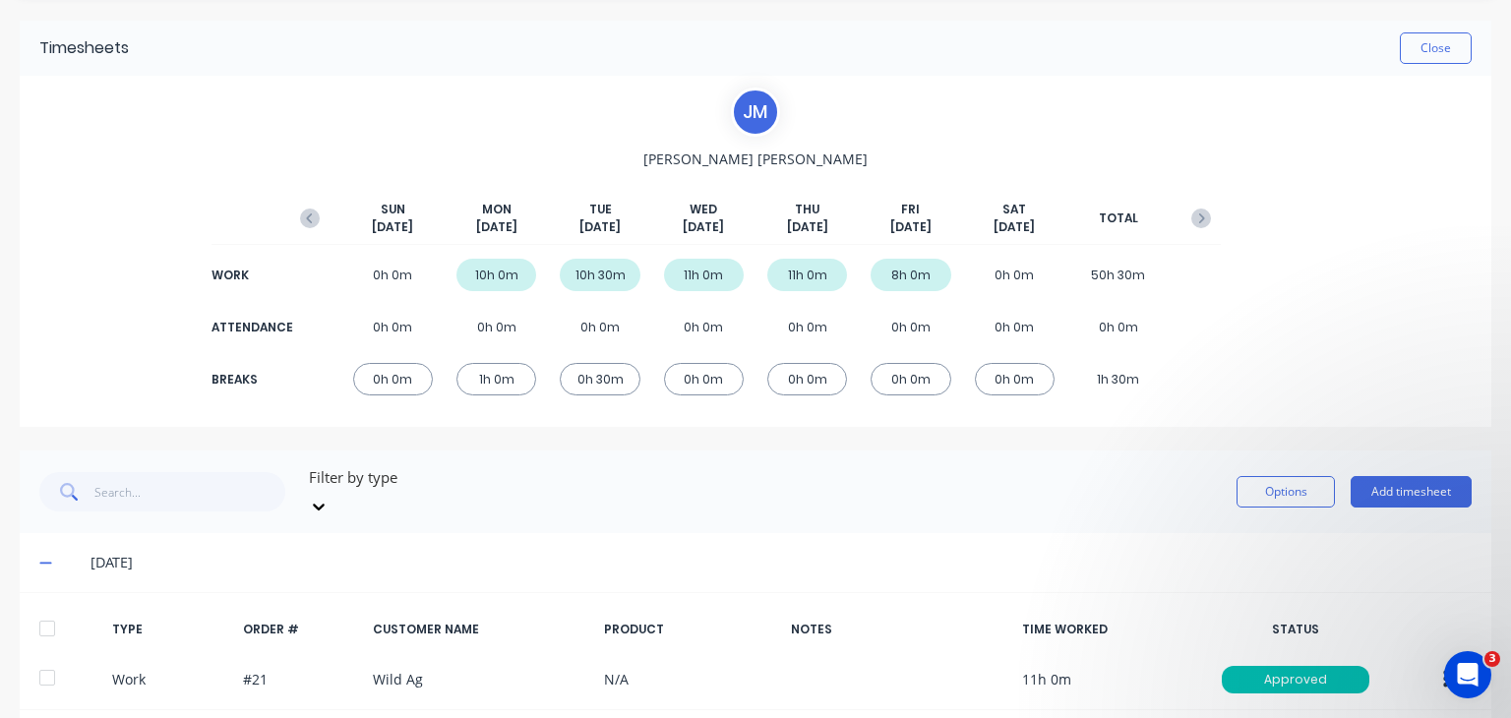
scroll to position [0, 0]
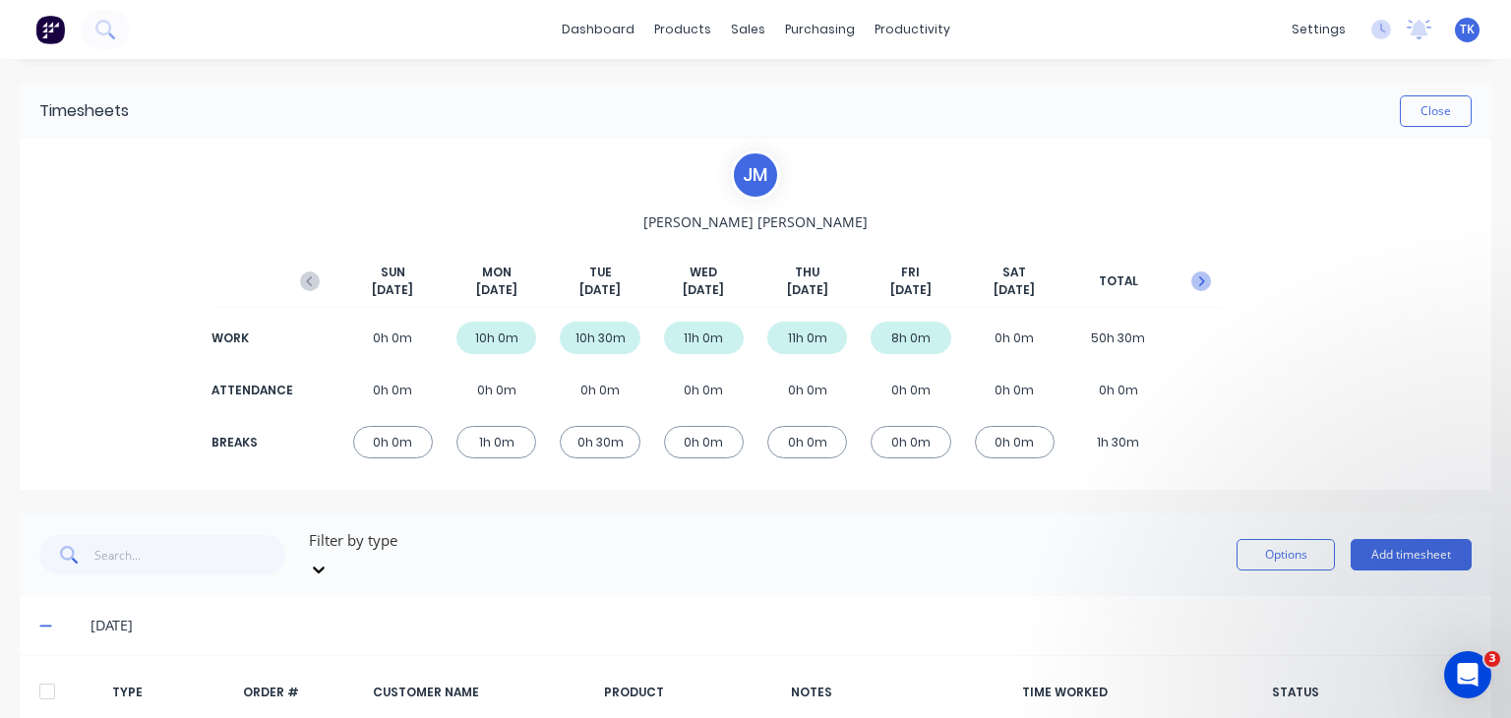
click at [1199, 281] on icon "button" at bounding box center [1202, 281] width 6 height 10
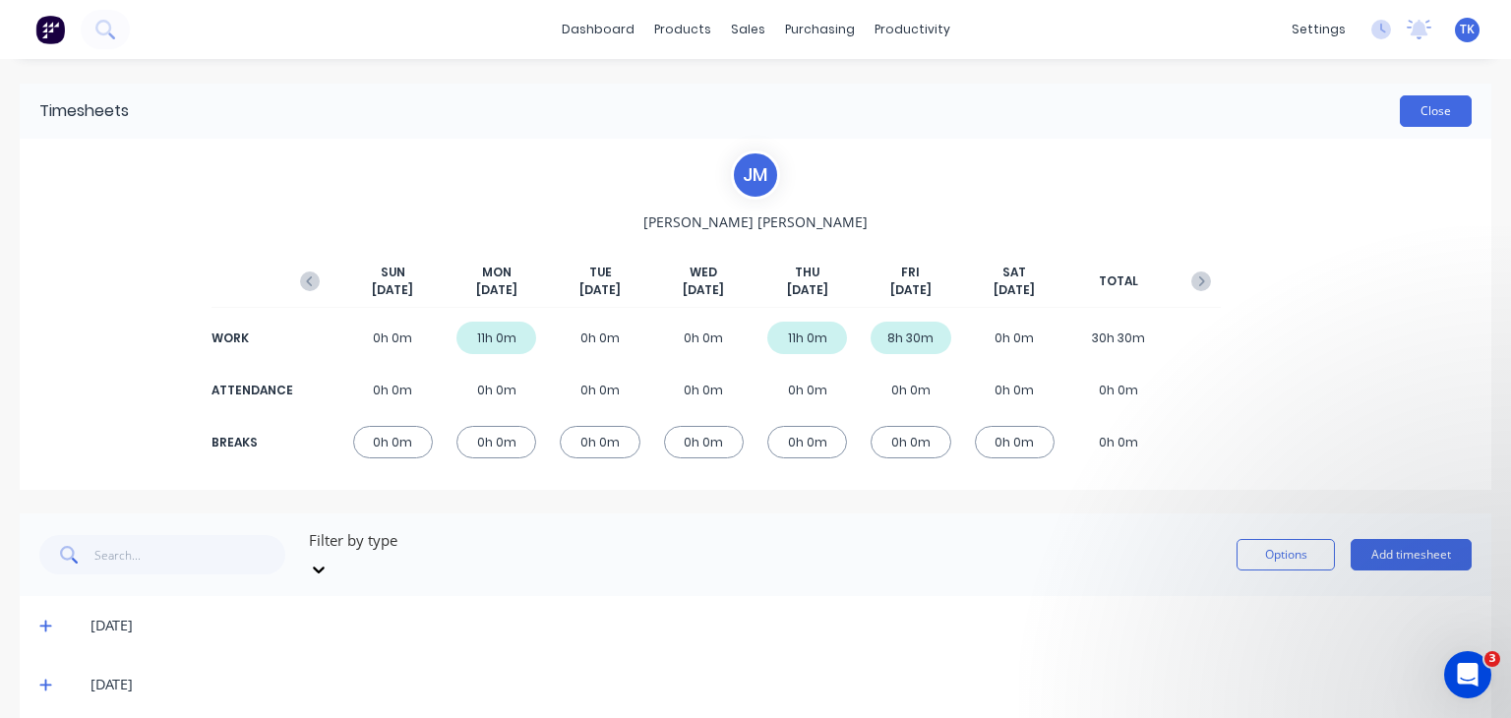
click at [1406, 95] on button "Close" at bounding box center [1436, 110] width 72 height 31
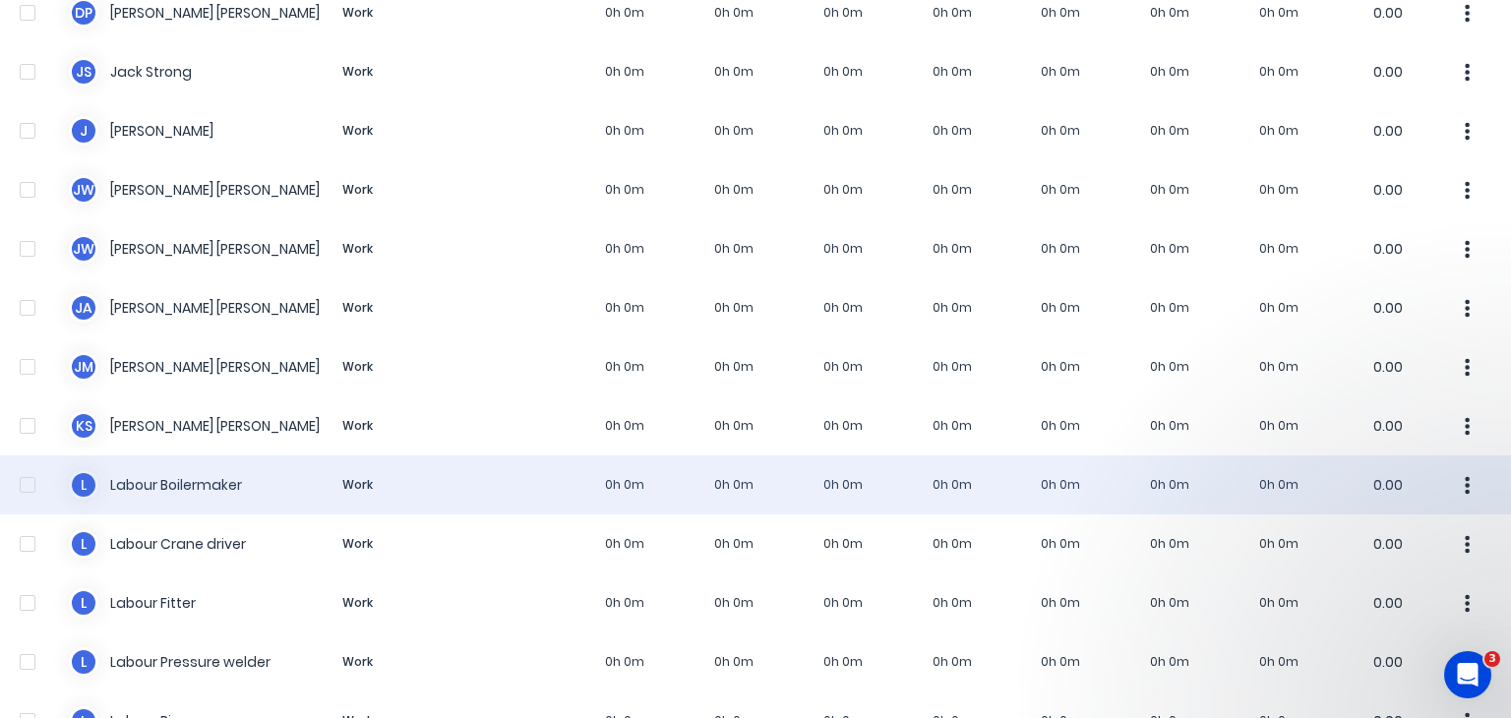
scroll to position [787, 0]
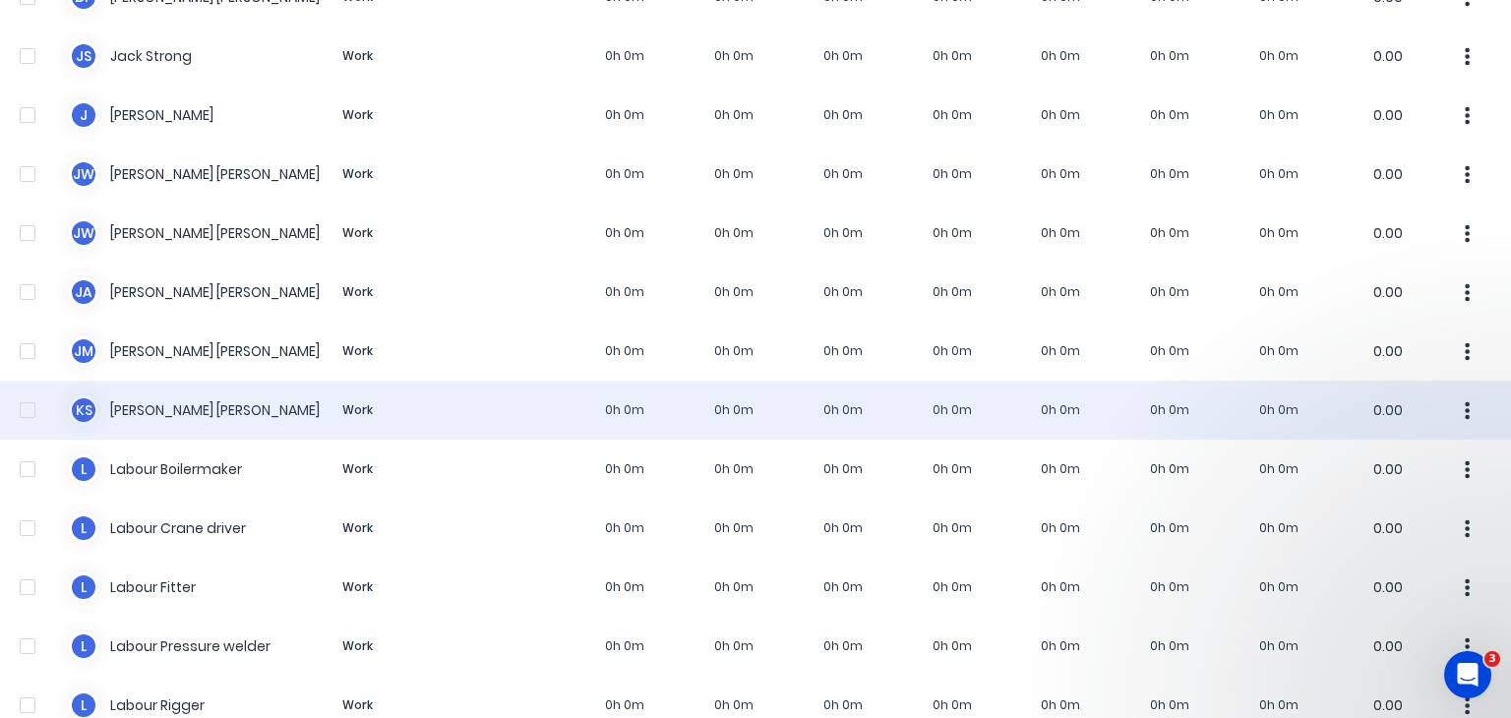
click at [168, 396] on div "k s [PERSON_NAME] Work 0h 0m 0h 0m 0h 0m 0h 0m 0h 0m 0h 0m 0h 0m 0.00" at bounding box center [755, 410] width 1511 height 59
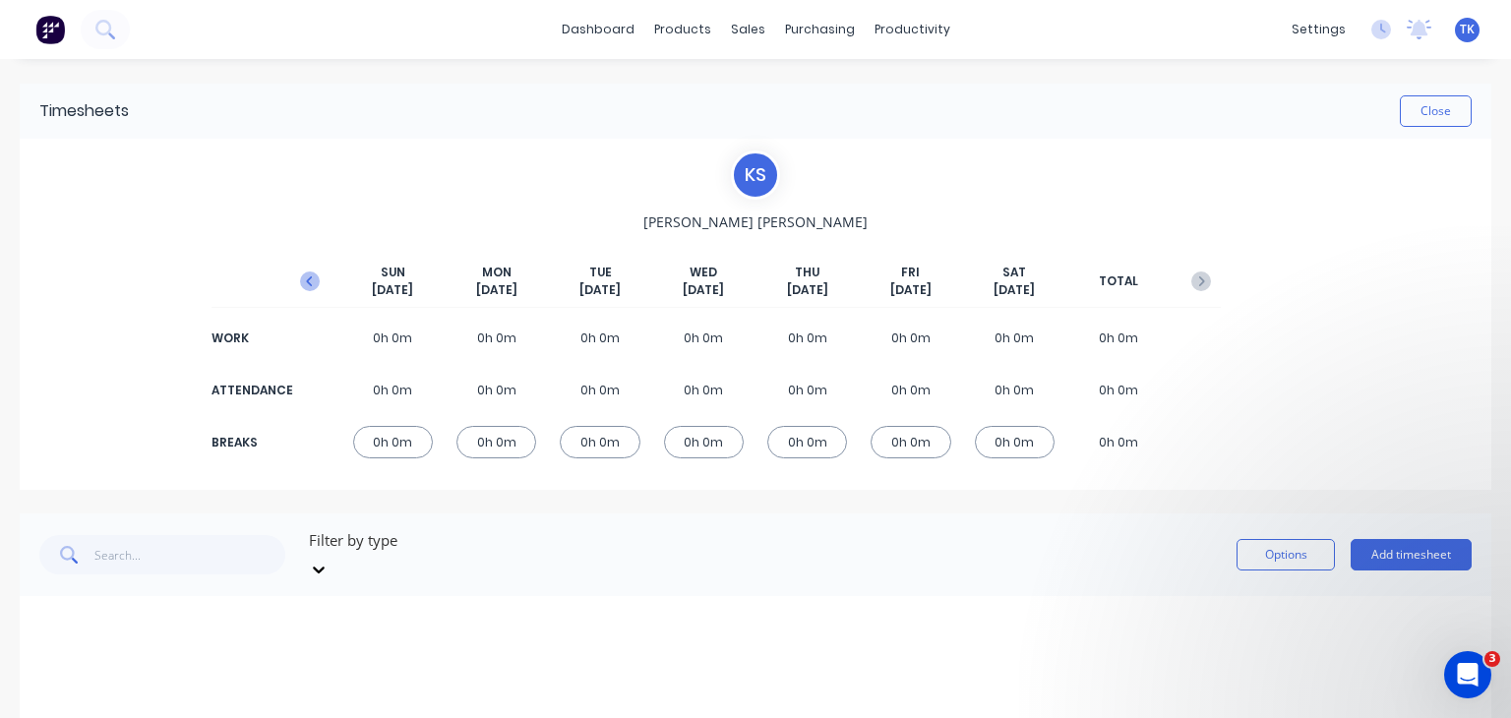
click at [307, 285] on icon "button" at bounding box center [310, 281] width 20 height 20
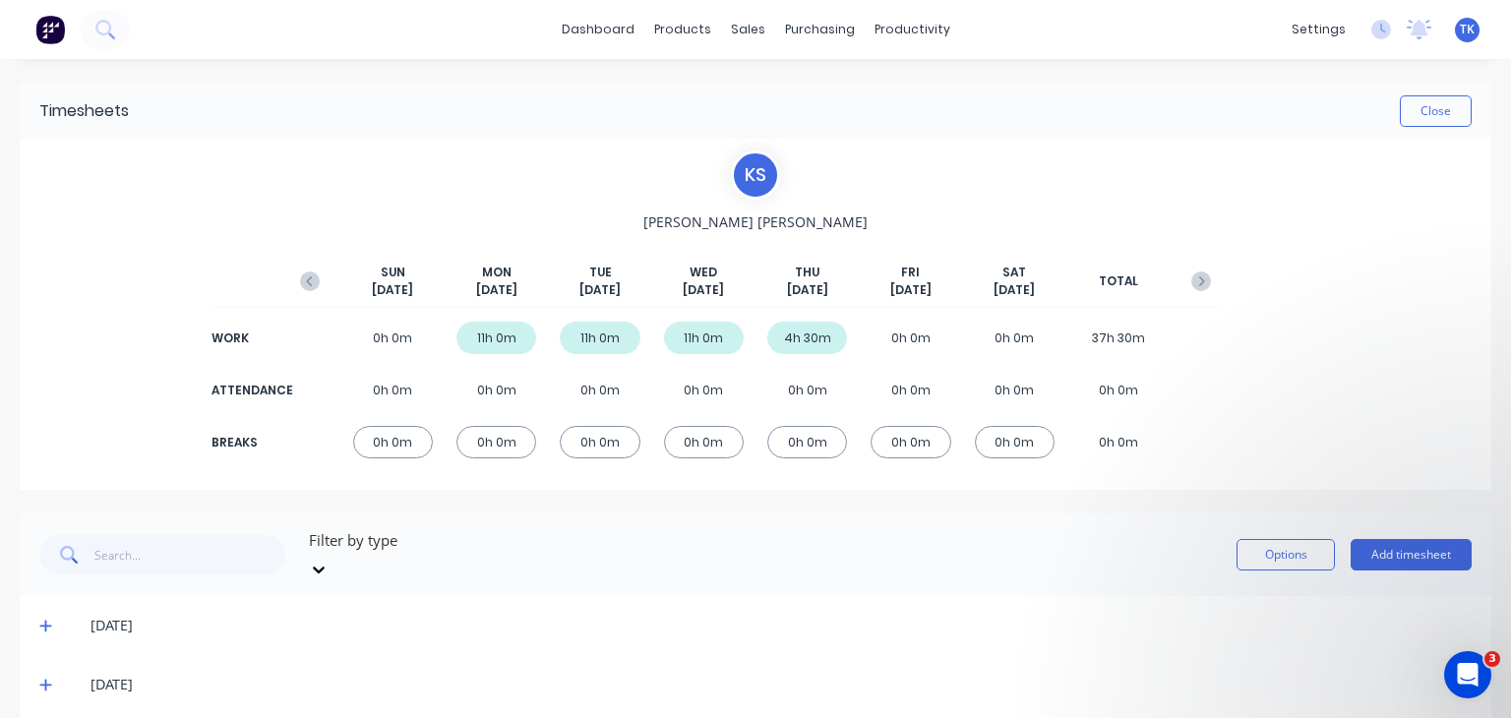
click at [304, 285] on icon "button" at bounding box center [310, 281] width 20 height 20
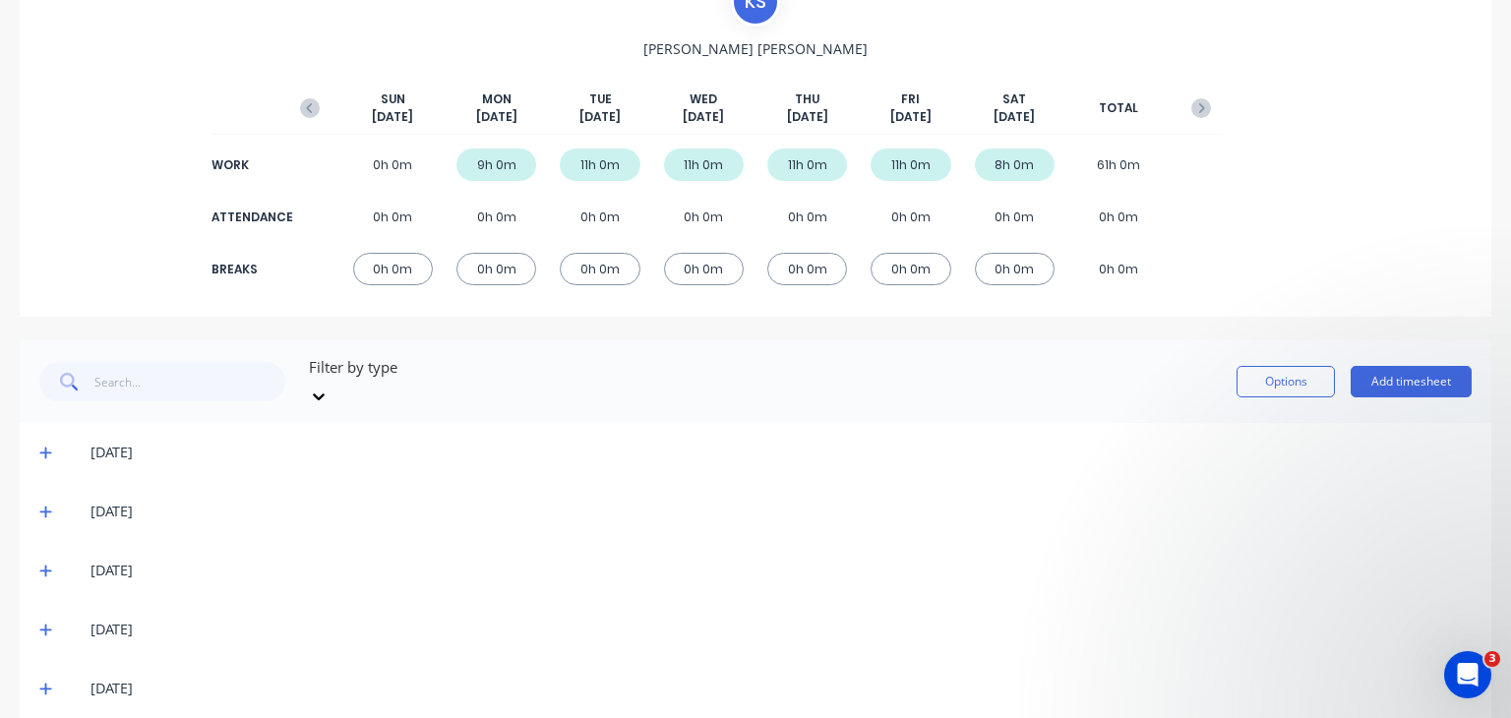
scroll to position [197, 0]
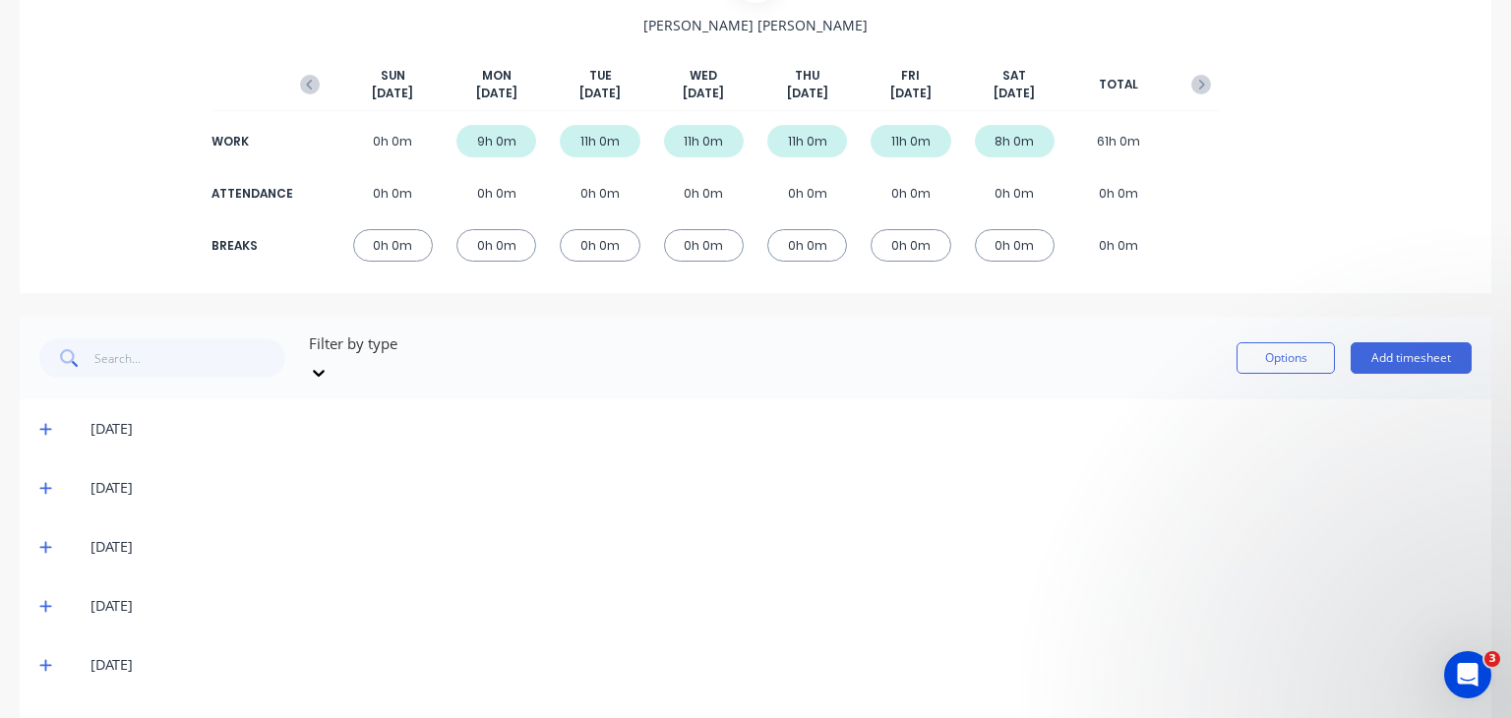
click at [44, 424] on icon at bounding box center [45, 430] width 12 height 12
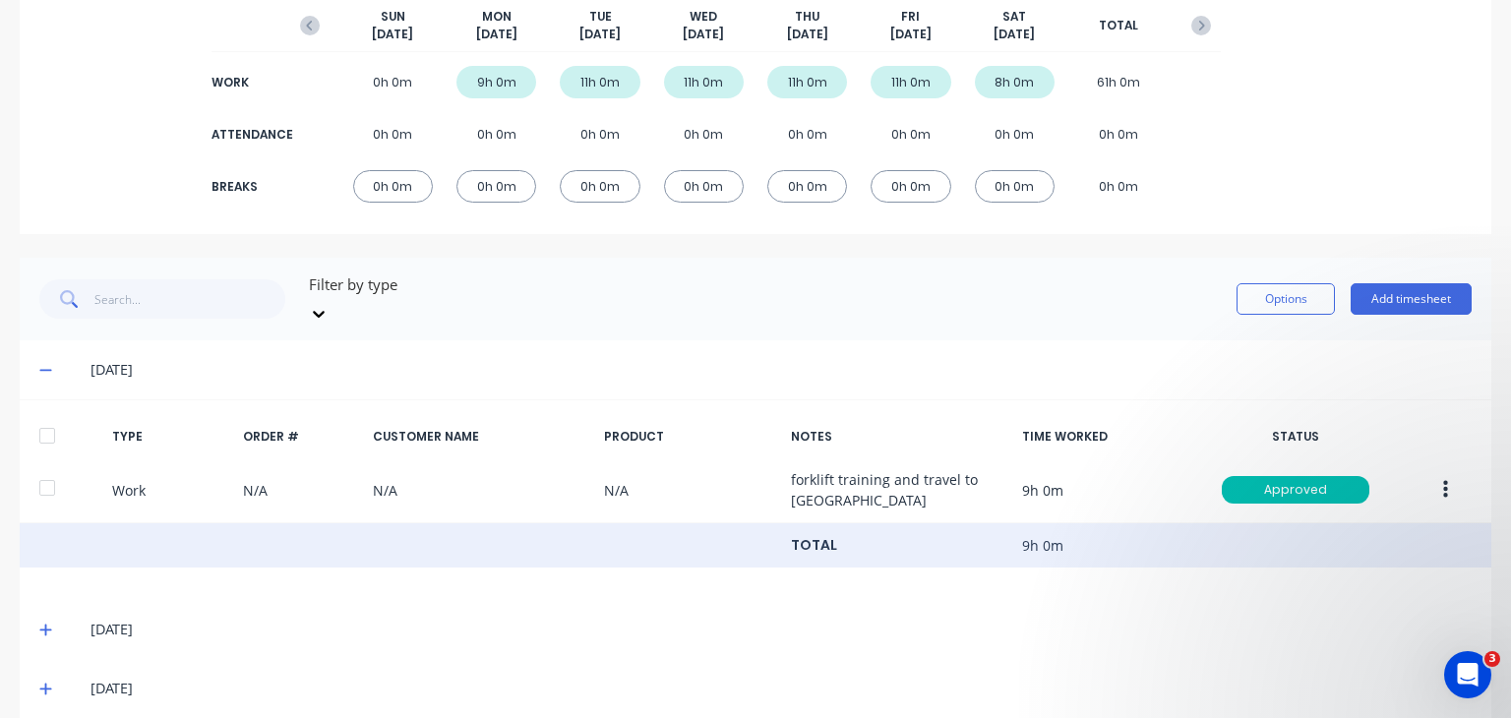
scroll to position [295, 0]
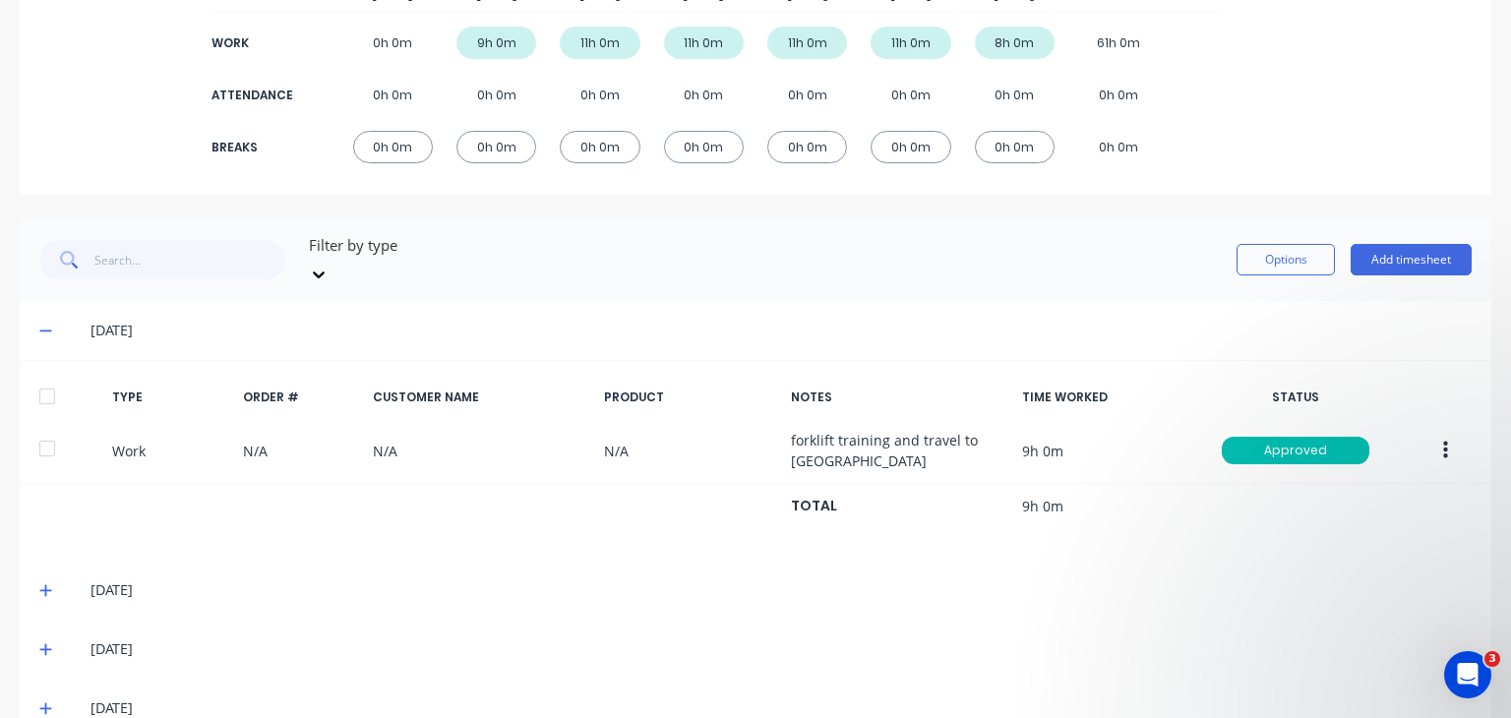
click at [44, 585] on icon at bounding box center [45, 591] width 12 height 12
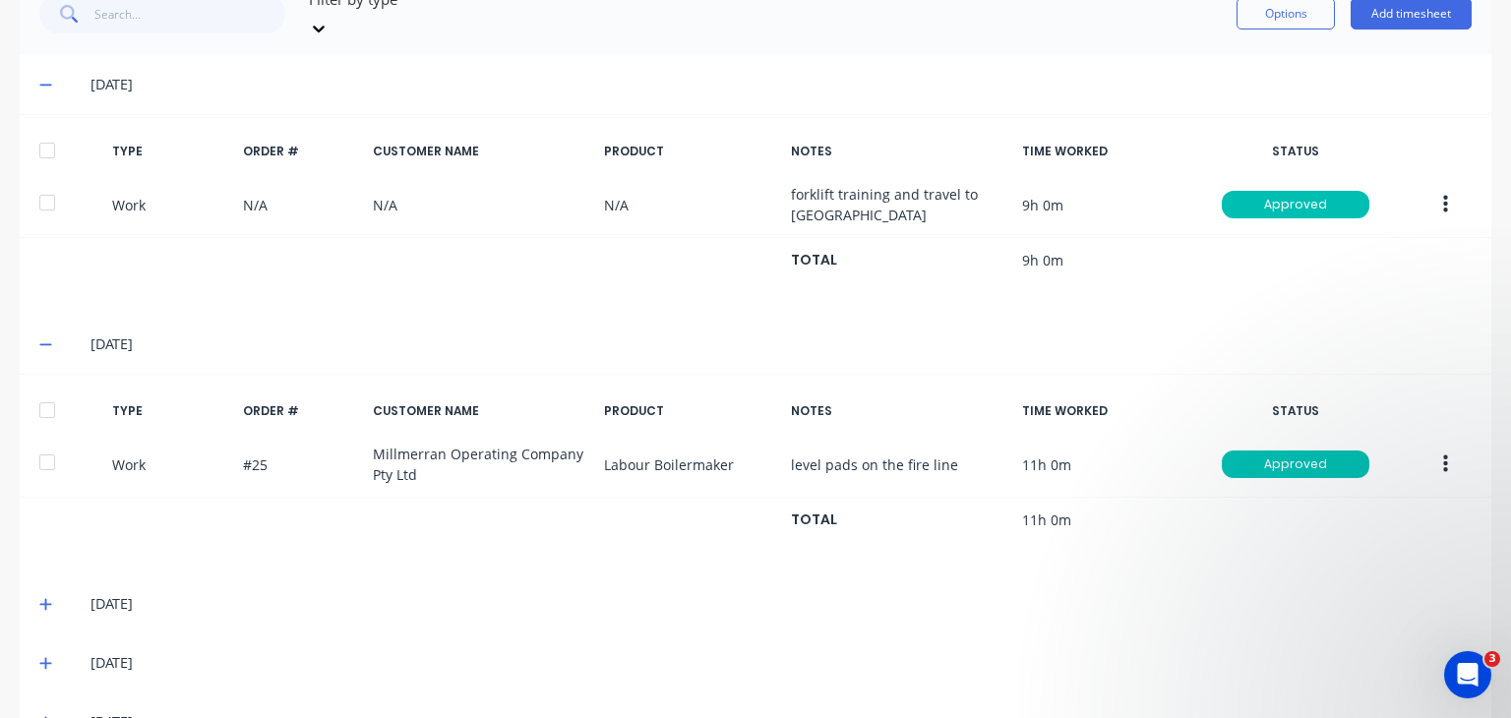
scroll to position [590, 0]
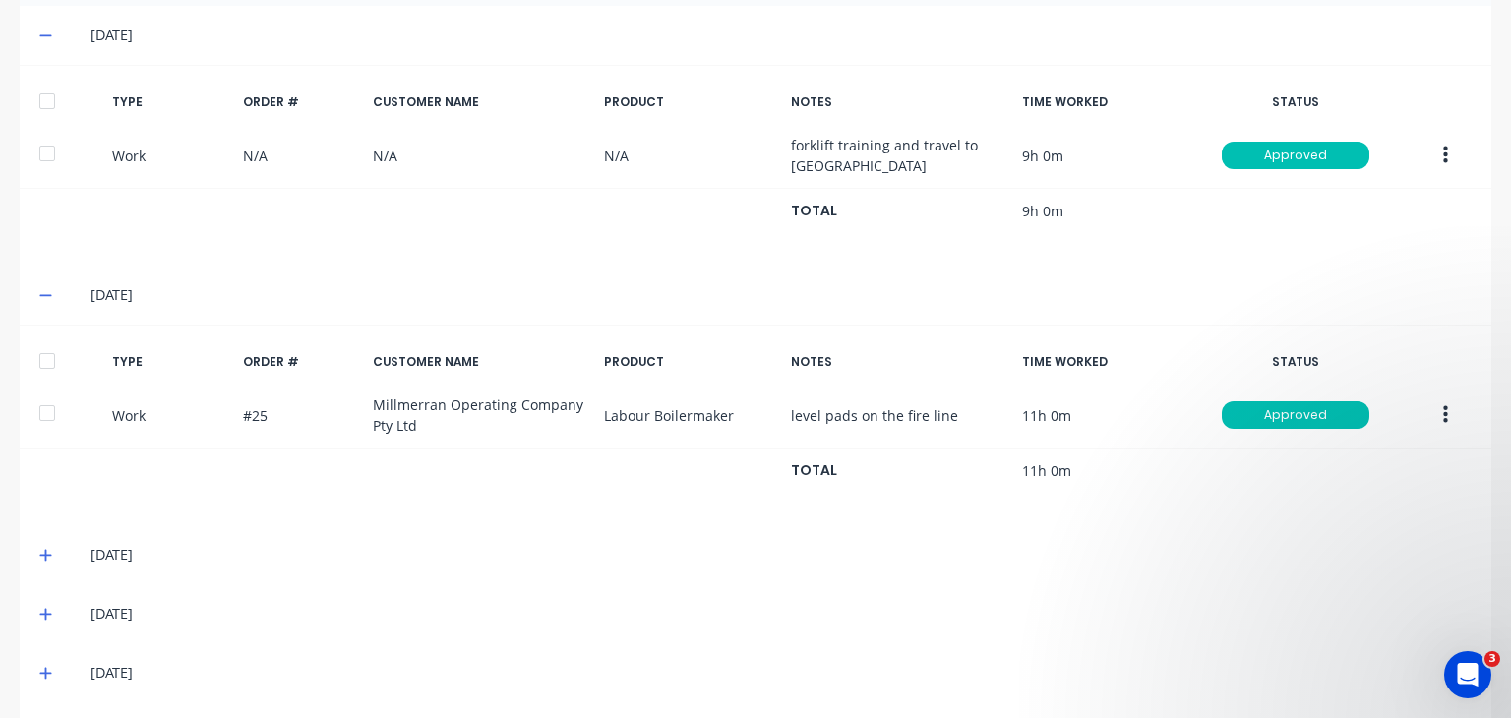
click at [40, 548] on icon at bounding box center [45, 555] width 13 height 14
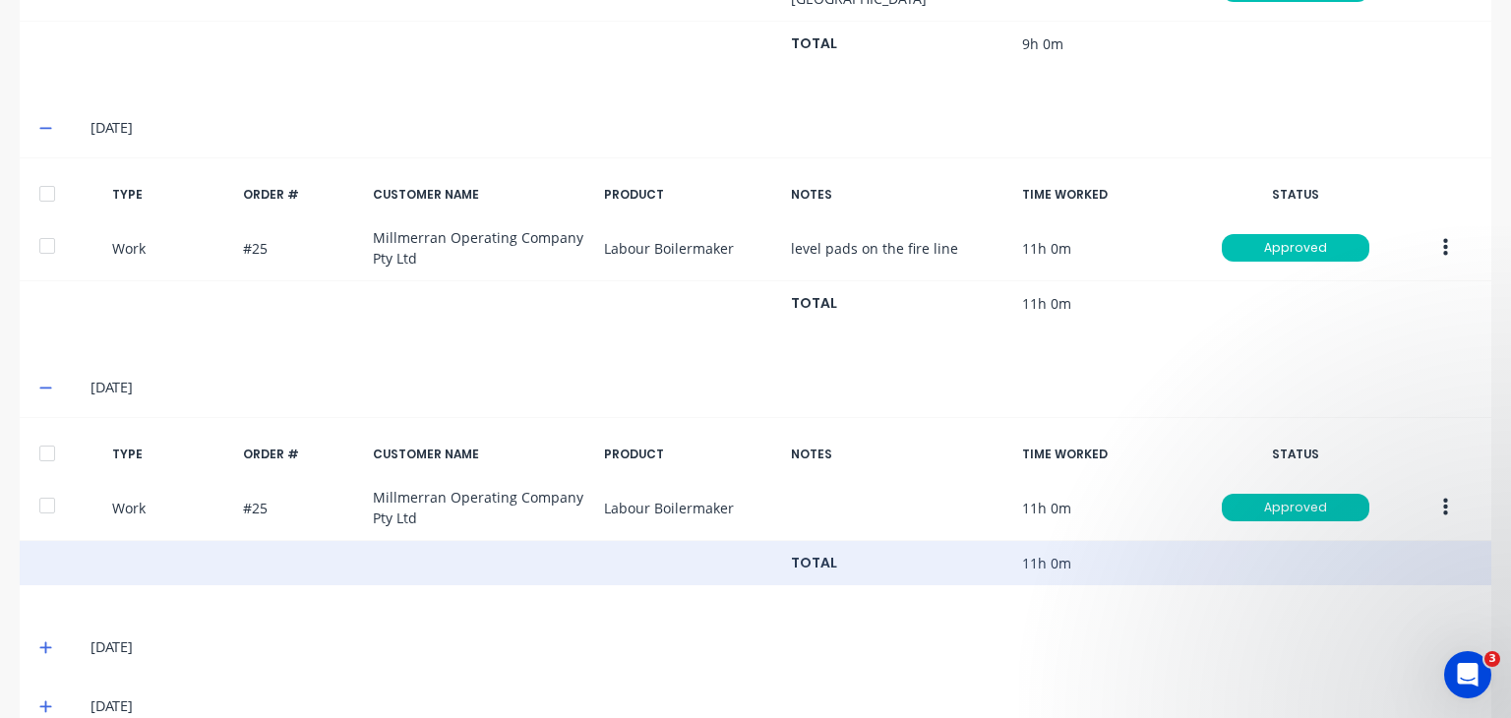
scroll to position [837, 0]
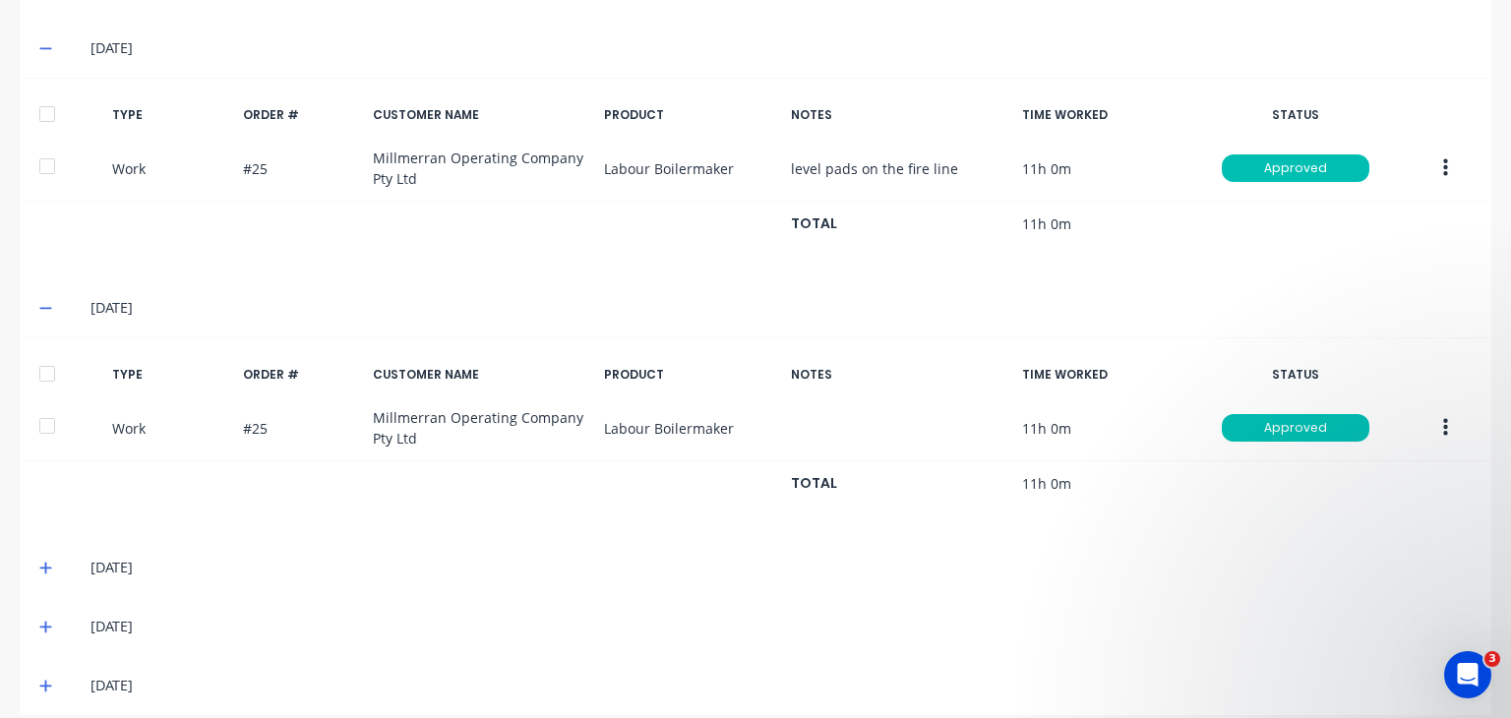
click at [46, 563] on icon at bounding box center [45, 569] width 12 height 12
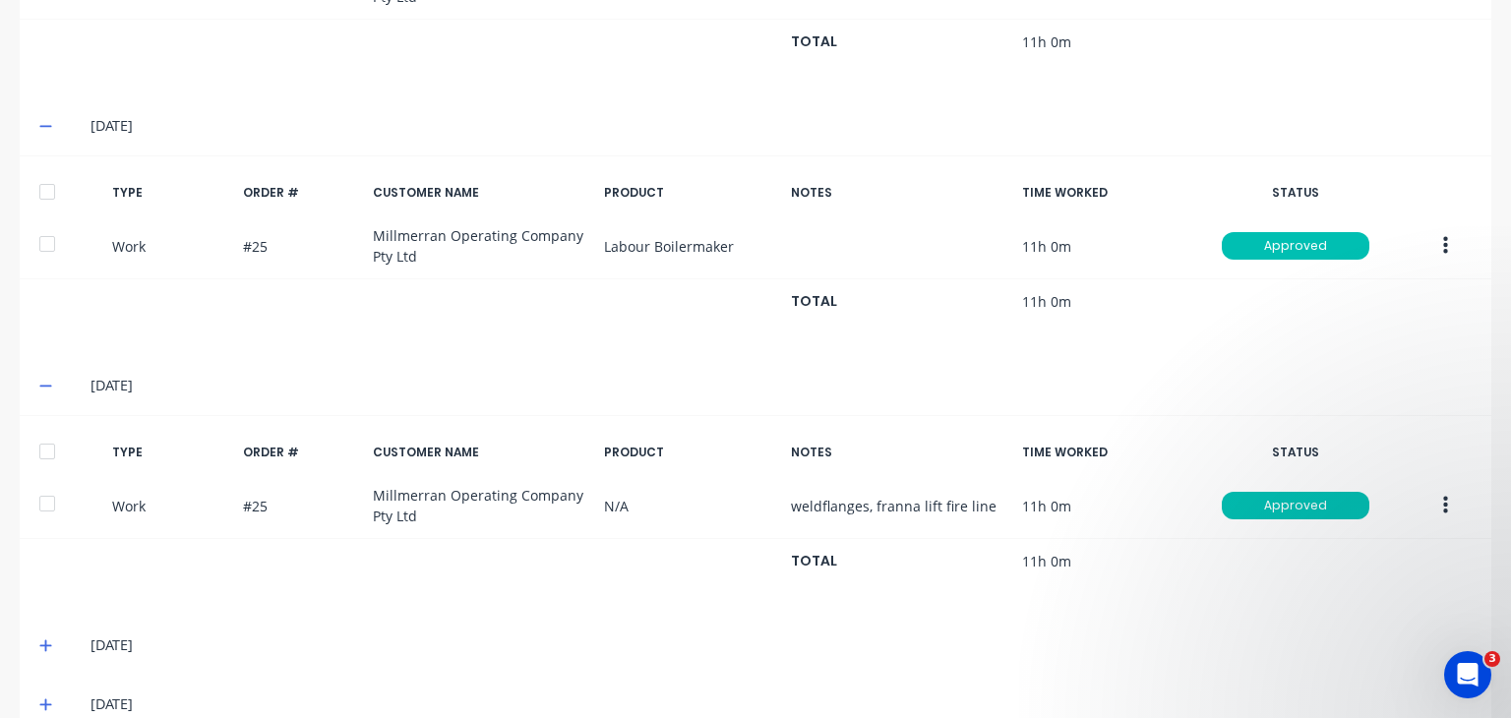
scroll to position [1037, 0]
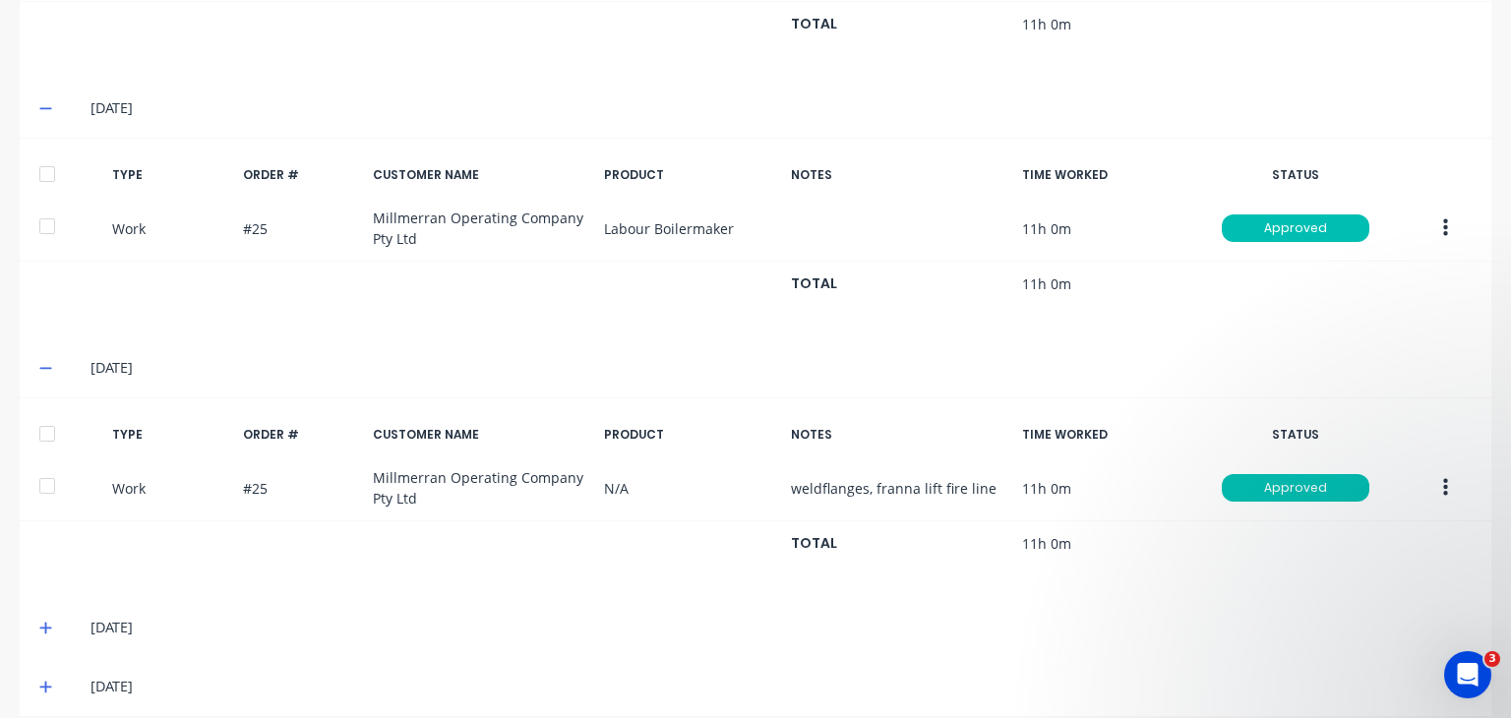
click at [44, 623] on icon at bounding box center [45, 629] width 12 height 12
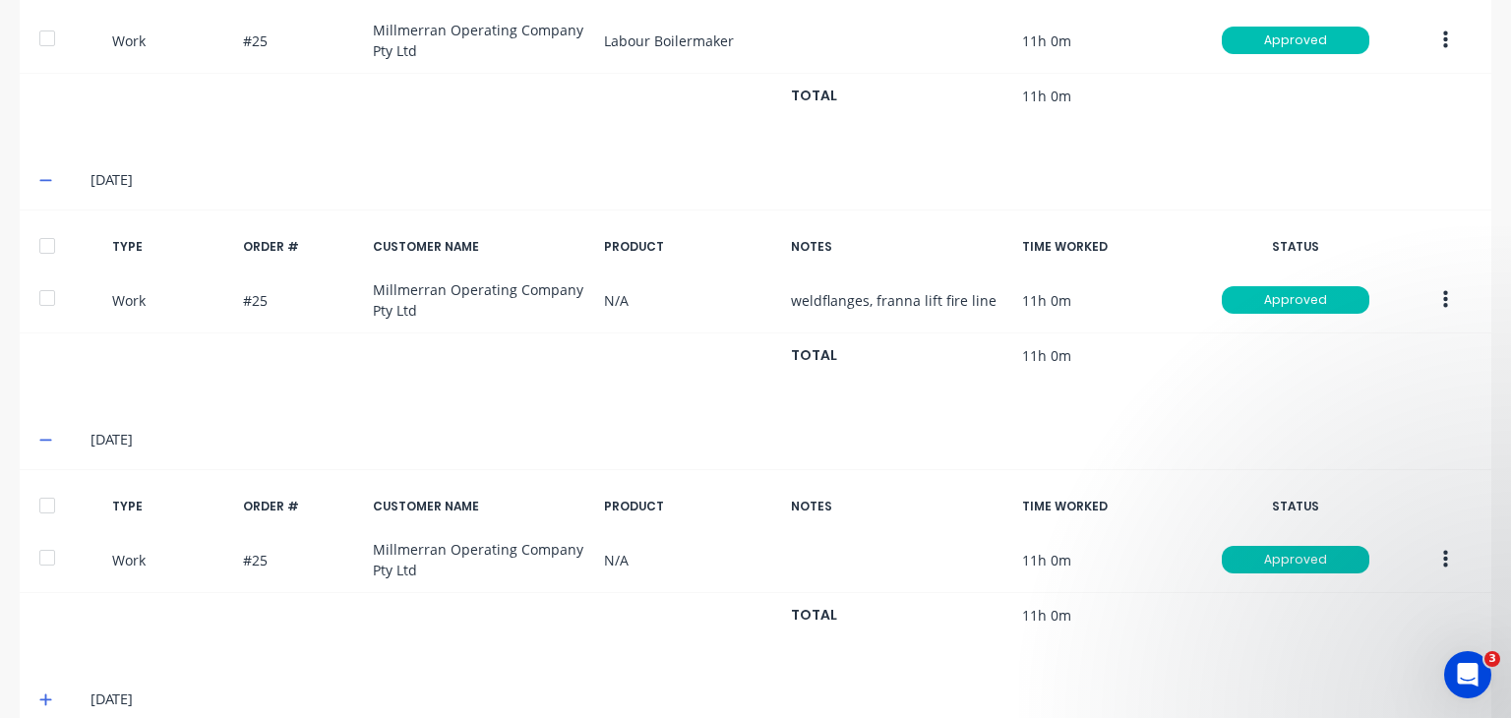
scroll to position [1237, 0]
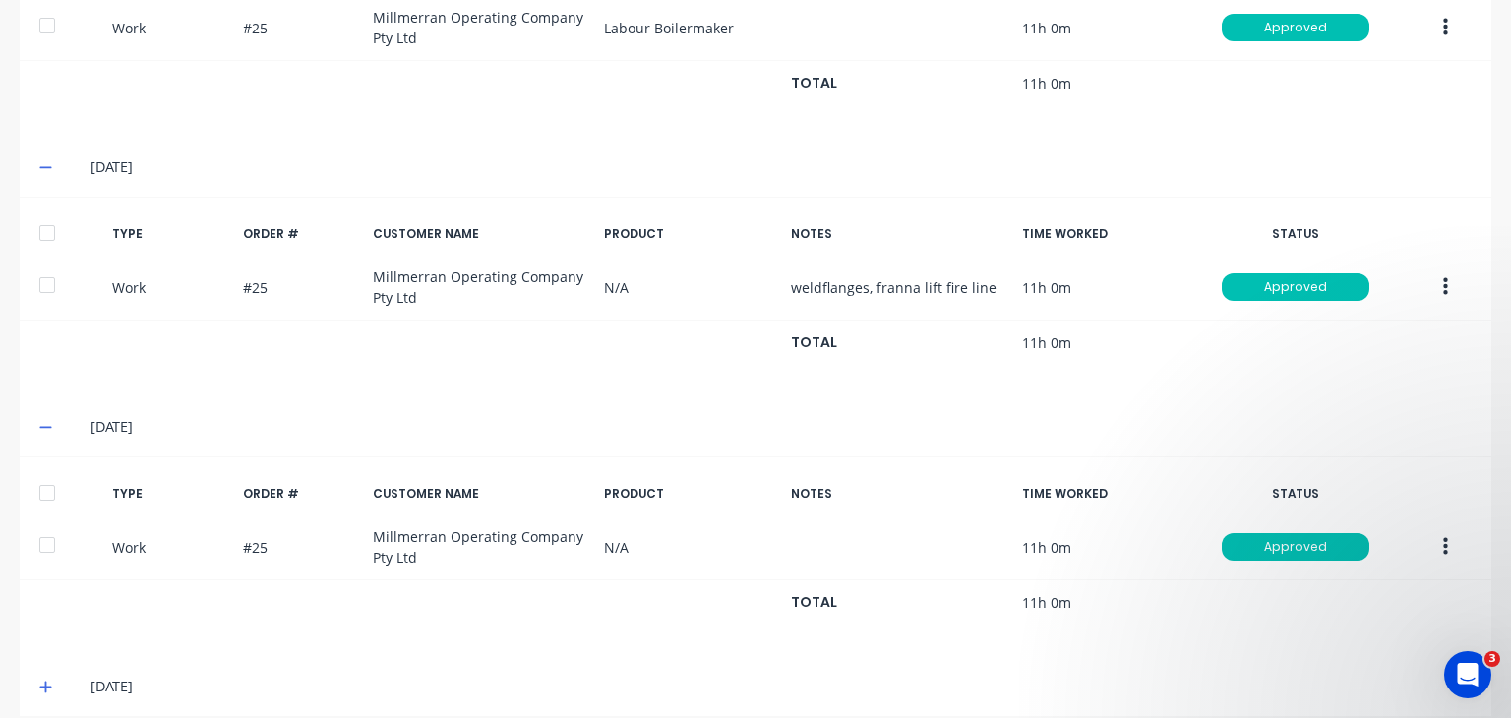
click at [43, 680] on icon at bounding box center [45, 687] width 13 height 14
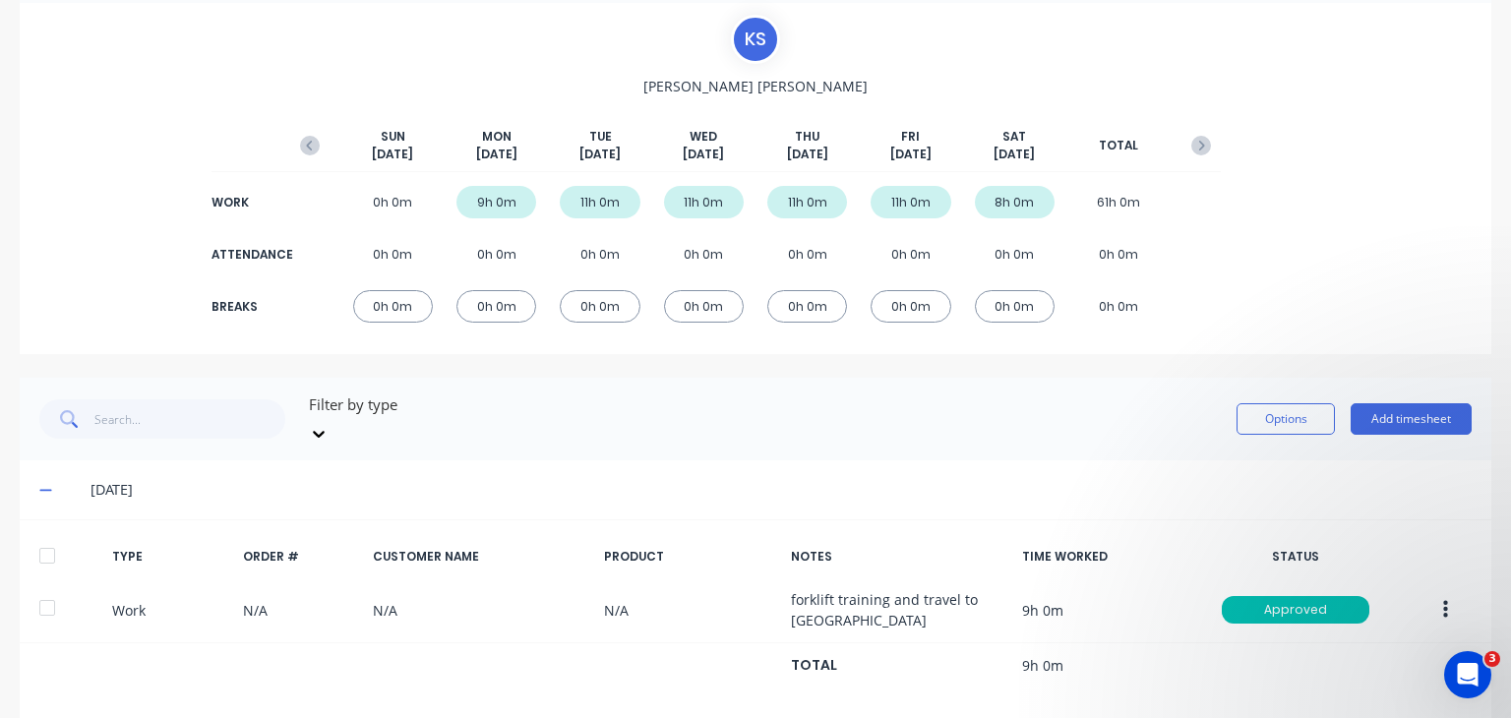
scroll to position [0, 0]
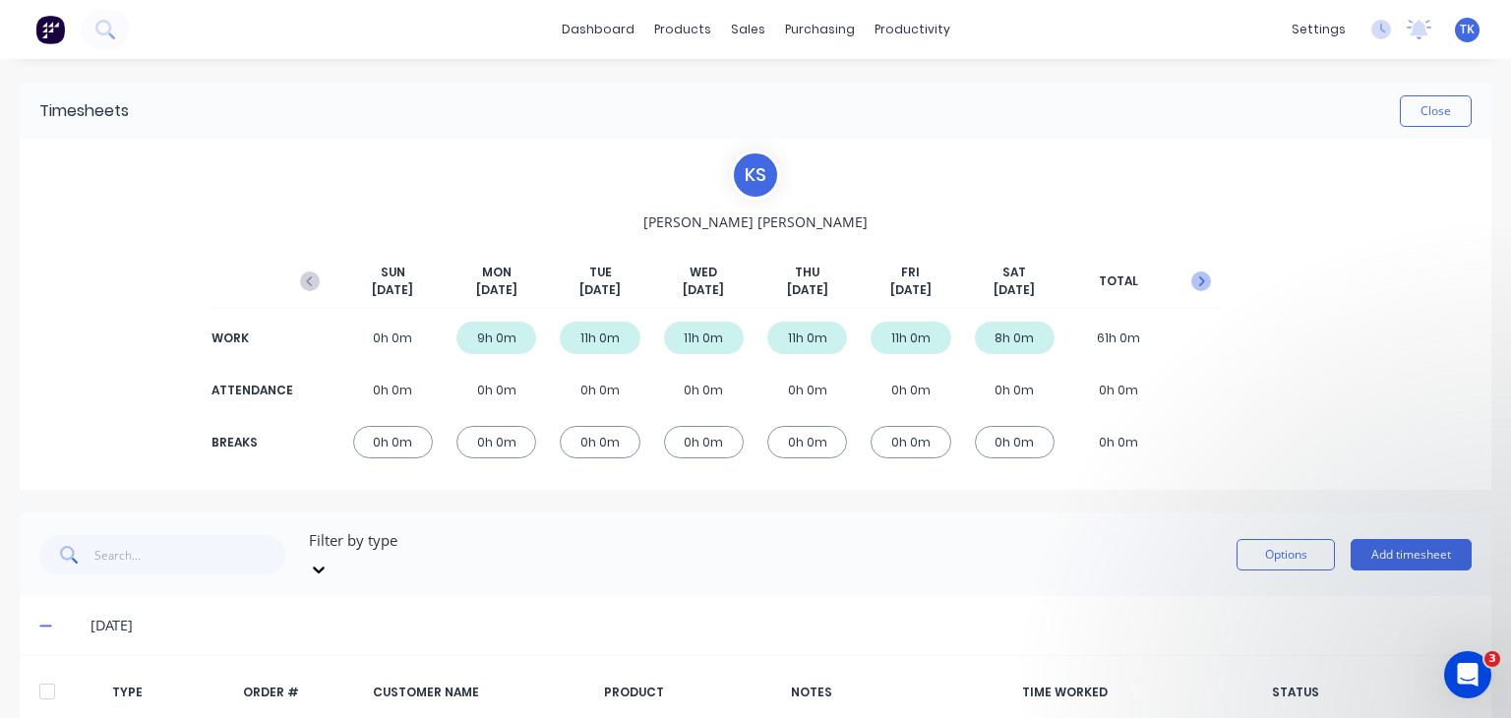
click at [1191, 285] on icon "button" at bounding box center [1201, 281] width 20 height 20
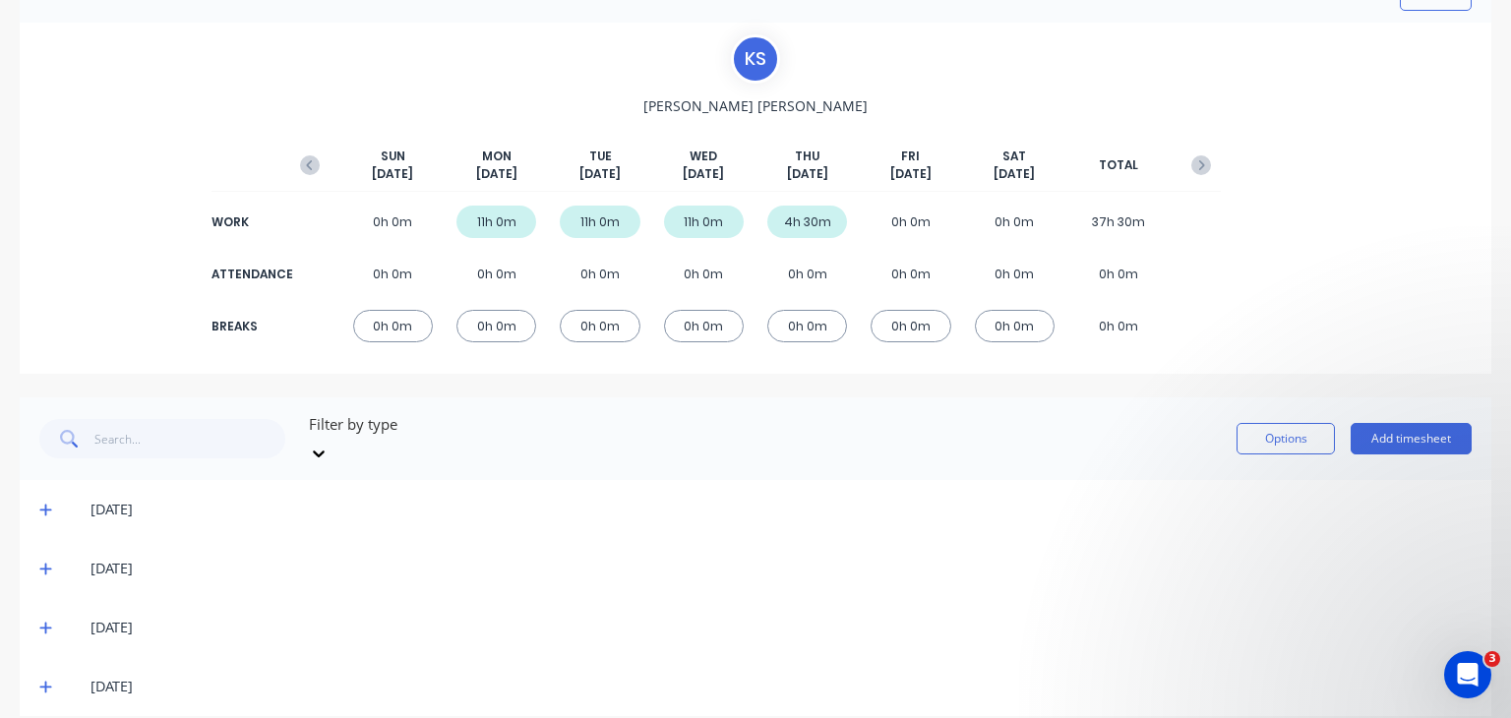
scroll to position [118, 0]
click at [47, 503] on icon at bounding box center [45, 509] width 12 height 12
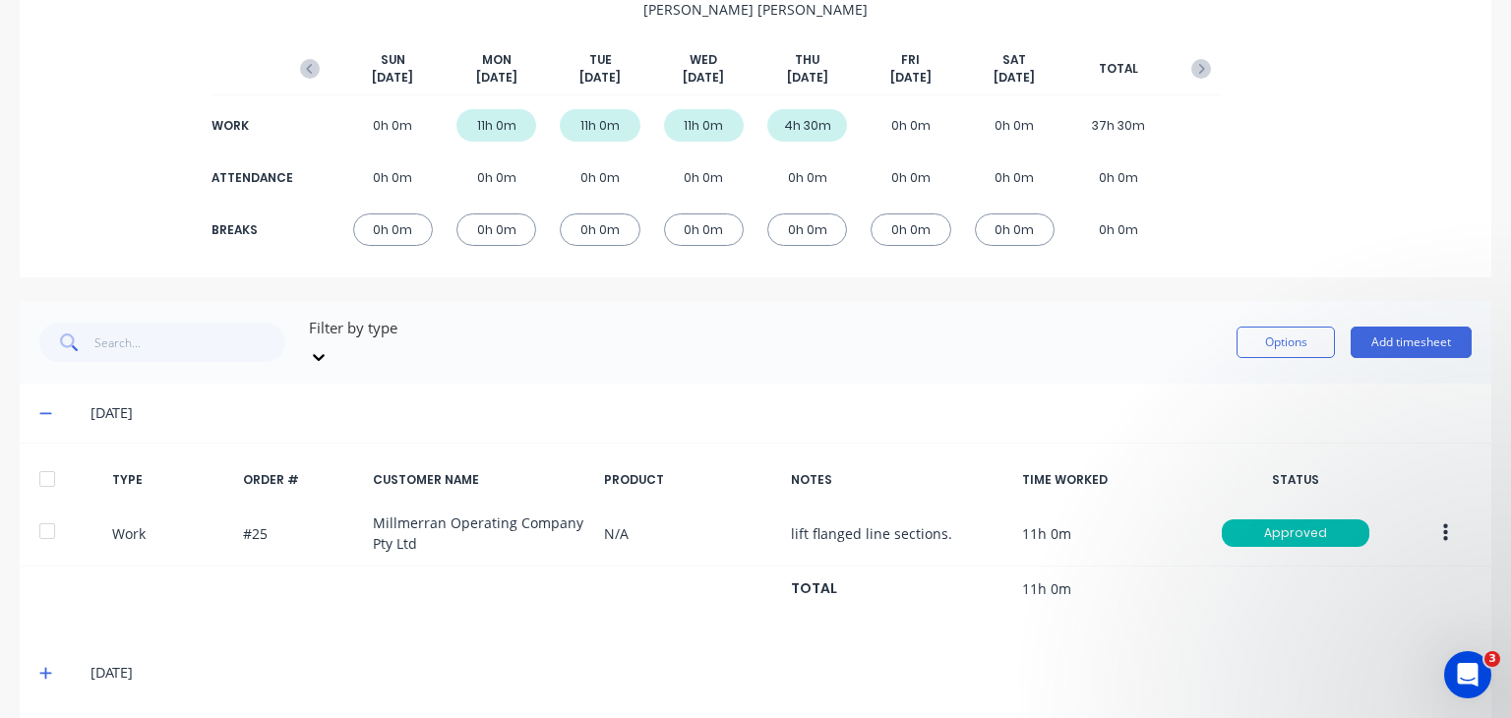
scroll to position [315, 0]
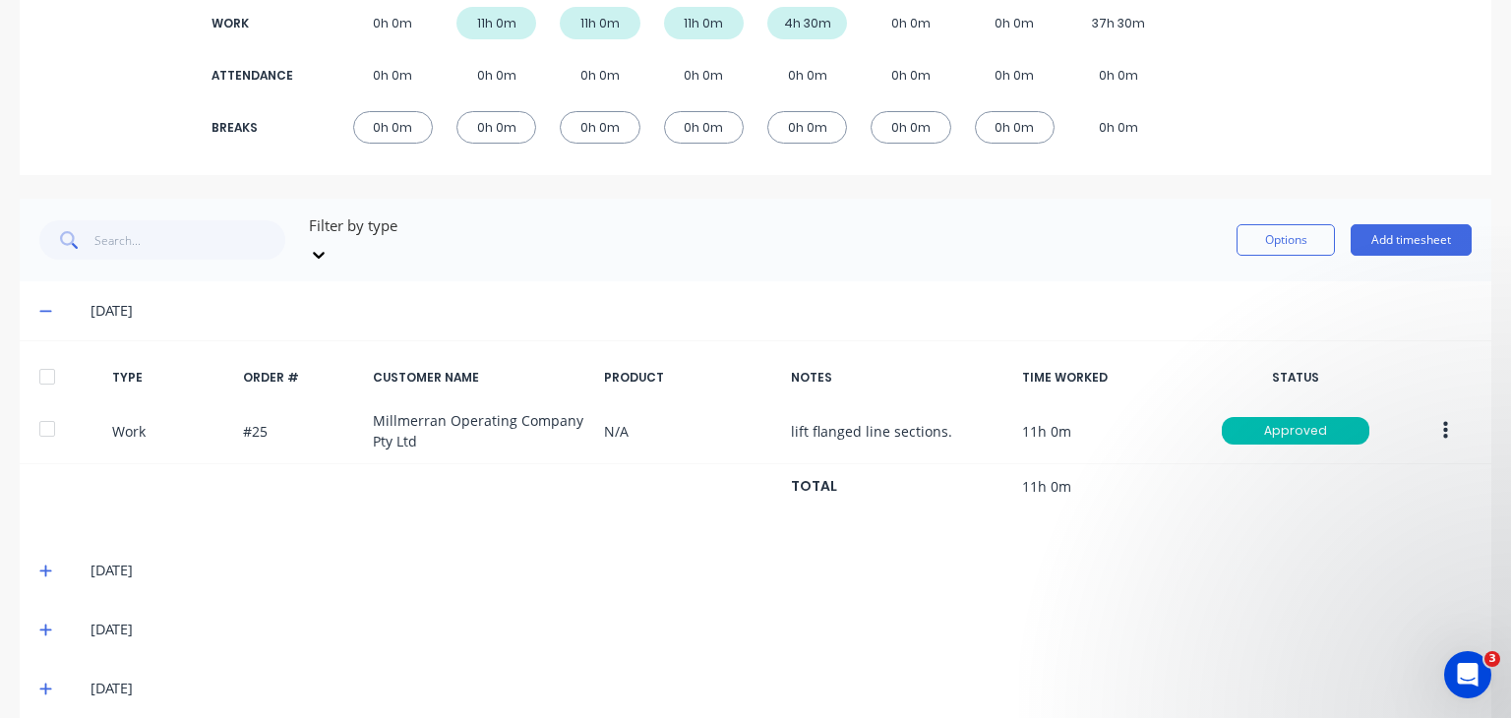
click at [39, 564] on icon at bounding box center [45, 571] width 13 height 14
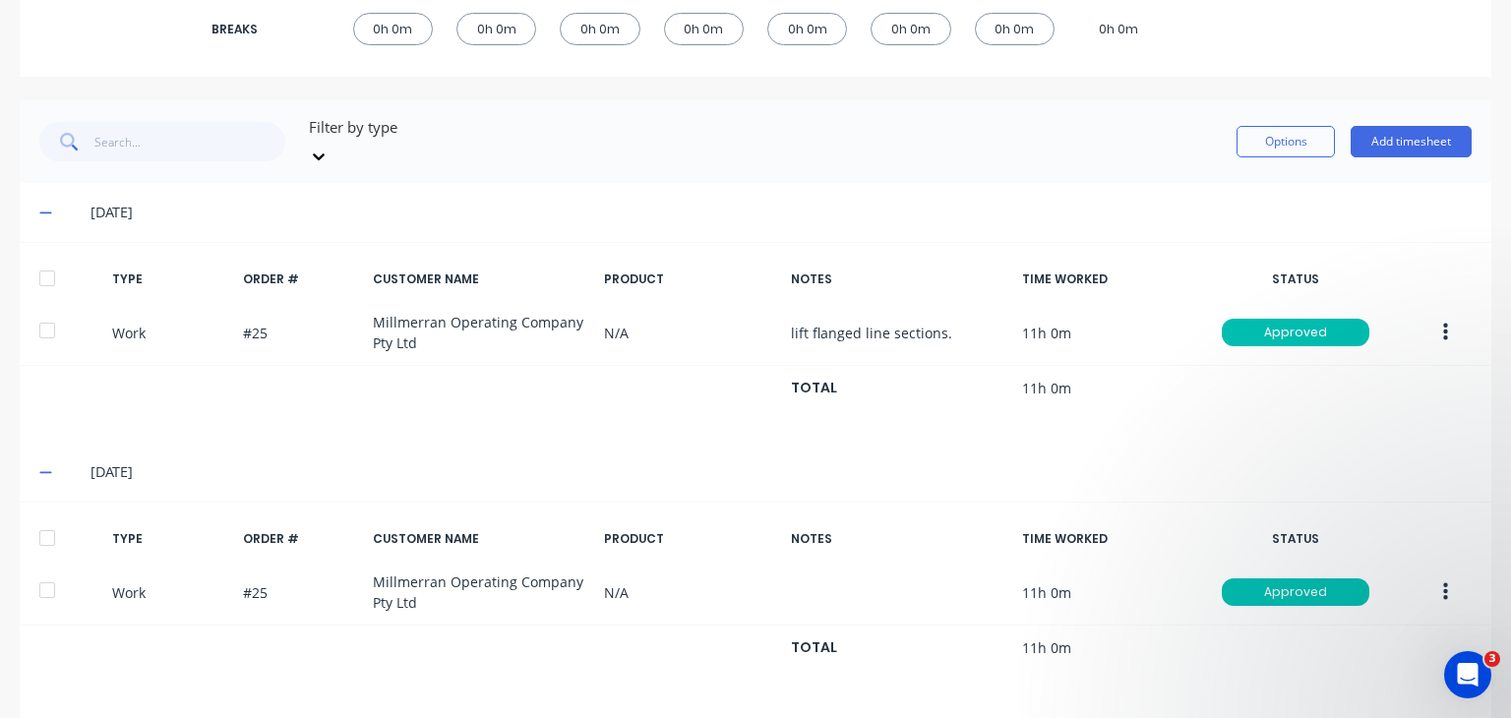
scroll to position [519, 0]
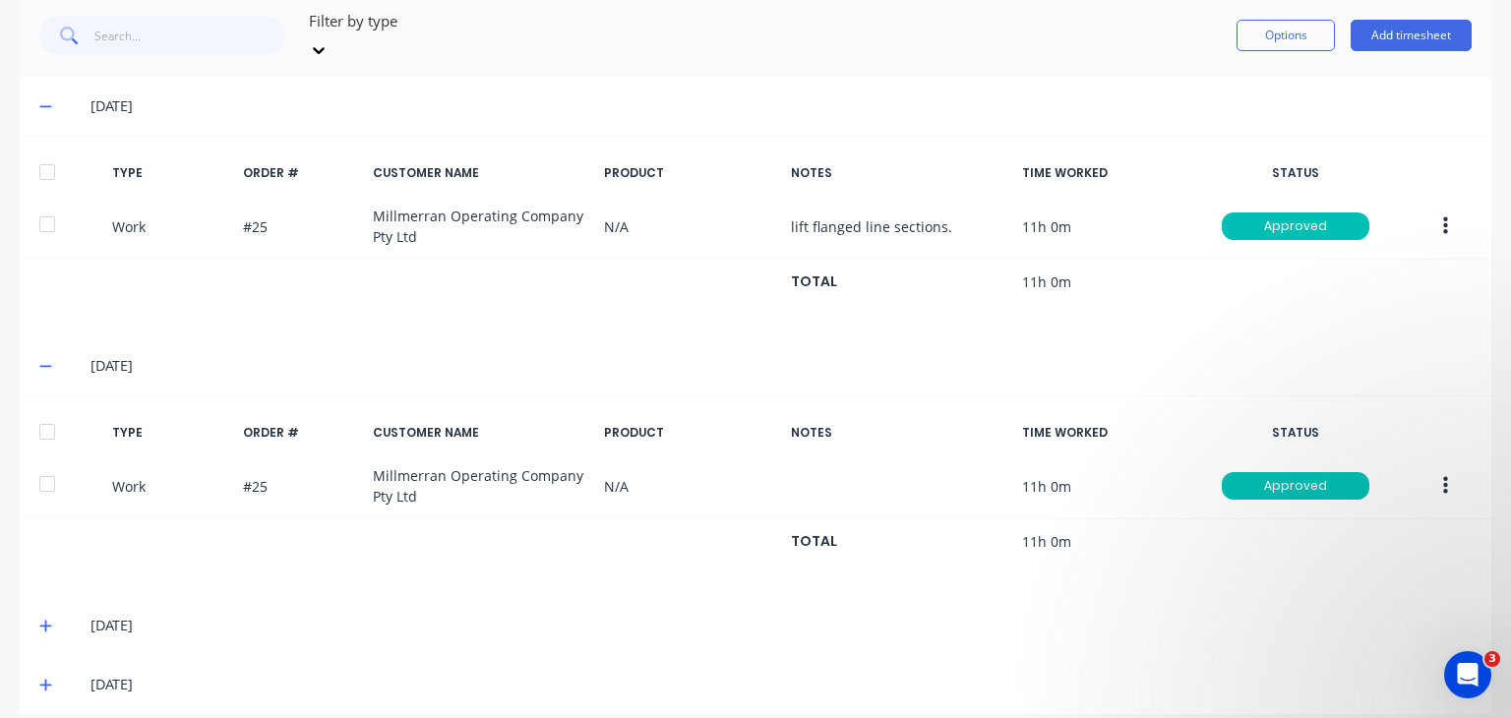
click at [41, 619] on icon at bounding box center [45, 626] width 13 height 14
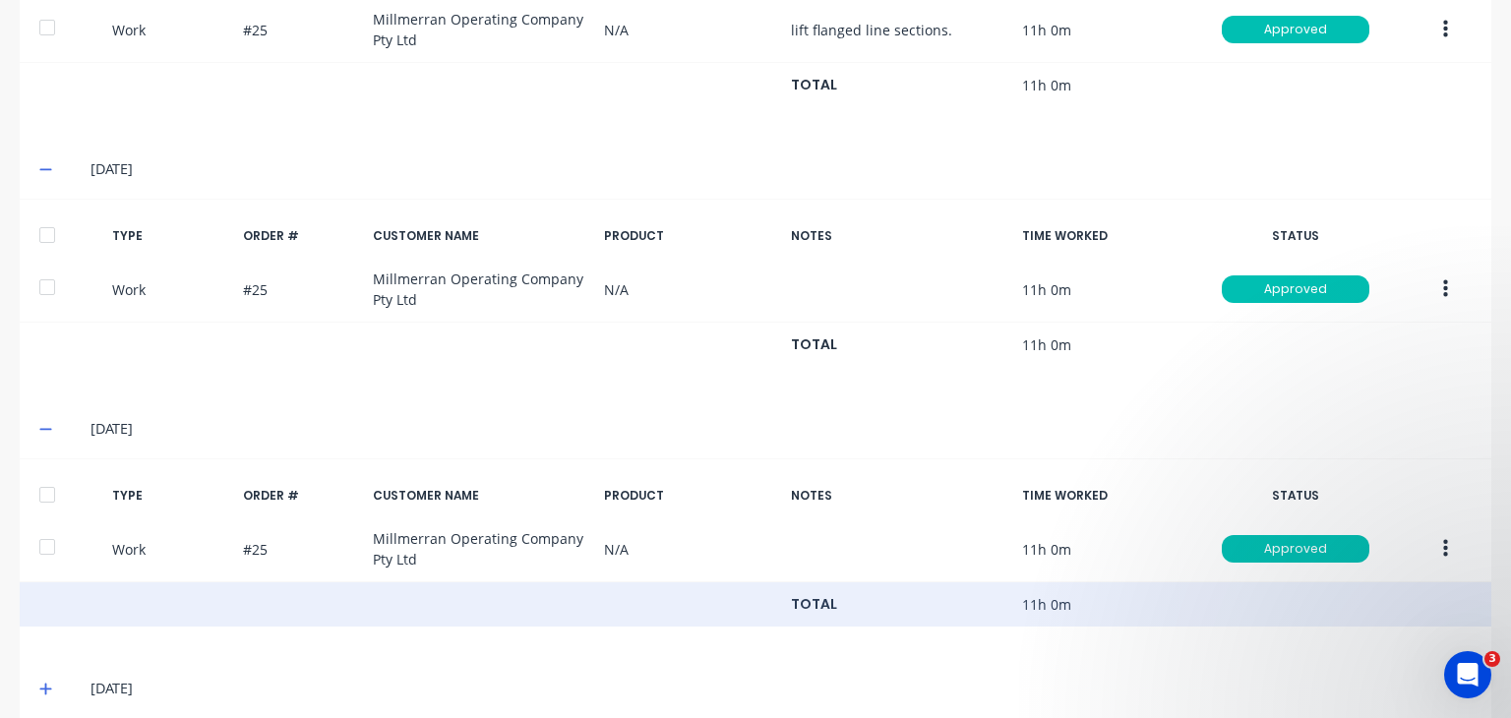
scroll to position [719, 0]
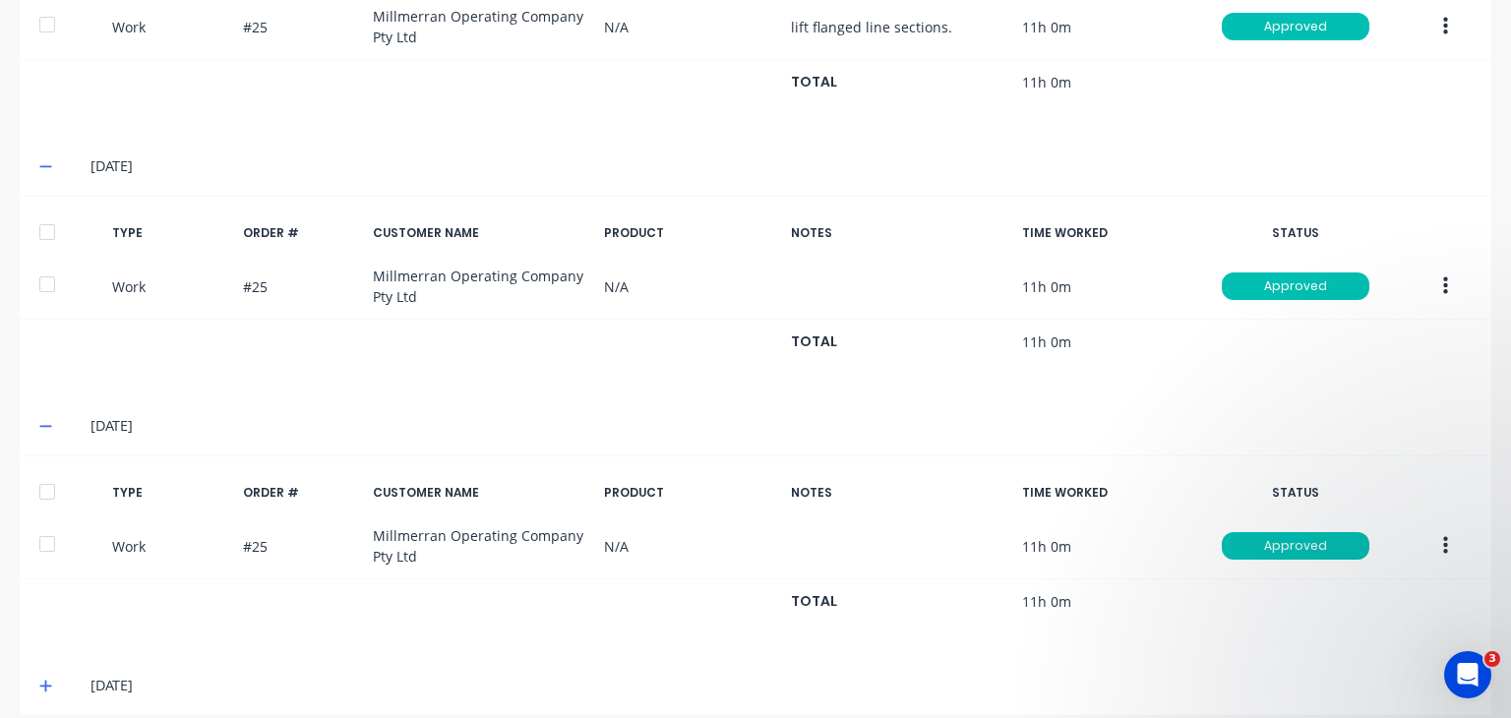
click at [37, 663] on div "[DATE]" at bounding box center [755, 685] width 1471 height 59
click at [47, 679] on icon at bounding box center [45, 686] width 13 height 14
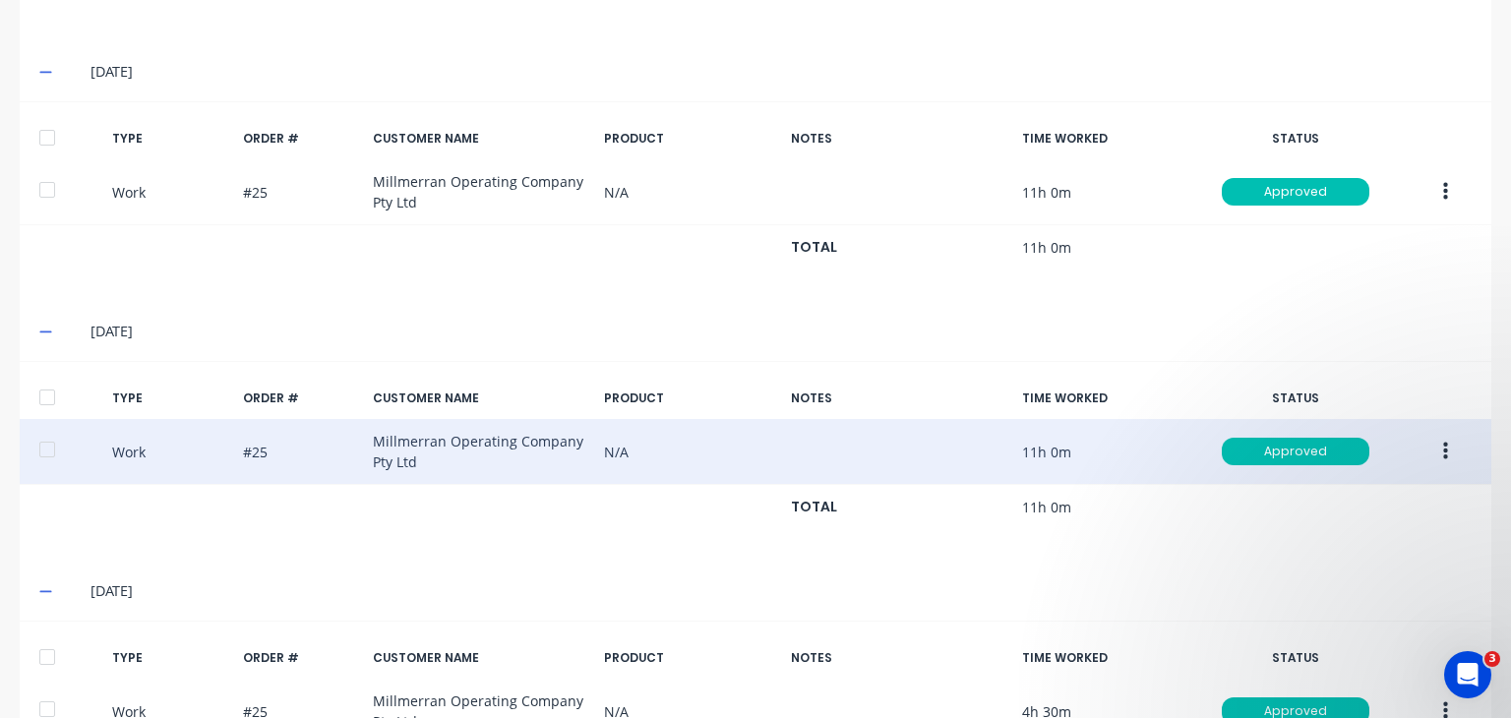
scroll to position [722, 0]
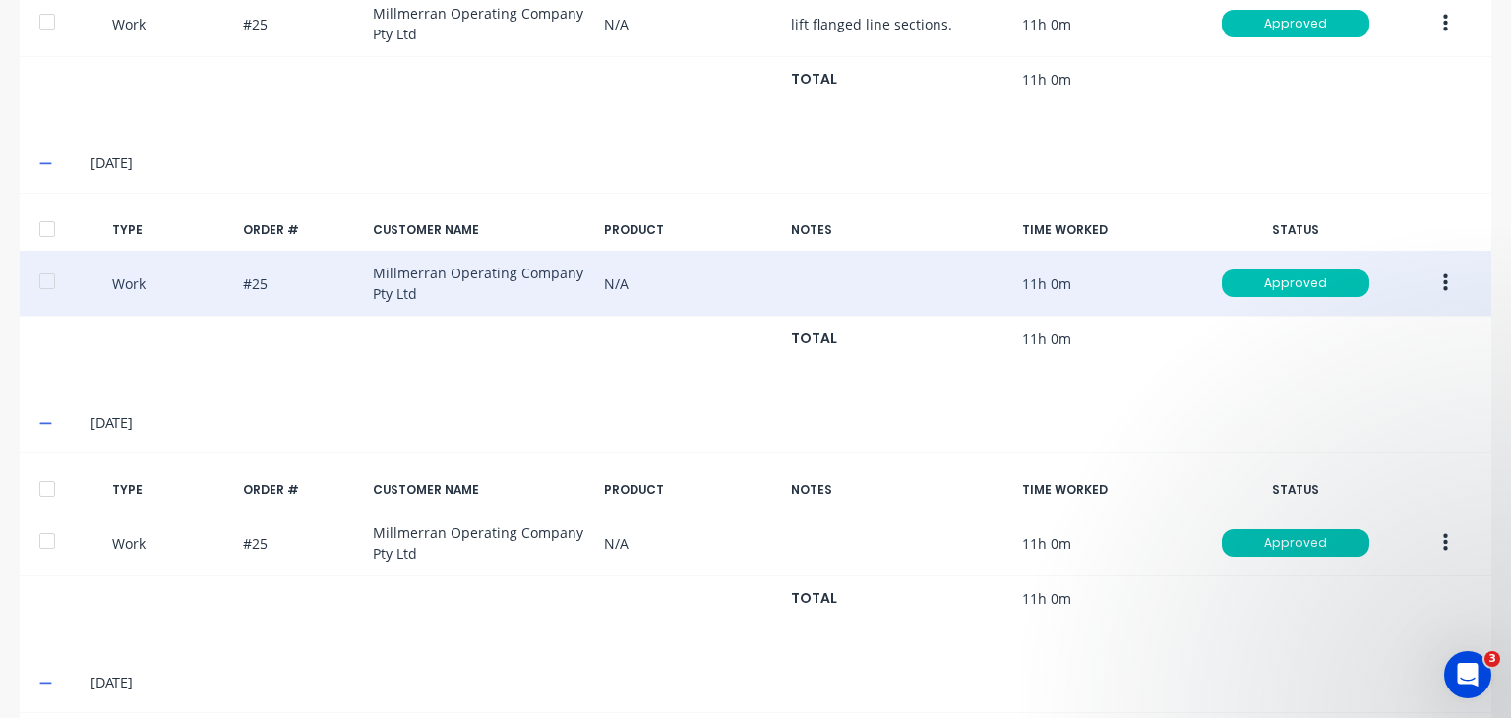
click at [529, 257] on div "Work #25 Millmerran Operating Company Pty Ltd N/A 11h 0m Approved" at bounding box center [755, 284] width 1471 height 66
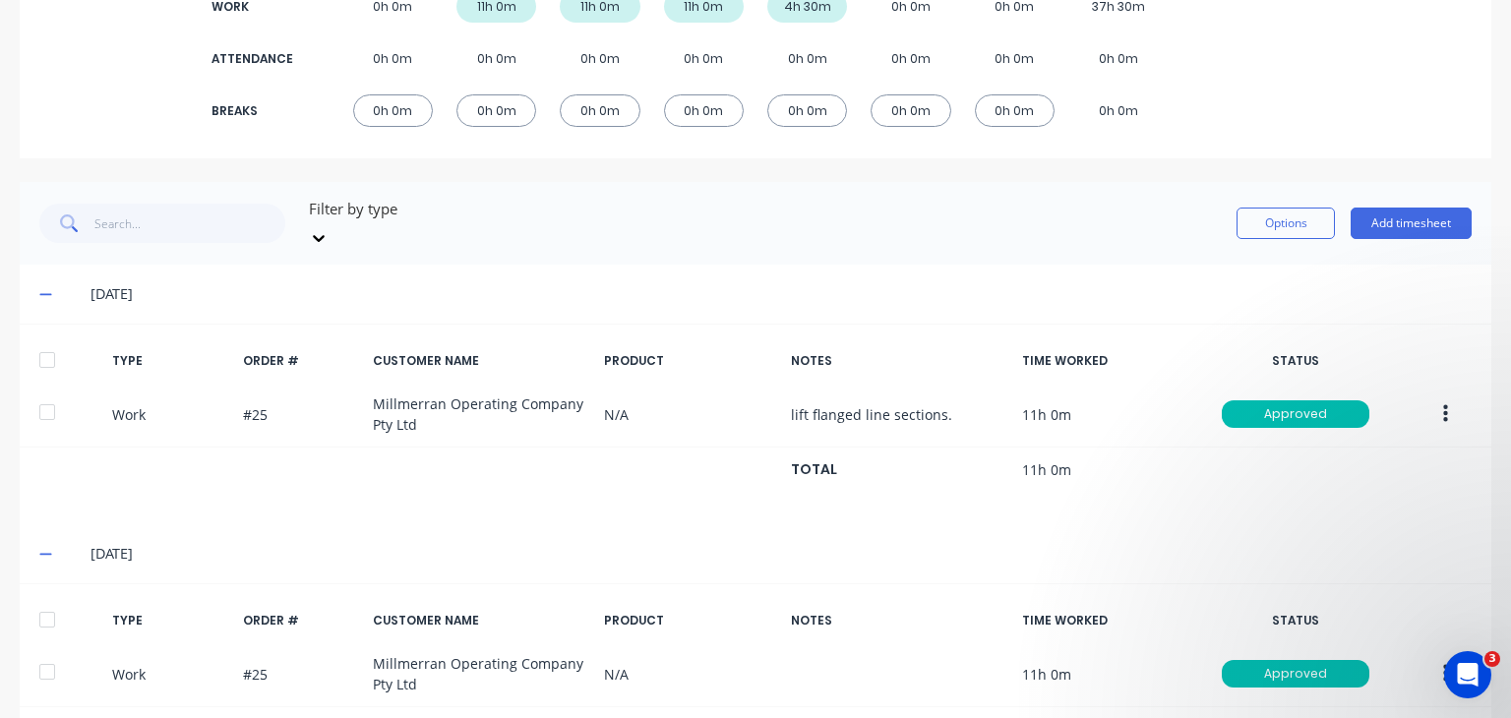
scroll to position [328, 0]
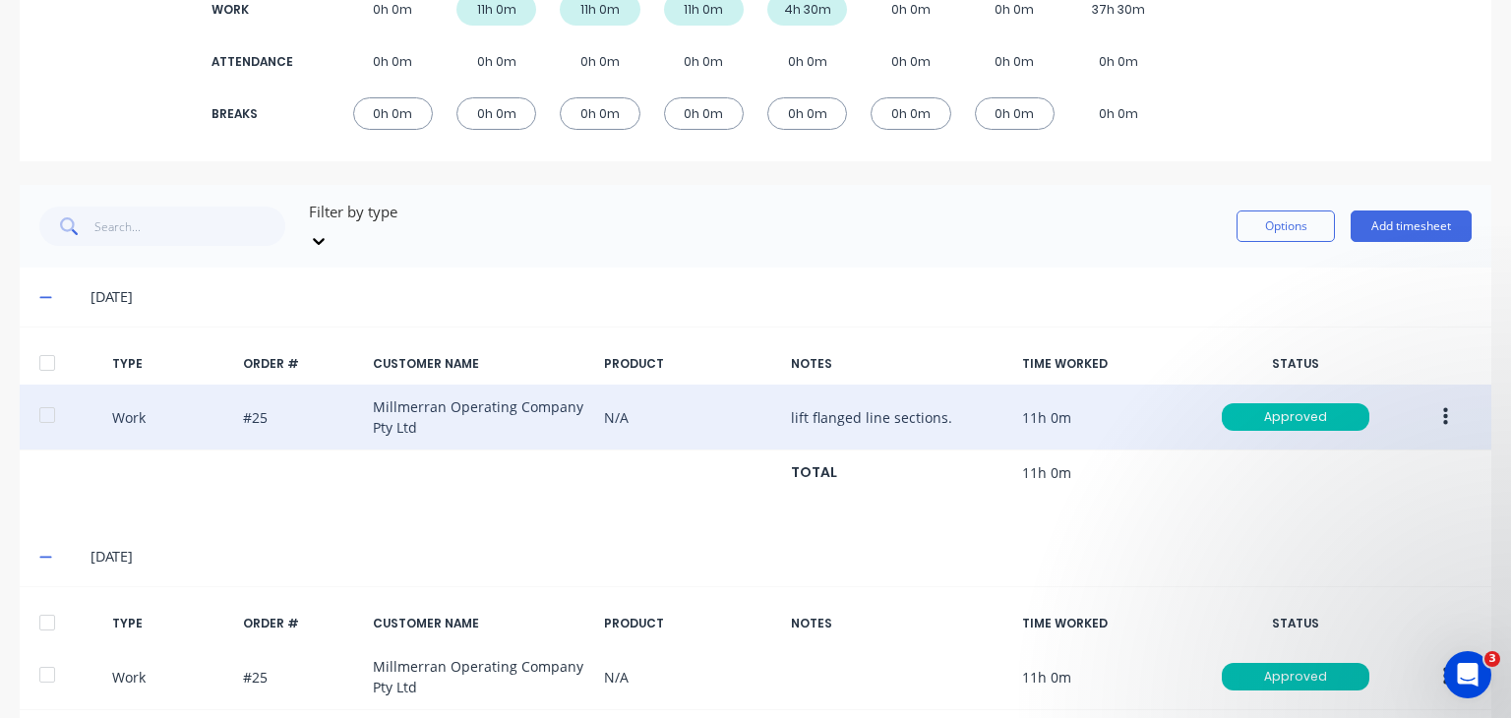
click at [873, 402] on div "Work #25 Millmerran Operating Company Pty Ltd N/A lift flanged line sections. 1…" at bounding box center [755, 418] width 1471 height 66
click at [452, 394] on div "Work #25 Millmerran Operating Company Pty Ltd N/A lift flanged line sections. 1…" at bounding box center [755, 418] width 1471 height 66
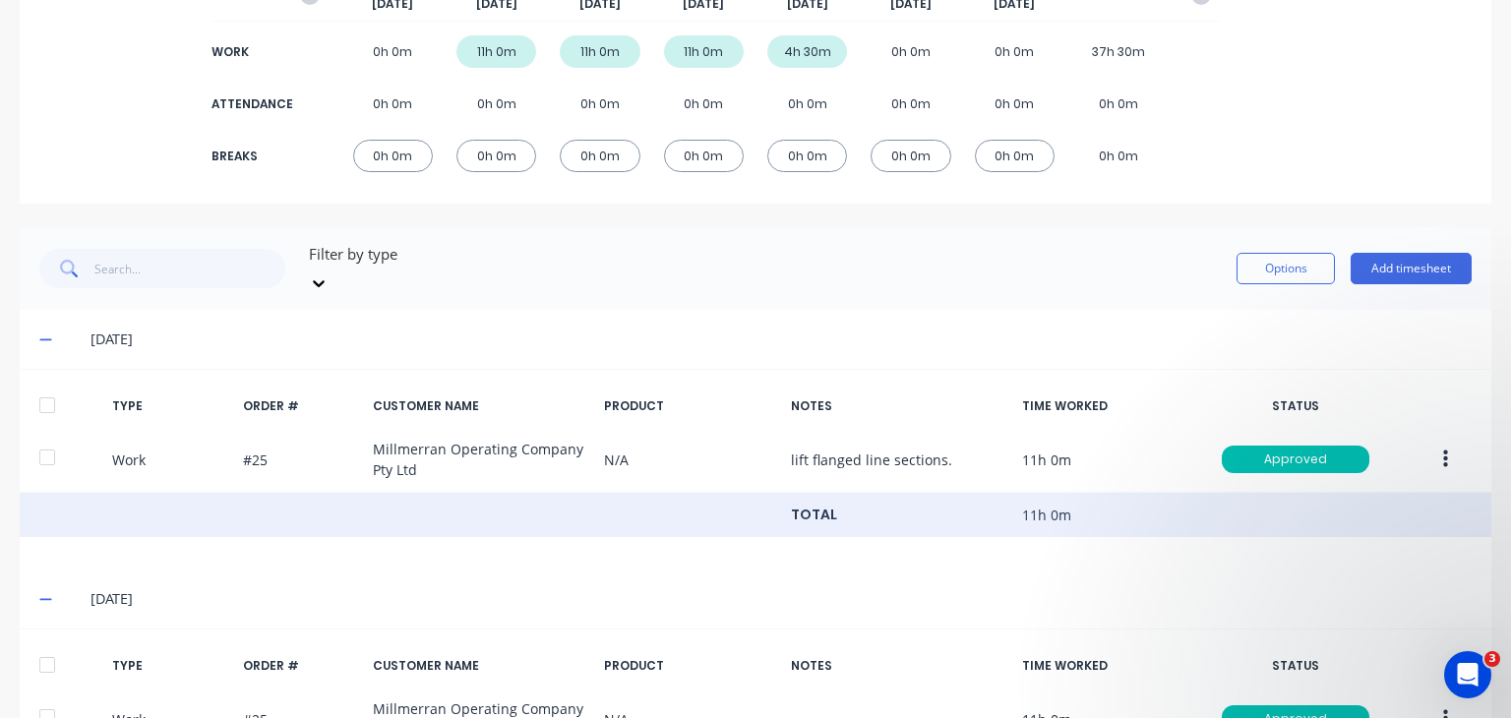
scroll to position [33, 0]
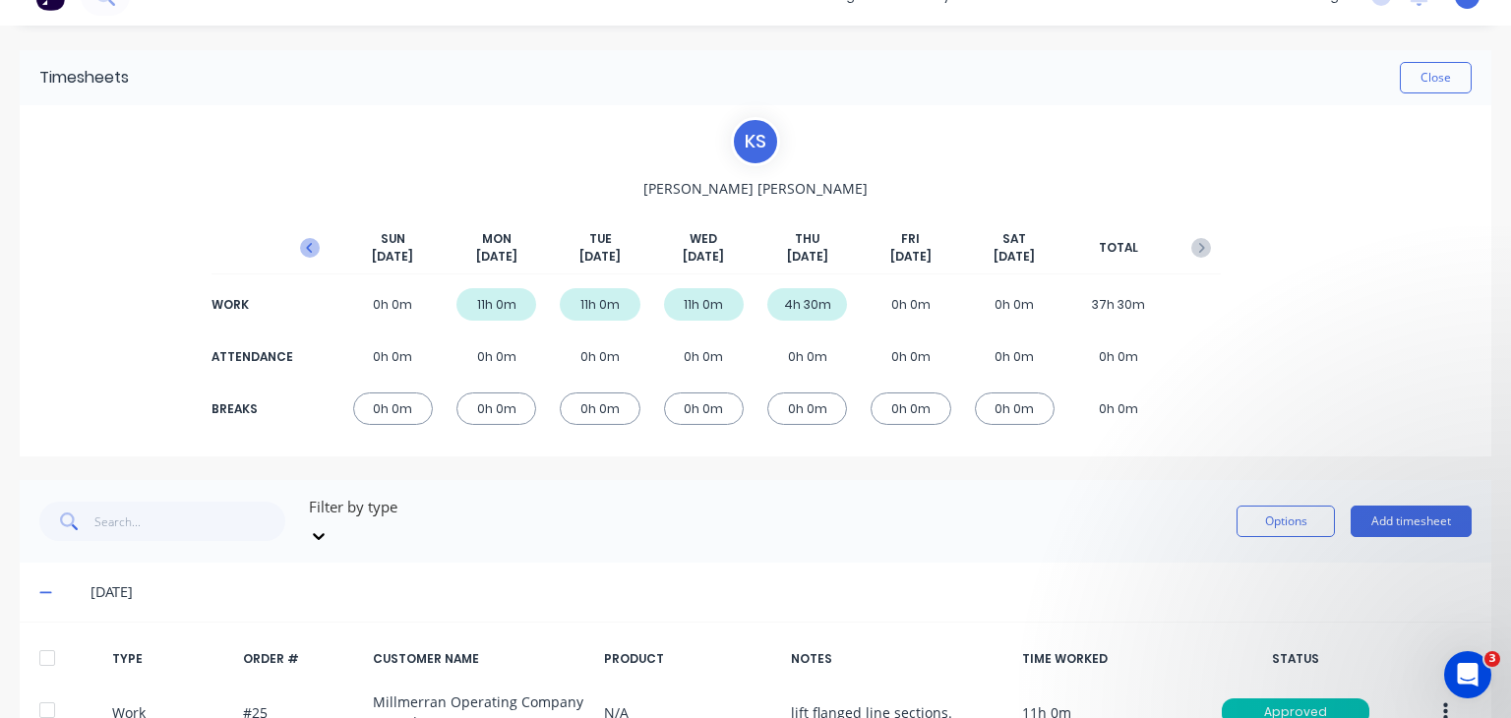
click at [302, 241] on icon "button" at bounding box center [310, 248] width 20 height 20
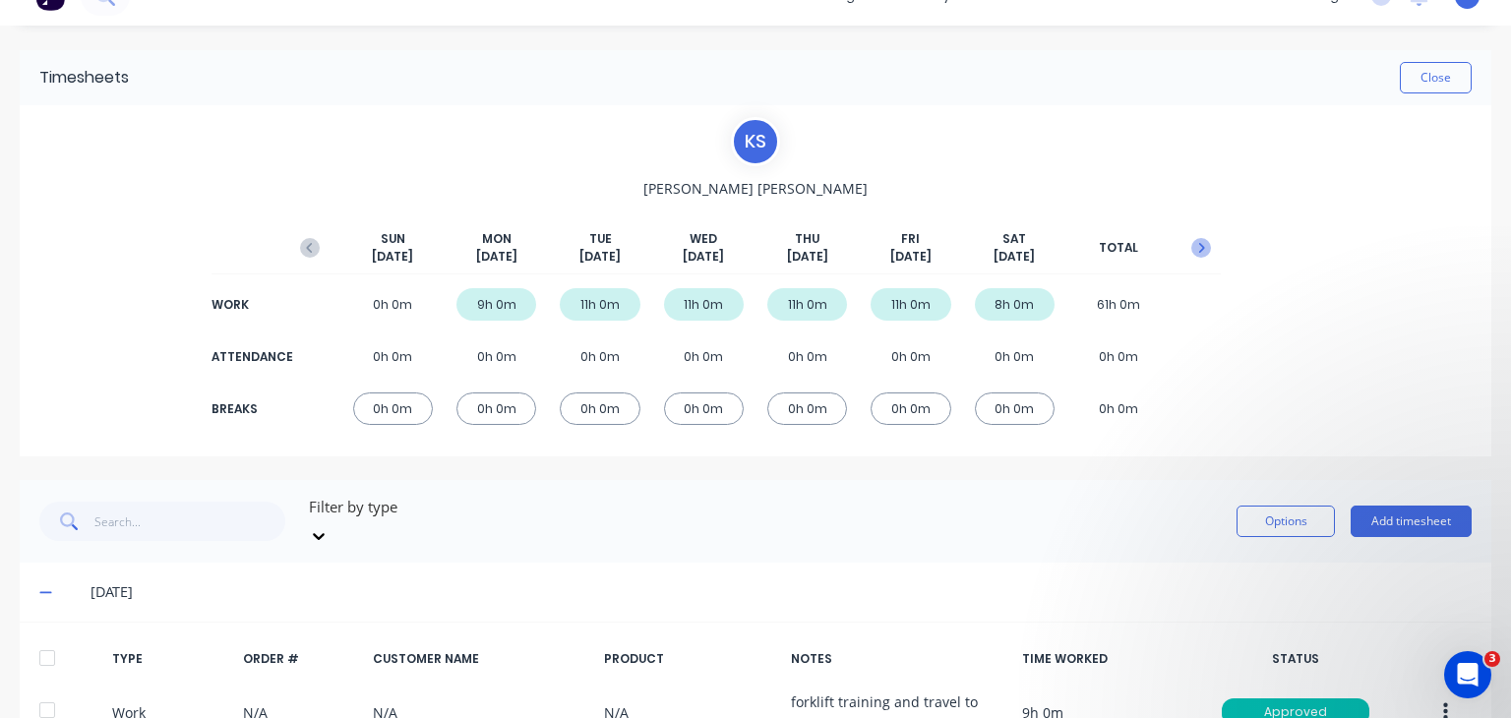
click at [1191, 250] on icon "button" at bounding box center [1201, 248] width 20 height 20
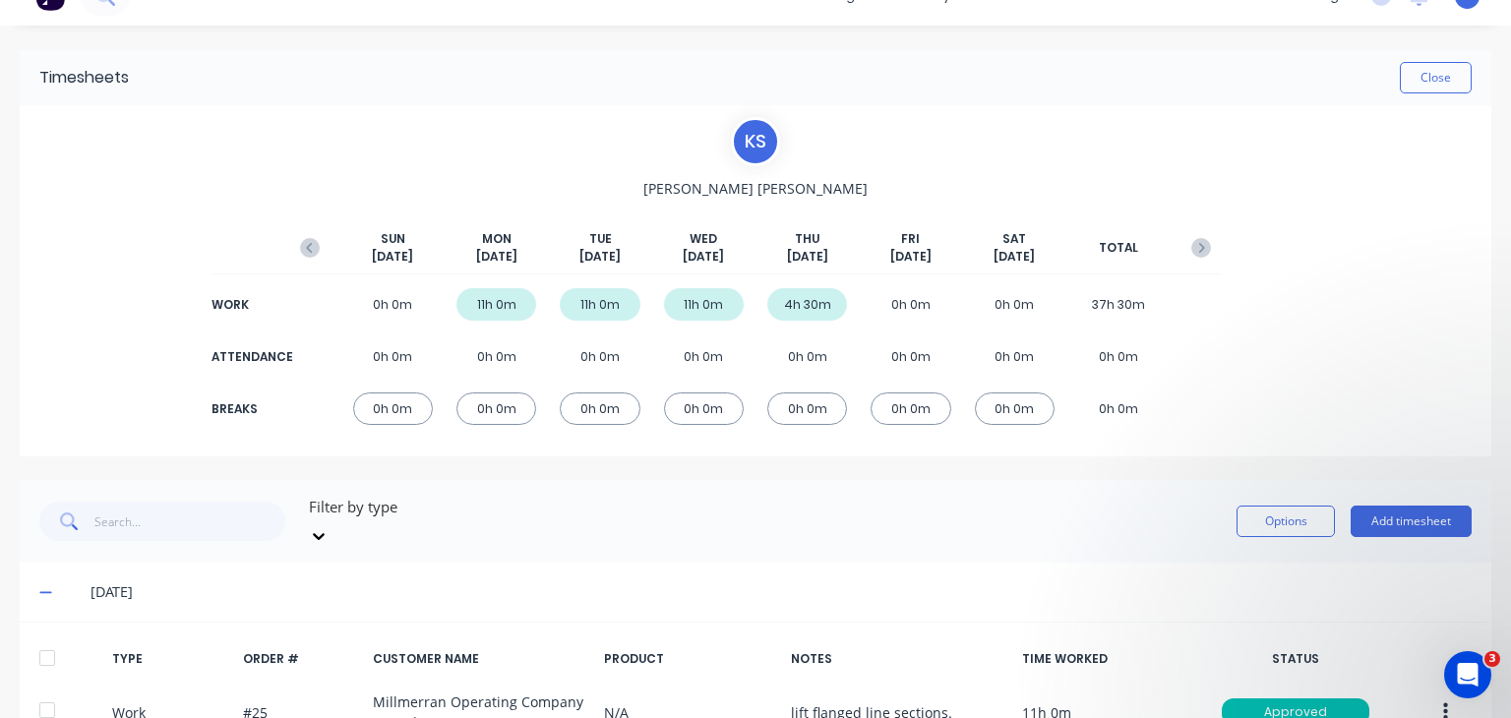
click at [1404, 52] on div "Timesheets Close" at bounding box center [755, 77] width 1471 height 55
click at [1430, 77] on button "Close" at bounding box center [1436, 77] width 72 height 31
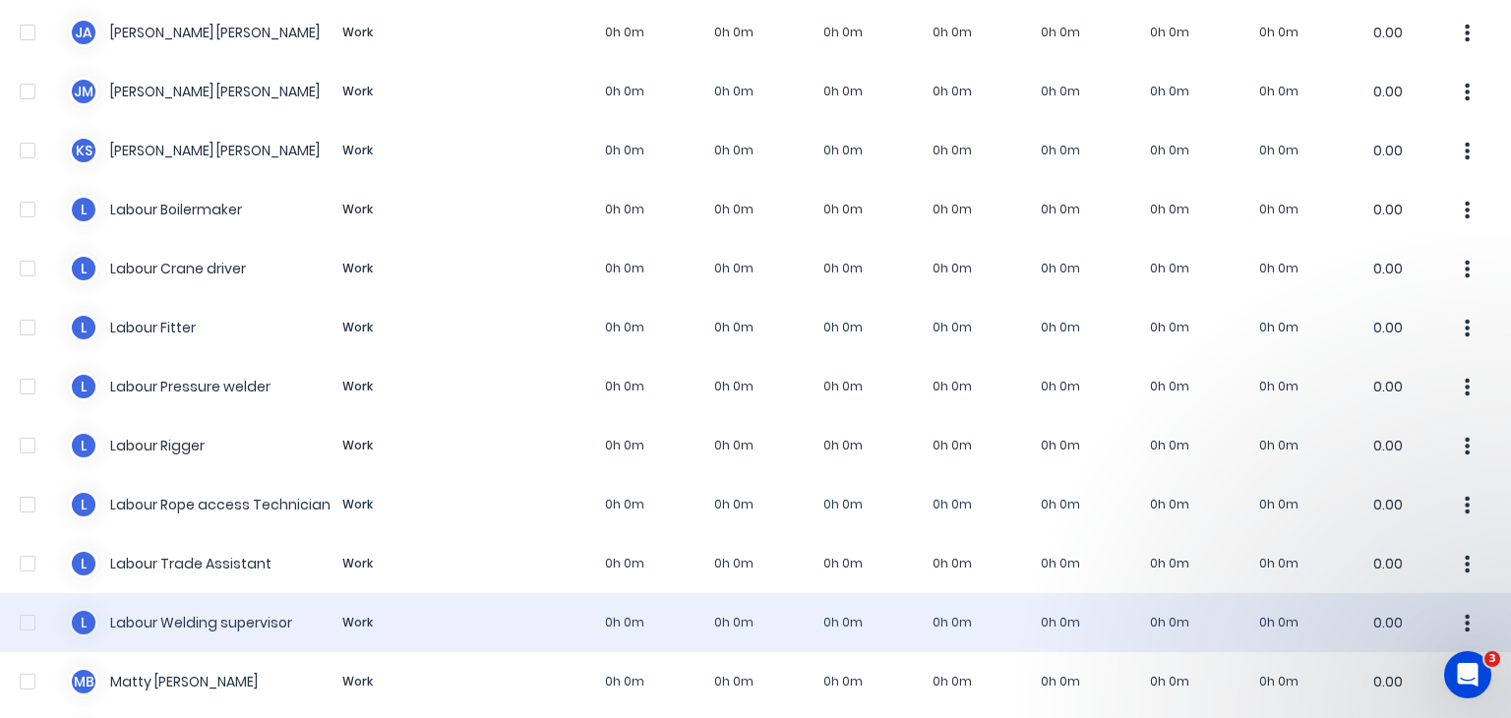
scroll to position [1082, 0]
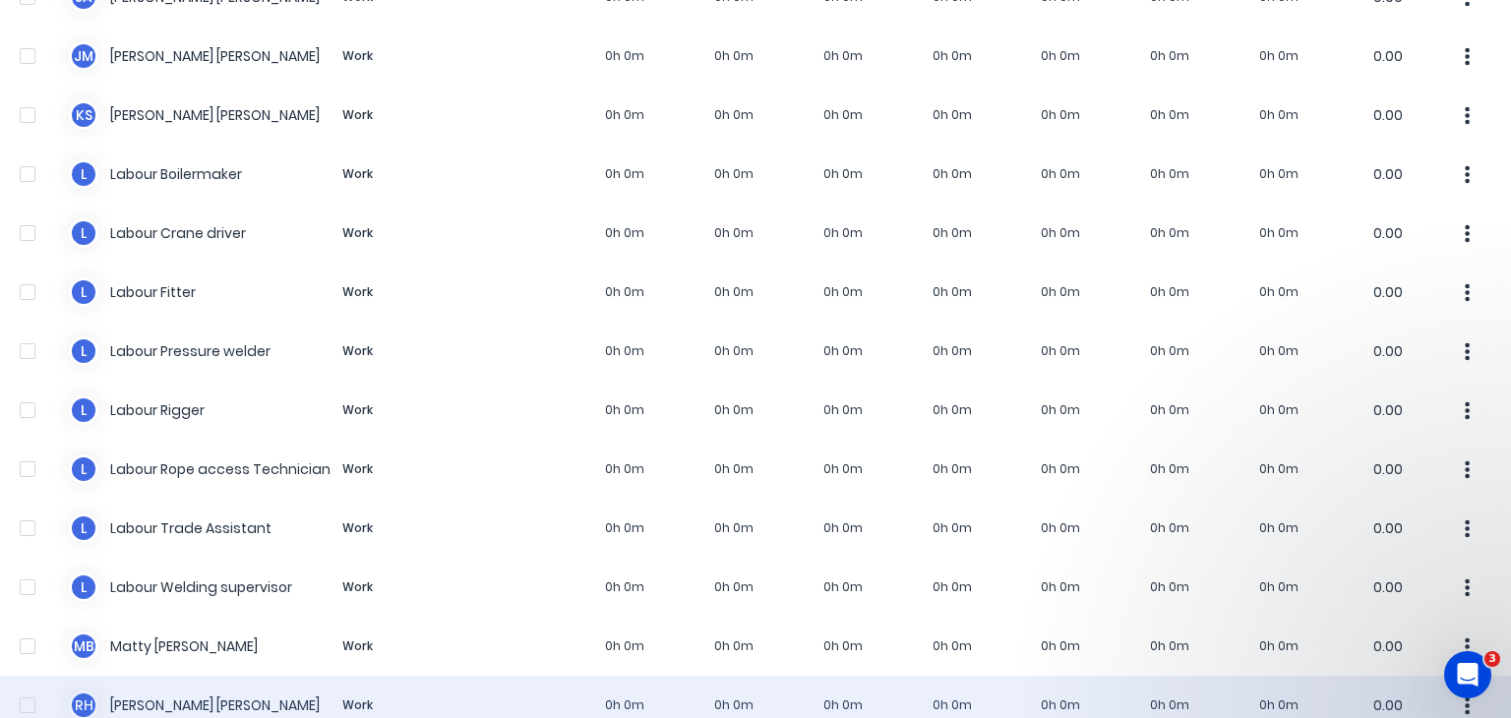
click at [196, 687] on div "[PERSON_NAME] Work 0h 0m 0h 0m 0h 0m 0h 0m 0h 0m 0h 0m 0h 0m 0.00" at bounding box center [755, 705] width 1511 height 59
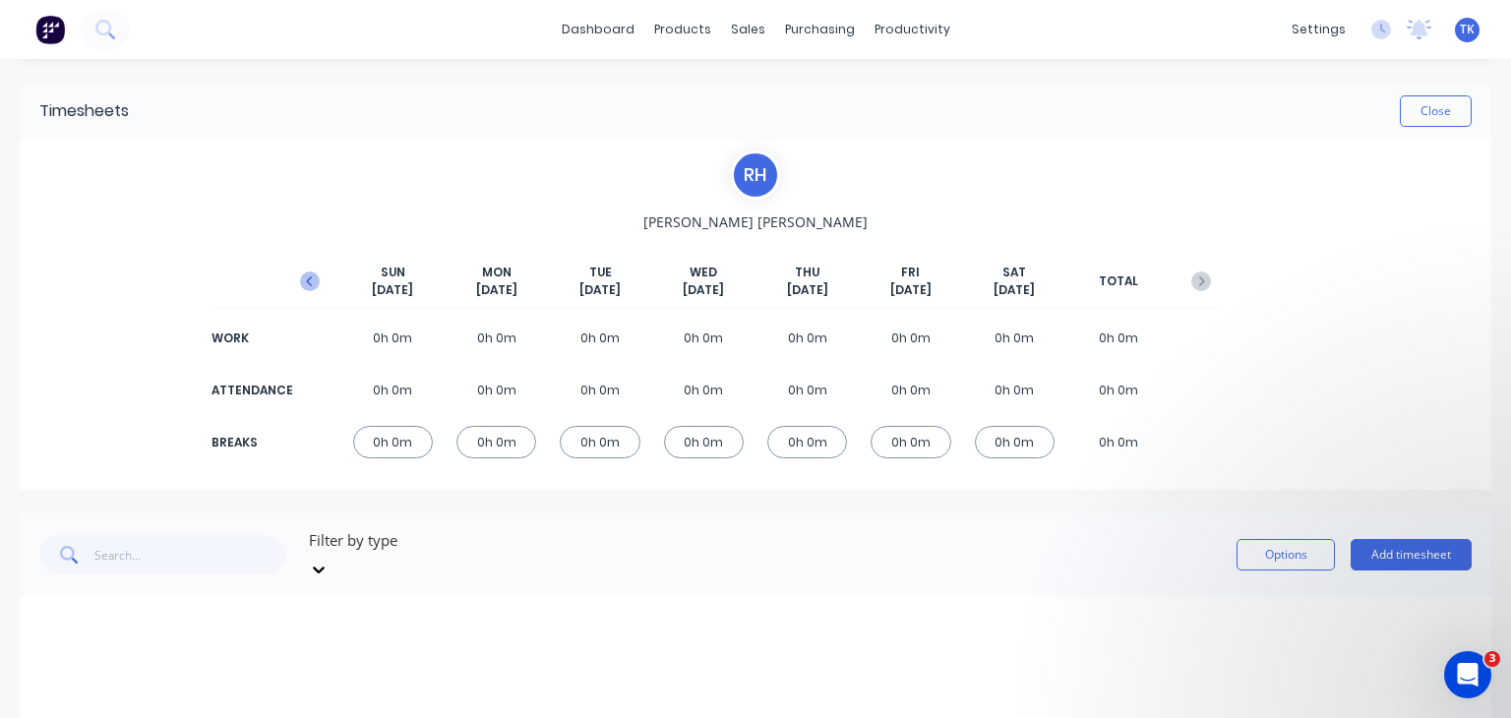
click at [311, 281] on icon "button" at bounding box center [310, 281] width 20 height 20
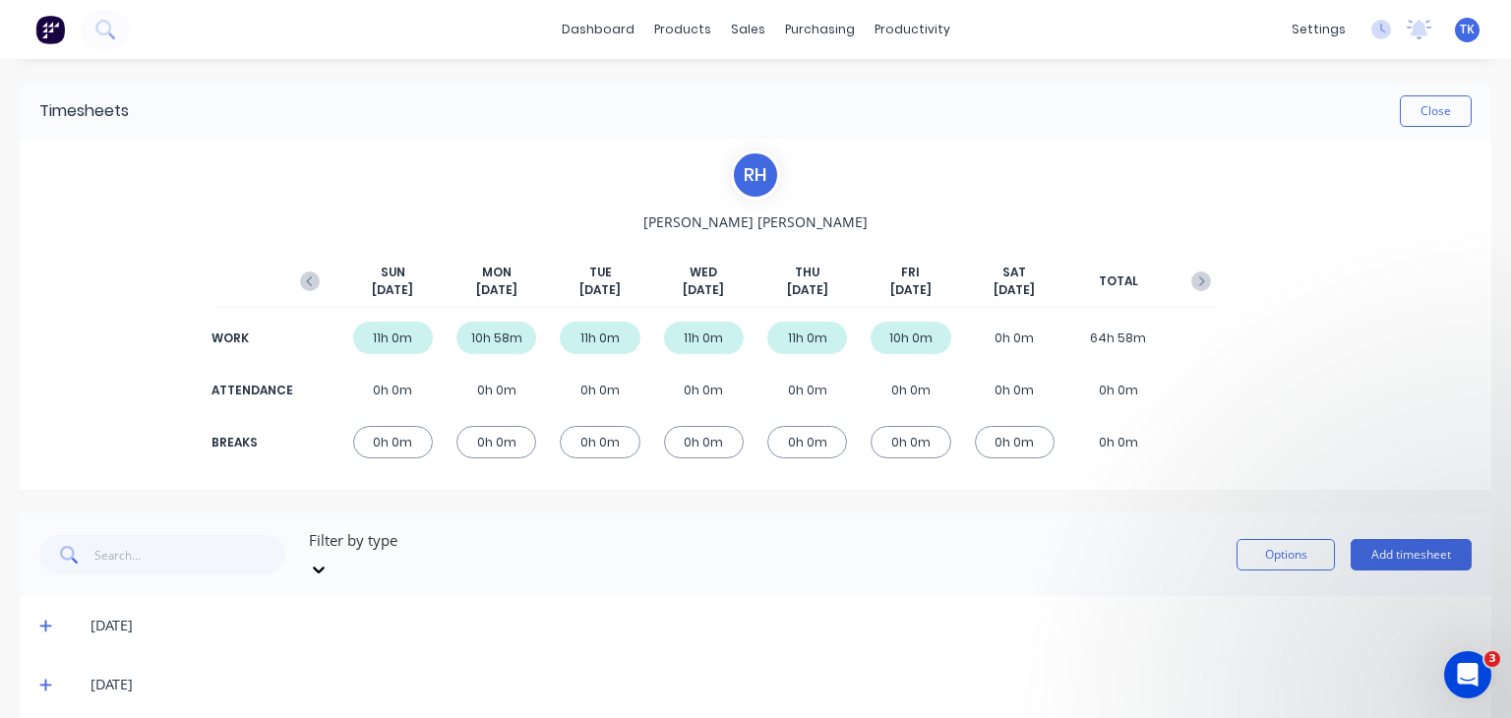
click at [303, 285] on icon "button" at bounding box center [310, 281] width 20 height 20
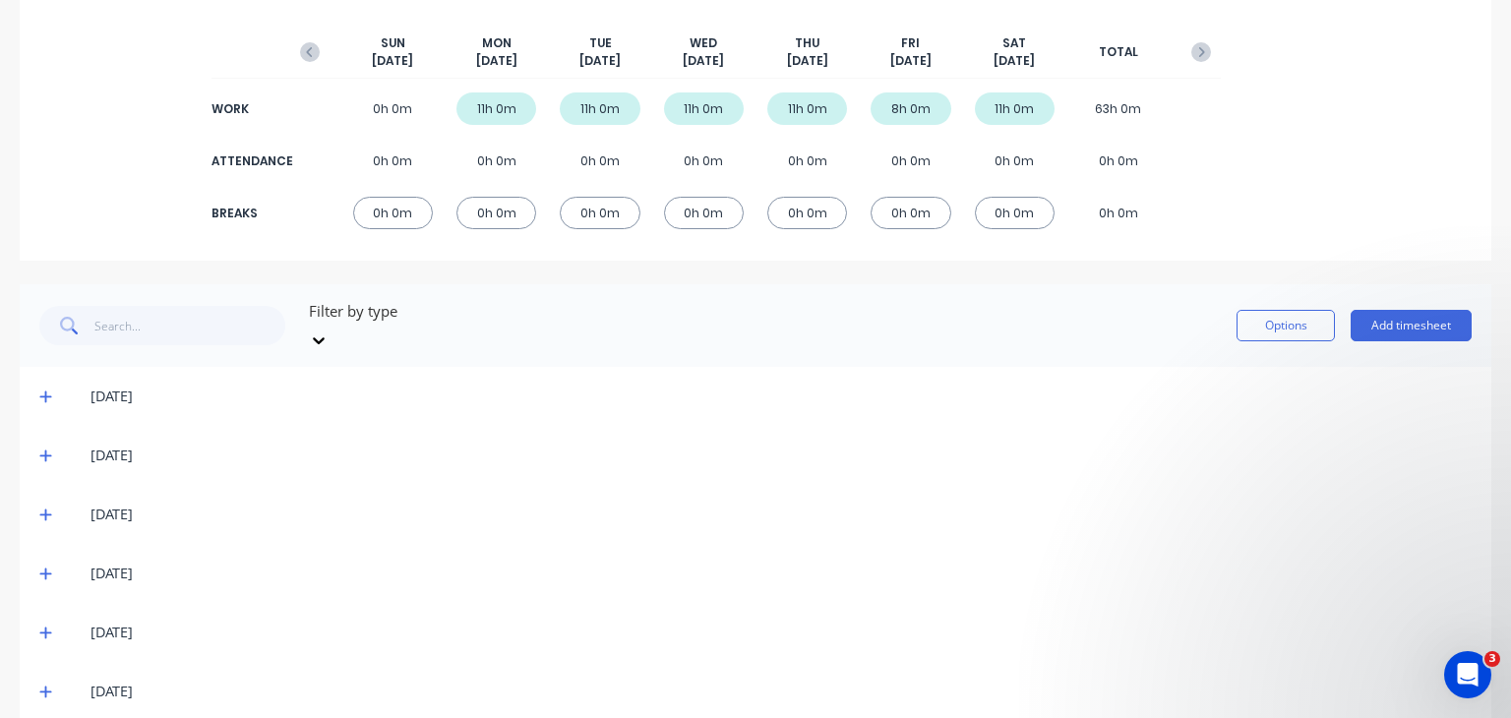
scroll to position [138, 0]
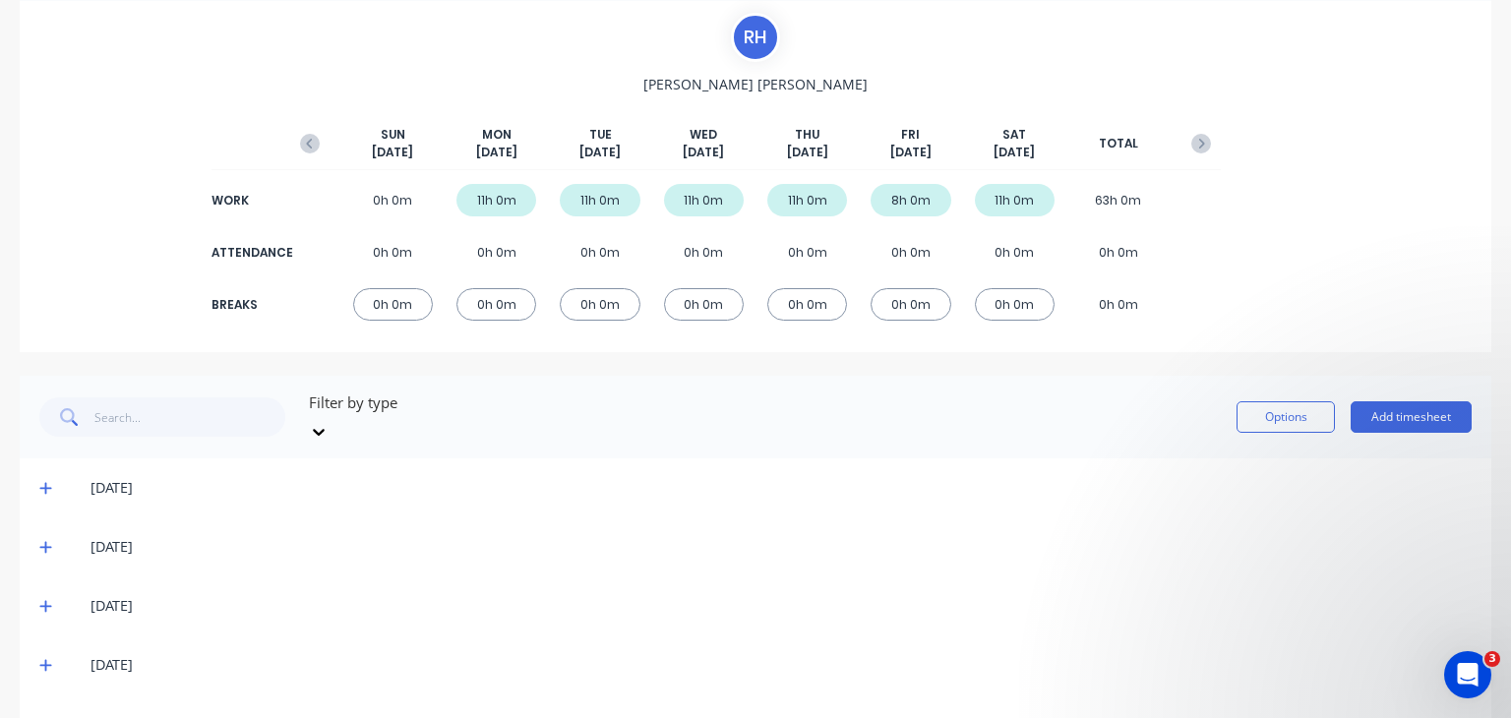
click at [39, 481] on icon at bounding box center [45, 488] width 13 height 14
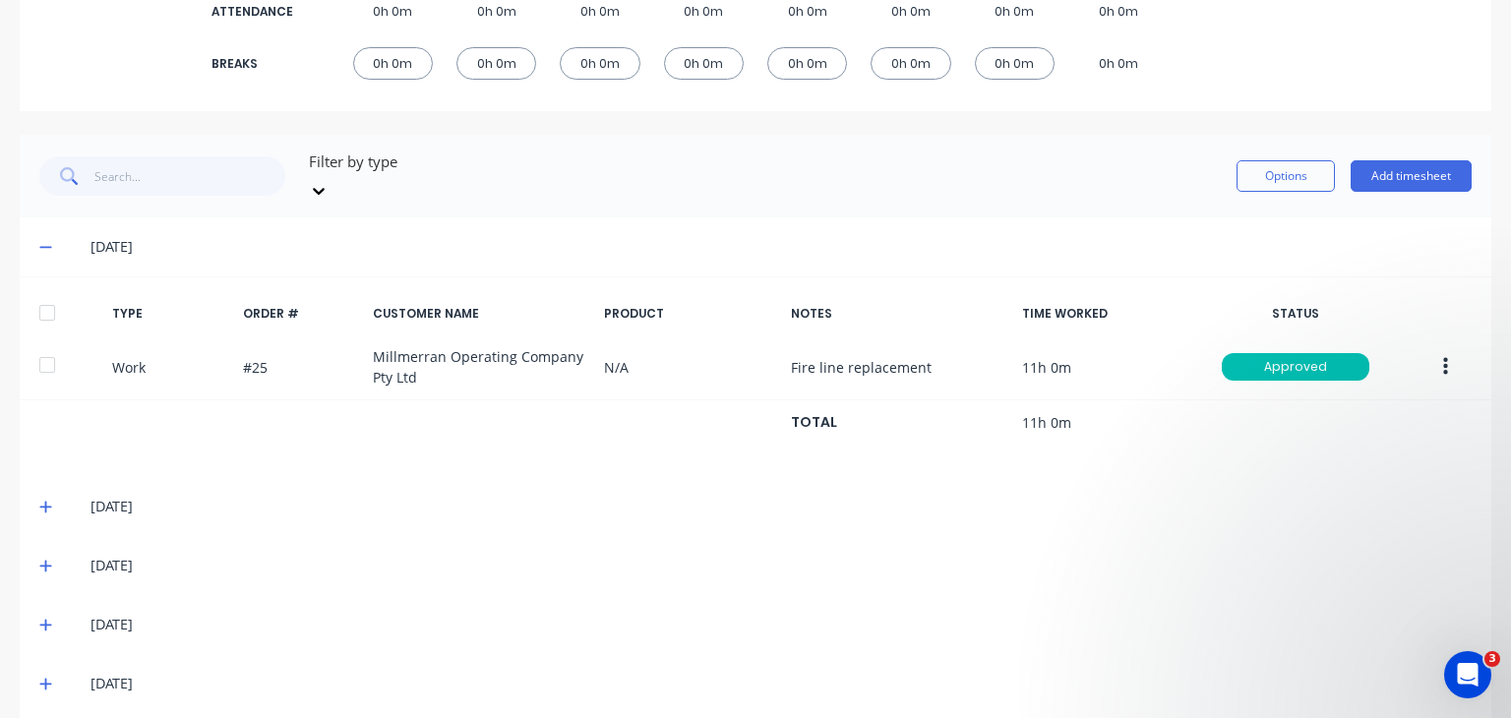
scroll to position [437, 0]
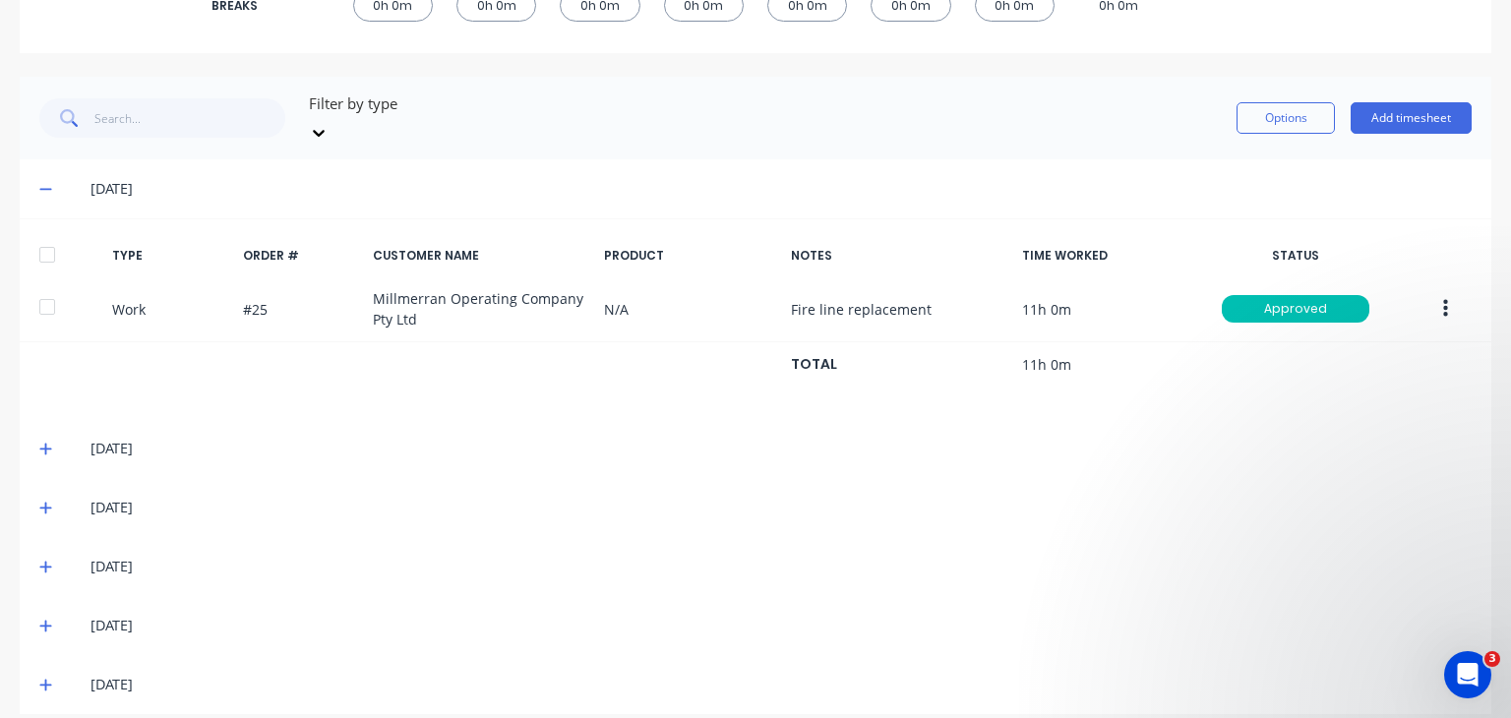
click at [43, 439] on span at bounding box center [49, 449] width 20 height 20
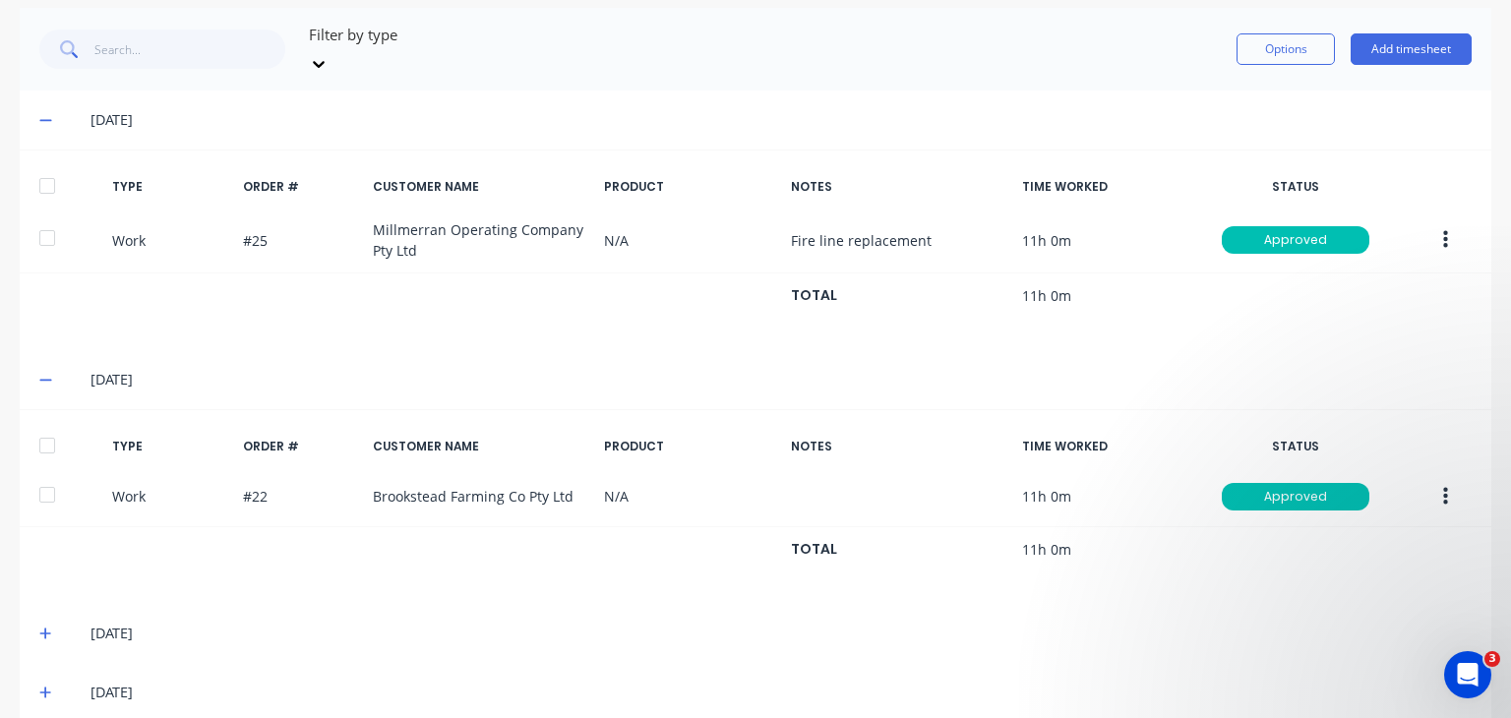
scroll to position [535, 0]
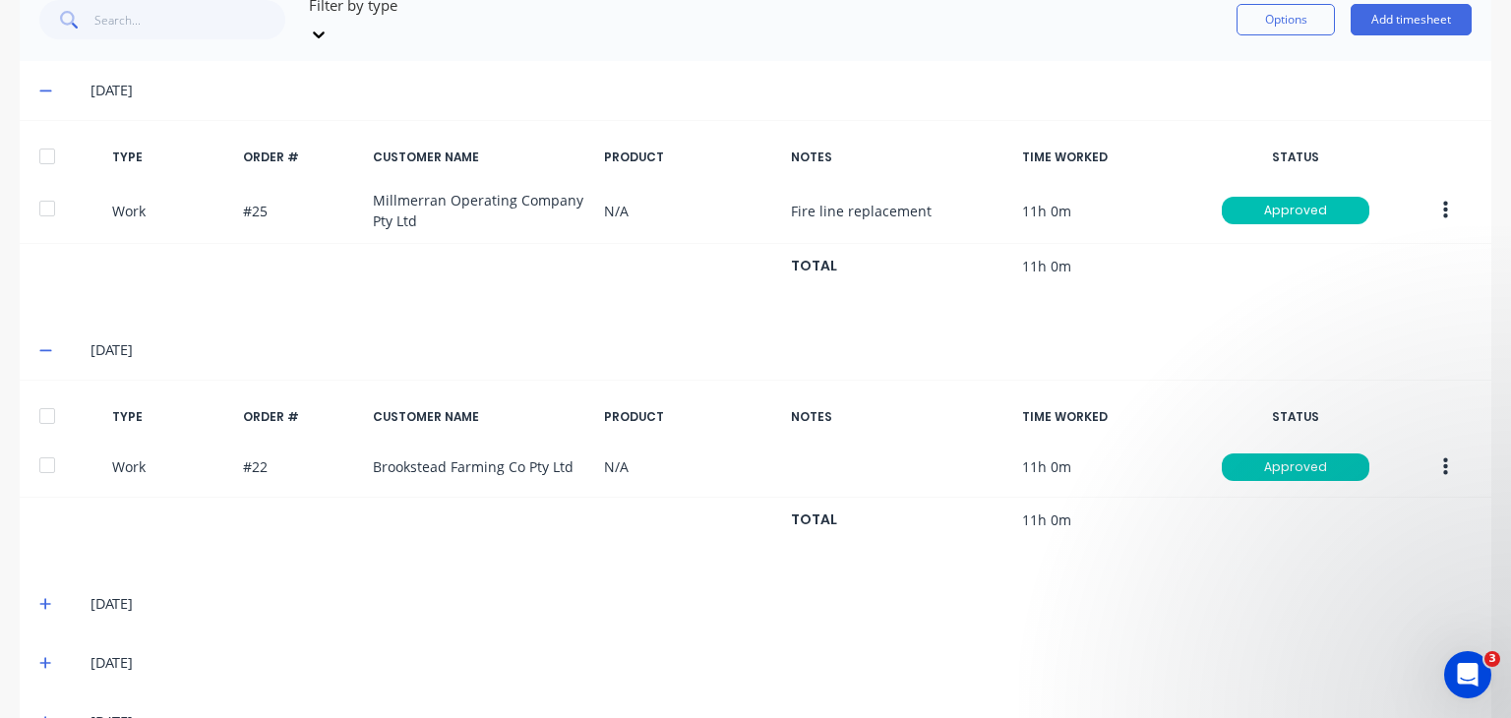
click at [41, 594] on span at bounding box center [49, 604] width 20 height 20
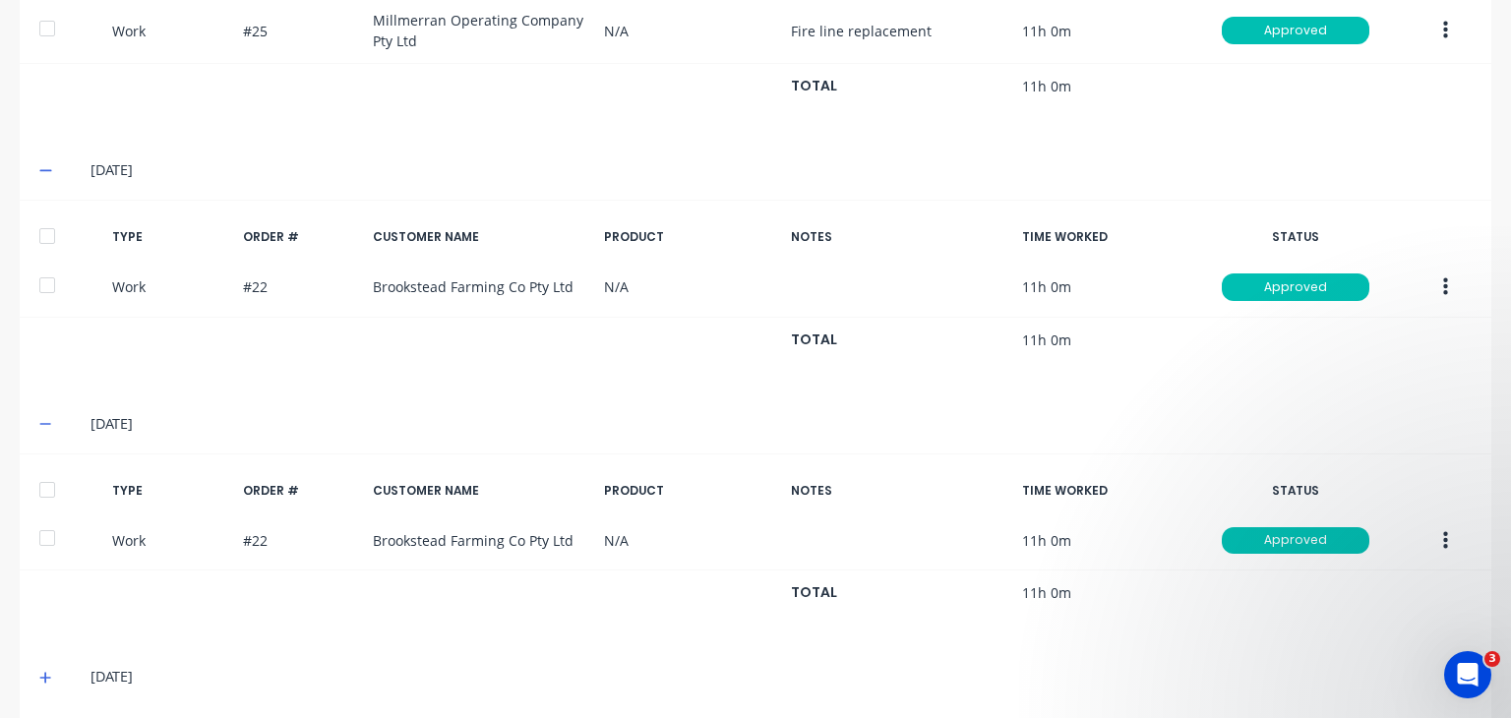
scroll to position [823, 0]
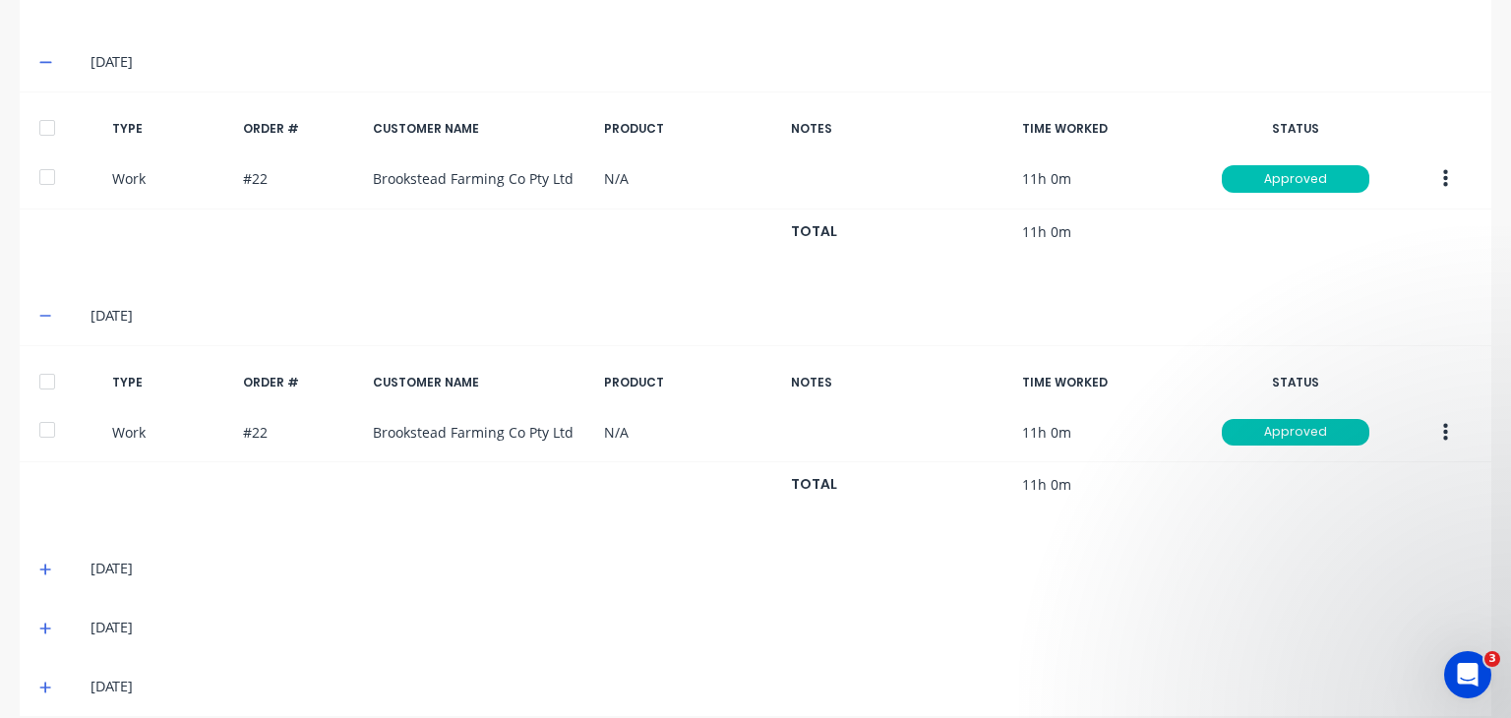
click at [45, 564] on icon at bounding box center [45, 570] width 12 height 12
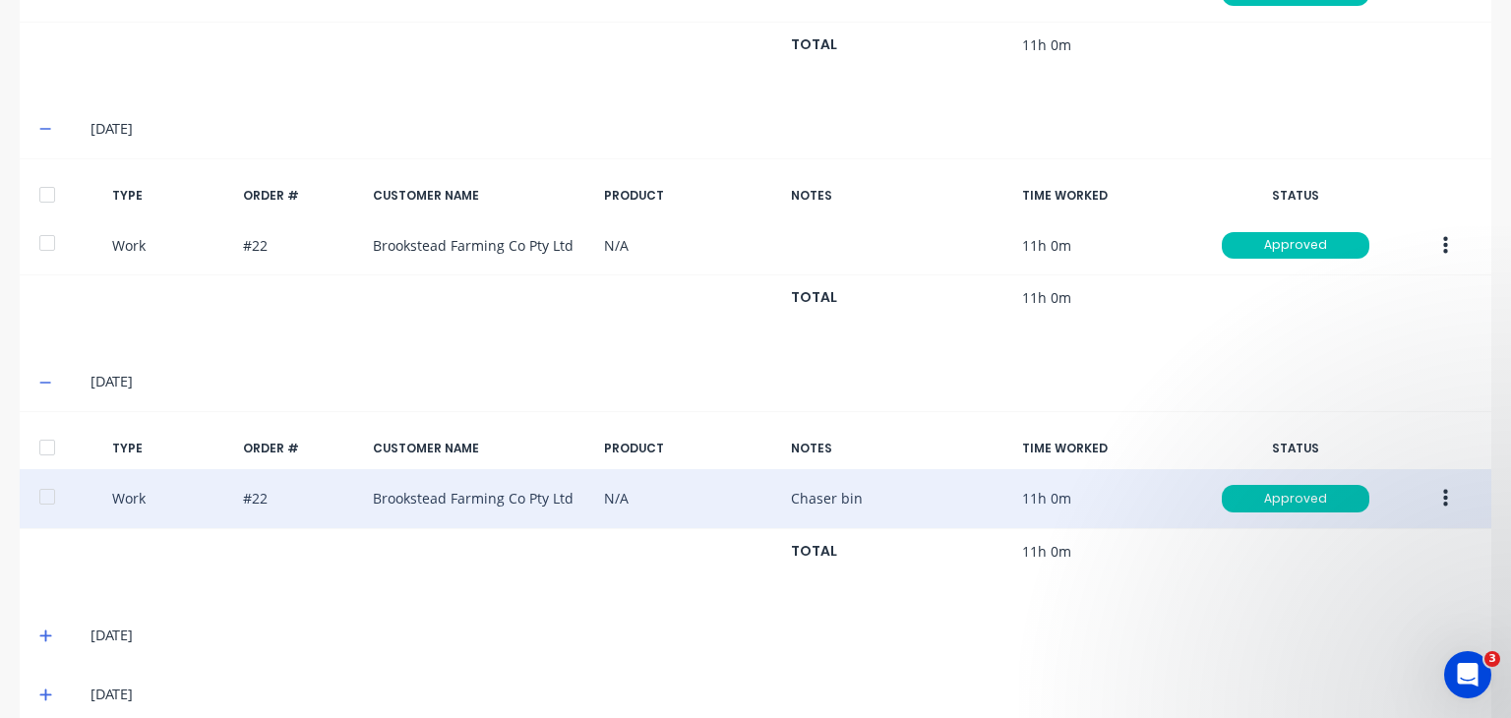
scroll to position [1017, 0]
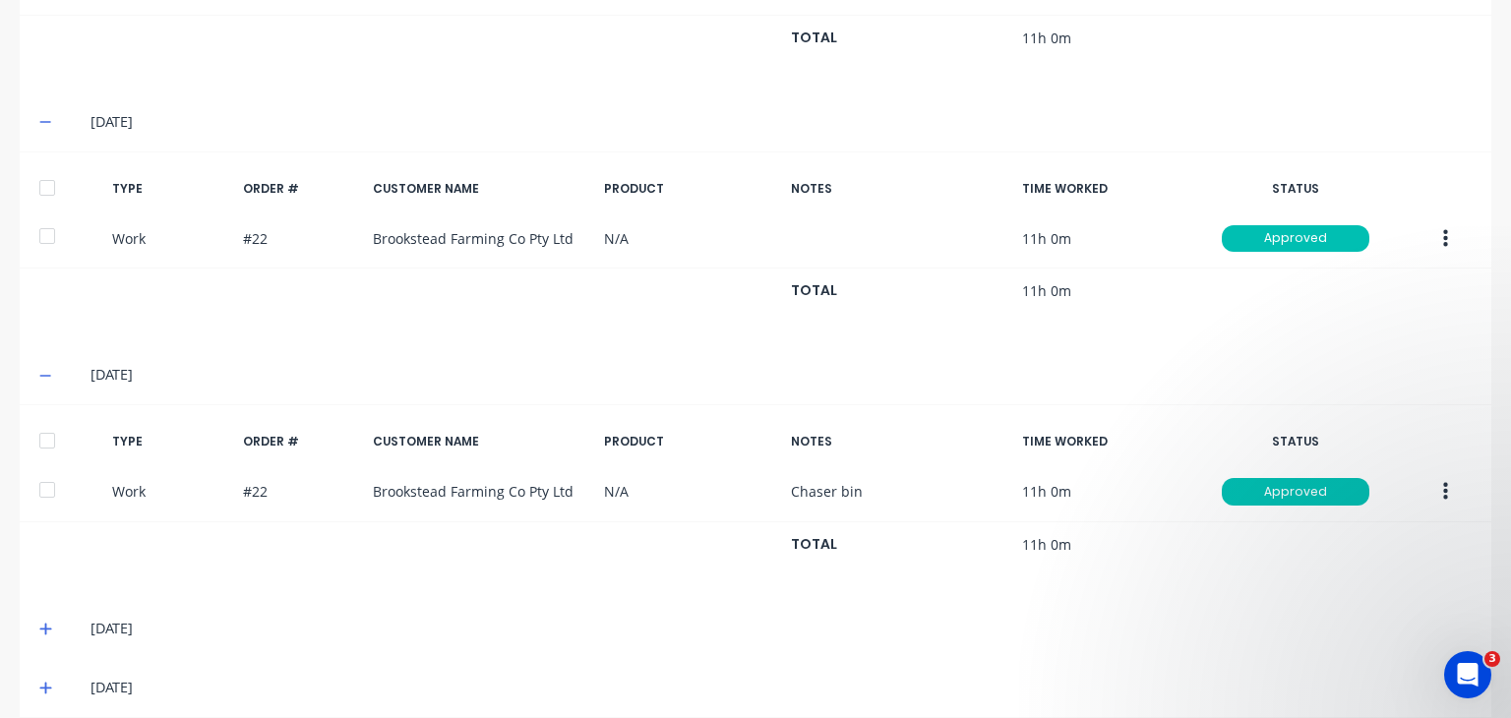
click at [46, 624] on icon at bounding box center [45, 630] width 12 height 12
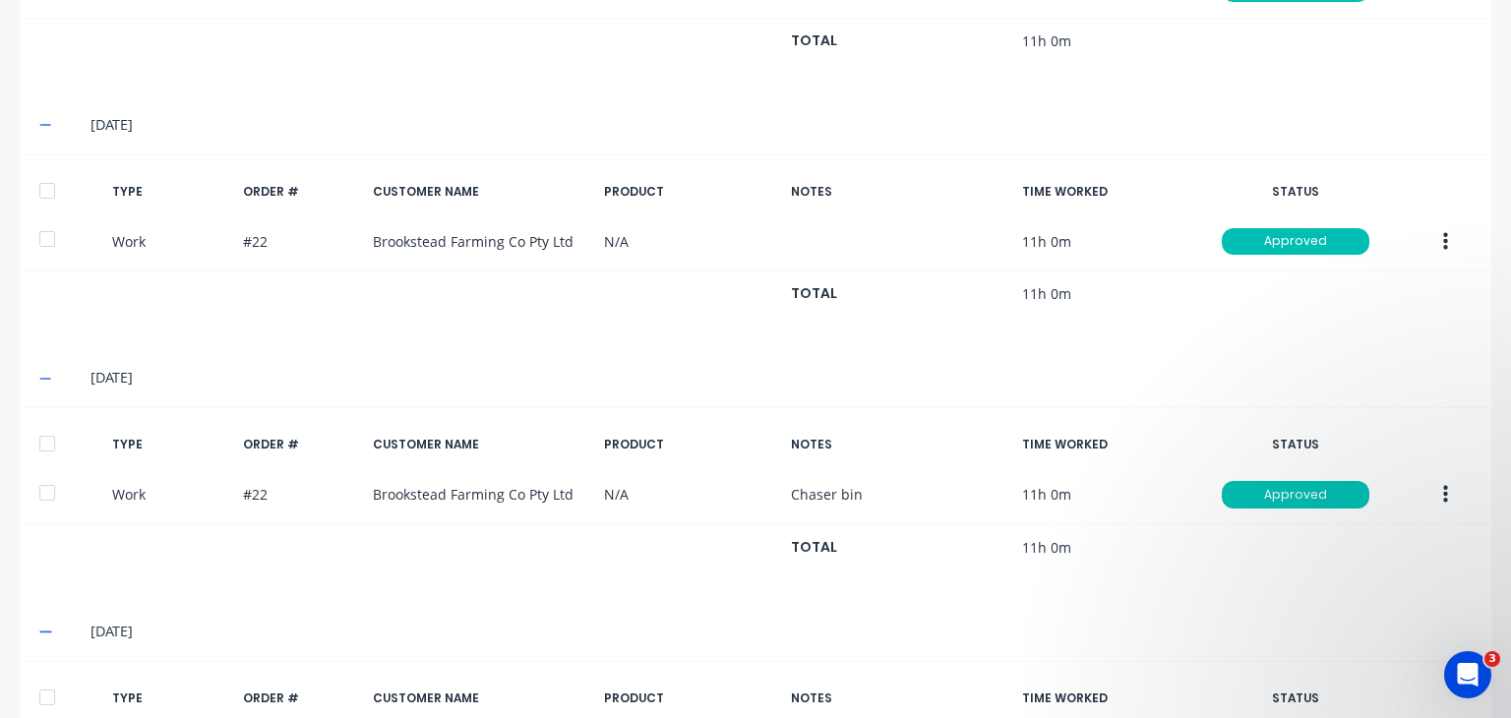
scroll to position [1211, 0]
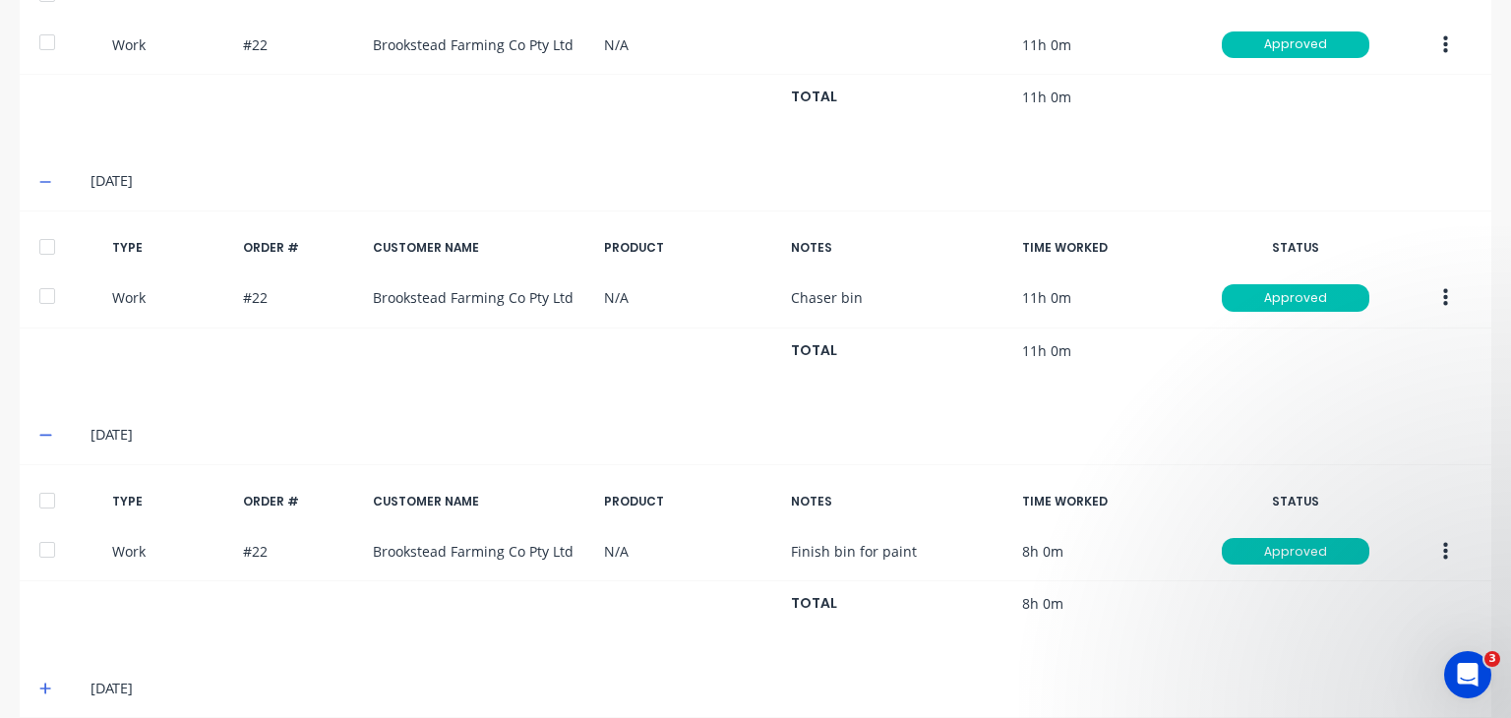
click at [47, 682] on icon at bounding box center [45, 689] width 13 height 14
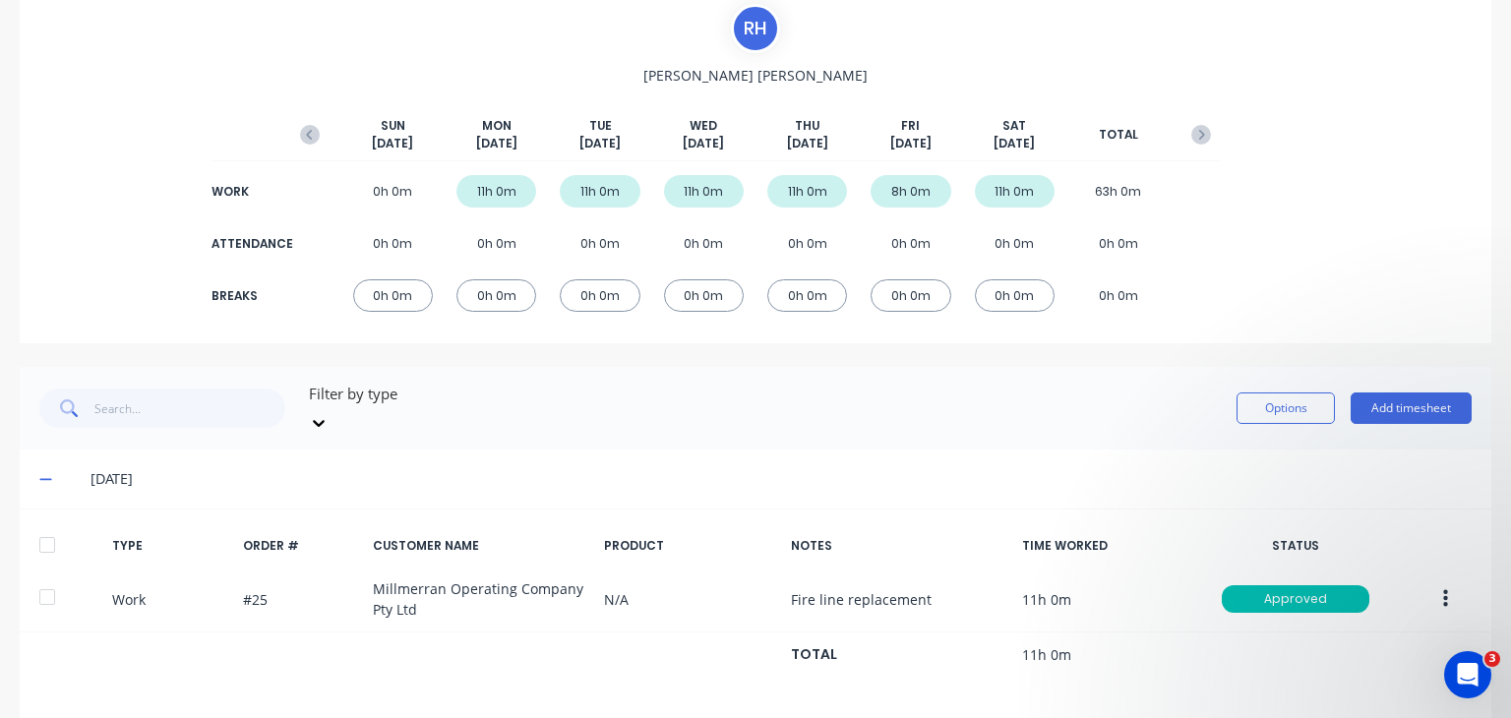
scroll to position [0, 0]
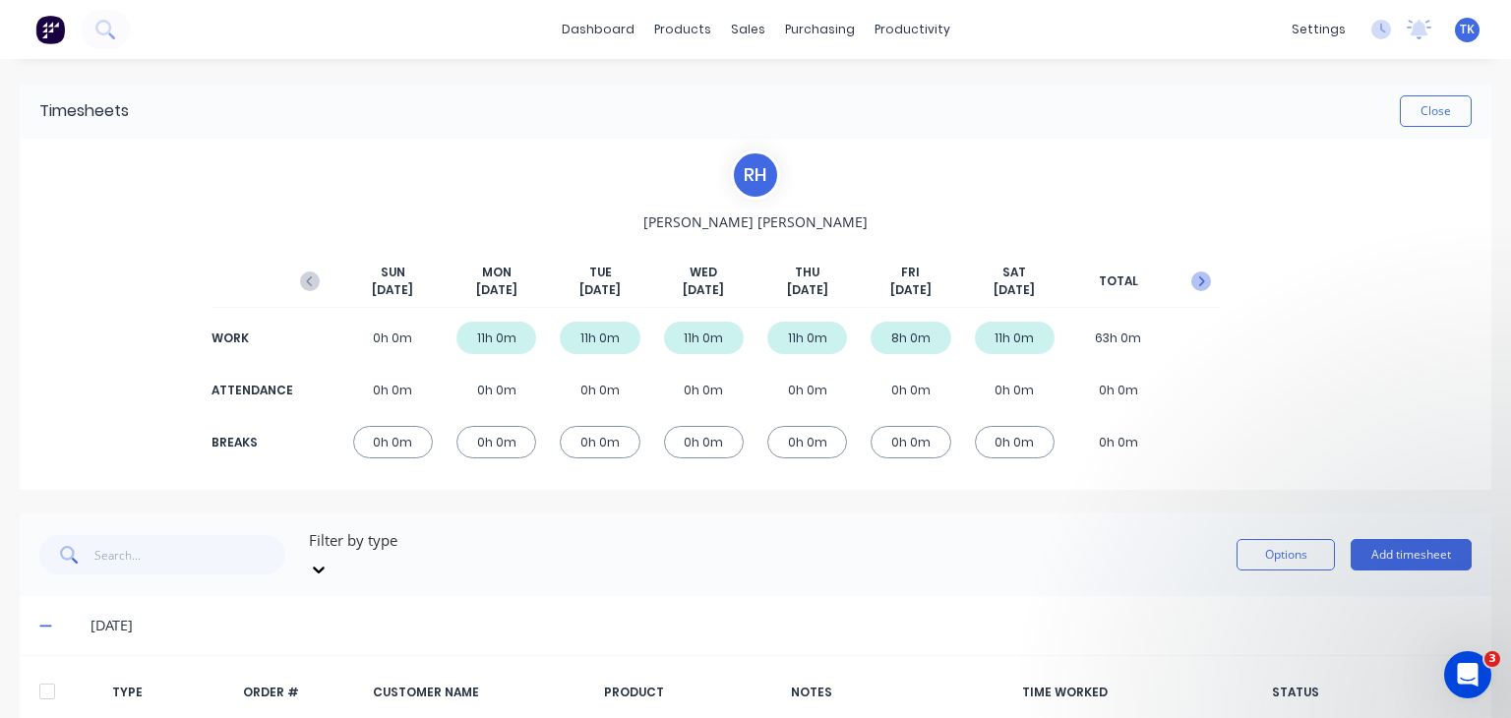
click at [1192, 274] on icon "button" at bounding box center [1201, 281] width 20 height 20
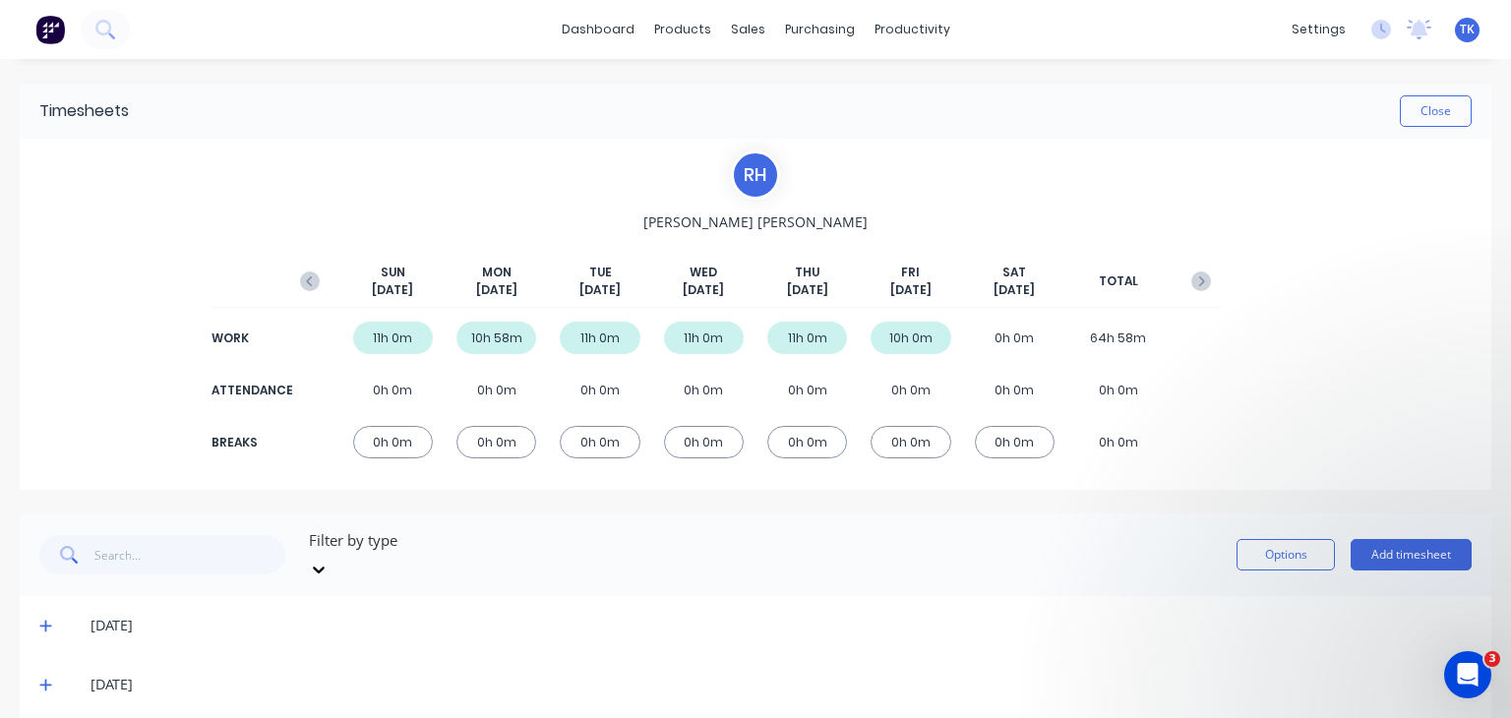
click at [53, 675] on span at bounding box center [49, 685] width 20 height 20
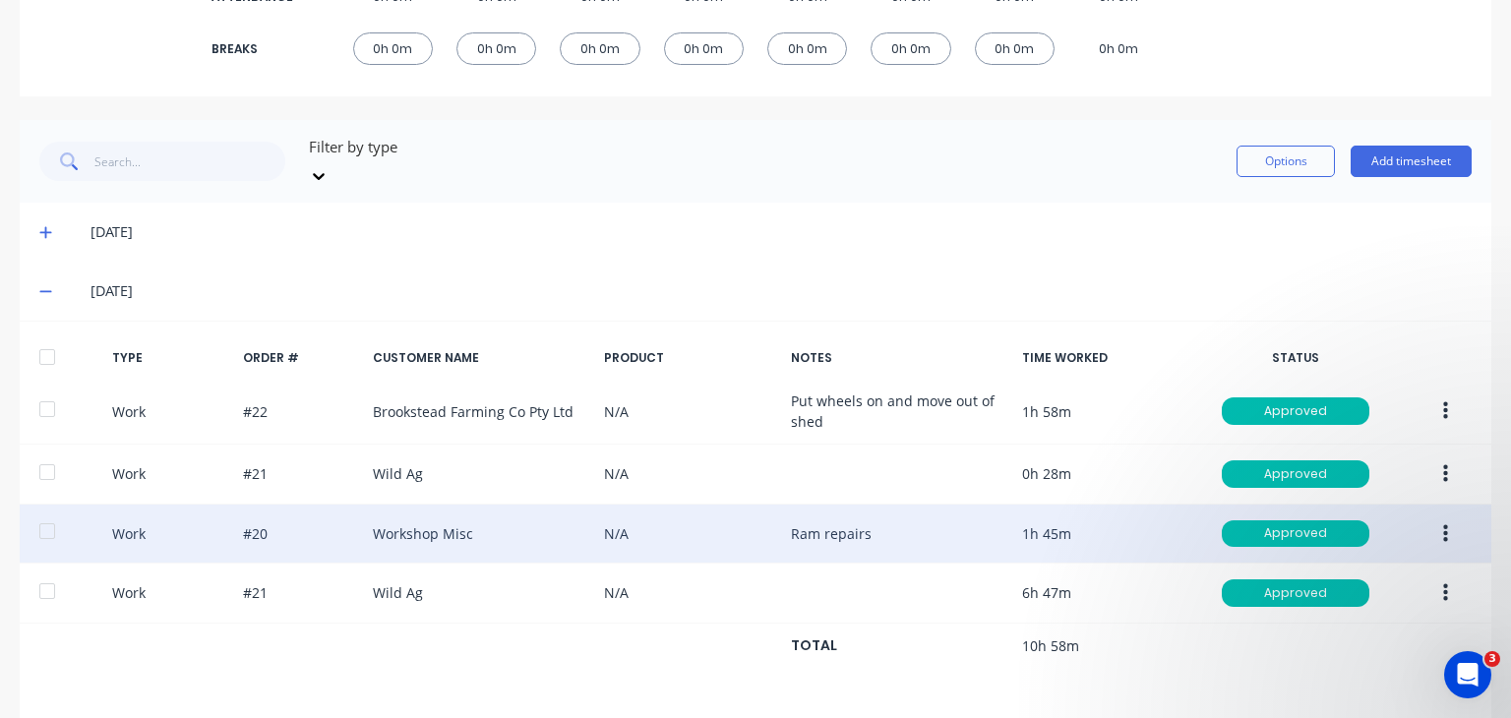
scroll to position [590, 0]
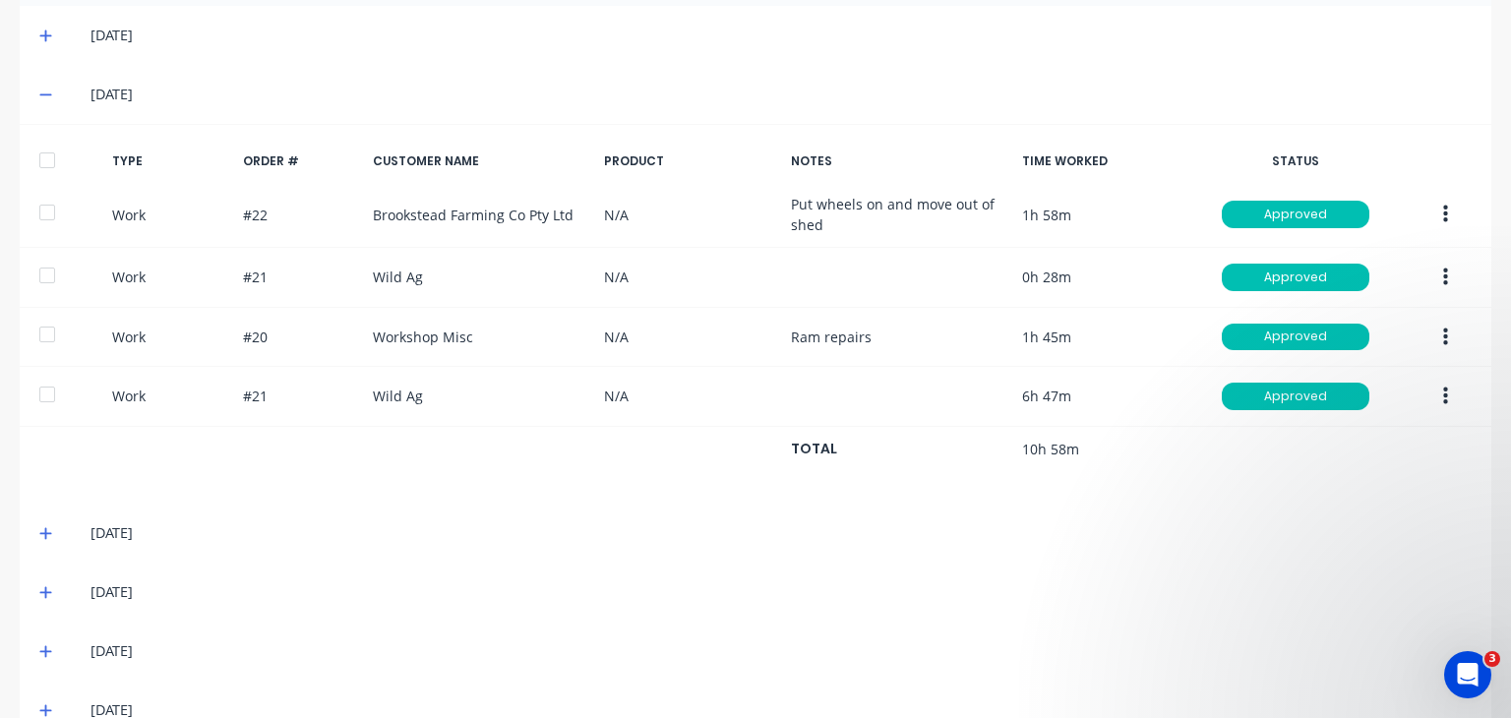
click at [37, 508] on div "[DATE]" at bounding box center [755, 533] width 1471 height 59
click at [45, 528] on icon at bounding box center [45, 534] width 12 height 12
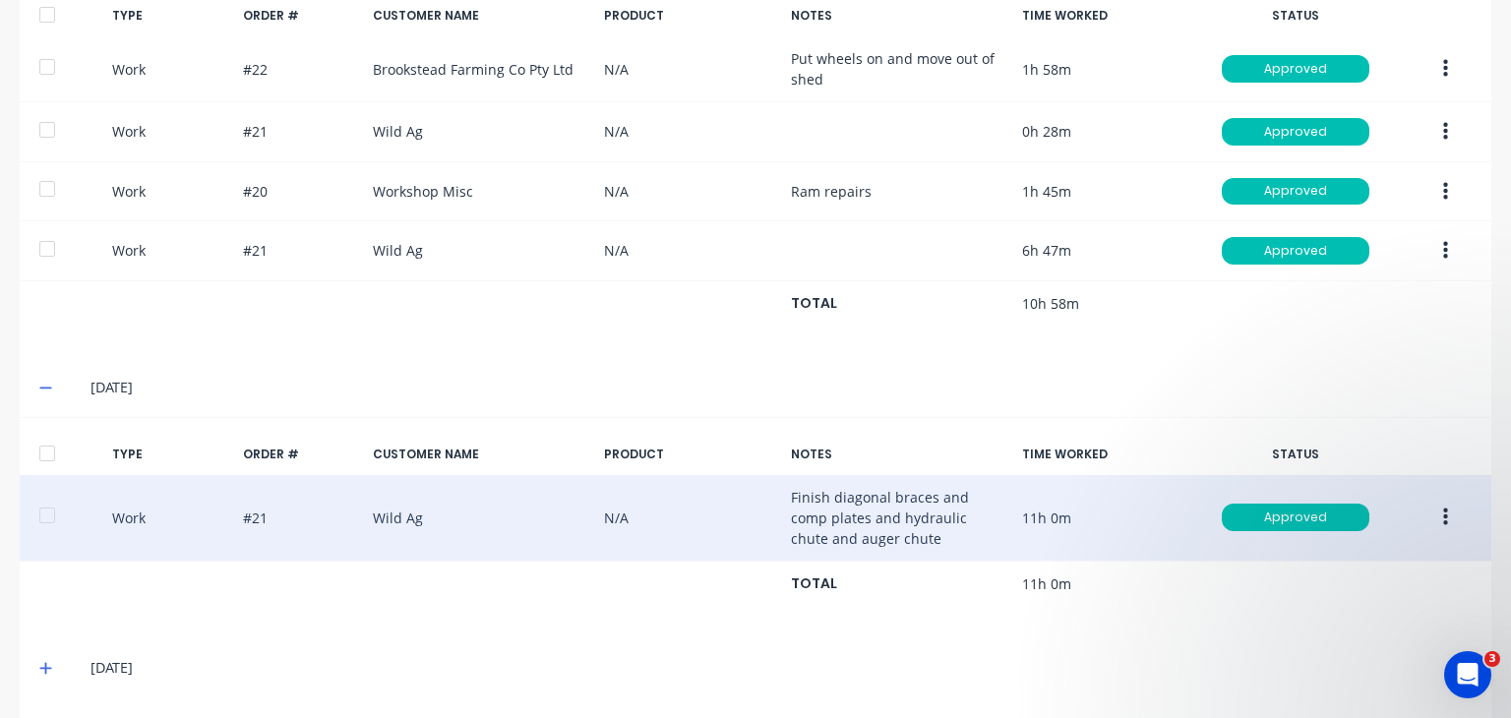
scroll to position [736, 0]
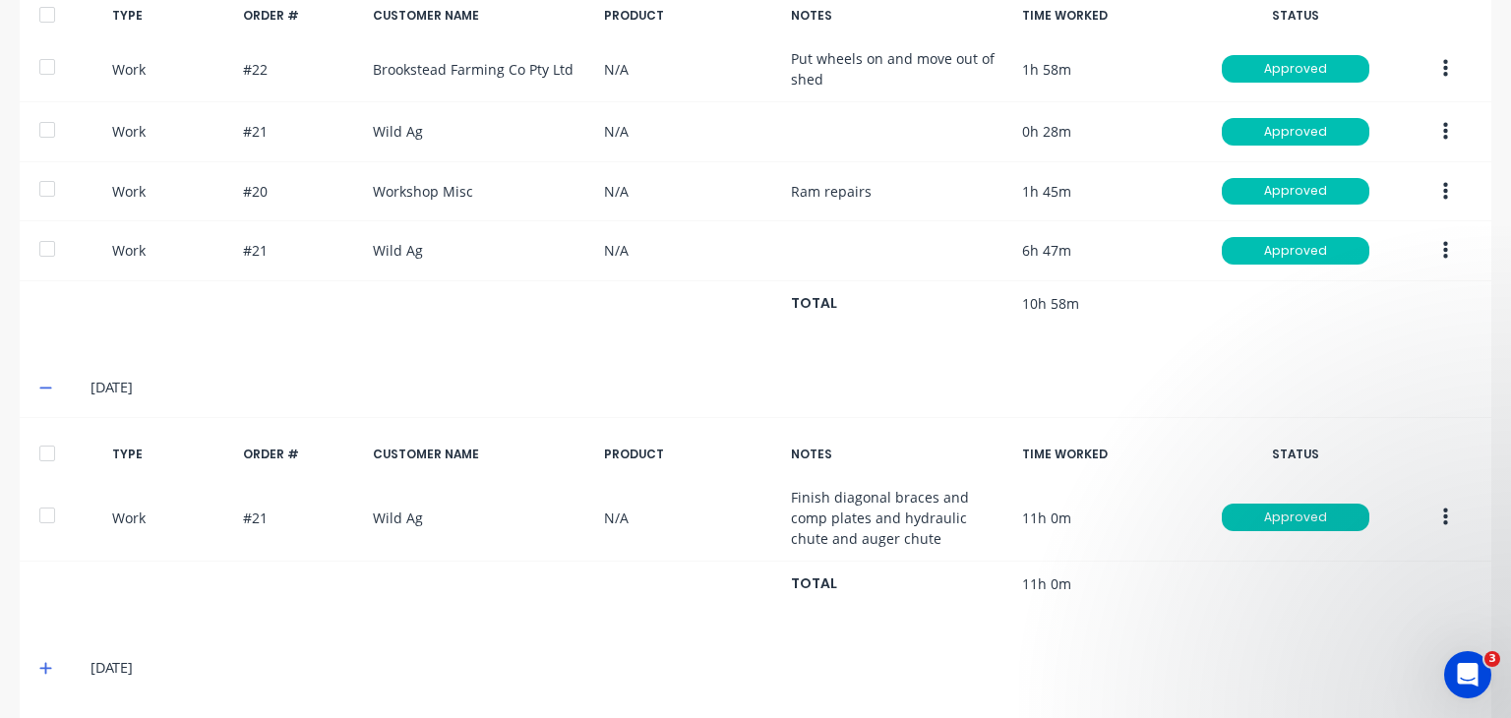
click at [43, 661] on icon at bounding box center [45, 668] width 13 height 14
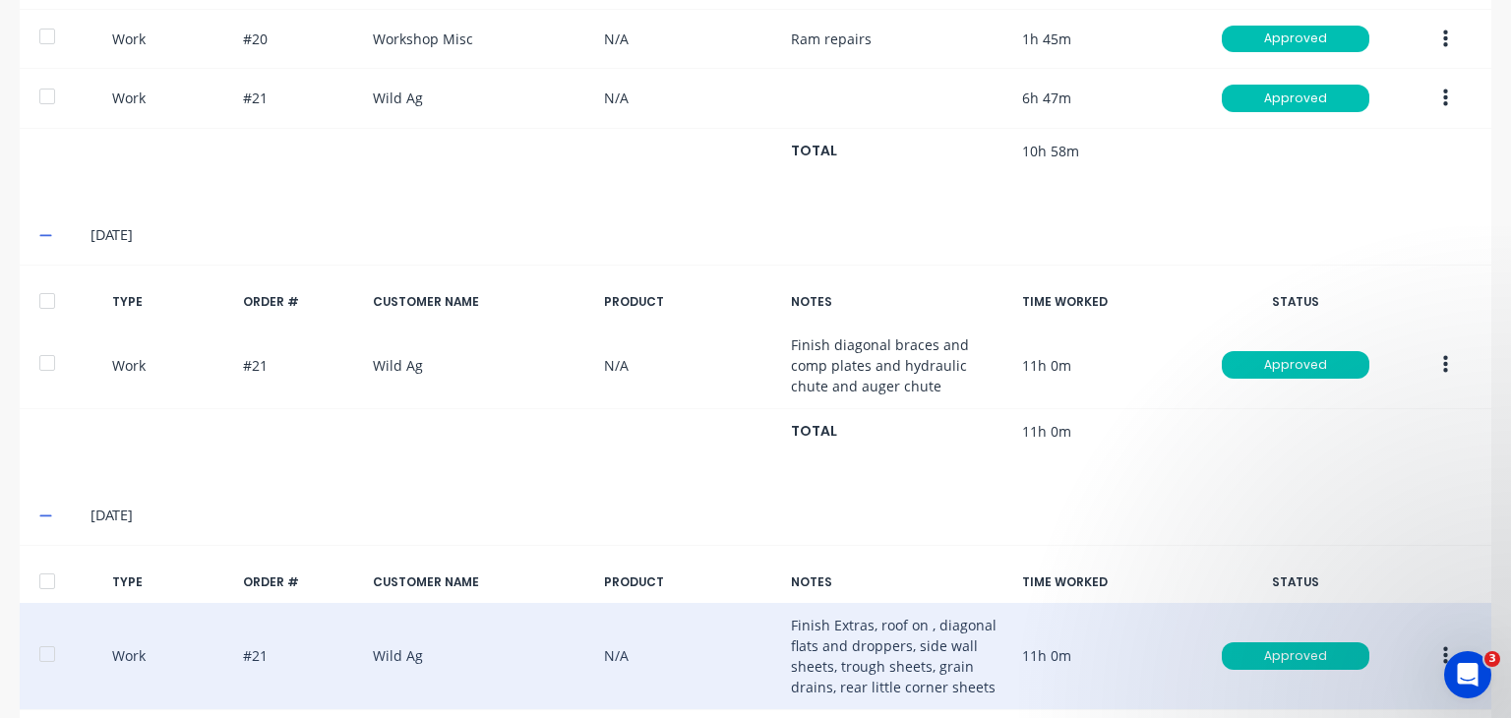
scroll to position [1076, 0]
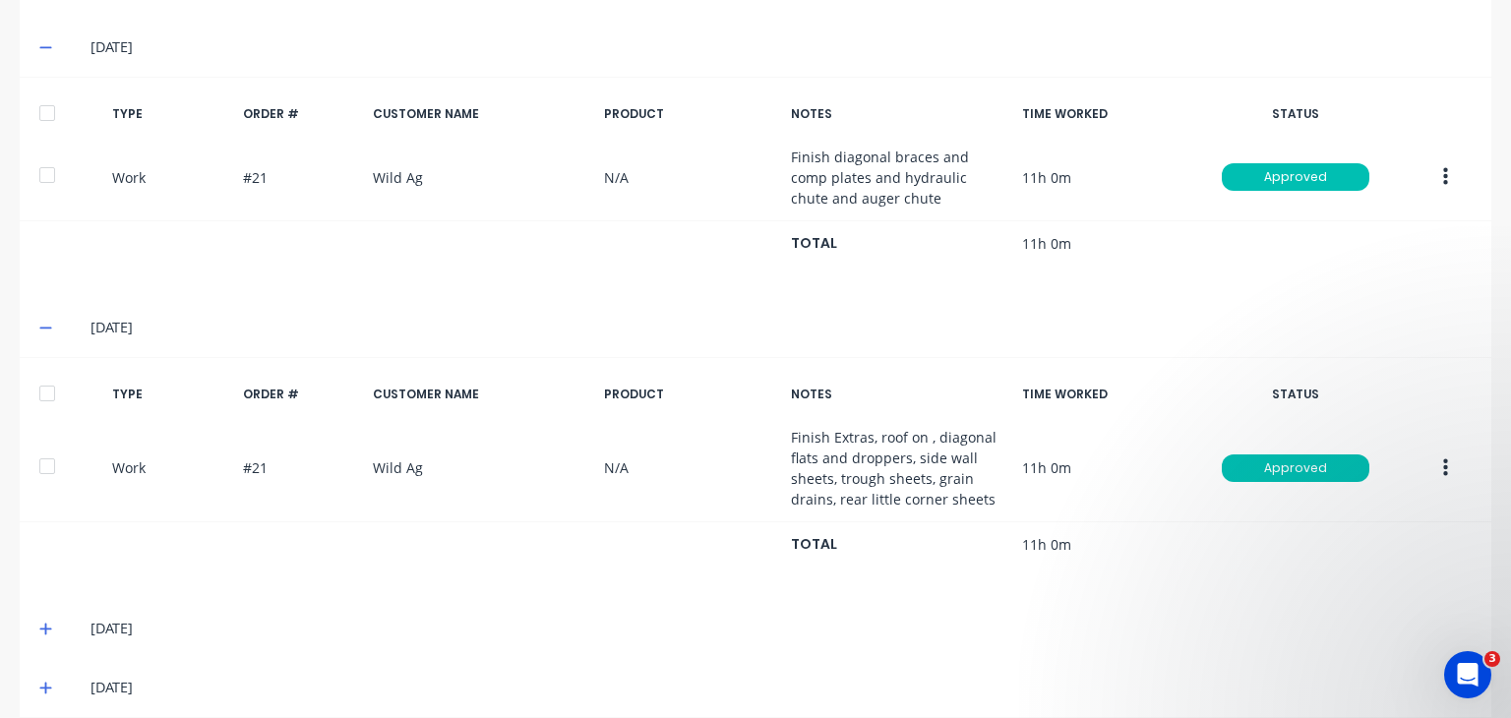
click at [42, 619] on span at bounding box center [49, 629] width 20 height 20
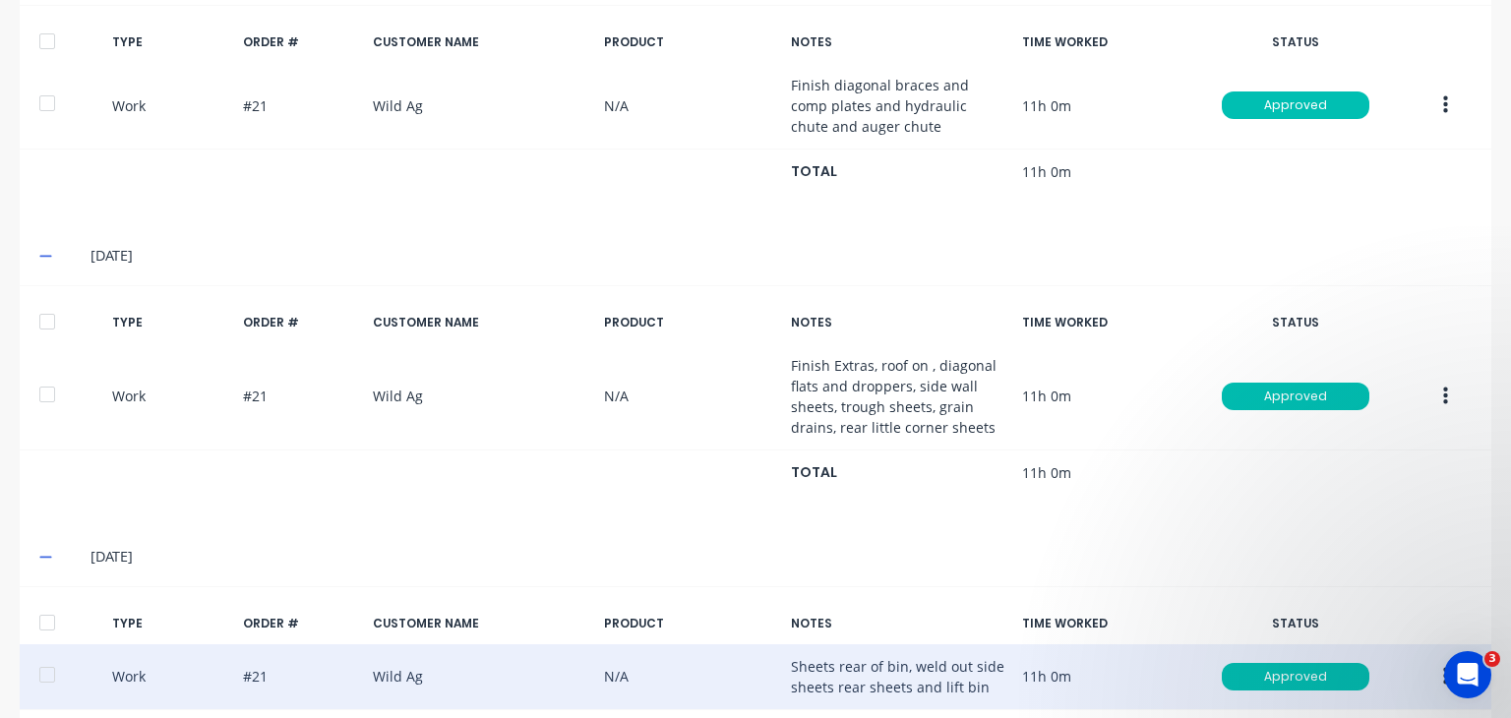
scroll to position [1276, 0]
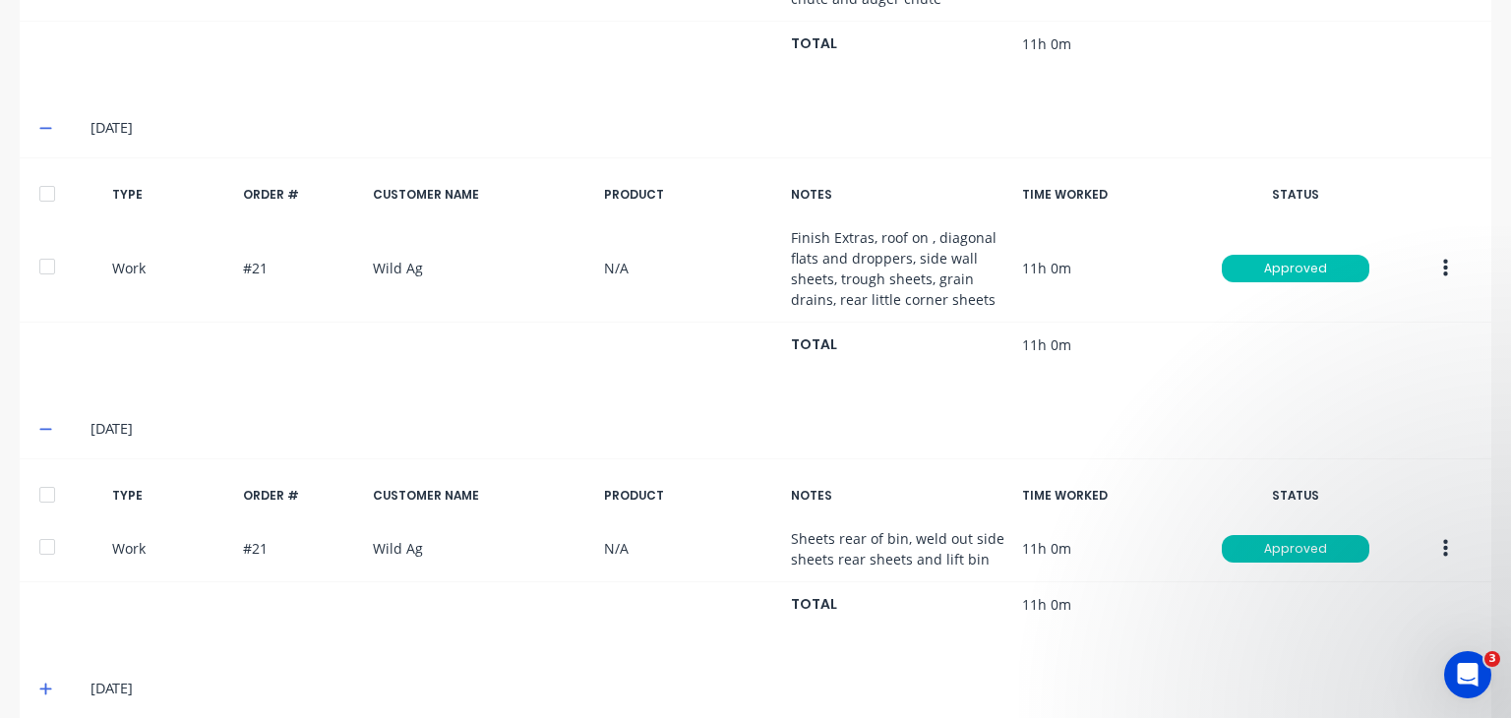
click at [39, 682] on icon at bounding box center [45, 689] width 13 height 14
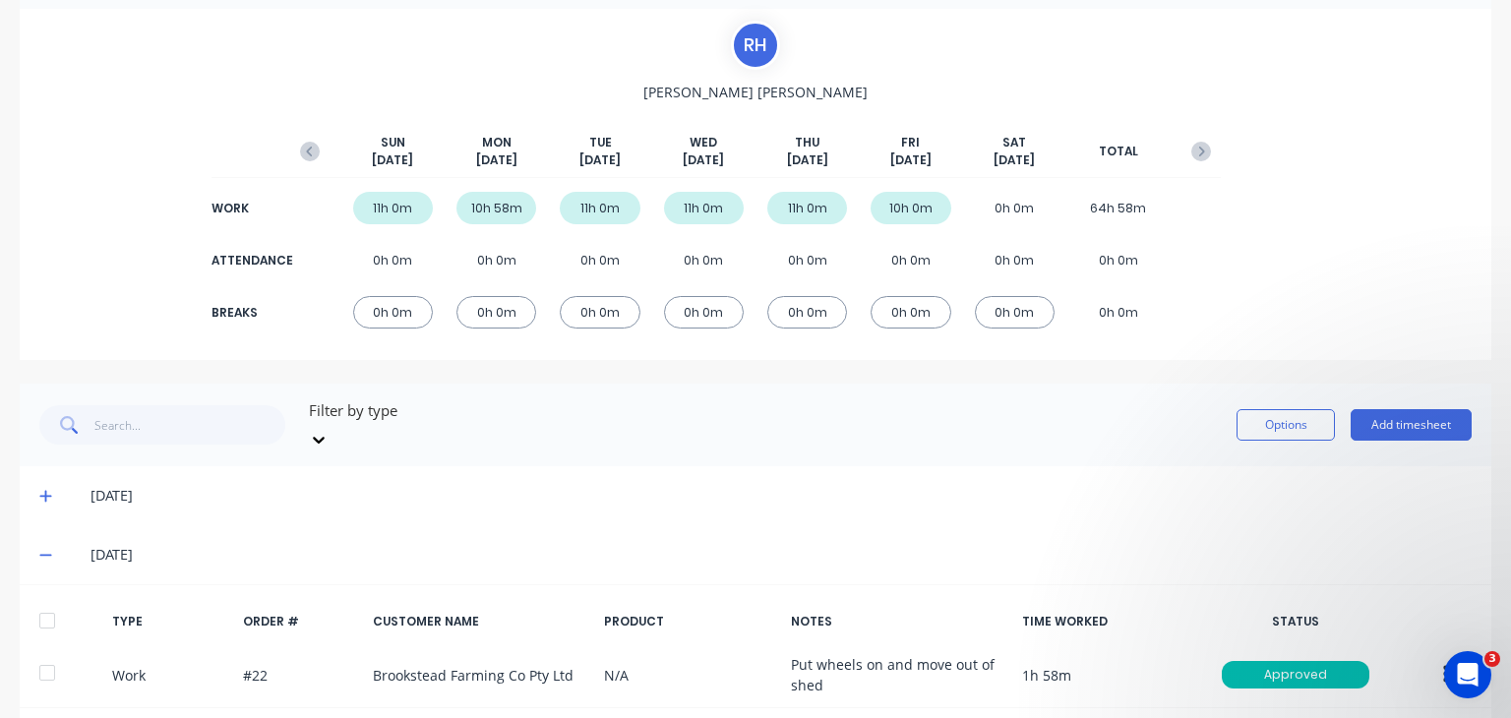
scroll to position [0, 0]
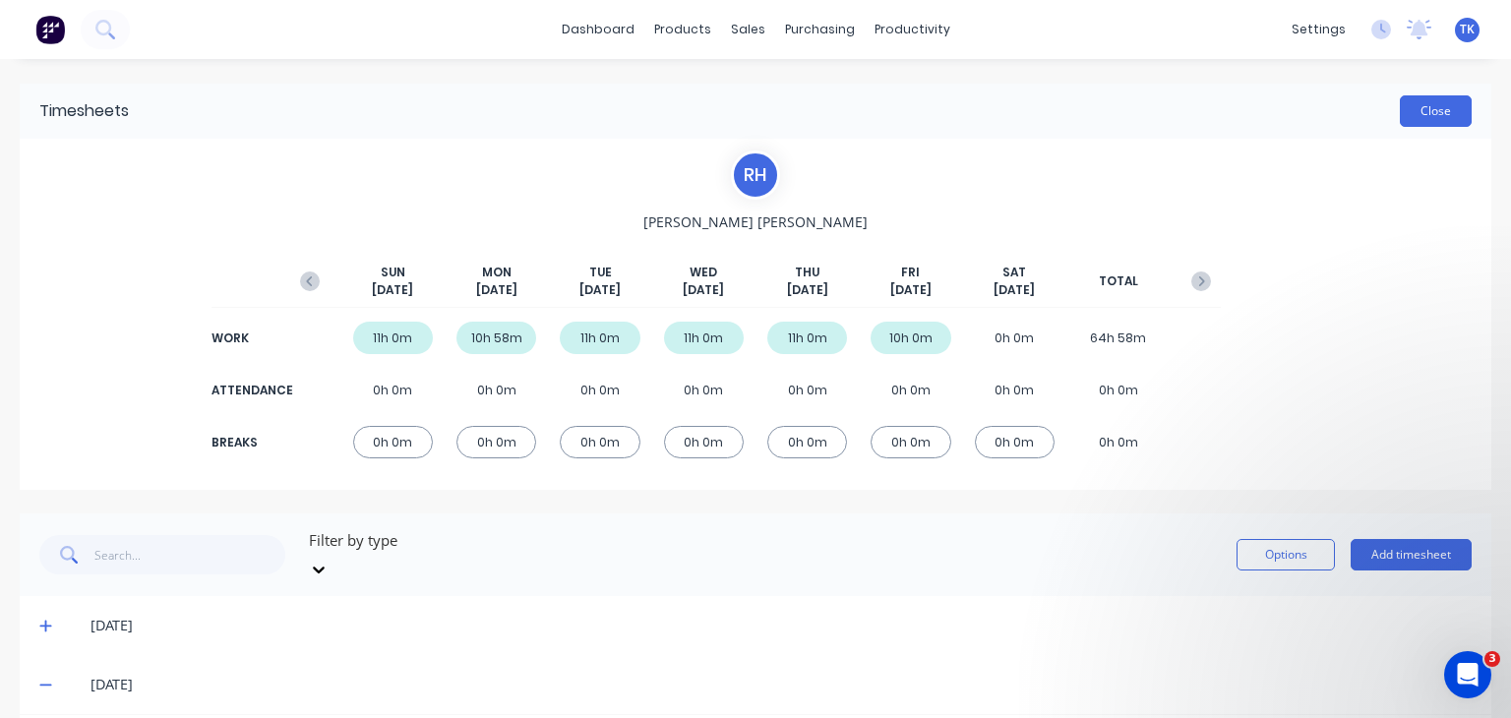
click at [1408, 122] on button "Close" at bounding box center [1436, 110] width 72 height 31
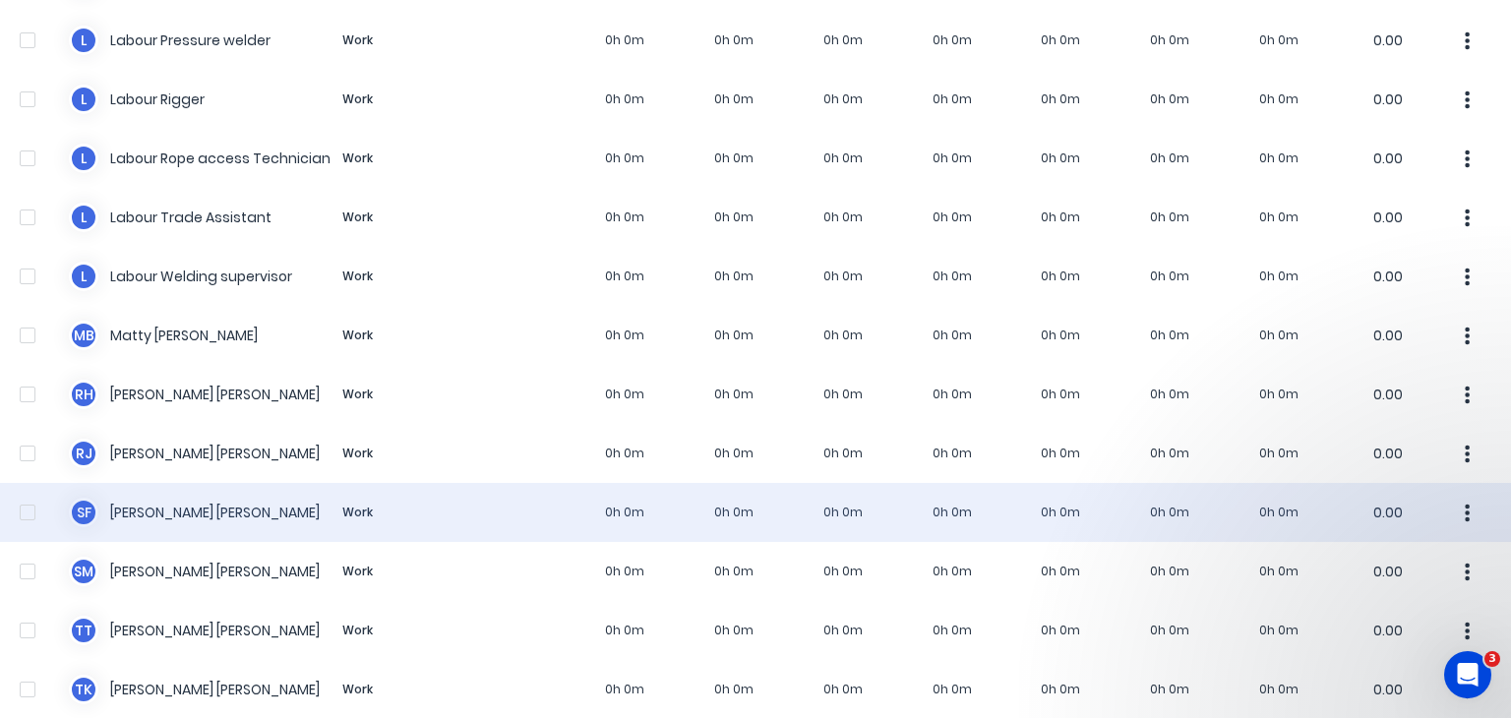
scroll to position [1464, 0]
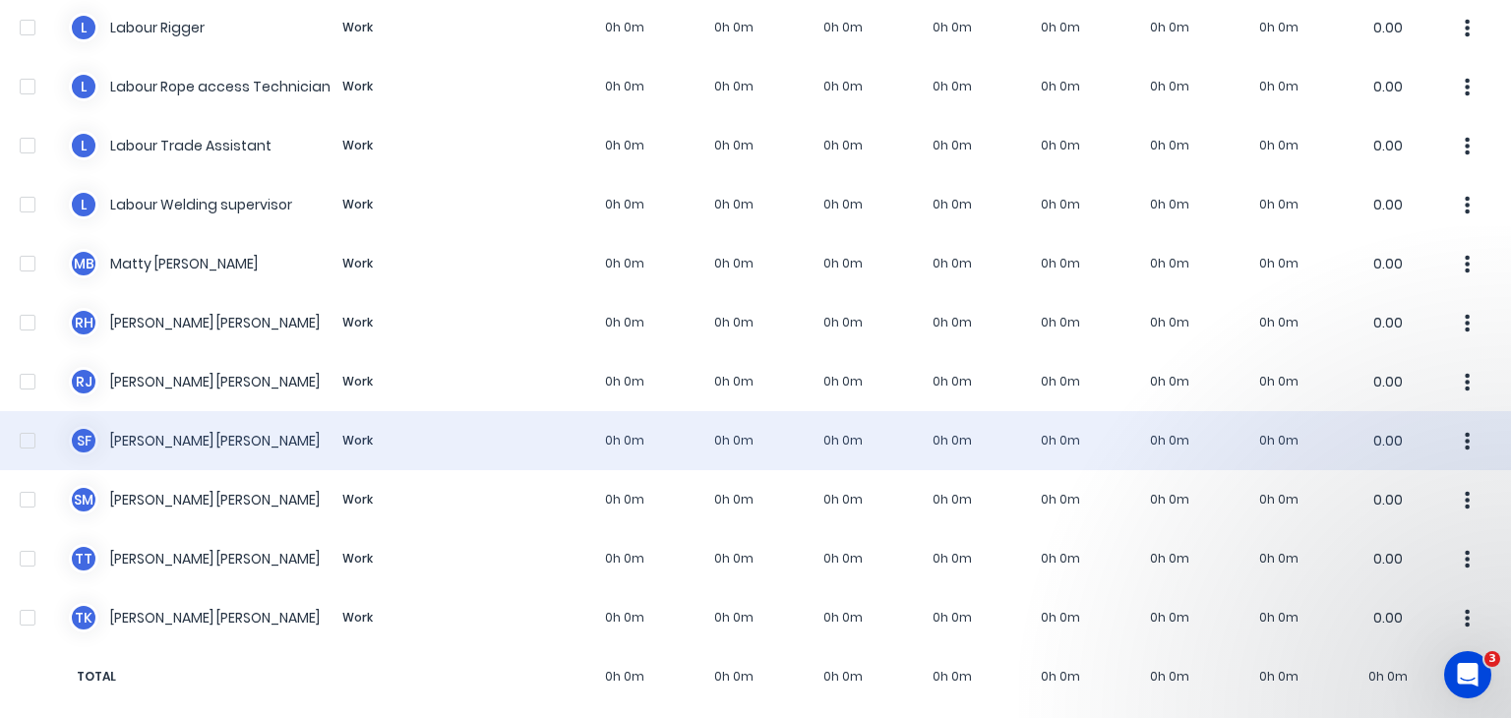
click at [173, 425] on div "S F [PERSON_NAME] Work 0h 0m 0h 0m 0h 0m 0h 0m 0h 0m 0h 0m 0h 0m 0.00" at bounding box center [755, 440] width 1511 height 59
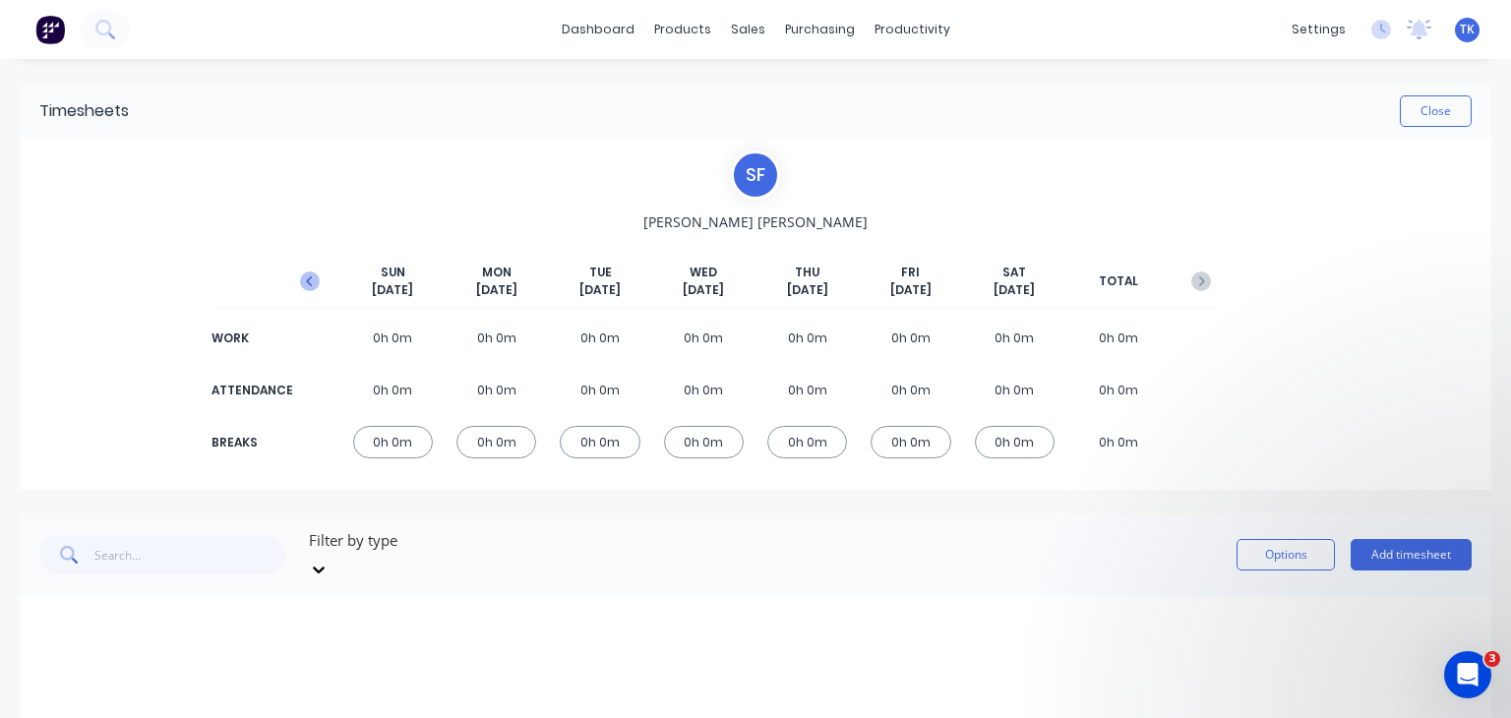
click at [300, 278] on icon "button" at bounding box center [310, 281] width 20 height 20
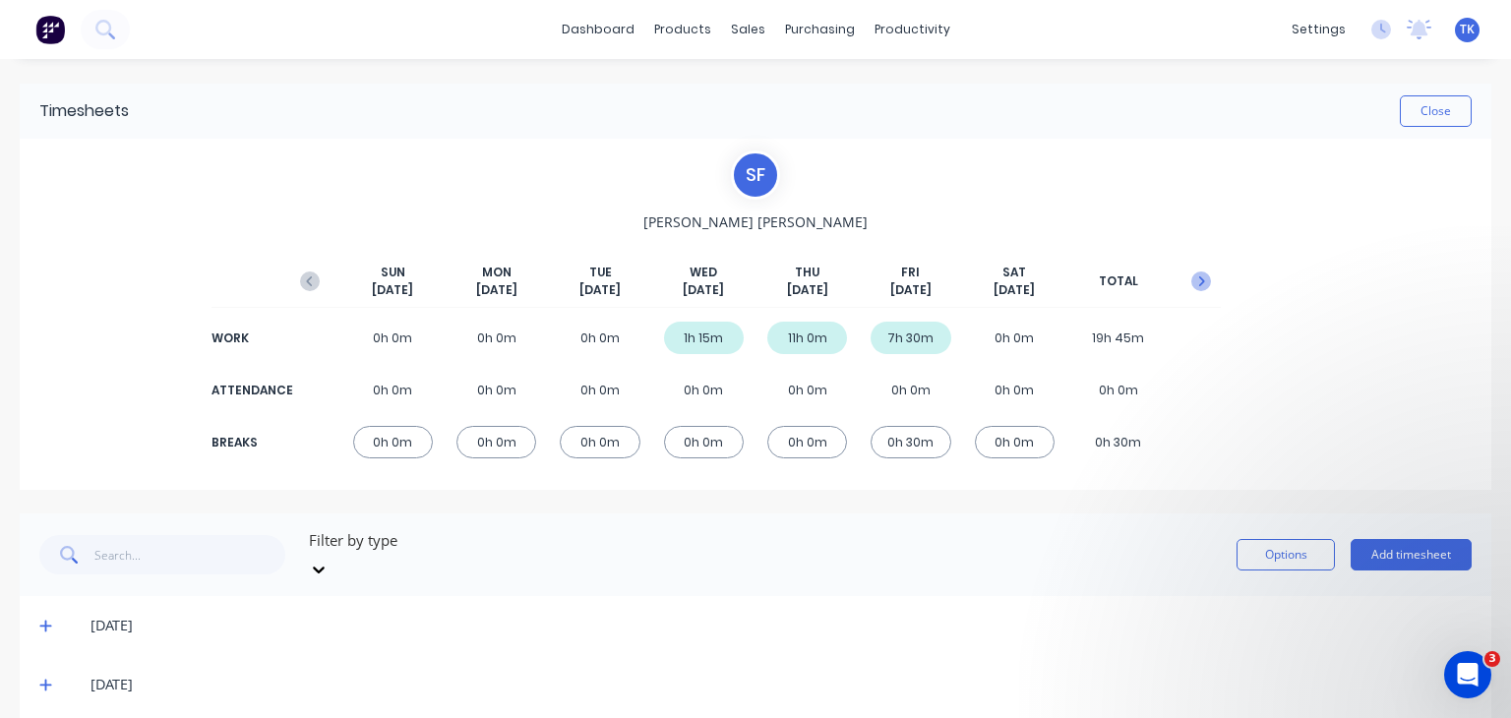
click at [1193, 280] on icon "button" at bounding box center [1201, 281] width 20 height 20
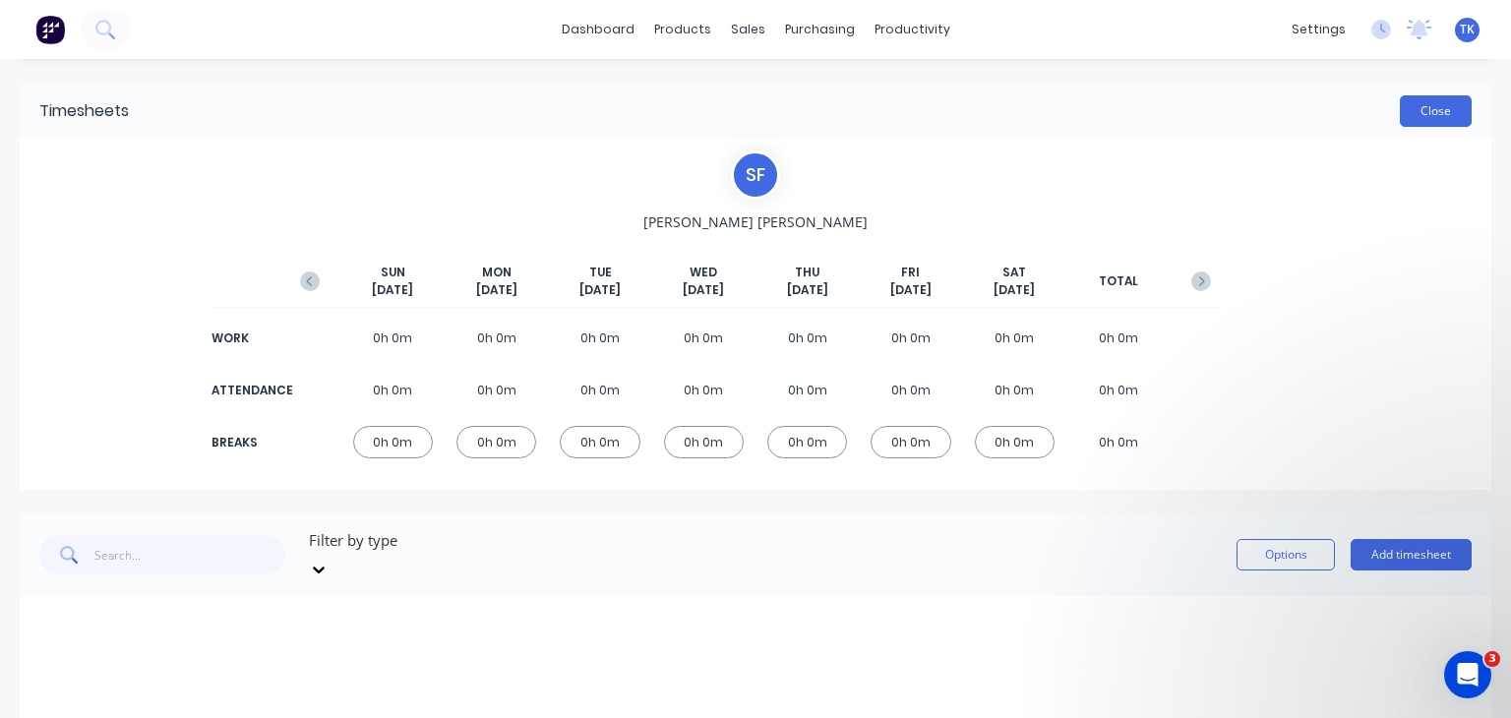
click at [1402, 99] on button "Close" at bounding box center [1436, 110] width 72 height 31
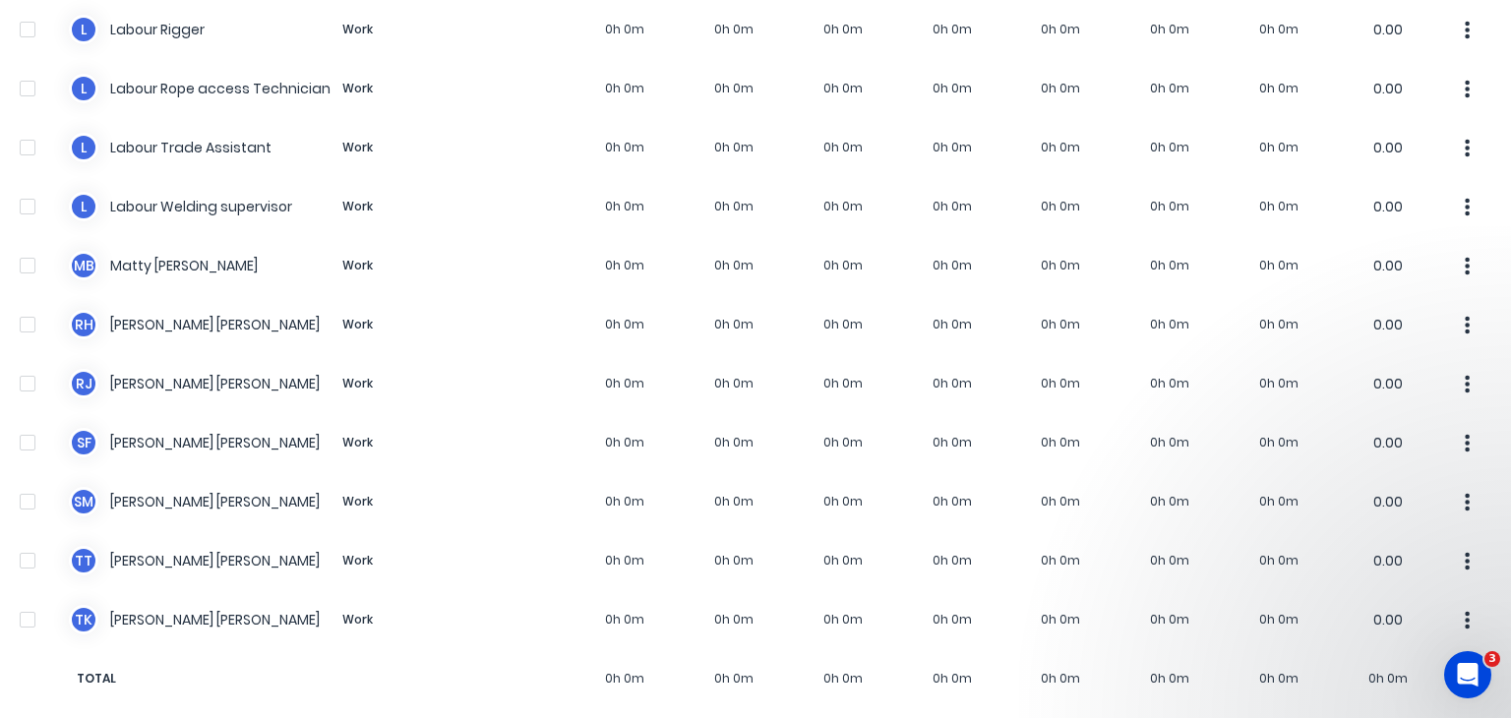
scroll to position [1464, 0]
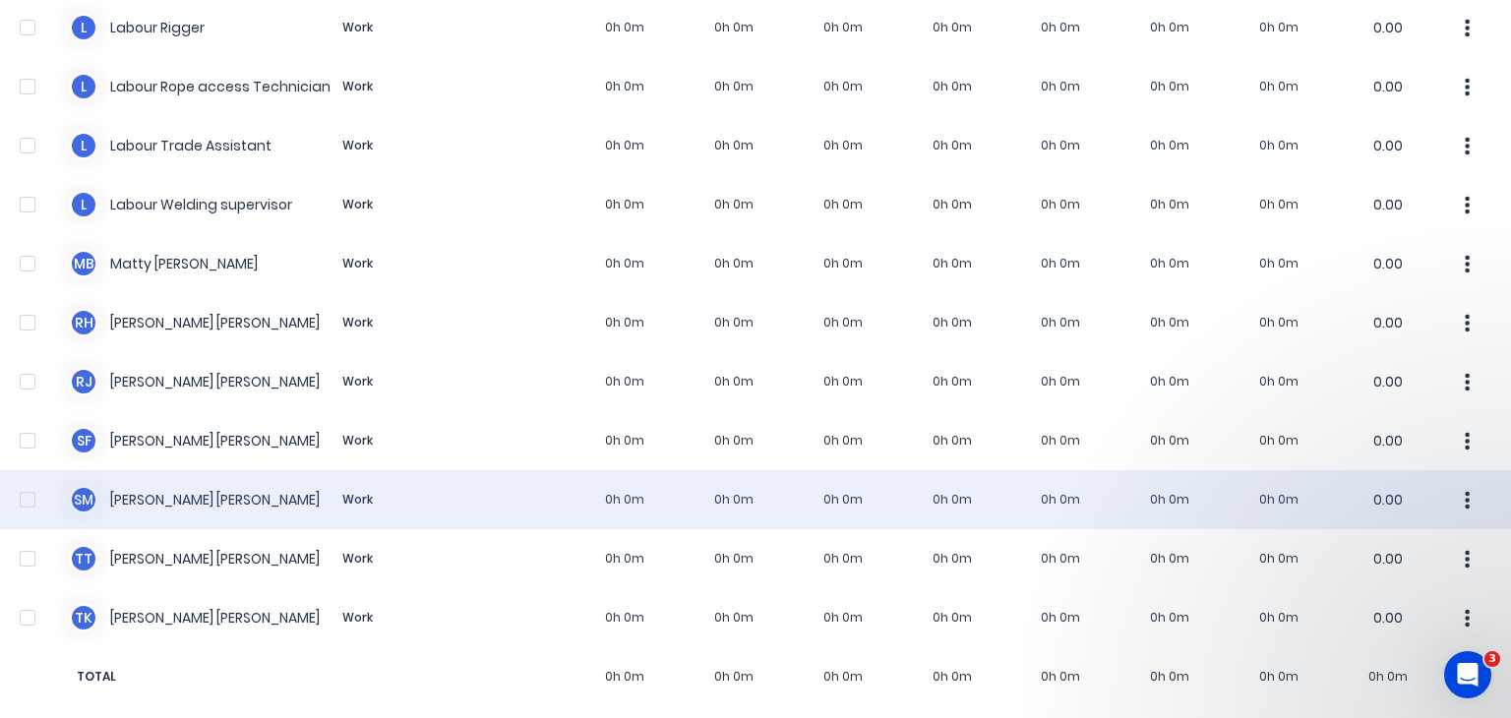
click at [190, 483] on div "S M [PERSON_NAME] Work 0h 0m 0h 0m 0h 0m 0h 0m 0h 0m 0h 0m 0h 0m 0.00" at bounding box center [755, 499] width 1511 height 59
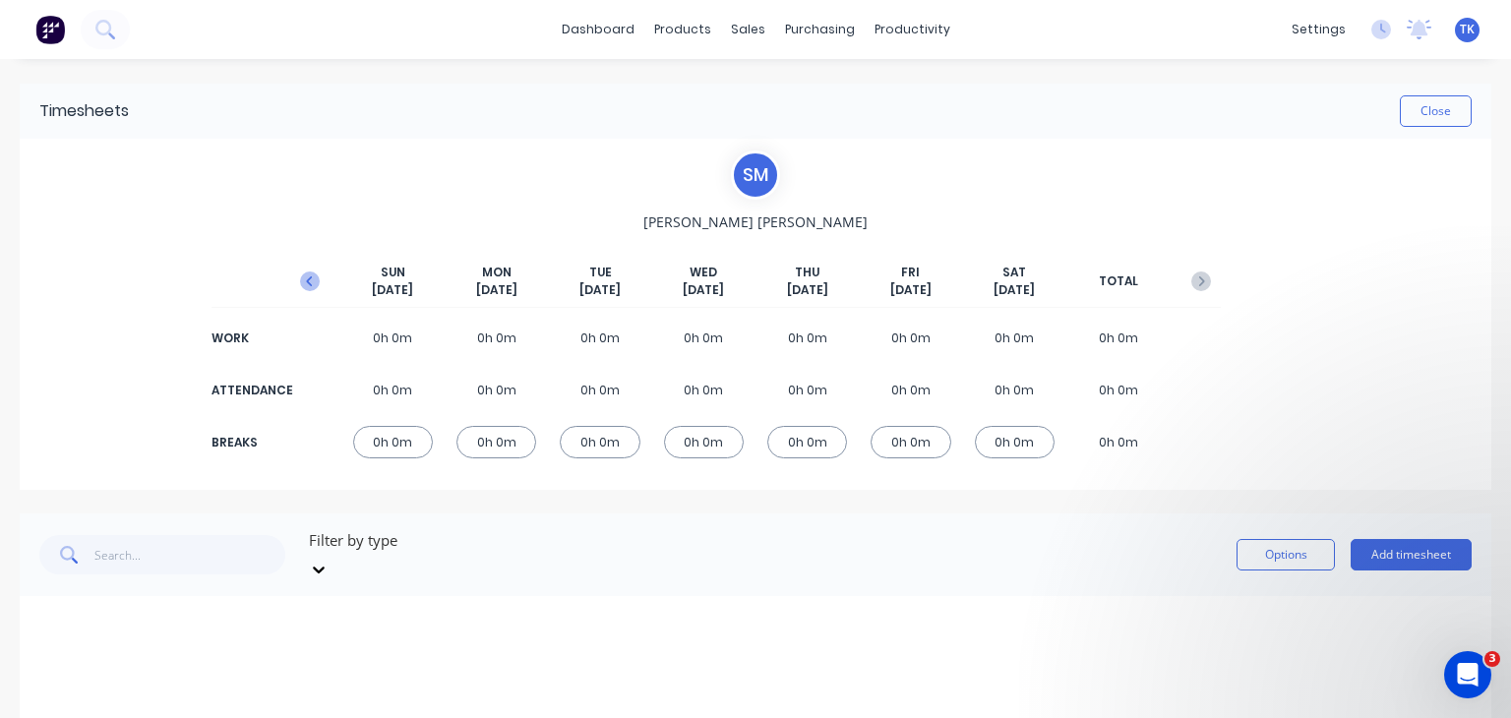
click at [307, 284] on icon "button" at bounding box center [310, 281] width 20 height 20
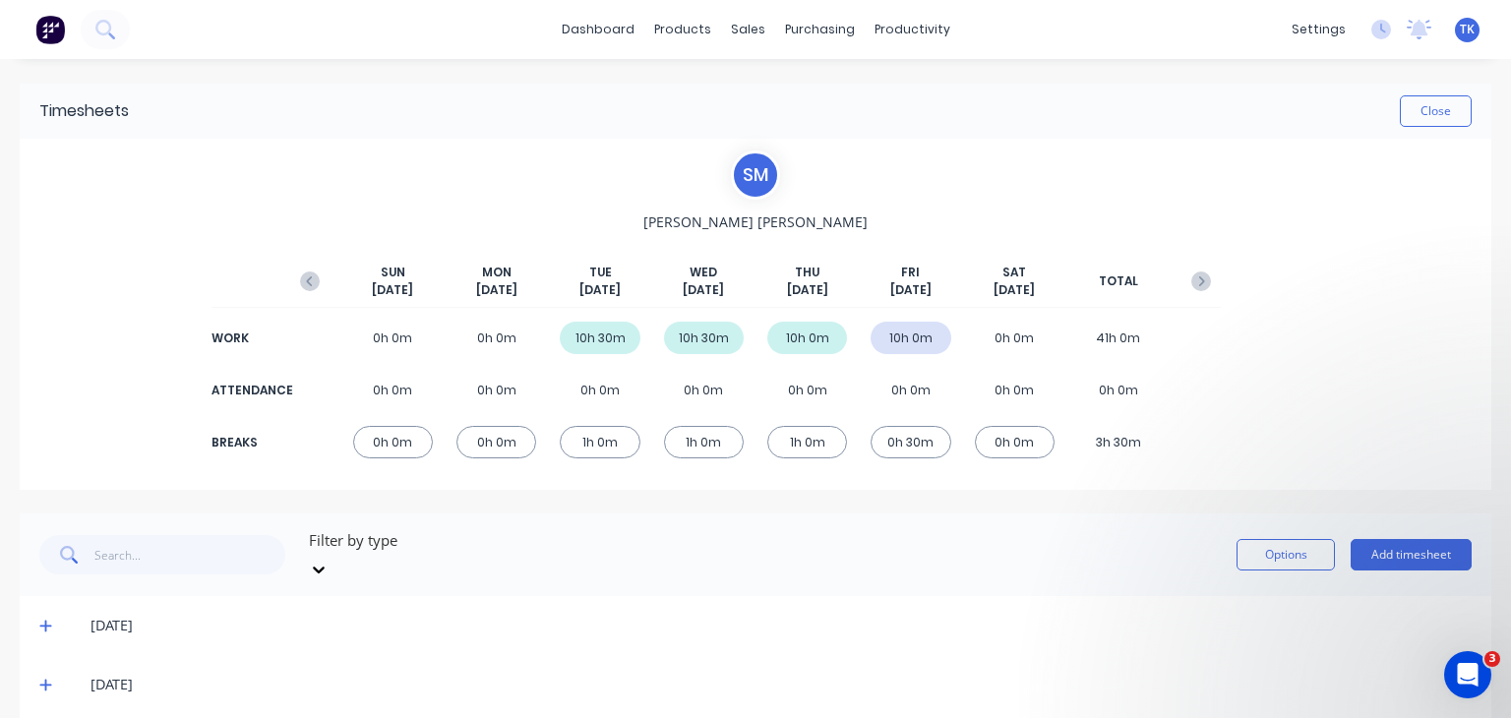
click at [313, 277] on icon "button" at bounding box center [310, 281] width 20 height 20
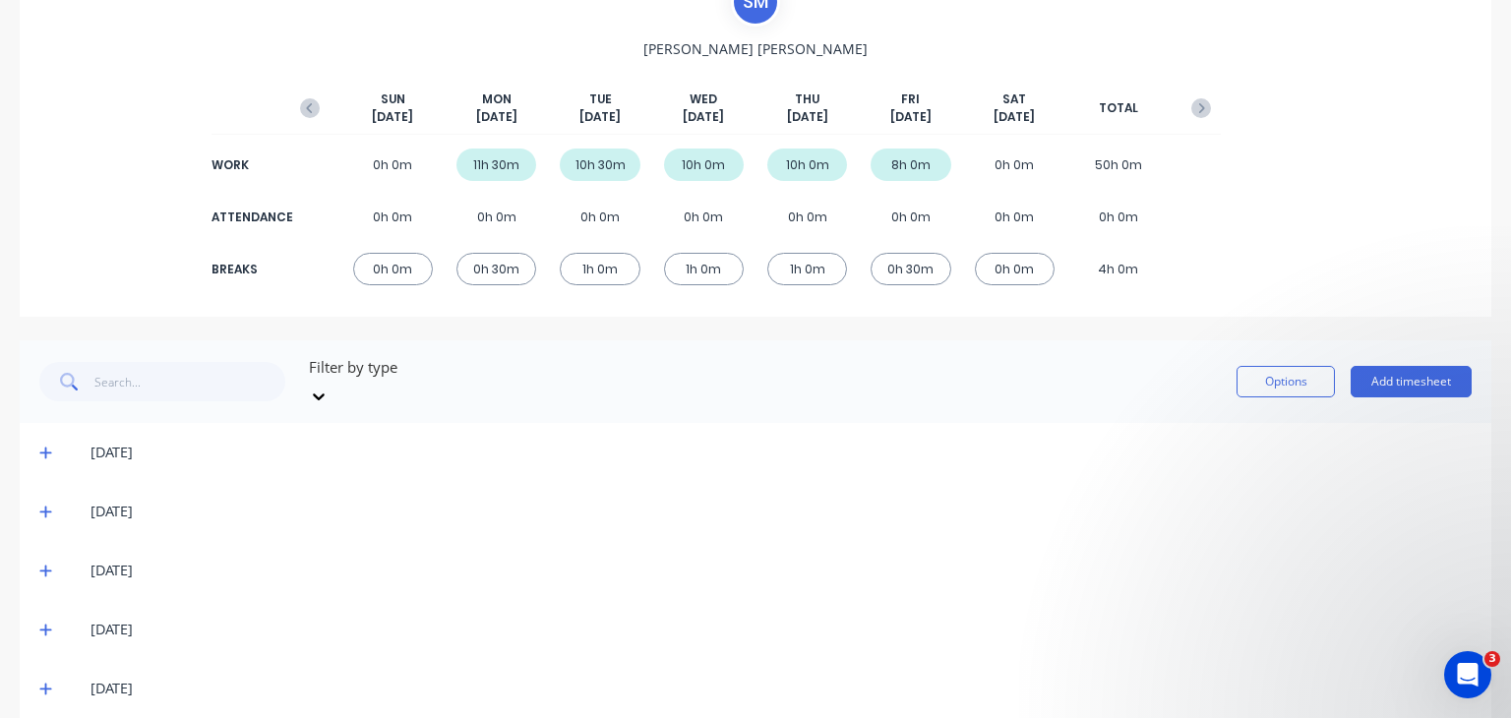
scroll to position [177, 0]
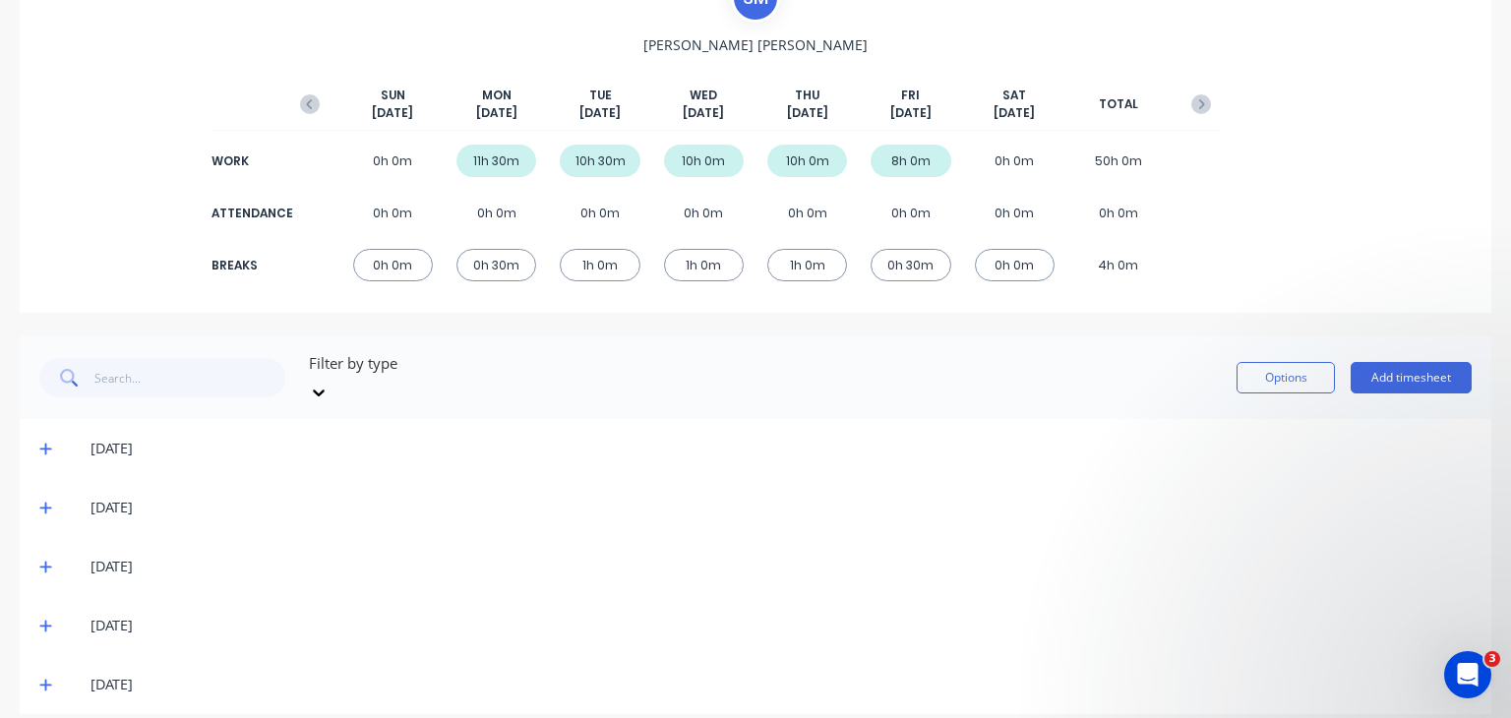
click at [50, 442] on icon at bounding box center [45, 449] width 13 height 14
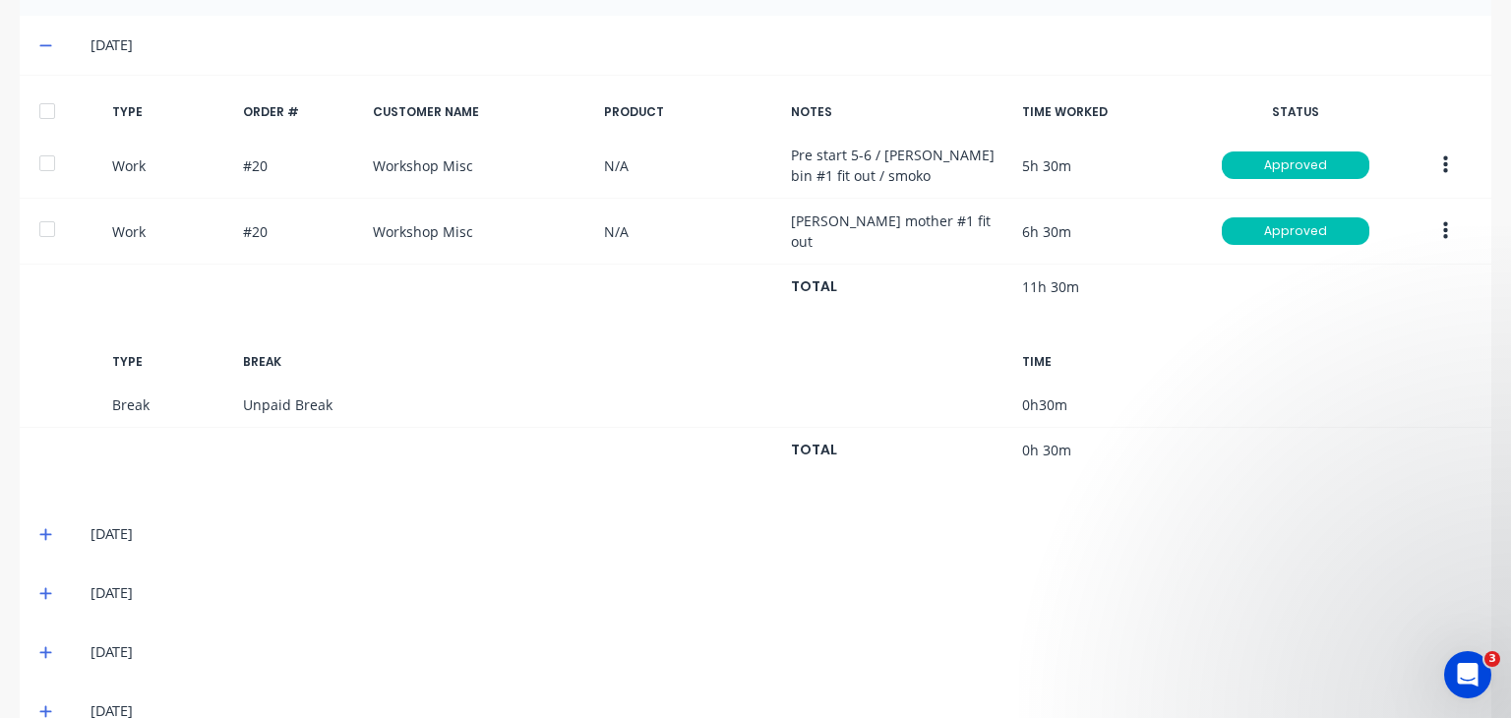
scroll to position [600, 0]
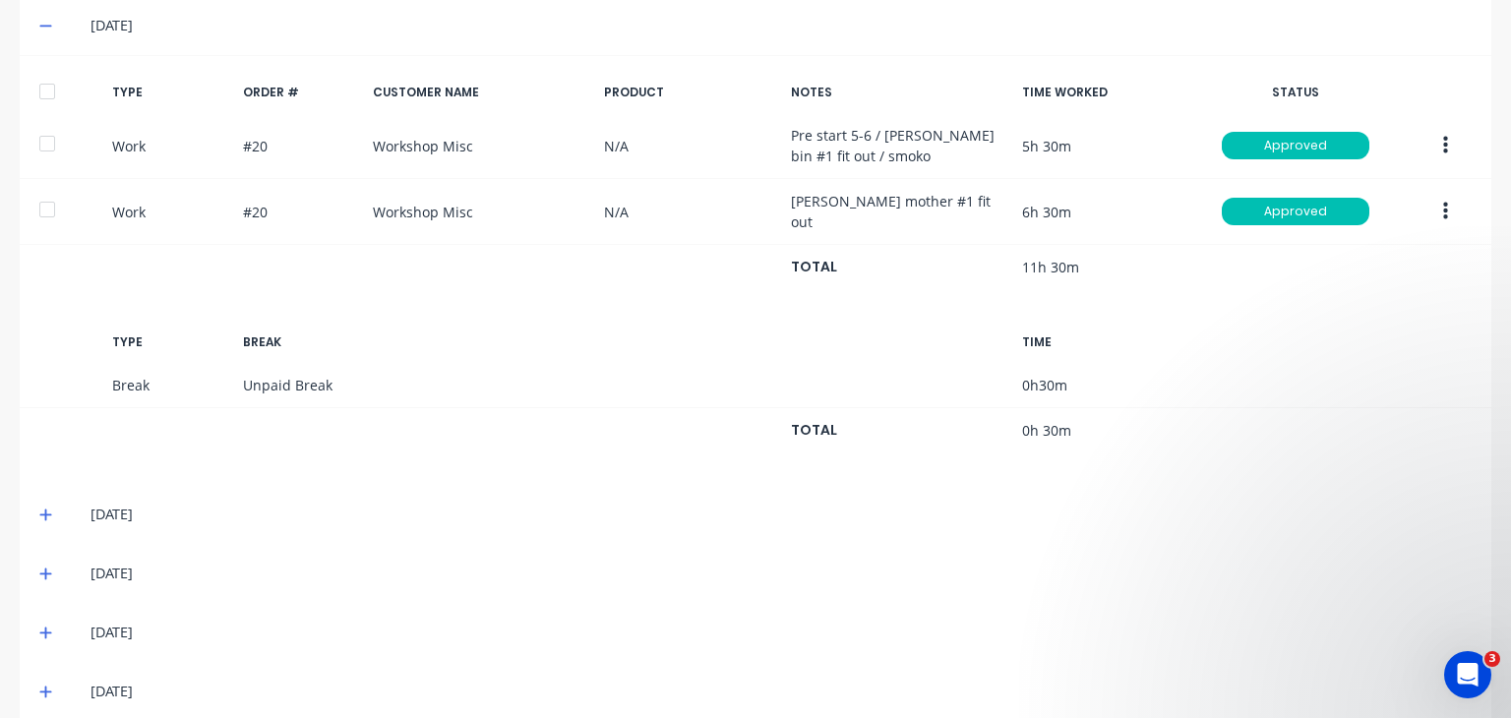
click at [45, 509] on icon at bounding box center [45, 515] width 12 height 12
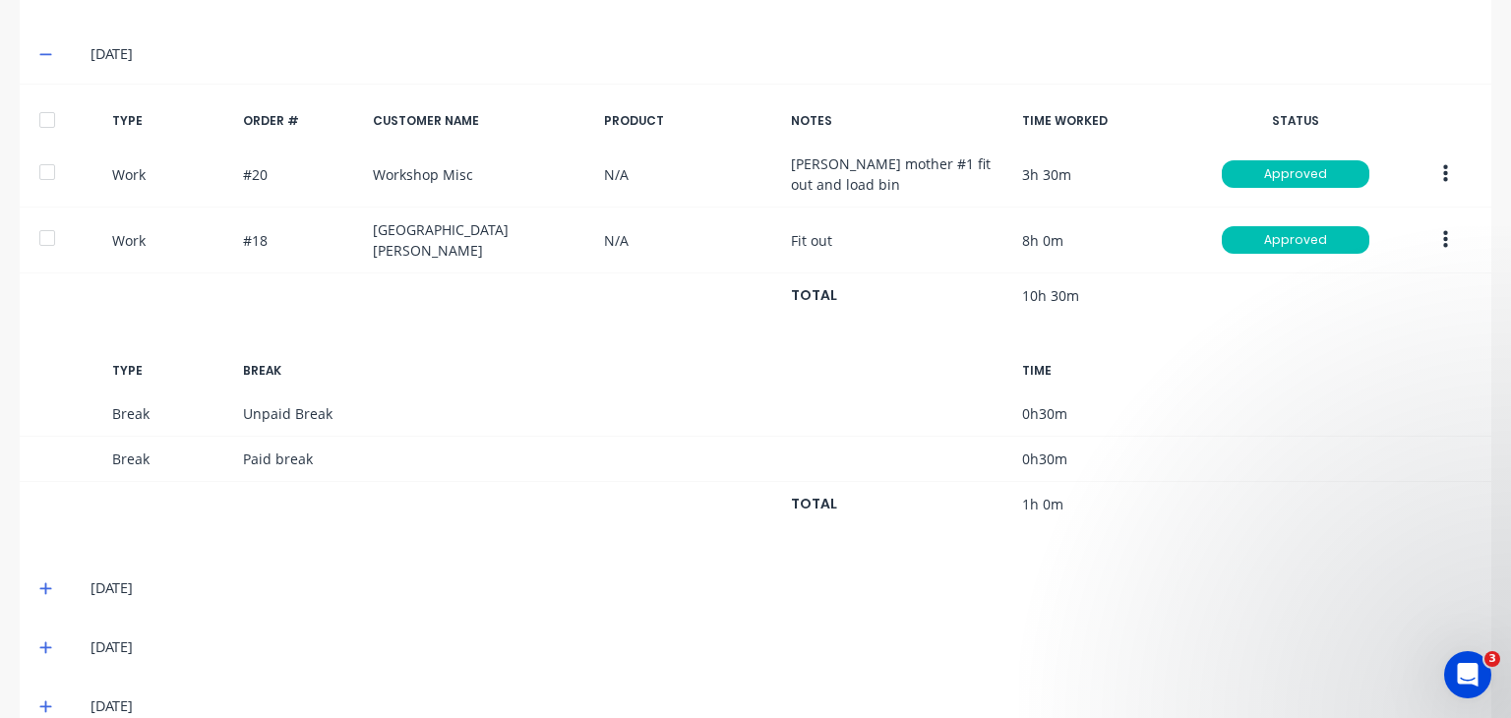
scroll to position [1066, 0]
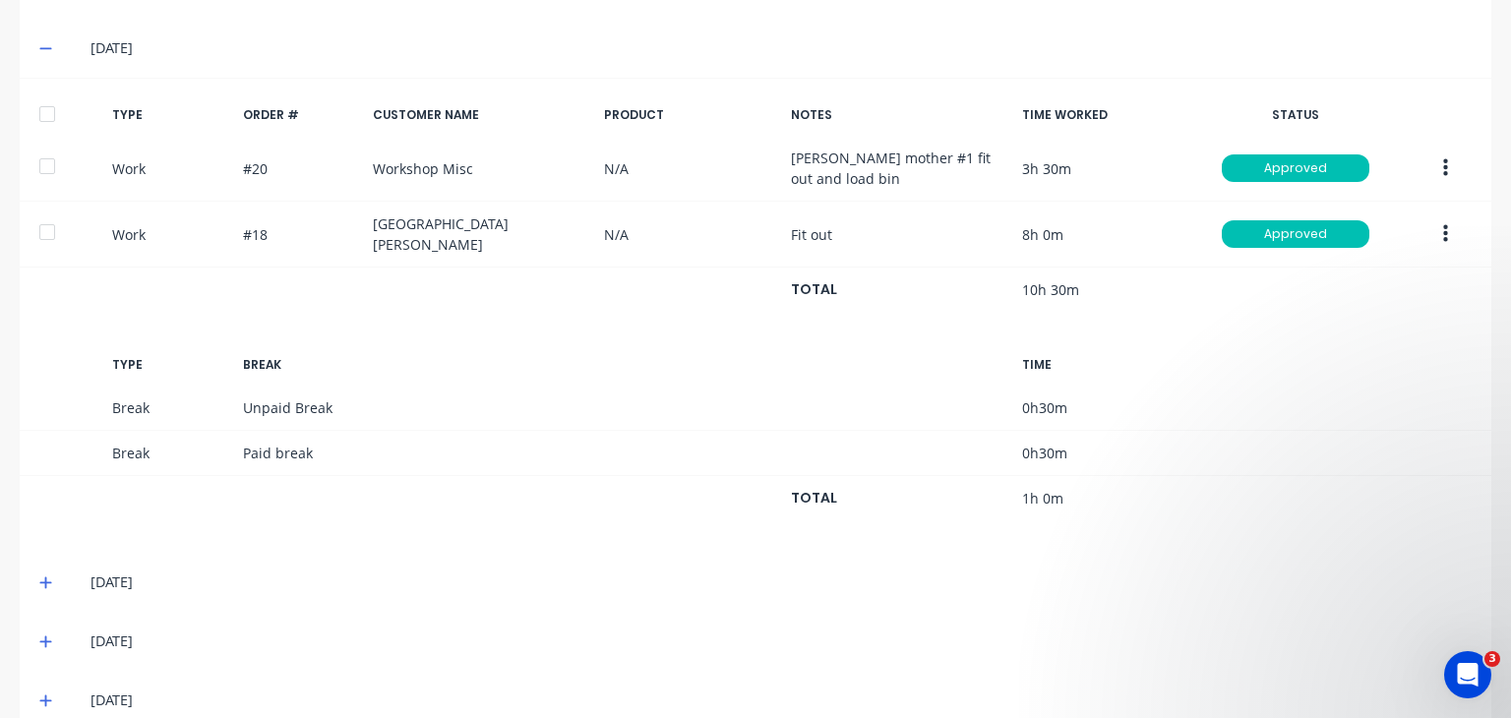
click at [50, 575] on icon at bounding box center [45, 582] width 13 height 14
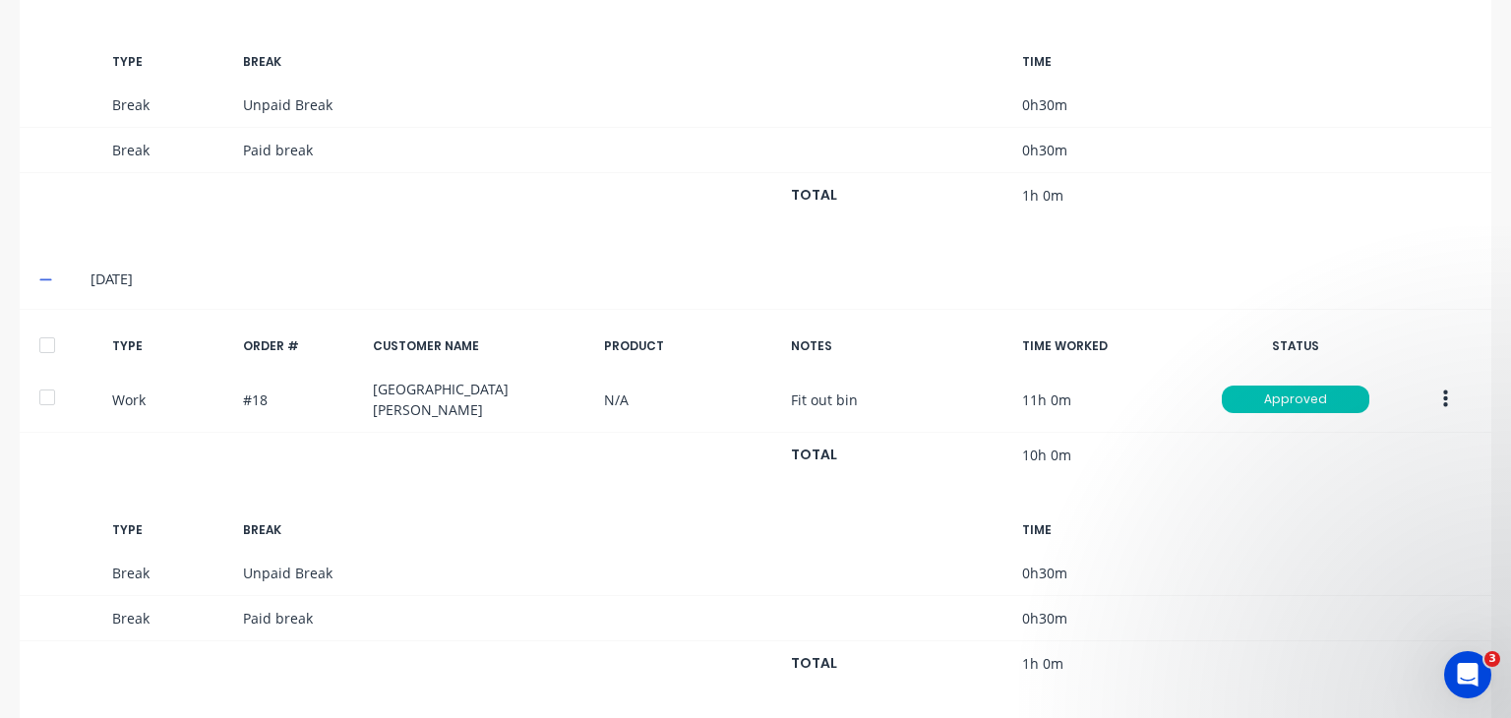
scroll to position [1467, 0]
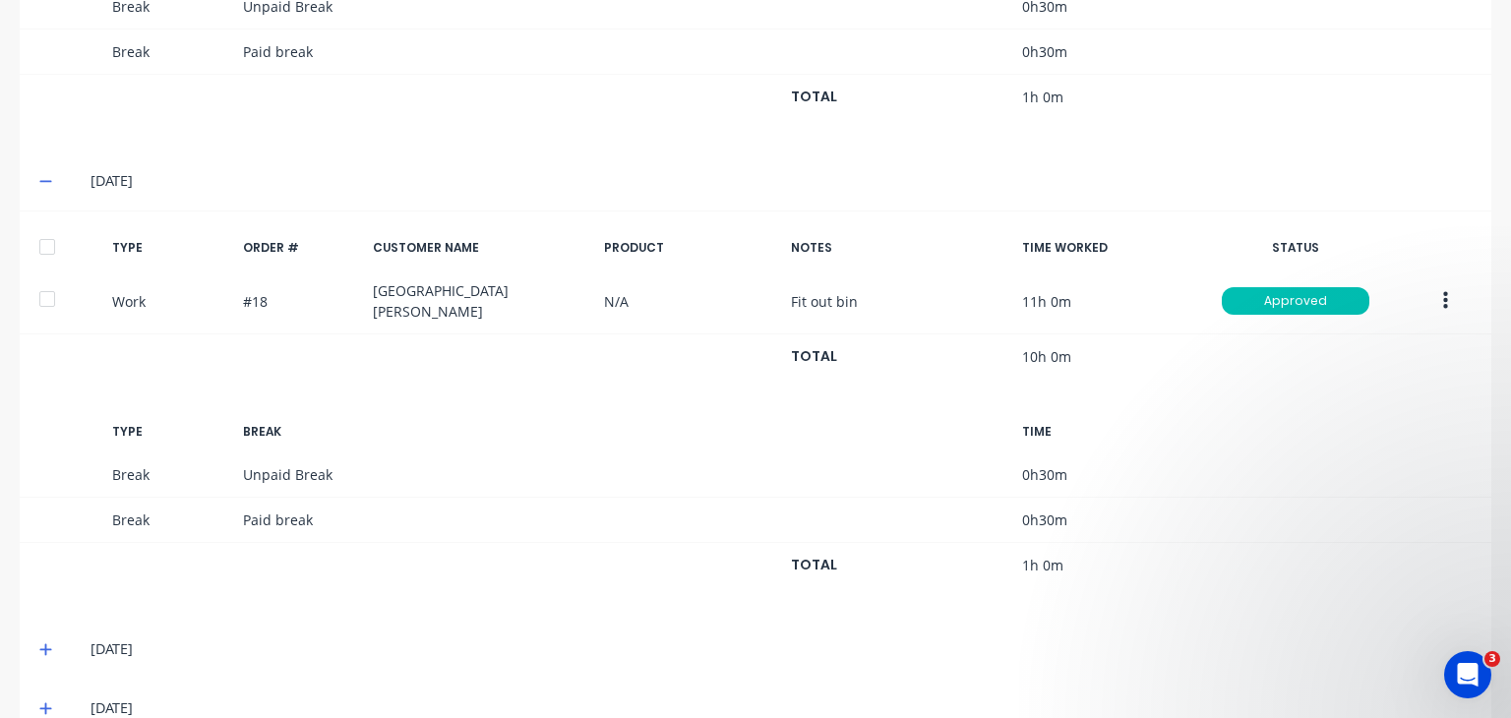
click at [43, 642] on icon at bounding box center [45, 649] width 13 height 14
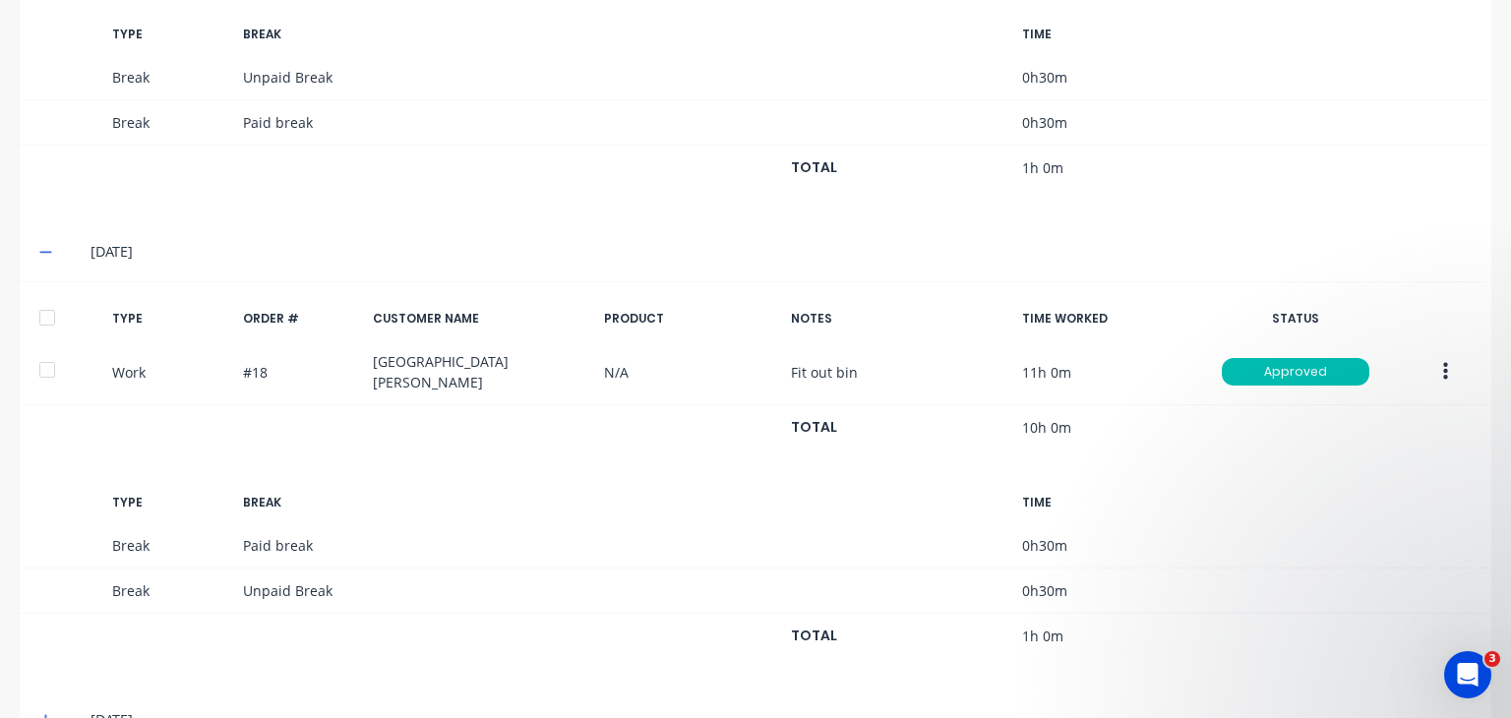
scroll to position [1869, 0]
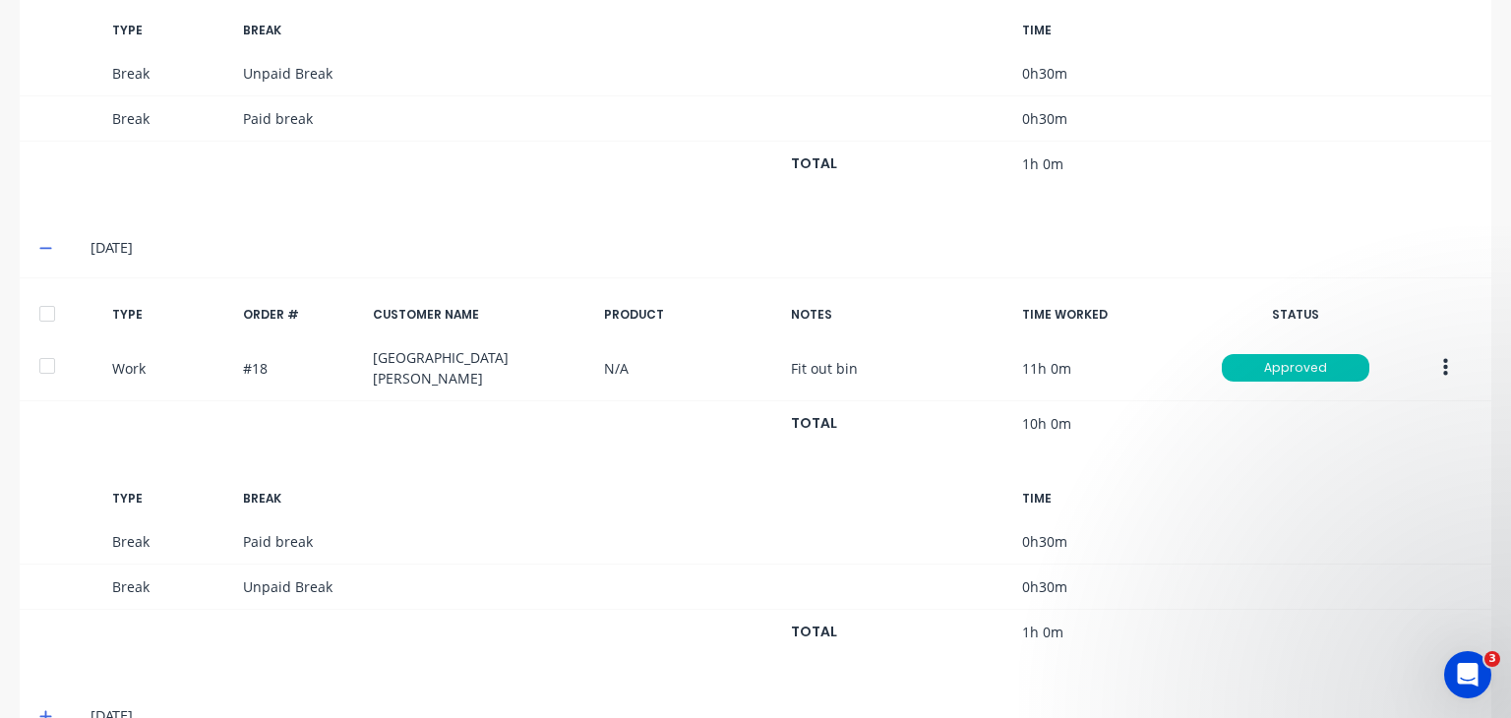
click at [47, 709] on icon at bounding box center [45, 716] width 13 height 14
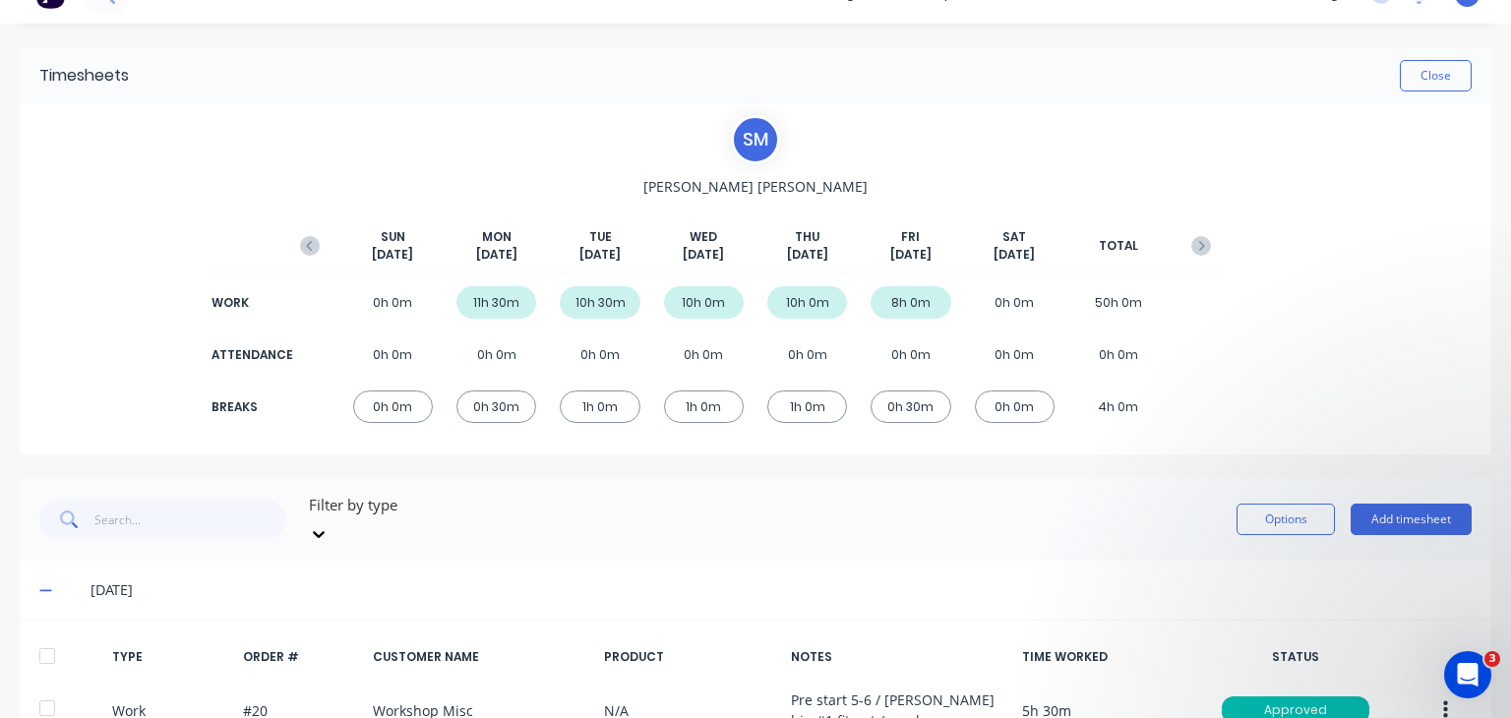
scroll to position [0, 0]
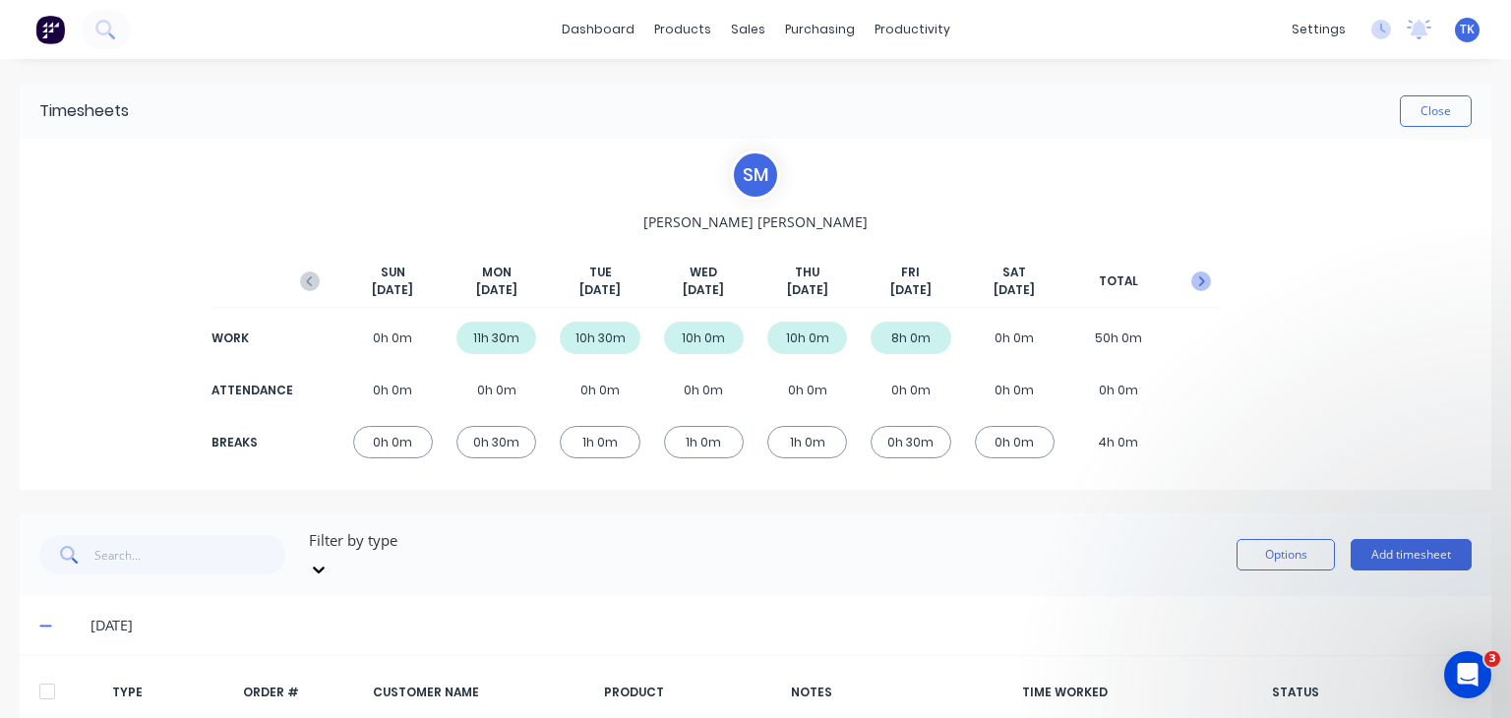
click at [1189, 269] on button "button" at bounding box center [1200, 281] width 39 height 35
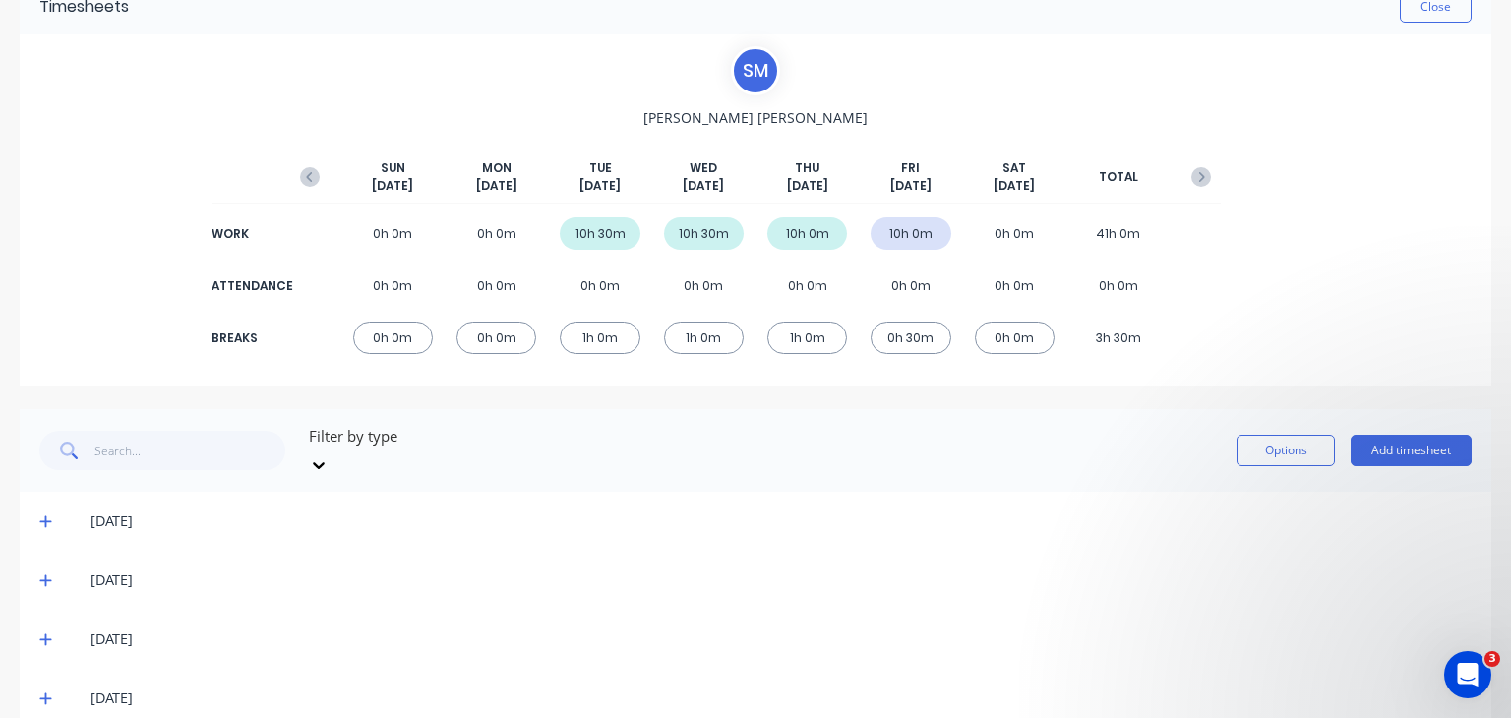
scroll to position [118, 0]
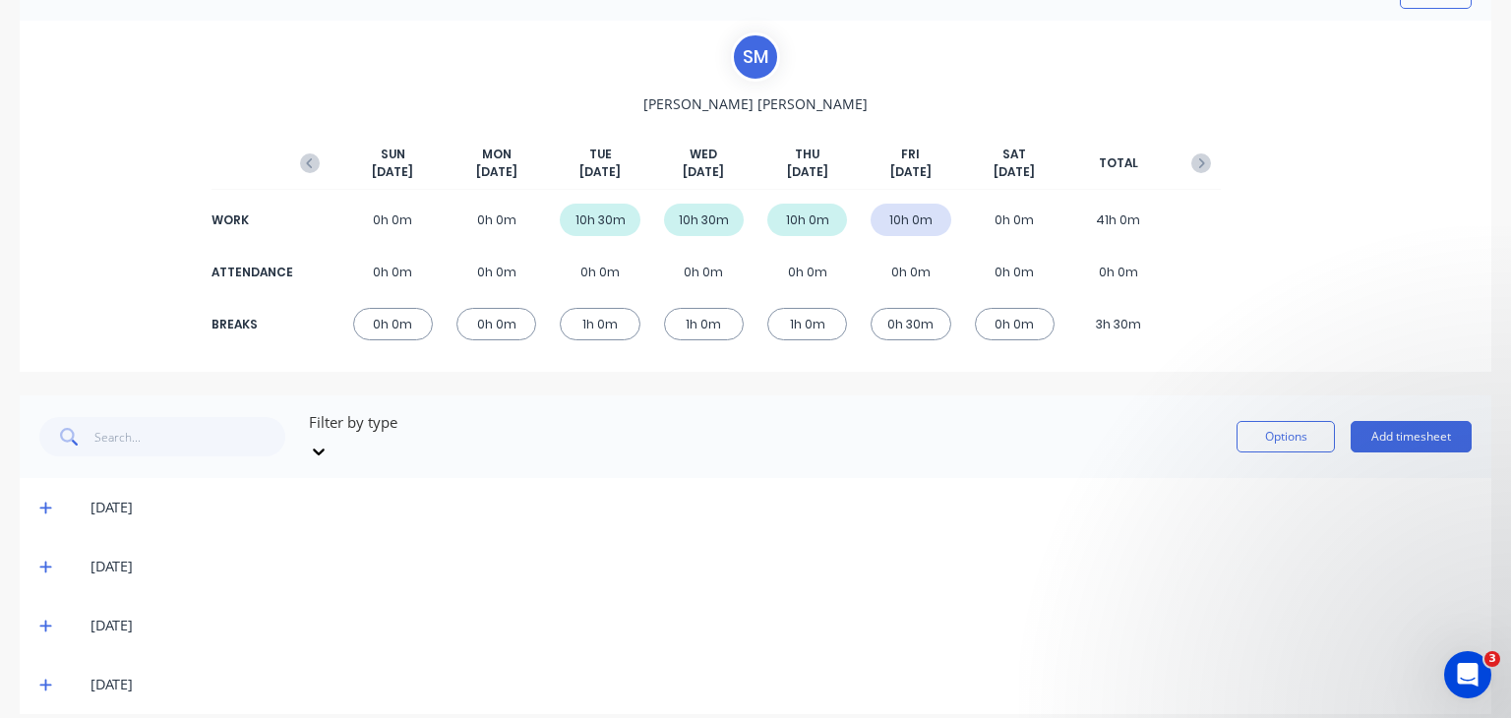
click at [37, 480] on div "[DATE]" at bounding box center [755, 507] width 1471 height 59
click at [40, 501] on icon at bounding box center [45, 508] width 13 height 14
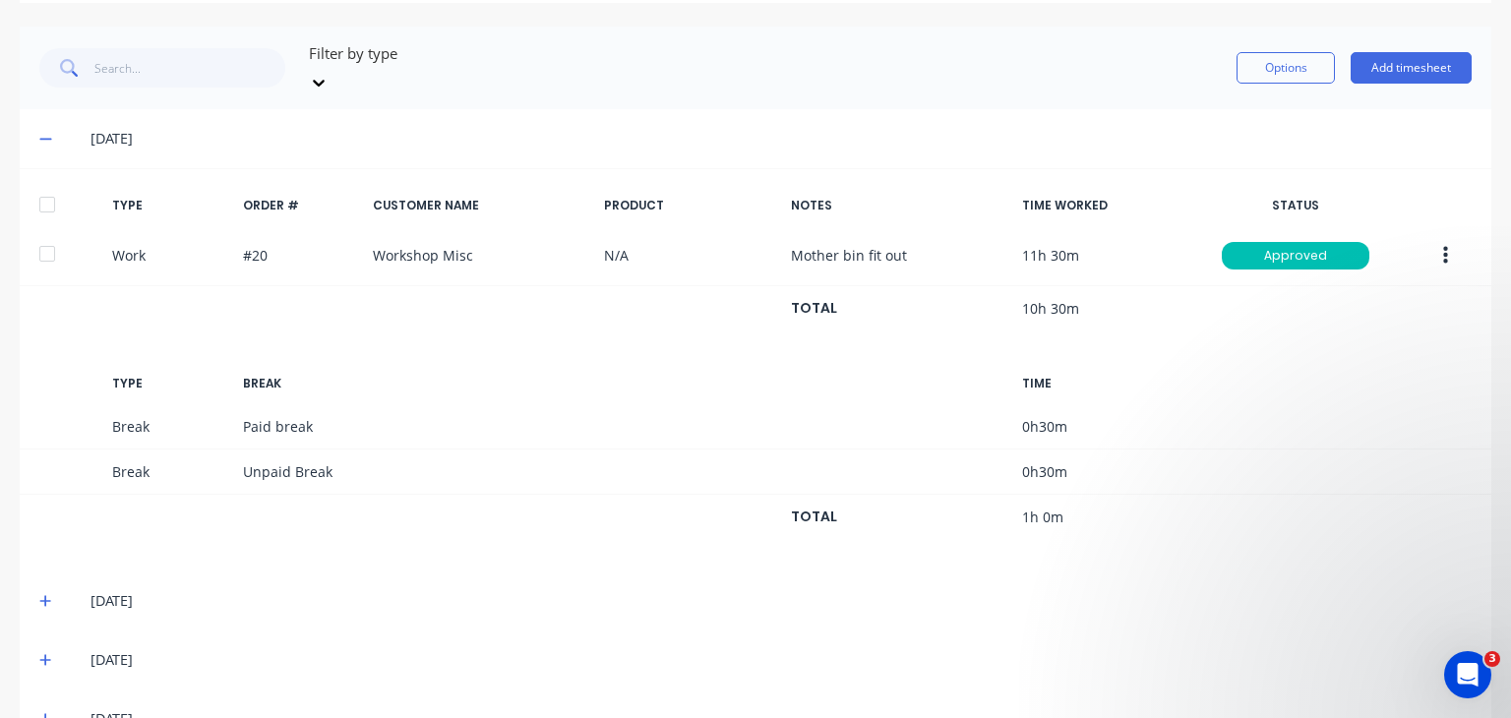
scroll to position [519, 0]
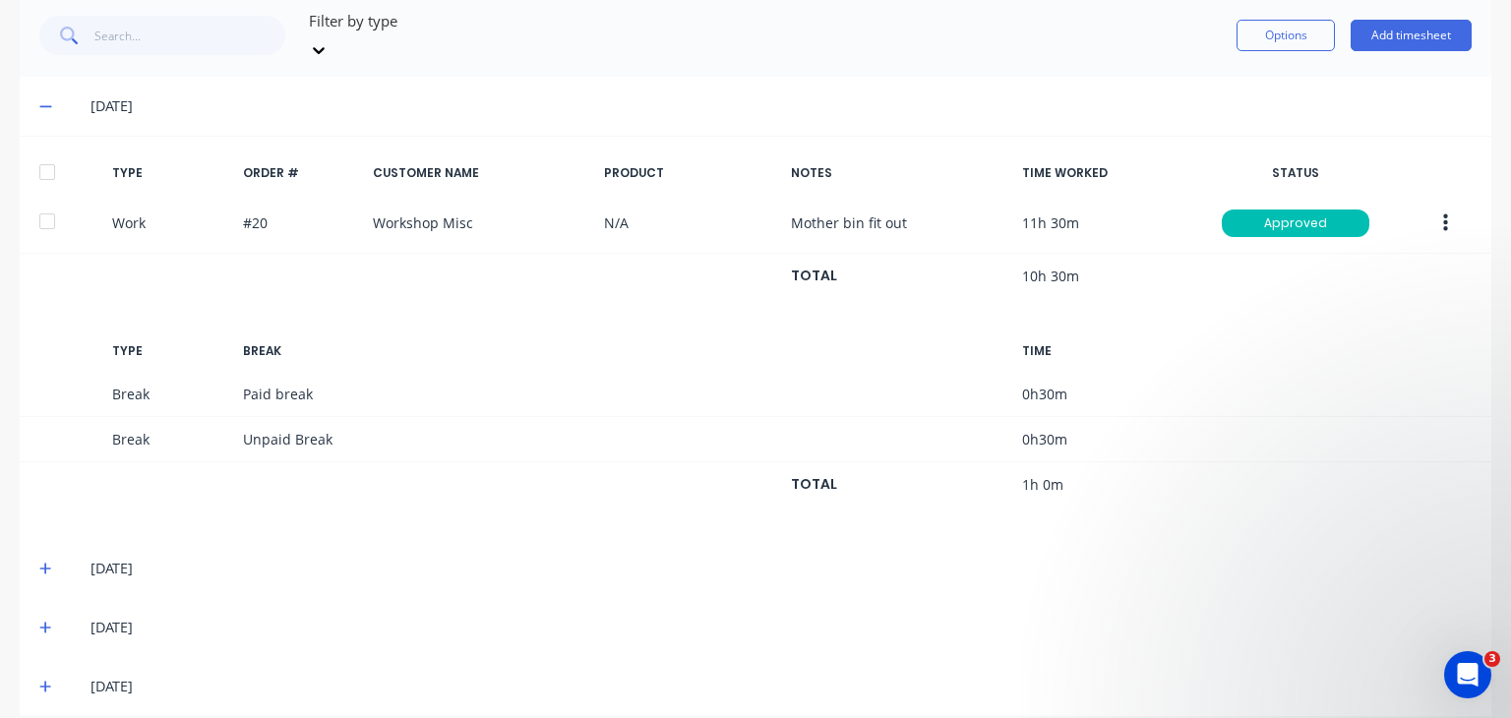
click at [39, 562] on icon at bounding box center [45, 569] width 13 height 14
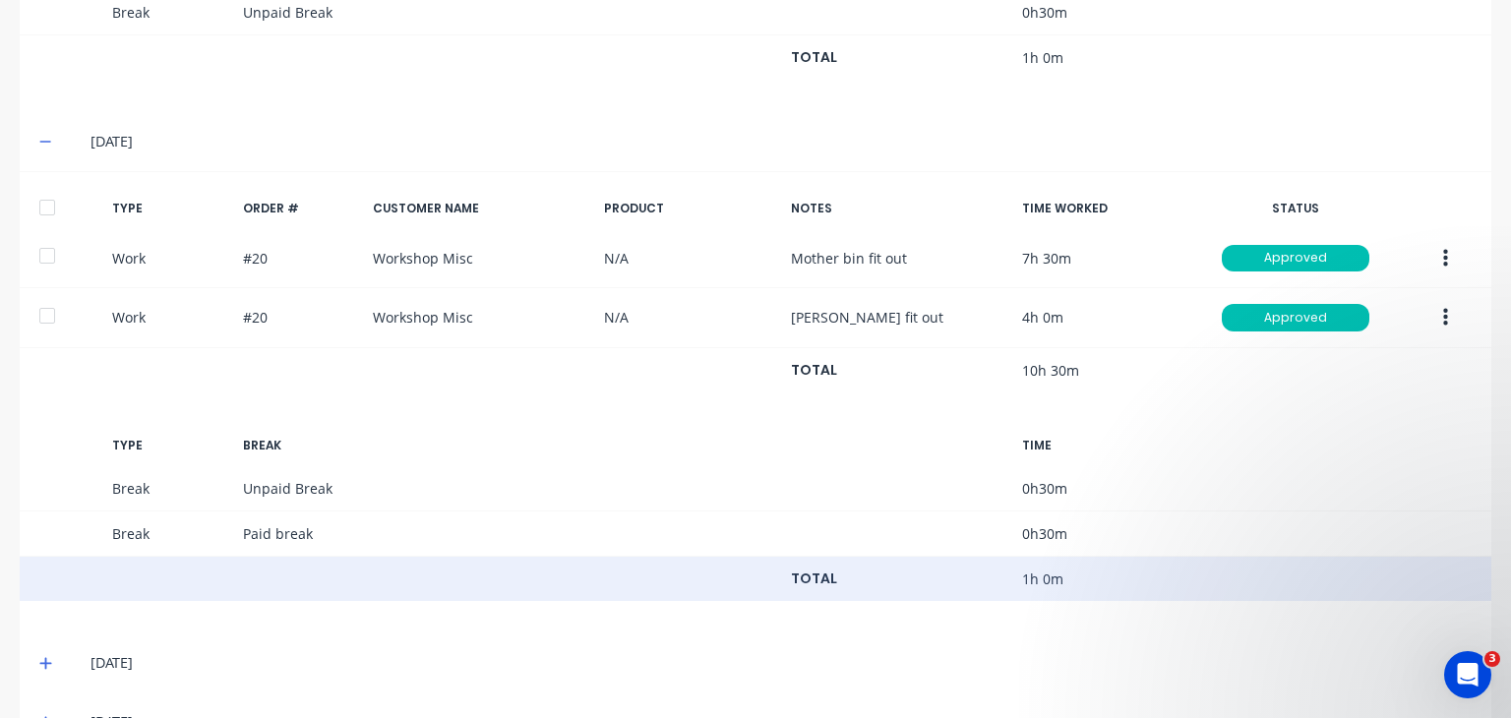
scroll to position [980, 0]
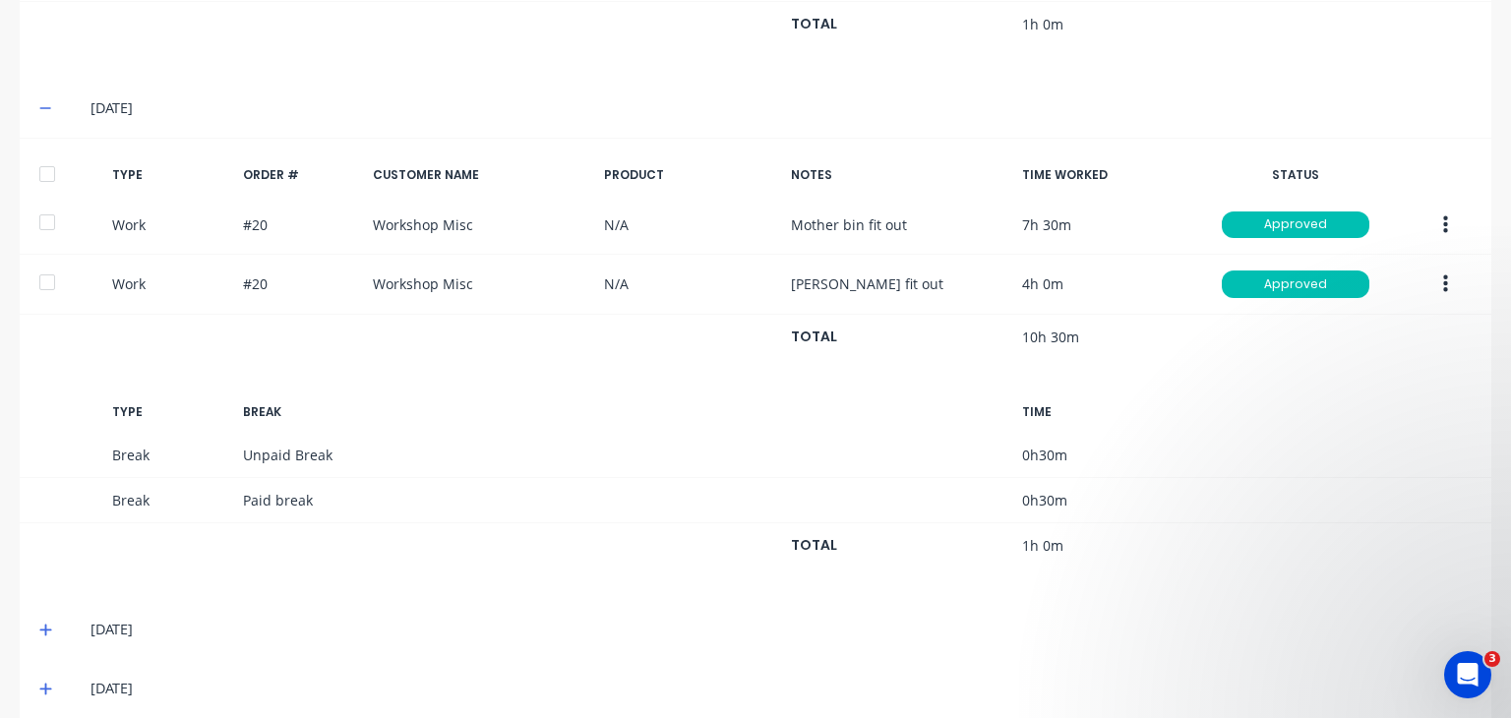
click at [41, 623] on icon at bounding box center [45, 630] width 13 height 14
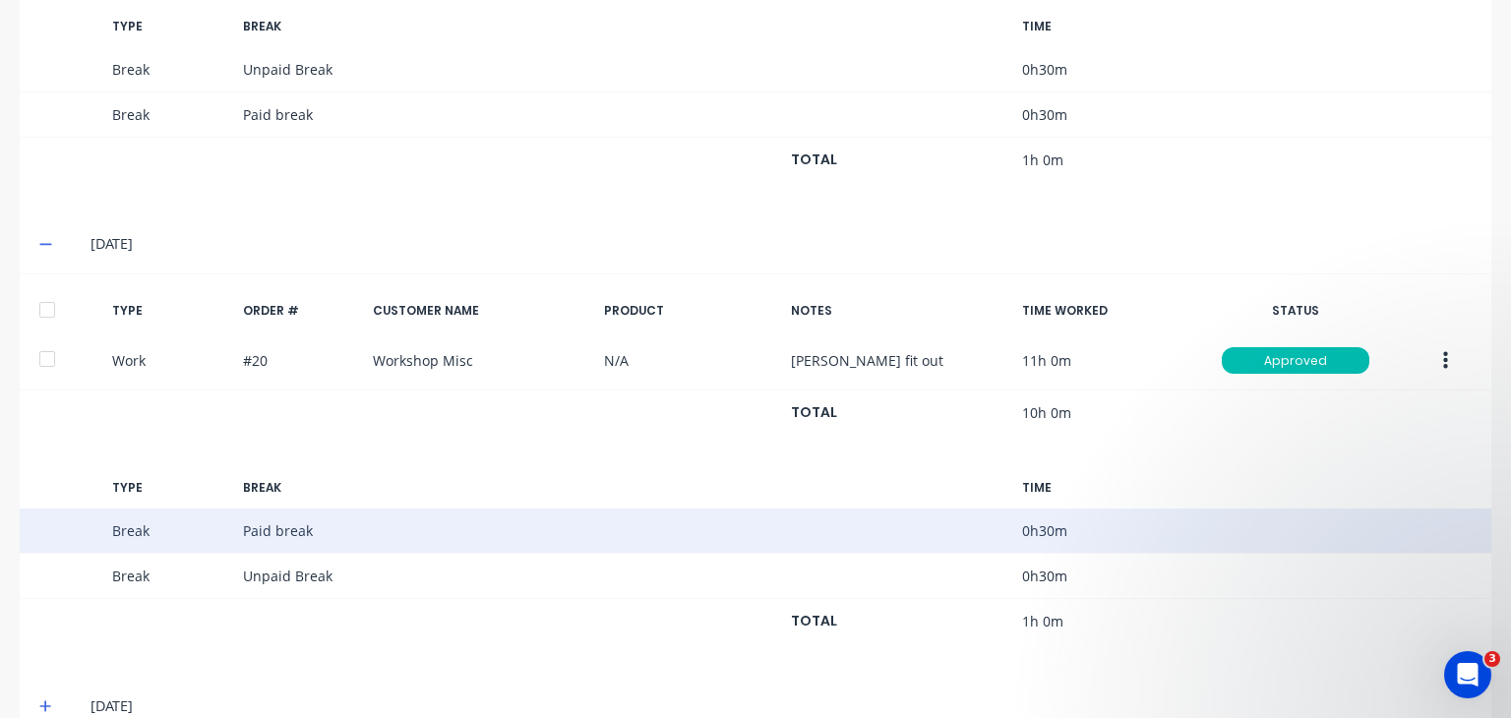
scroll to position [1381, 0]
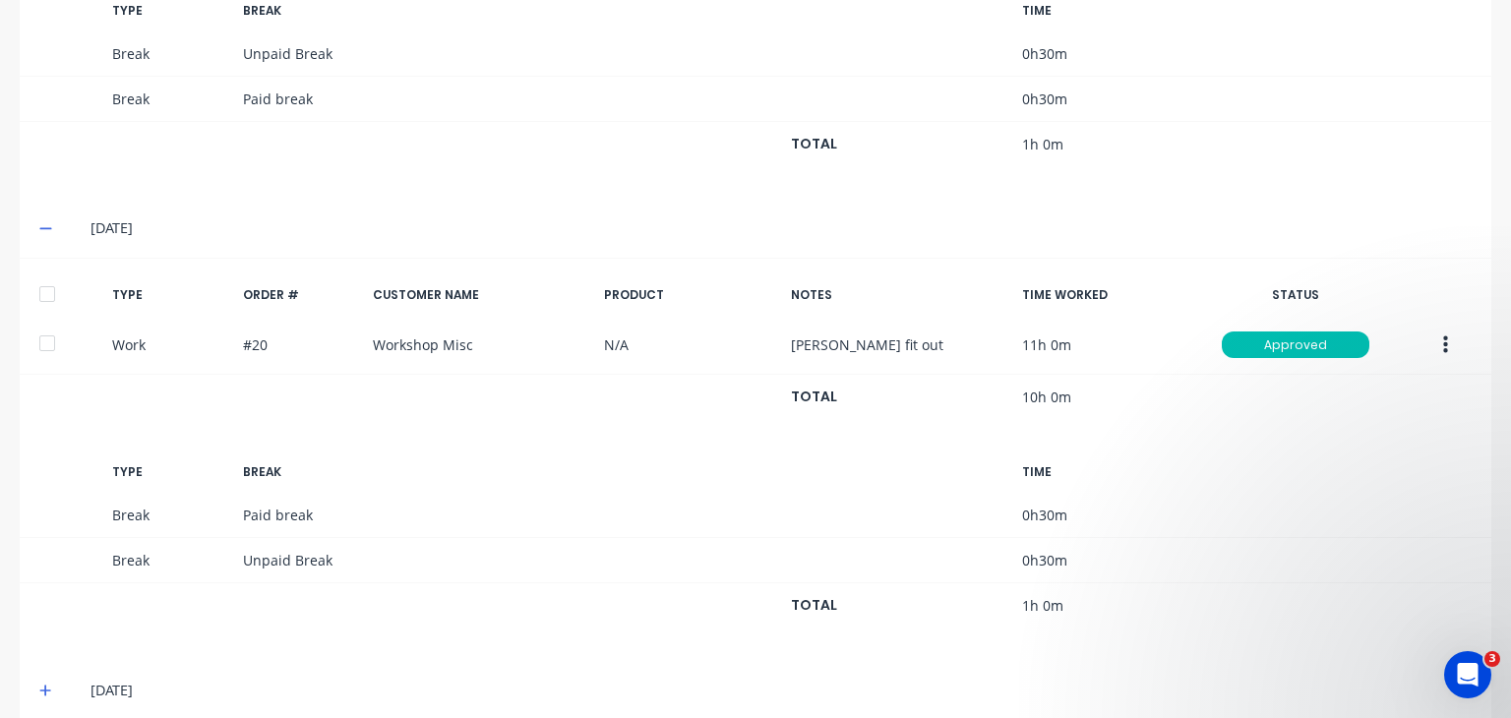
click at [40, 684] on icon at bounding box center [45, 691] width 13 height 14
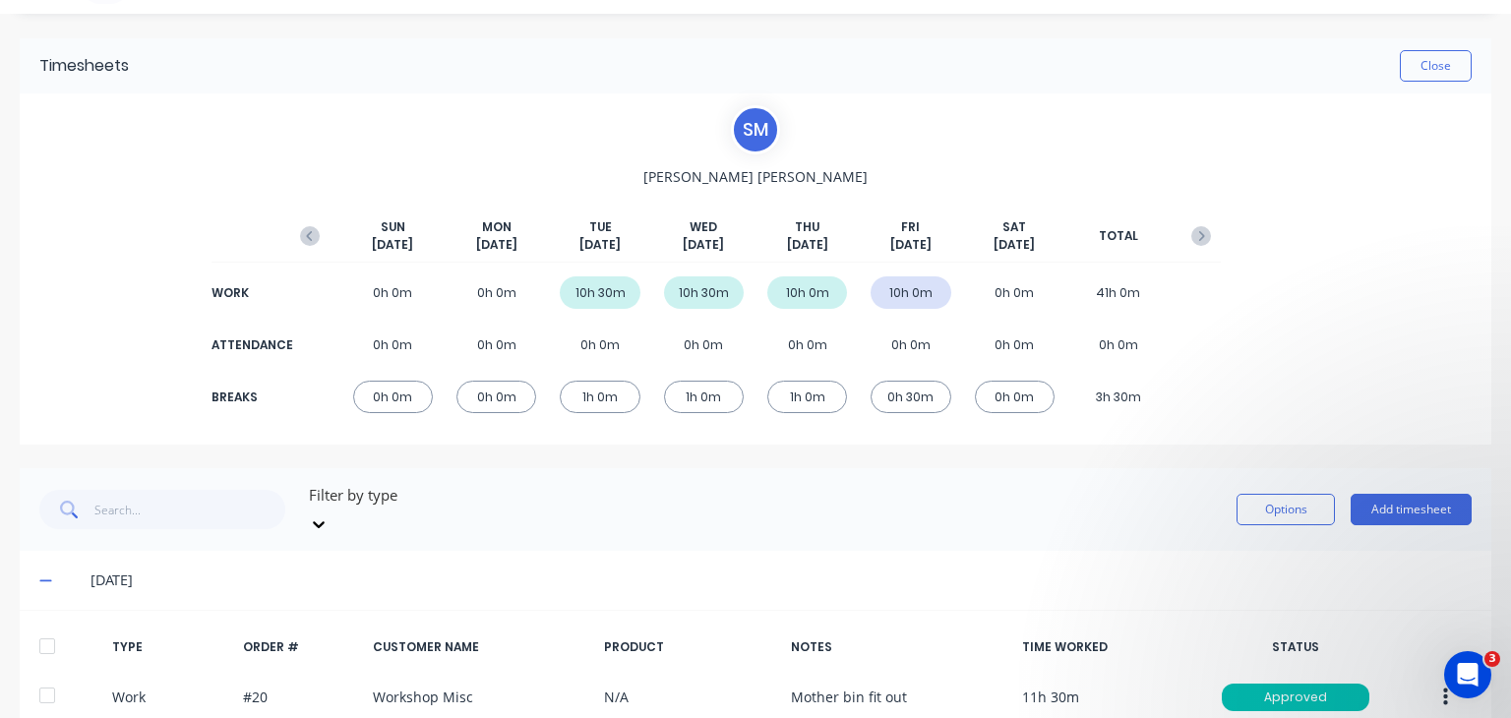
scroll to position [0, 0]
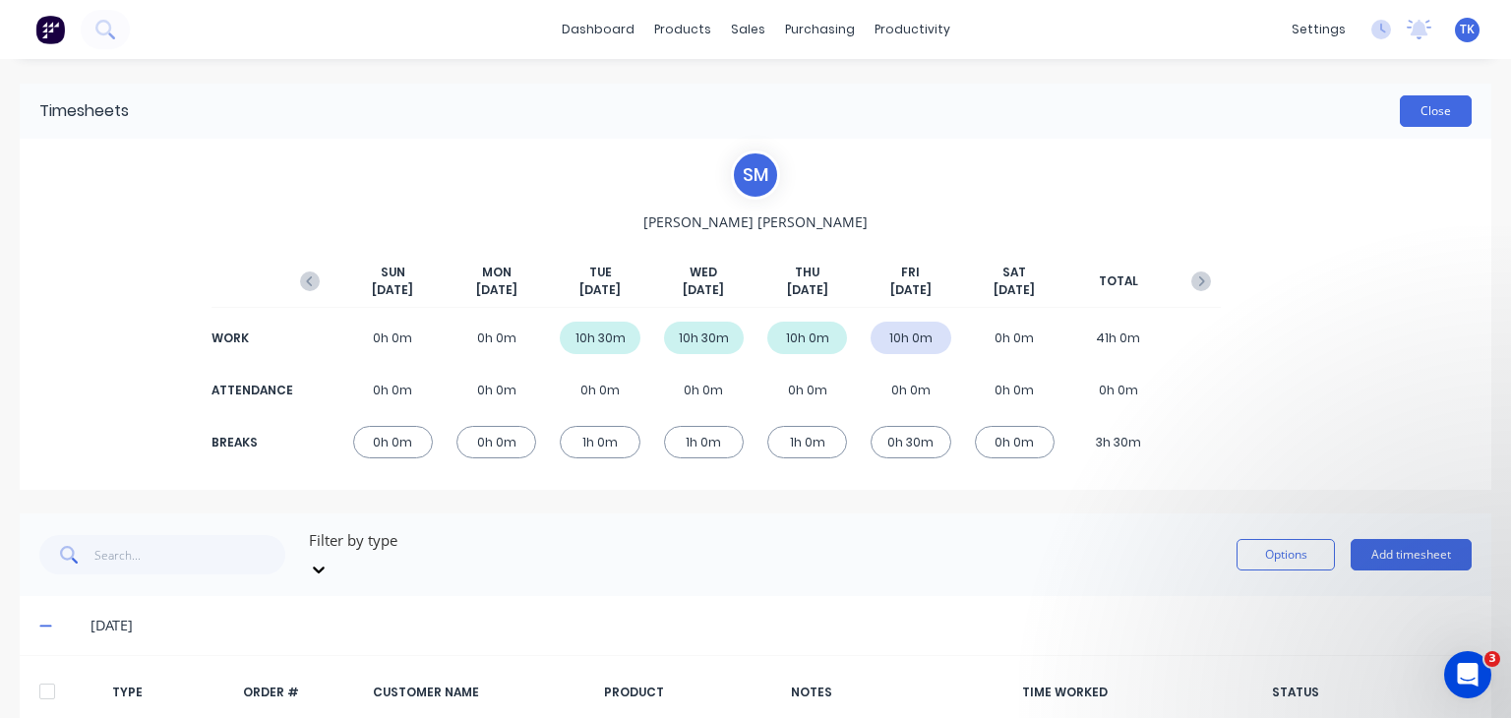
click at [1408, 103] on button "Close" at bounding box center [1436, 110] width 72 height 31
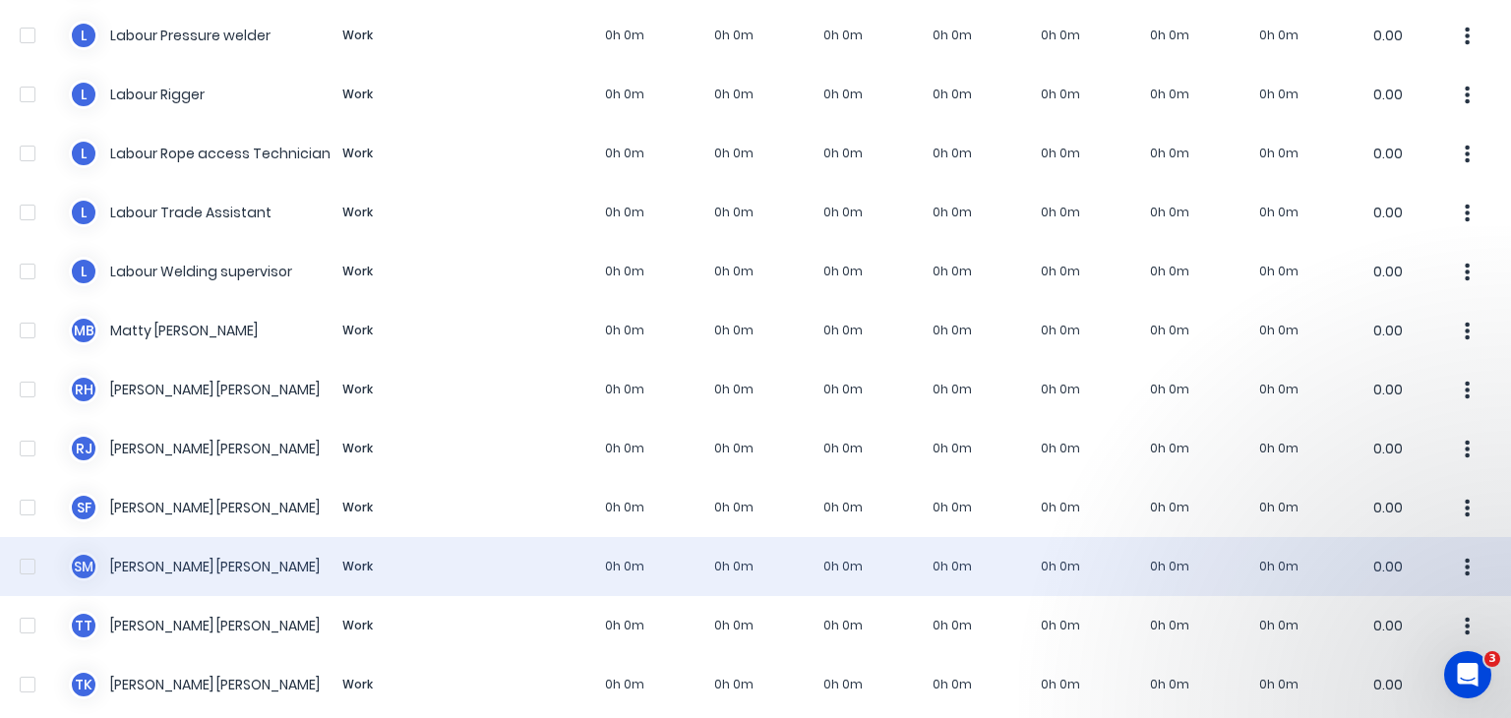
scroll to position [1464, 0]
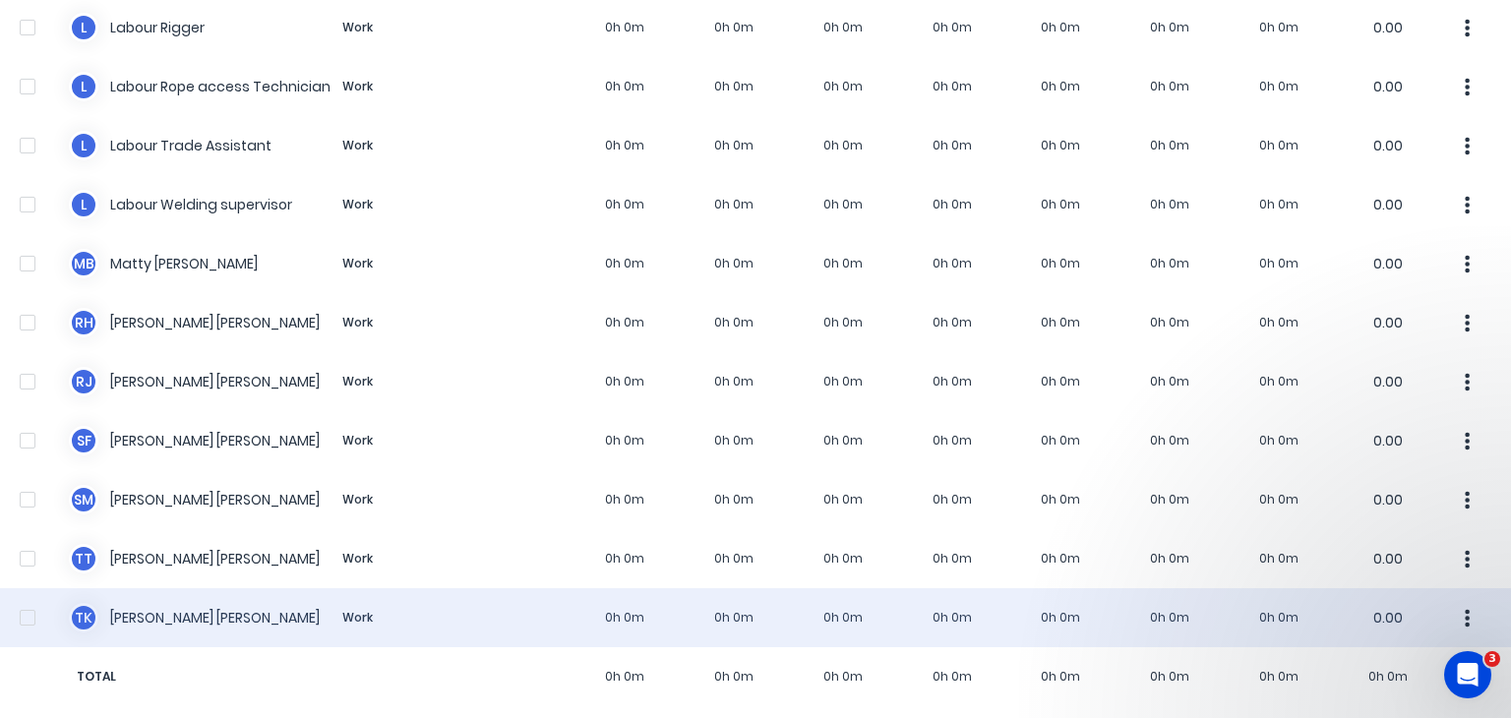
click at [341, 597] on div "T K [PERSON_NAME] Work 0h 0m 0h 0m 0h 0m 0h 0m 0h 0m 0h 0m 0h 0m 0.00" at bounding box center [755, 617] width 1511 height 59
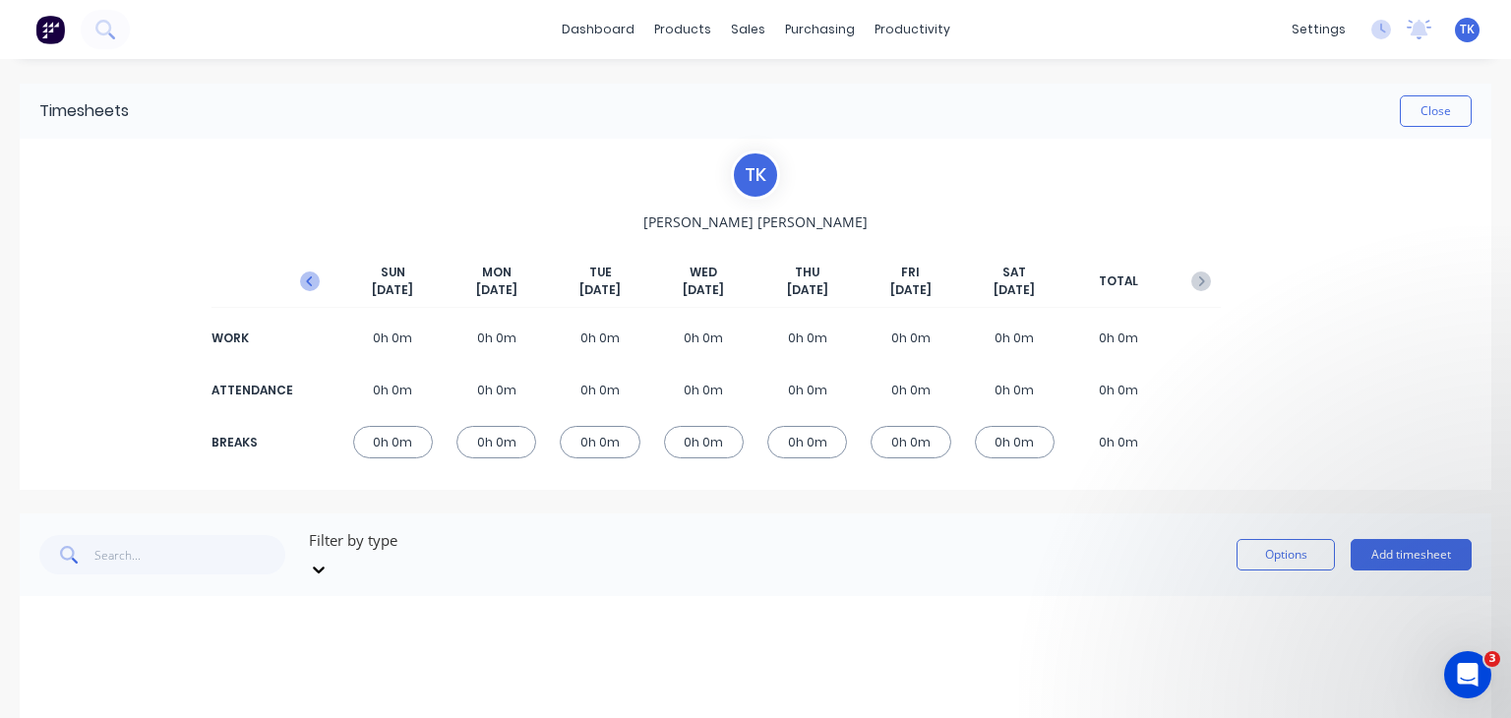
click at [311, 277] on icon "button" at bounding box center [310, 281] width 20 height 20
click at [1437, 118] on button "Close" at bounding box center [1436, 110] width 72 height 31
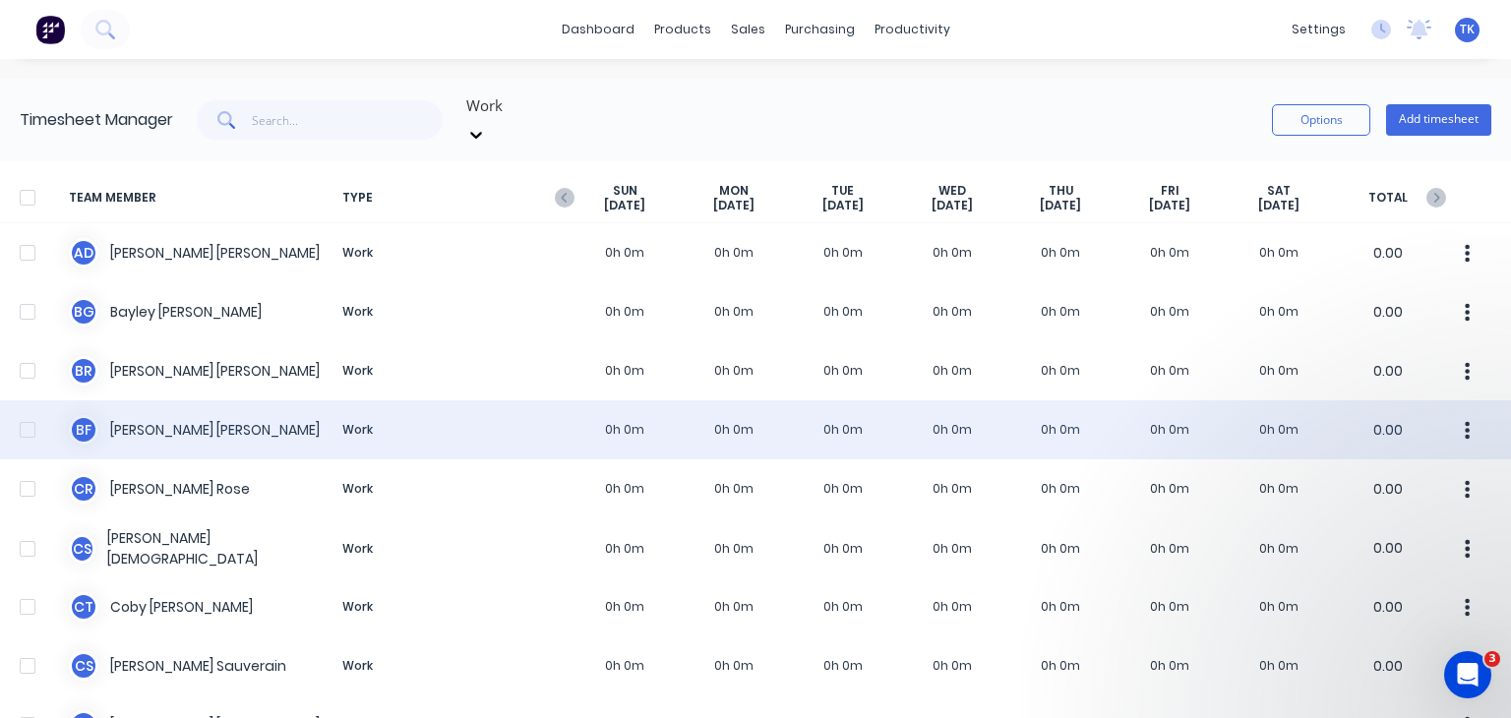
click at [160, 418] on div "B F [PERSON_NAME] Work 0h 0m 0h 0m 0h 0m 0h 0m 0h 0m 0h 0m 0h 0m 0.00" at bounding box center [755, 429] width 1511 height 59
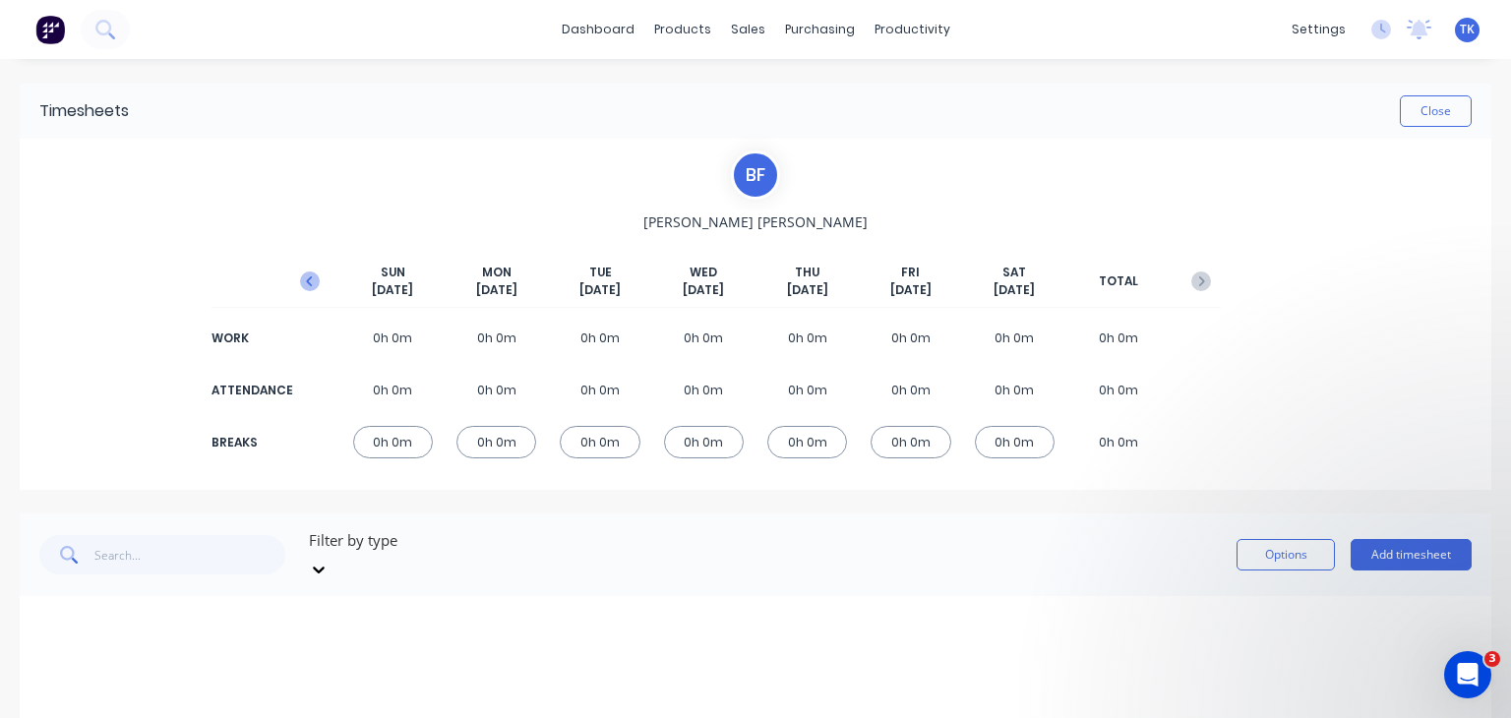
click at [307, 282] on icon "button" at bounding box center [309, 281] width 6 height 10
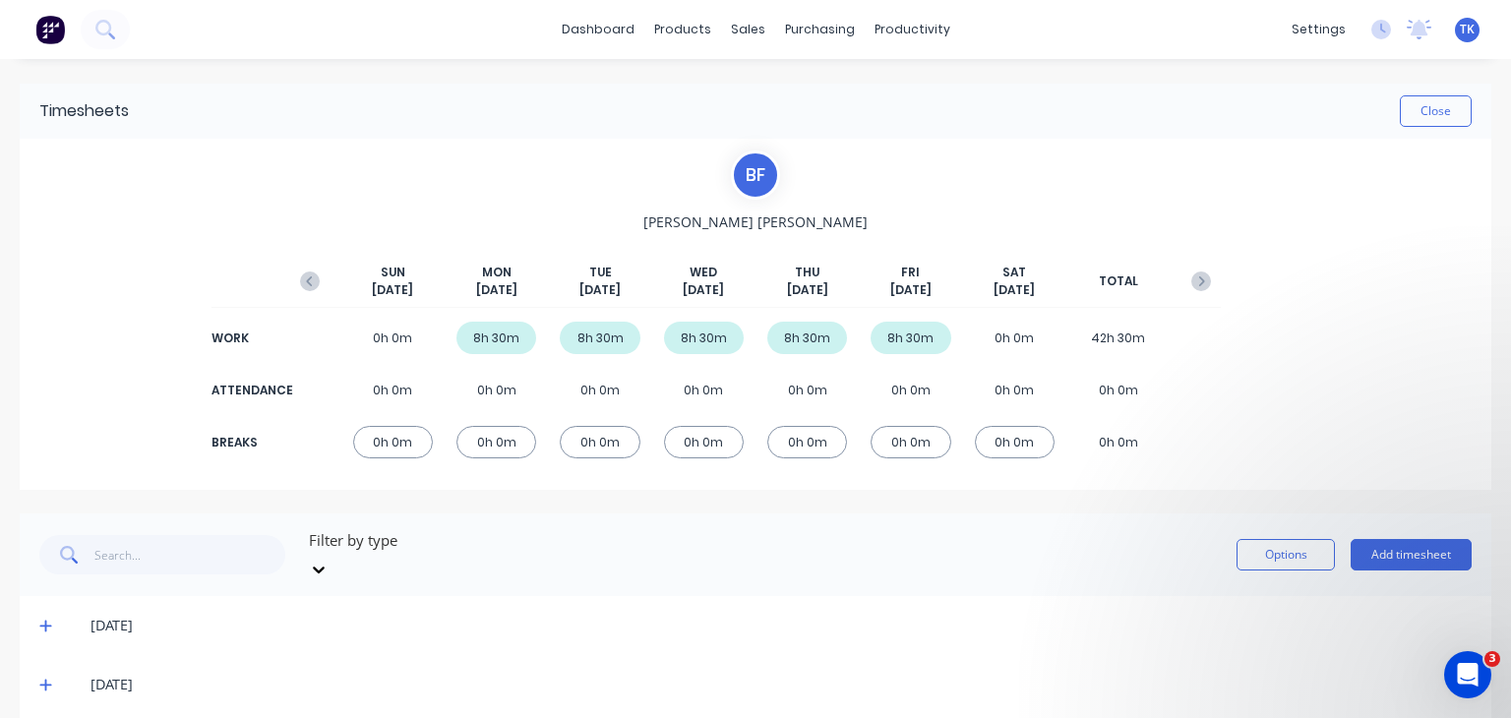
click at [307, 282] on icon "button" at bounding box center [309, 281] width 6 height 10
